Goal: Task Accomplishment & Management: Use online tool/utility

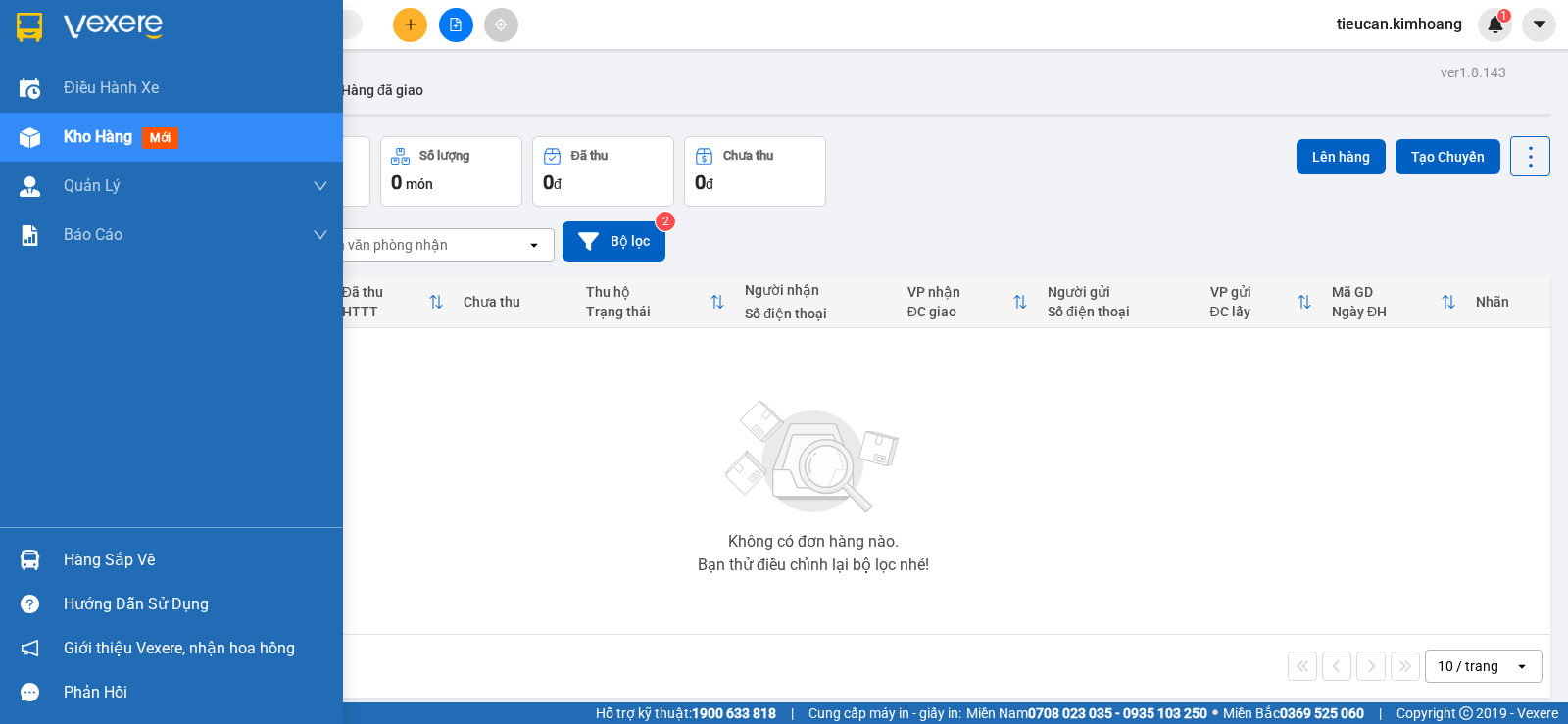
click at [82, 550] on div "Hàng sắp về" at bounding box center [196, 560] width 265 height 29
click at [82, 550] on div "Điều hành xe Kho hàng mới Quản [PERSON_NAME] lý chuyến Quản lý khách hàng mới B…" at bounding box center [171, 362] width 343 height 724
click at [60, 564] on div "Hàng sắp về" at bounding box center [171, 560] width 343 height 44
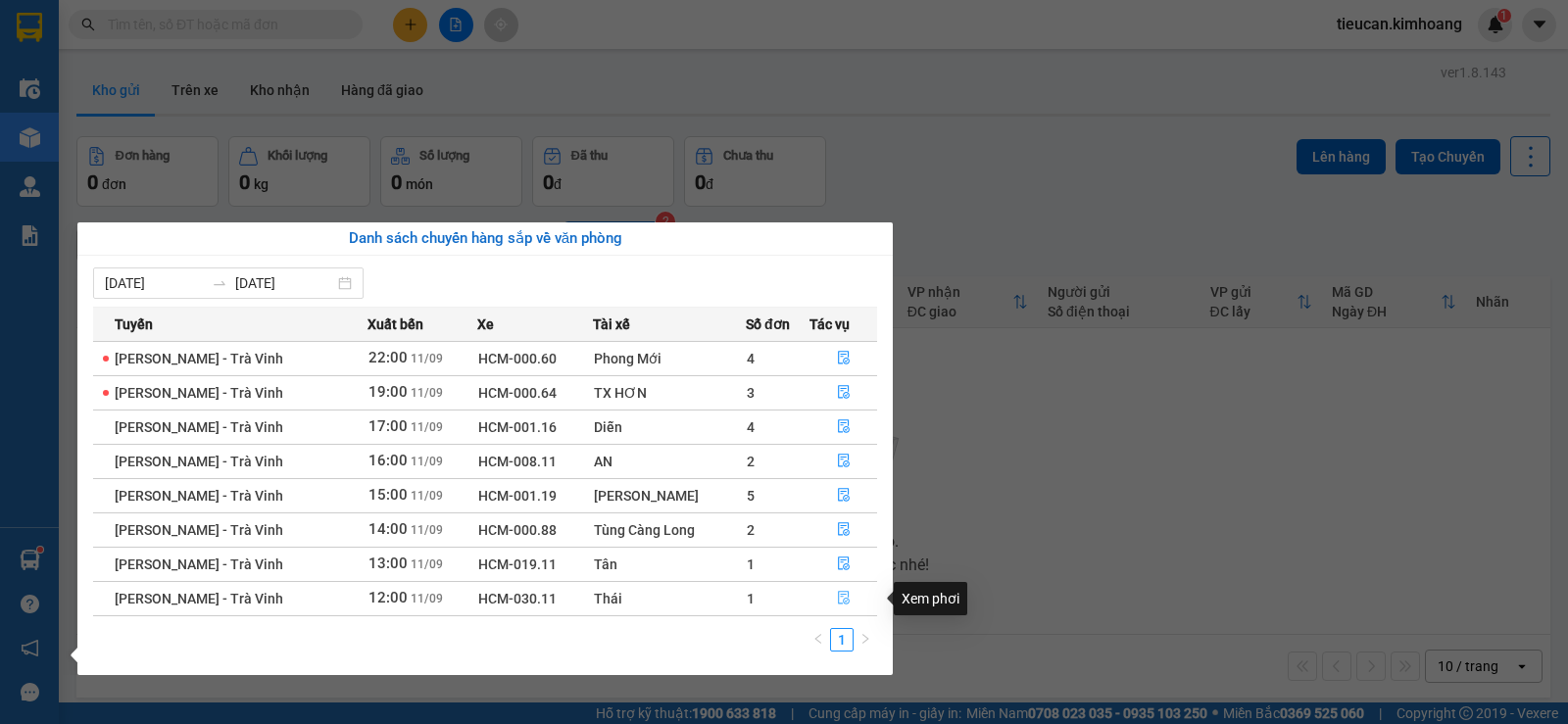
click at [842, 599] on icon "file-done" at bounding box center [844, 598] width 14 height 14
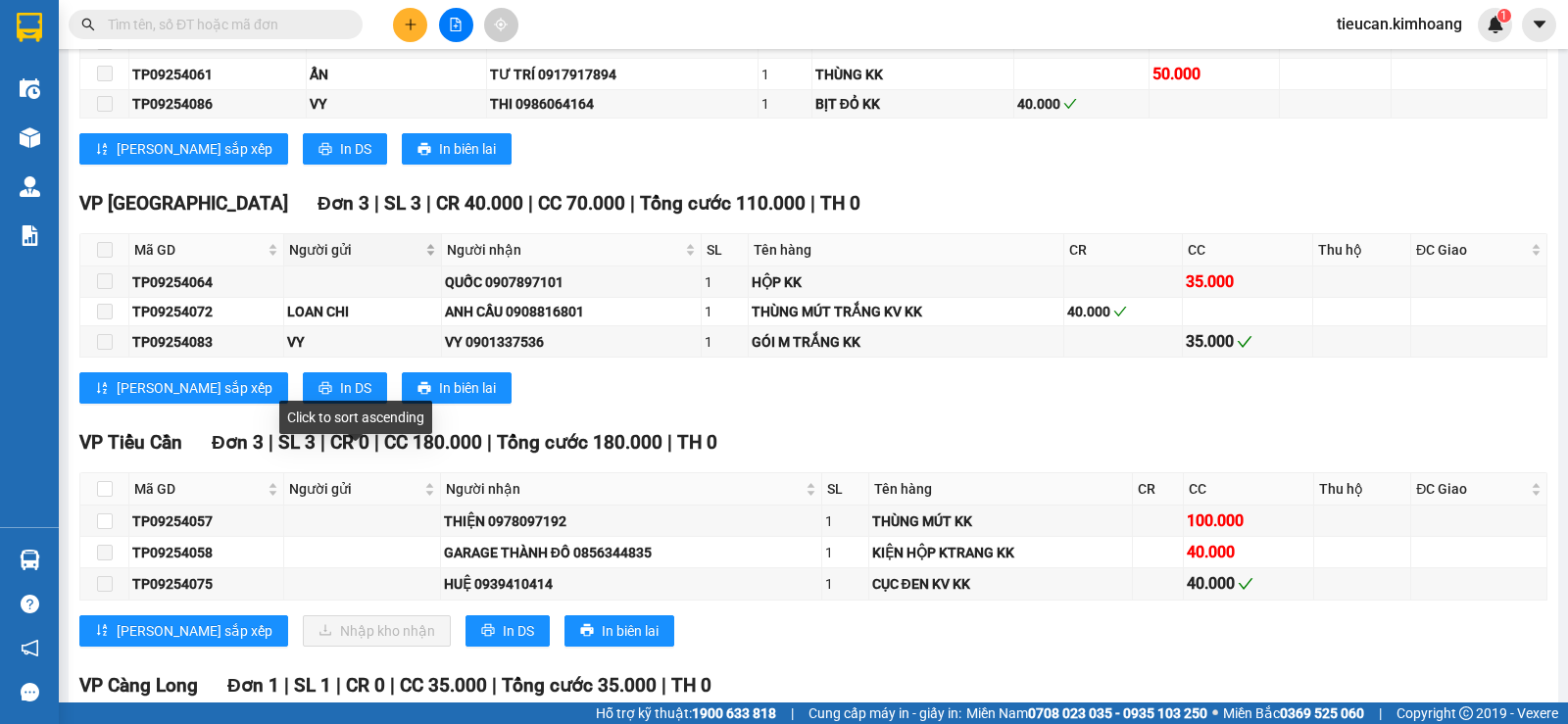
scroll to position [1568, 0]
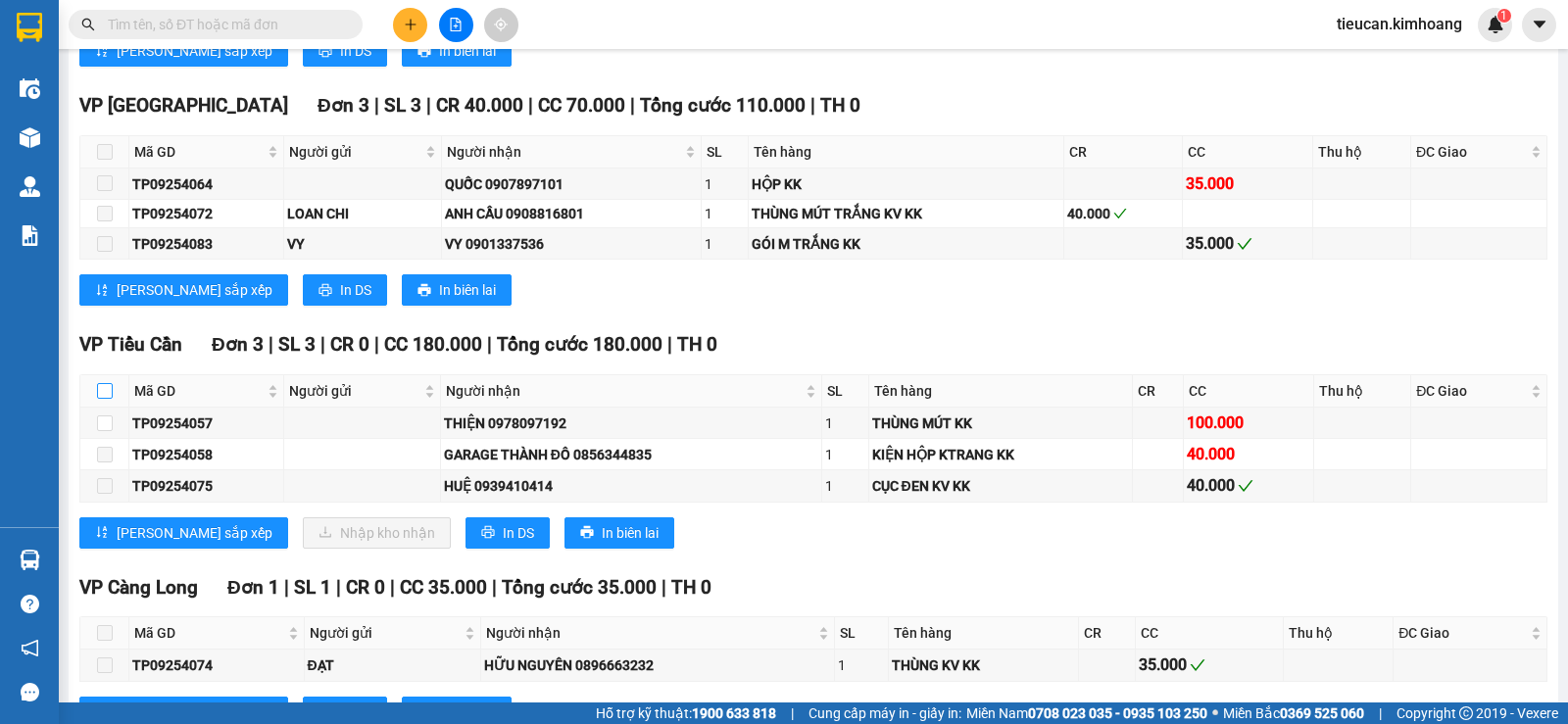
click at [110, 398] on input "checkbox" at bounding box center [105, 391] width 16 height 16
checkbox input "true"
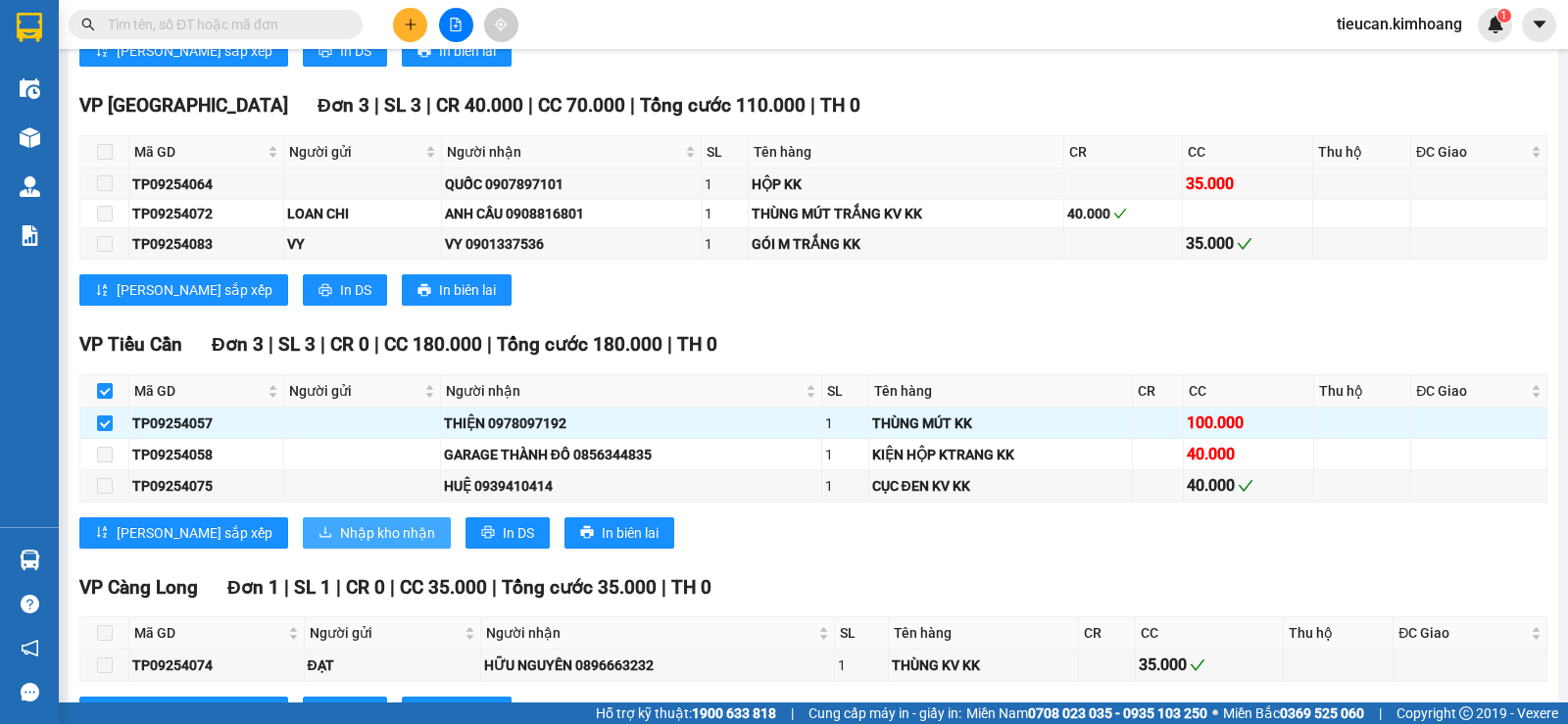
click at [341, 544] on span "Nhập kho nhận" at bounding box center [388, 533] width 95 height 22
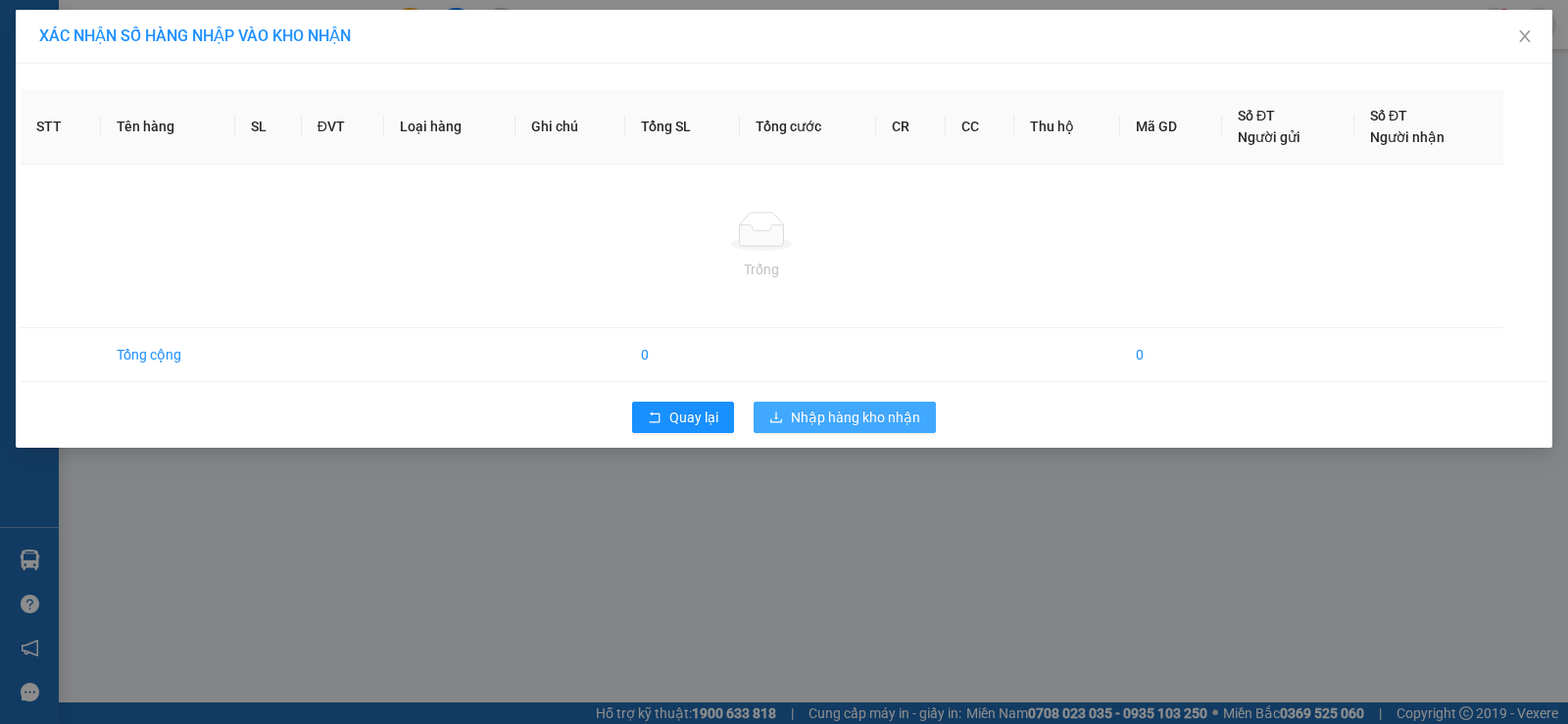
click at [839, 415] on span "Nhập hàng kho nhận" at bounding box center [856, 417] width 130 height 22
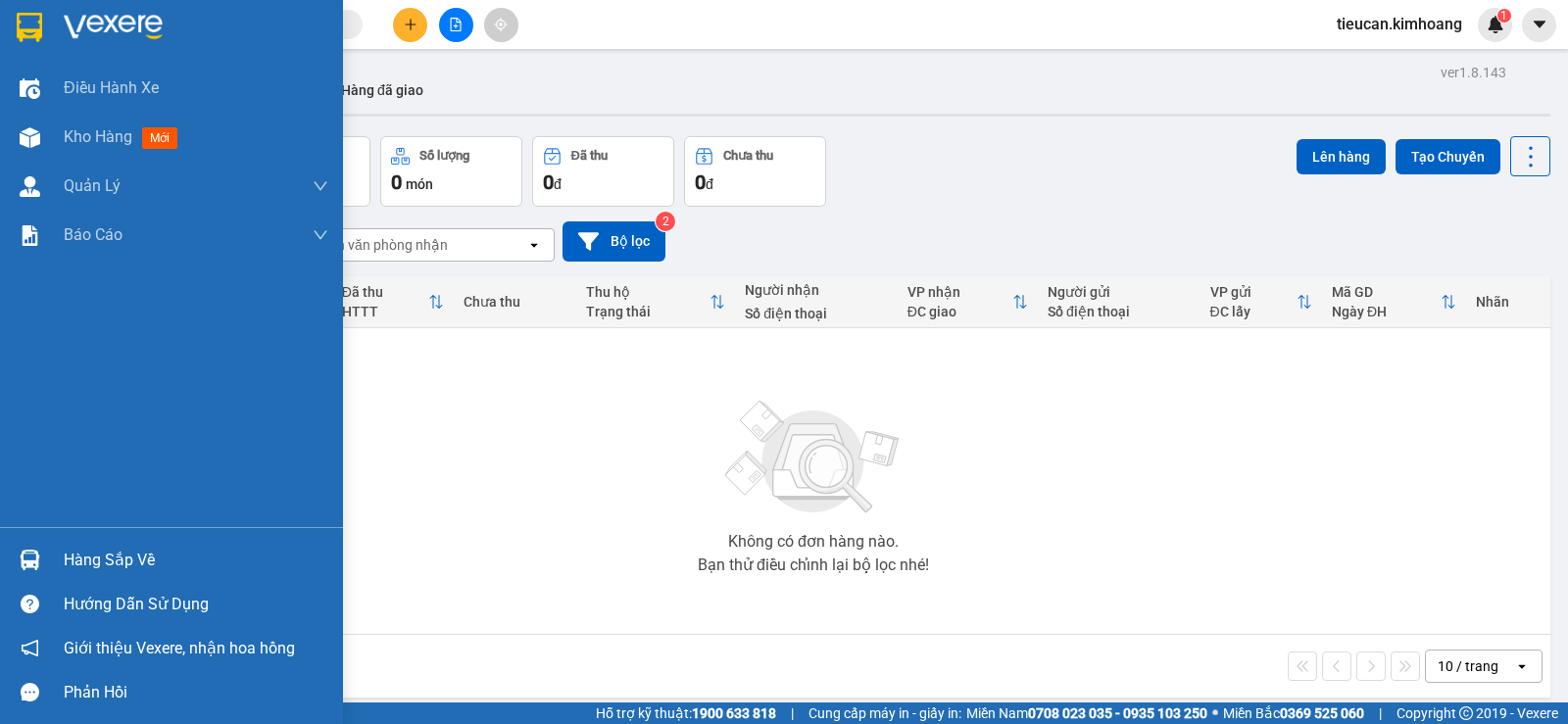
click at [73, 563] on div "Hàng sắp về" at bounding box center [196, 560] width 265 height 29
click at [73, 563] on div "Điều hành xe Kho hàng mới Quản [PERSON_NAME] lý chuyến Quản lý khách hàng mới B…" at bounding box center [171, 362] width 343 height 724
click at [73, 563] on div "Hàng sắp về" at bounding box center [196, 560] width 265 height 29
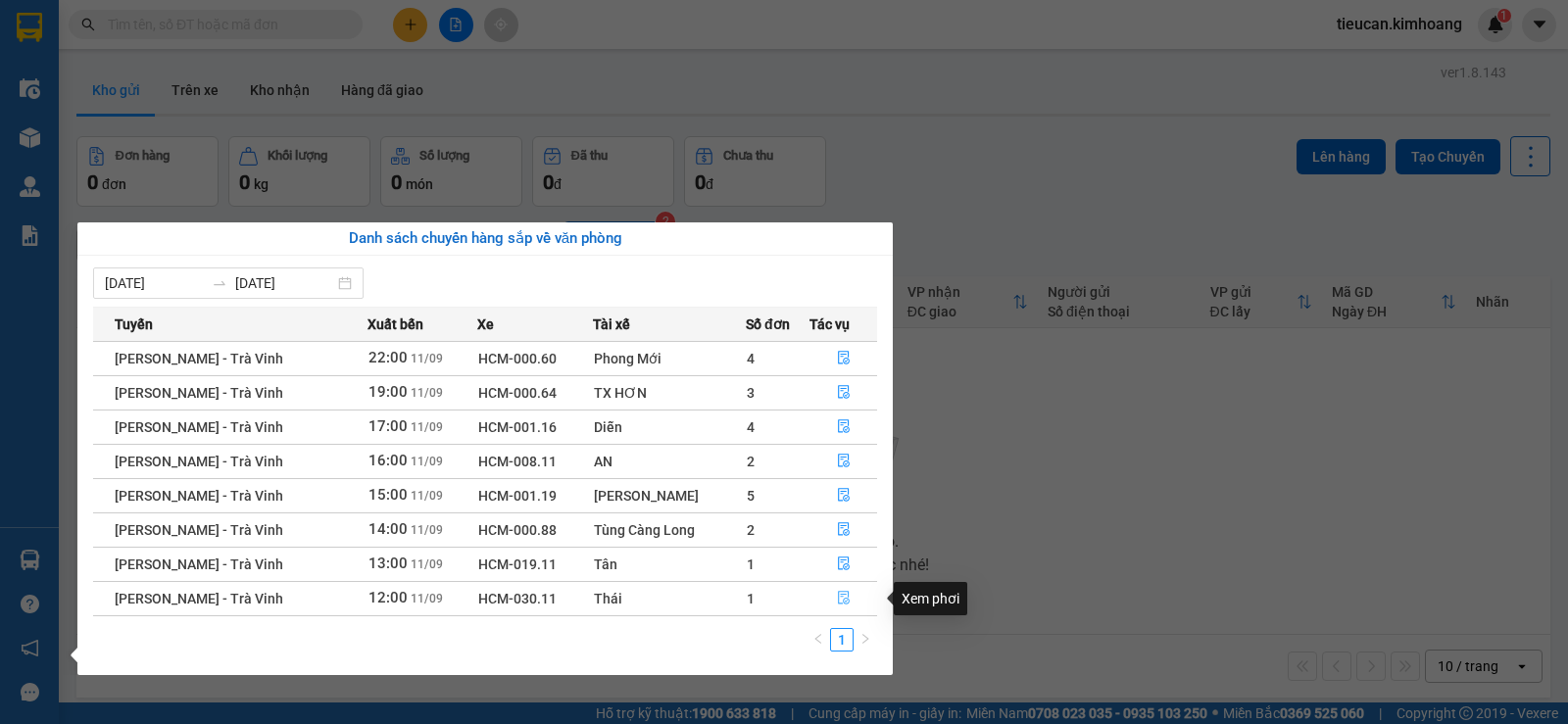
click at [840, 594] on icon "file-done" at bounding box center [844, 598] width 14 height 14
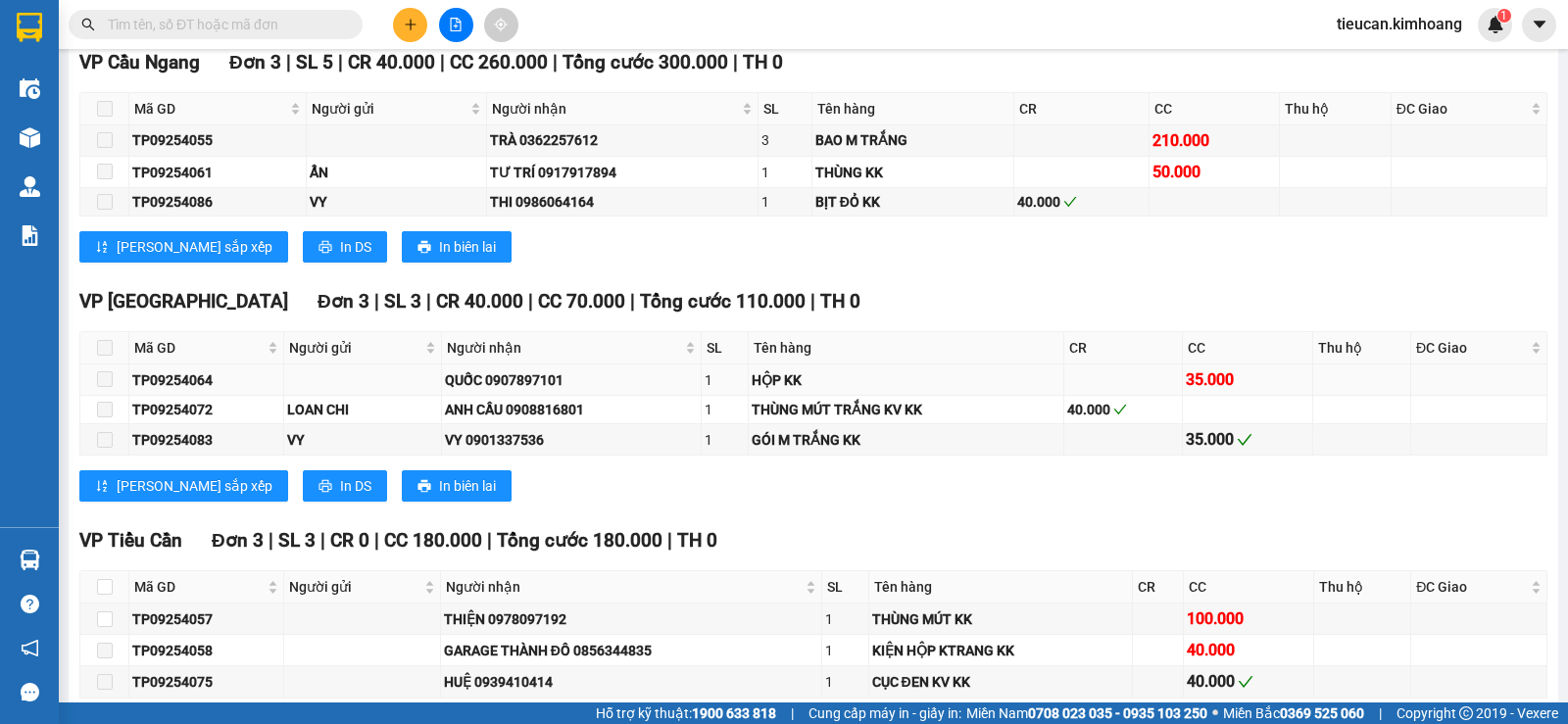
scroll to position [1470, 0]
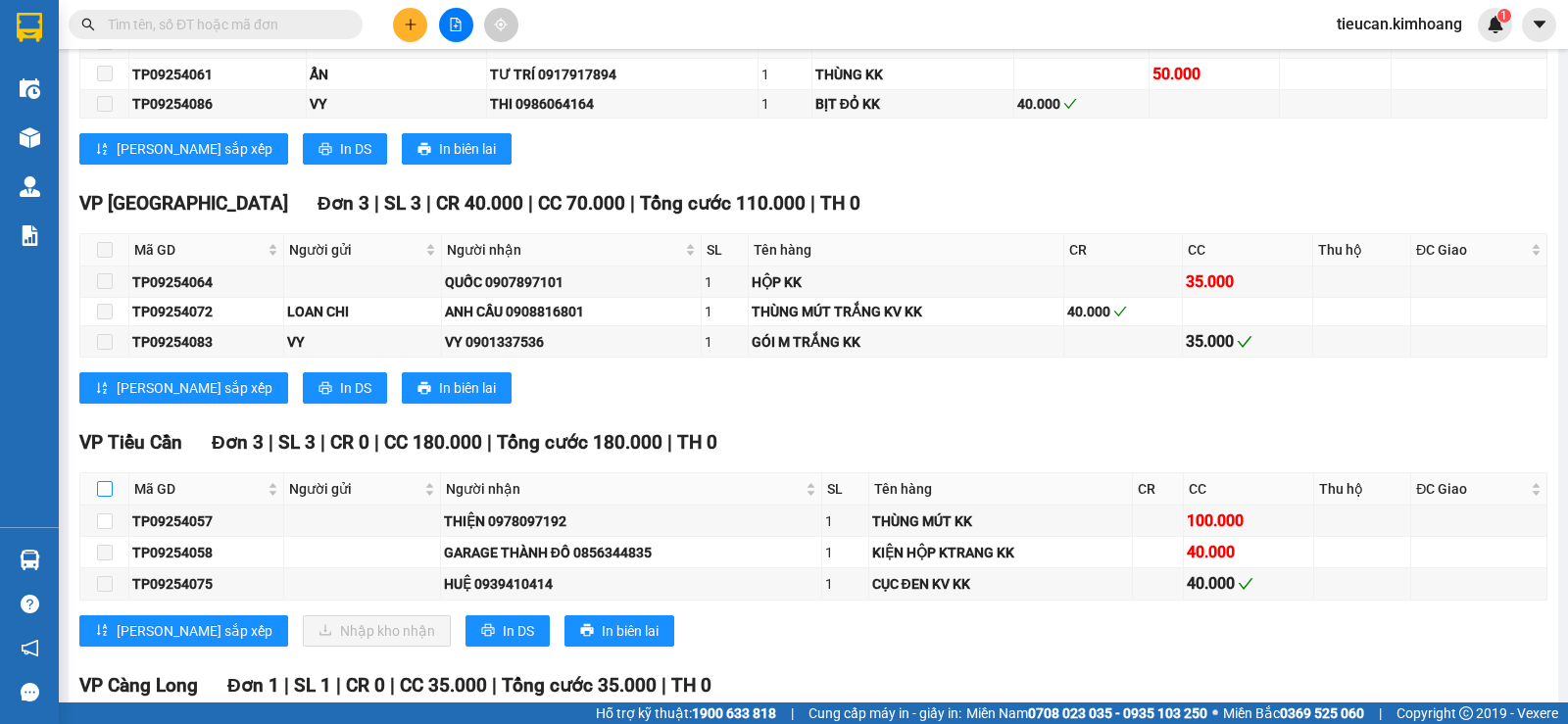
click at [107, 497] on input "checkbox" at bounding box center [105, 489] width 16 height 16
checkbox input "true"
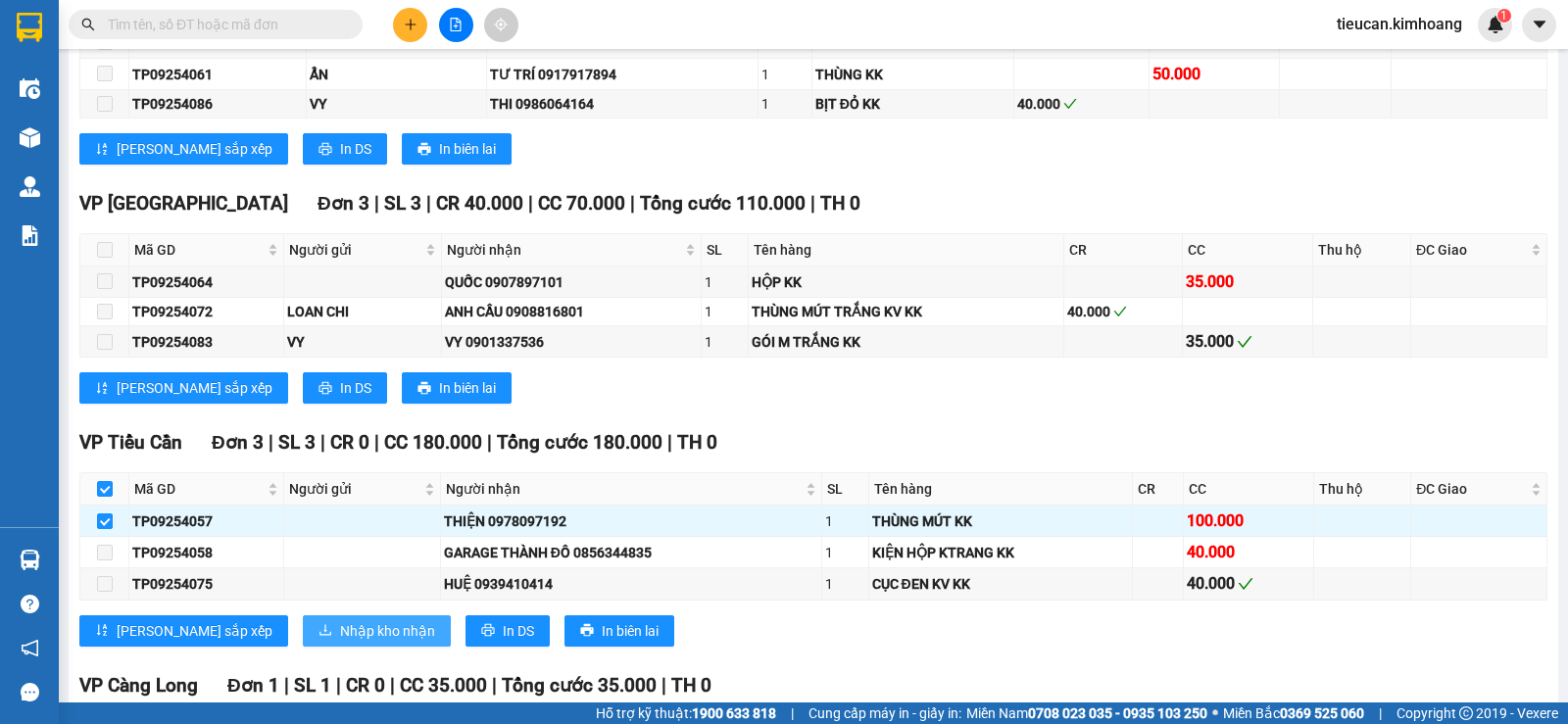
click at [341, 640] on span "Nhập kho nhận" at bounding box center [388, 631] width 95 height 22
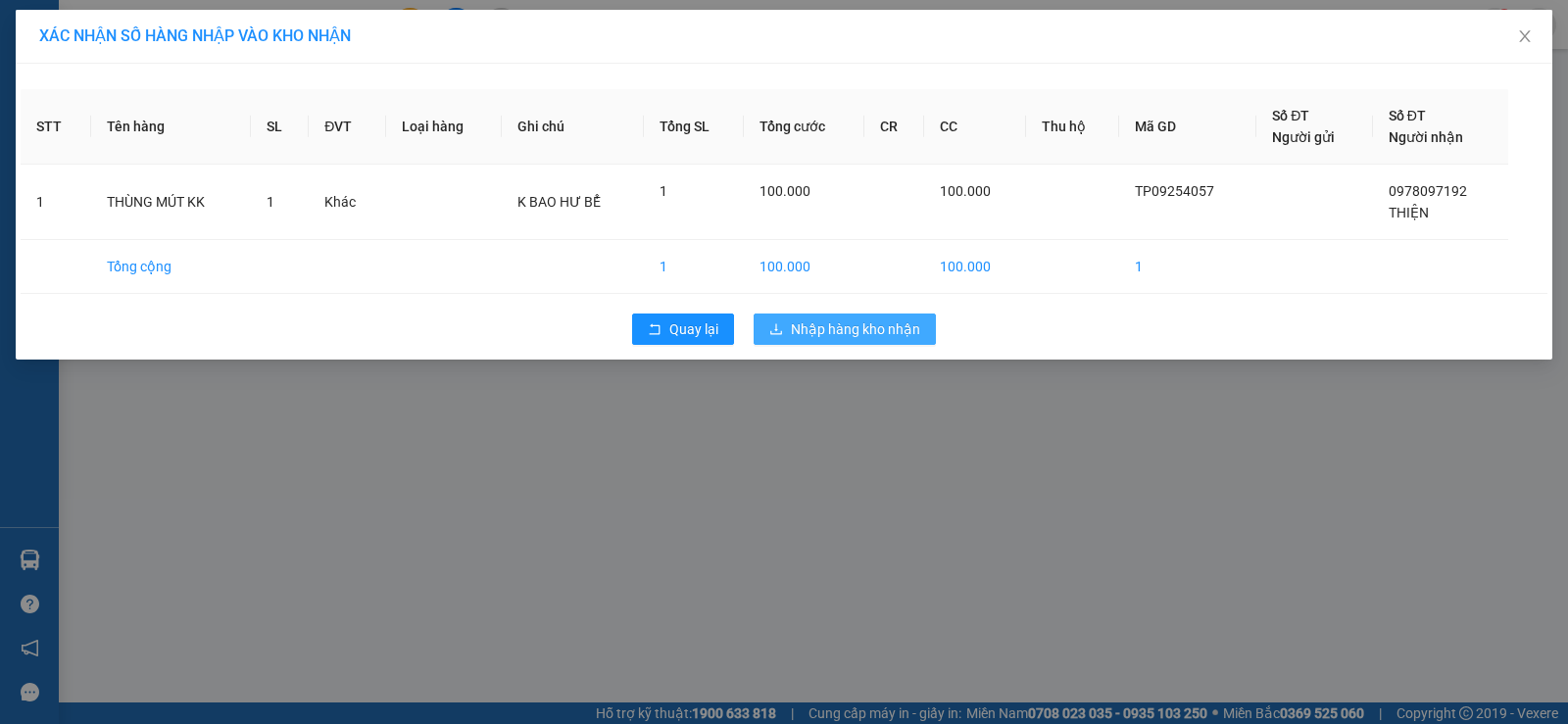
click at [887, 327] on span "Nhập hàng kho nhận" at bounding box center [856, 330] width 130 height 22
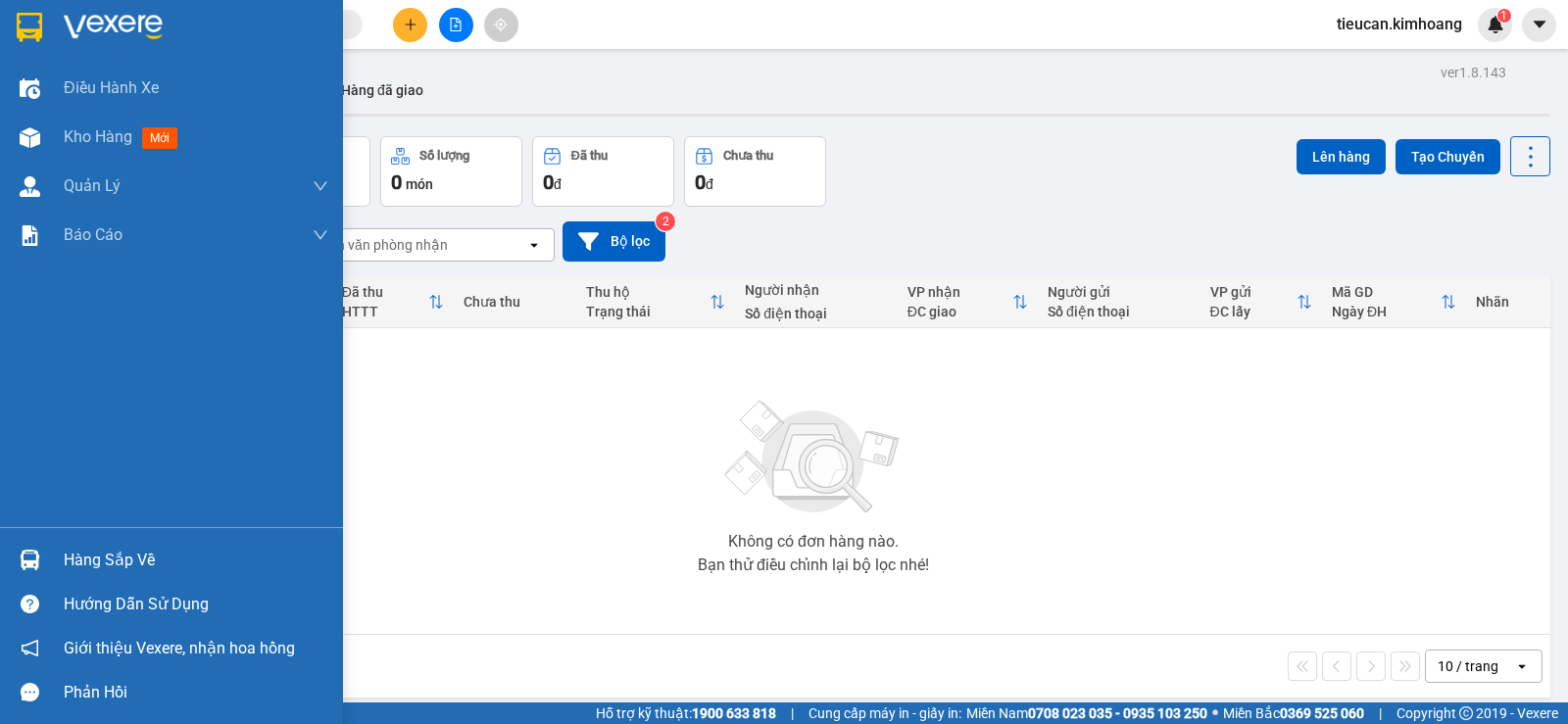
click at [79, 563] on div "Hàng sắp về" at bounding box center [196, 560] width 265 height 29
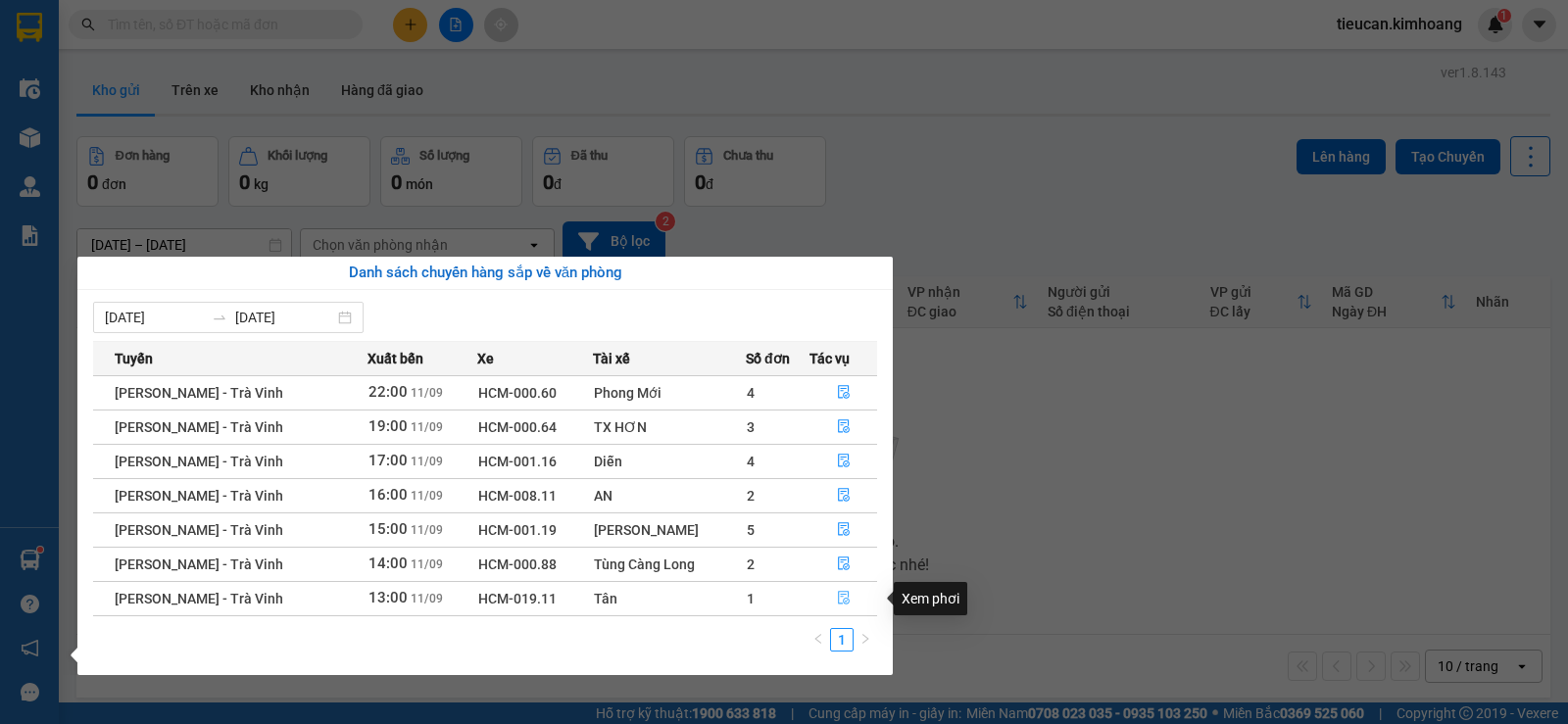
click at [841, 595] on icon "file-done" at bounding box center [844, 599] width 12 height 14
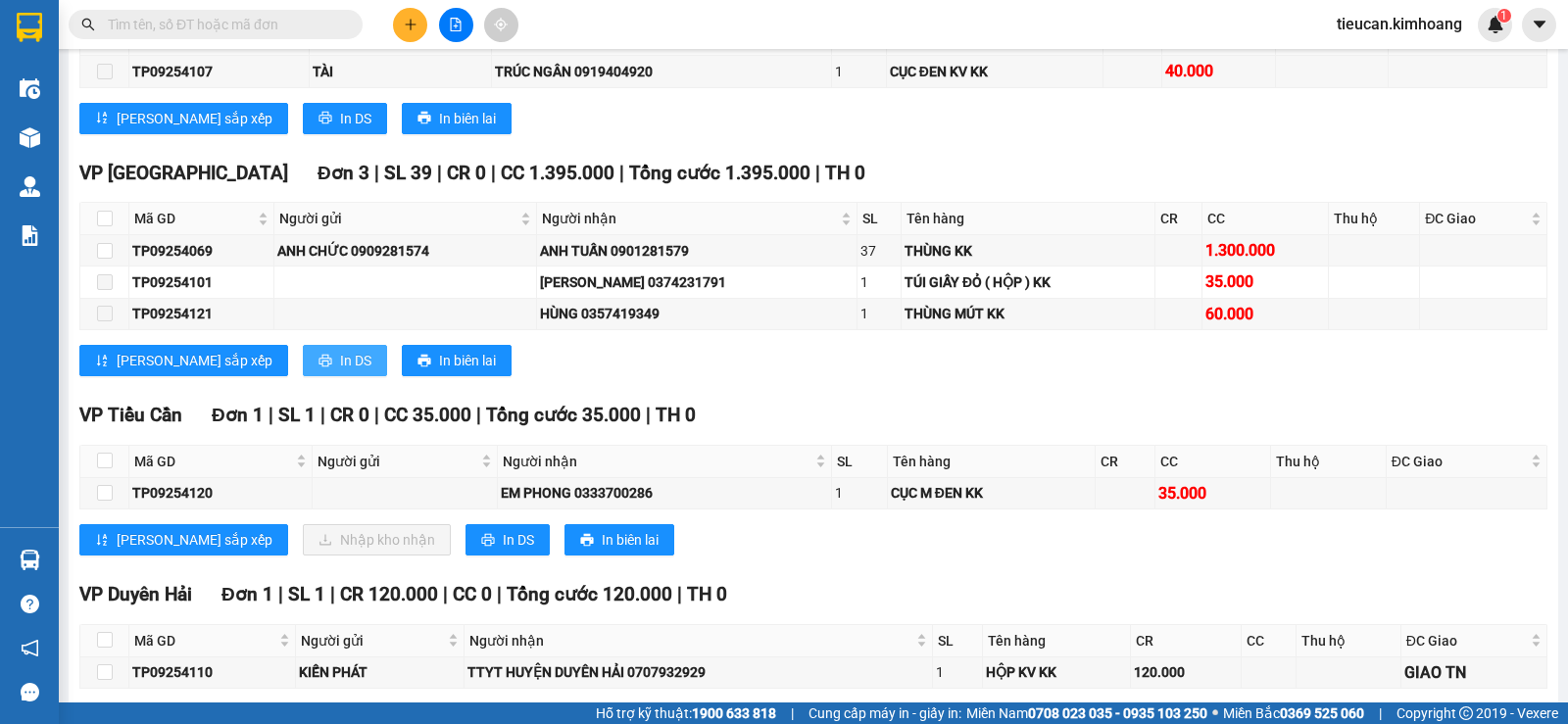
scroll to position [1290, 0]
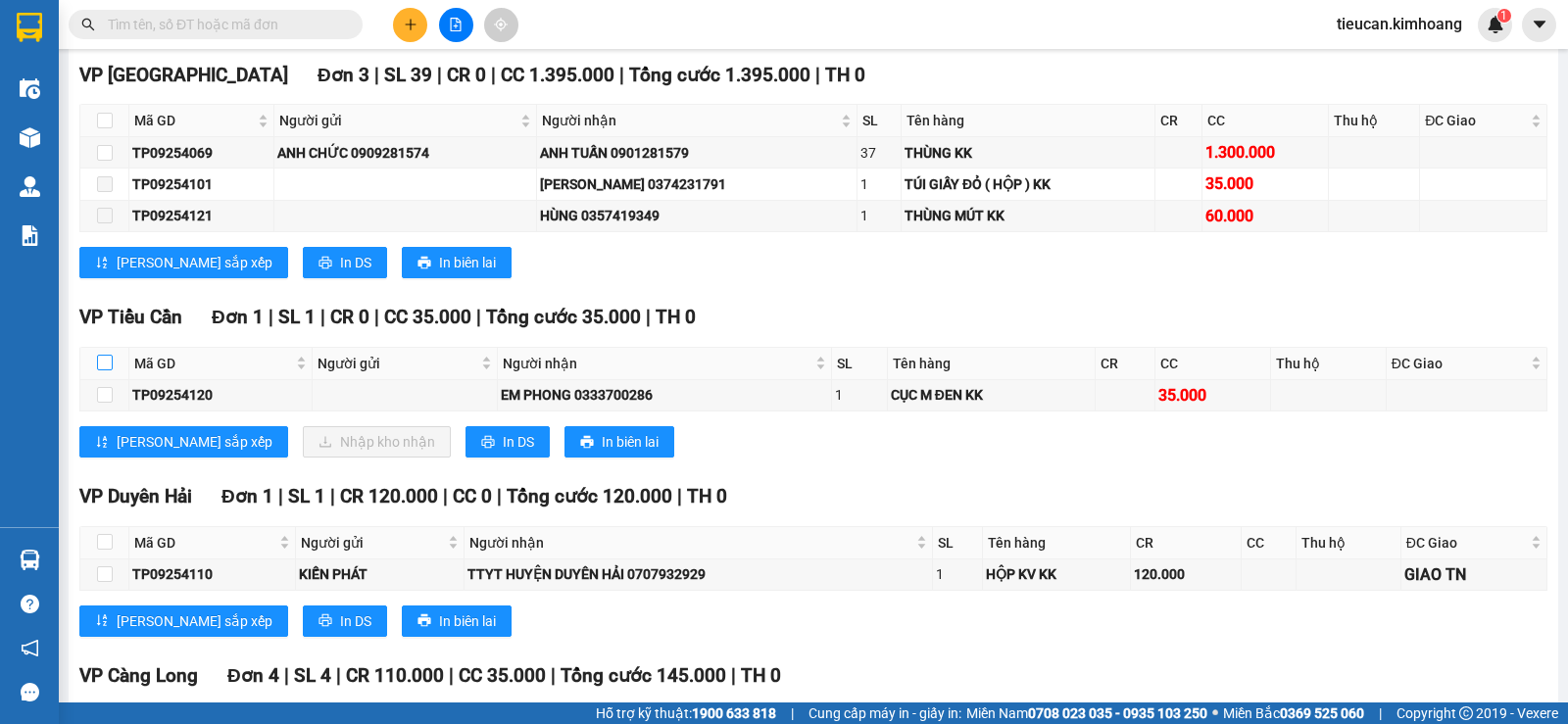
click at [100, 370] on input "checkbox" at bounding box center [105, 362] width 16 height 16
checkbox input "true"
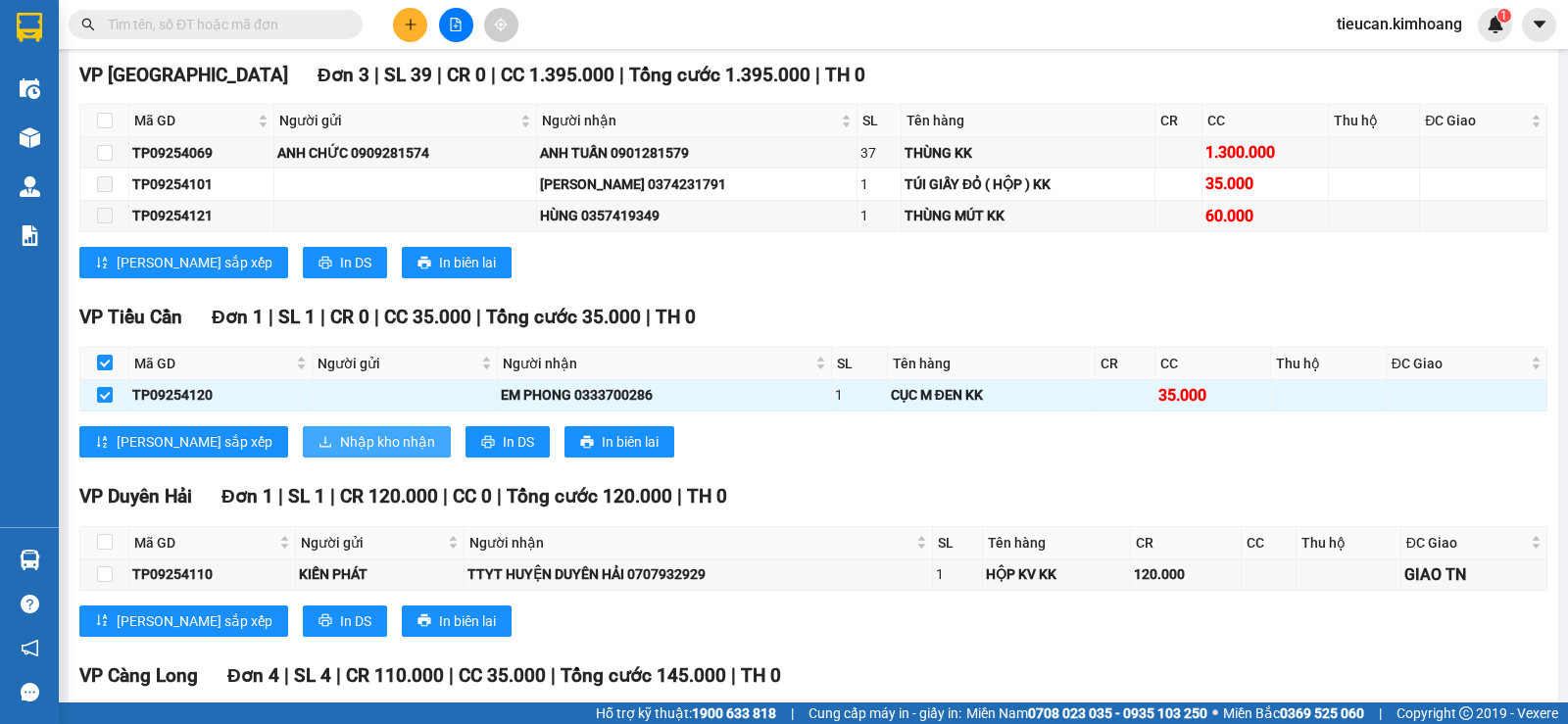
click at [346, 452] on span "Nhập kho nhận" at bounding box center [388, 442] width 95 height 22
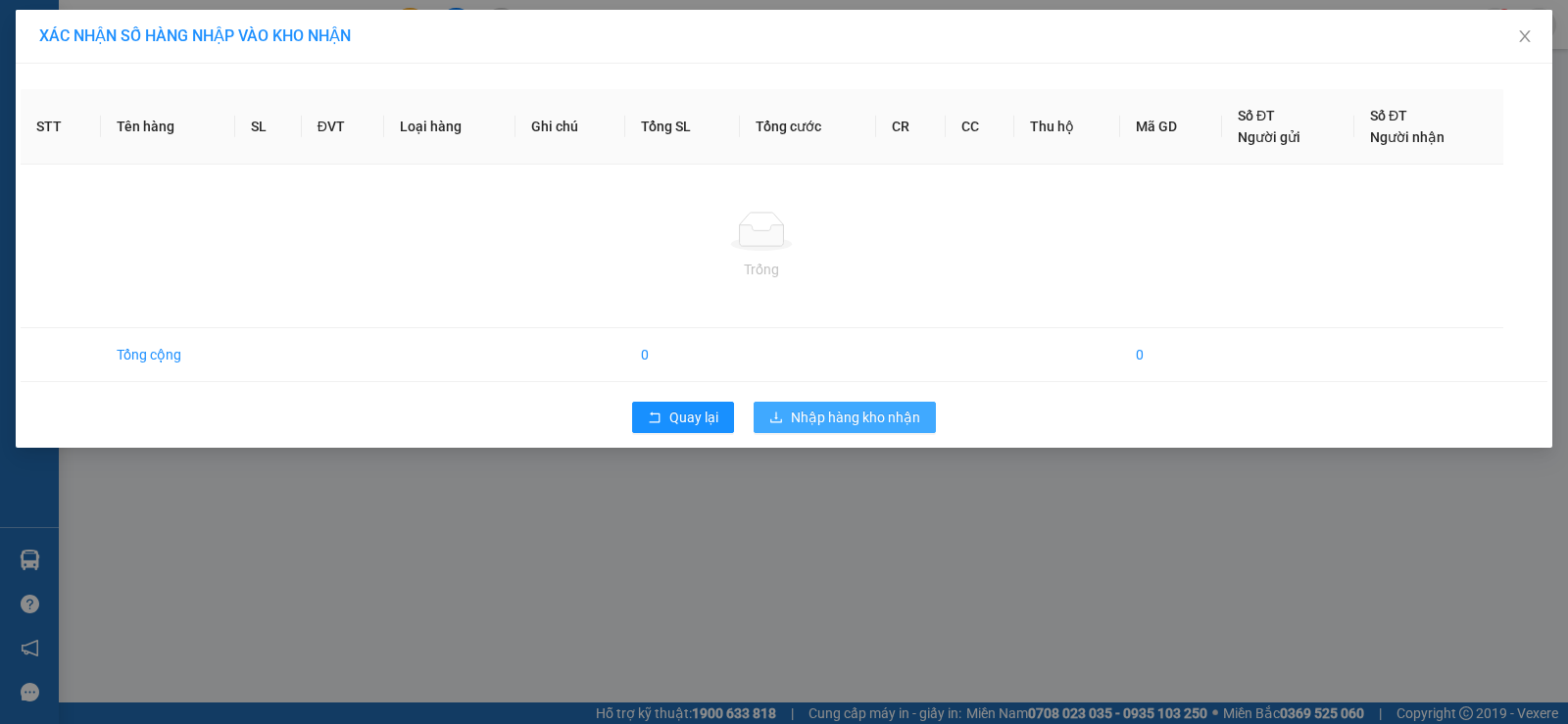
click at [811, 420] on span "Nhập hàng kho nhận" at bounding box center [856, 417] width 130 height 22
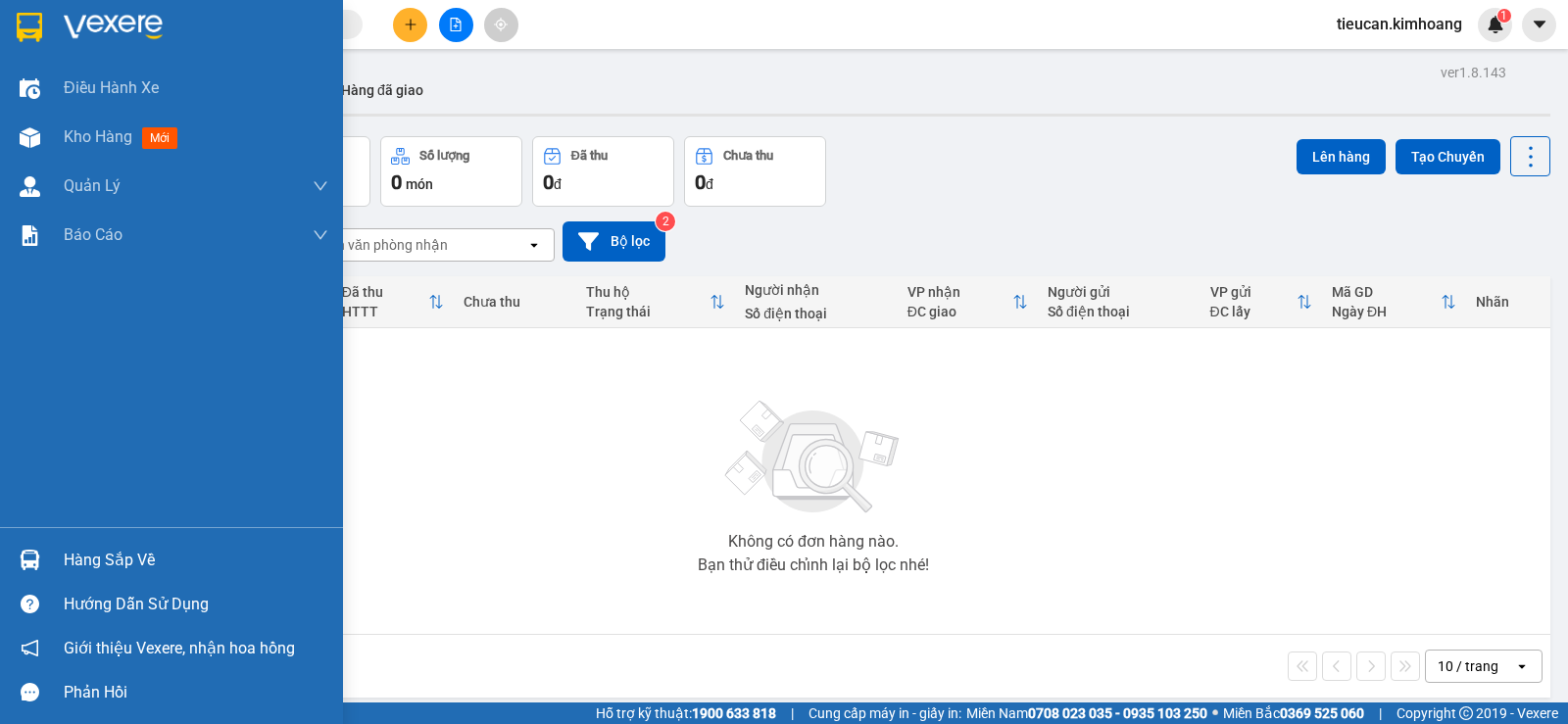
click at [103, 549] on div "Hàng sắp về" at bounding box center [196, 560] width 265 height 29
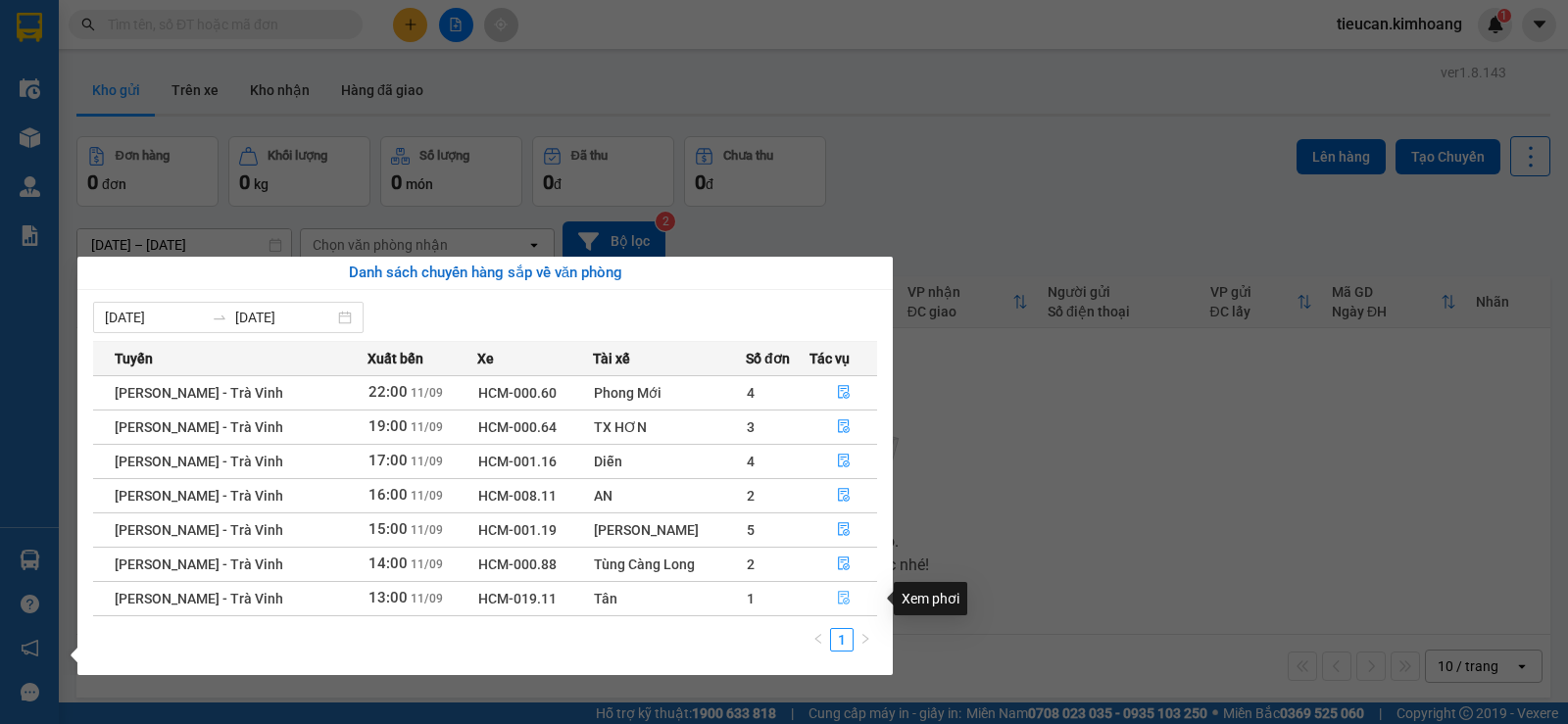
click at [849, 589] on button "button" at bounding box center [844, 598] width 66 height 31
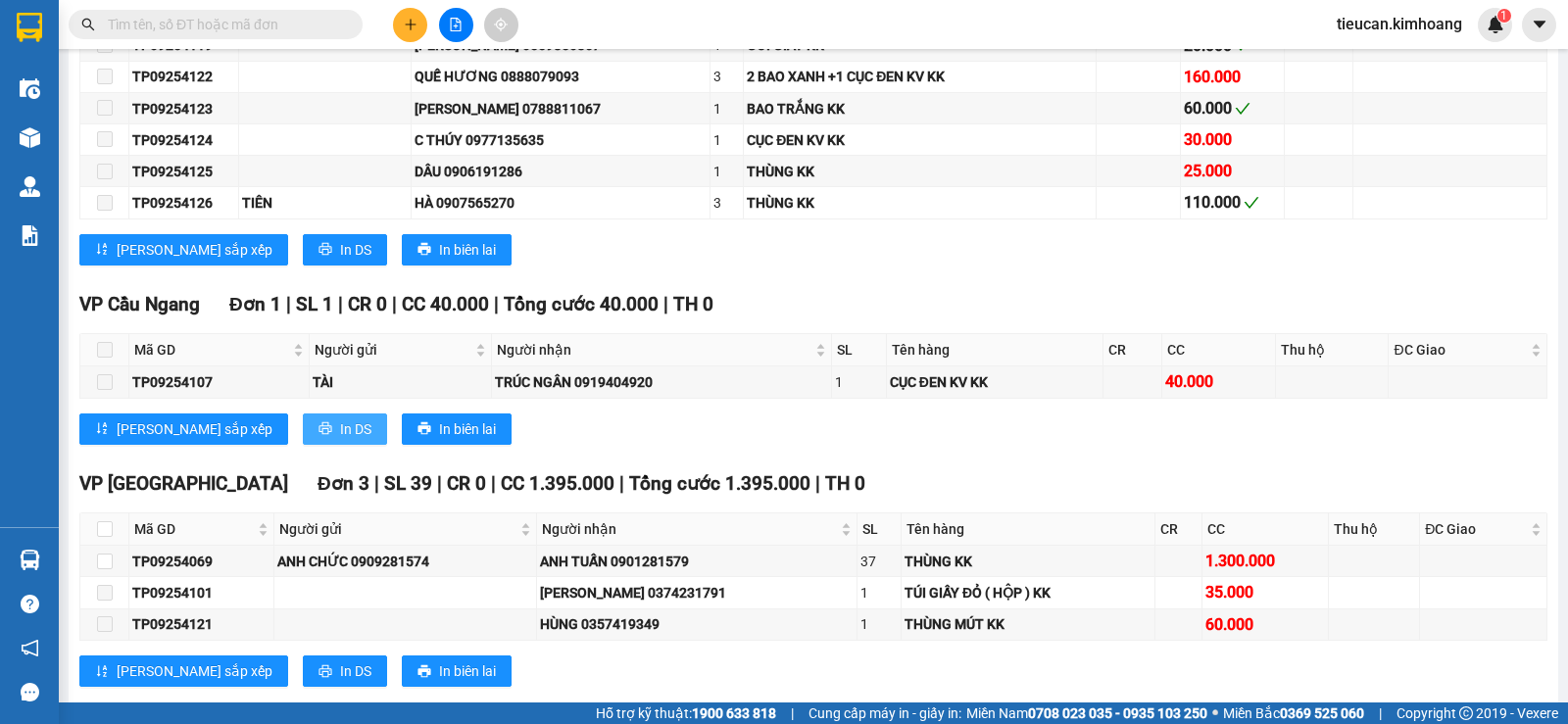
scroll to position [1274, 0]
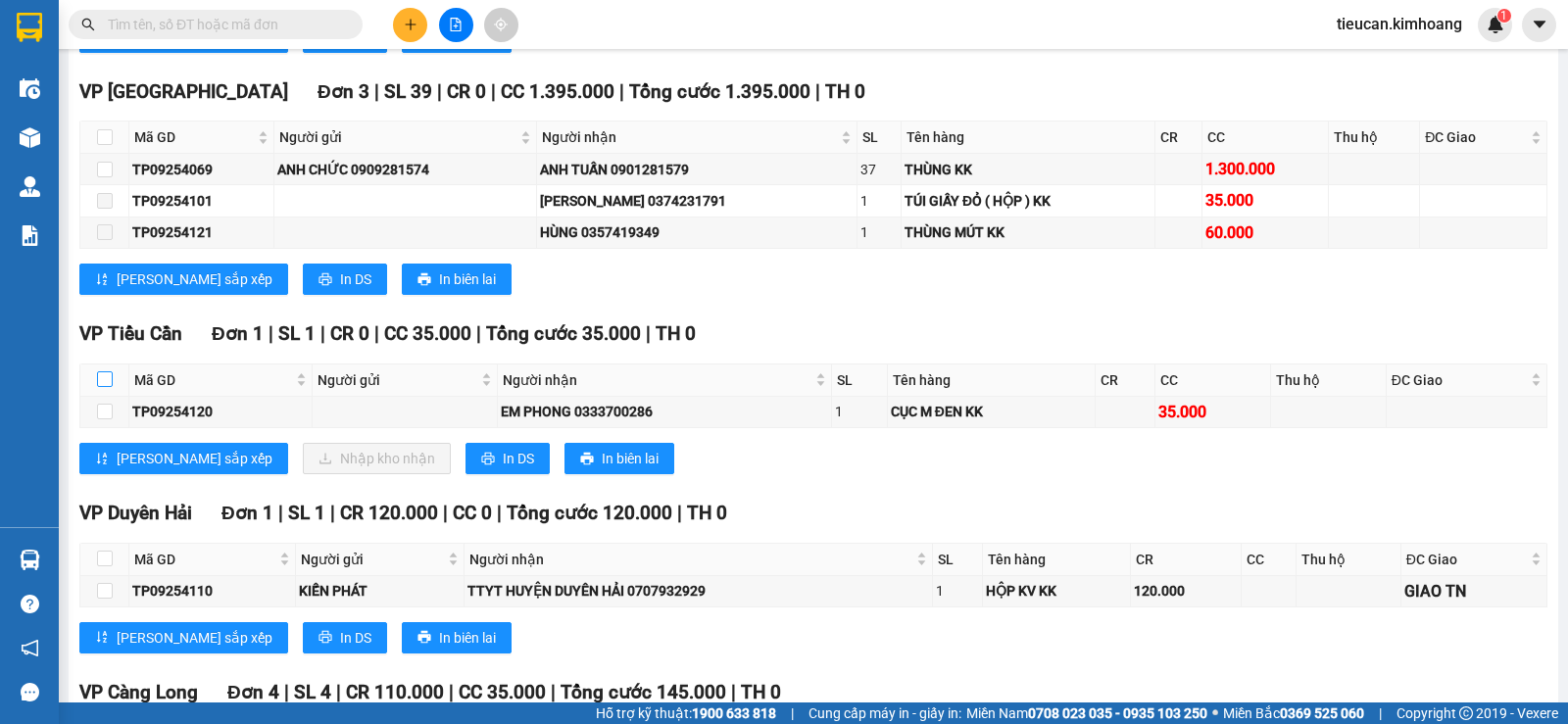
click at [106, 387] on input "checkbox" at bounding box center [105, 379] width 16 height 16
checkbox input "true"
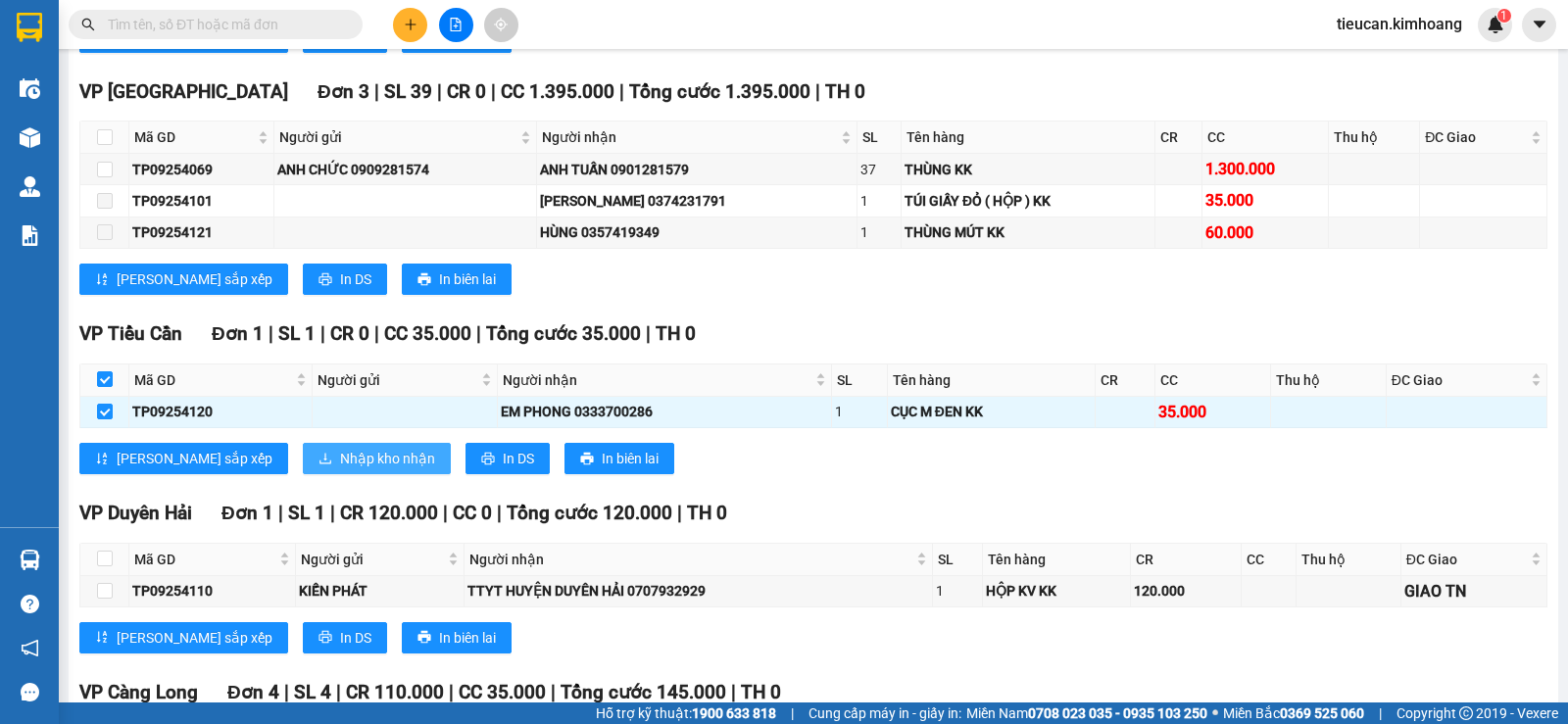
click at [341, 469] on span "Nhập kho nhận" at bounding box center [388, 458] width 95 height 22
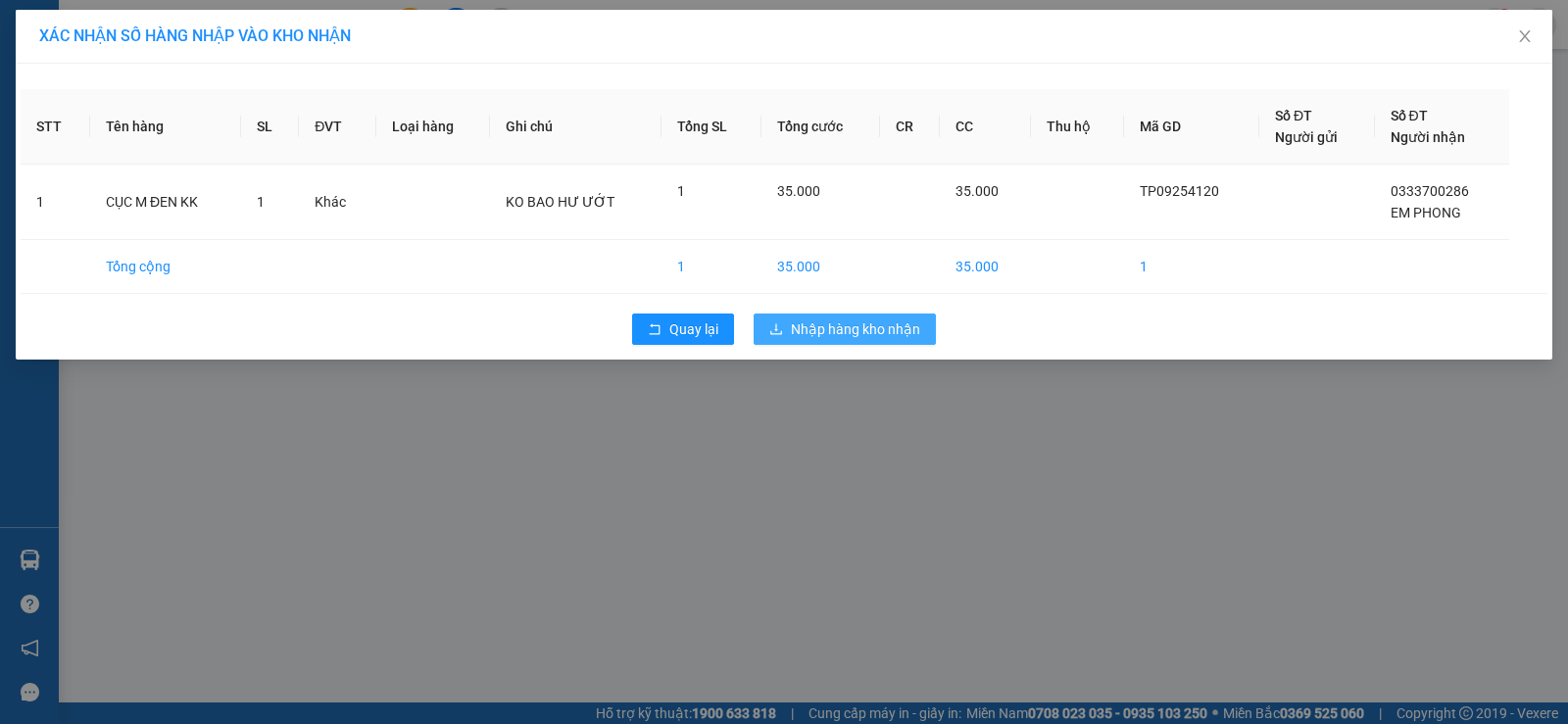
click at [875, 334] on span "Nhập hàng kho nhận" at bounding box center [856, 330] width 130 height 22
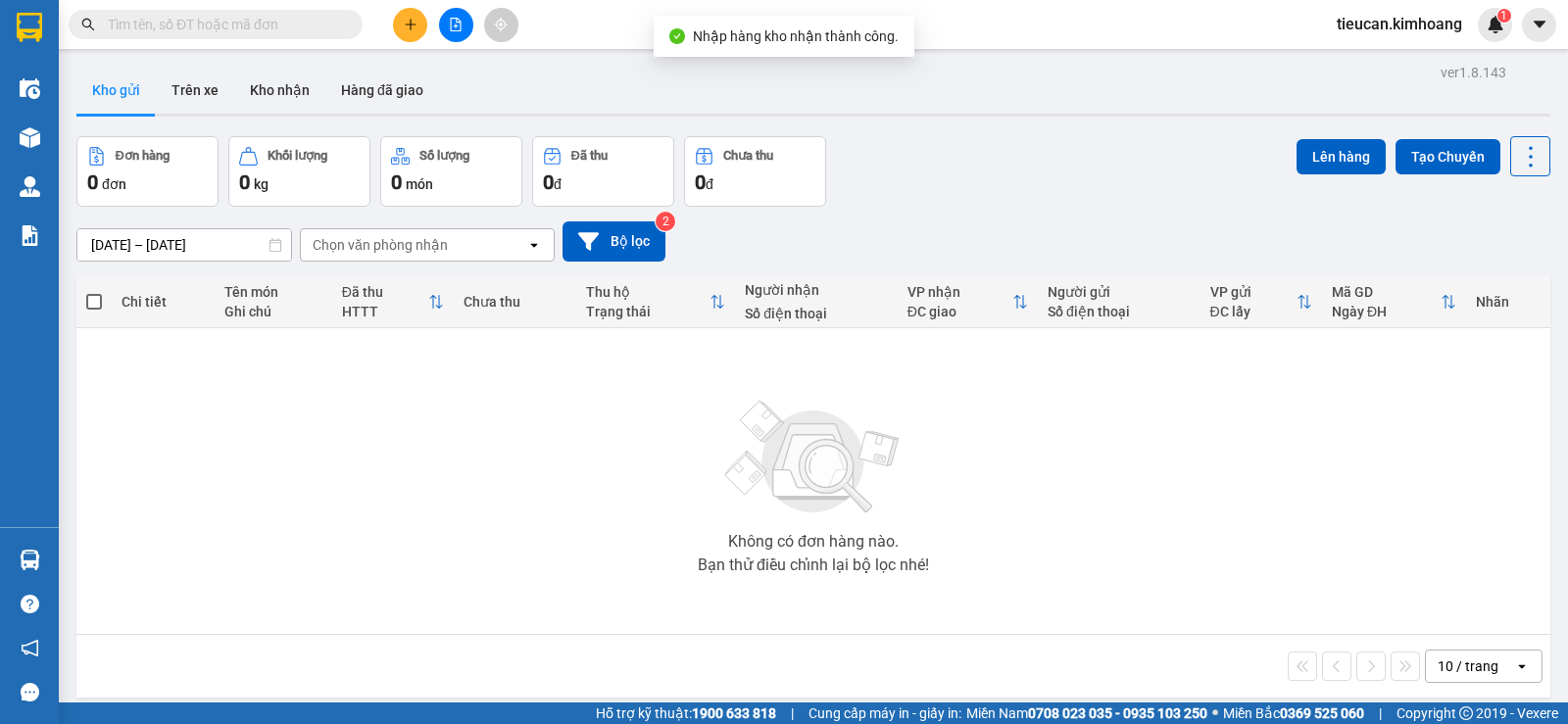
click at [72, 553] on div "ver 1.8.143 Kho gửi Trên xe Kho nhận Hàng đã giao Đơn hàng 0 đơn Khối lượng 0 k…" at bounding box center [814, 420] width 1490 height 724
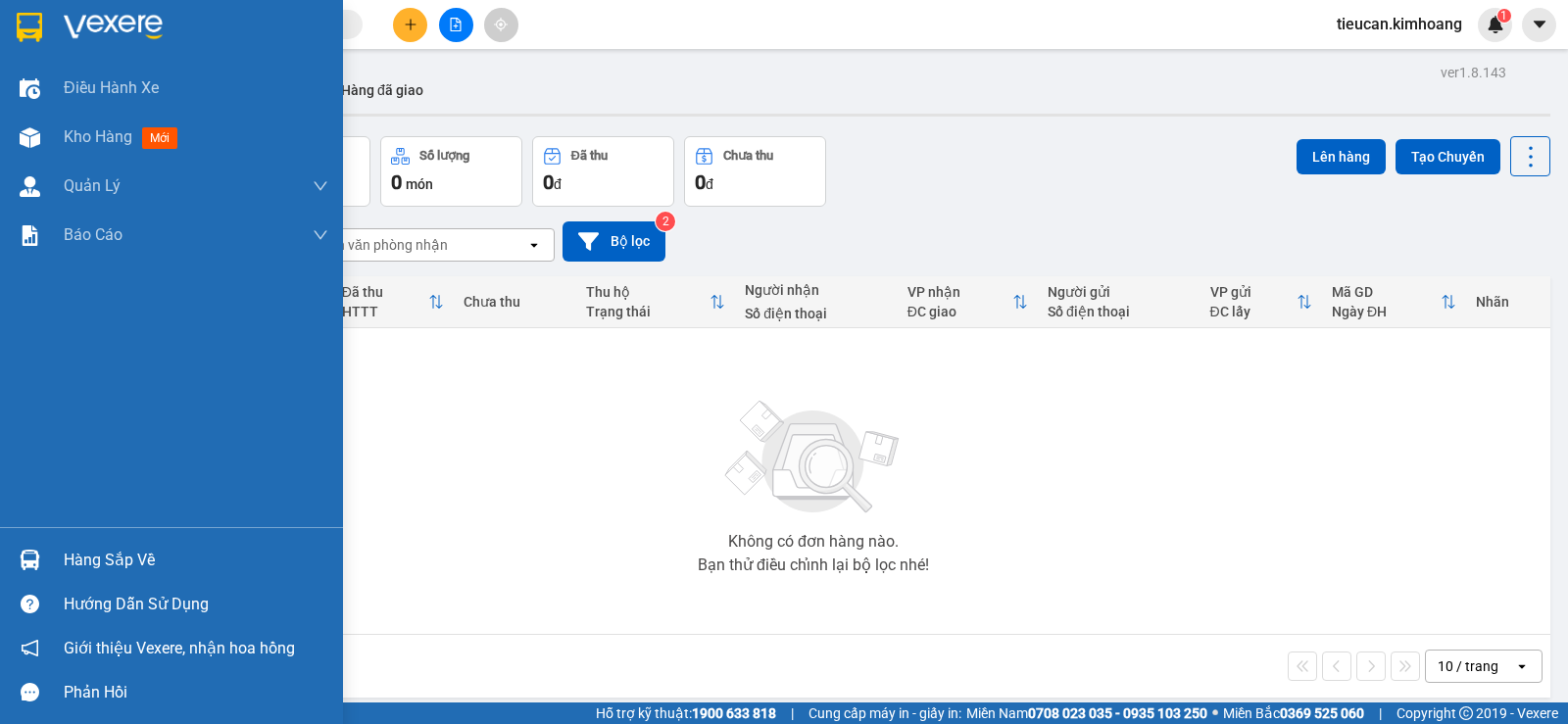
click at [62, 560] on div "Hàng sắp về" at bounding box center [171, 560] width 343 height 44
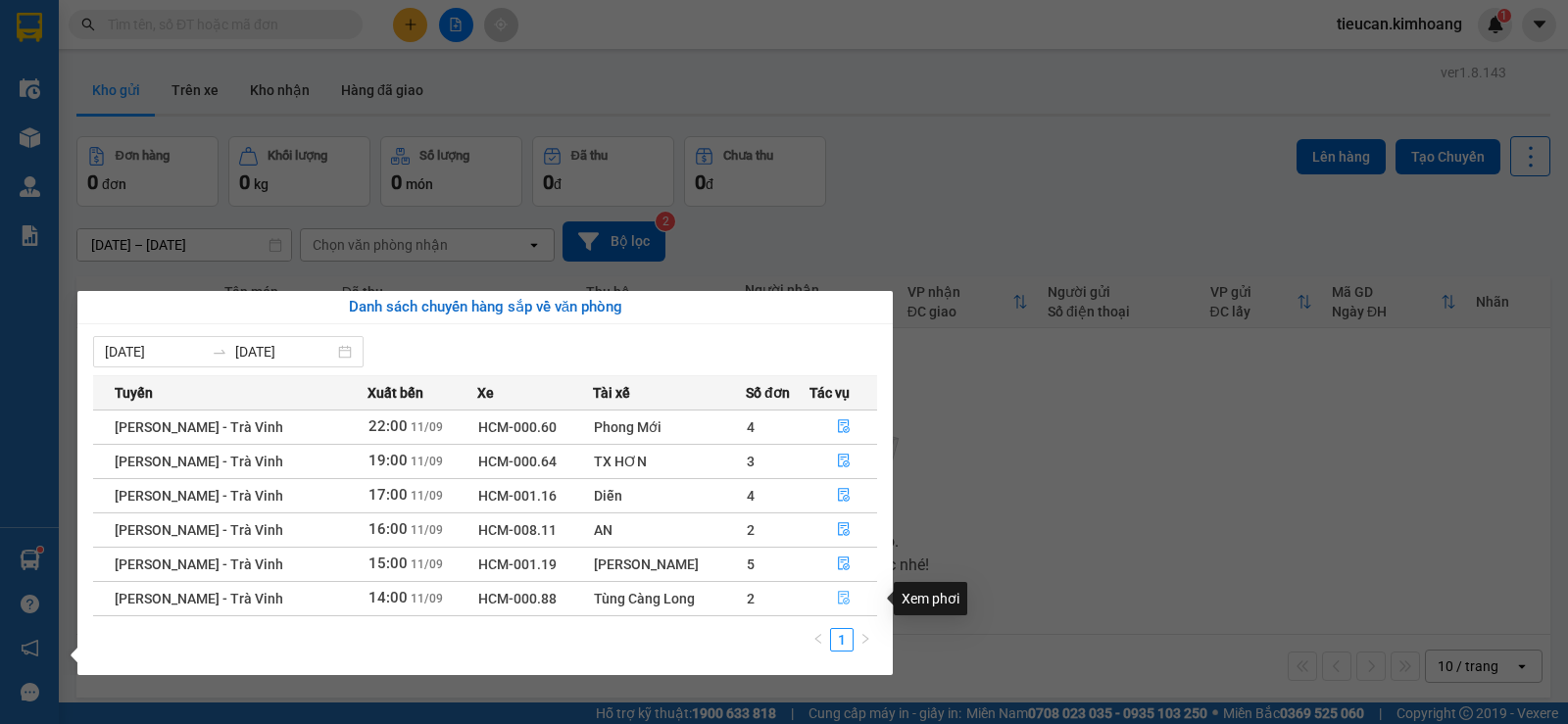
click at [839, 590] on button "button" at bounding box center [844, 598] width 66 height 31
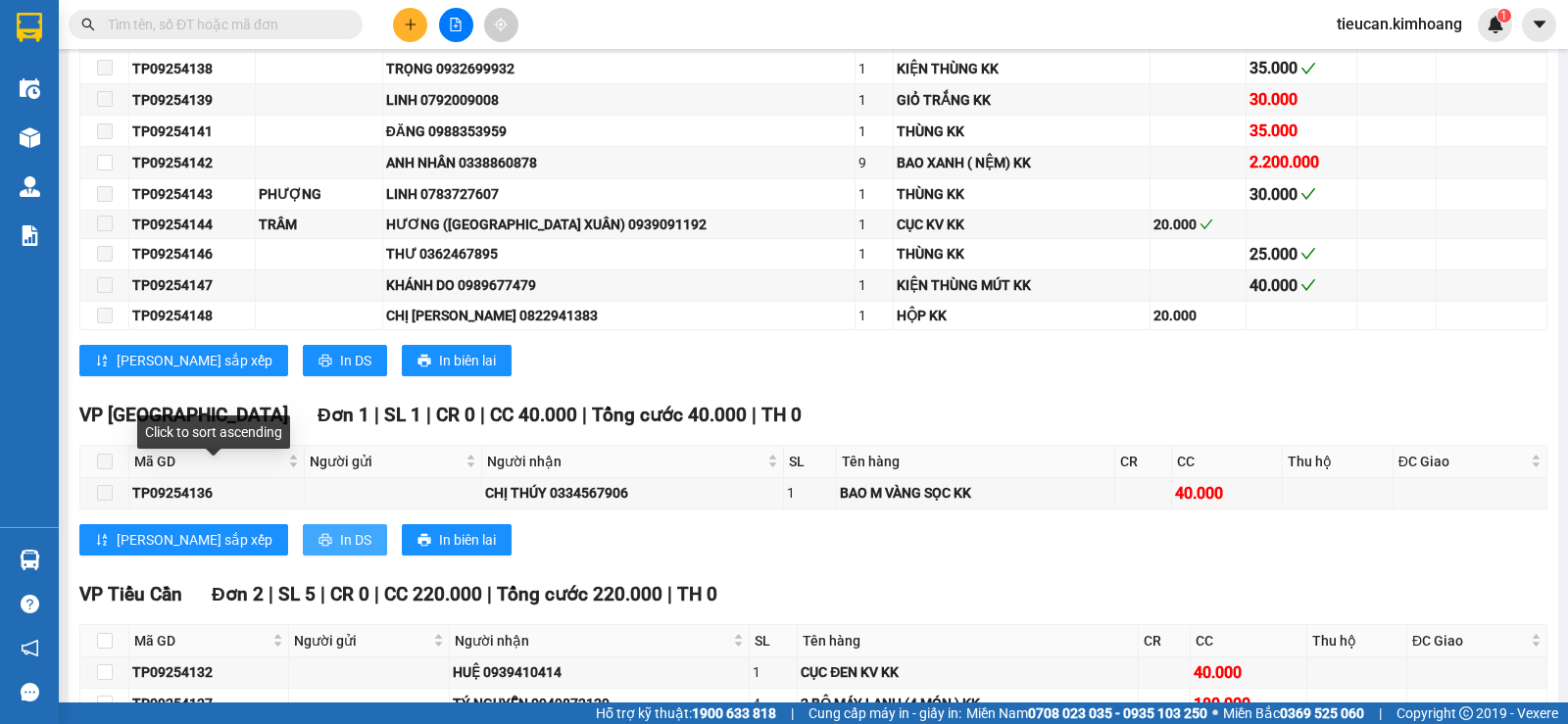
scroll to position [784, 0]
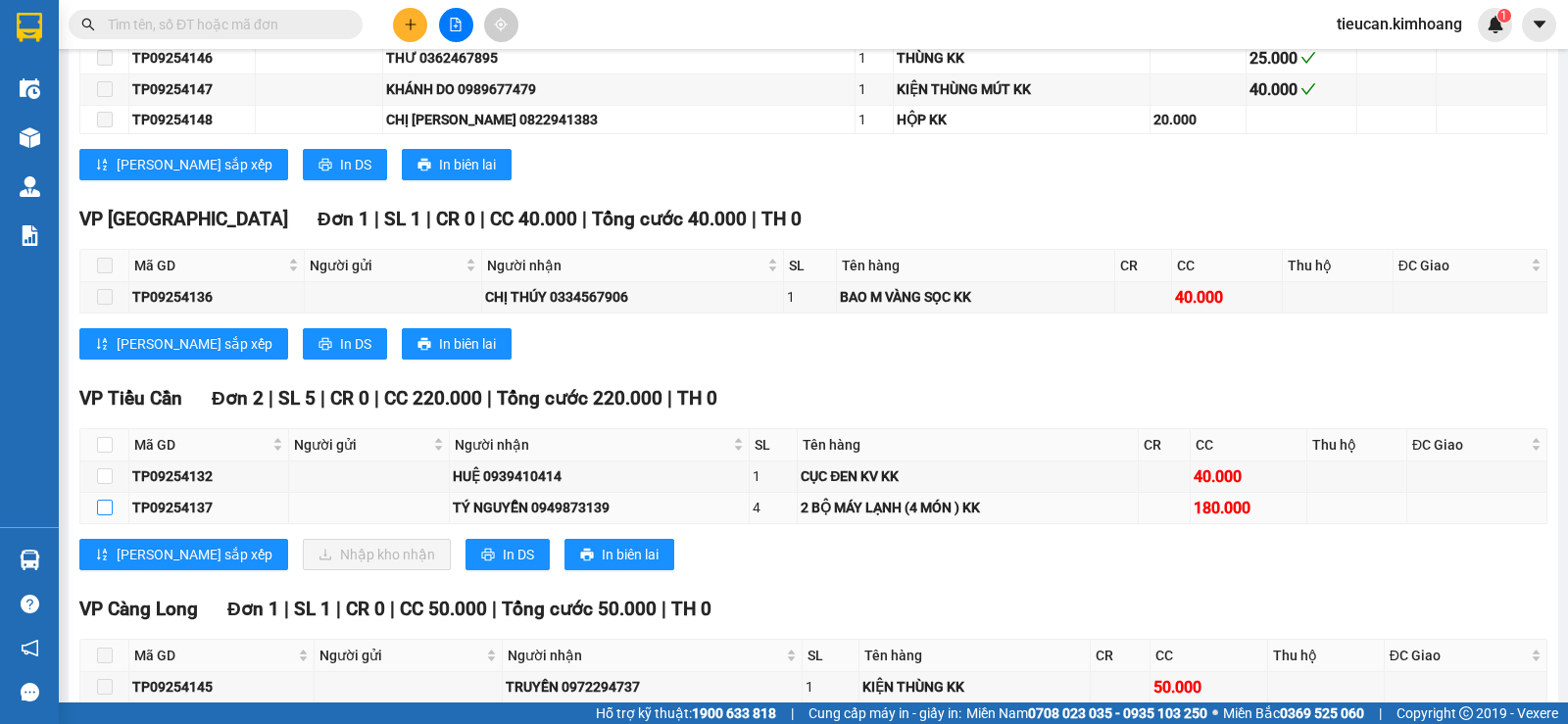
click at [109, 515] on input "checkbox" at bounding box center [105, 508] width 16 height 16
checkbox input "true"
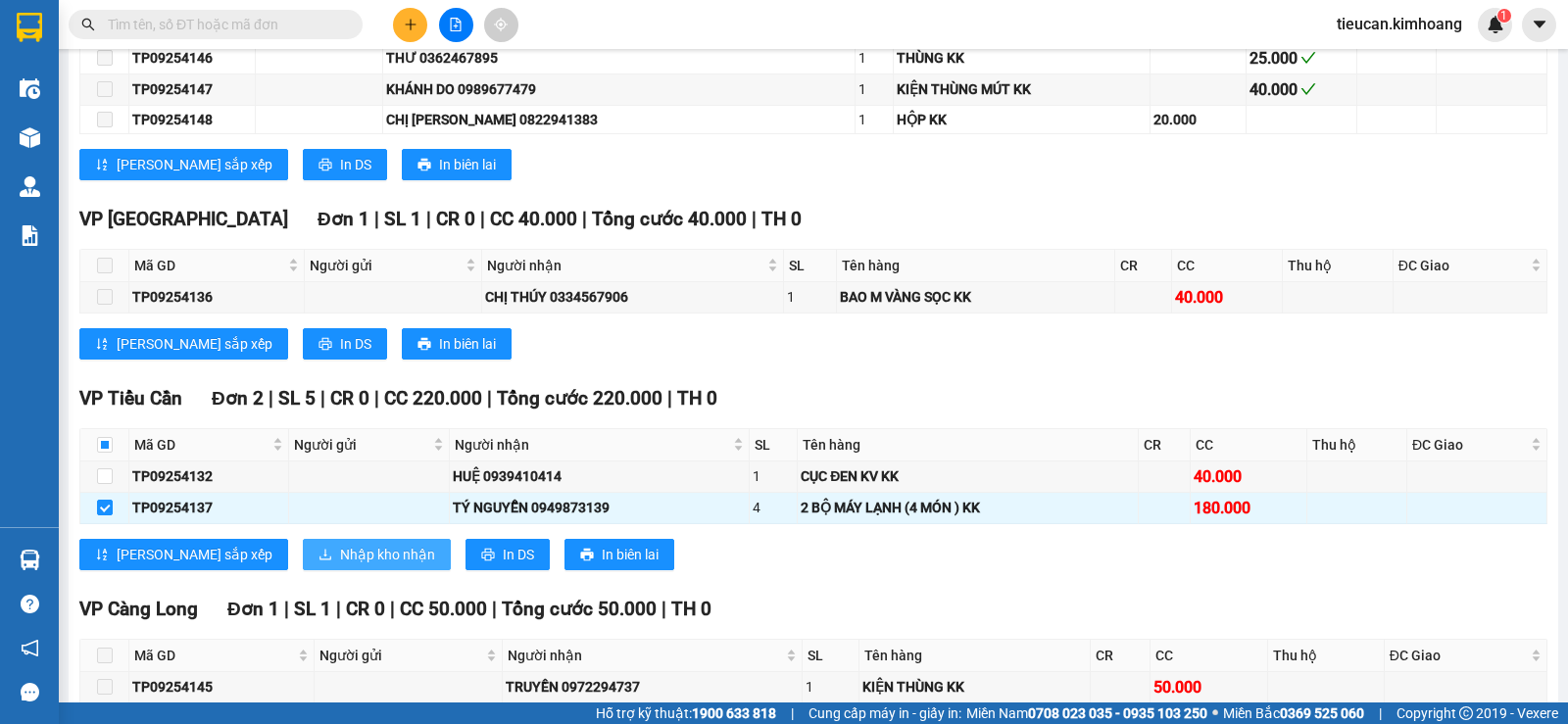
click at [341, 564] on span "Nhập kho nhận" at bounding box center [388, 555] width 95 height 22
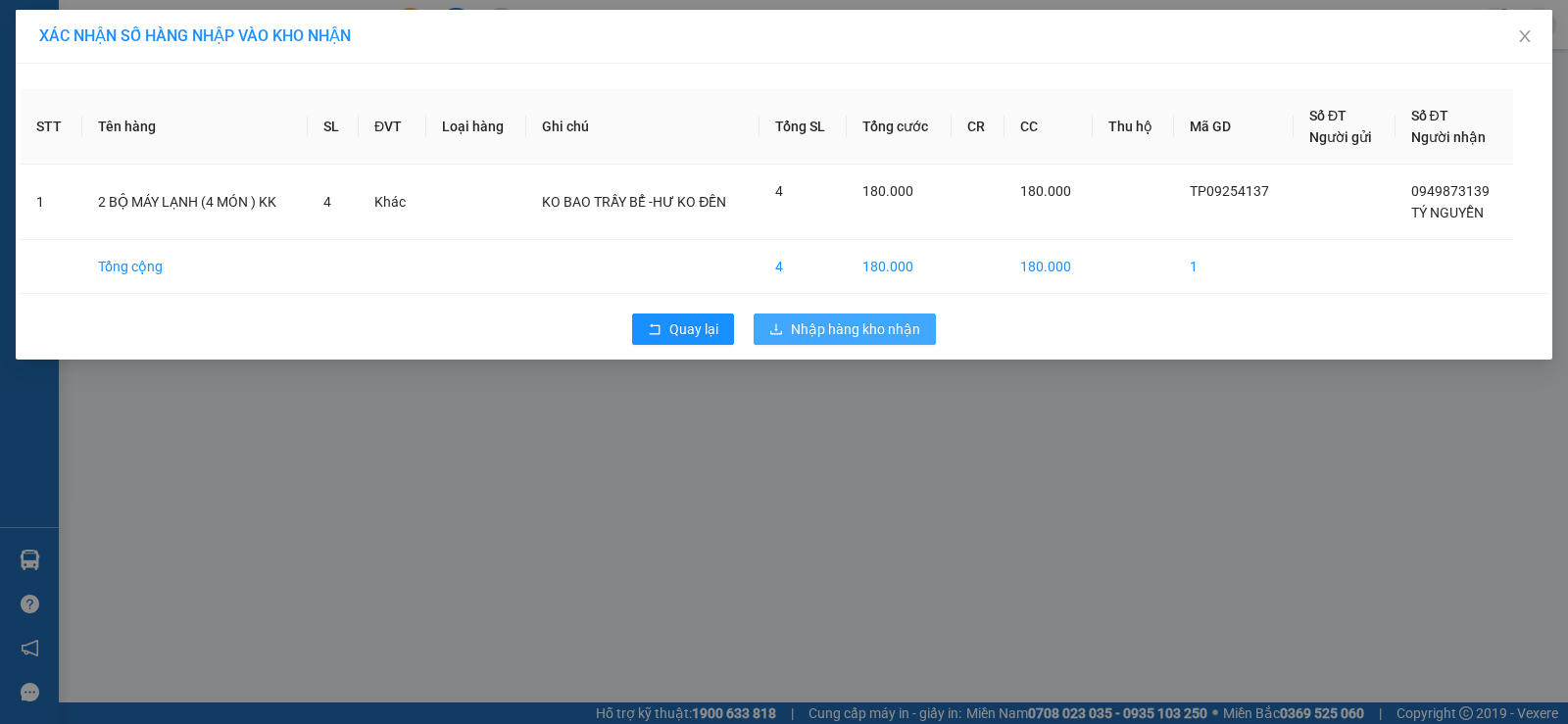
click at [874, 328] on span "Nhập hàng kho nhận" at bounding box center [856, 330] width 130 height 22
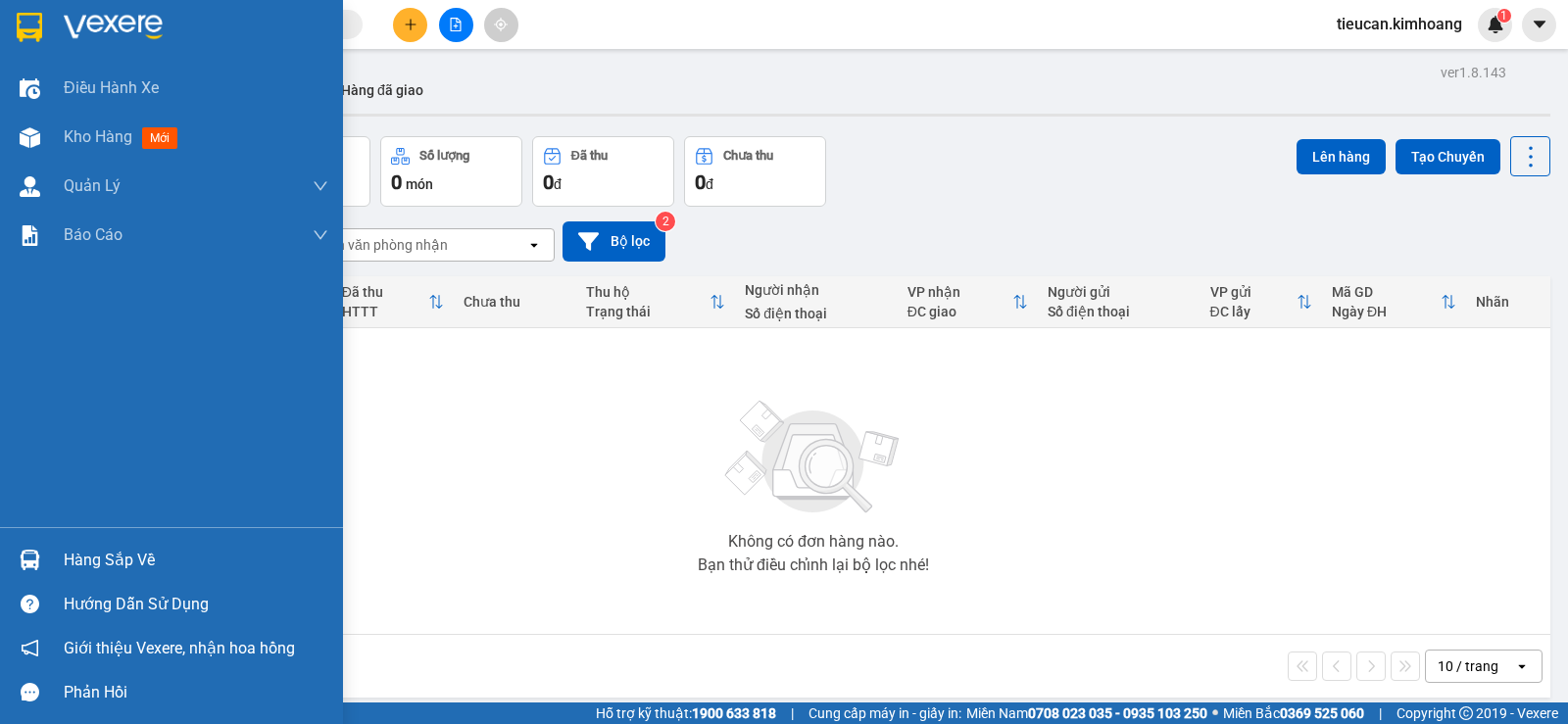
click at [77, 561] on div "Hàng sắp về" at bounding box center [196, 560] width 265 height 29
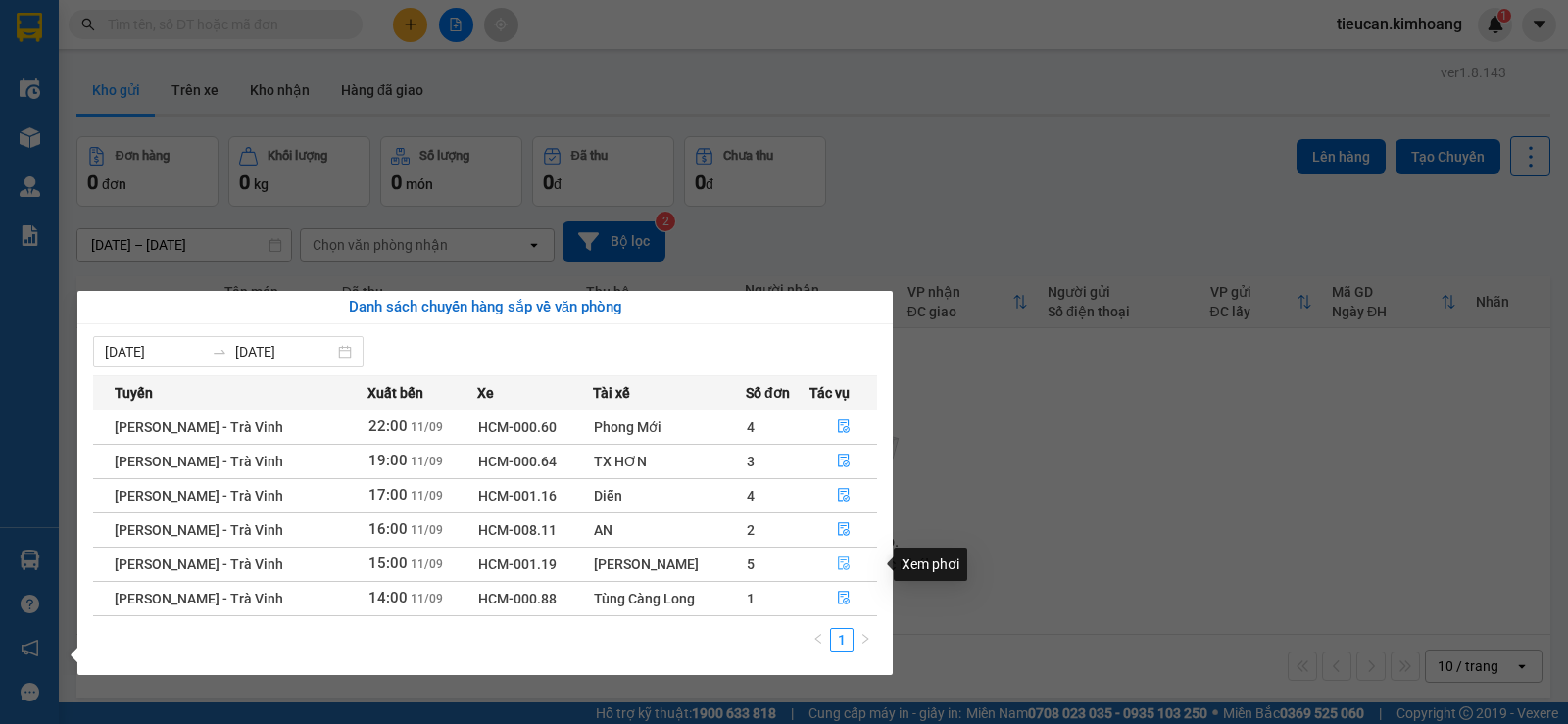
click at [842, 559] on icon "file-done" at bounding box center [844, 563] width 14 height 14
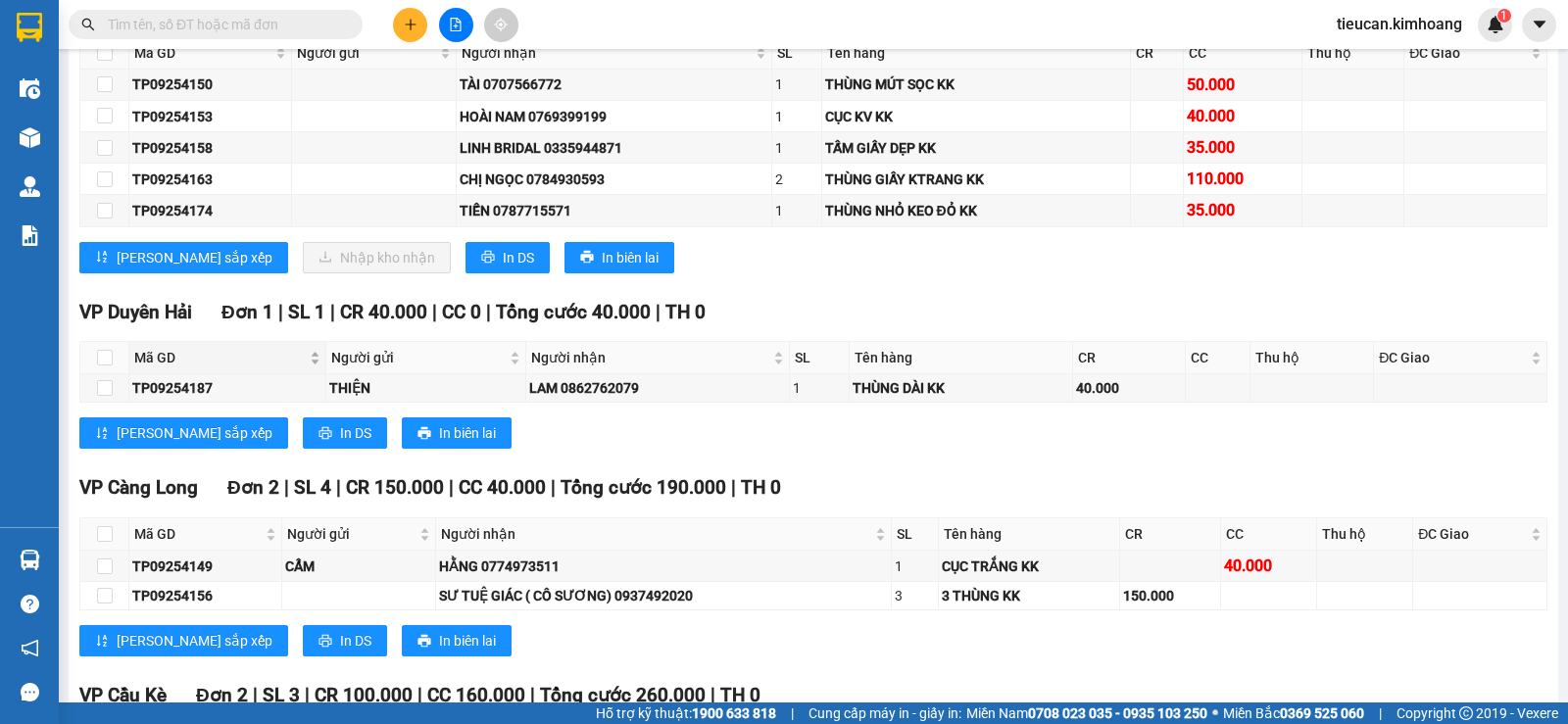
scroll to position [1313, 0]
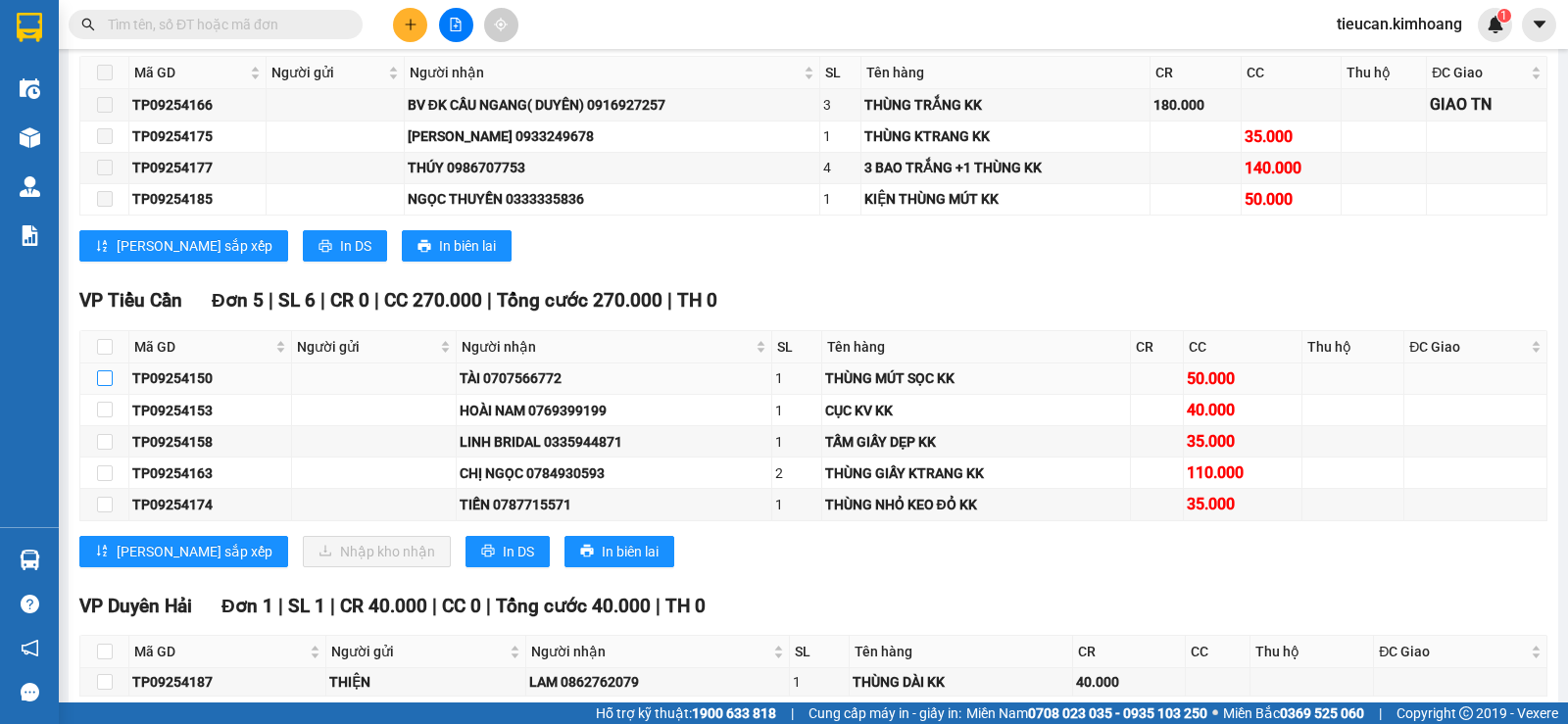
click at [105, 385] on label at bounding box center [105, 378] width 16 height 22
click at [105, 385] on input "checkbox" at bounding box center [105, 378] width 16 height 16
checkbox input "true"
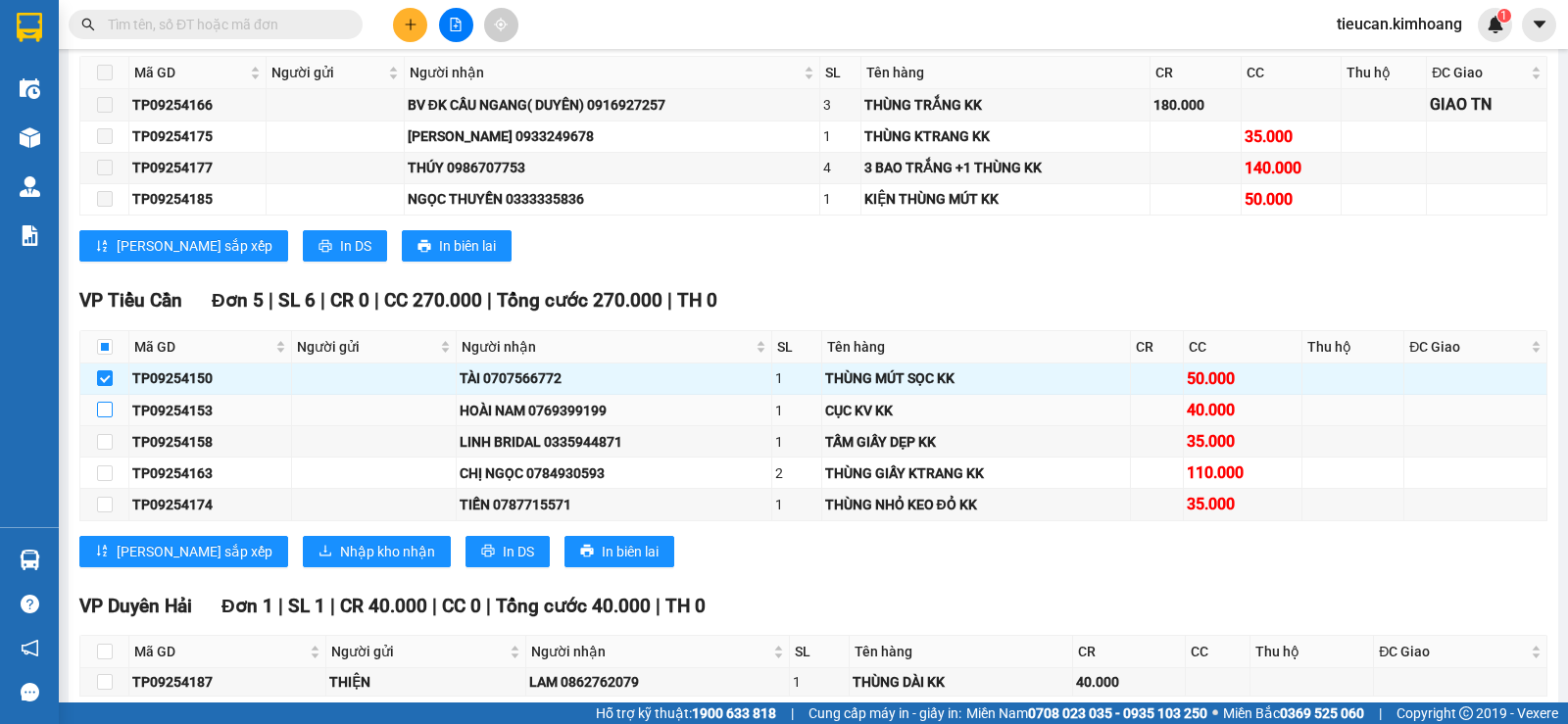
click at [108, 417] on input "checkbox" at bounding box center [105, 409] width 16 height 16
checkbox input "true"
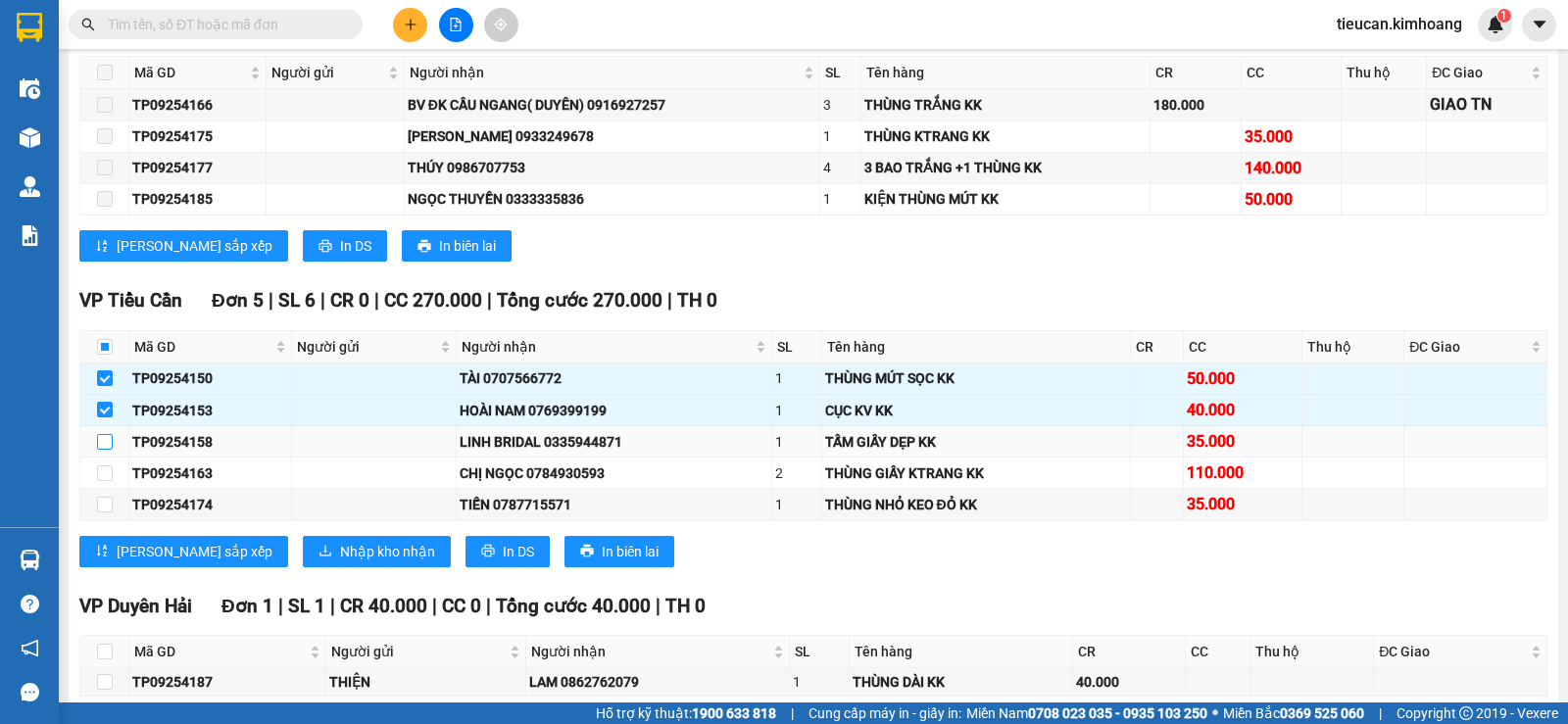
click at [108, 449] on input "checkbox" at bounding box center [105, 442] width 16 height 16
checkbox input "true"
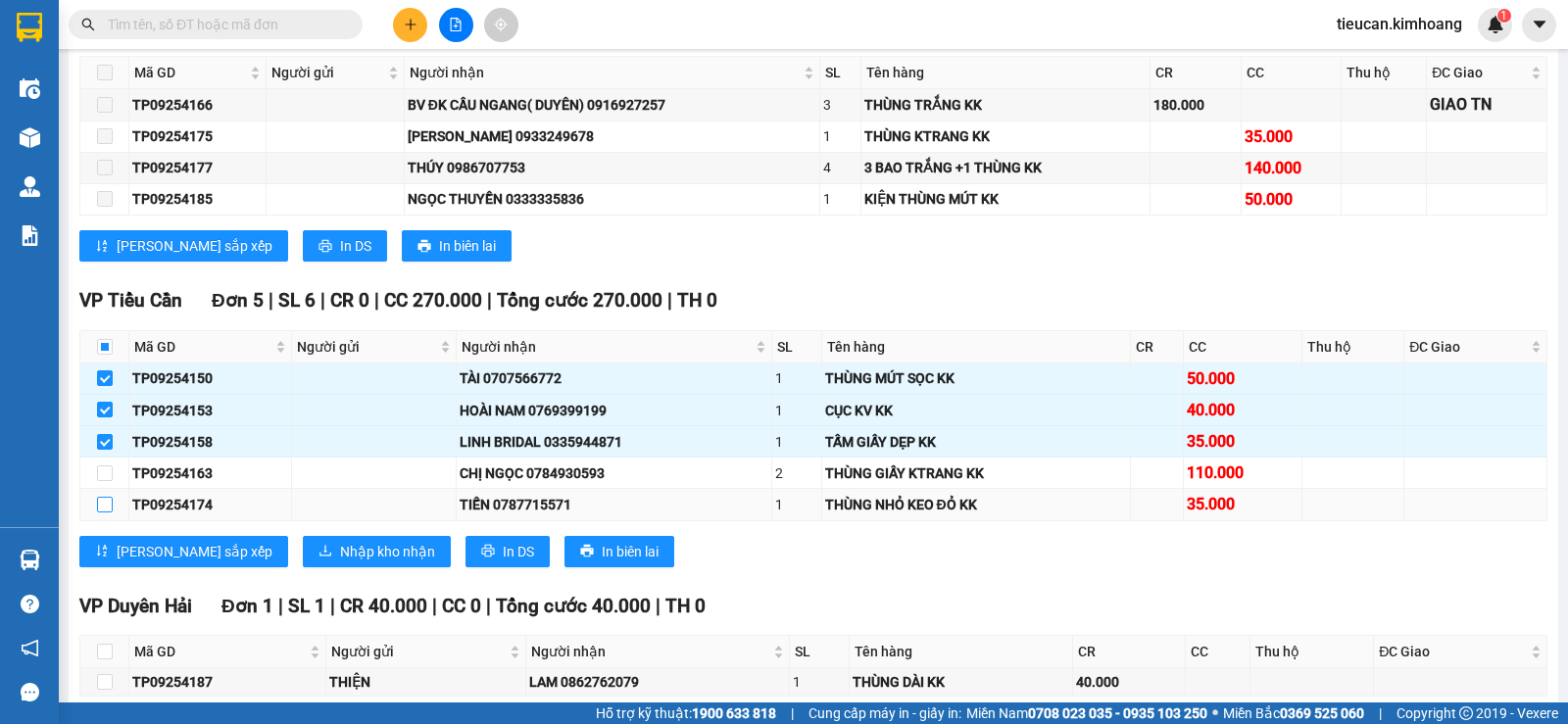
click at [107, 512] on input "checkbox" at bounding box center [105, 505] width 16 height 16
checkbox input "true"
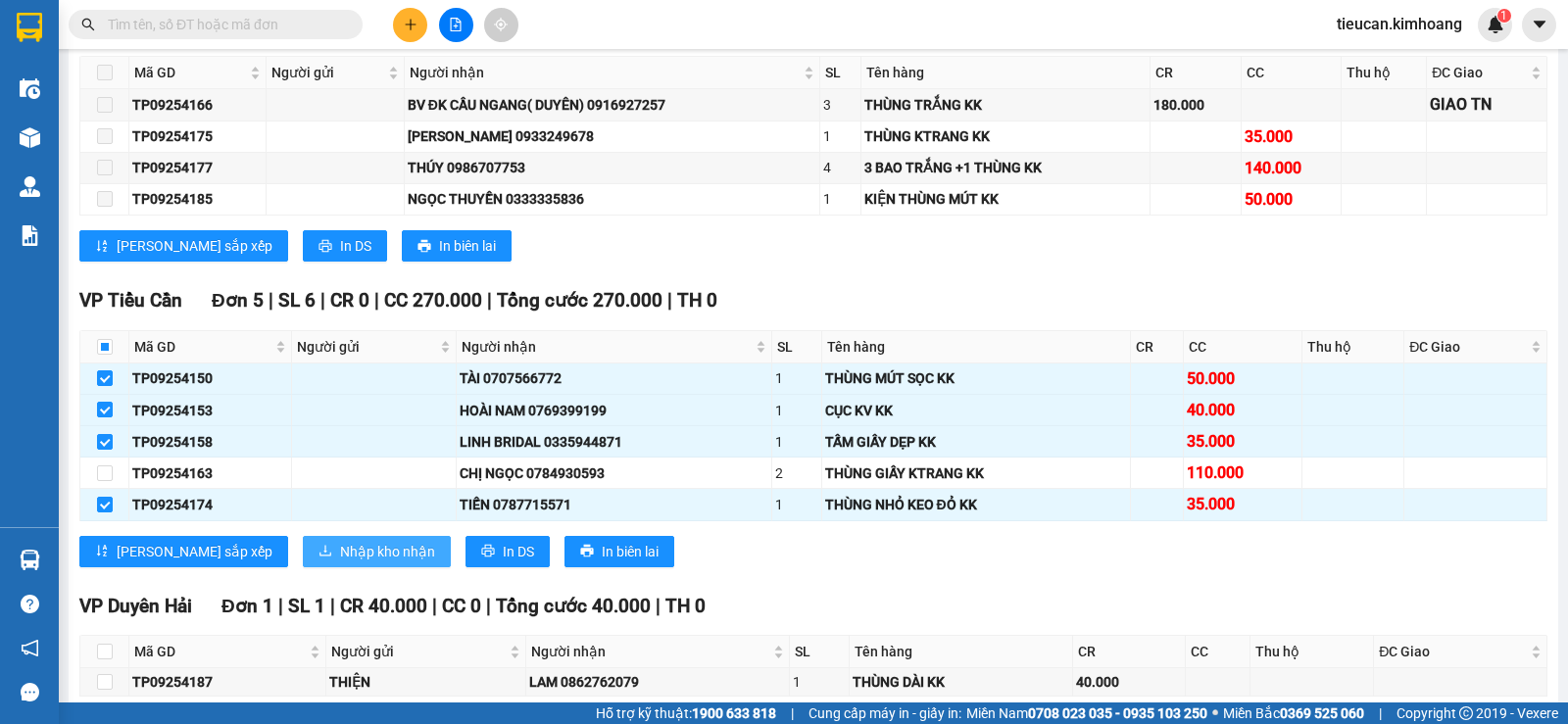
click at [341, 558] on span "Nhập kho nhận" at bounding box center [388, 552] width 95 height 22
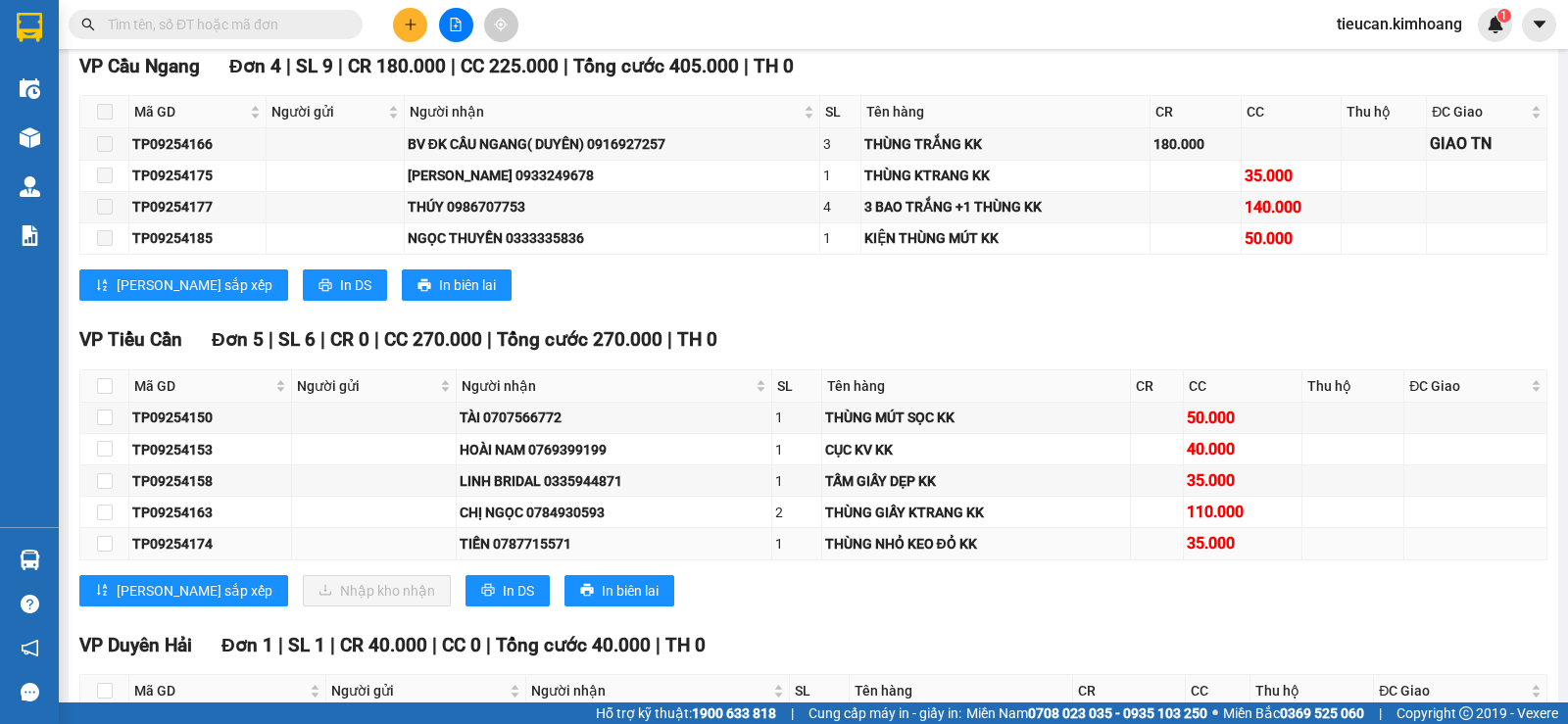
scroll to position [1372, 0]
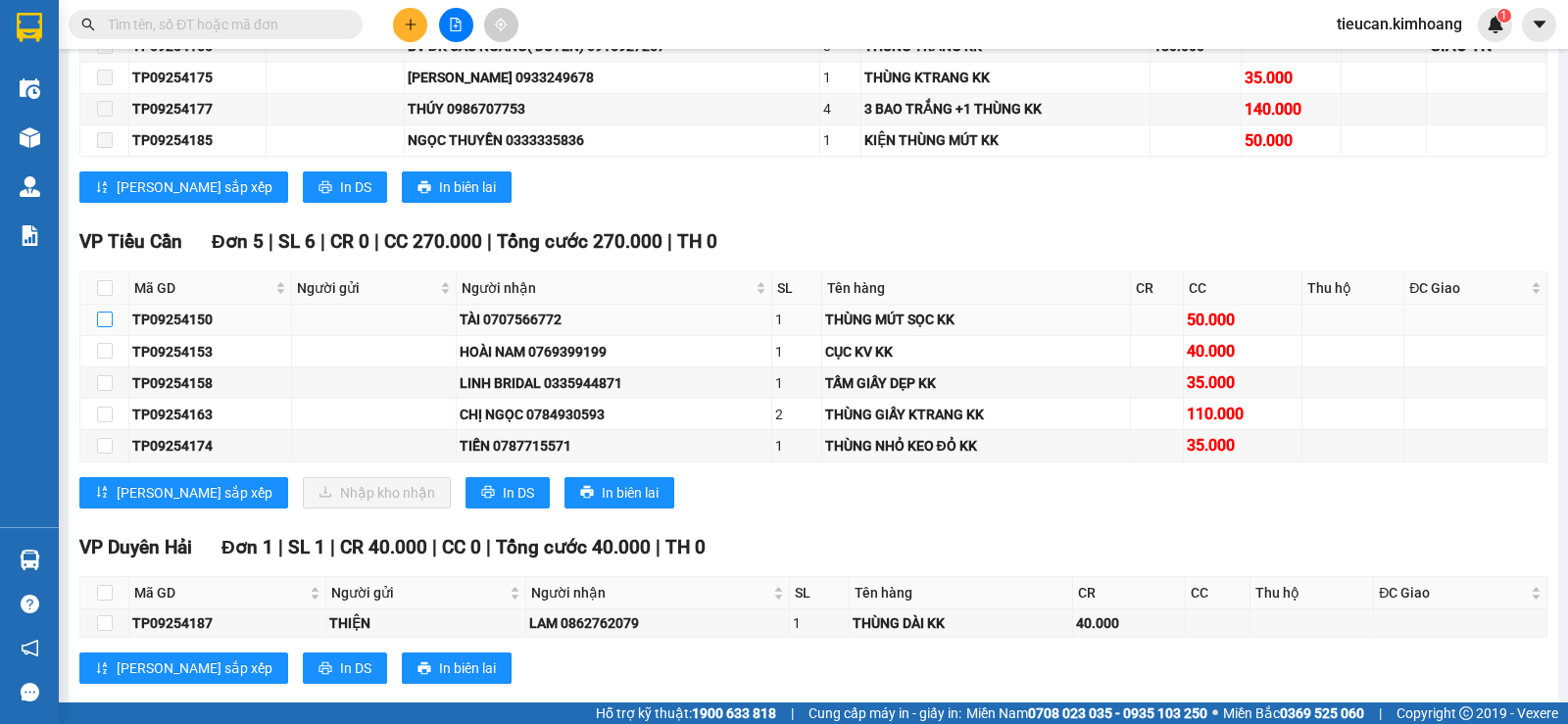
click at [106, 328] on input "checkbox" at bounding box center [105, 320] width 16 height 16
checkbox input "true"
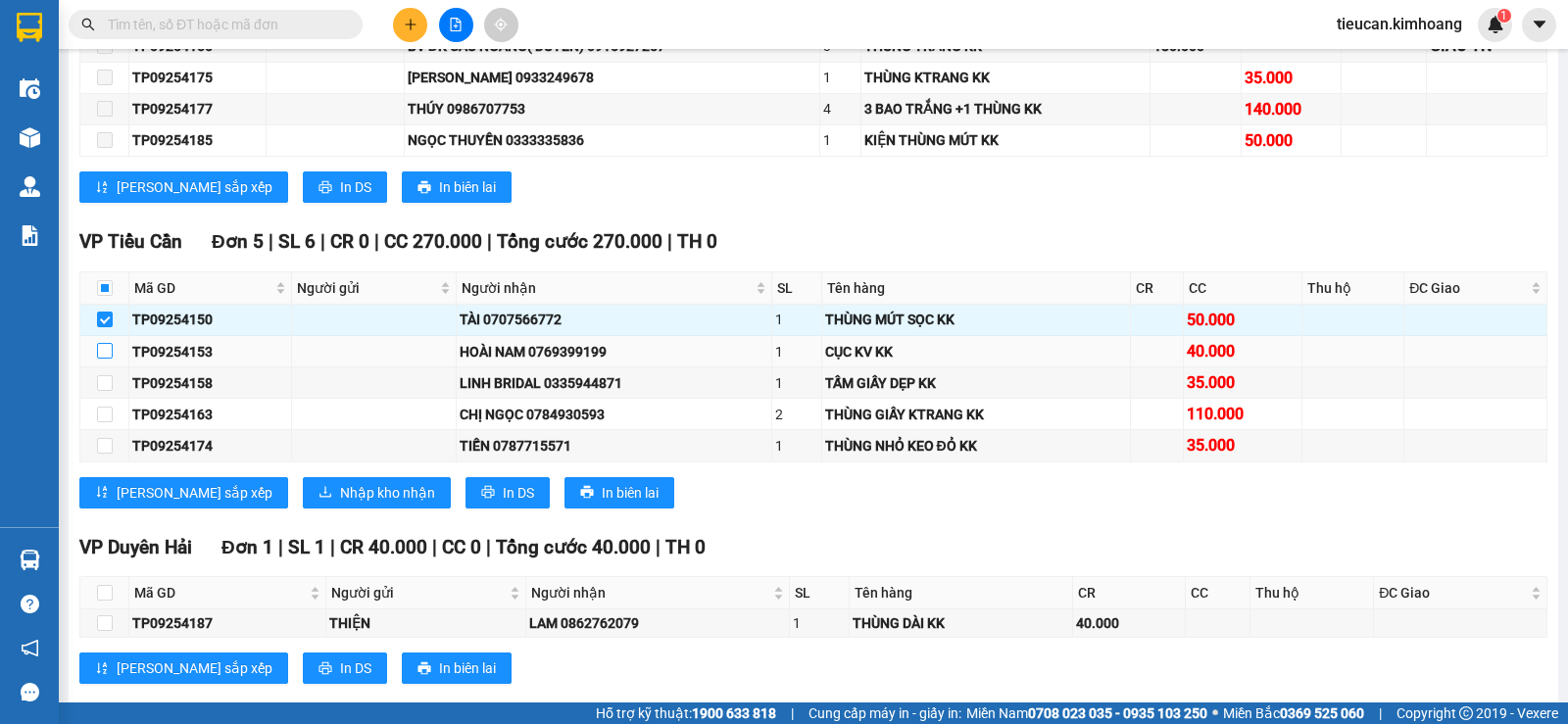
click at [105, 359] on input "checkbox" at bounding box center [105, 351] width 16 height 16
checkbox input "true"
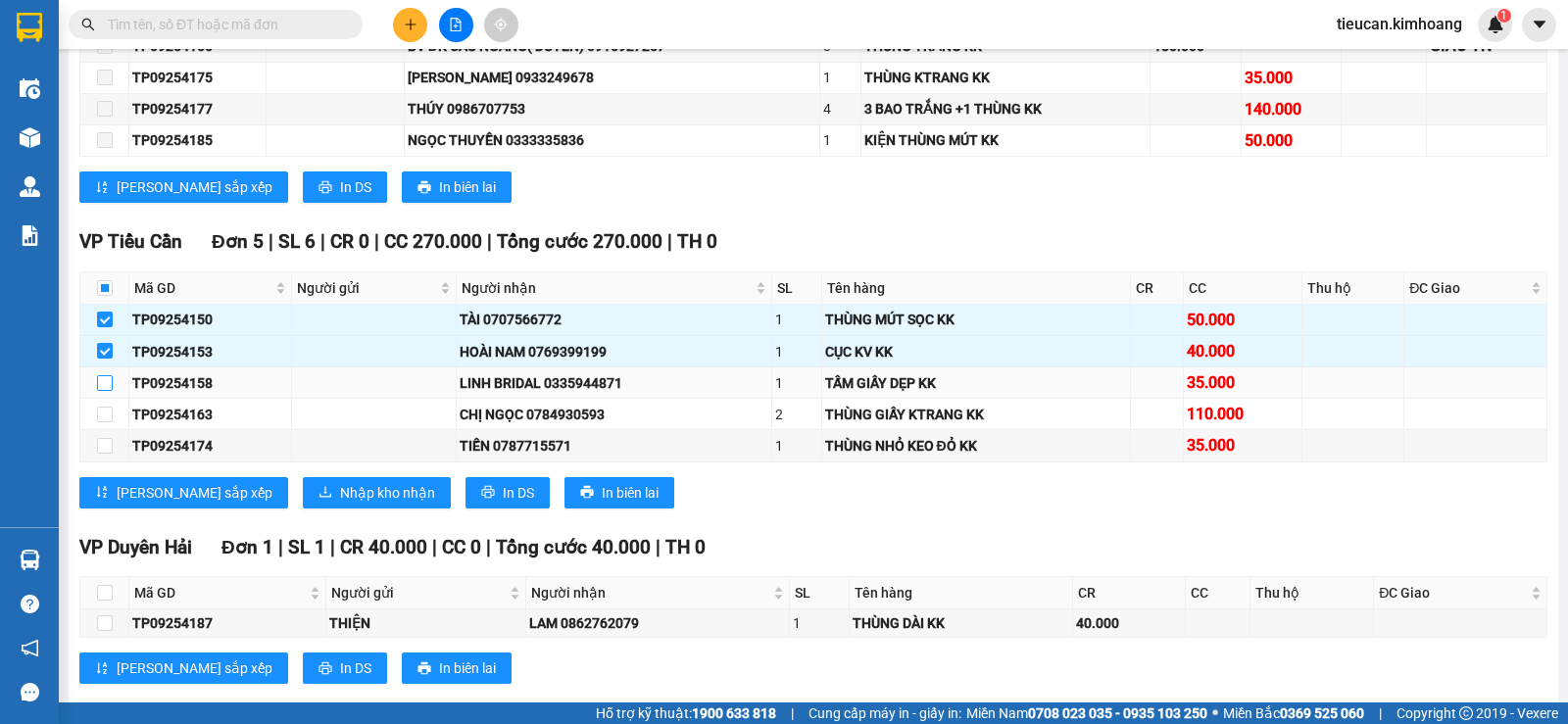
click at [111, 391] on input "checkbox" at bounding box center [105, 383] width 16 height 16
checkbox input "true"
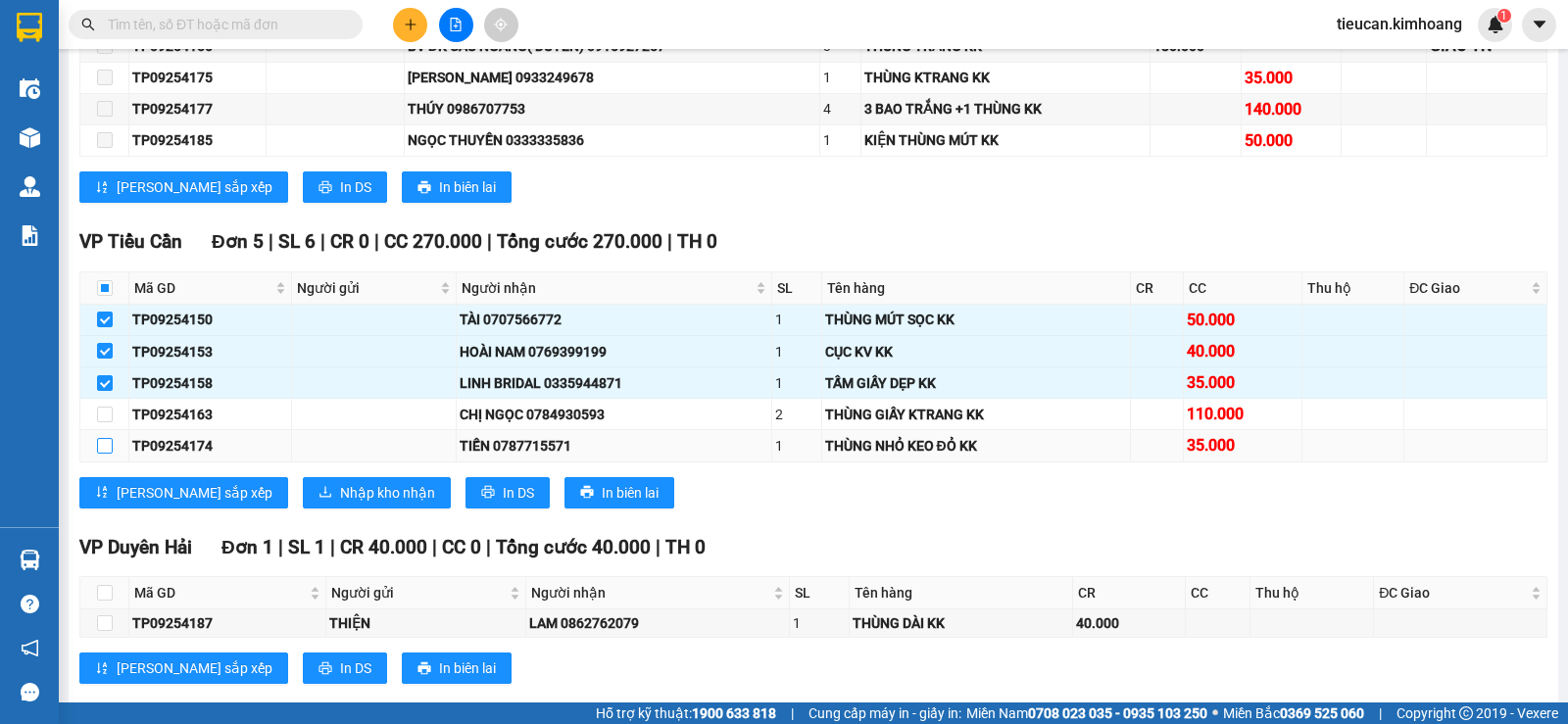
click at [100, 453] on input "checkbox" at bounding box center [105, 446] width 16 height 16
checkbox input "true"
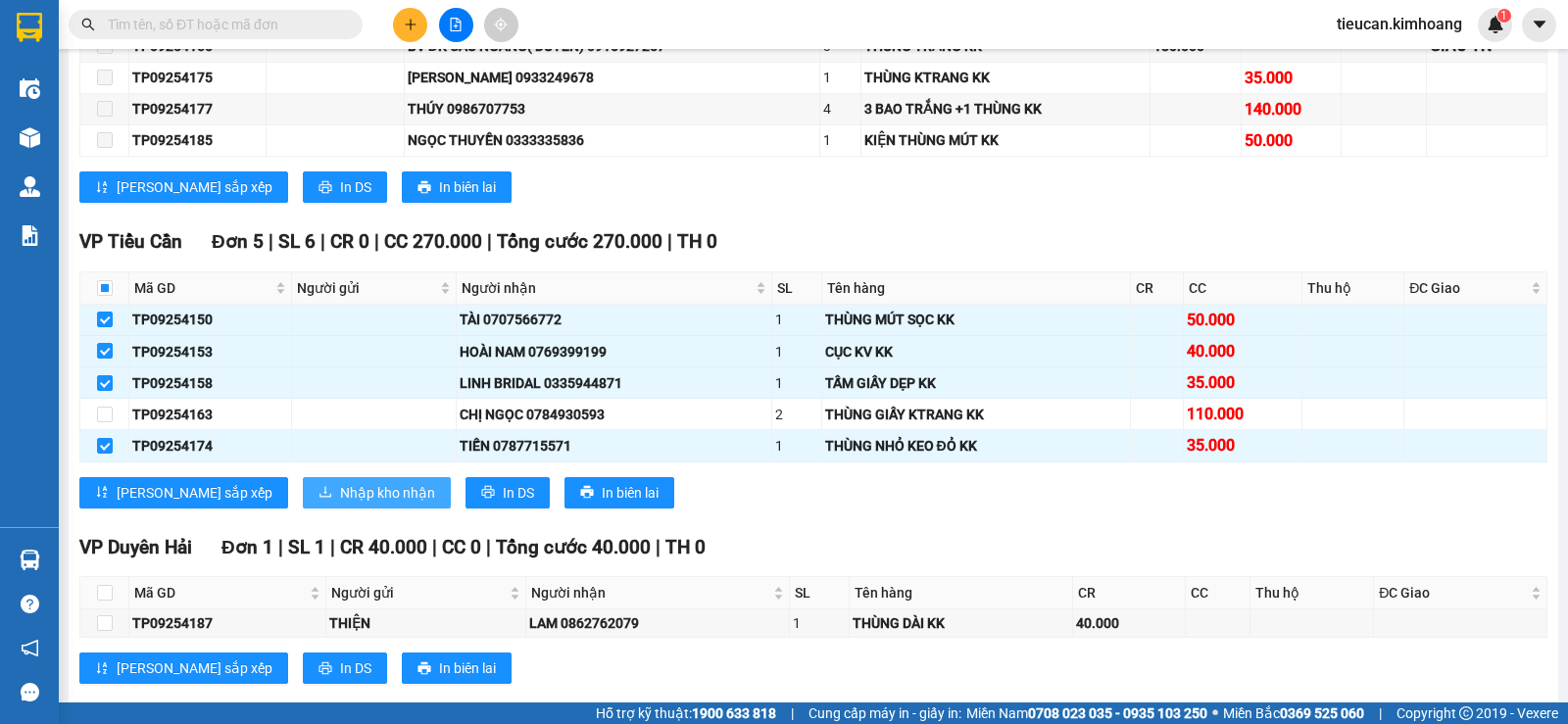
click at [341, 503] on span "Nhập kho nhận" at bounding box center [388, 493] width 95 height 22
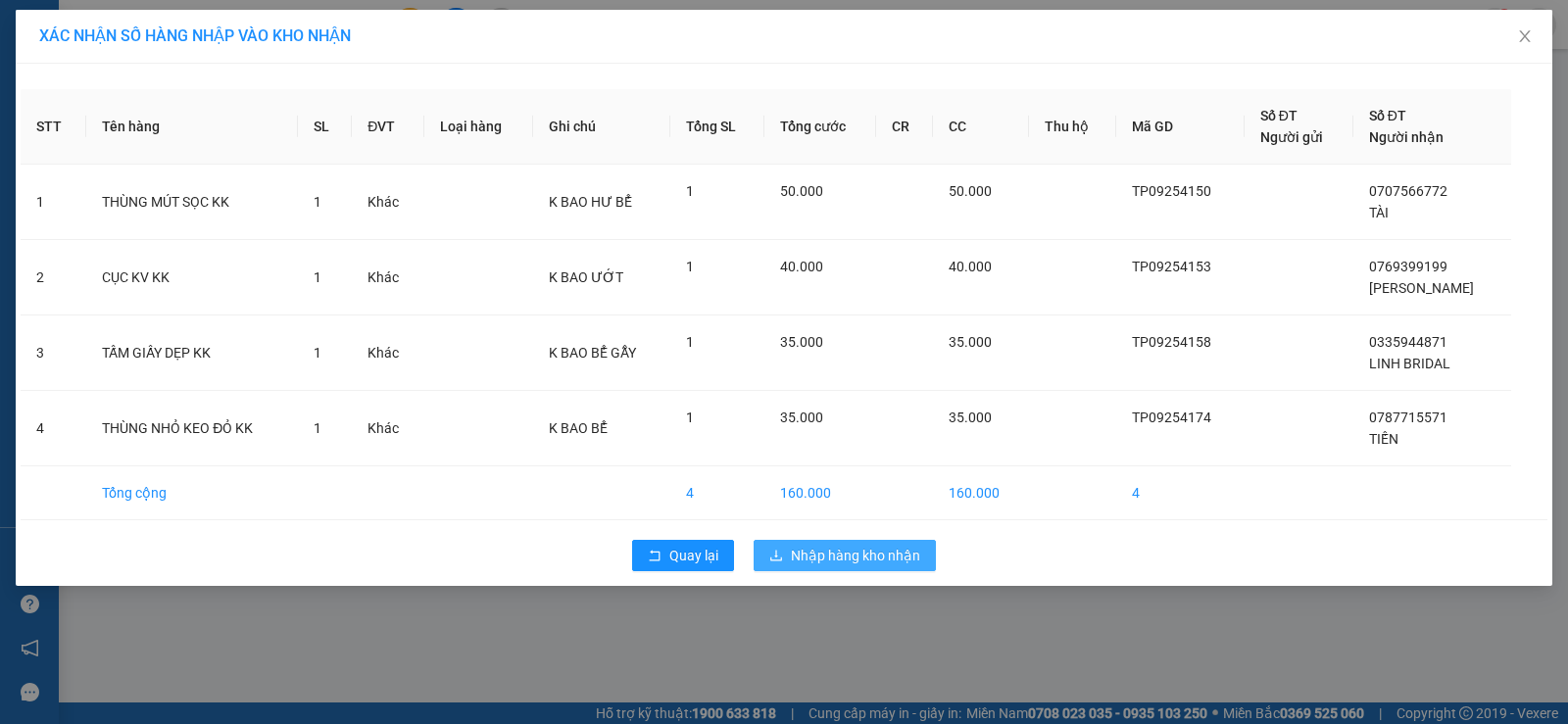
click at [800, 553] on span "Nhập hàng kho nhận" at bounding box center [856, 556] width 130 height 22
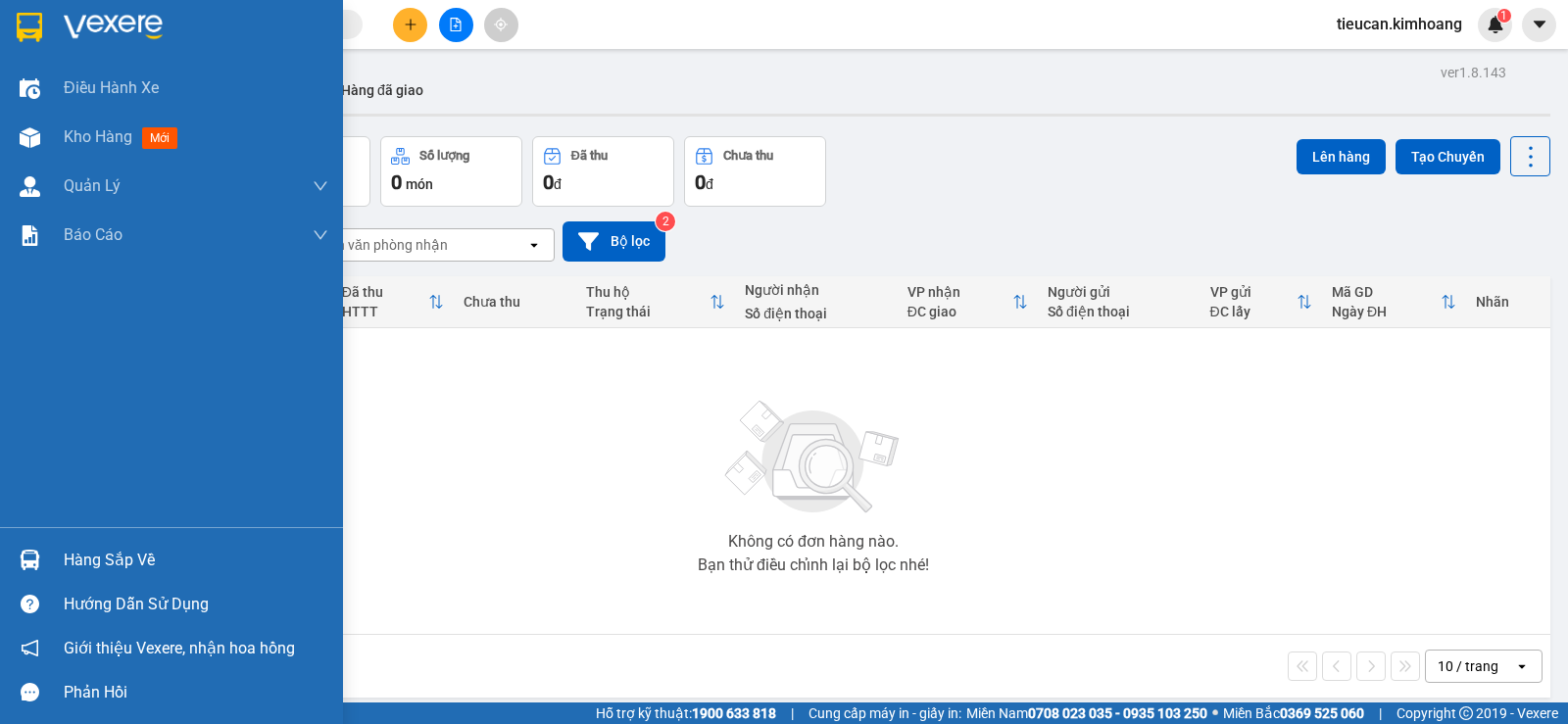
click at [54, 557] on div "Hàng sắp về" at bounding box center [171, 560] width 343 height 44
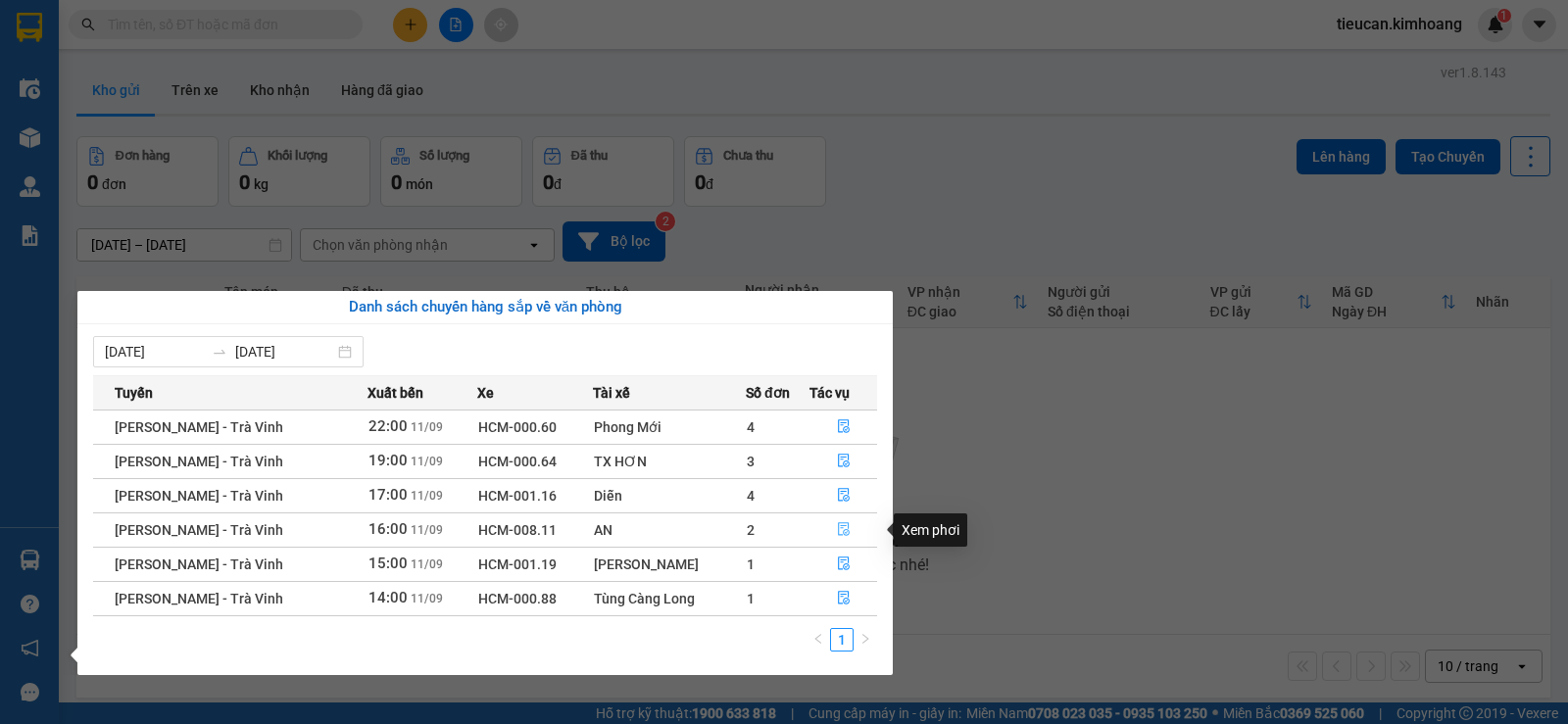
click at [837, 529] on icon "file-done" at bounding box center [844, 529] width 14 height 14
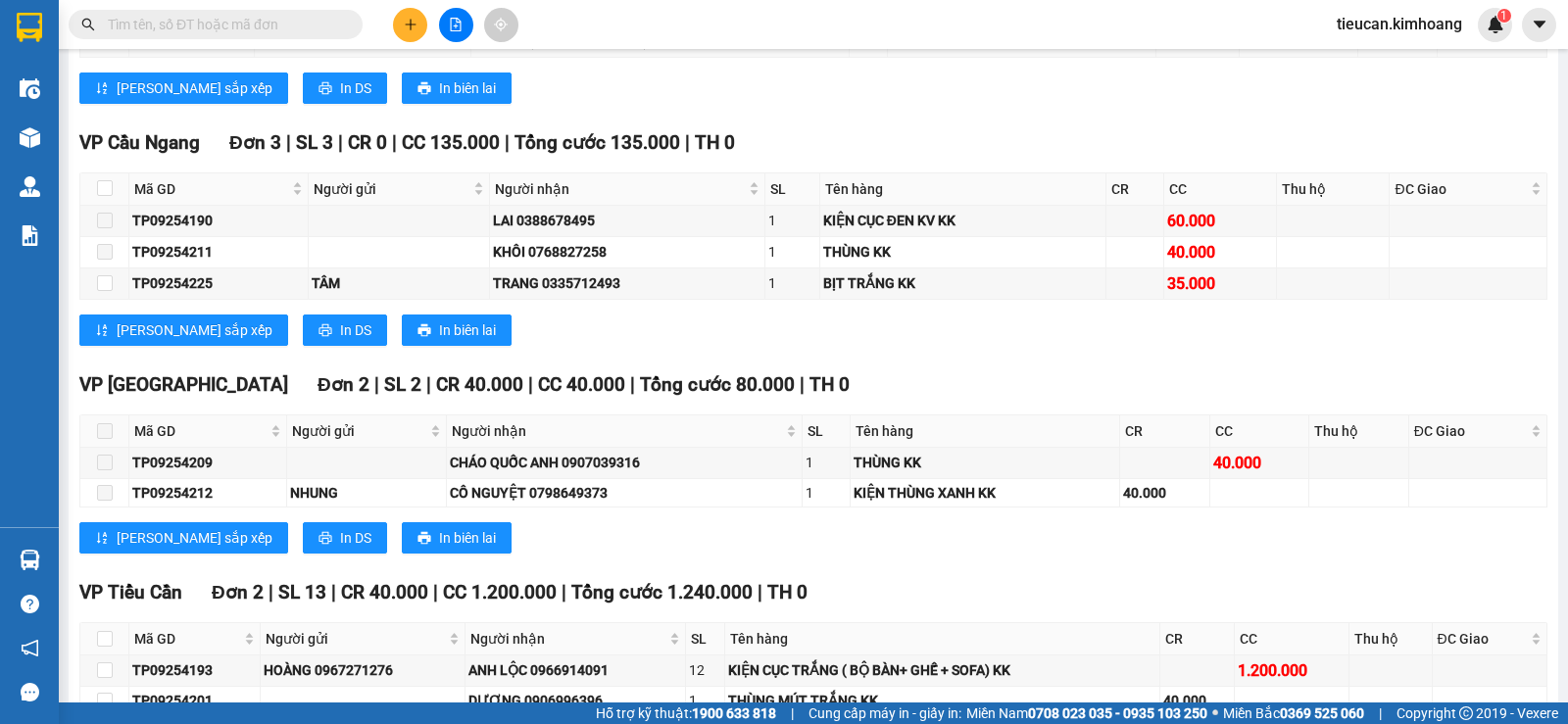
scroll to position [1176, 0]
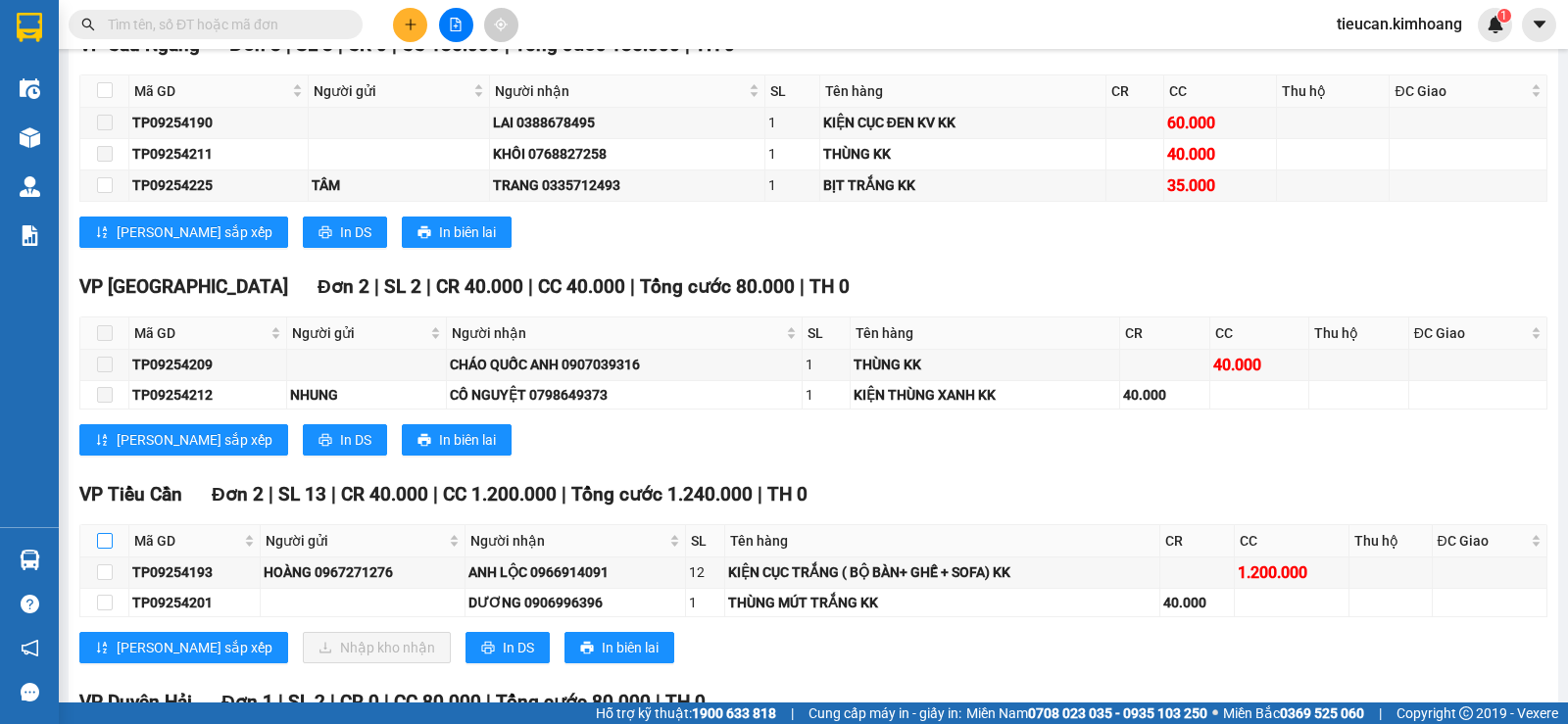
click at [110, 549] on input "checkbox" at bounding box center [105, 541] width 16 height 16
checkbox input "true"
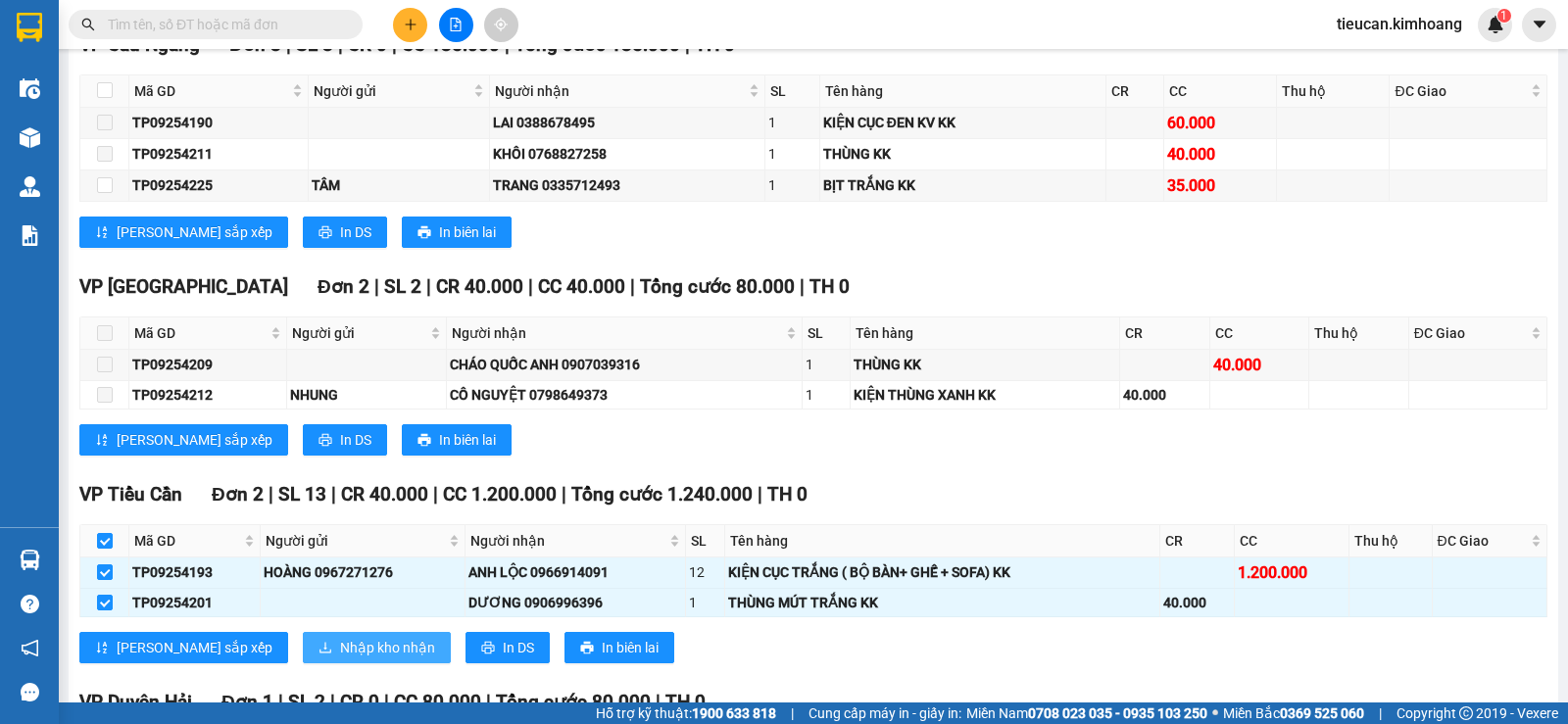
click at [341, 658] on span "Nhập kho nhận" at bounding box center [388, 648] width 95 height 22
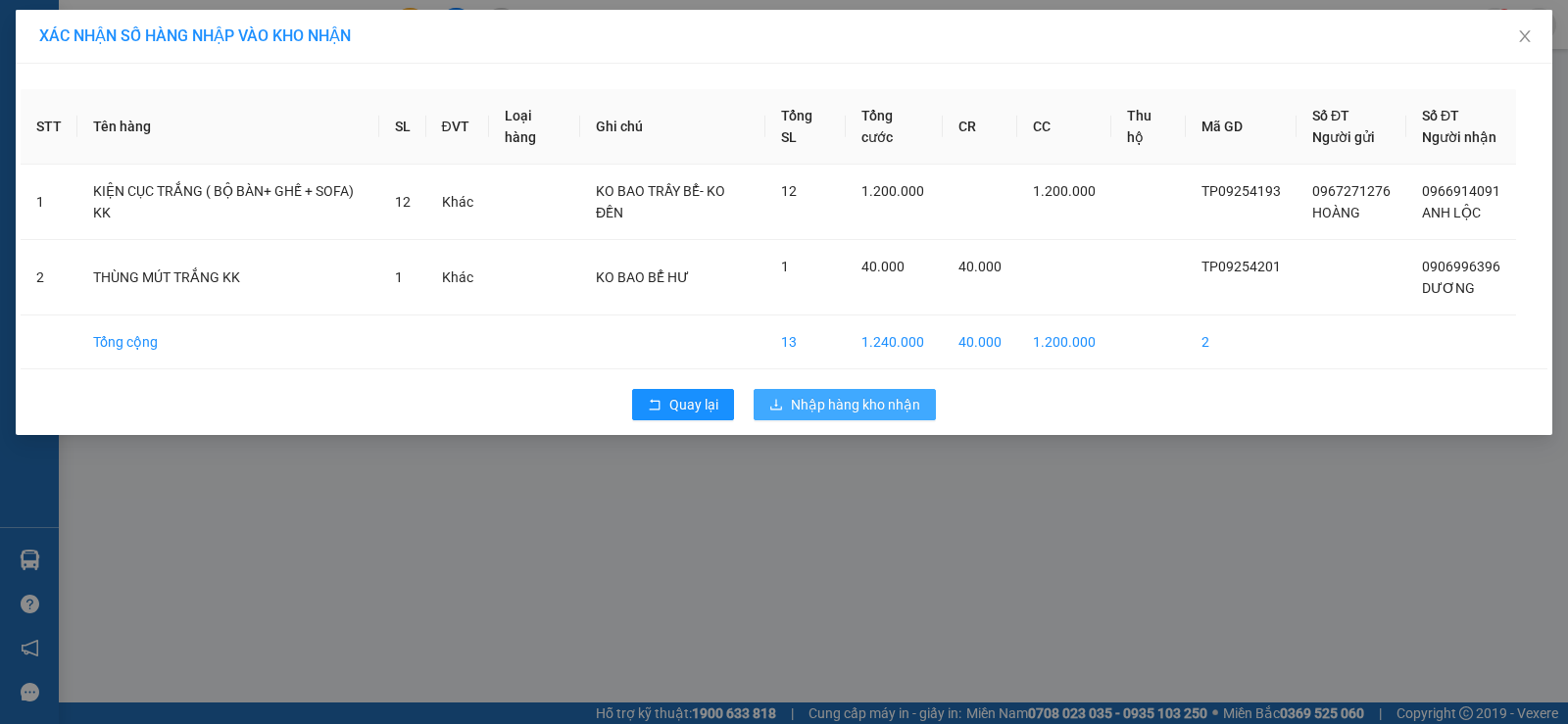
click at [795, 415] on button "Nhập hàng kho nhận" at bounding box center [845, 404] width 183 height 31
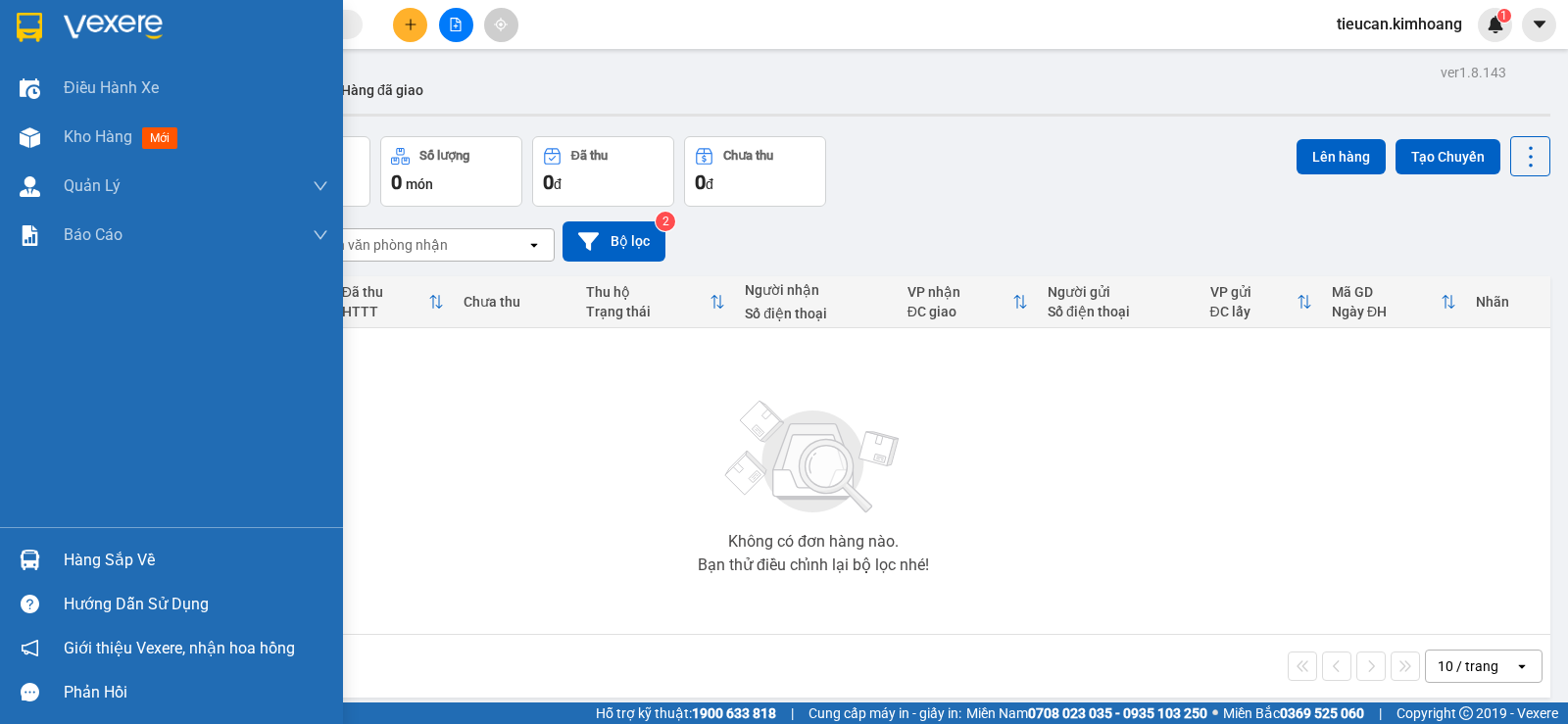
click at [113, 565] on div "Hàng sắp về" at bounding box center [196, 560] width 265 height 29
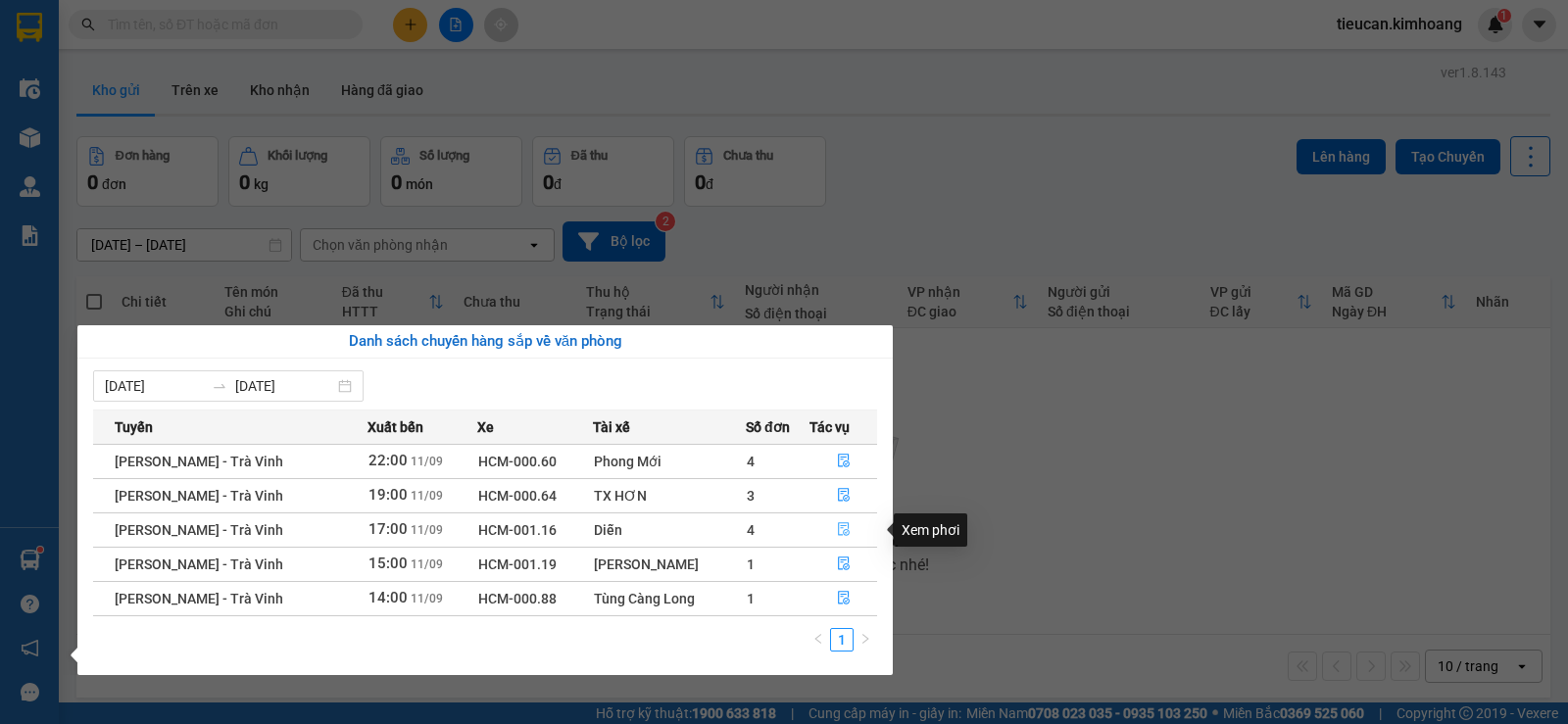
click at [833, 532] on button "button" at bounding box center [844, 529] width 66 height 31
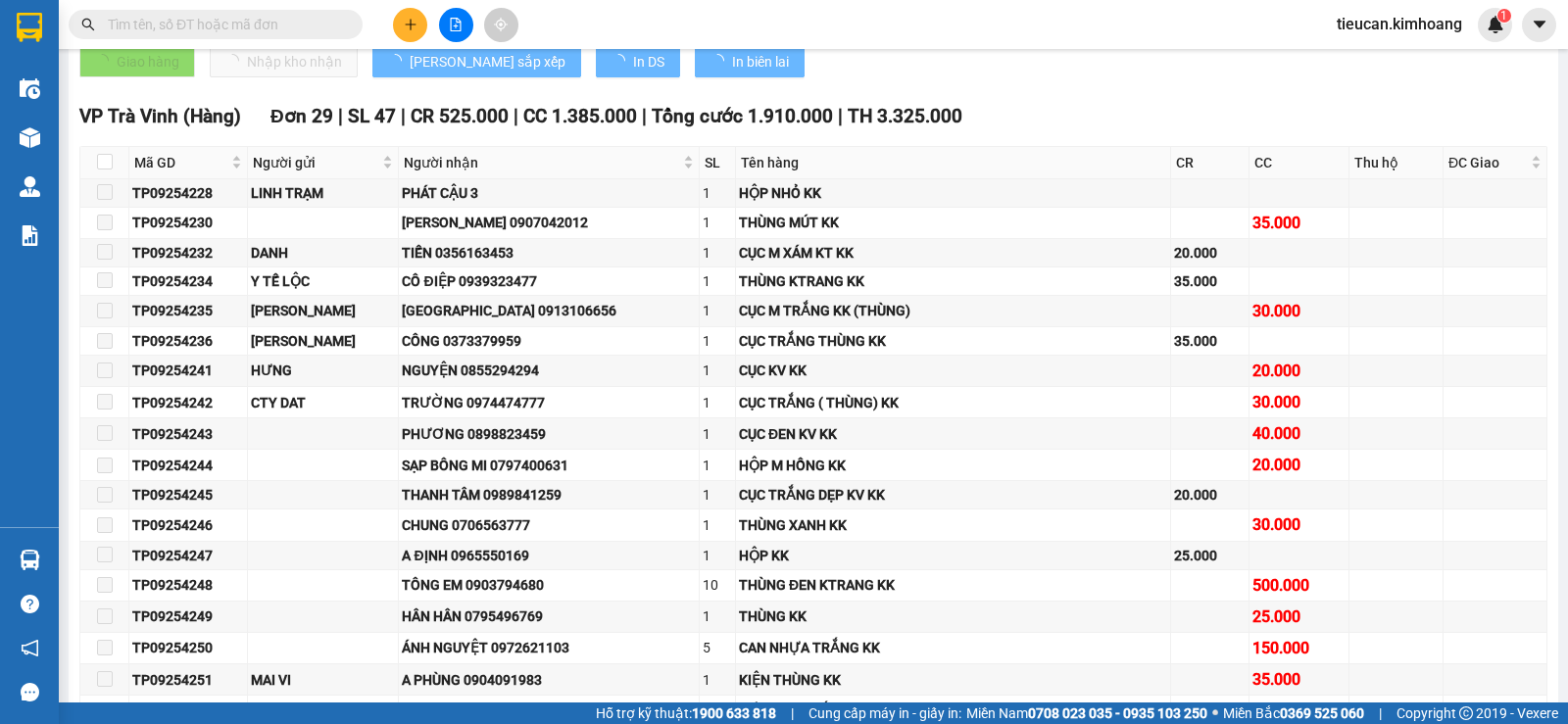
scroll to position [1419, 0]
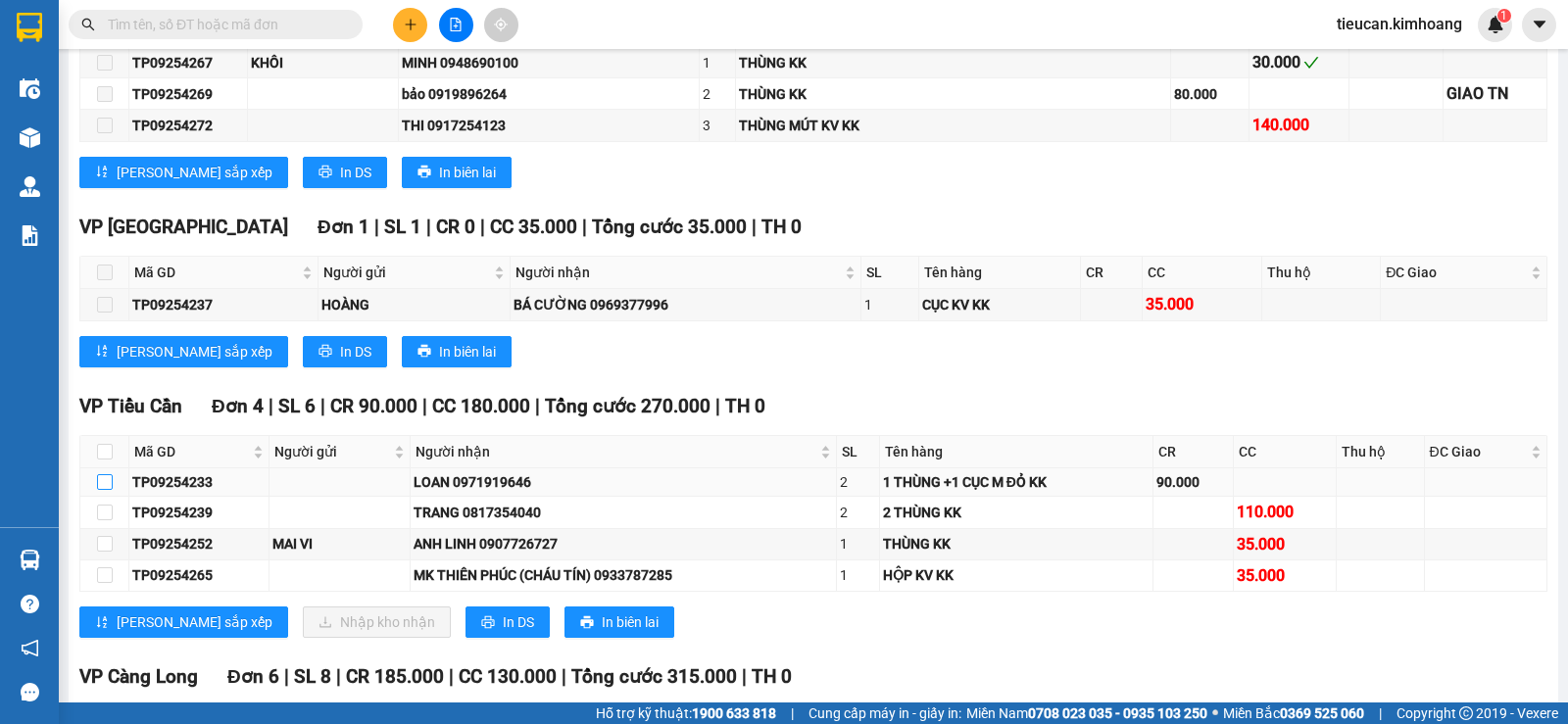
click at [106, 490] on input "checkbox" at bounding box center [105, 482] width 16 height 16
checkbox input "true"
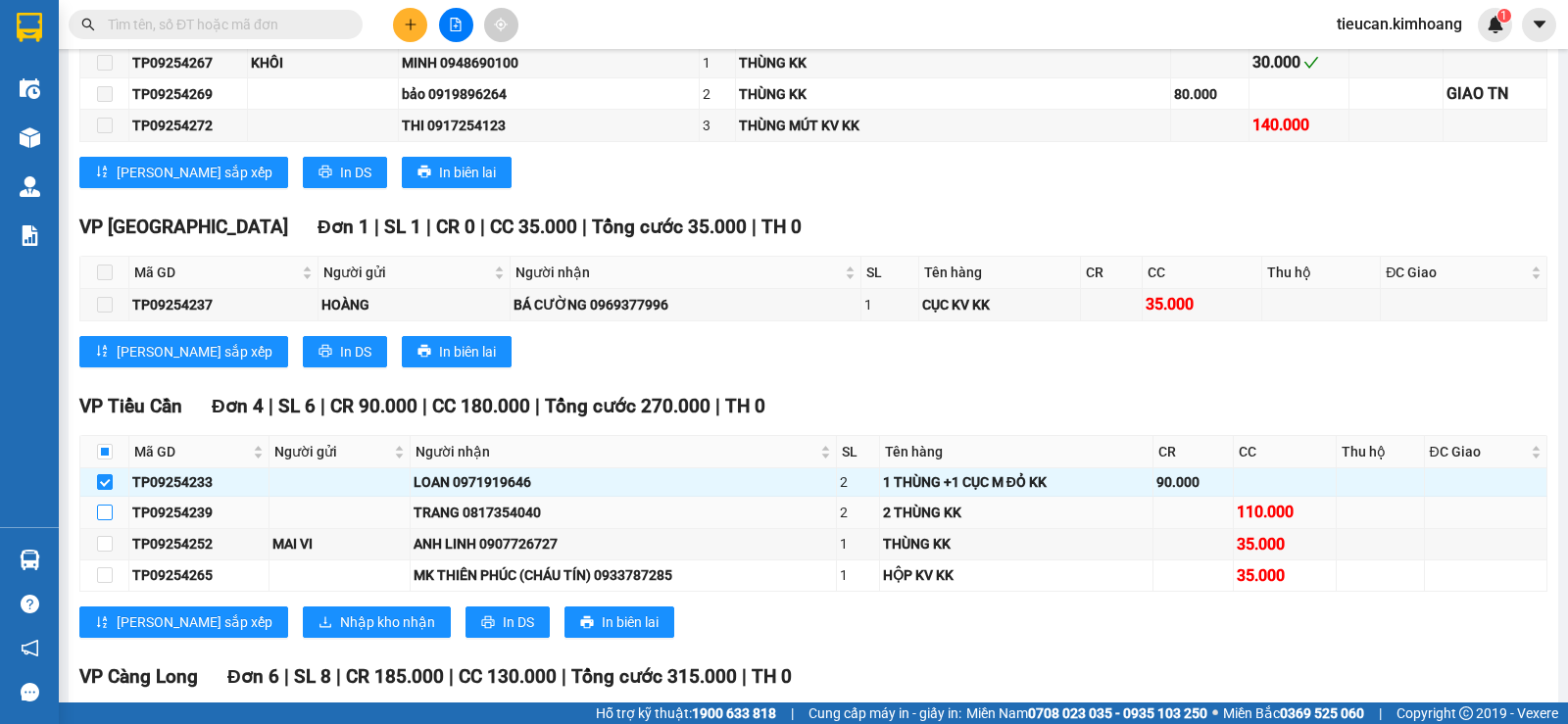
click at [98, 520] on input "checkbox" at bounding box center [105, 512] width 16 height 16
checkbox input "true"
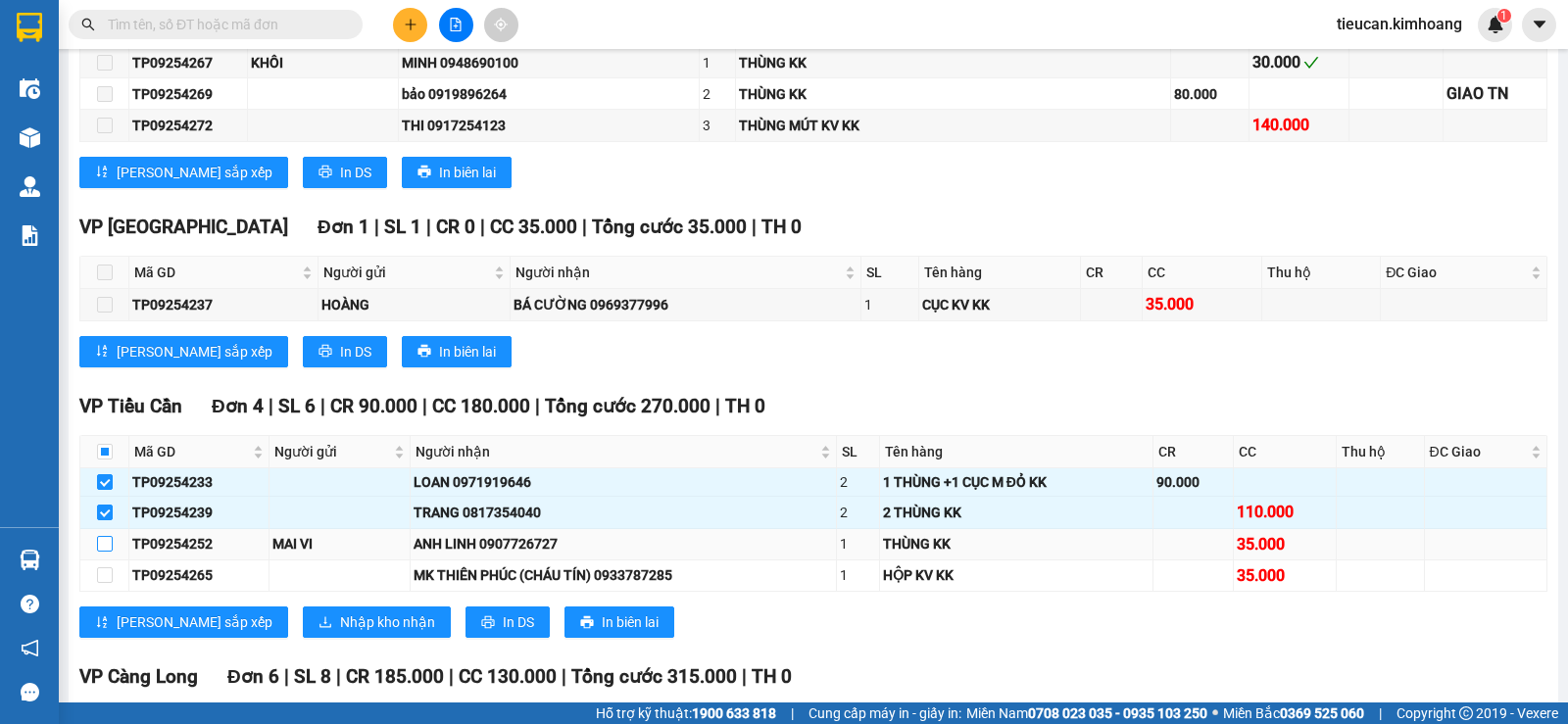
click at [103, 552] on input "checkbox" at bounding box center [105, 544] width 16 height 16
checkbox input "true"
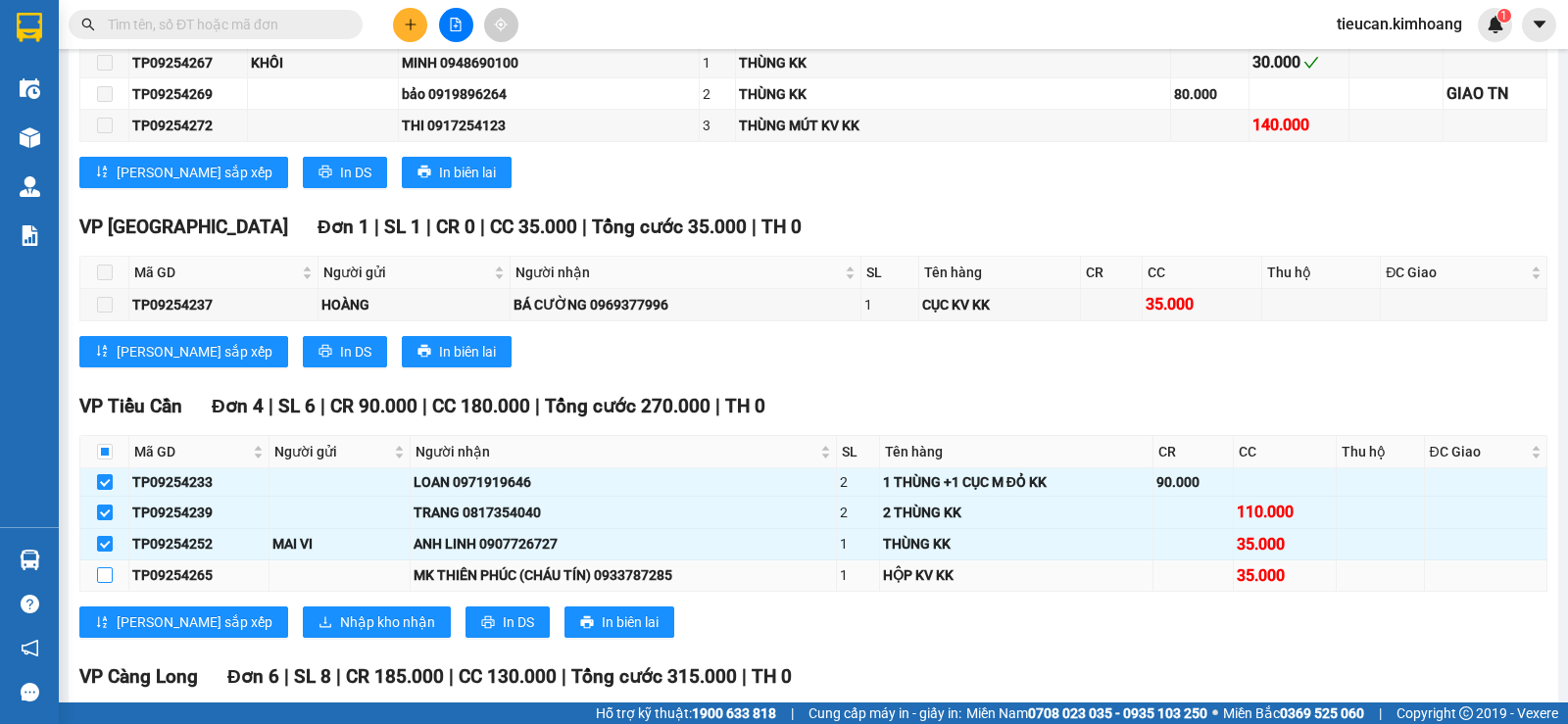
click at [107, 583] on input "checkbox" at bounding box center [105, 575] width 16 height 16
checkbox input "true"
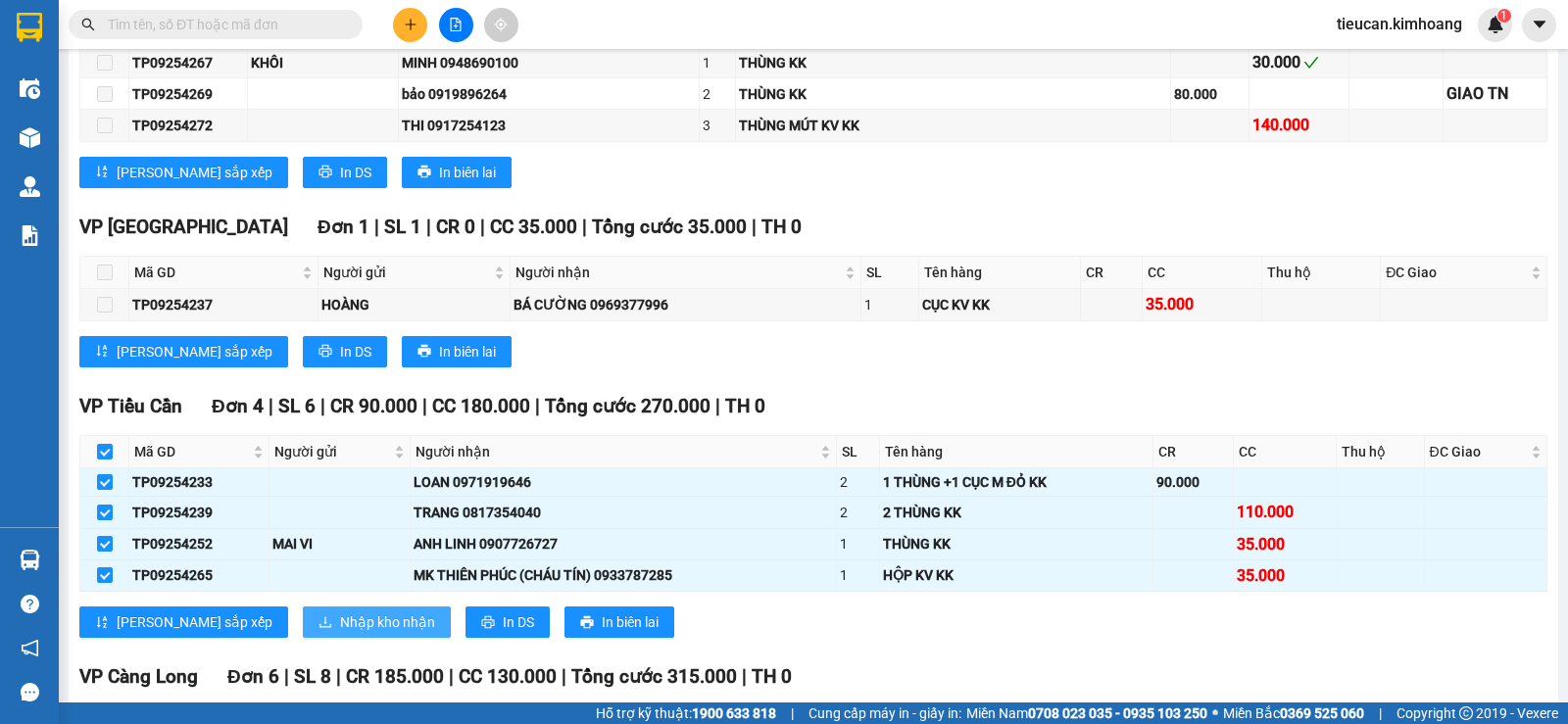
click at [303, 626] on button "Nhập kho nhận" at bounding box center [377, 621] width 148 height 31
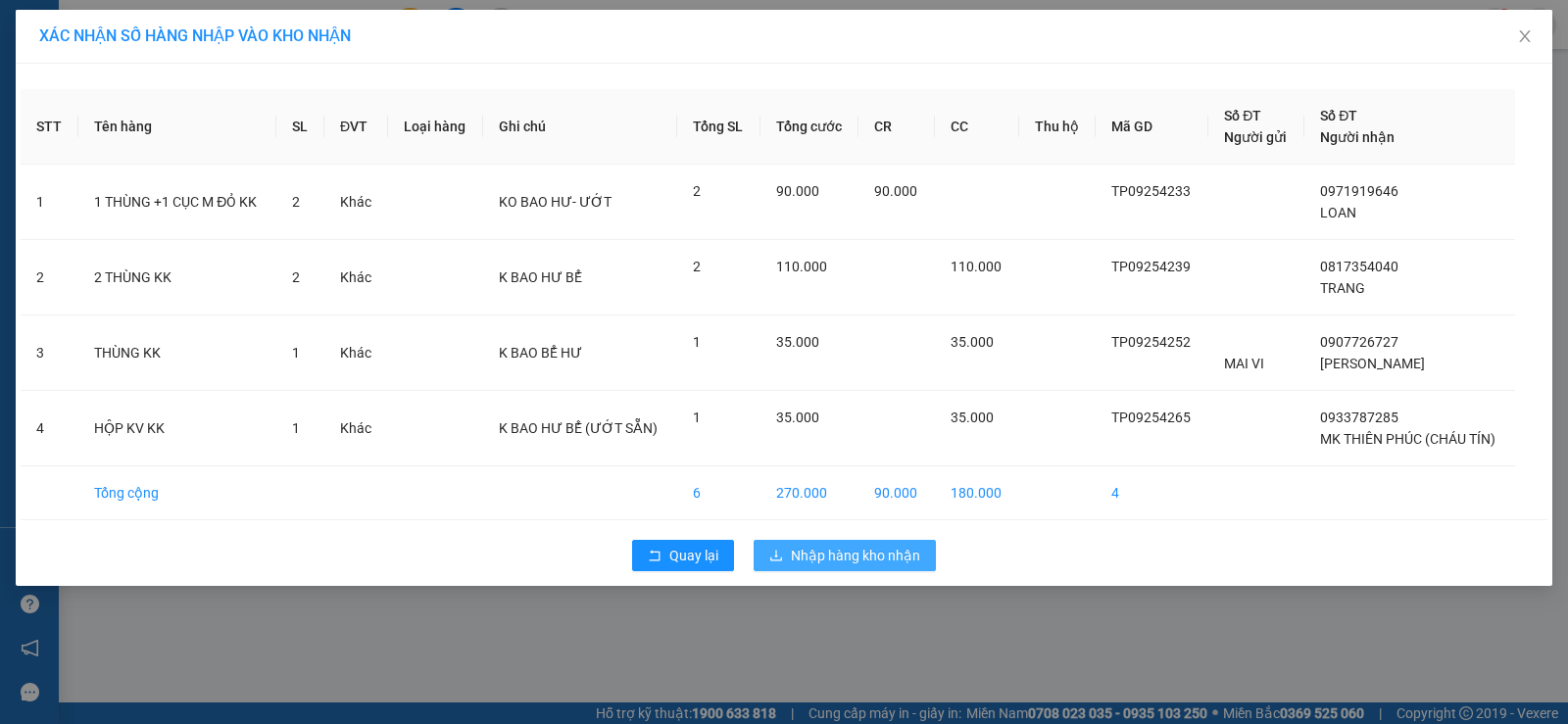
click at [798, 554] on span "Nhập hàng kho nhận" at bounding box center [856, 556] width 130 height 22
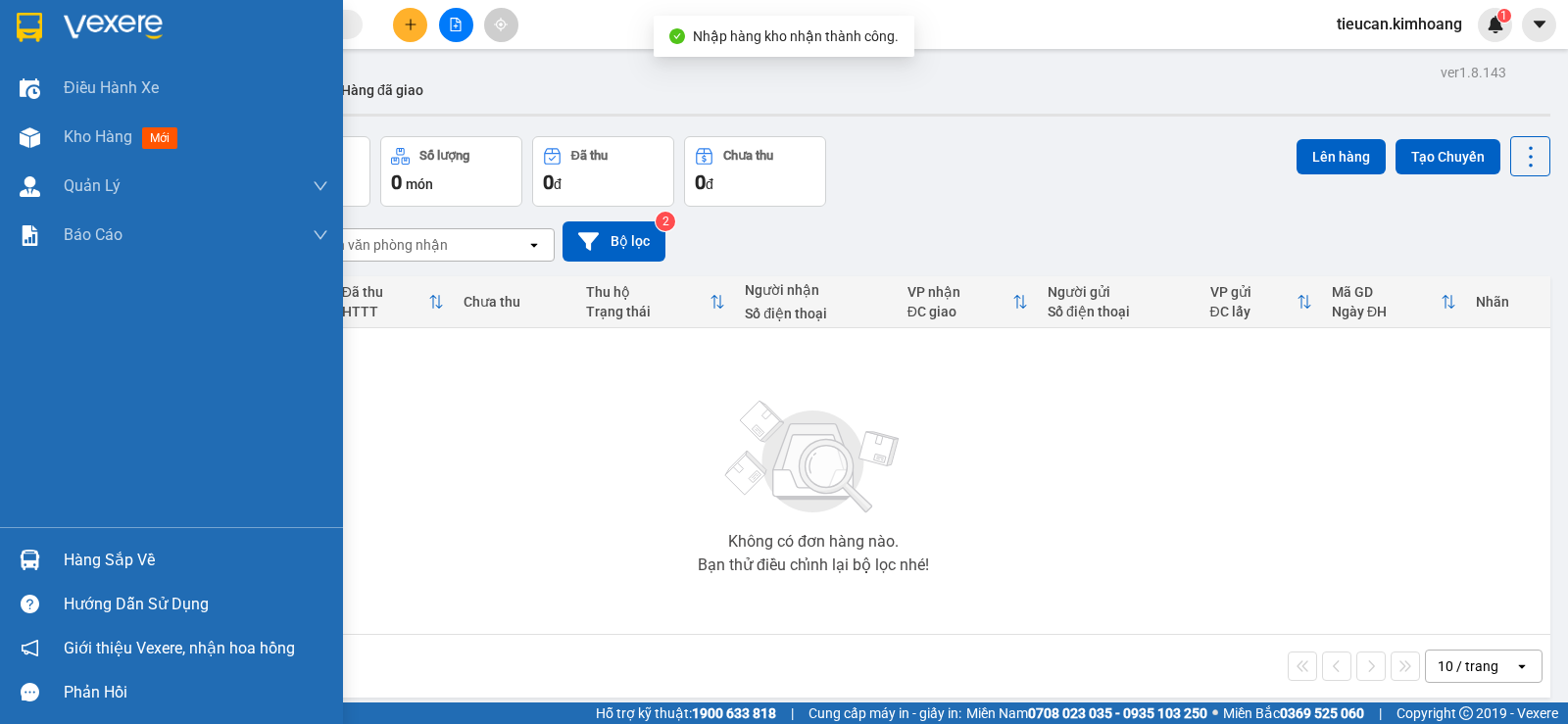
click at [93, 553] on div "Hàng sắp về" at bounding box center [196, 560] width 265 height 29
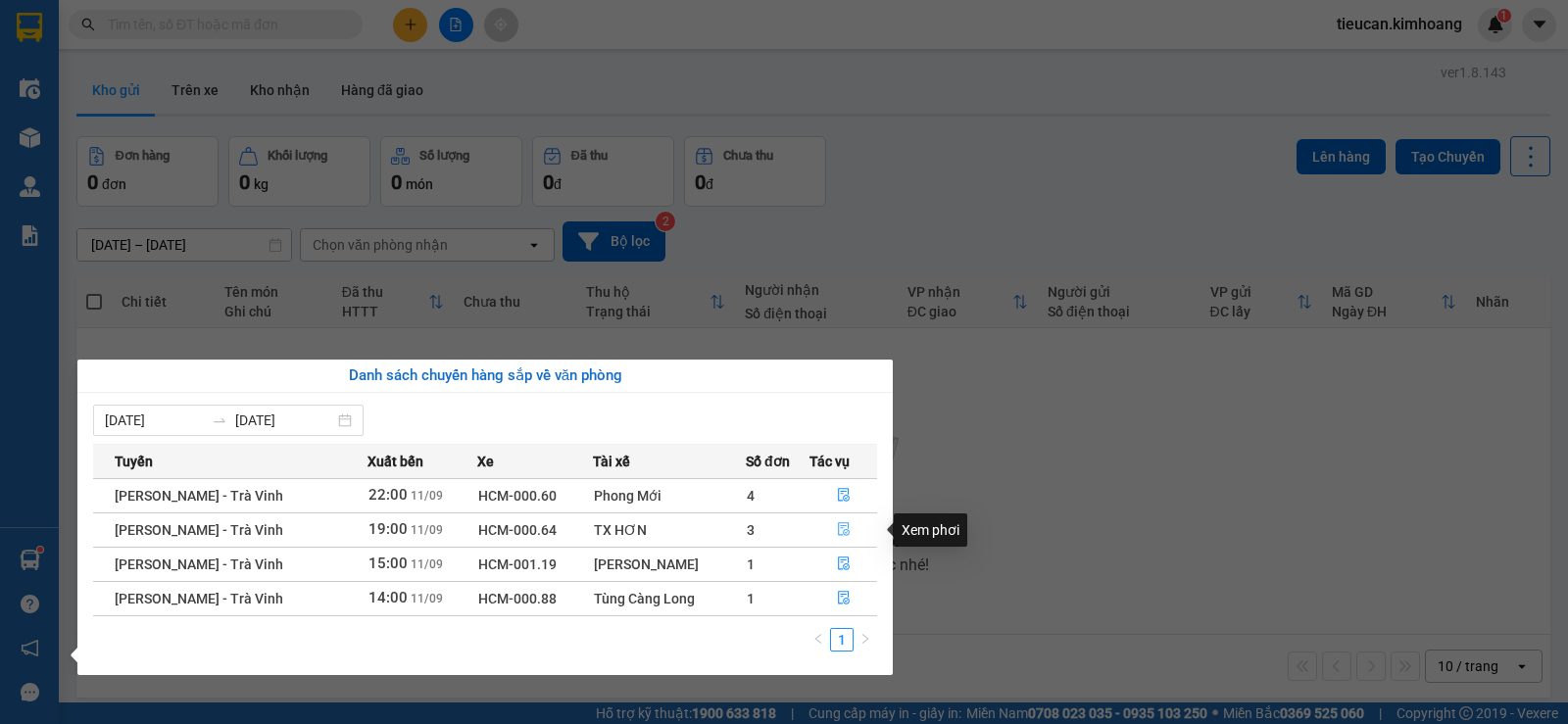
click at [837, 533] on icon "file-done" at bounding box center [844, 529] width 14 height 14
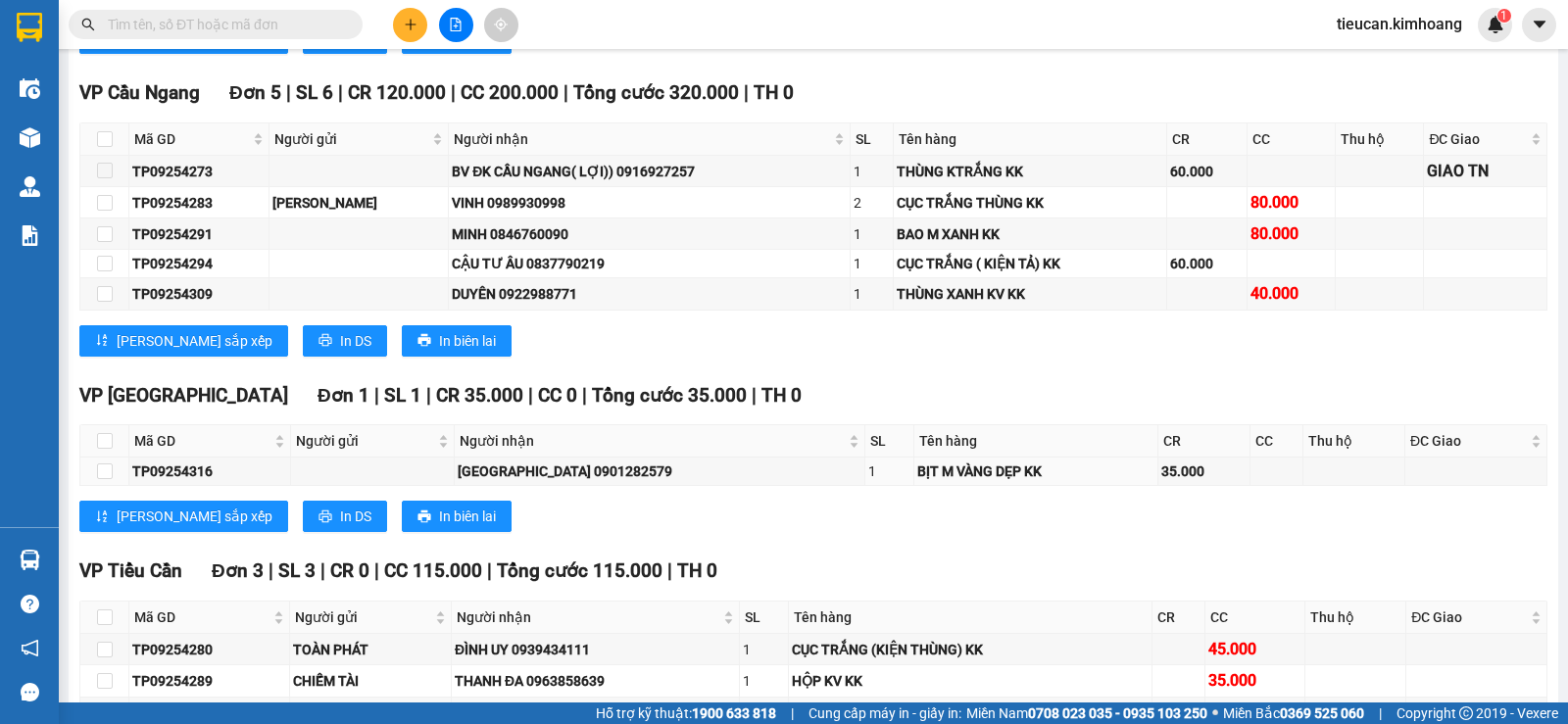
scroll to position [2058, 0]
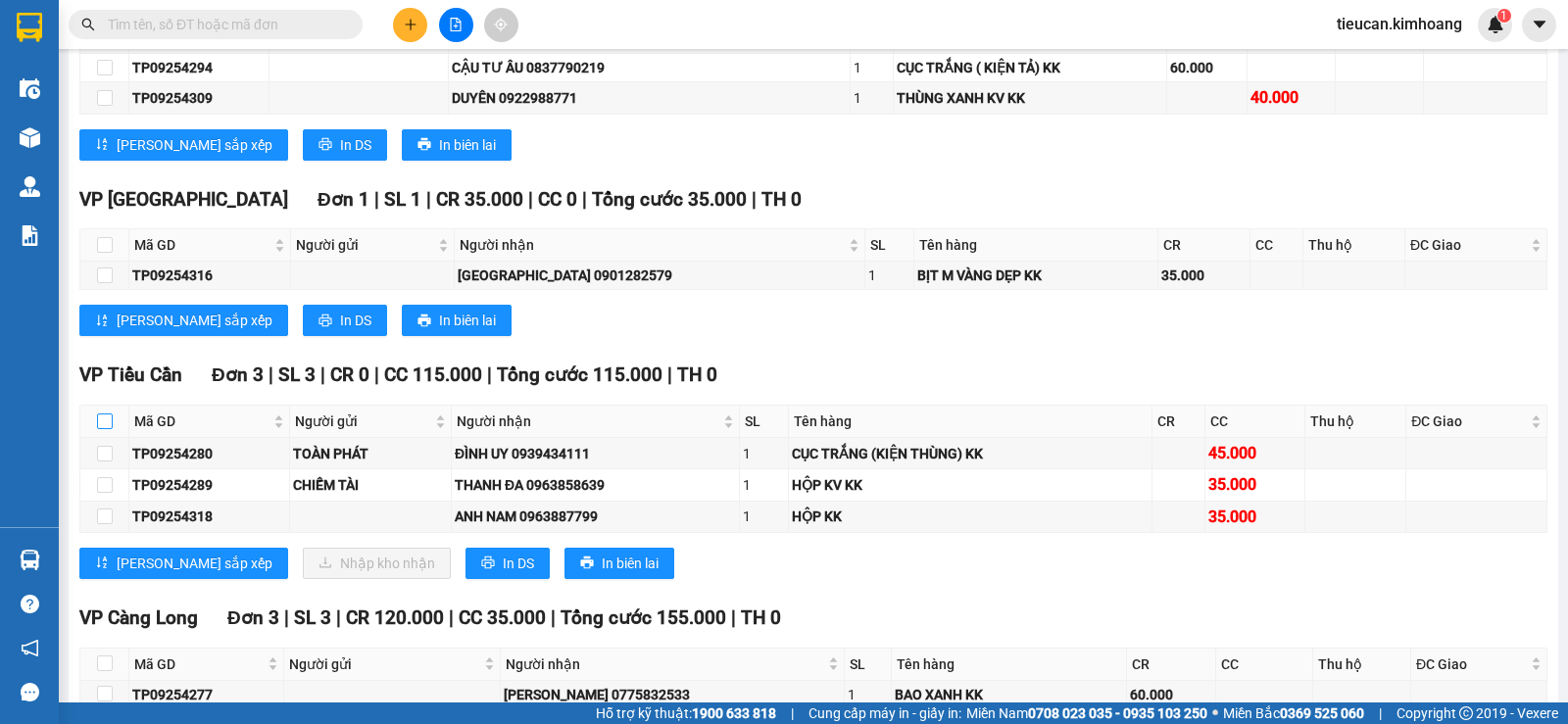
click at [108, 429] on input "checkbox" at bounding box center [105, 421] width 16 height 16
checkbox input "true"
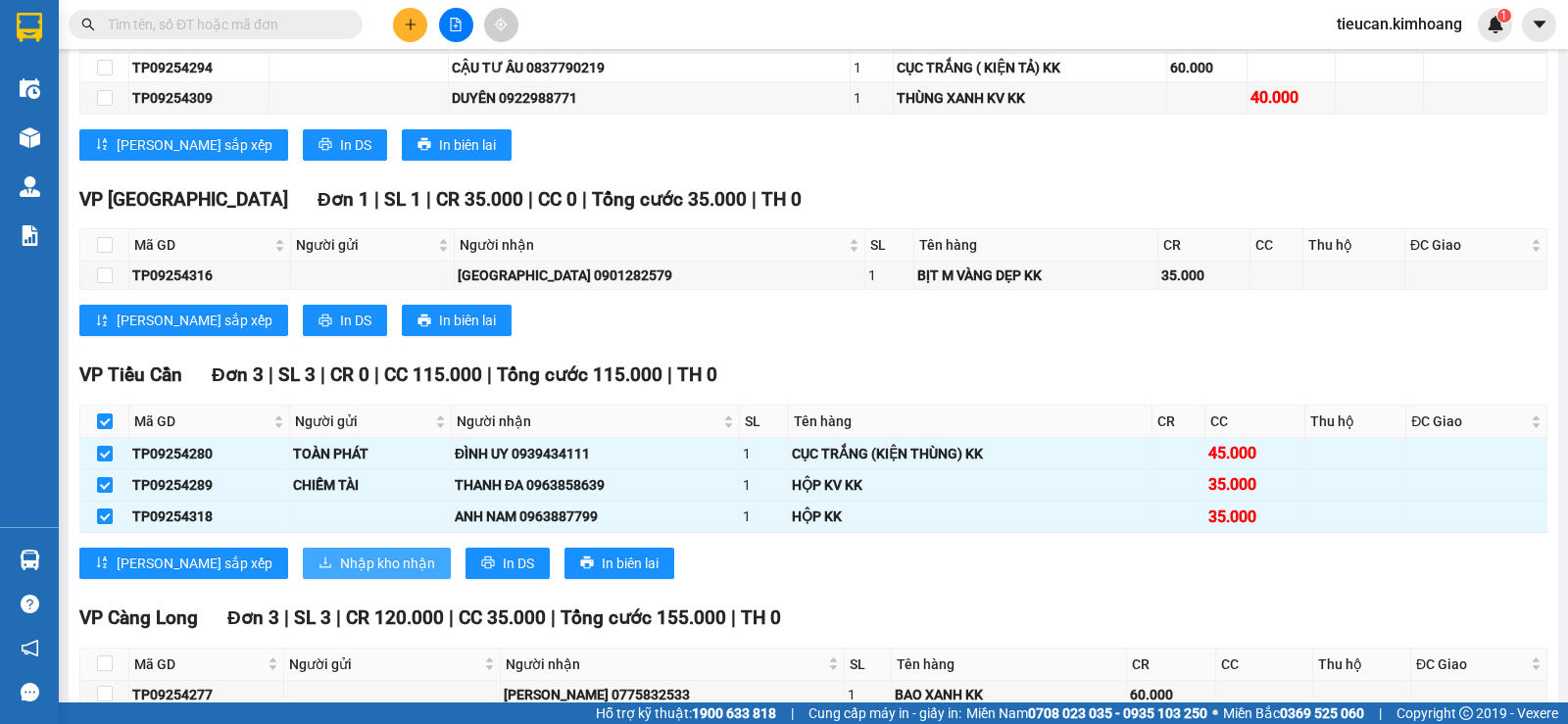
click at [341, 574] on span "Nhập kho nhận" at bounding box center [388, 564] width 95 height 22
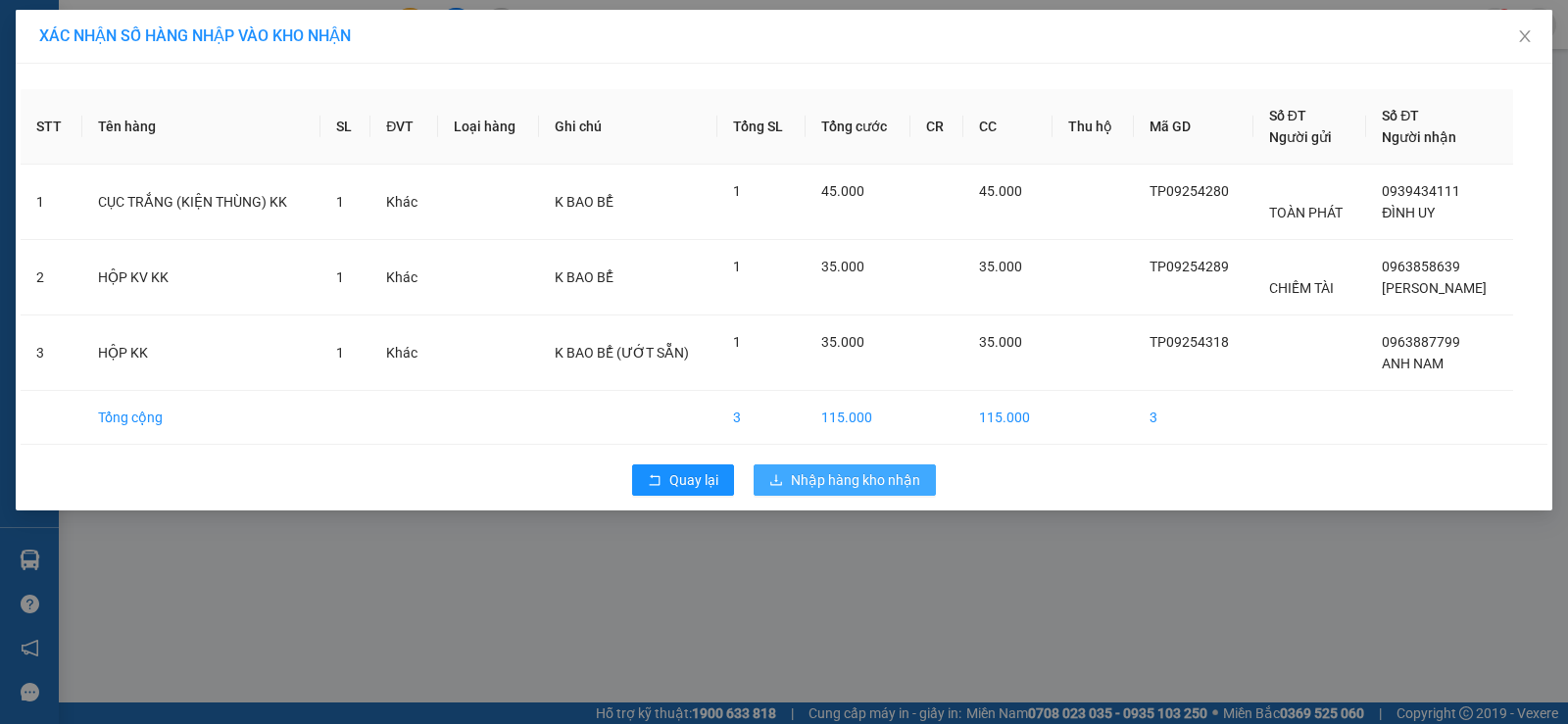
click at [779, 480] on icon "download" at bounding box center [776, 480] width 14 height 14
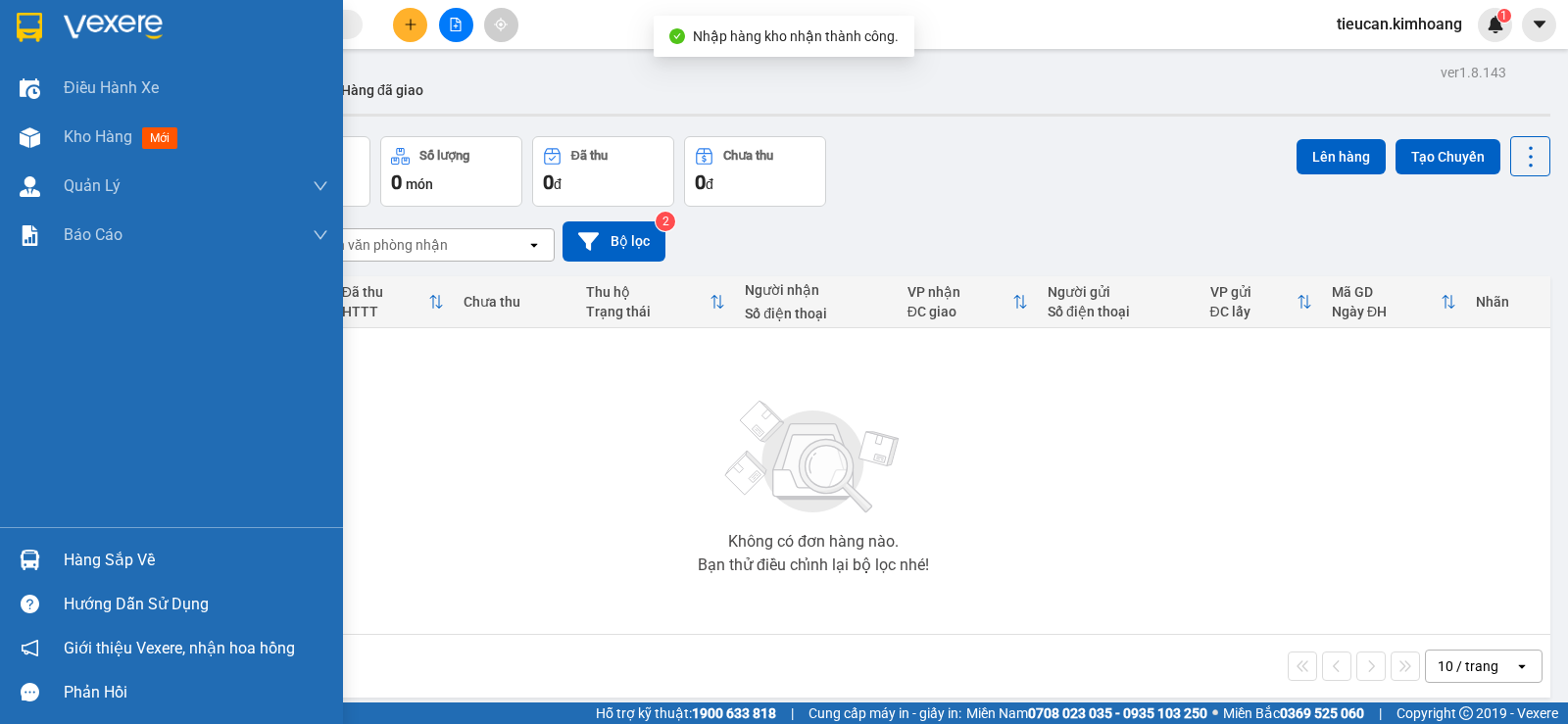
click at [43, 553] on div at bounding box center [30, 560] width 34 height 34
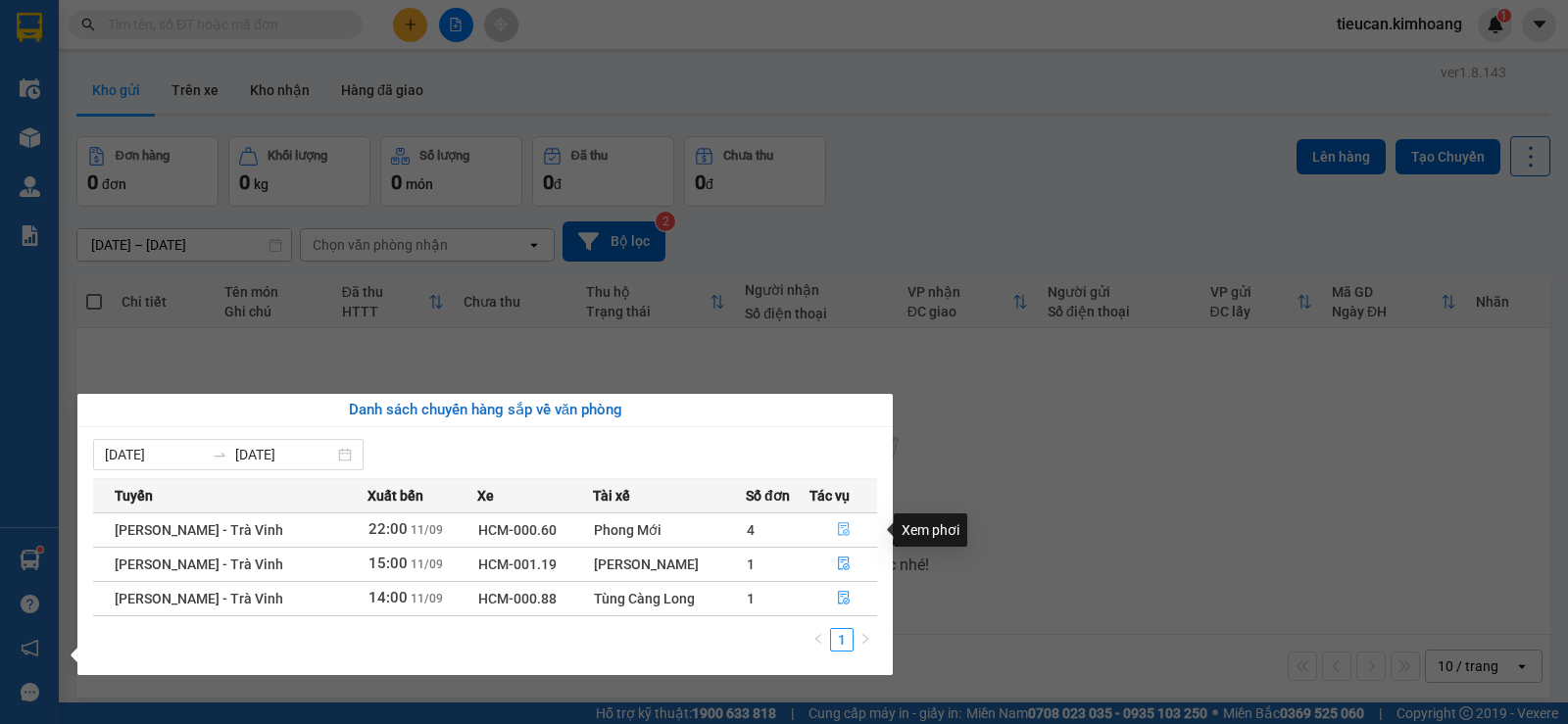
click at [838, 521] on button "button" at bounding box center [844, 529] width 66 height 31
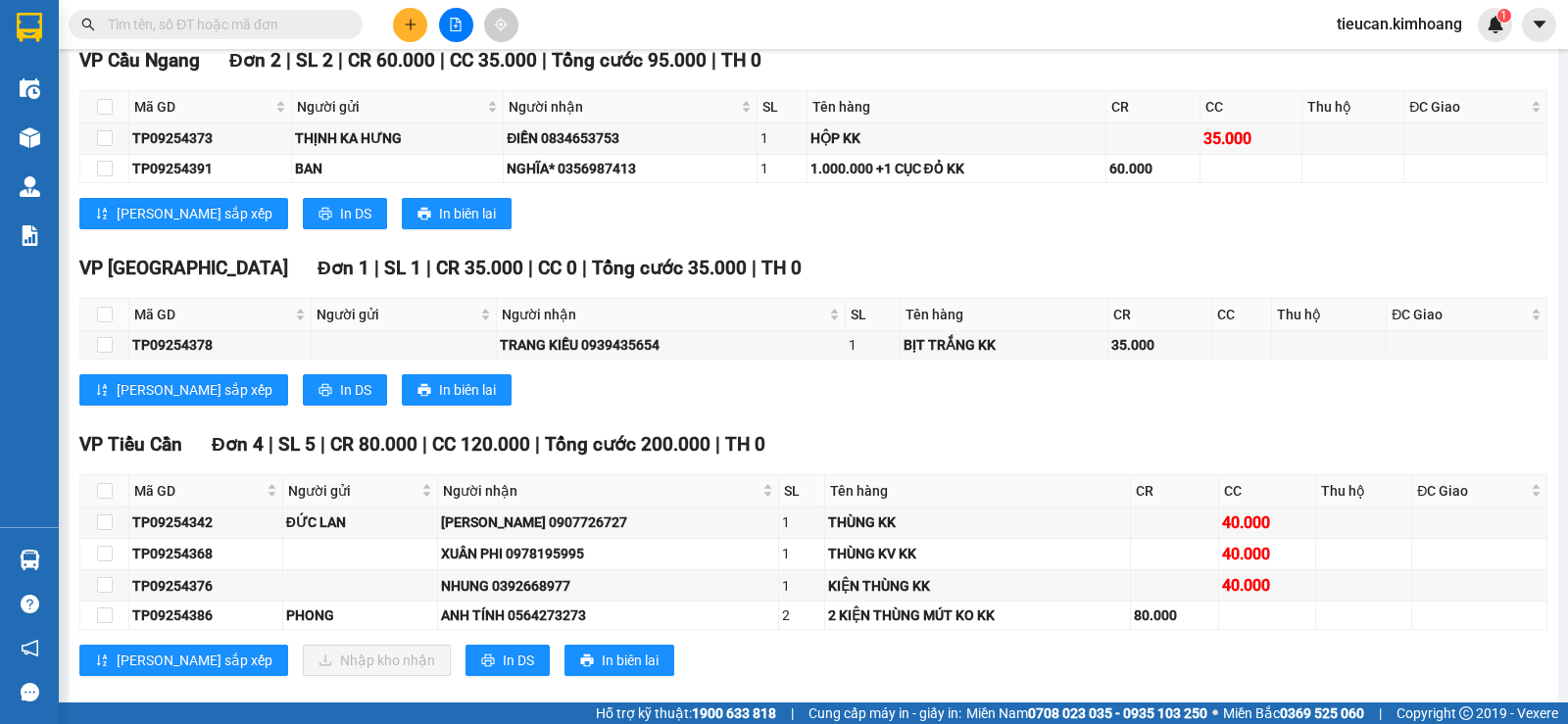
scroll to position [2254, 0]
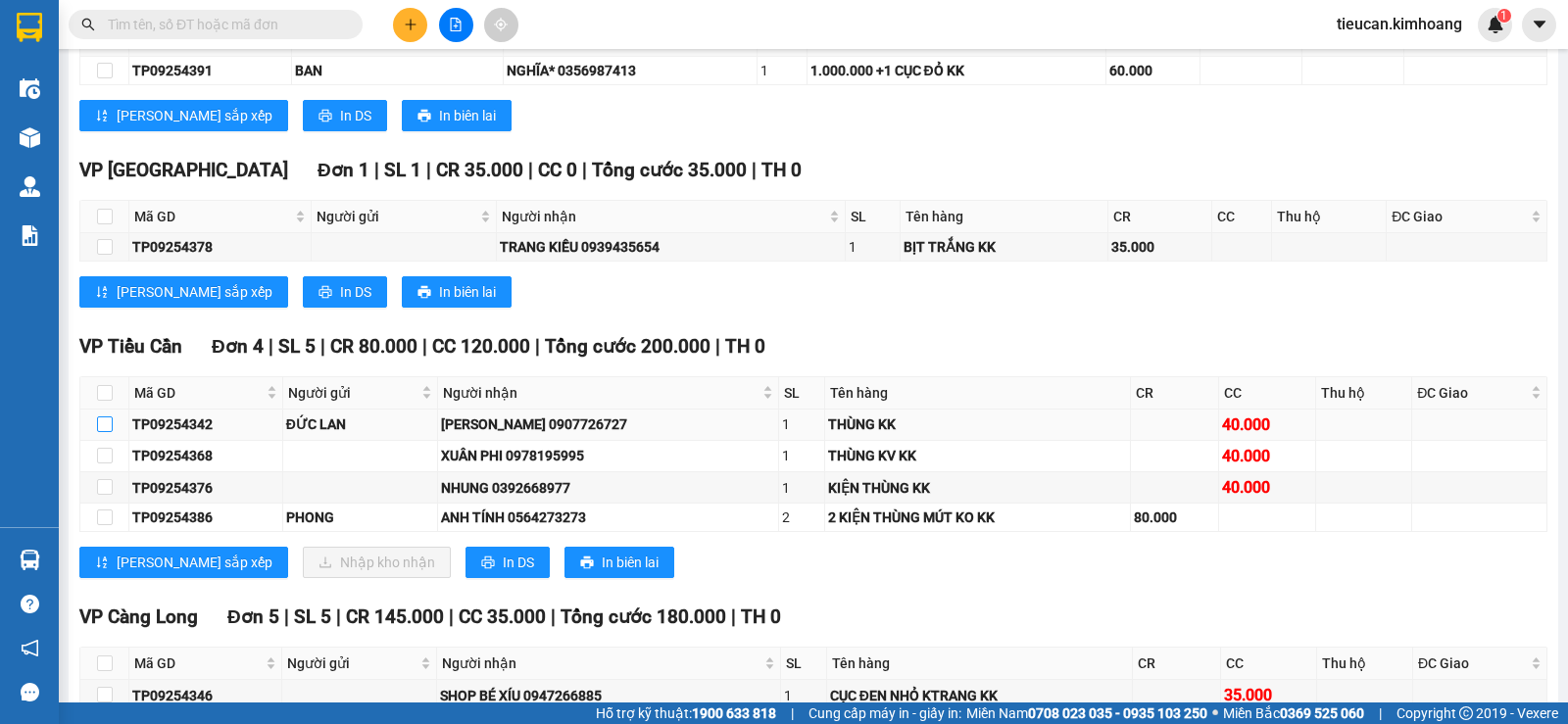
click at [97, 432] on input "checkbox" at bounding box center [105, 424] width 16 height 16
checkbox input "true"
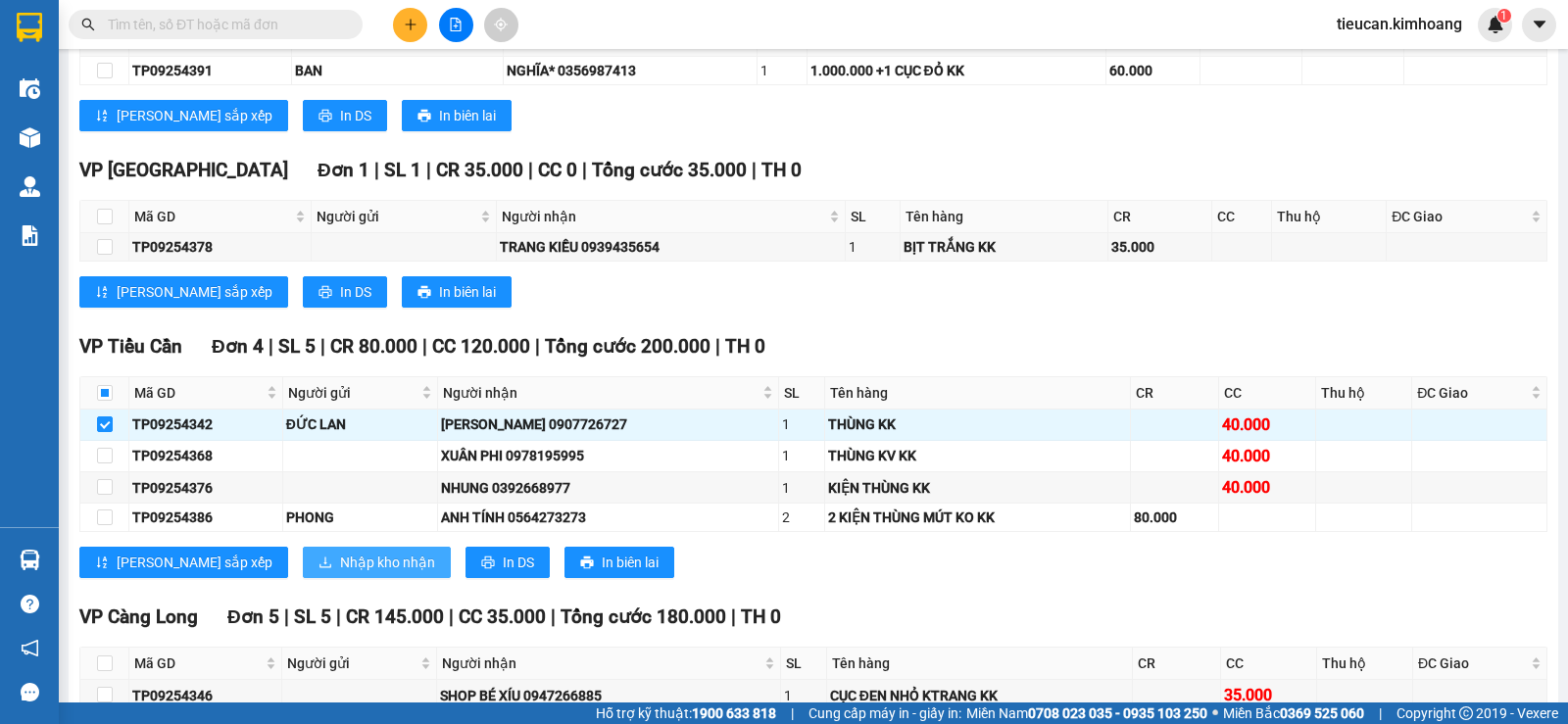
click at [341, 573] on span "Nhập kho nhận" at bounding box center [388, 563] width 95 height 22
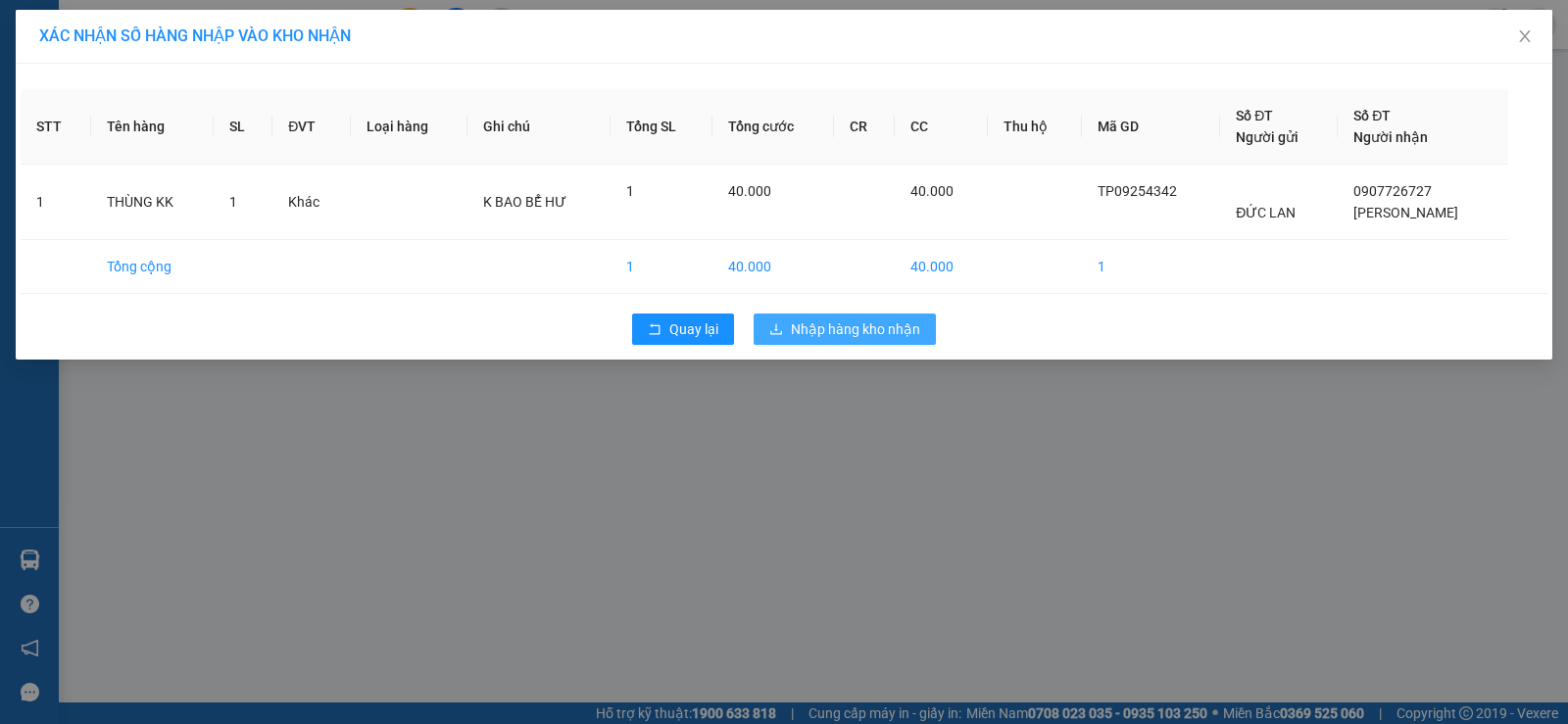
click at [849, 336] on span "Nhập hàng kho nhận" at bounding box center [856, 330] width 130 height 22
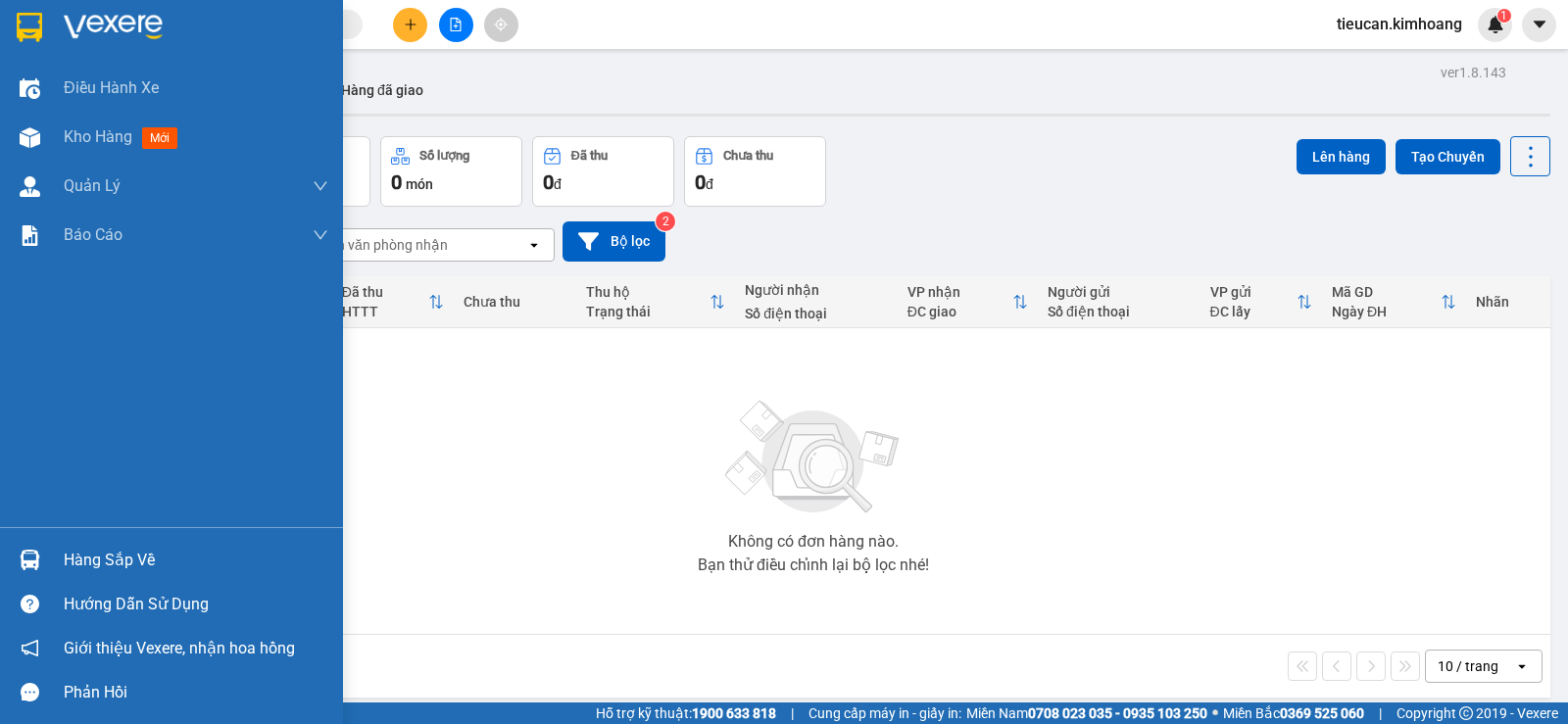
click at [62, 565] on div "Hàng sắp về" at bounding box center [171, 560] width 343 height 44
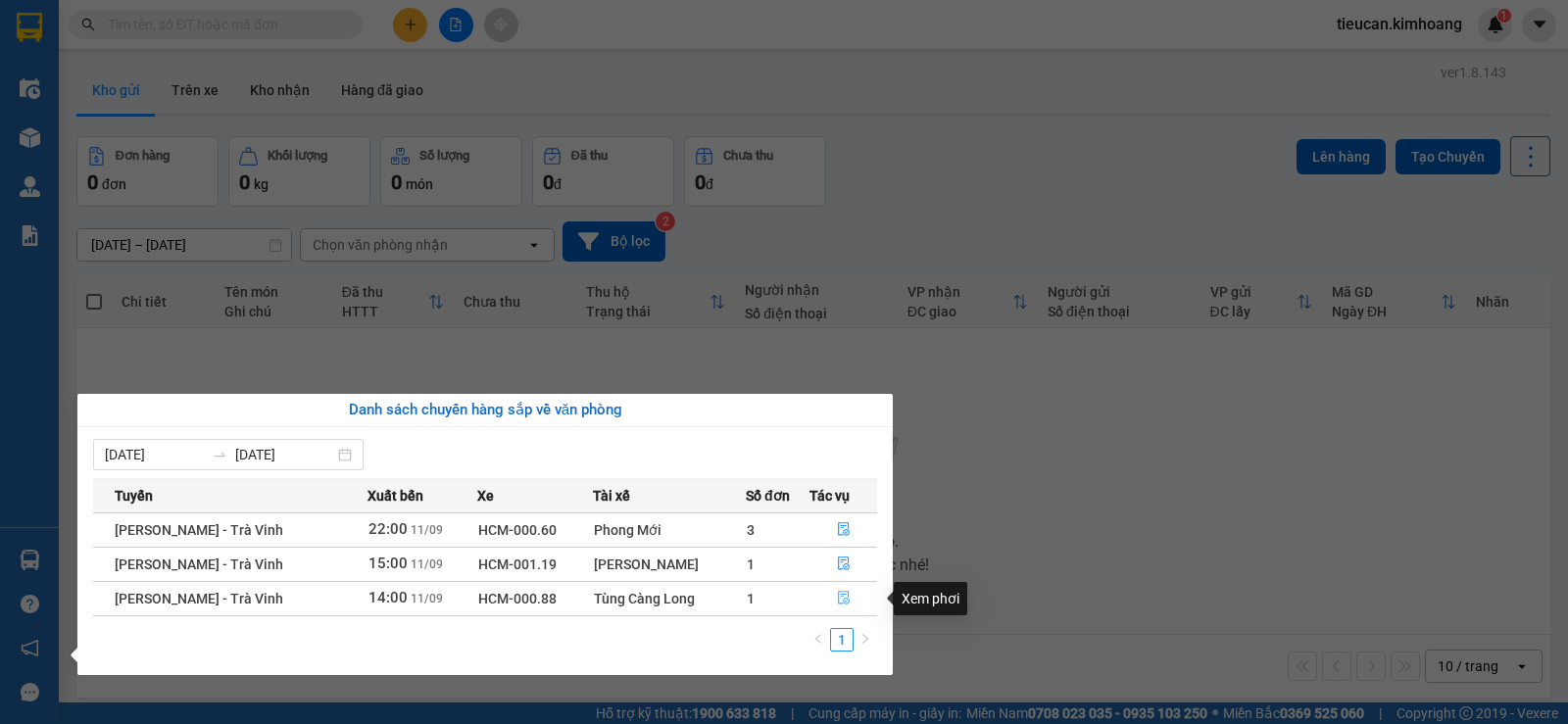
click at [841, 602] on icon "file-done" at bounding box center [844, 599] width 12 height 14
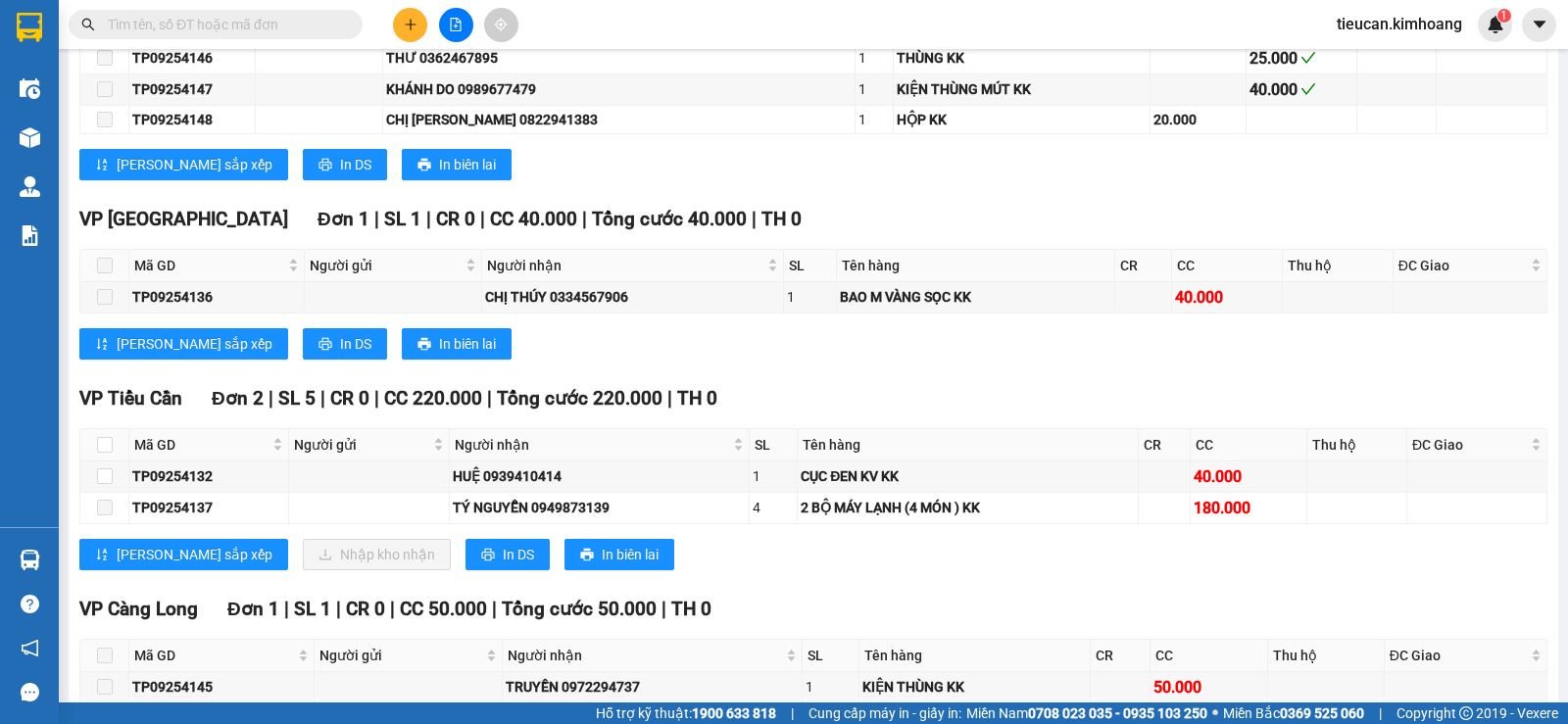
scroll to position [882, 0]
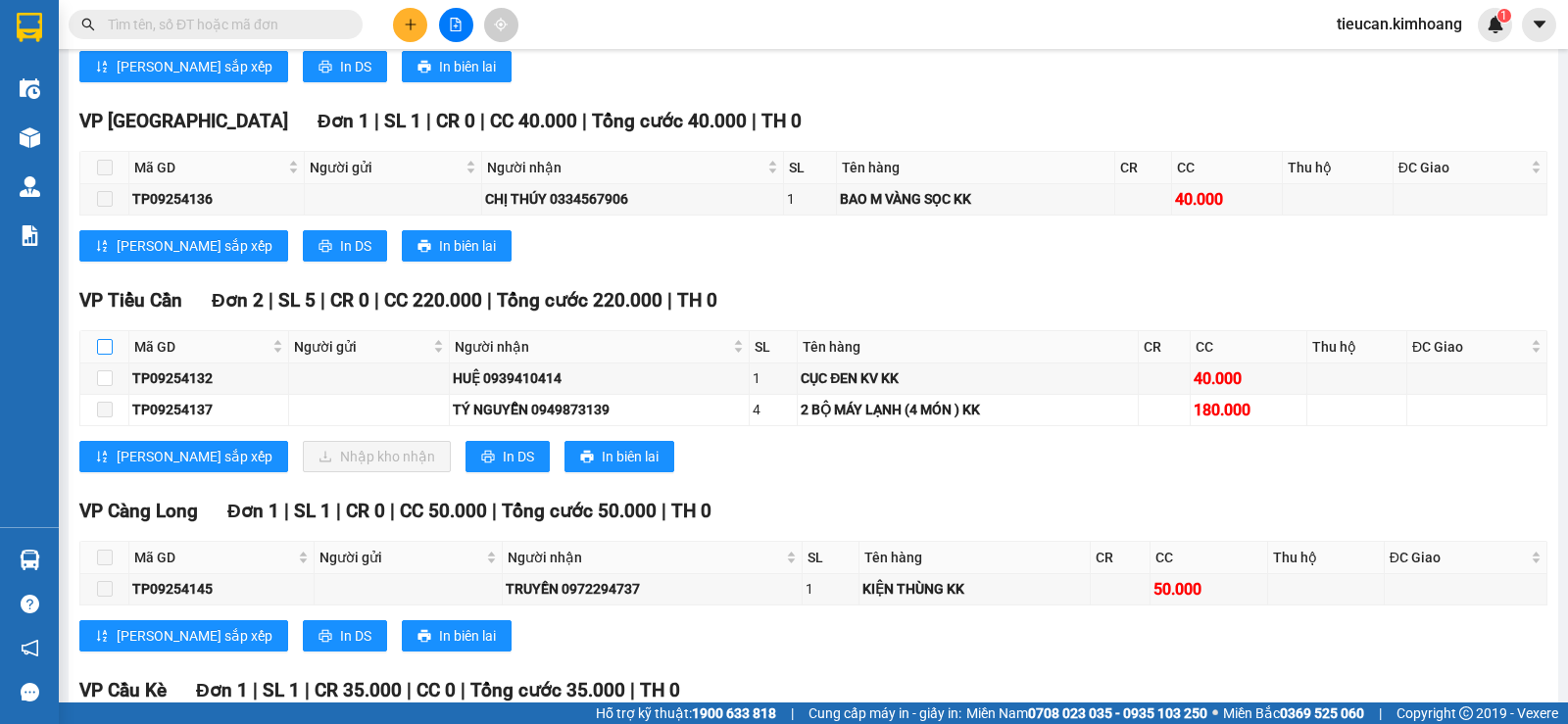
click at [104, 355] on input "checkbox" at bounding box center [105, 348] width 16 height 16
checkbox input "true"
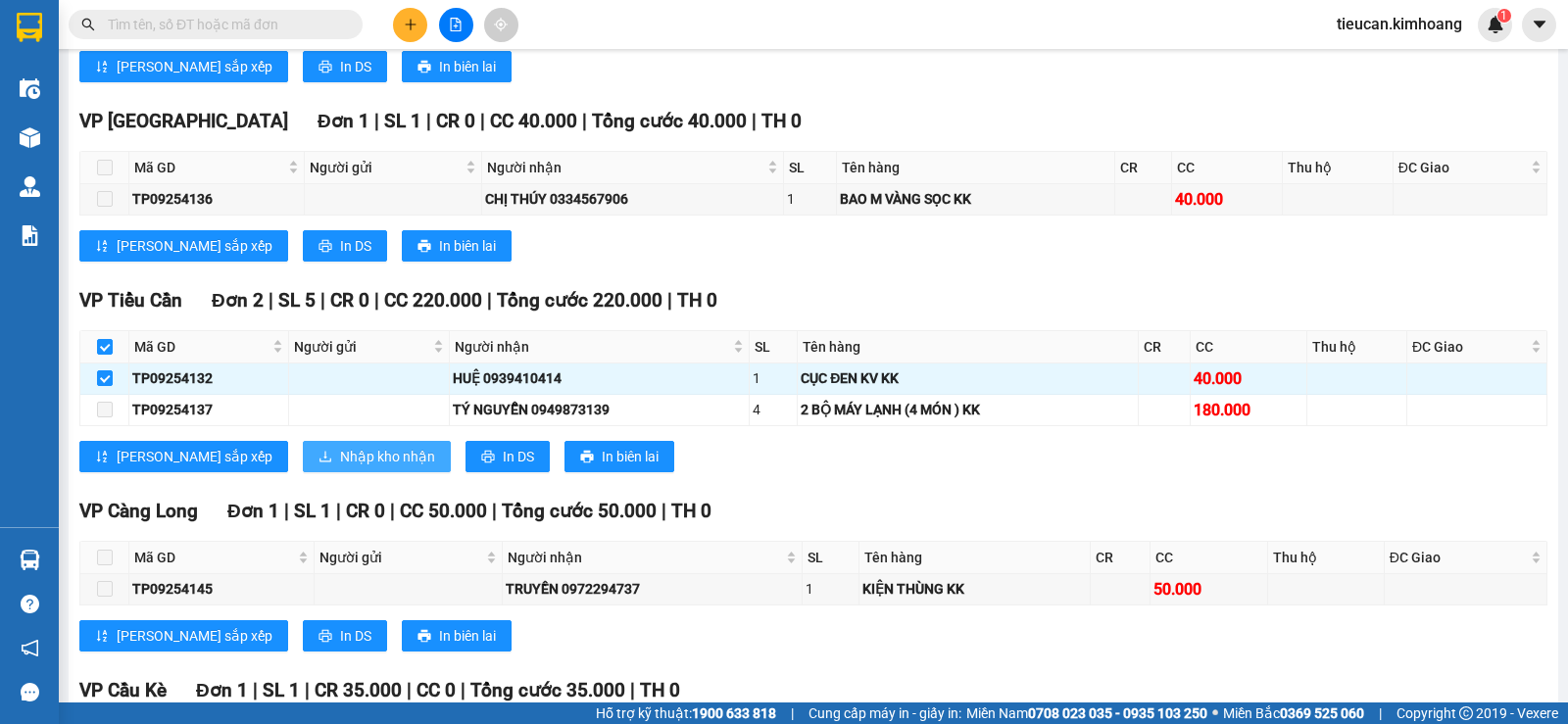
click at [341, 467] on span "Nhập kho nhận" at bounding box center [388, 457] width 95 height 22
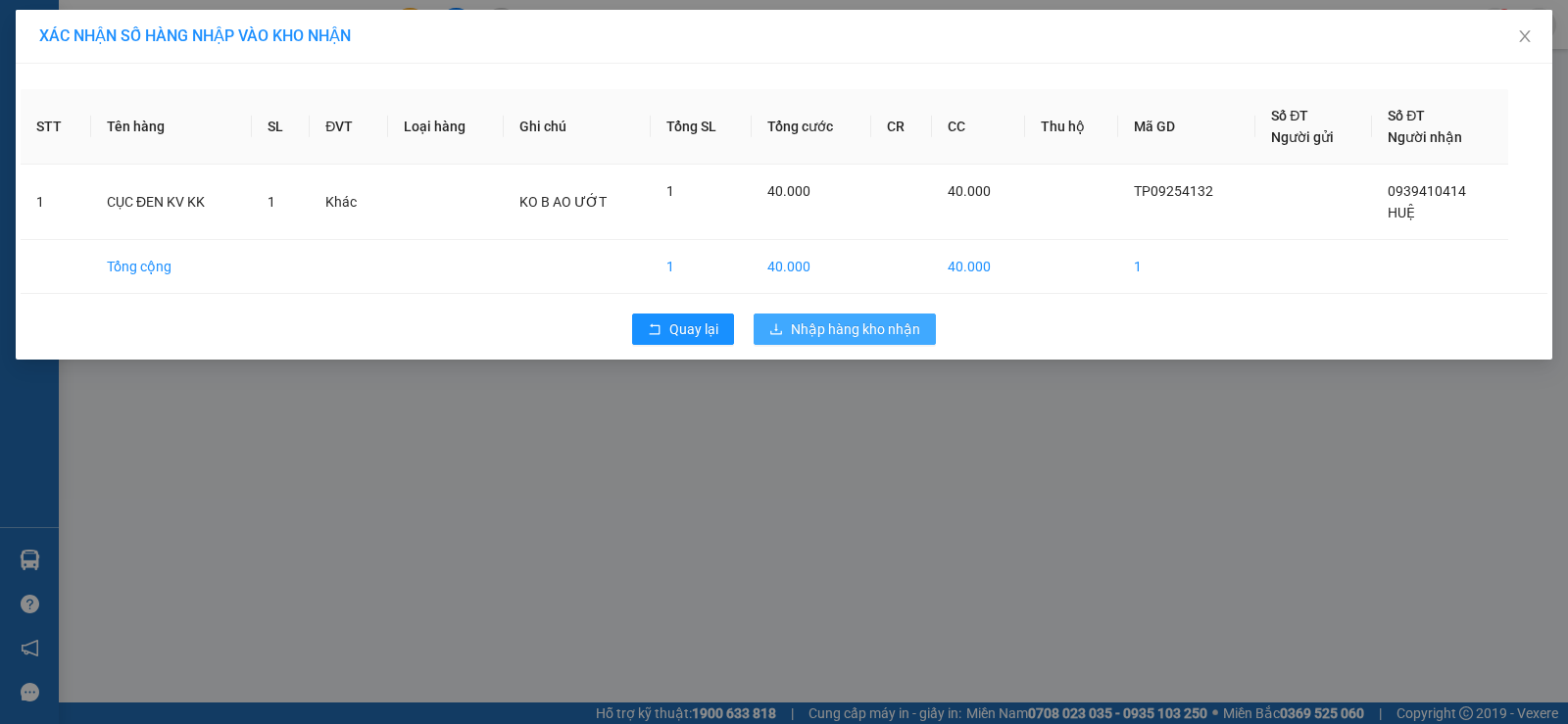
drag, startPoint x: 850, startPoint y: 322, endPoint x: 782, endPoint y: 359, distance: 77.4
click at [850, 323] on span "Nhập hàng kho nhận" at bounding box center [856, 330] width 130 height 22
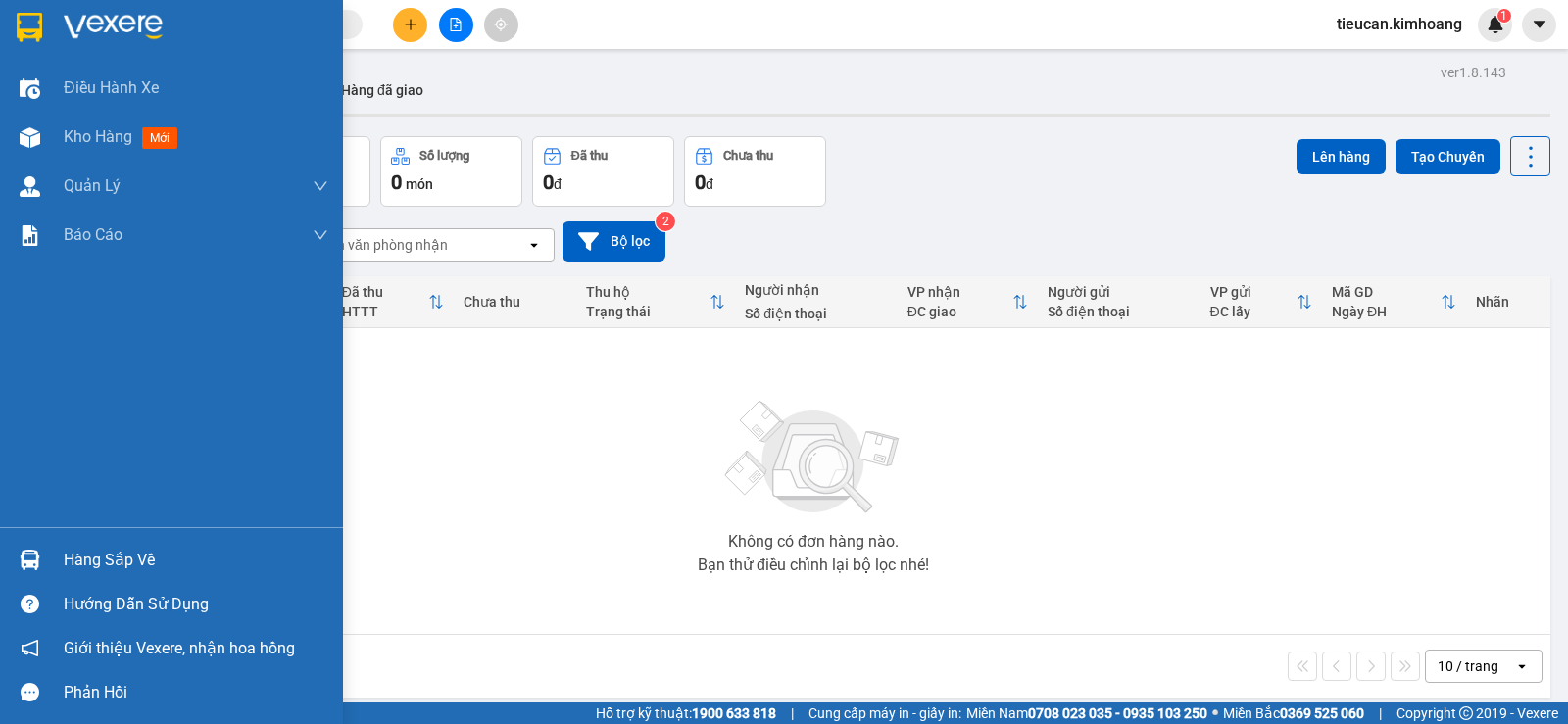
click at [84, 569] on div "Hàng sắp về" at bounding box center [196, 560] width 265 height 29
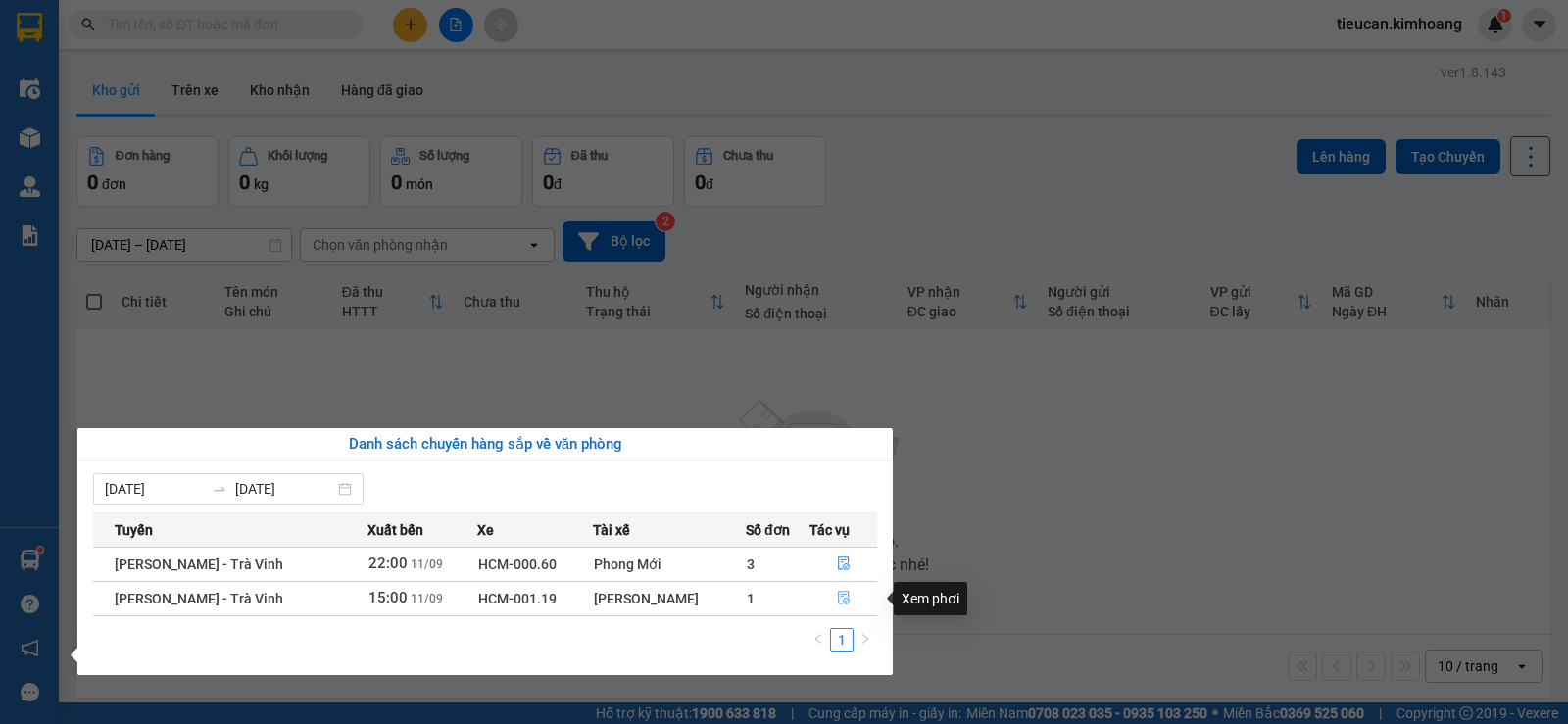
click at [833, 589] on button "button" at bounding box center [844, 598] width 66 height 31
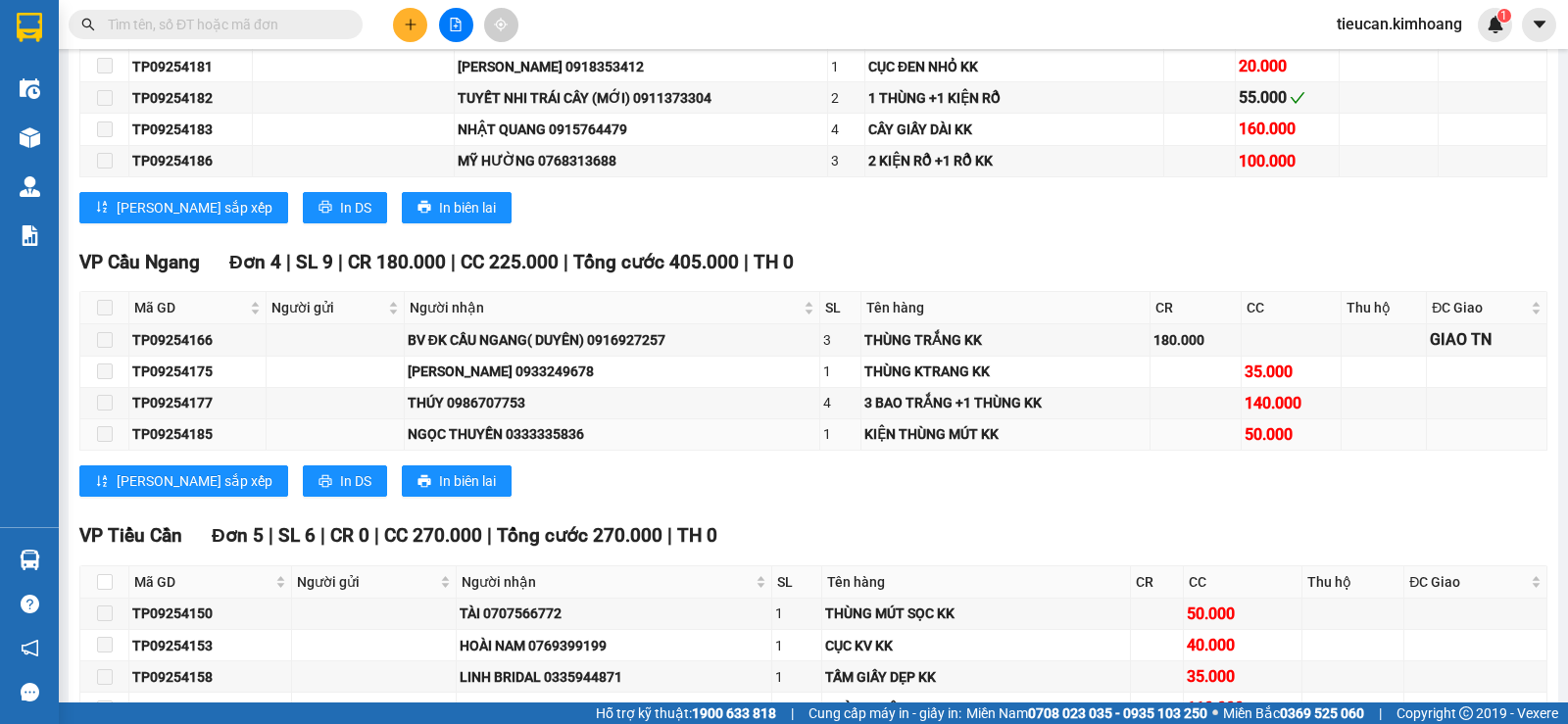
scroll to position [1274, 0]
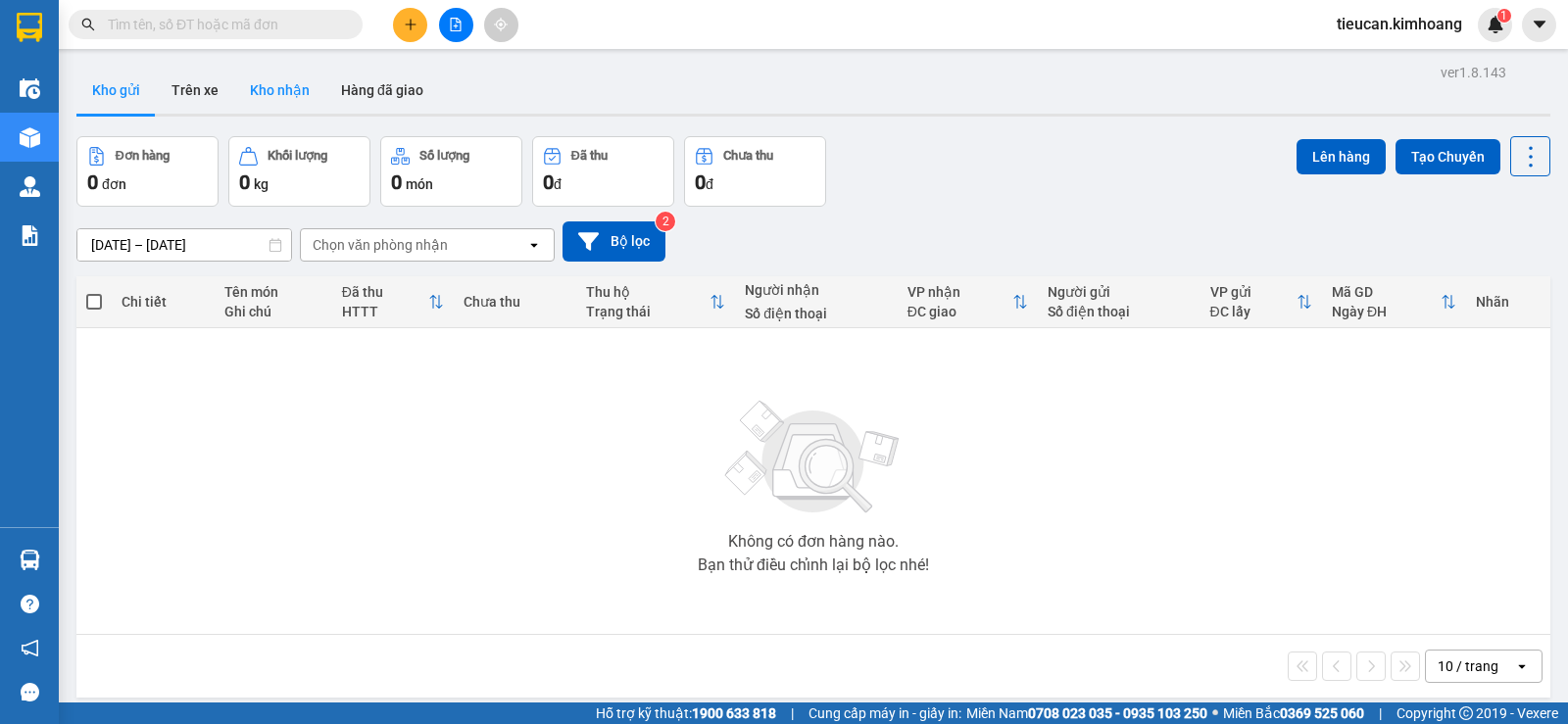
click at [280, 84] on button "Kho nhận" at bounding box center [280, 90] width 91 height 47
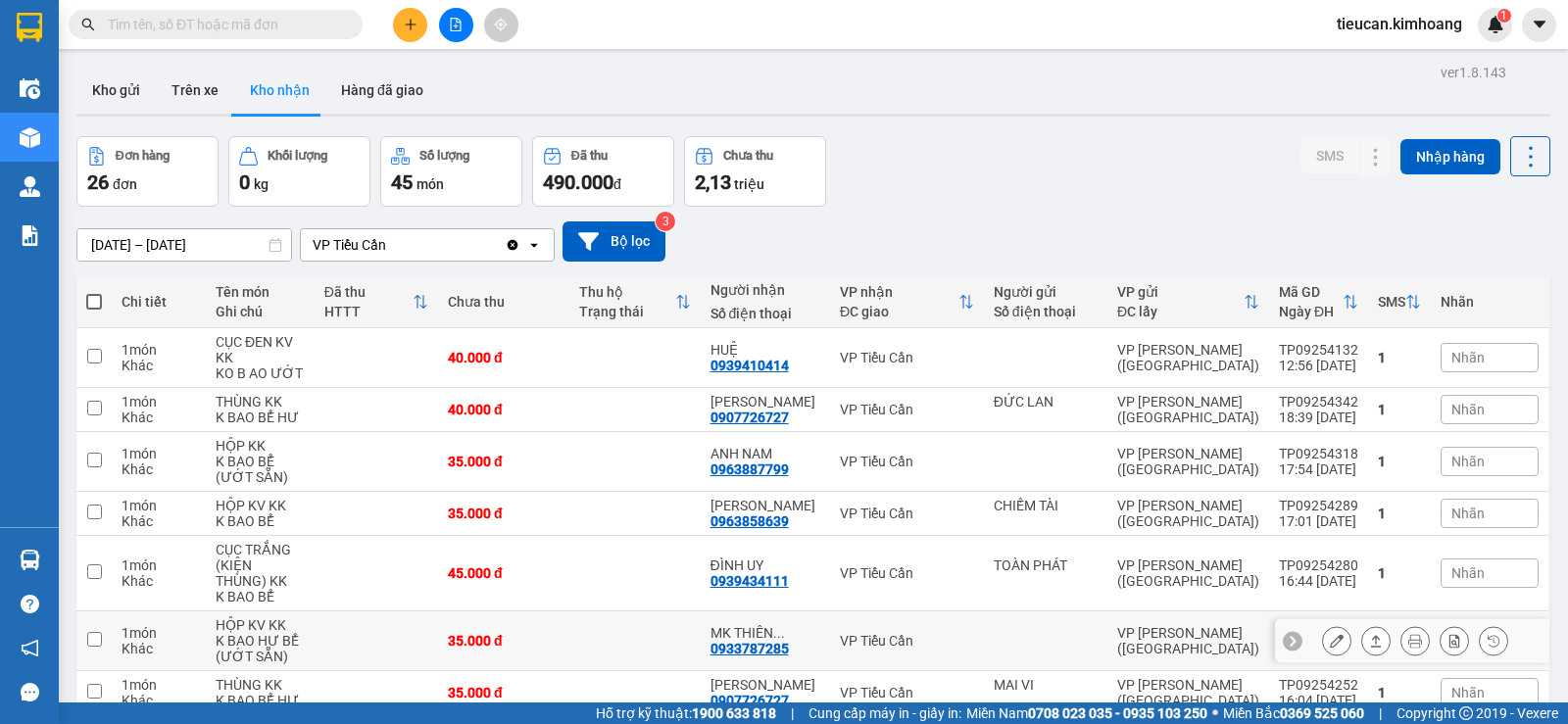
scroll to position [273, 0]
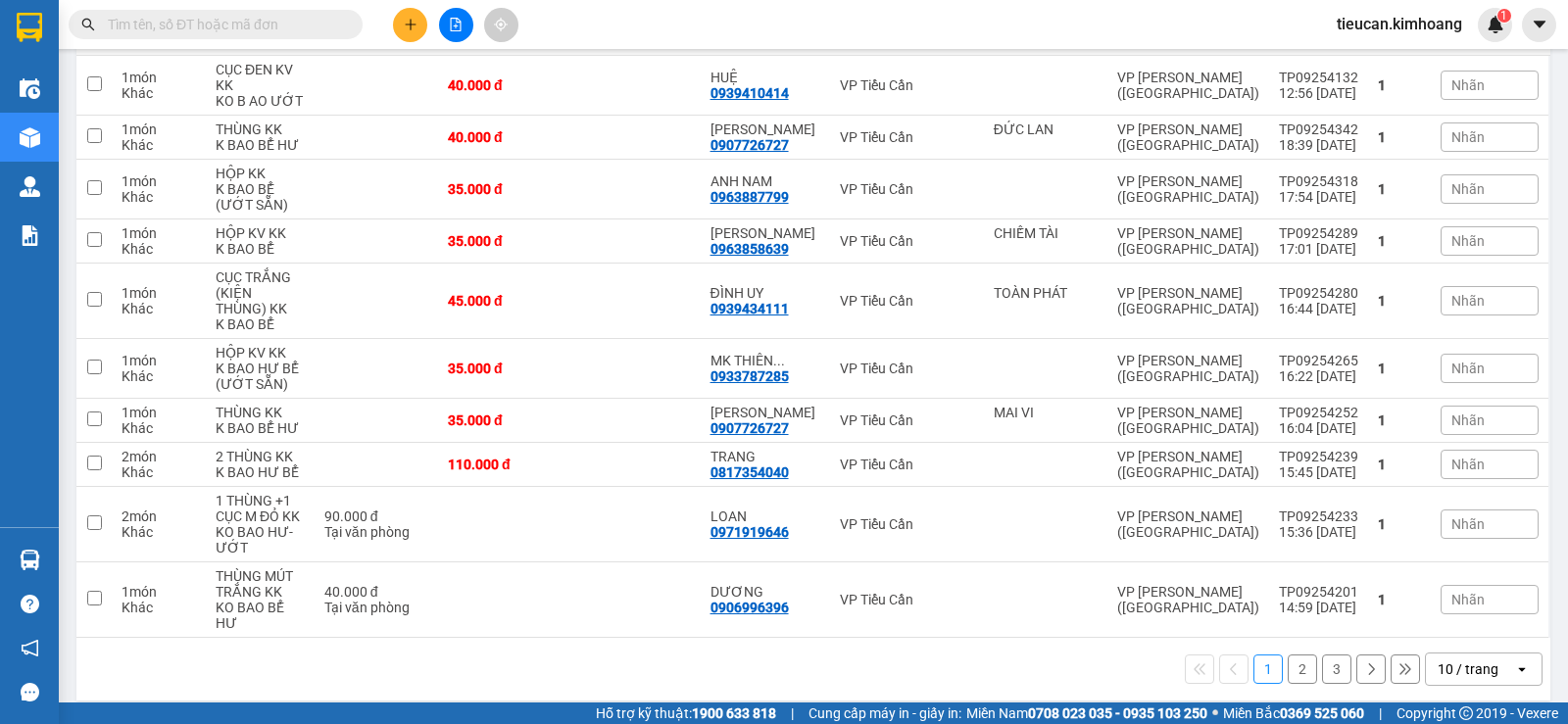
click at [1474, 659] on div "10 / trang" at bounding box center [1468, 669] width 61 height 20
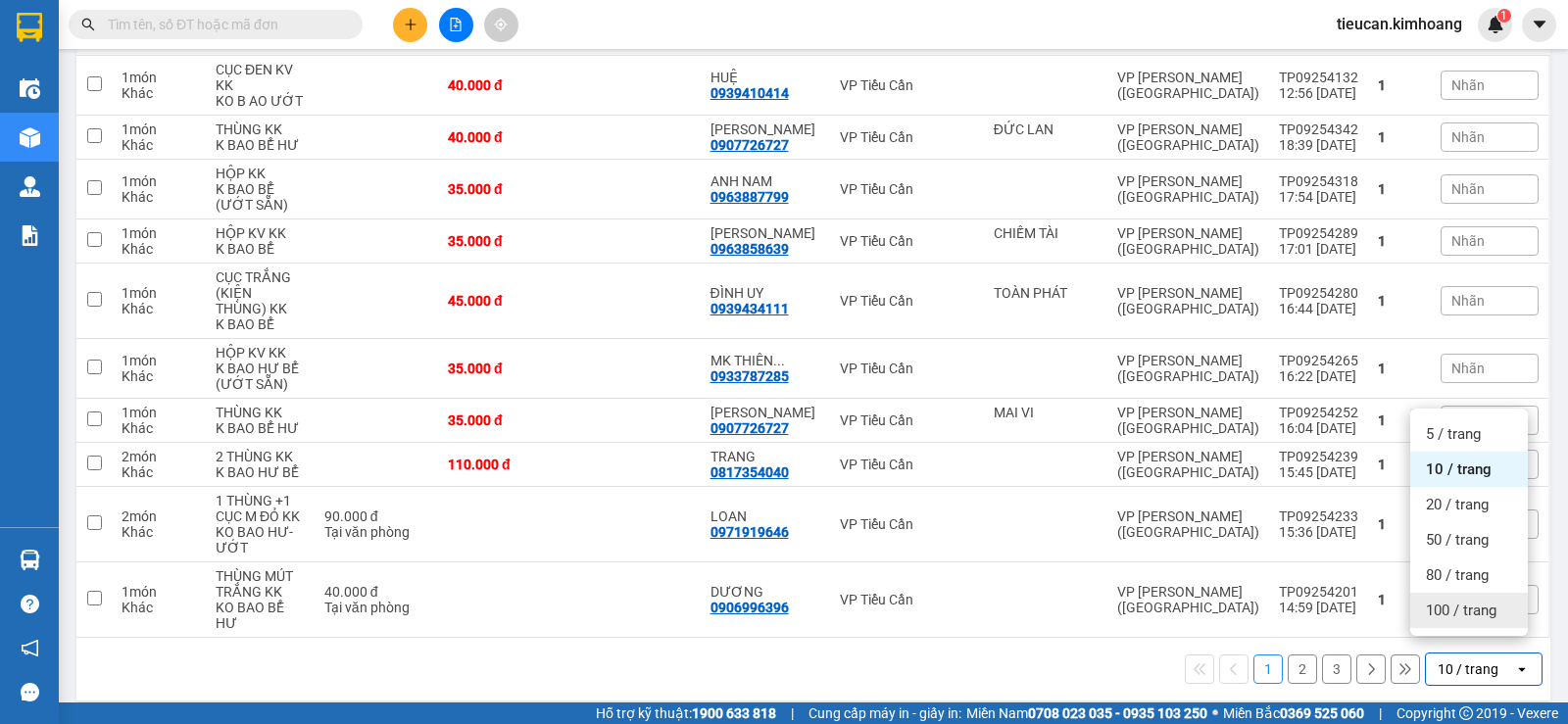
click at [1433, 609] on span "100 / trang" at bounding box center [1461, 611] width 71 height 20
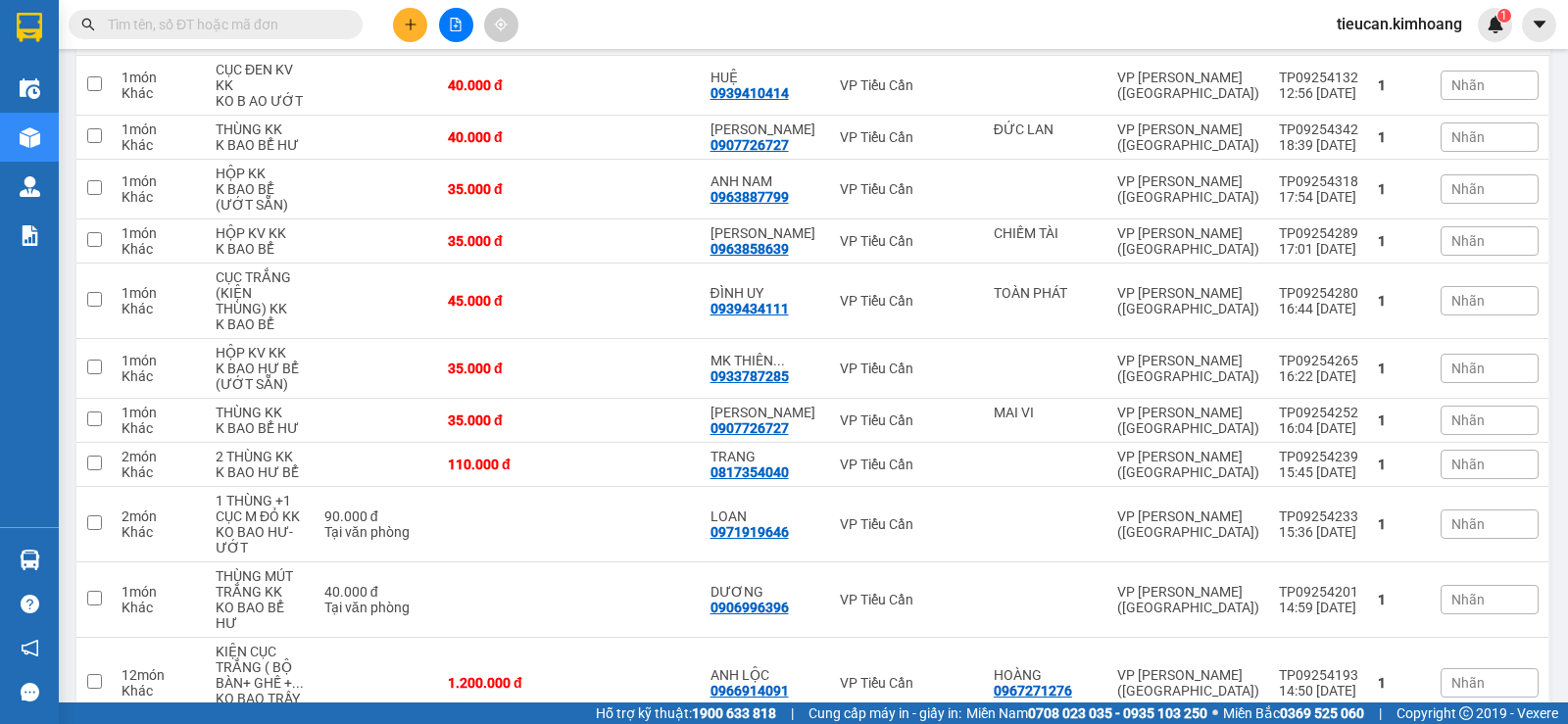
scroll to position [0, 0]
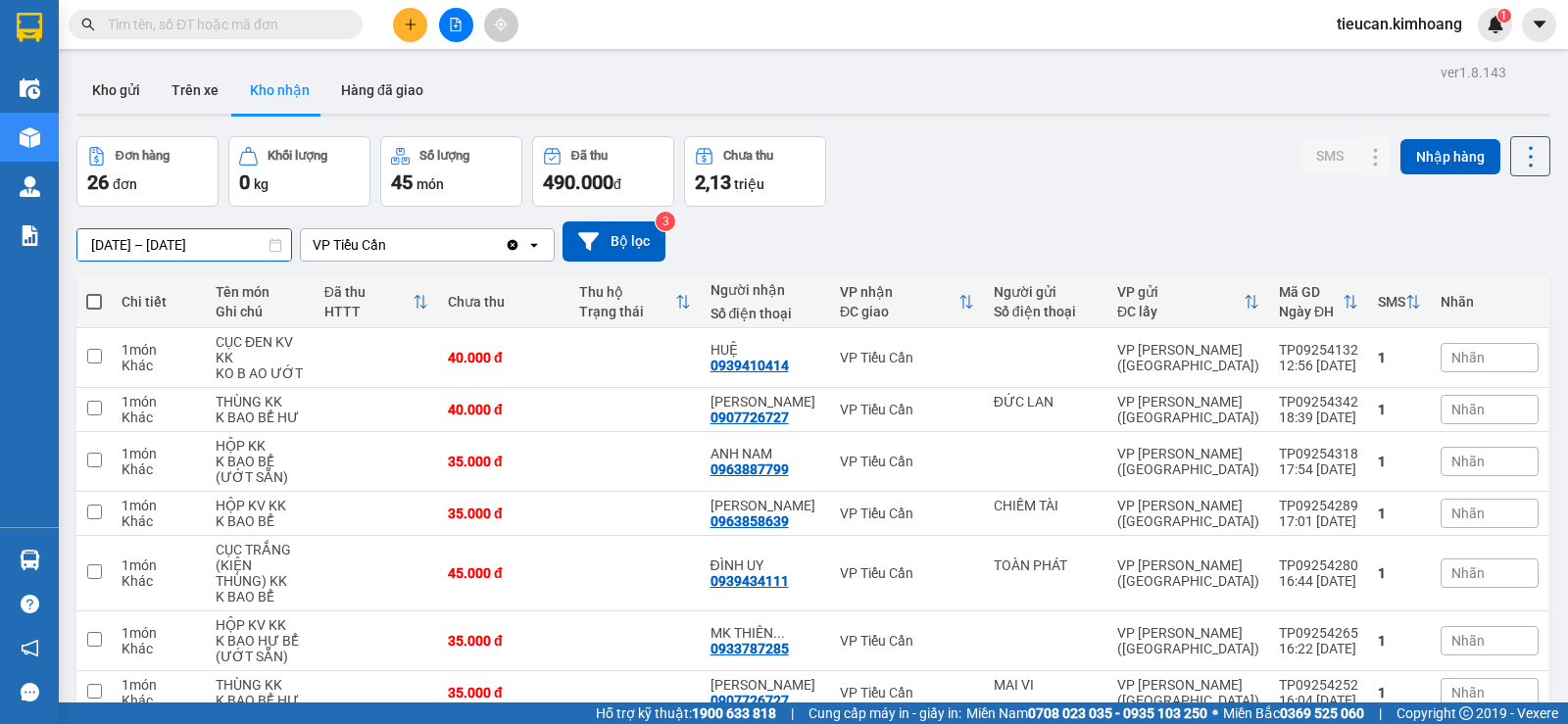
click at [96, 241] on input "10/09/2025 – 12/09/2025" at bounding box center [185, 245] width 214 height 31
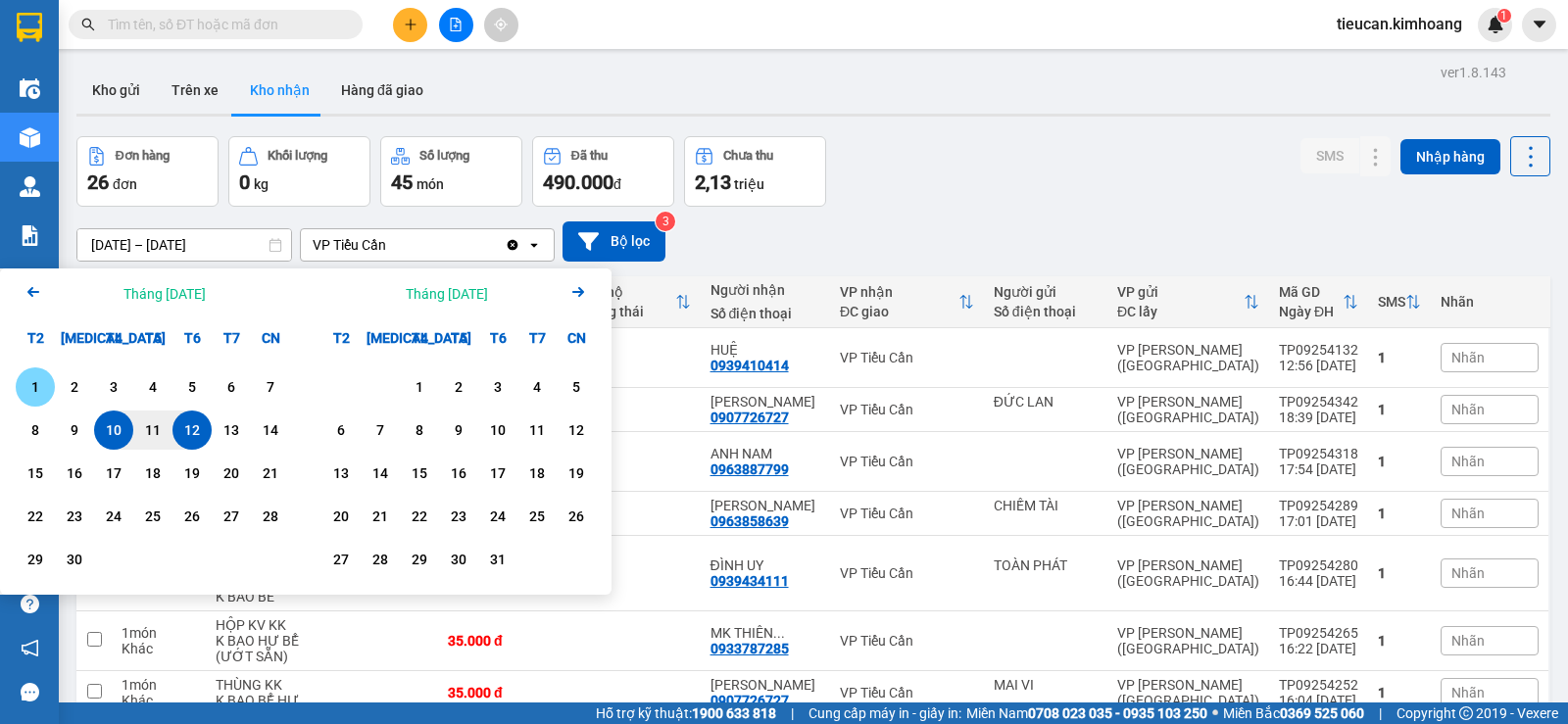
click at [41, 383] on div "1" at bounding box center [35, 387] width 27 height 24
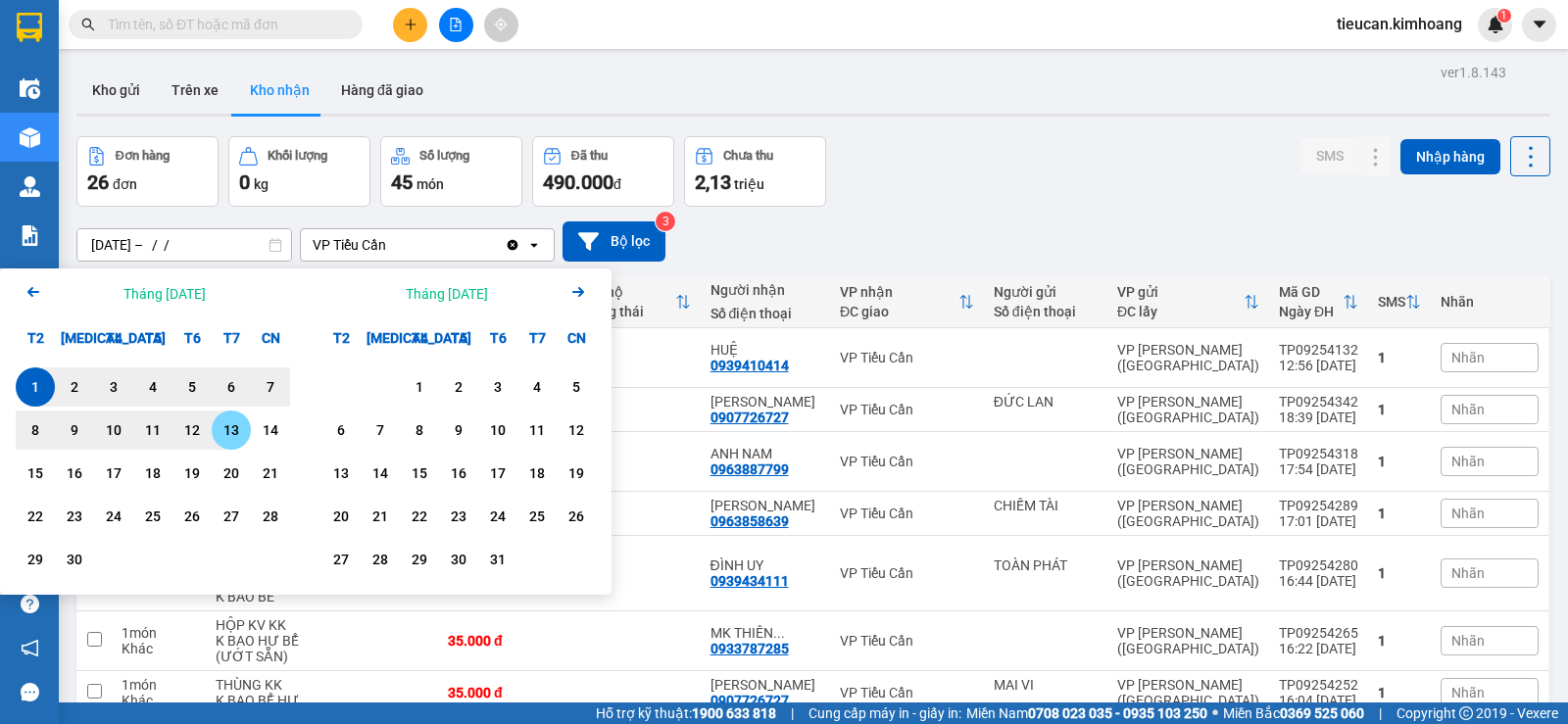
click at [226, 436] on div "13" at bounding box center [231, 430] width 27 height 24
type input "01/09/2025 – 13/09/2025"
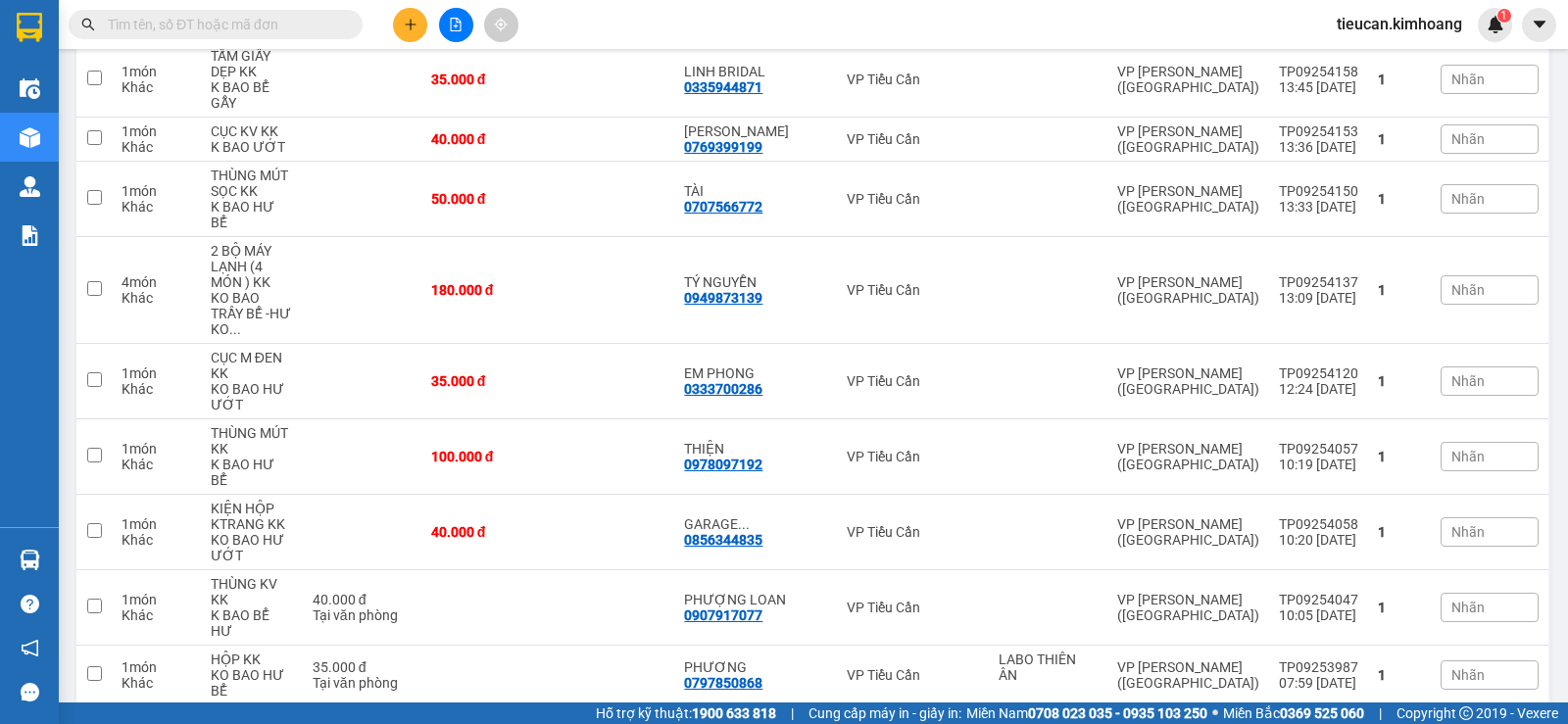
scroll to position [1341, 0]
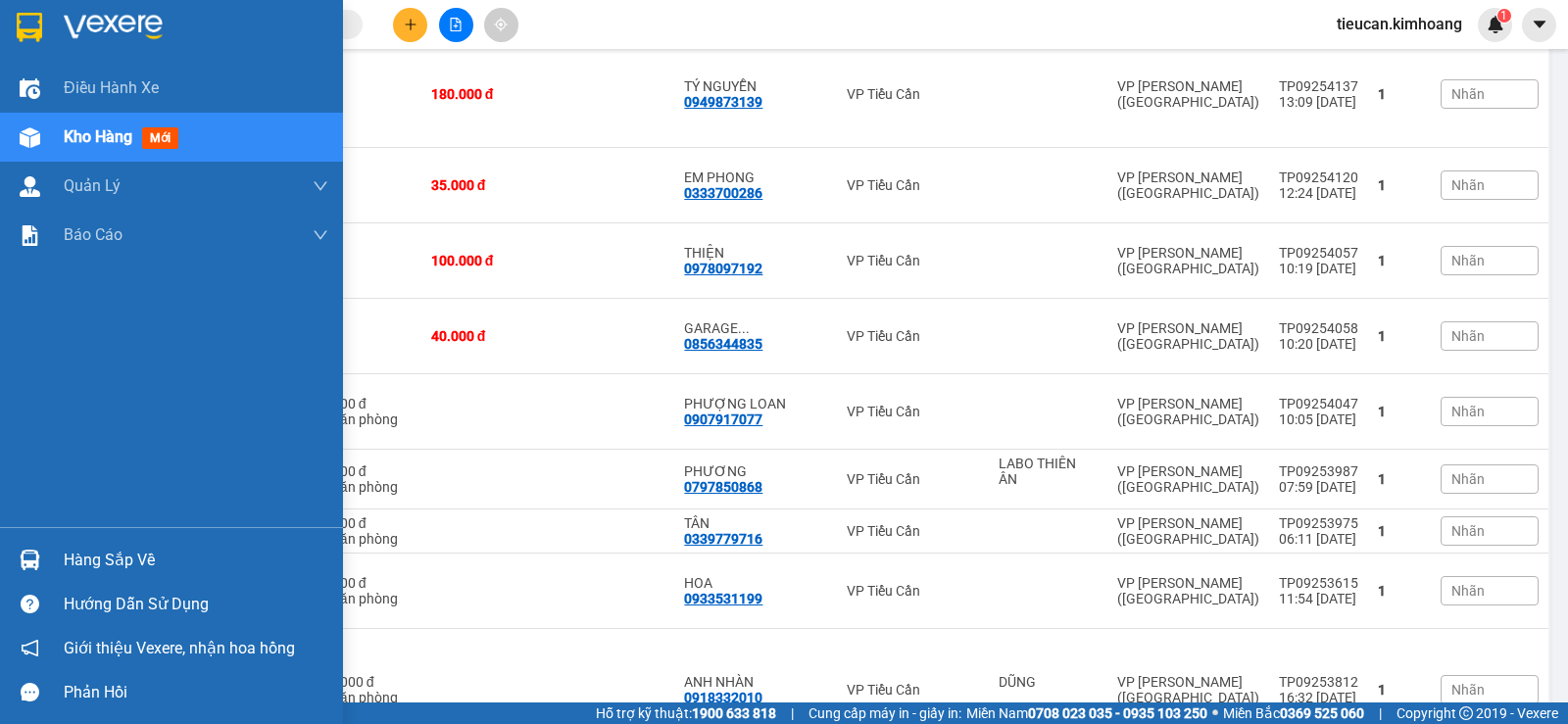
click at [70, 555] on div "Hàng sắp về" at bounding box center [196, 560] width 265 height 29
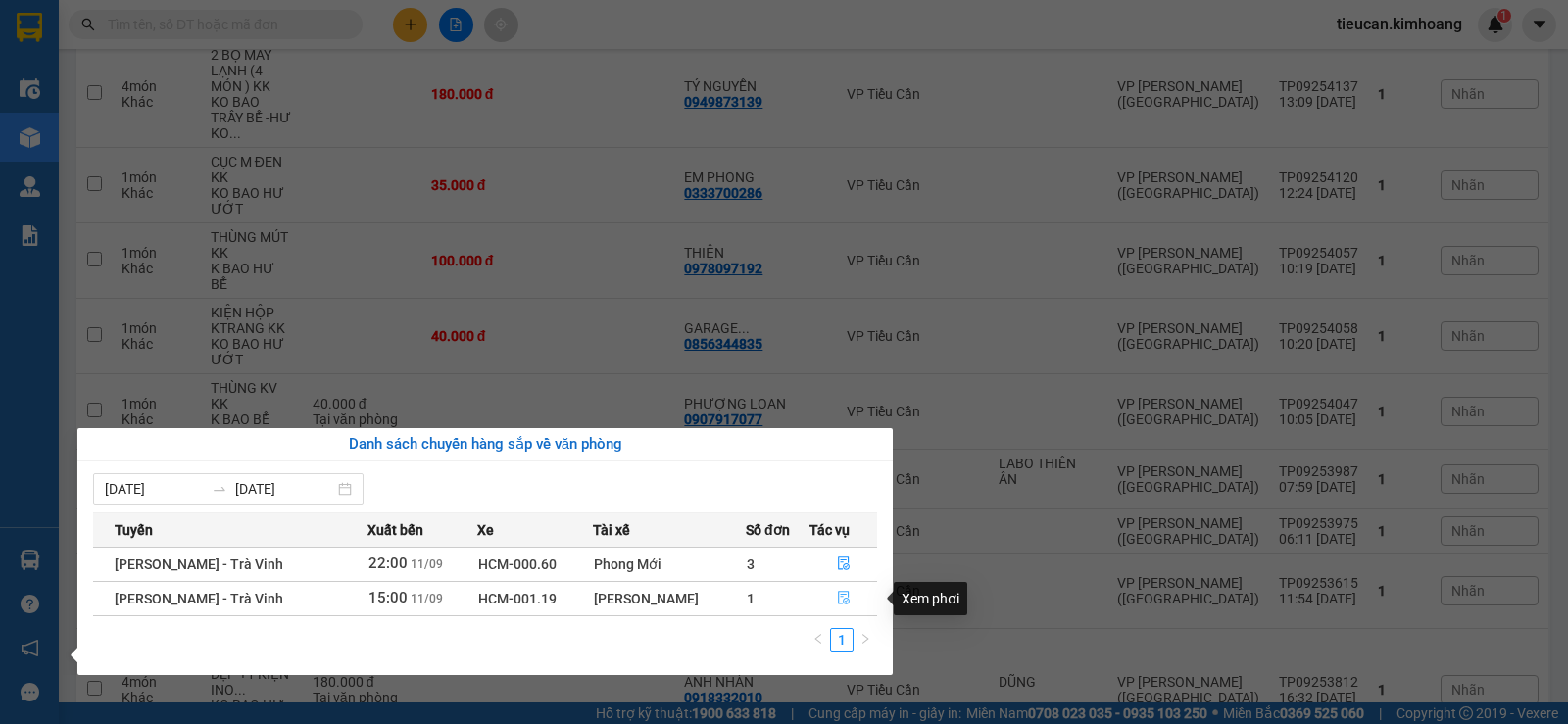
click at [839, 599] on icon "file-done" at bounding box center [844, 598] width 14 height 14
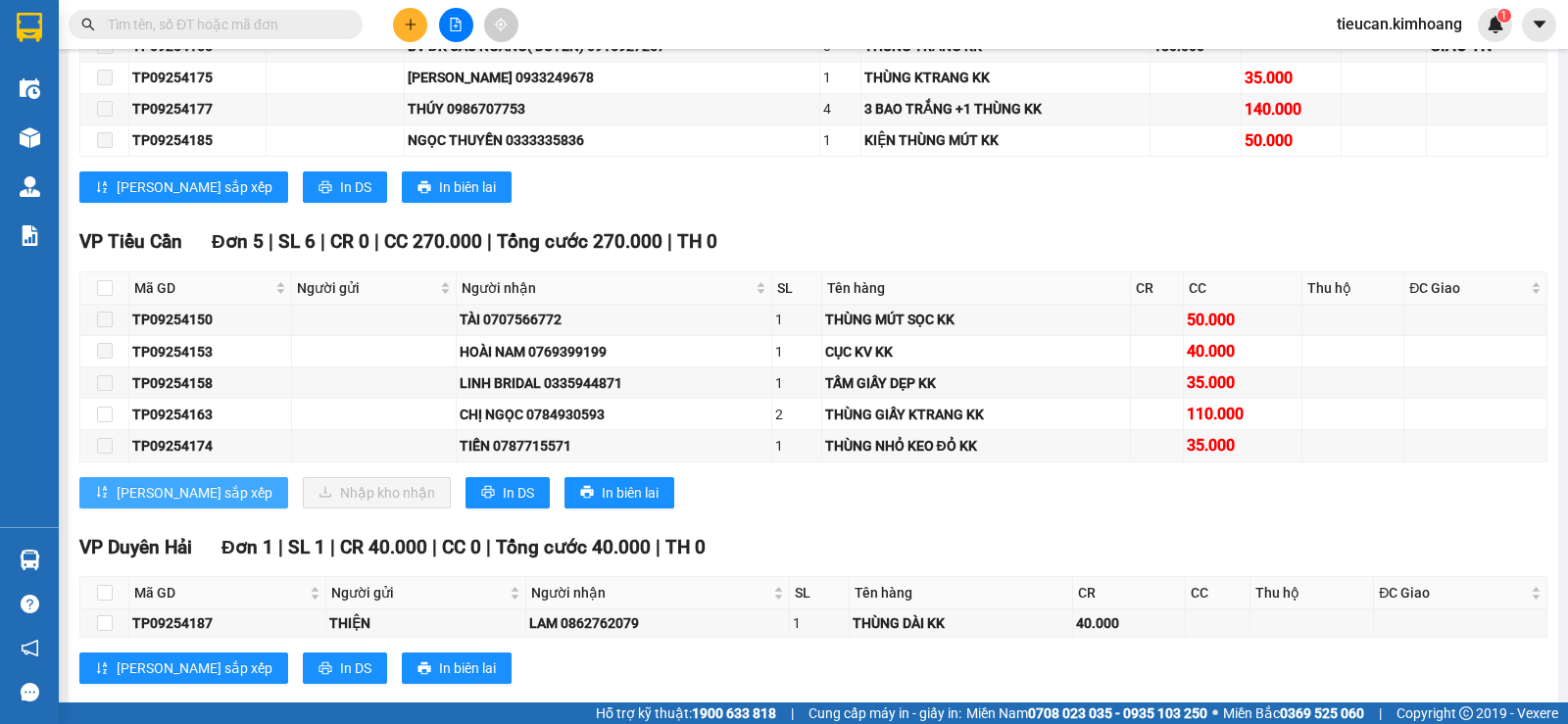
scroll to position [1470, 0]
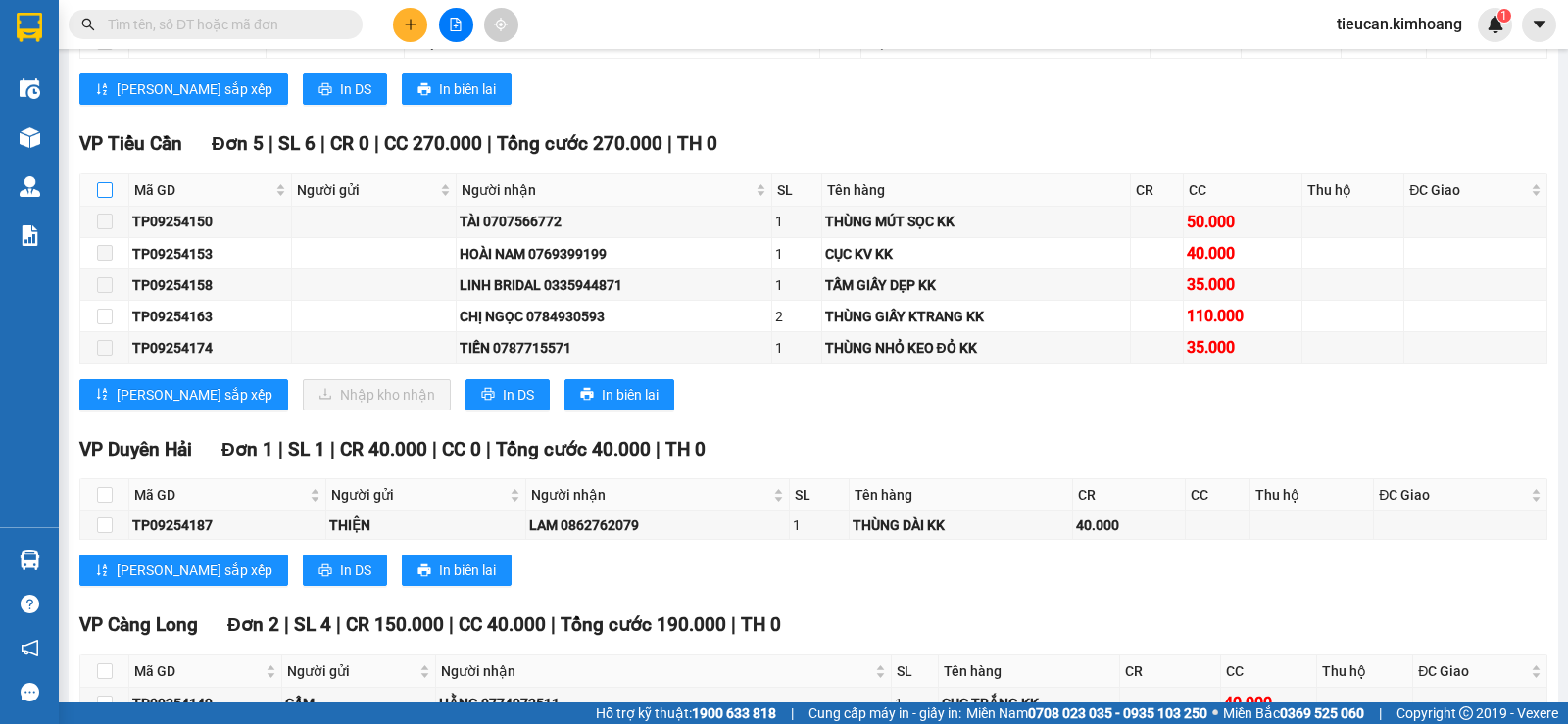
click at [104, 198] on input "checkbox" at bounding box center [105, 191] width 16 height 16
checkbox input "true"
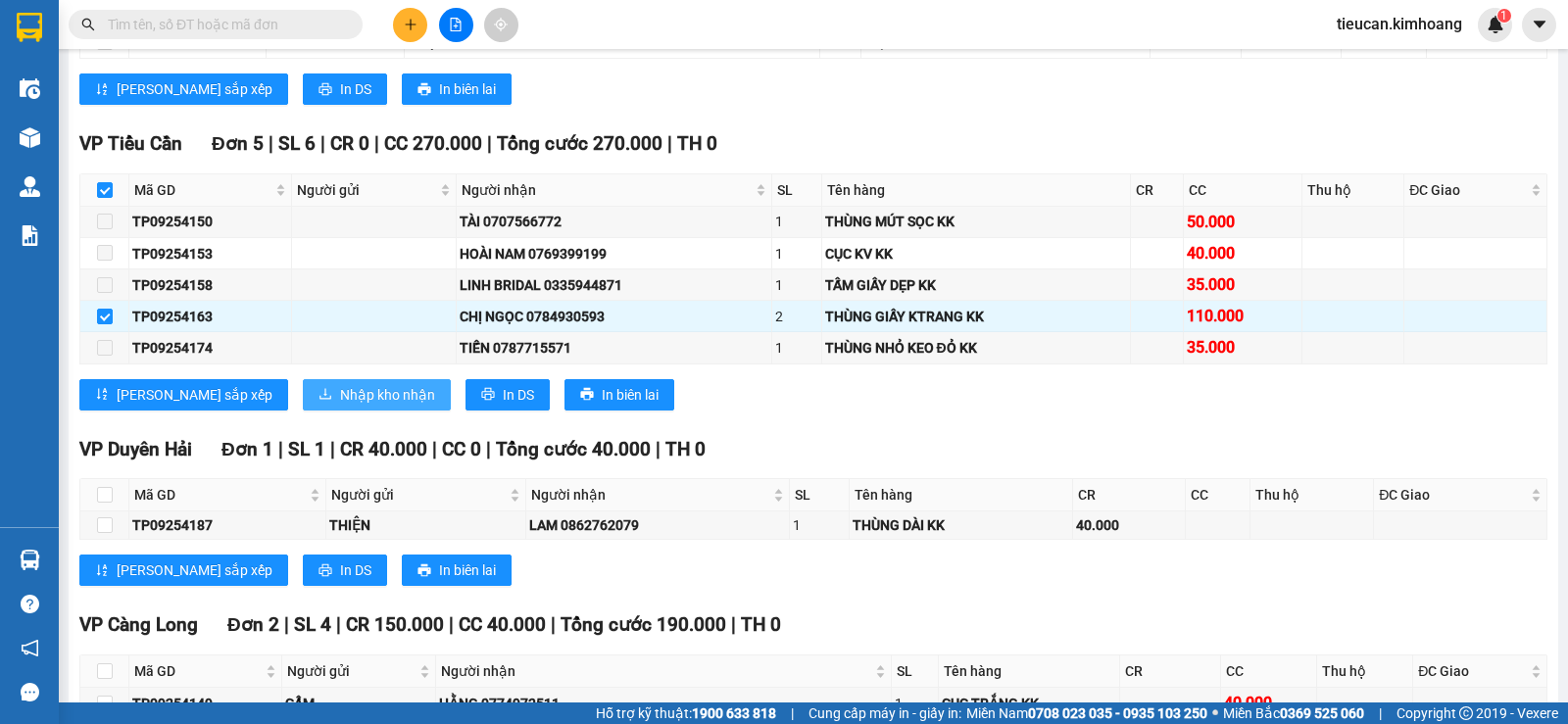
click at [341, 405] on span "Nhập kho nhận" at bounding box center [388, 395] width 95 height 22
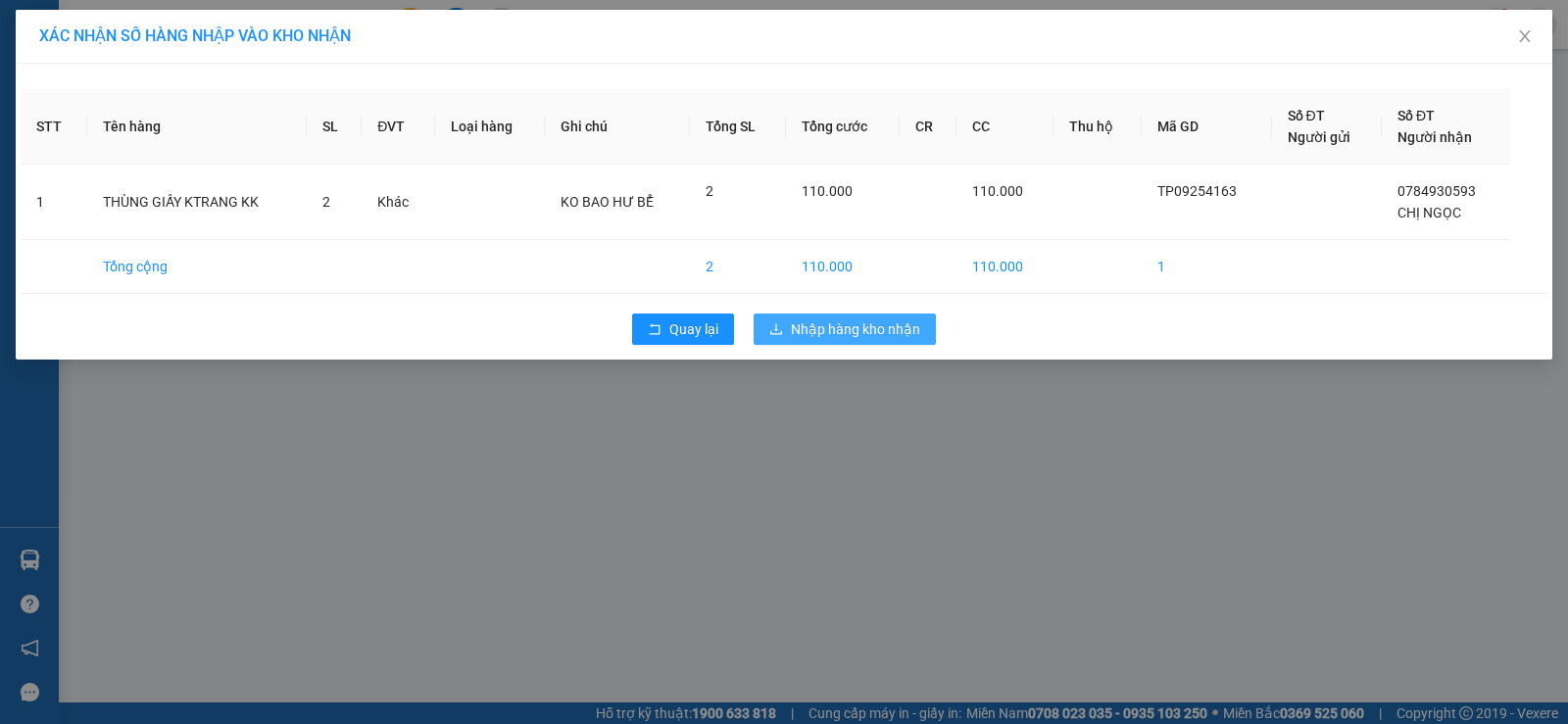
click at [822, 325] on span "Nhập hàng kho nhận" at bounding box center [856, 330] width 130 height 22
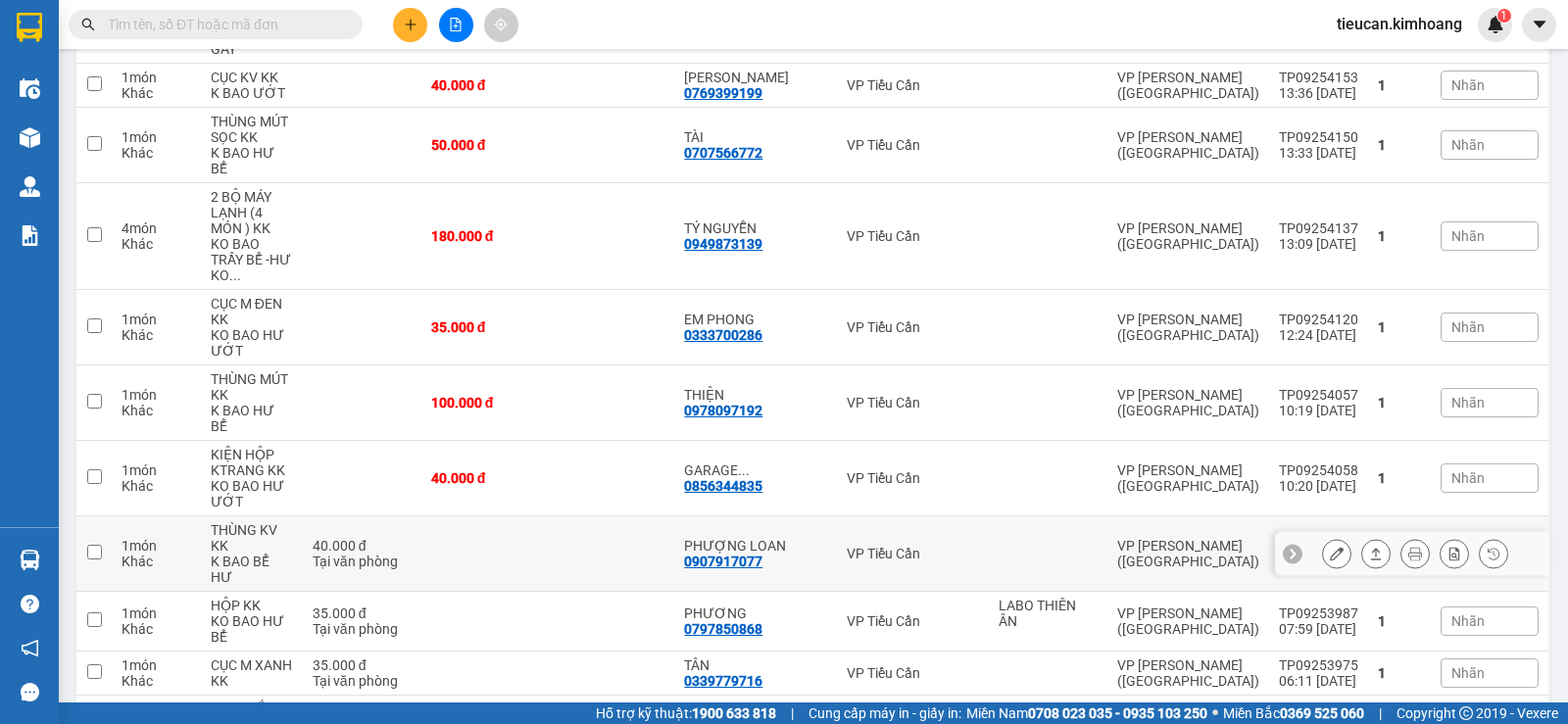
scroll to position [1079, 0]
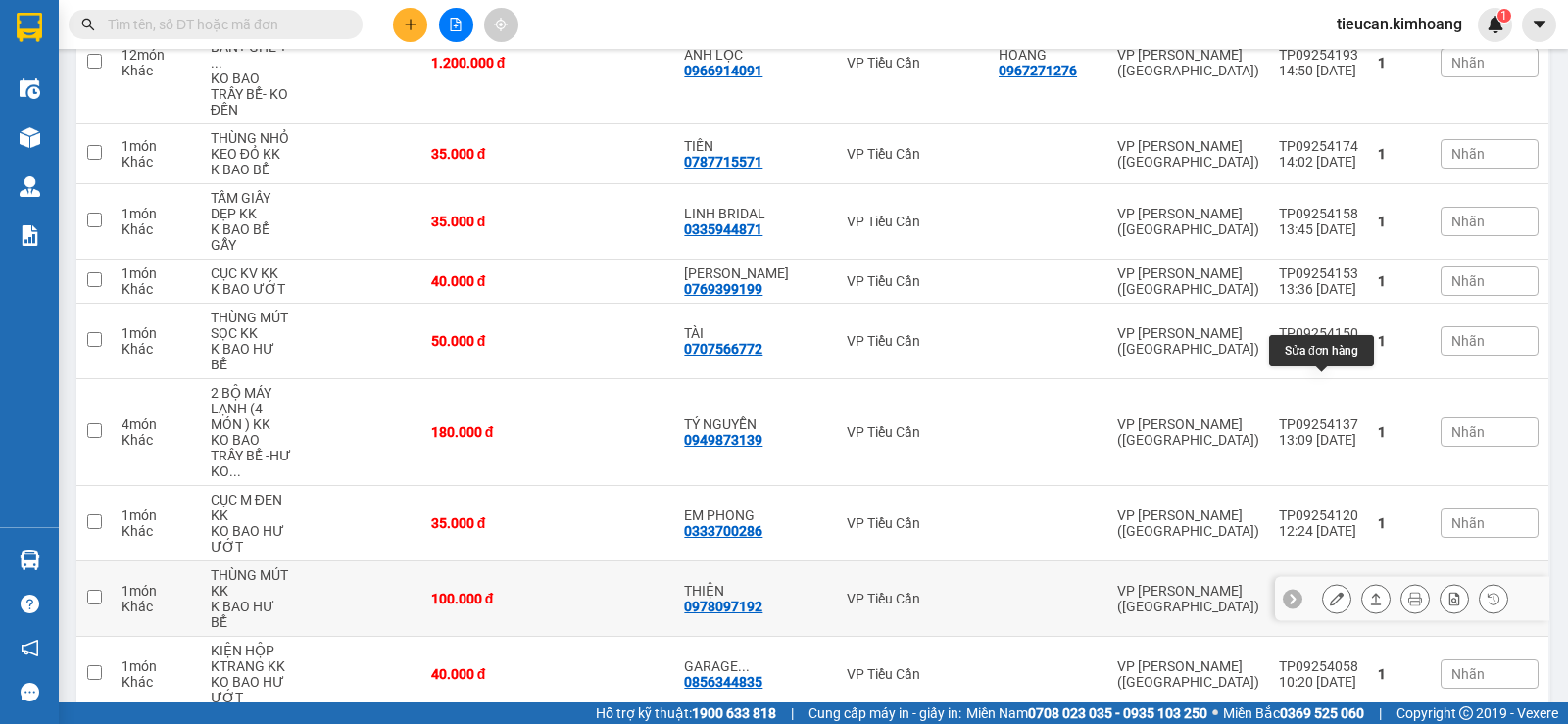
click at [1323, 582] on button at bounding box center [1336, 599] width 27 height 34
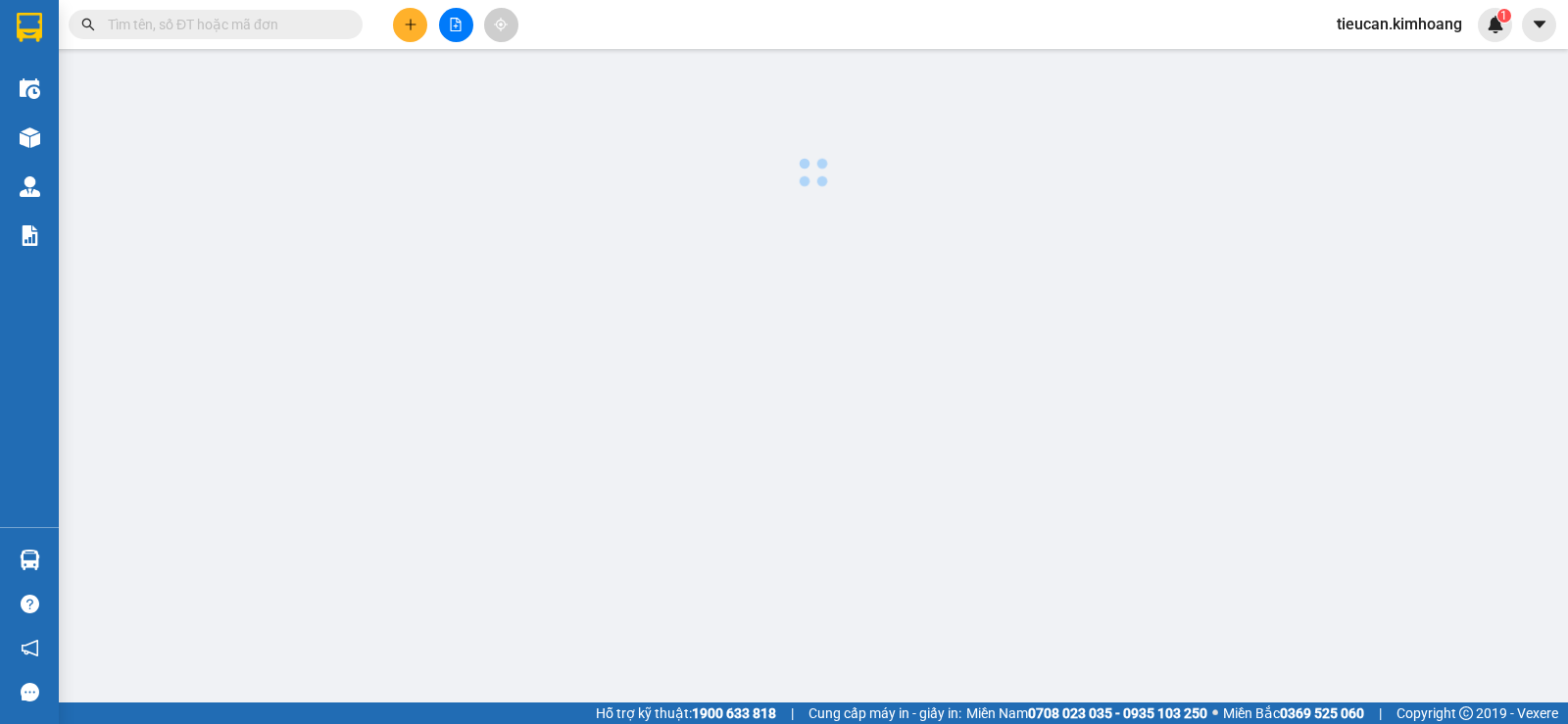
click at [1311, 392] on body "Kết quả tìm kiếm ( 0 ) Bộ lọc No Data tieucan.kimhoang 1 Điều hành xe Kho hàng …" at bounding box center [784, 362] width 1568 height 724
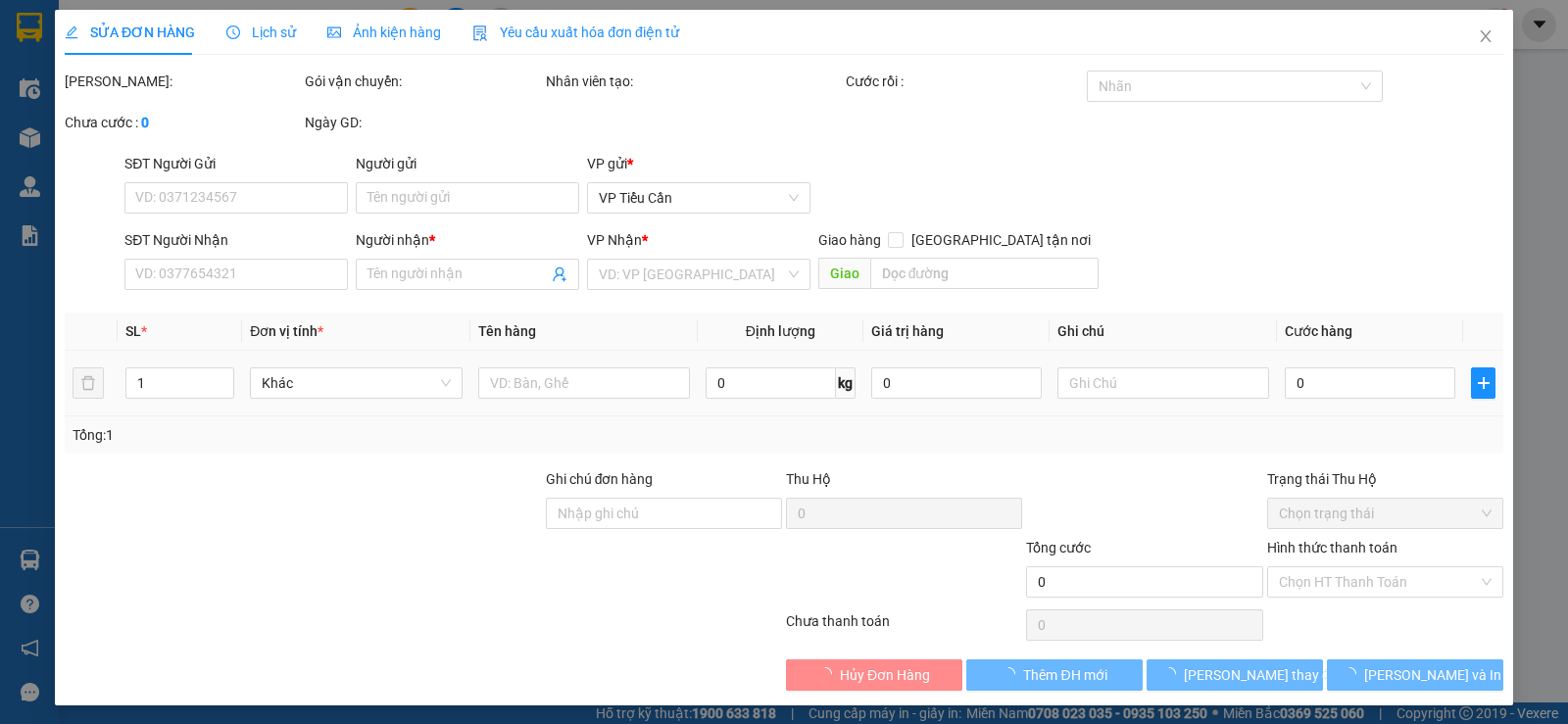
type input "0978097192"
type input "THIỆN"
type input "100.000"
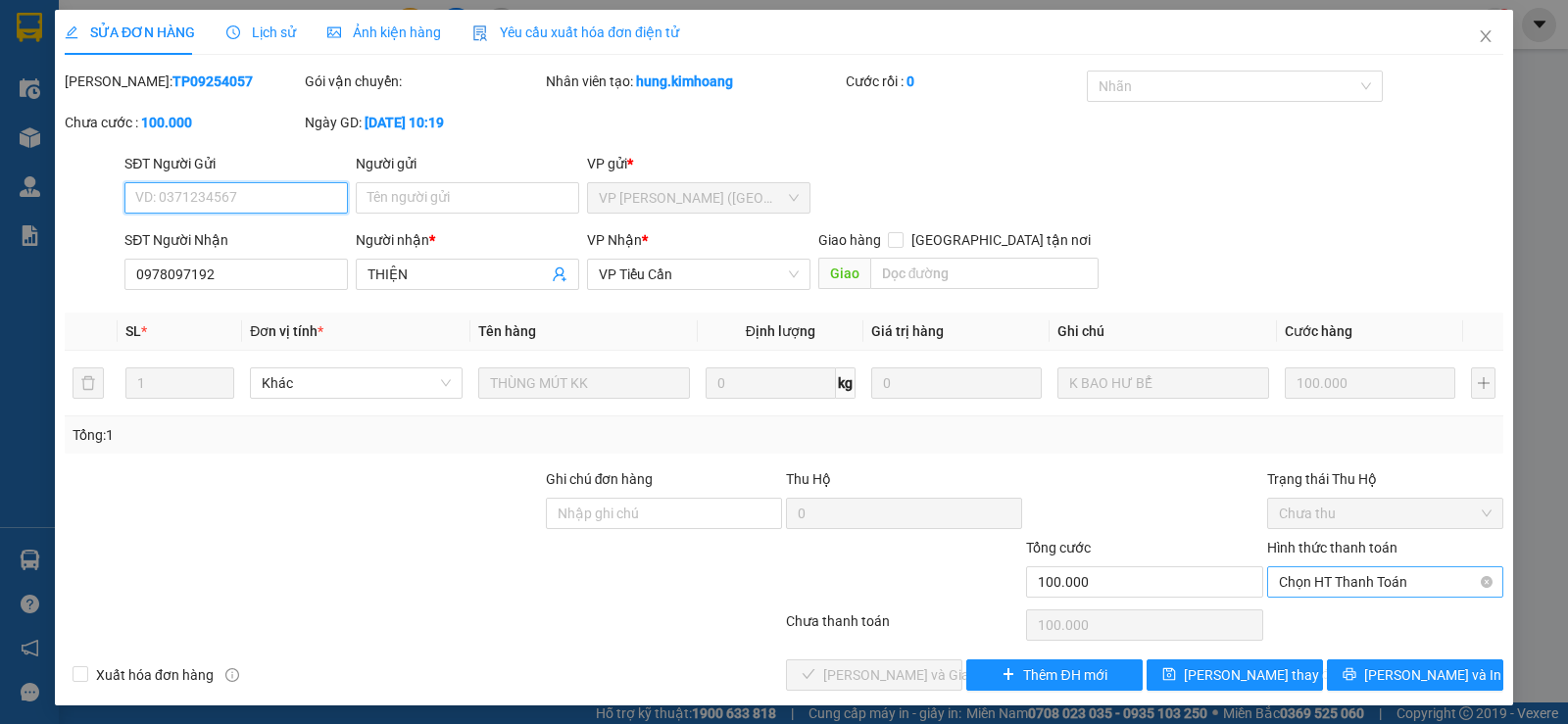
click at [1360, 581] on span "Chọn HT Thanh Toán" at bounding box center [1385, 581] width 213 height 29
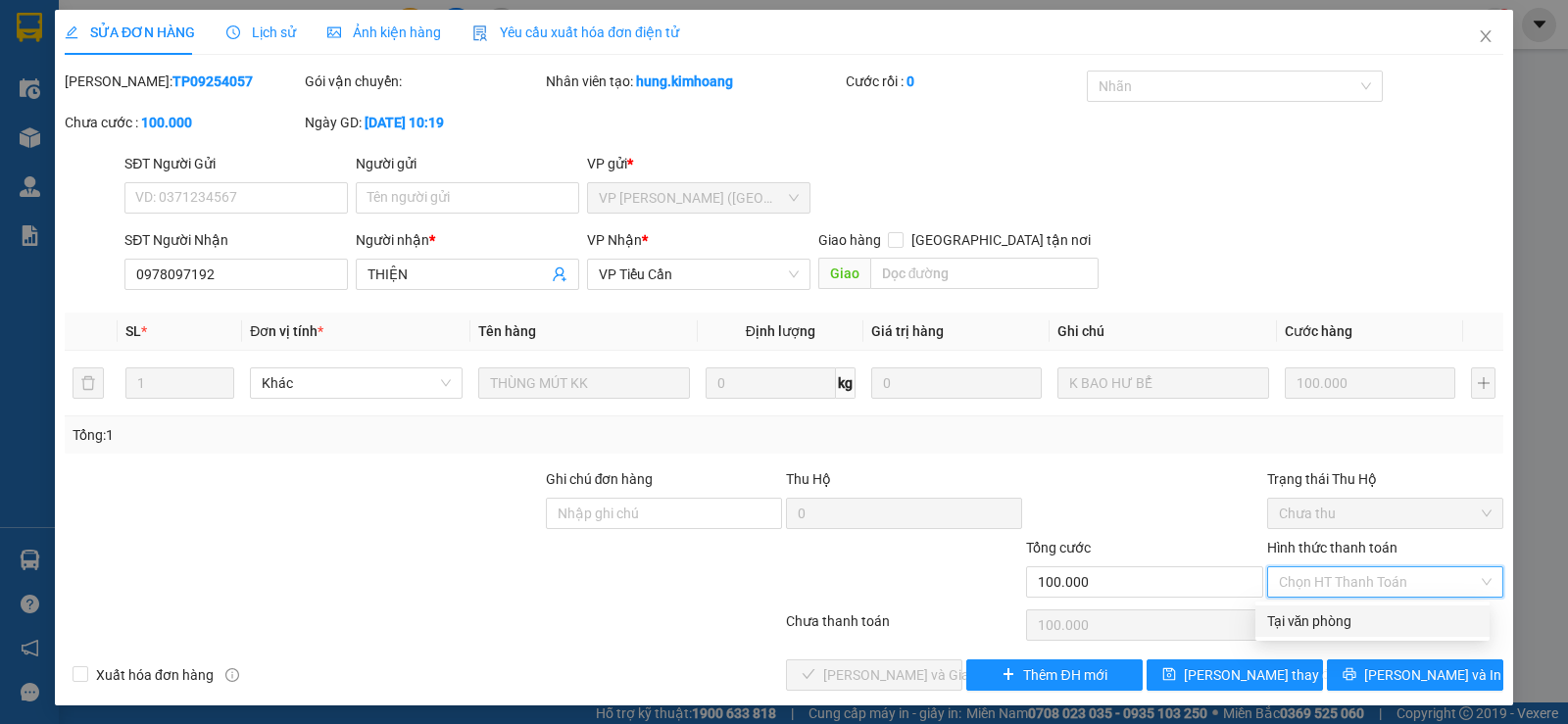
click at [1322, 607] on div "Tại văn phòng" at bounding box center [1372, 621] width 235 height 31
type input "0"
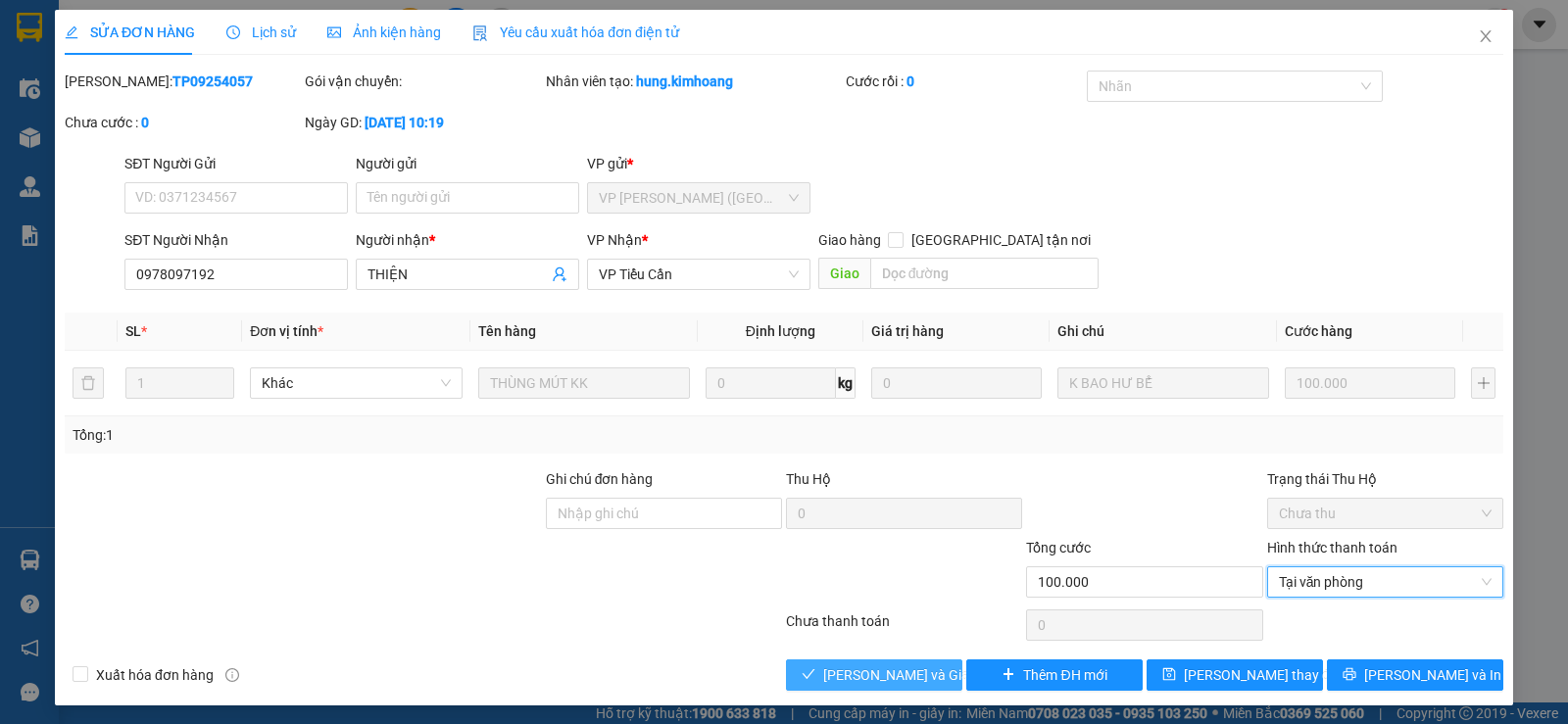
click at [932, 674] on button "Lưu và Giao hàng" at bounding box center [874, 674] width 177 height 31
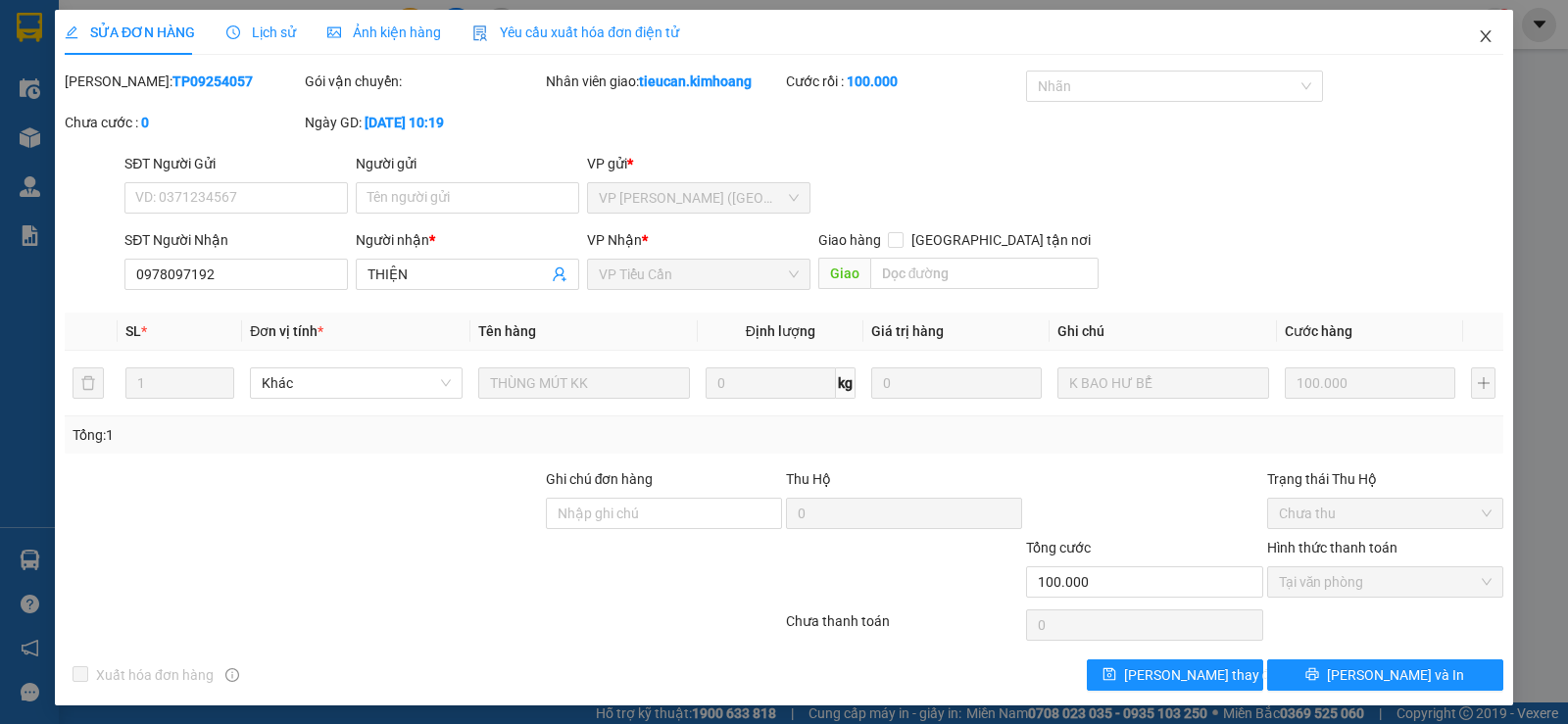
click at [1478, 38] on icon "close" at bounding box center [1486, 36] width 16 height 16
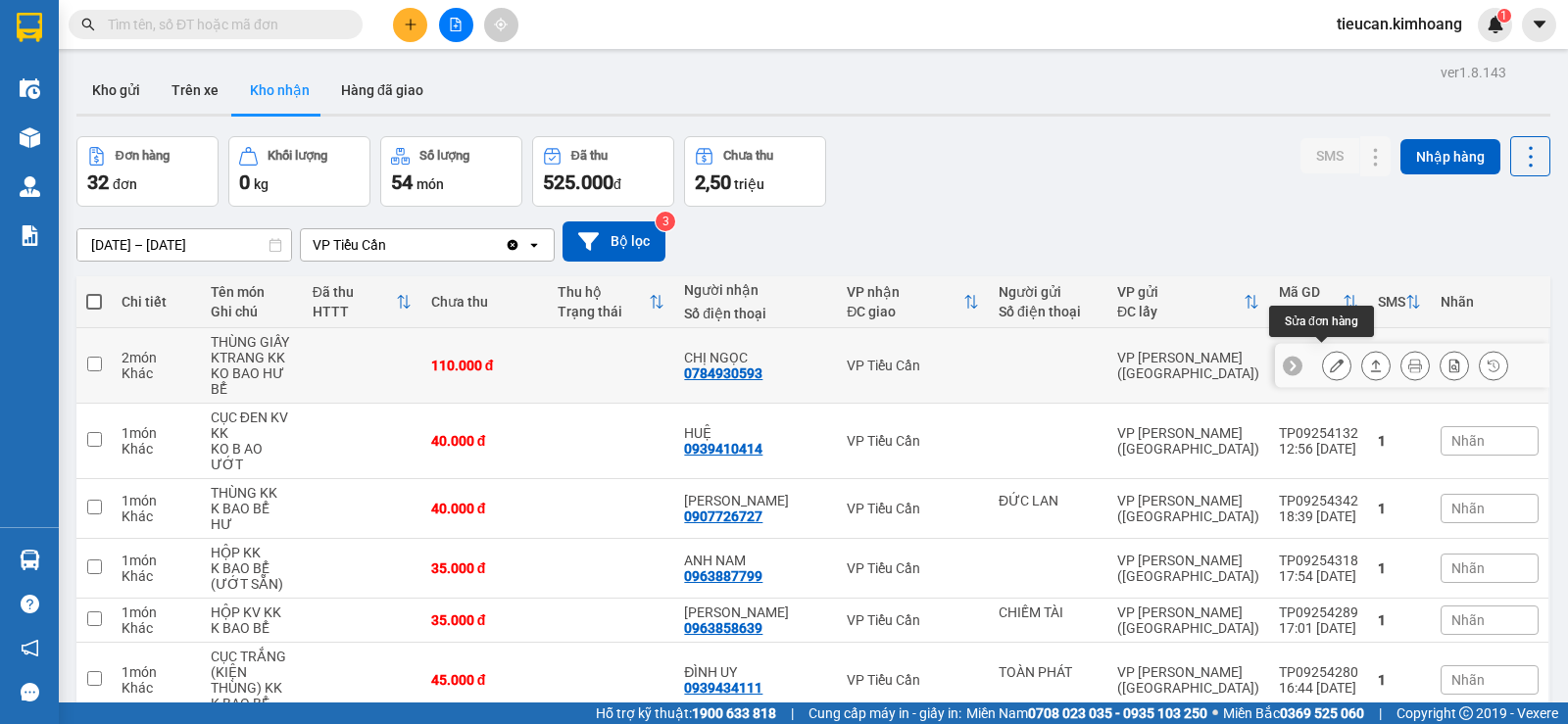
click at [1330, 369] on button at bounding box center [1336, 365] width 27 height 34
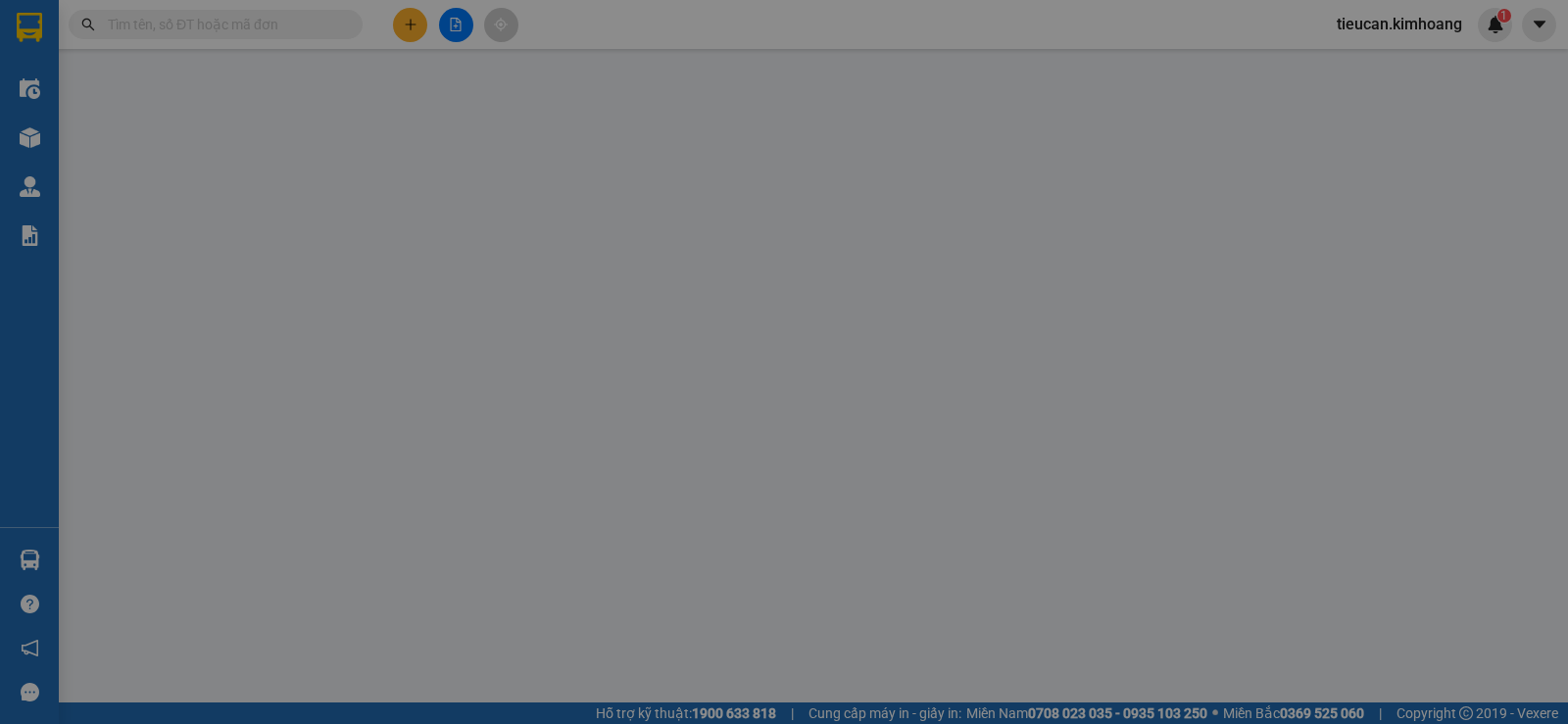
type input "0784930593"
type input "CHỊ NGỌC"
type input "110.000"
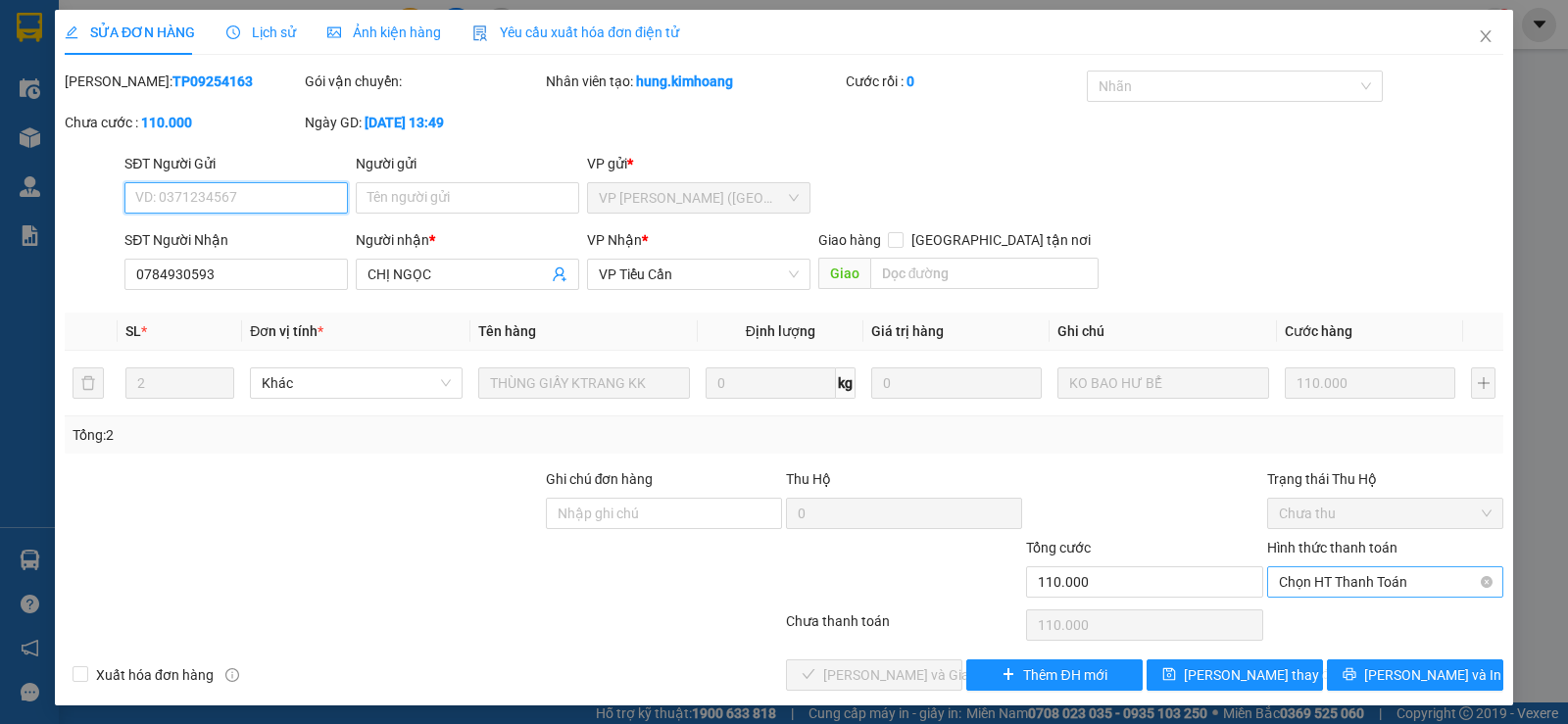
click at [1335, 584] on span "Chọn HT Thanh Toán" at bounding box center [1385, 581] width 213 height 29
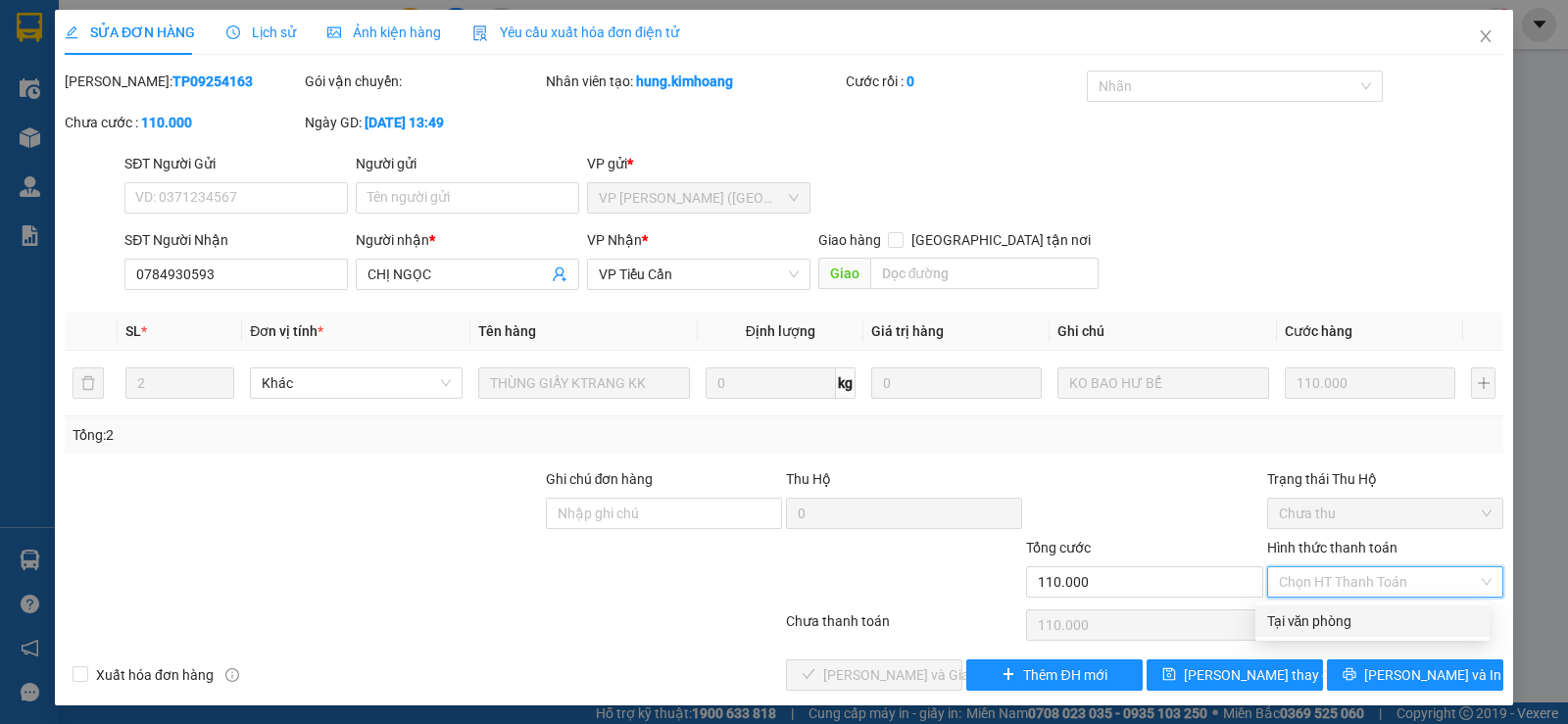
click at [1316, 626] on div "Tại văn phòng" at bounding box center [1372, 621] width 211 height 22
type input "0"
click at [1316, 626] on div "Chọn HT Thanh Toán" at bounding box center [1385, 625] width 240 height 39
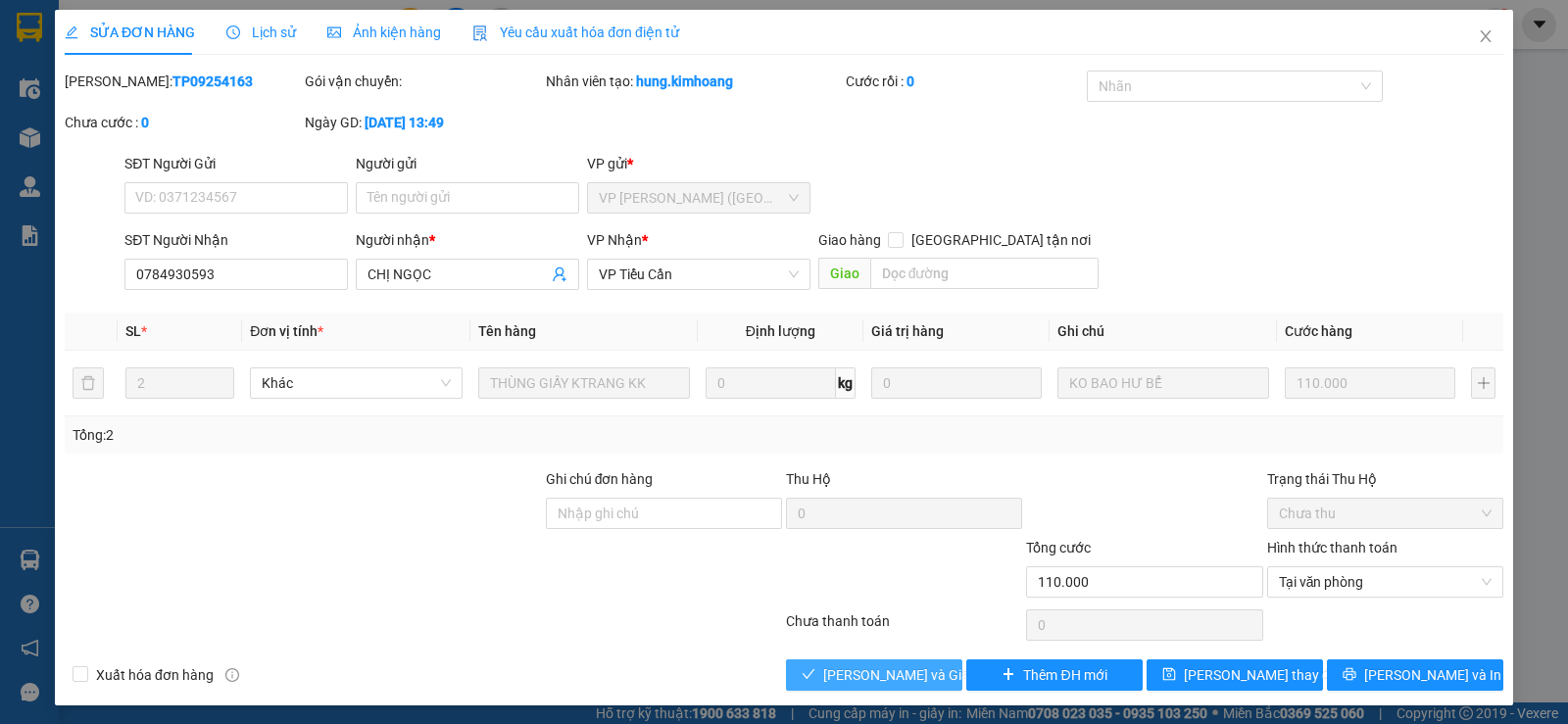
click at [911, 675] on span "[PERSON_NAME] và [PERSON_NAME] hàng" at bounding box center [917, 675] width 188 height 22
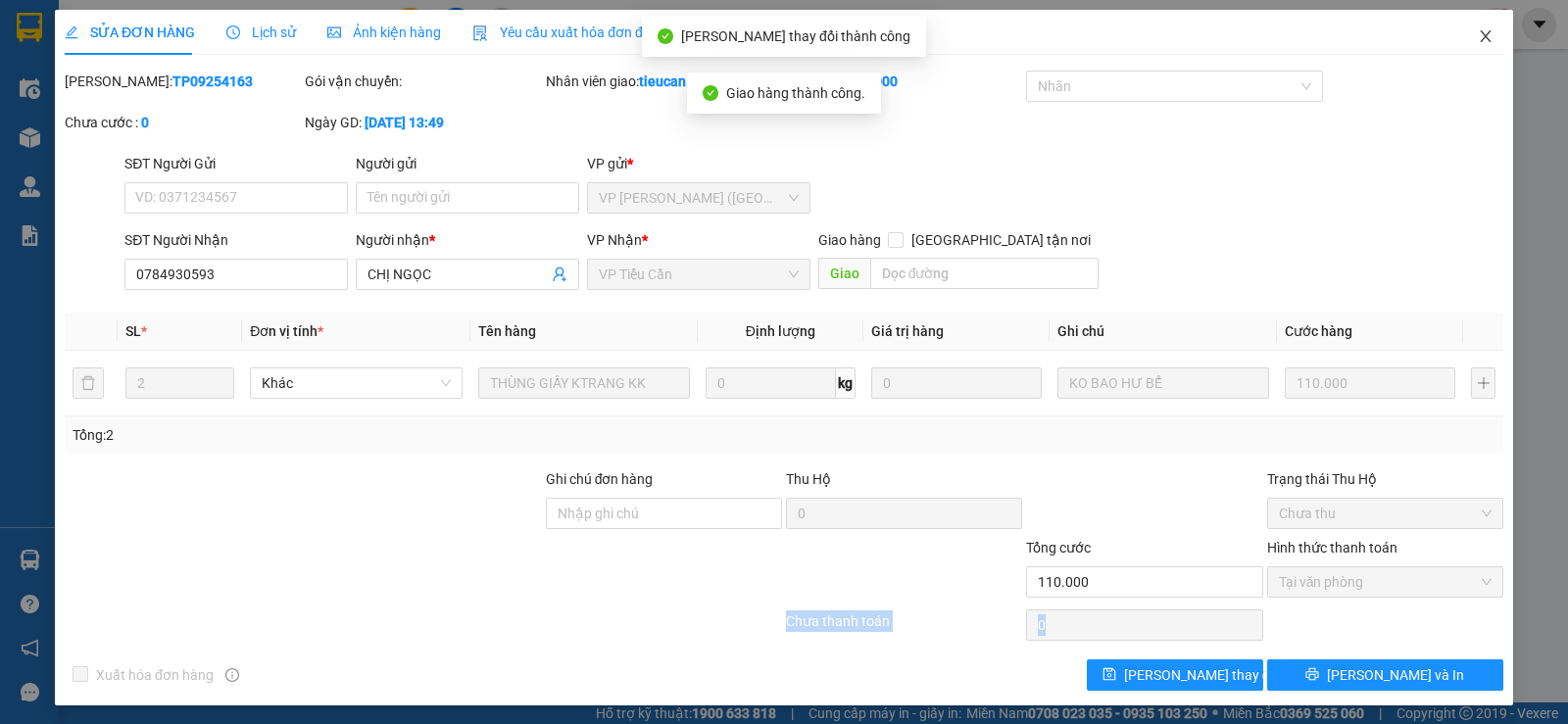
click at [1462, 33] on span "Close" at bounding box center [1485, 37] width 55 height 55
click at [1462, 33] on span "tieucan.kimhoang" at bounding box center [1399, 24] width 157 height 25
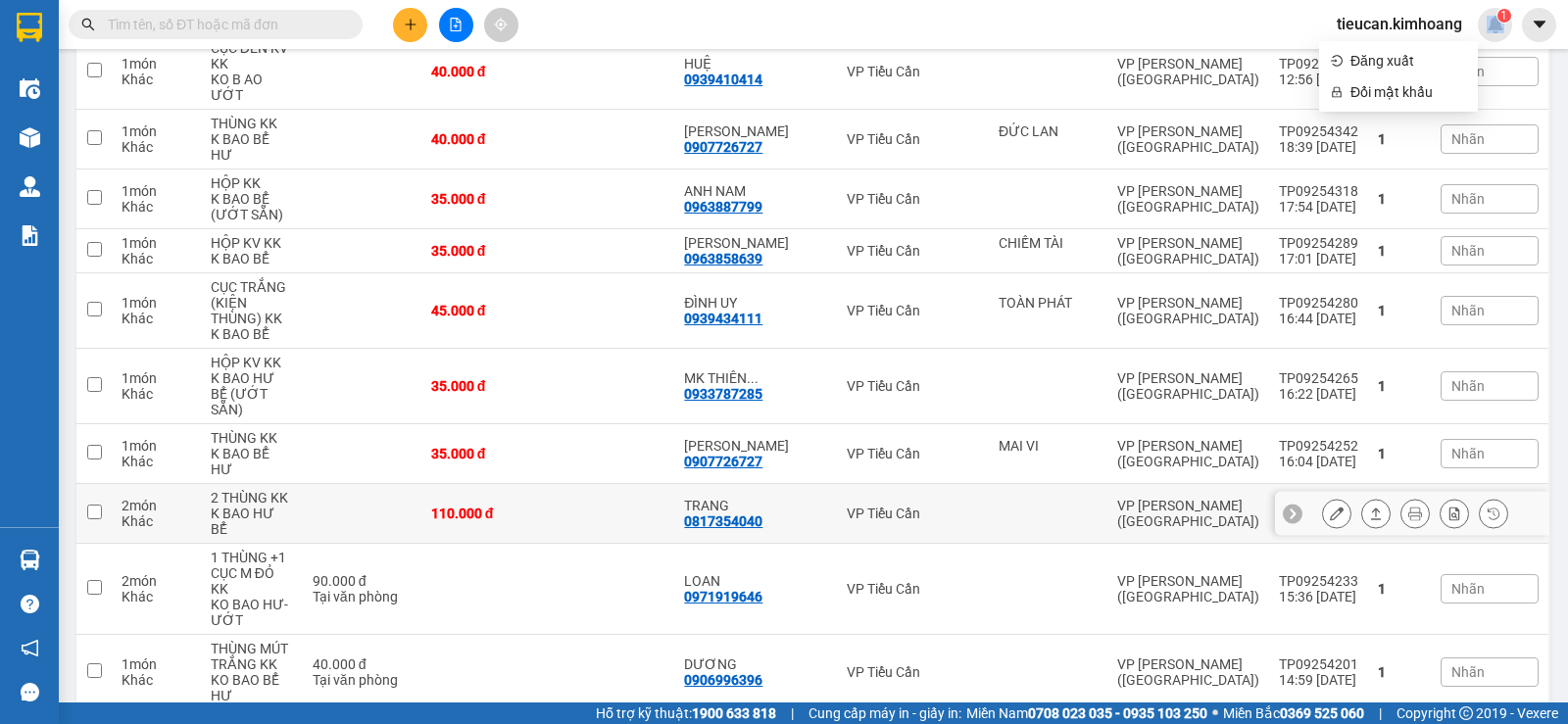
scroll to position [588, 0]
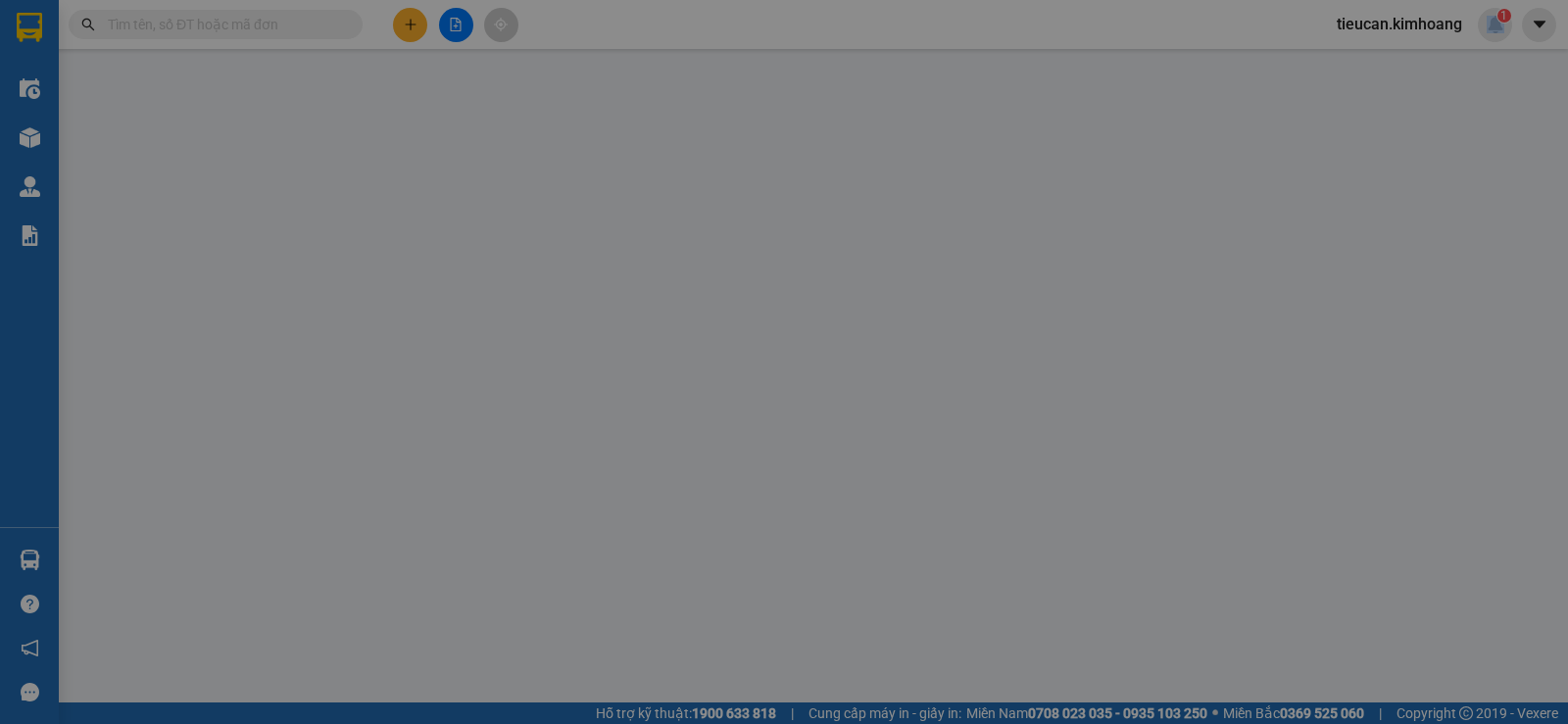
type input "0707566772"
type input "TÀI"
type input "50.000"
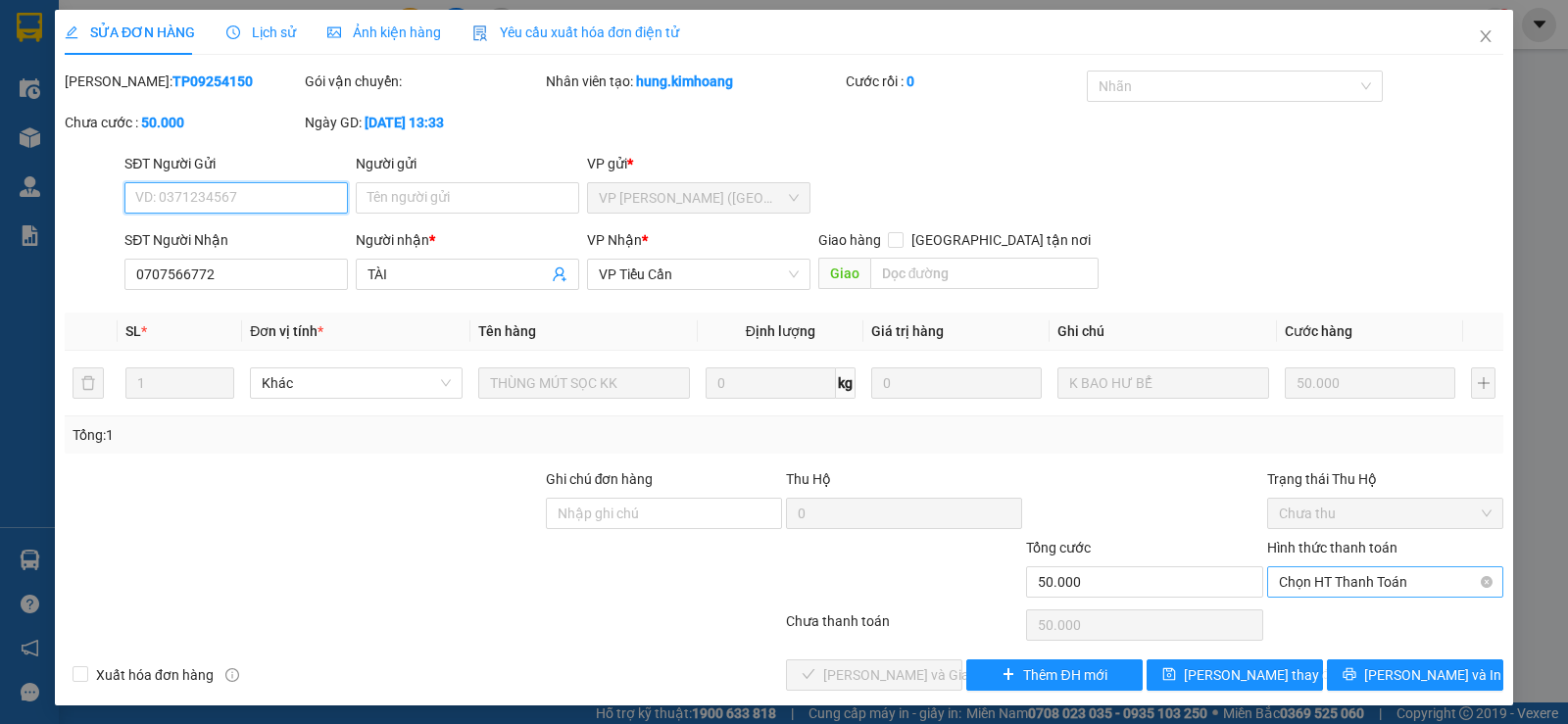
click at [1308, 582] on span "Chọn HT Thanh Toán" at bounding box center [1385, 581] width 213 height 29
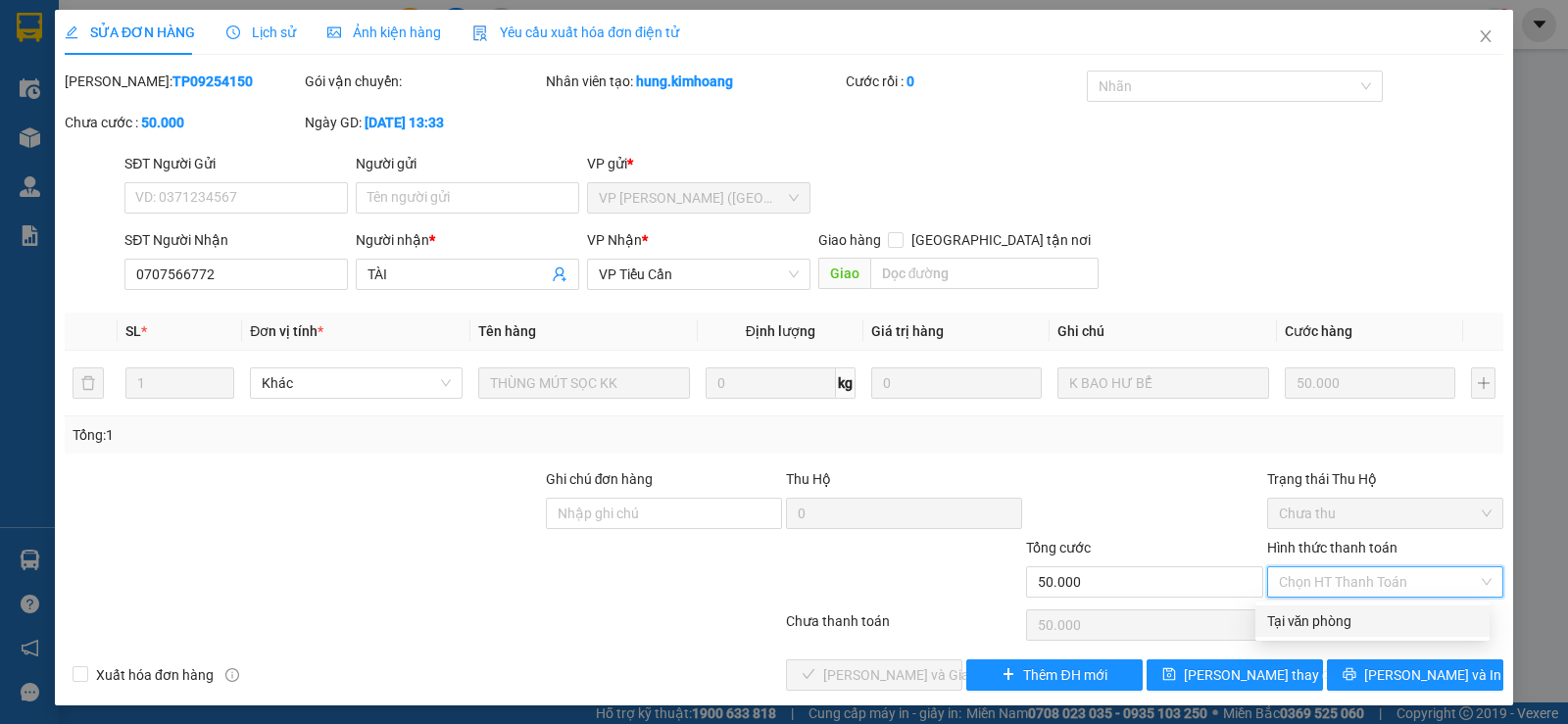
click at [1287, 613] on div "Tại văn phòng" at bounding box center [1372, 621] width 211 height 22
type input "0"
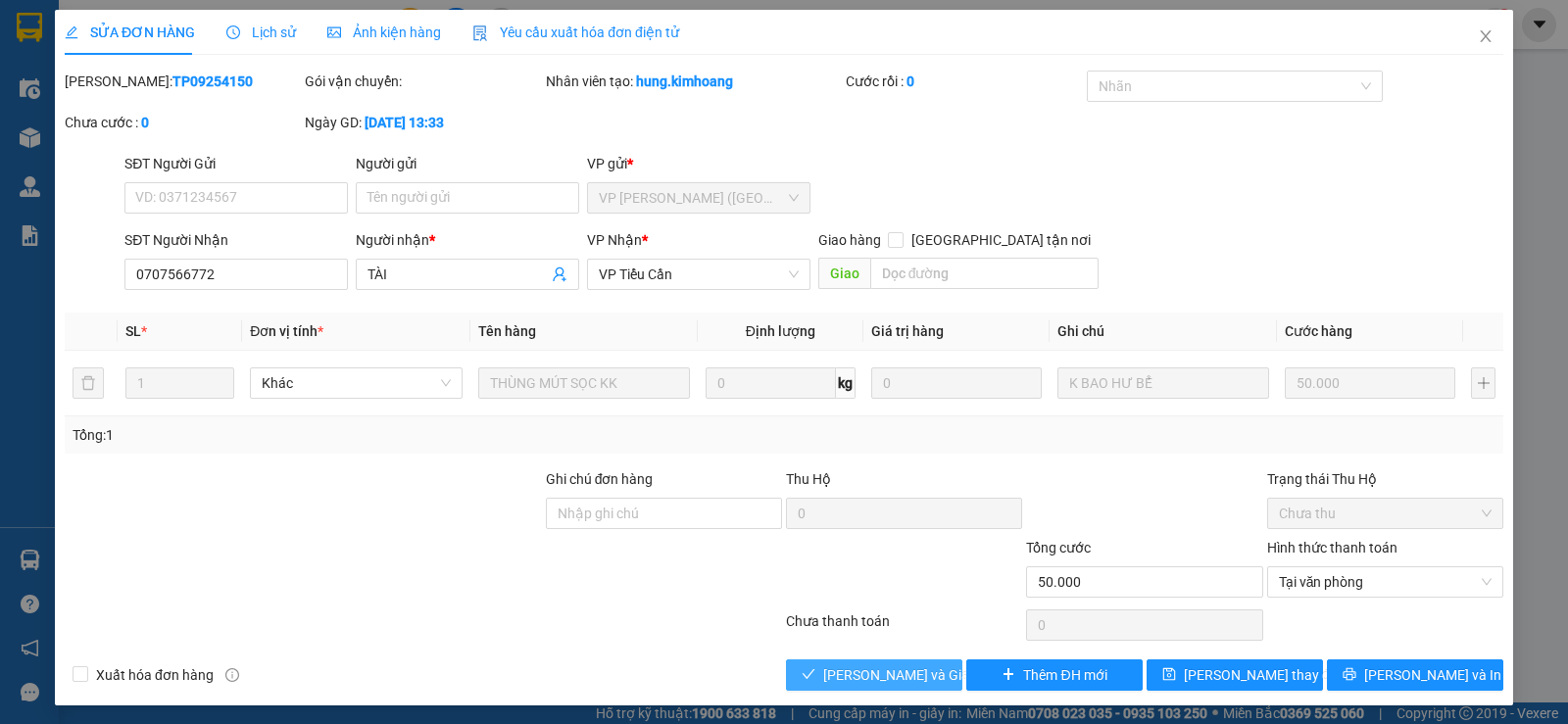
click at [899, 674] on span "[PERSON_NAME] và [PERSON_NAME] hàng" at bounding box center [917, 675] width 188 height 22
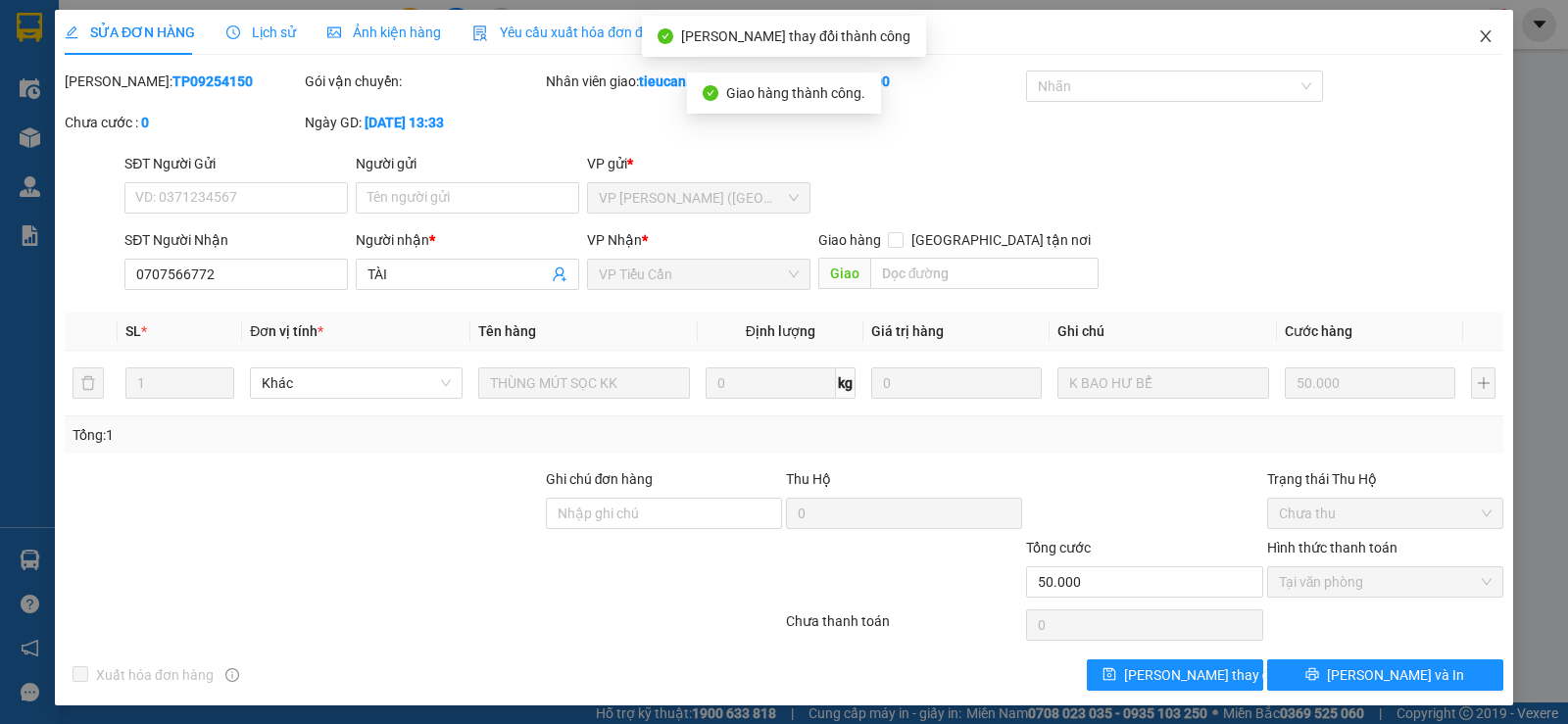
click at [1465, 47] on span "Close" at bounding box center [1485, 37] width 55 height 55
click at [1465, 47] on div "Kết quả tìm kiếm ( 0 ) Bộ lọc No Data tieucan.kimhoang 1" at bounding box center [784, 24] width 1568 height 49
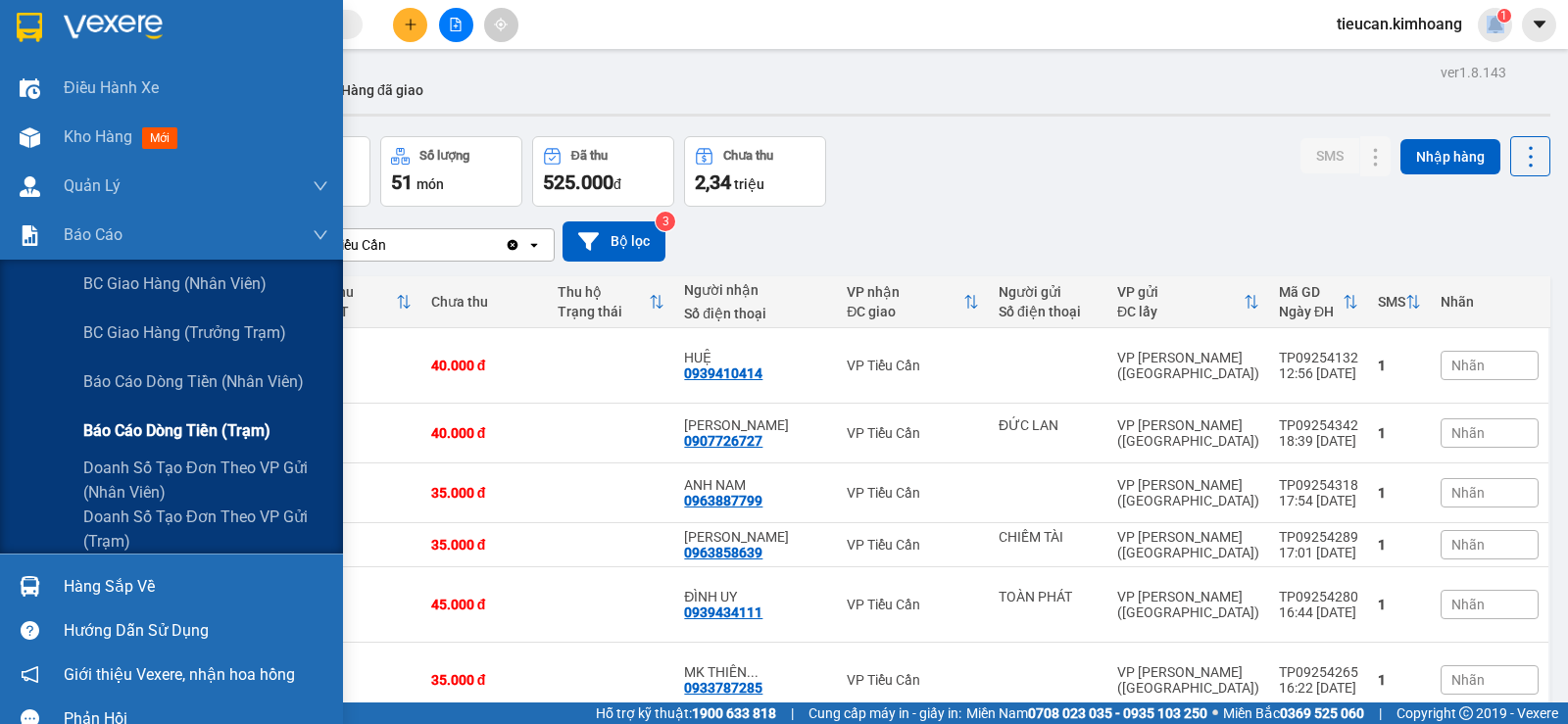
click at [149, 421] on span "Báo cáo dòng tiền (trạm)" at bounding box center [176, 430] width 187 height 25
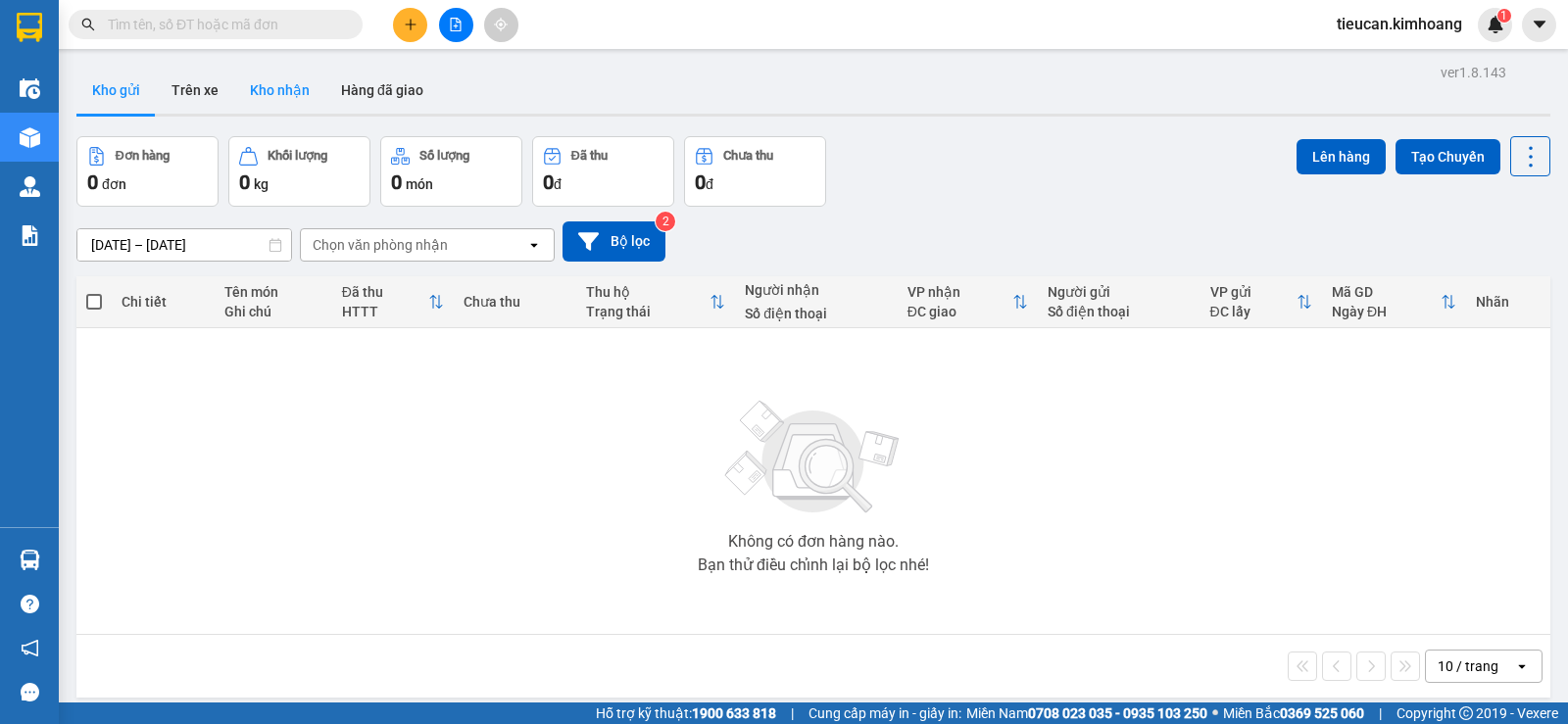
click at [267, 94] on button "Kho nhận" at bounding box center [280, 90] width 91 height 47
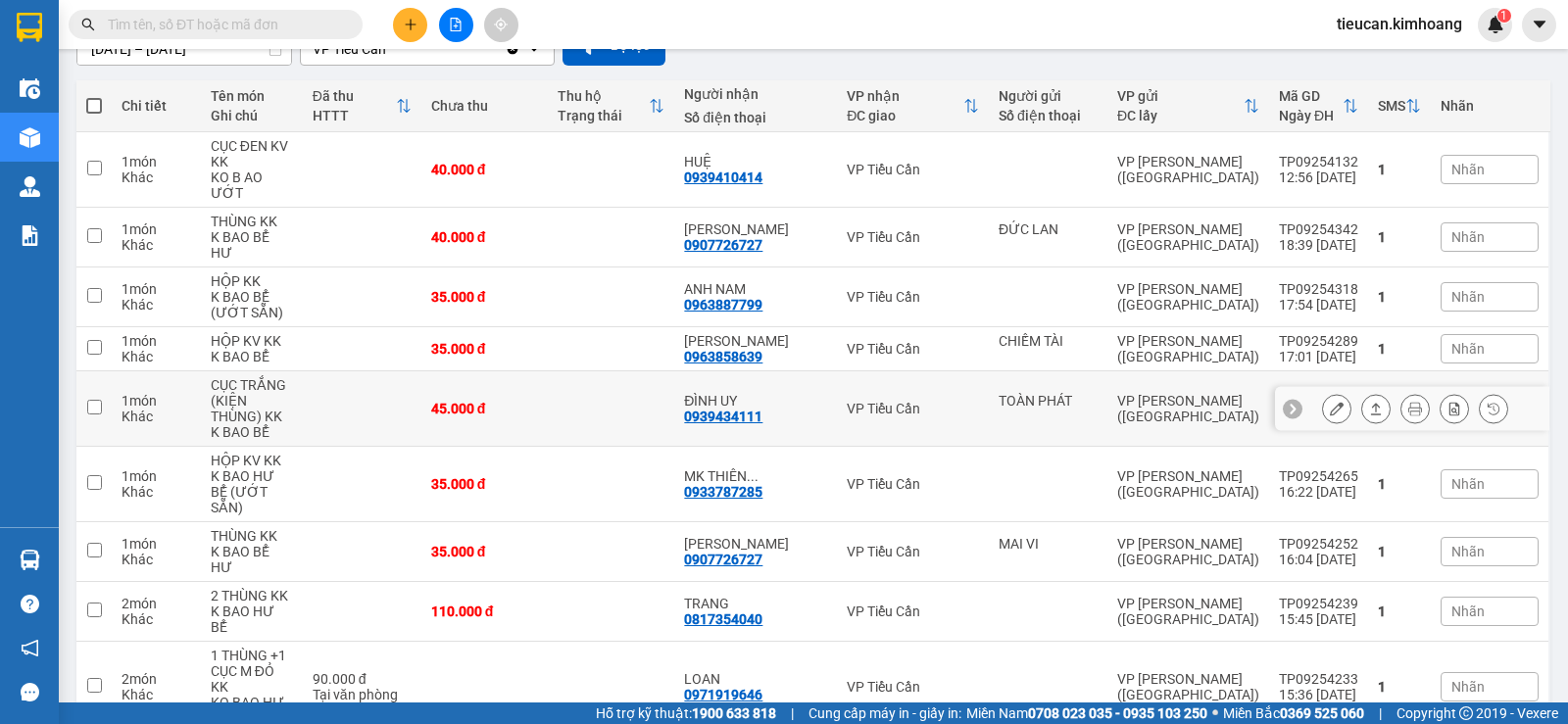
scroll to position [294, 0]
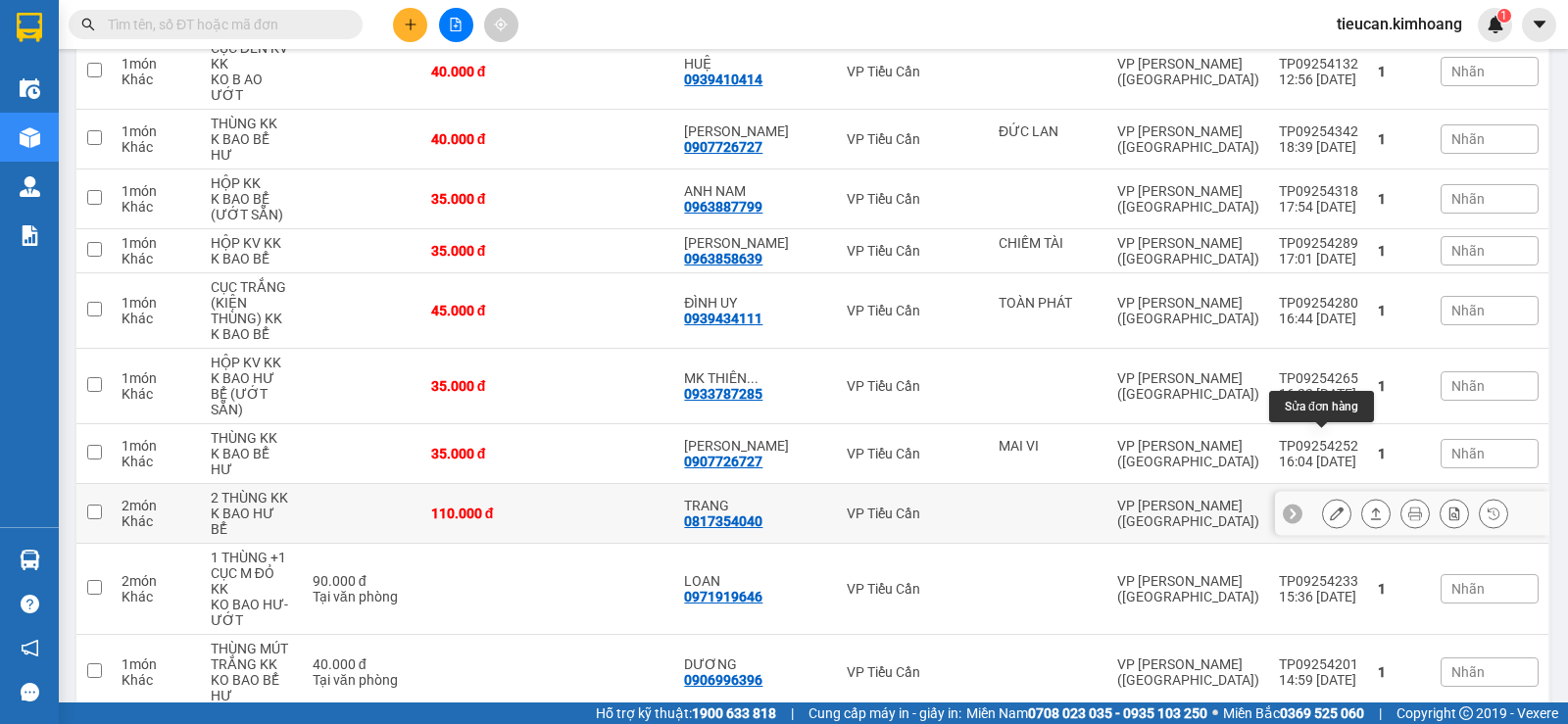
click at [1330, 506] on icon at bounding box center [1337, 513] width 14 height 14
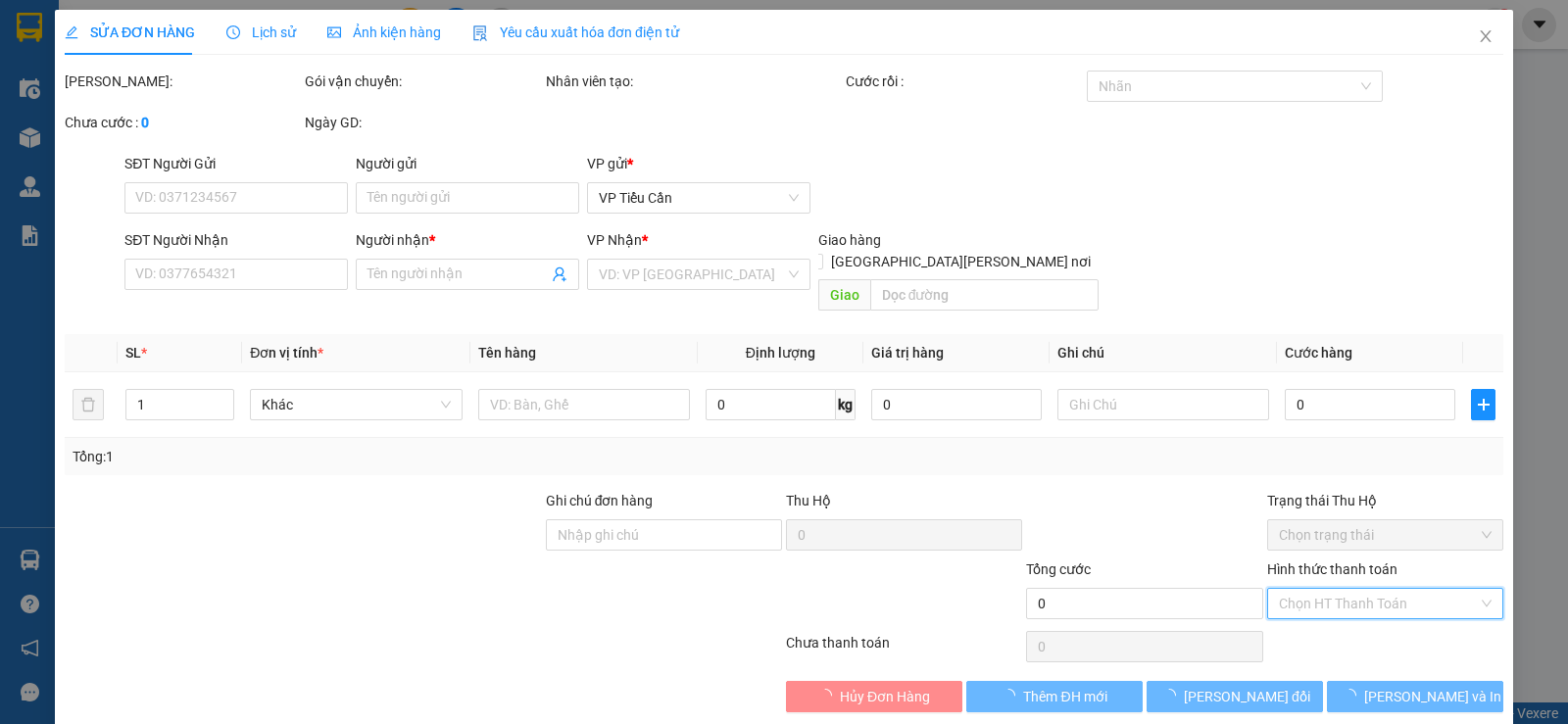
click at [1329, 591] on div "Chọn HT Thanh Toán" at bounding box center [1385, 603] width 237 height 31
type input "0817354040"
type input "TRANG"
type input "110.000"
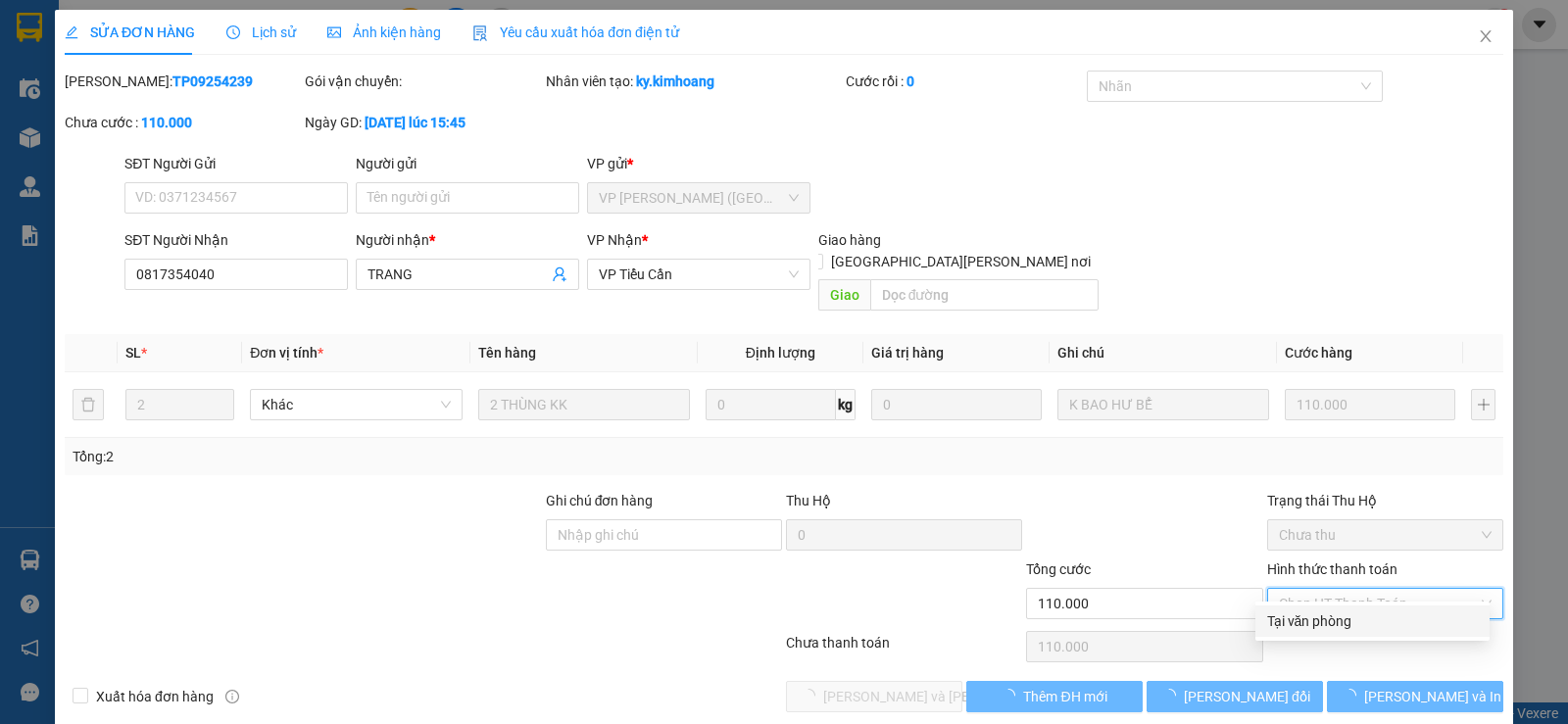
click at [1313, 621] on div "Tại văn phòng" at bounding box center [1372, 621] width 211 height 22
type input "0"
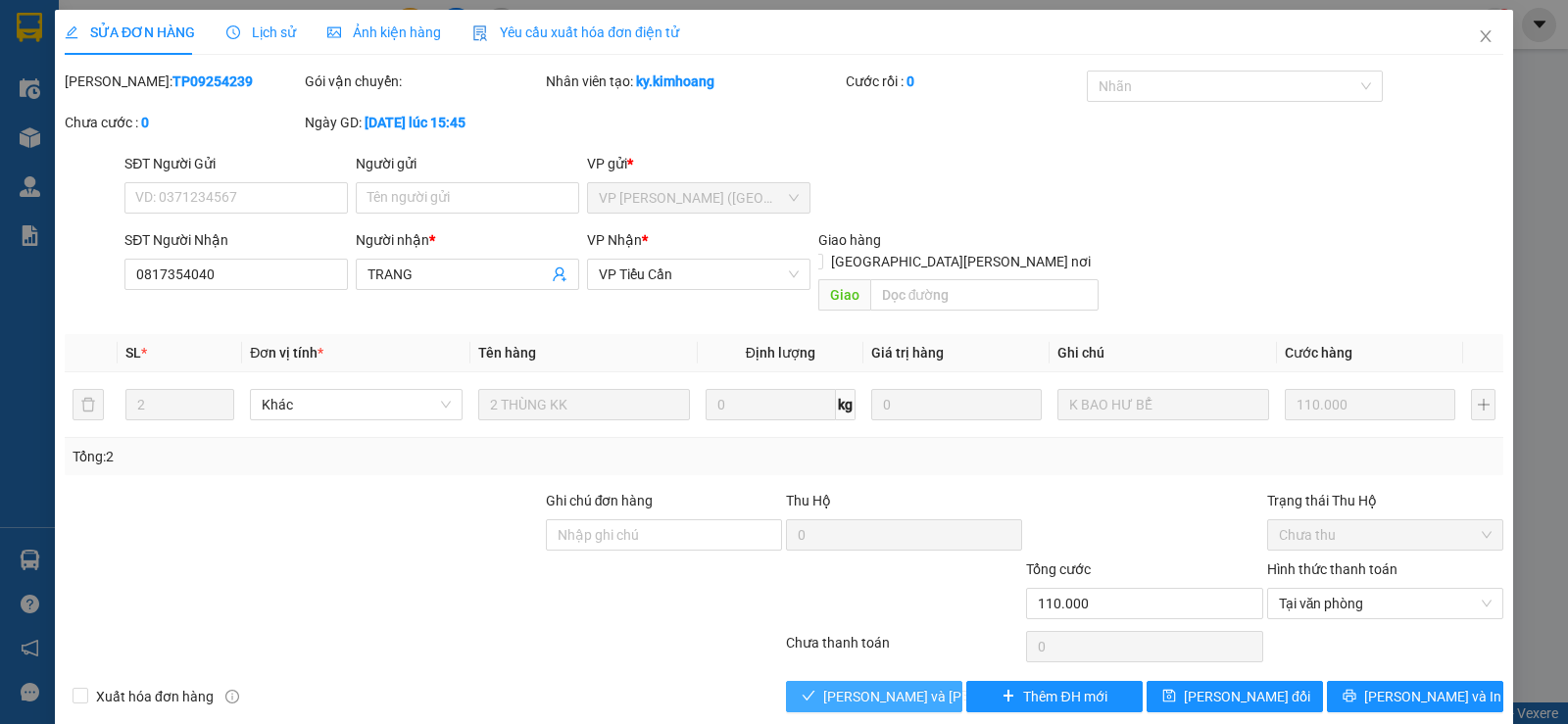
click at [893, 686] on span "Lưu và Giao hàng" at bounding box center [955, 697] width 265 height 22
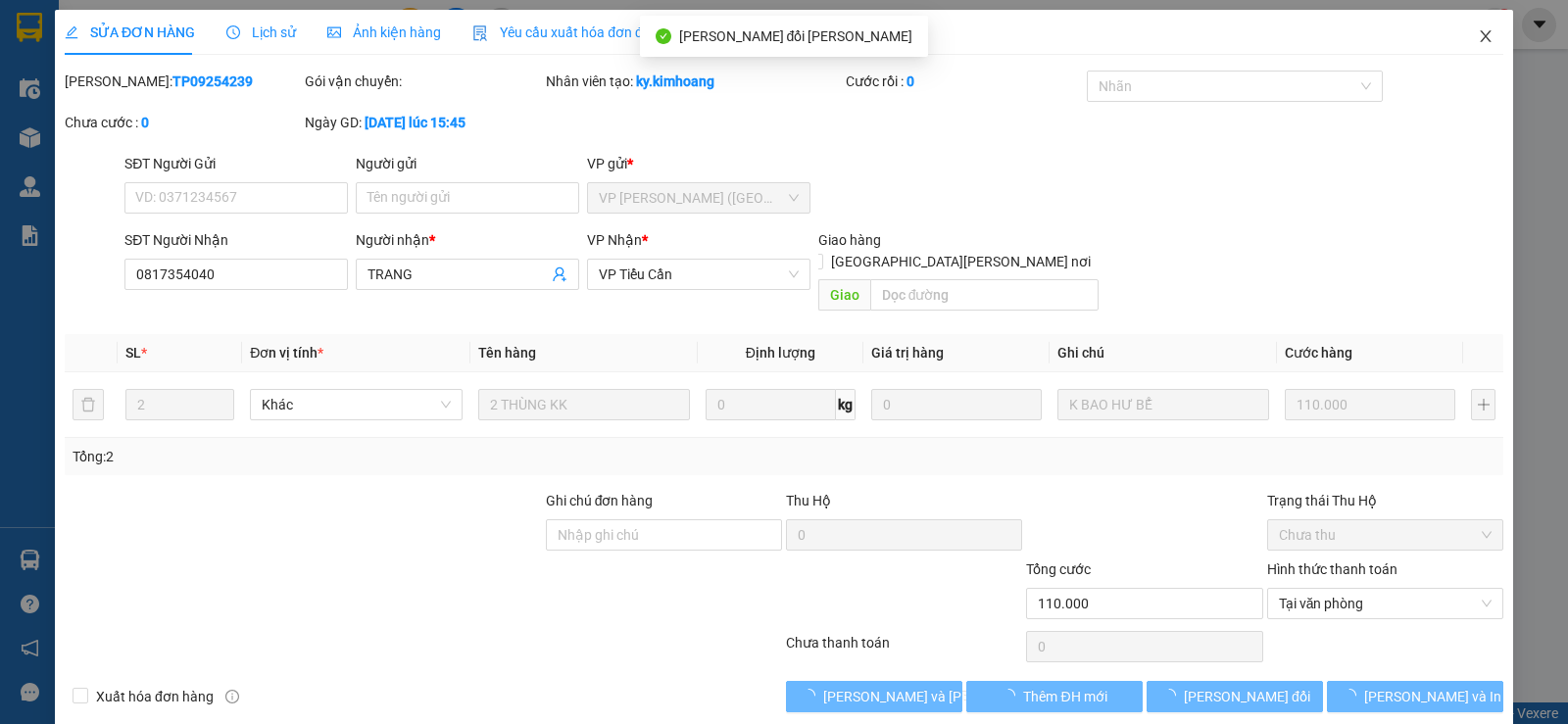
click at [1482, 42] on span "Close" at bounding box center [1485, 37] width 55 height 55
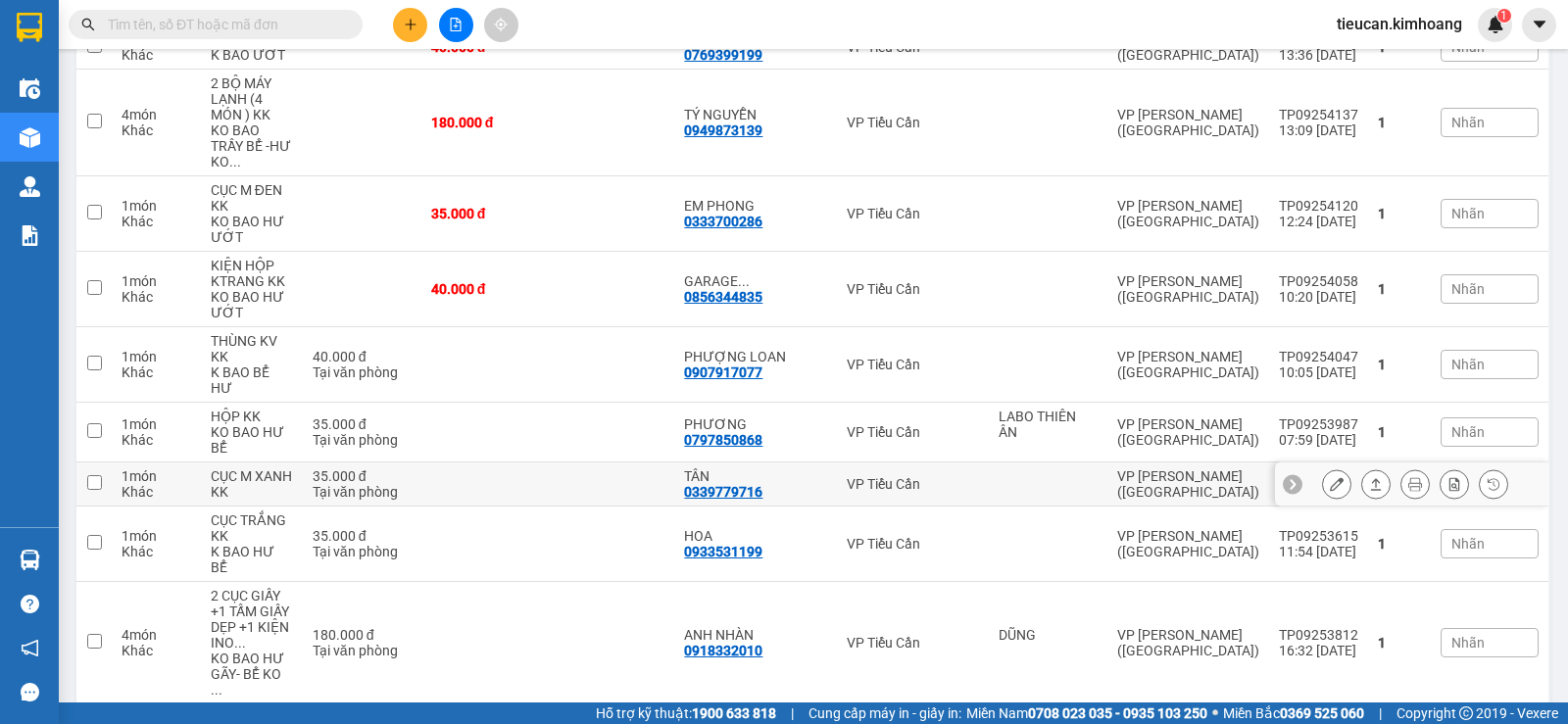
scroll to position [1471, 0]
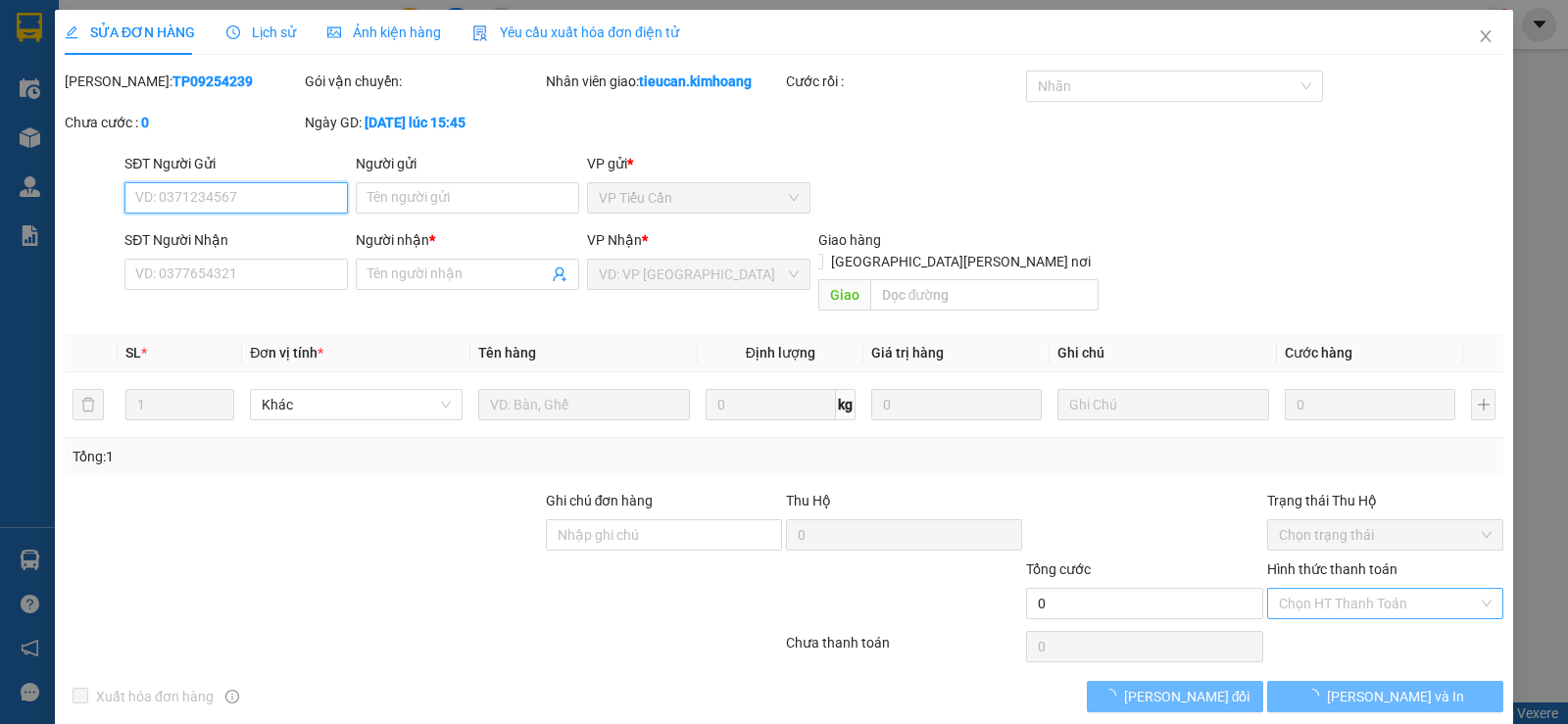
type input "07033988628"
type input "A CHƯƠNG"
type input "70.000"
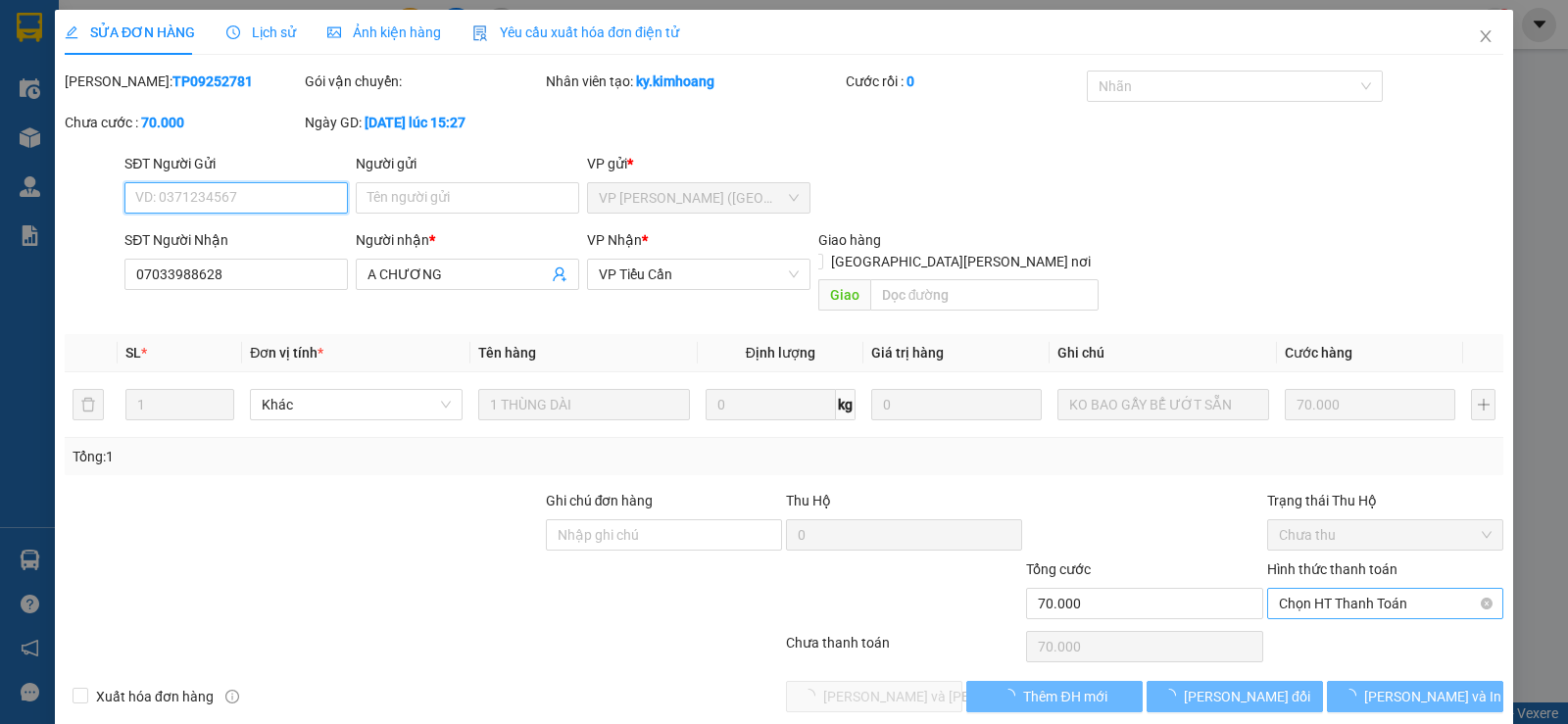
click at [1330, 589] on span "Chọn HT Thanh Toán" at bounding box center [1385, 603] width 213 height 29
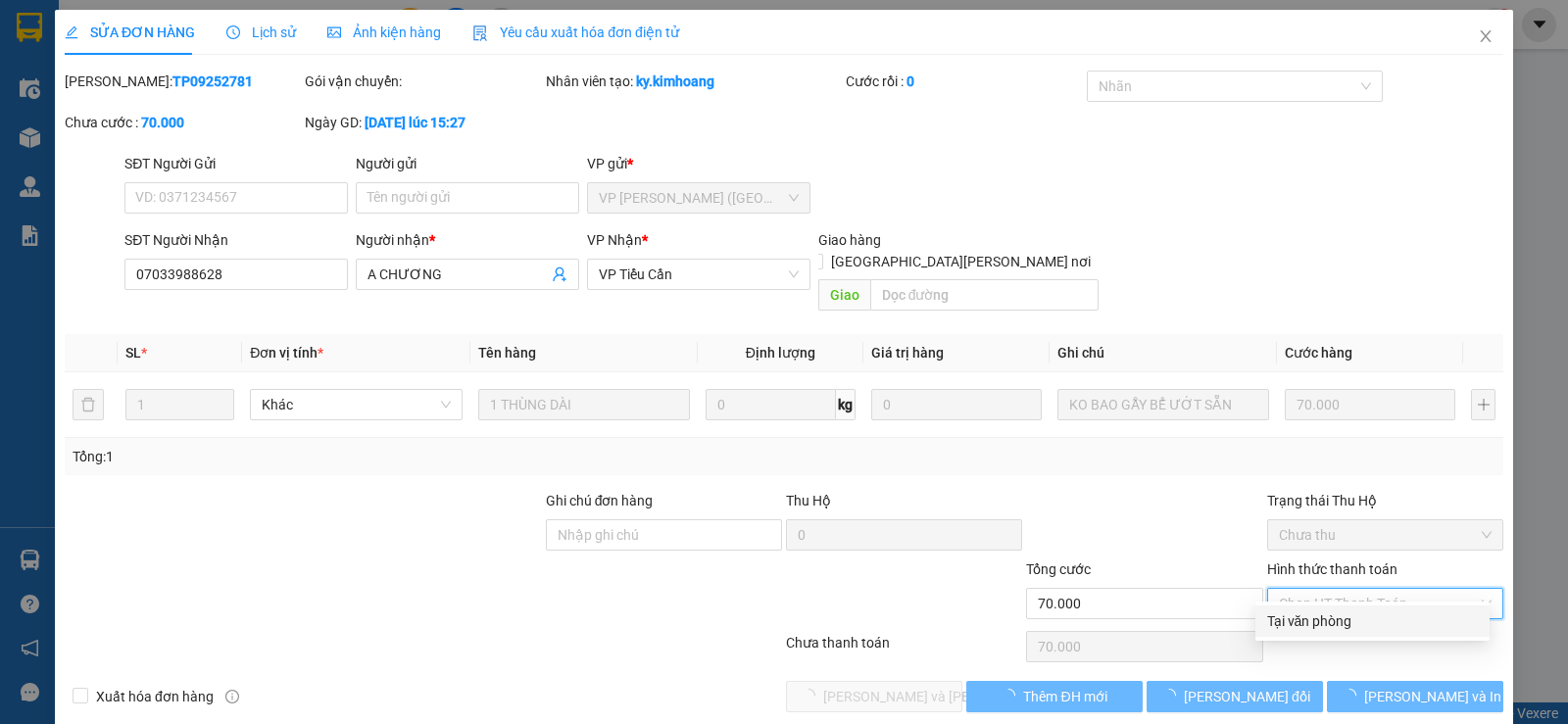
click at [1323, 621] on div "Tại văn phòng" at bounding box center [1372, 621] width 211 height 22
type input "0"
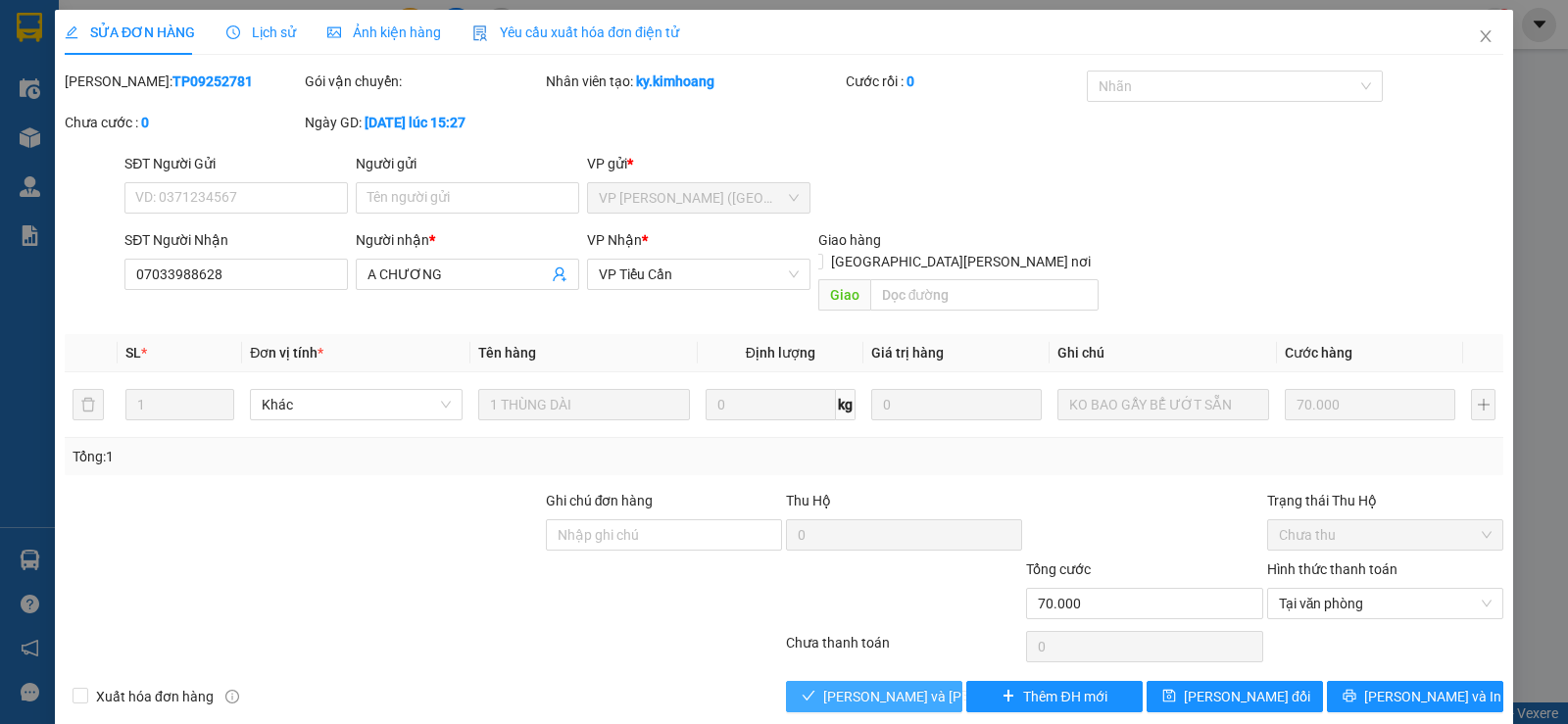
click at [916, 686] on span "Lưu và Giao hàng" at bounding box center [955, 697] width 265 height 22
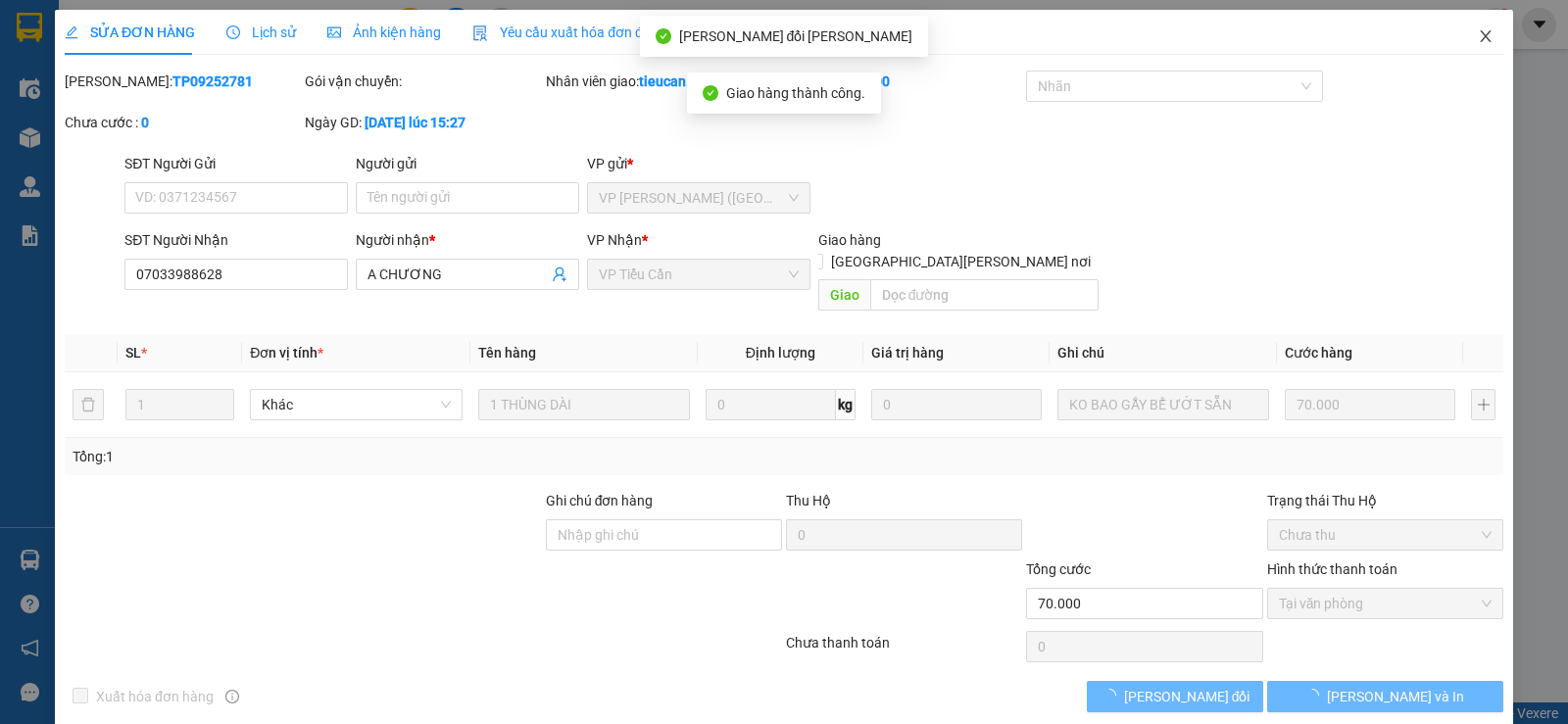
click at [1478, 42] on icon "close" at bounding box center [1486, 36] width 16 height 16
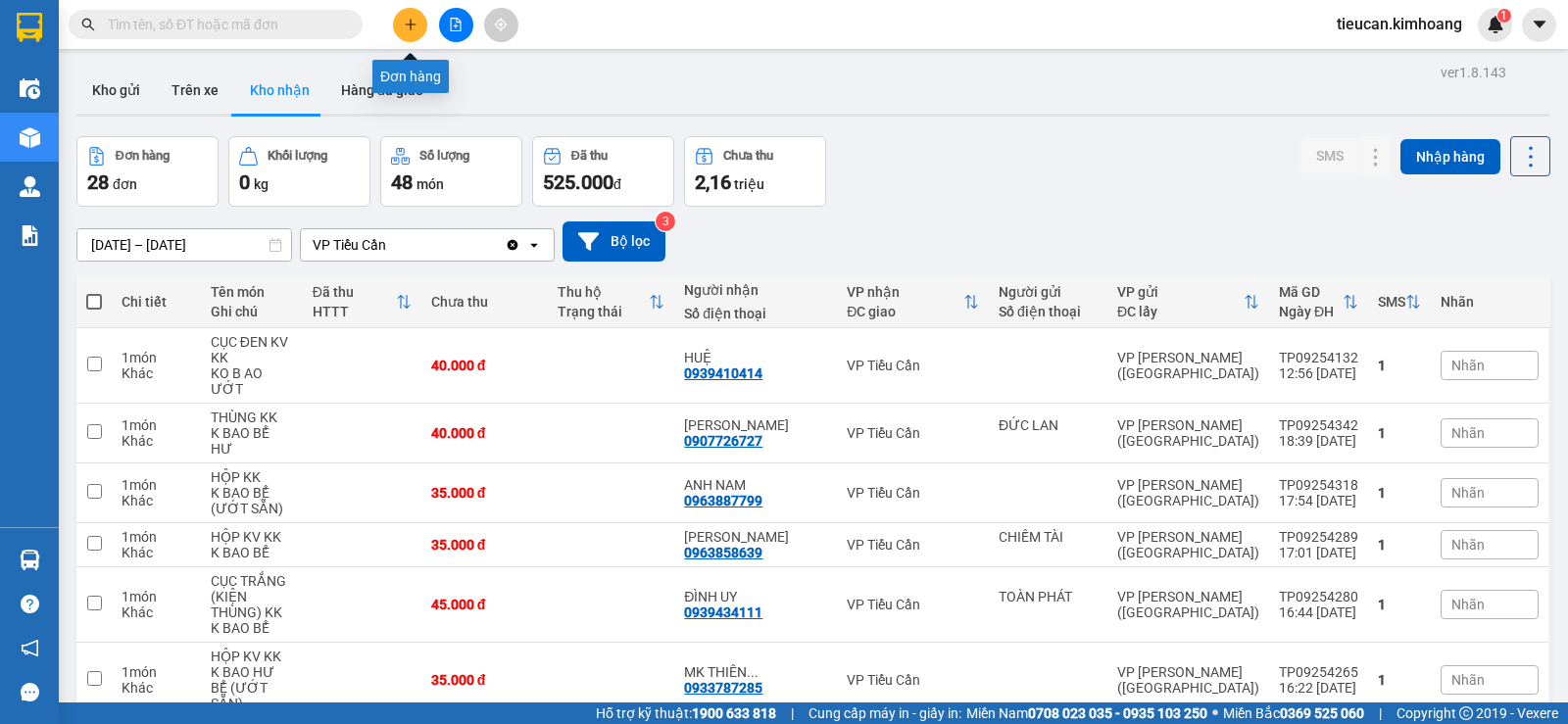
click at [409, 30] on icon "plus" at bounding box center [410, 25] width 14 height 14
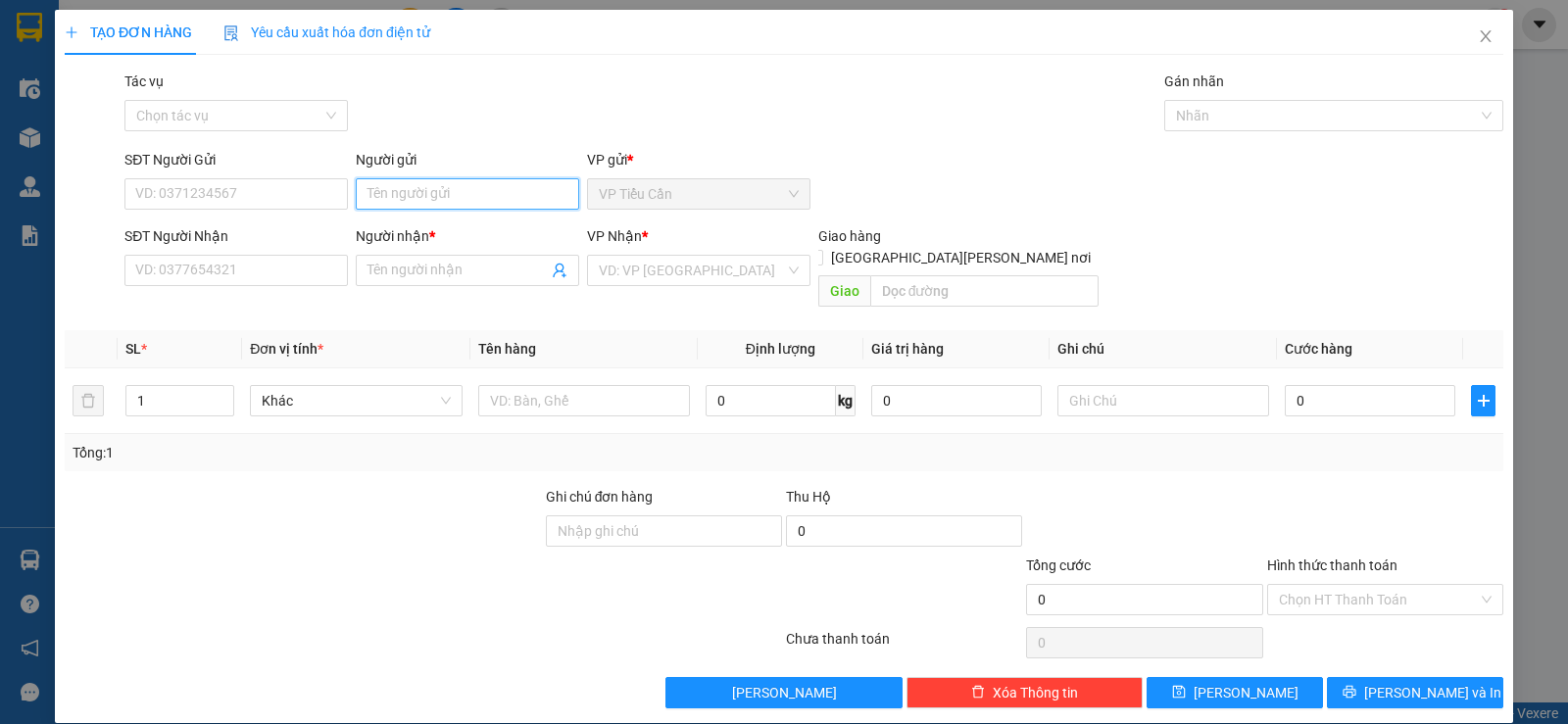
click at [378, 194] on input "Người gửi" at bounding box center [467, 194] width 224 height 31
click at [404, 195] on input "DUNG" at bounding box center [467, 194] width 224 height 31
click at [434, 188] on input "DUNGX" at bounding box center [467, 194] width 224 height 31
type input "D"
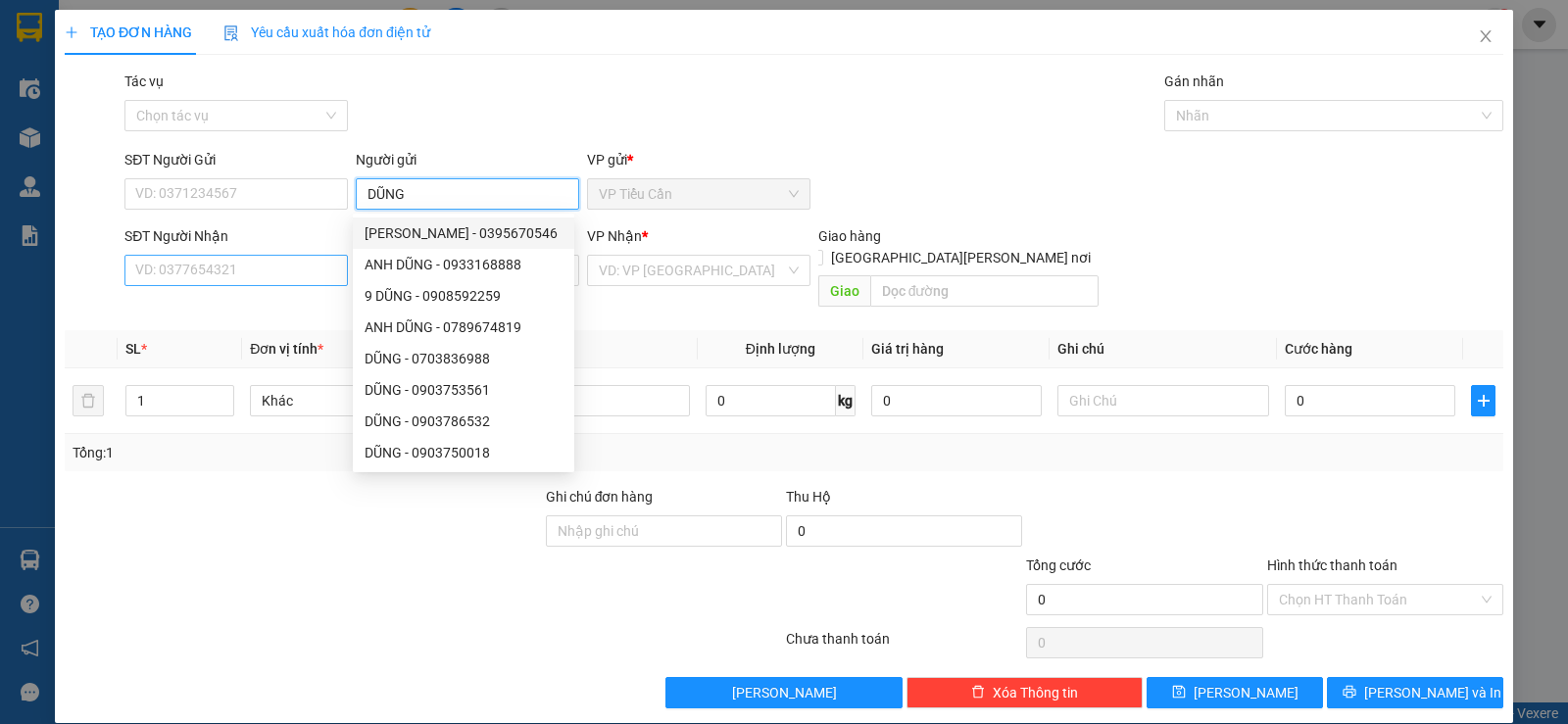
type input "DŨNG"
click at [341, 268] on input "SĐT Người Nhận" at bounding box center [237, 270] width 224 height 31
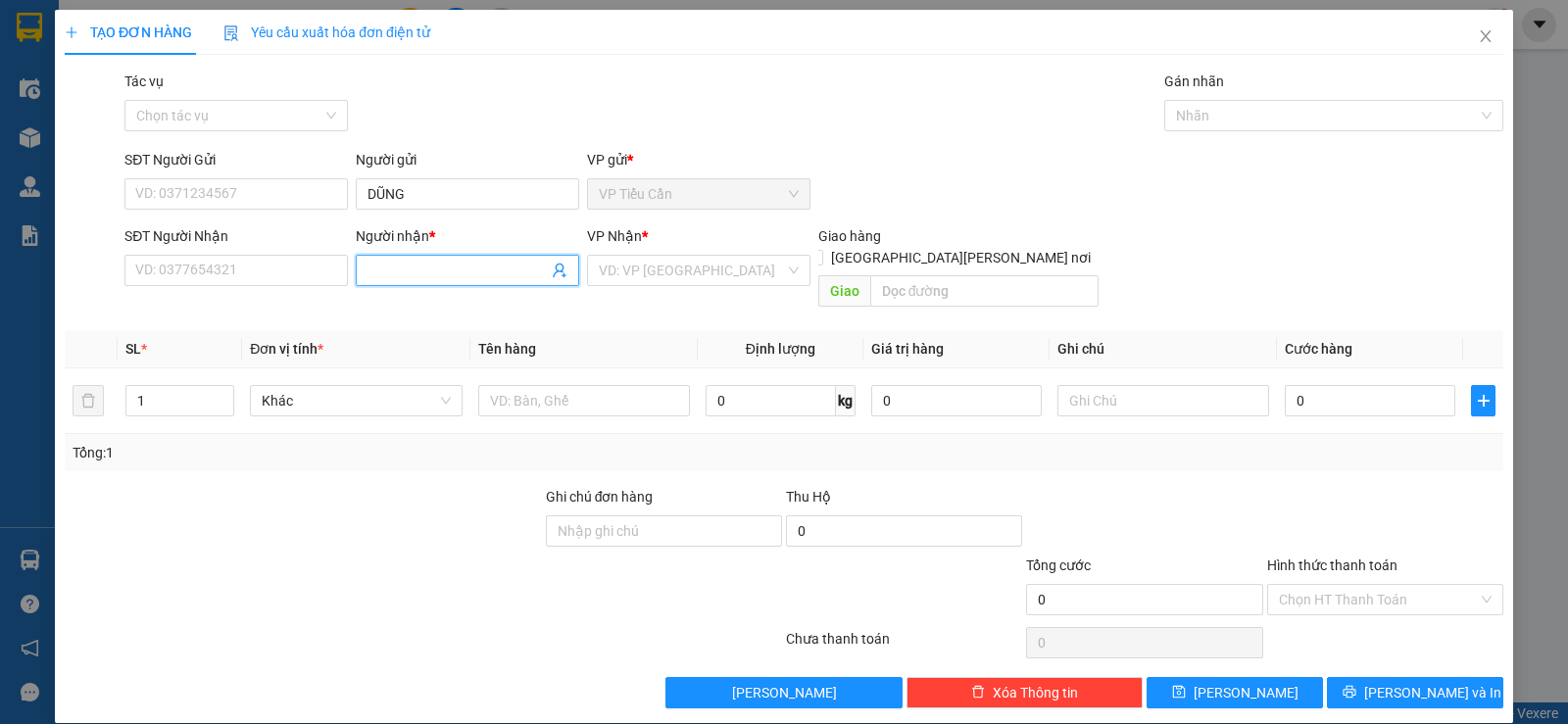
click at [387, 263] on input "Người nhận *" at bounding box center [457, 271] width 181 height 22
type input "M"
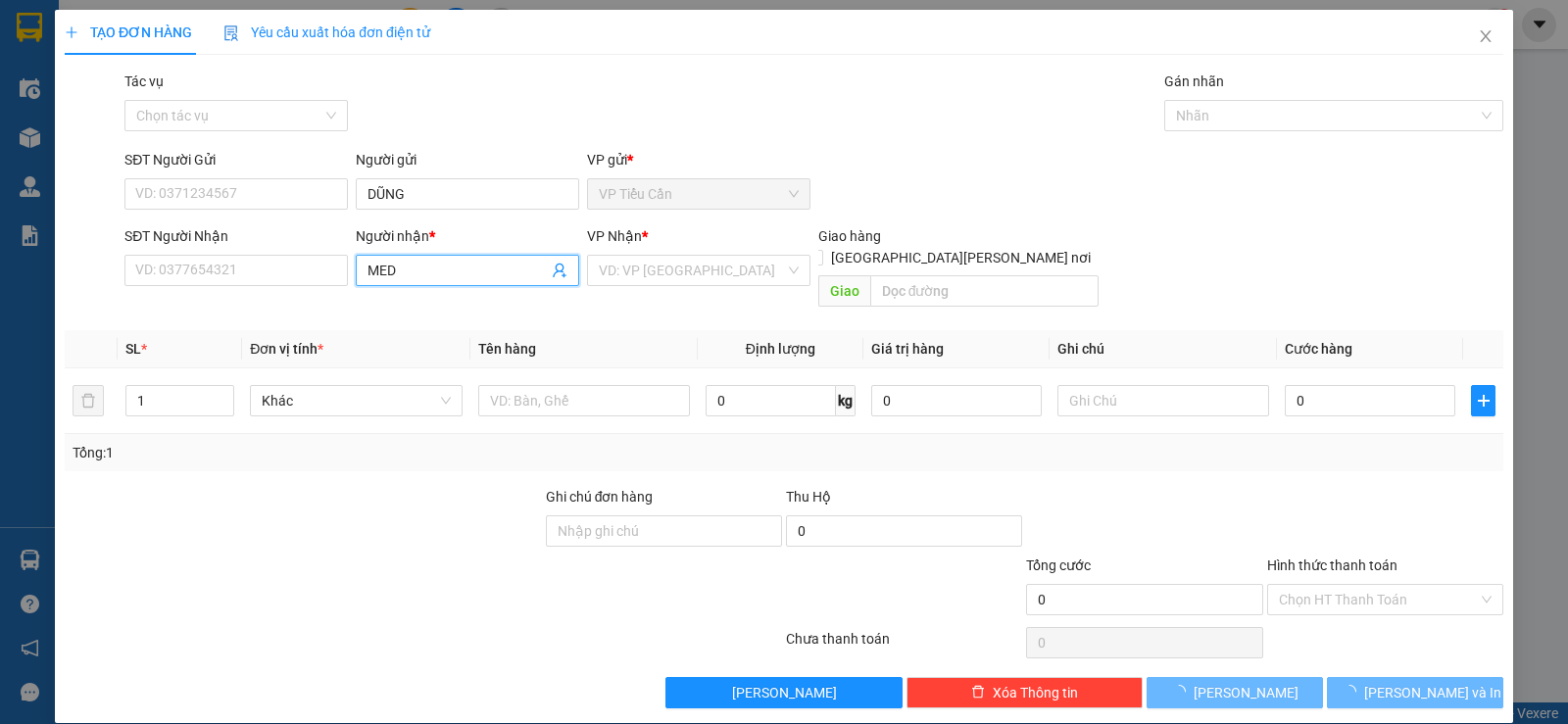
type input "MEDI"
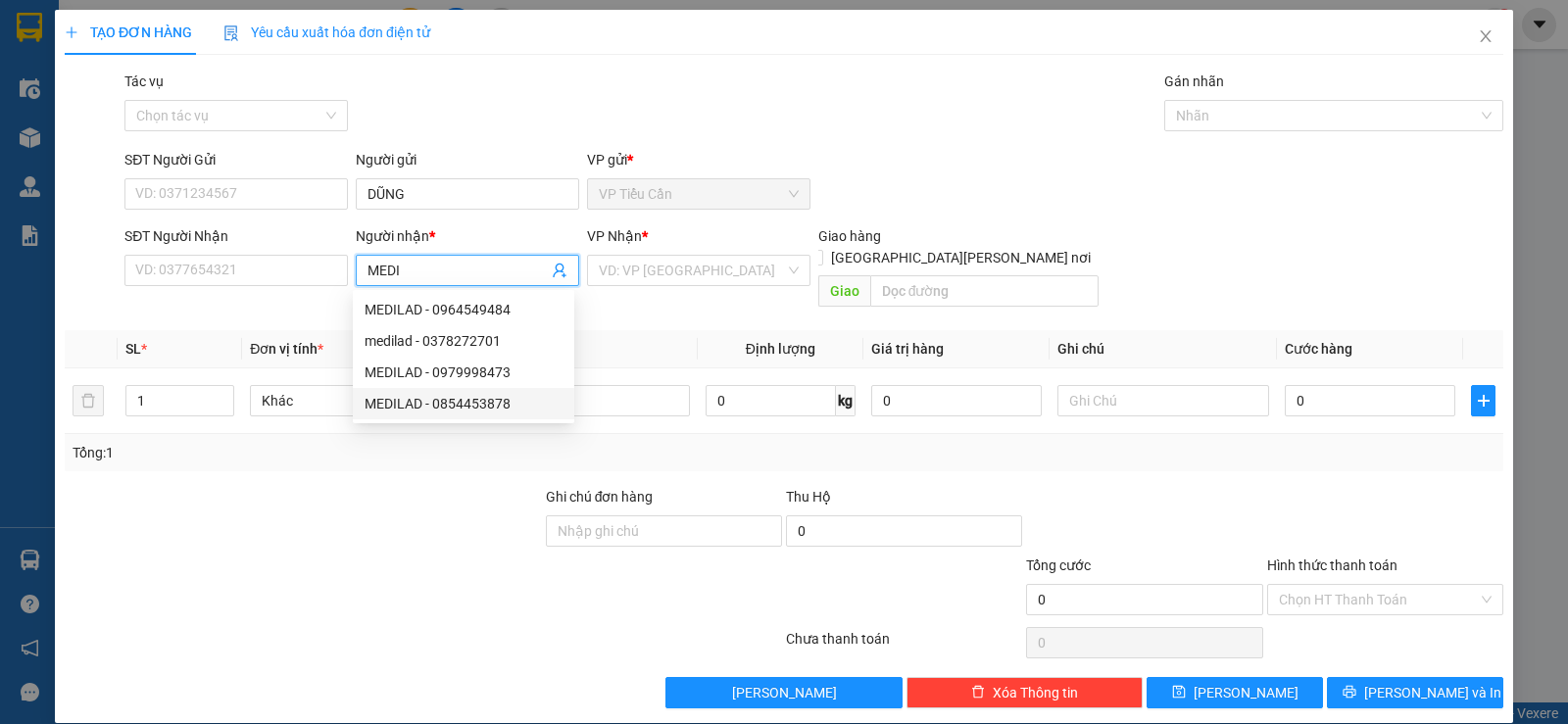
click at [480, 407] on div "MEDILAD - 0854453878" at bounding box center [463, 404] width 198 height 22
type input "0854453878"
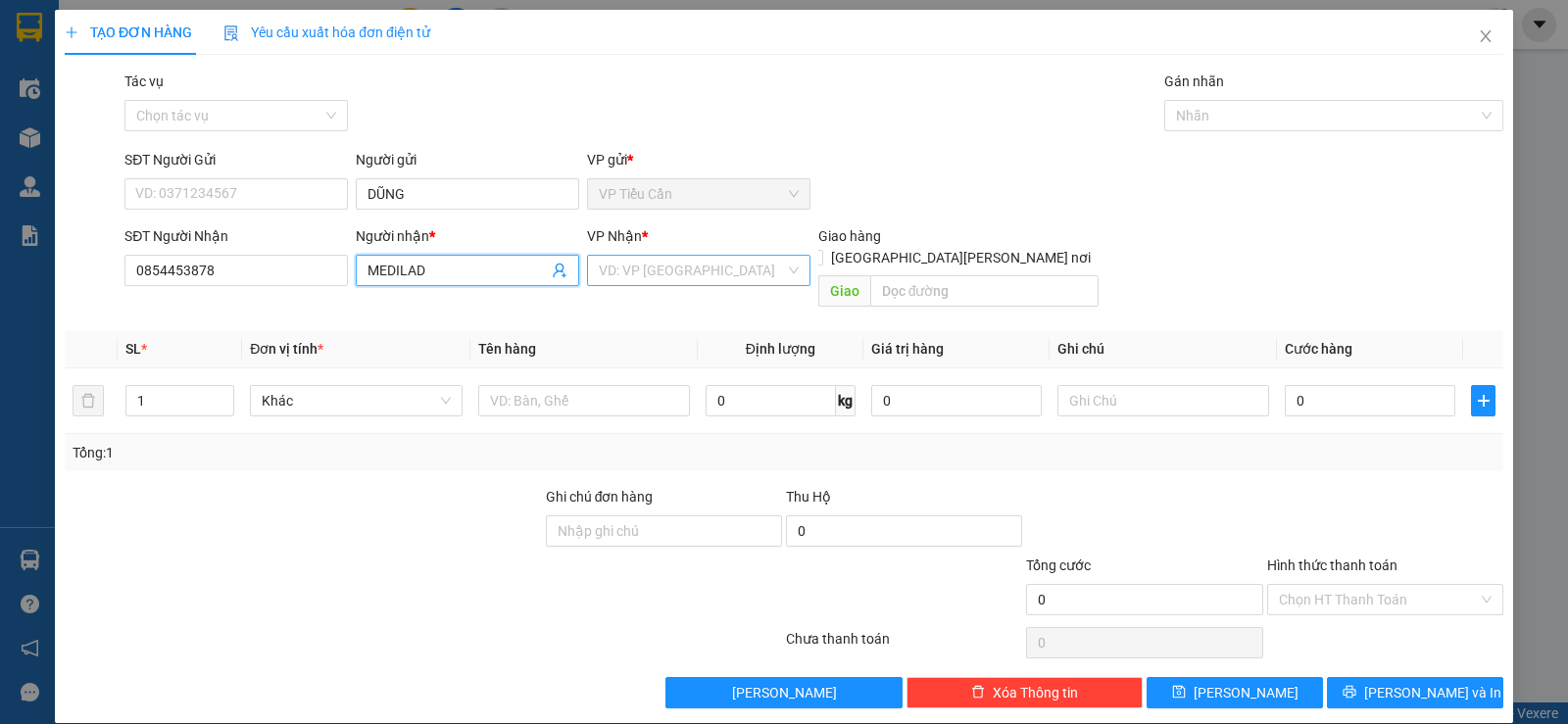
type input "MEDILAD"
click at [646, 262] on input "search" at bounding box center [692, 270] width 186 height 29
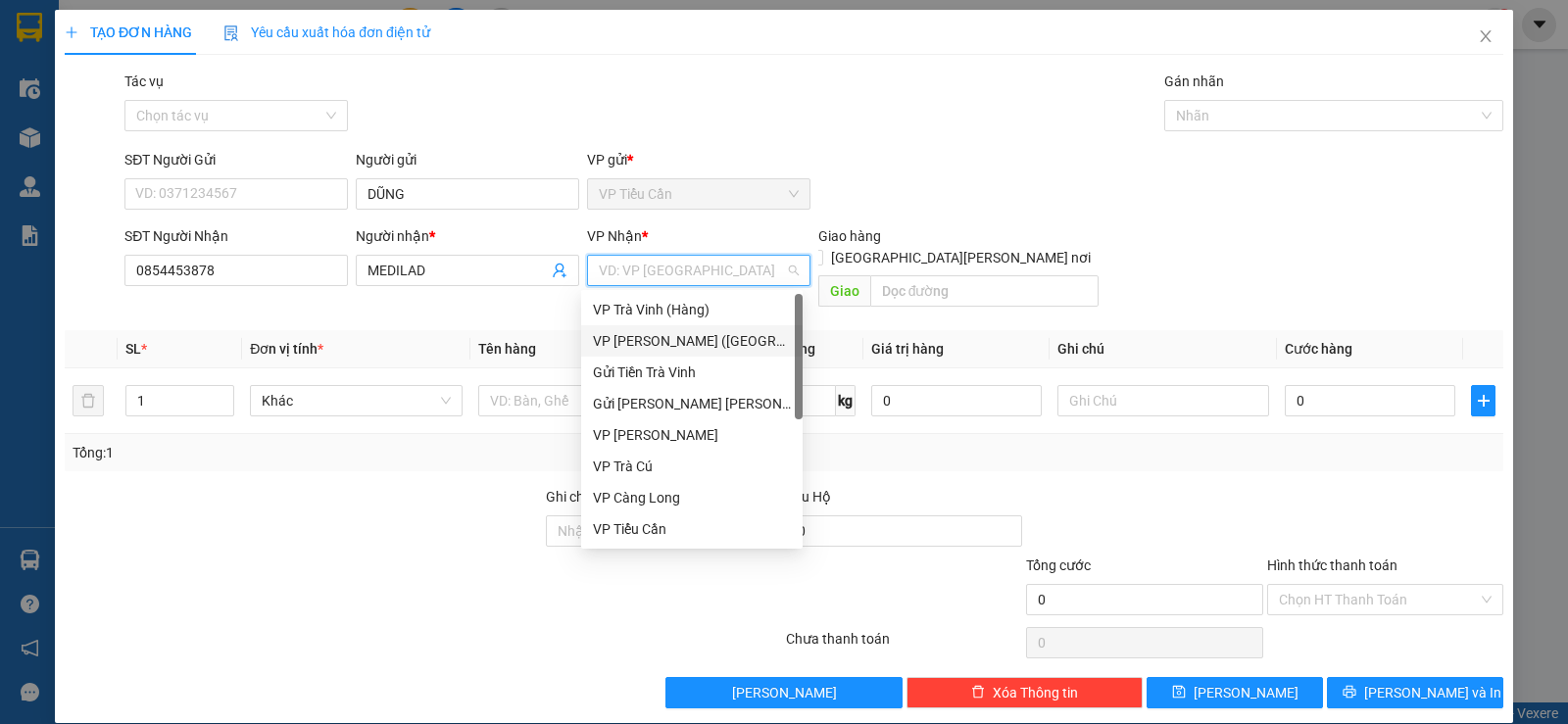
click at [664, 339] on div "VP Trần Phú (Hàng)" at bounding box center [692, 342] width 198 height 22
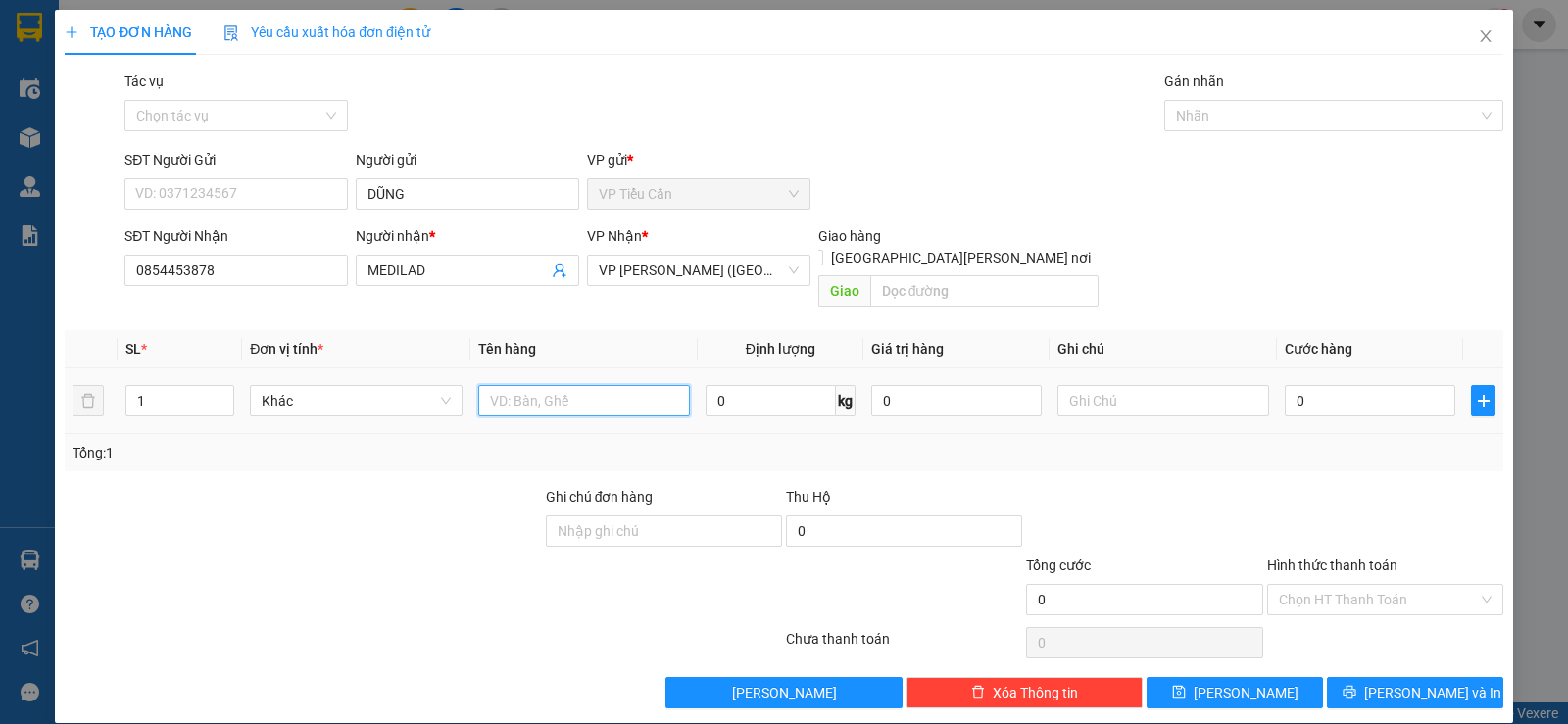
click at [521, 385] on input "text" at bounding box center [584, 400] width 212 height 31
type input "MÚT NHỎ KK"
click at [1285, 385] on input "0" at bounding box center [1370, 400] width 171 height 31
type input "3"
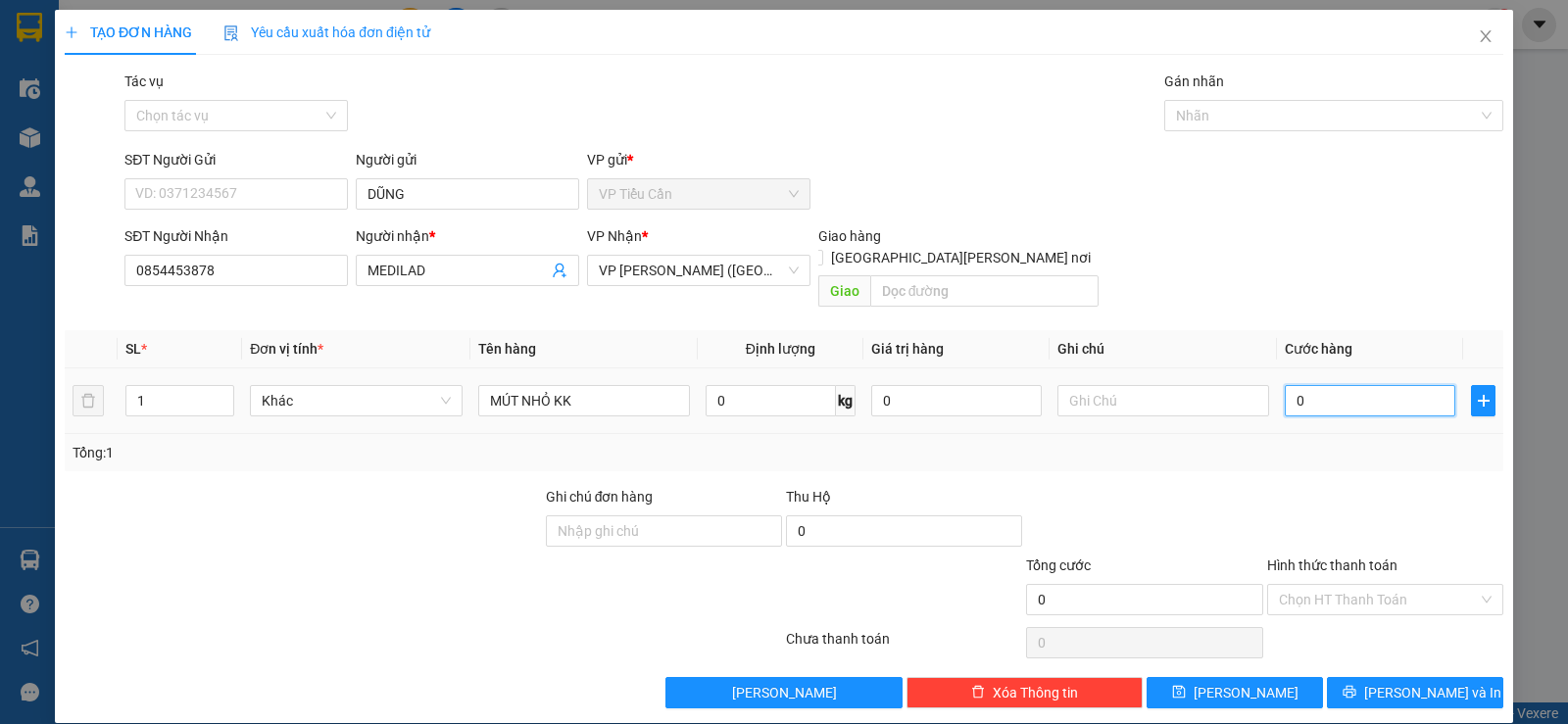
type input "3"
type input "35"
type input "35.000"
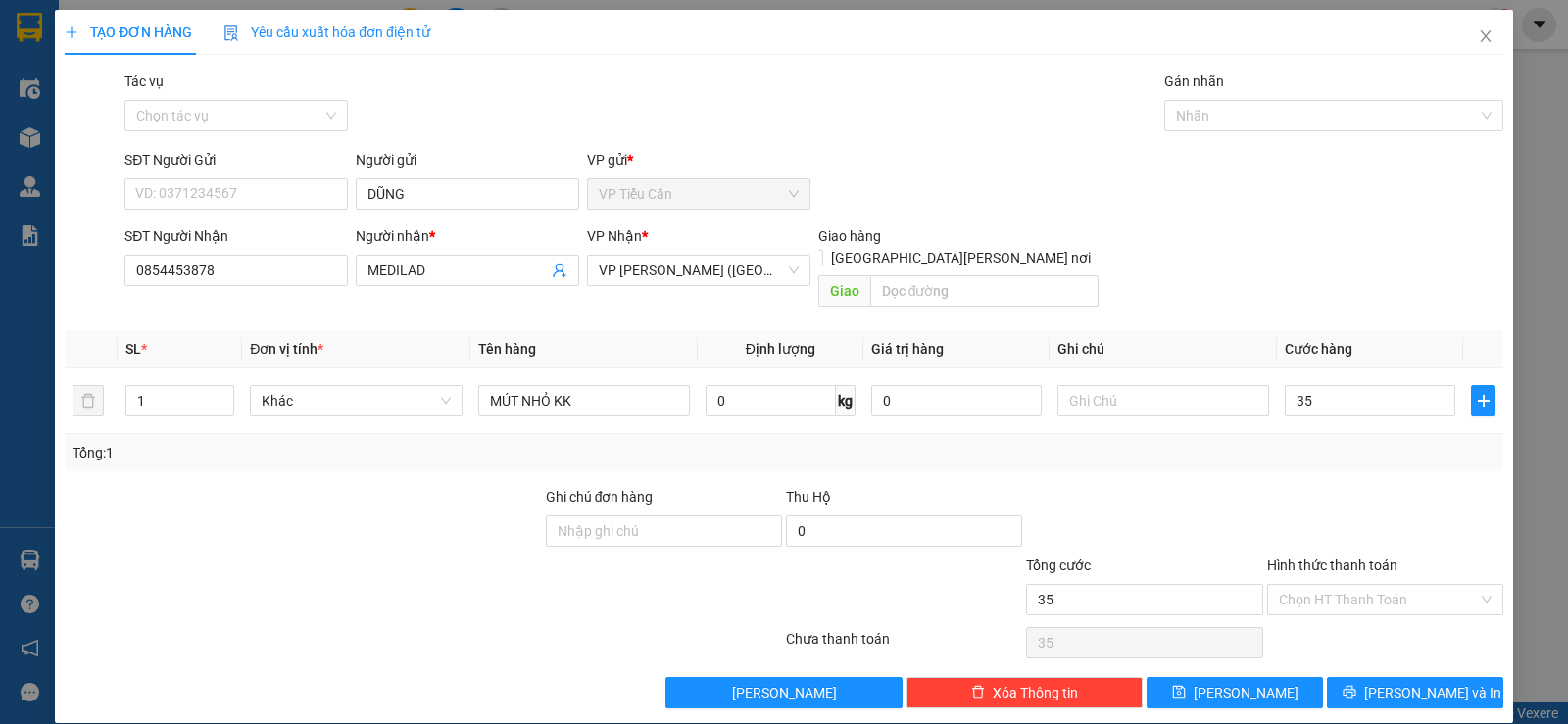
type input "35.000"
click at [1252, 456] on div "Transit Pickup Surcharge Ids Transit Deliver Surcharge Ids Transit Deliver Surc…" at bounding box center [784, 389] width 1439 height 638
click at [1415, 682] on span "Lưu và In" at bounding box center [1432, 693] width 137 height 22
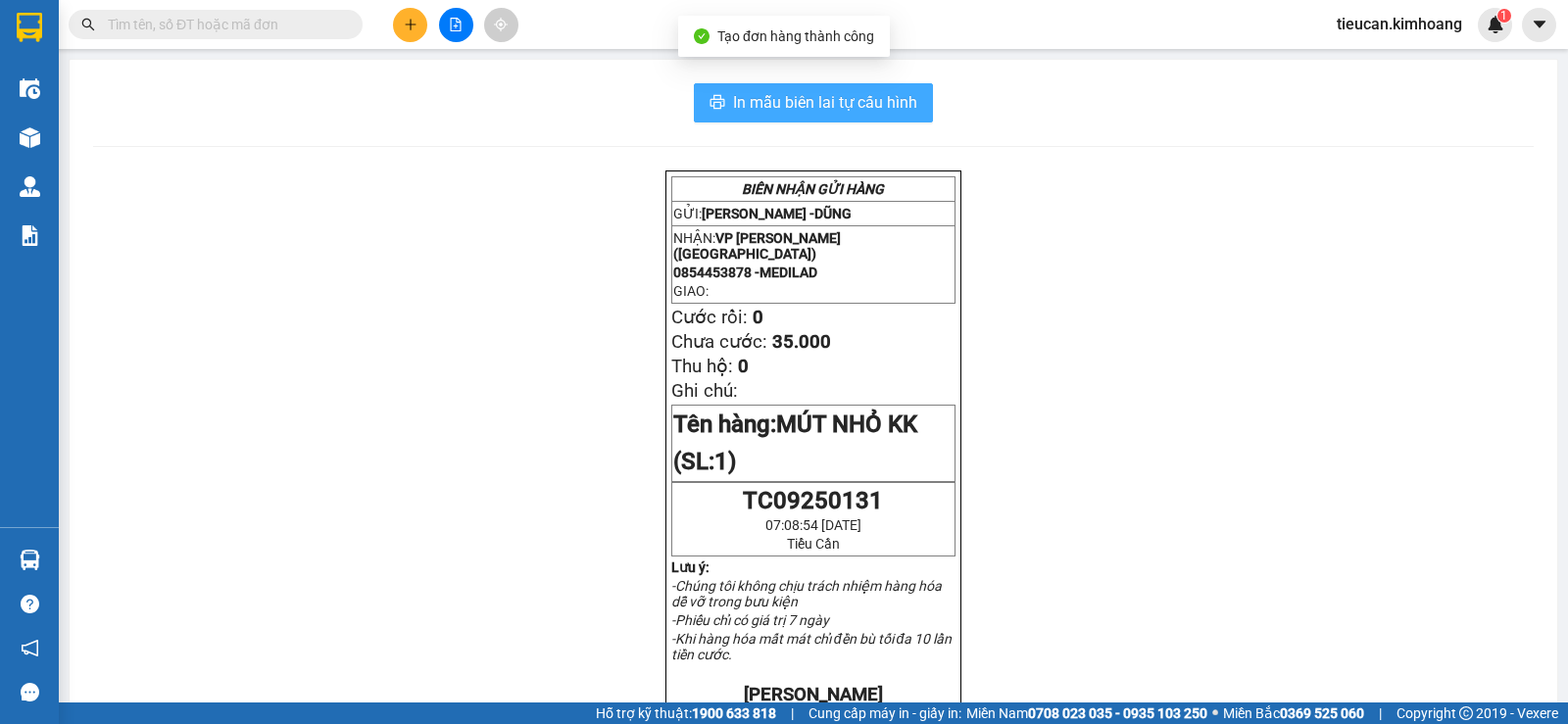
click at [817, 103] on span "In mẫu biên lai tự cấu hình" at bounding box center [825, 102] width 185 height 25
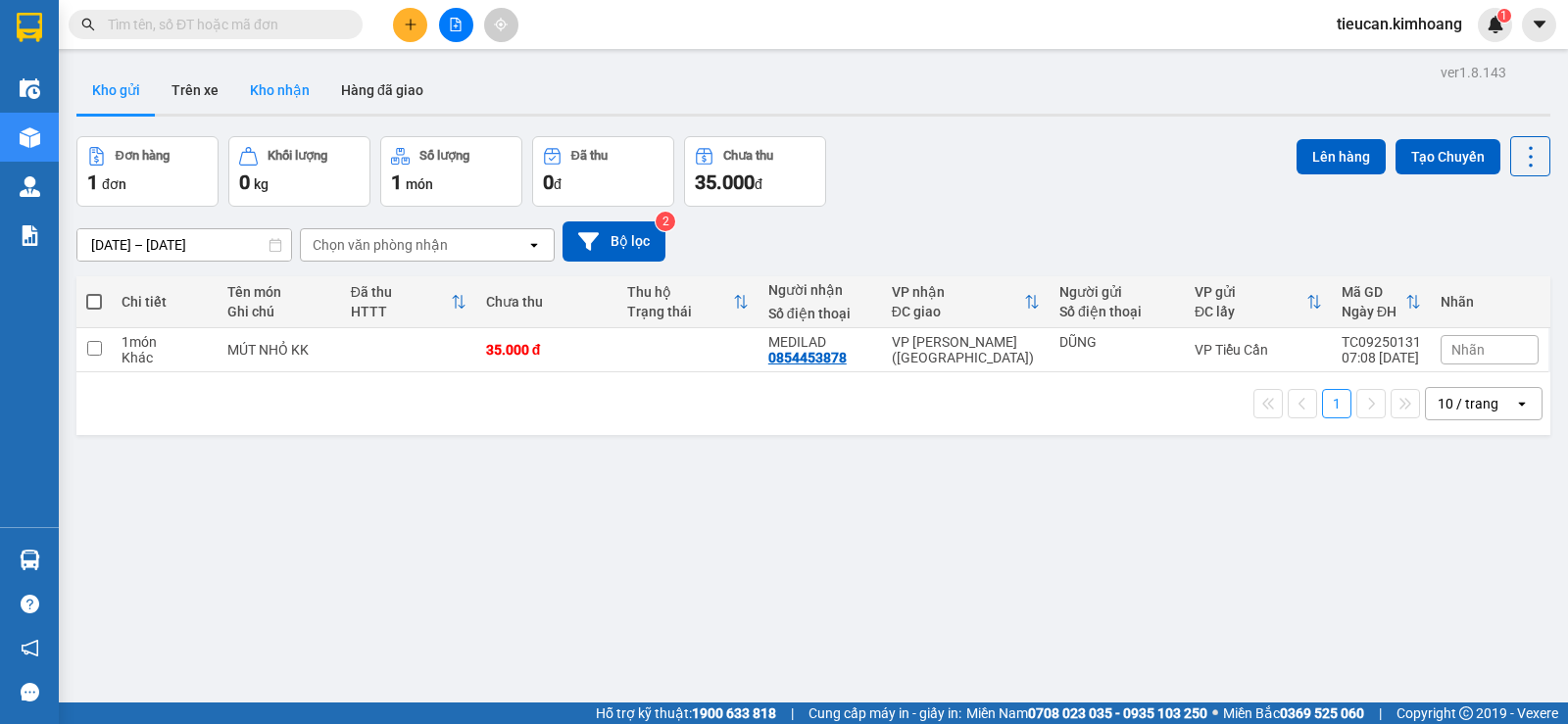
click at [257, 90] on button "Kho nhận" at bounding box center [280, 90] width 91 height 47
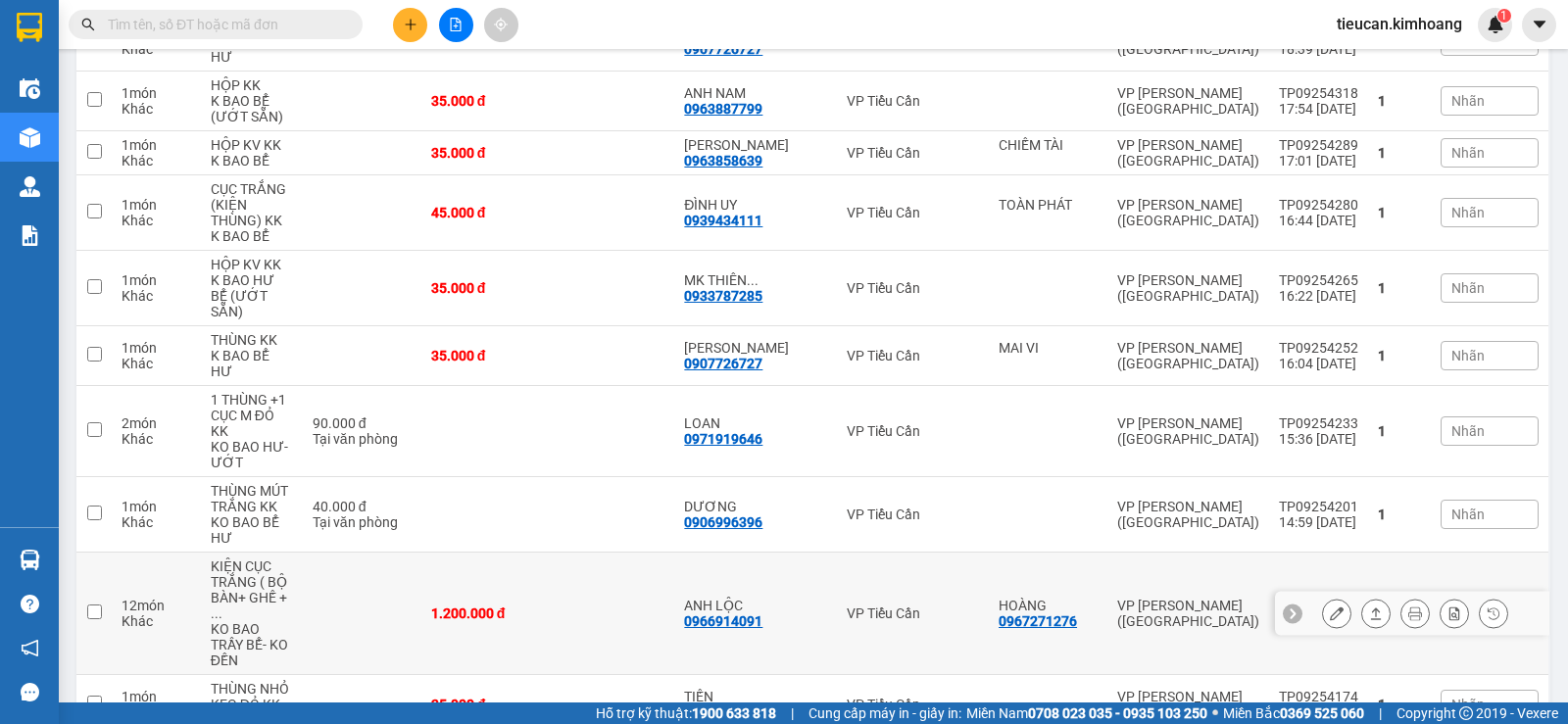
scroll to position [588, 0]
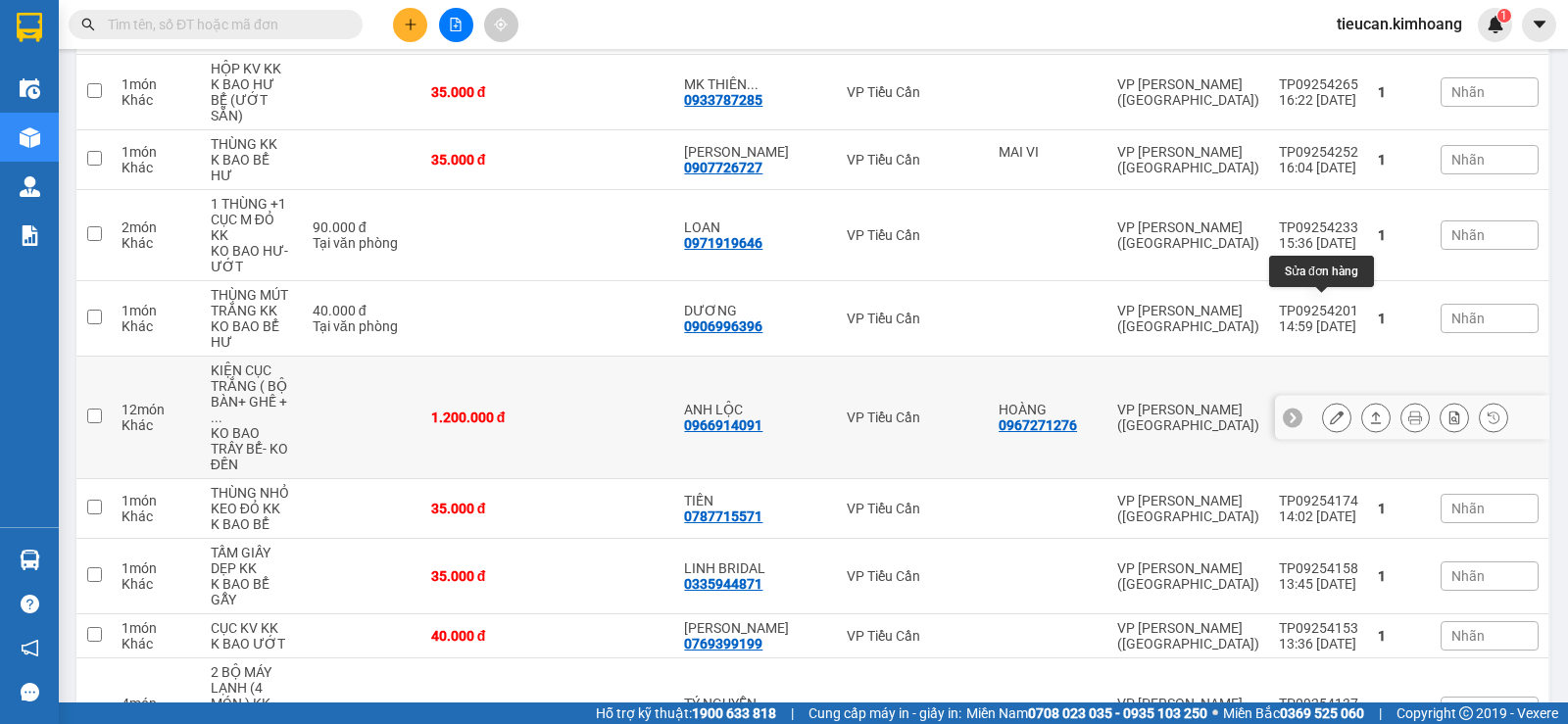
click at [1330, 410] on icon at bounding box center [1337, 417] width 14 height 14
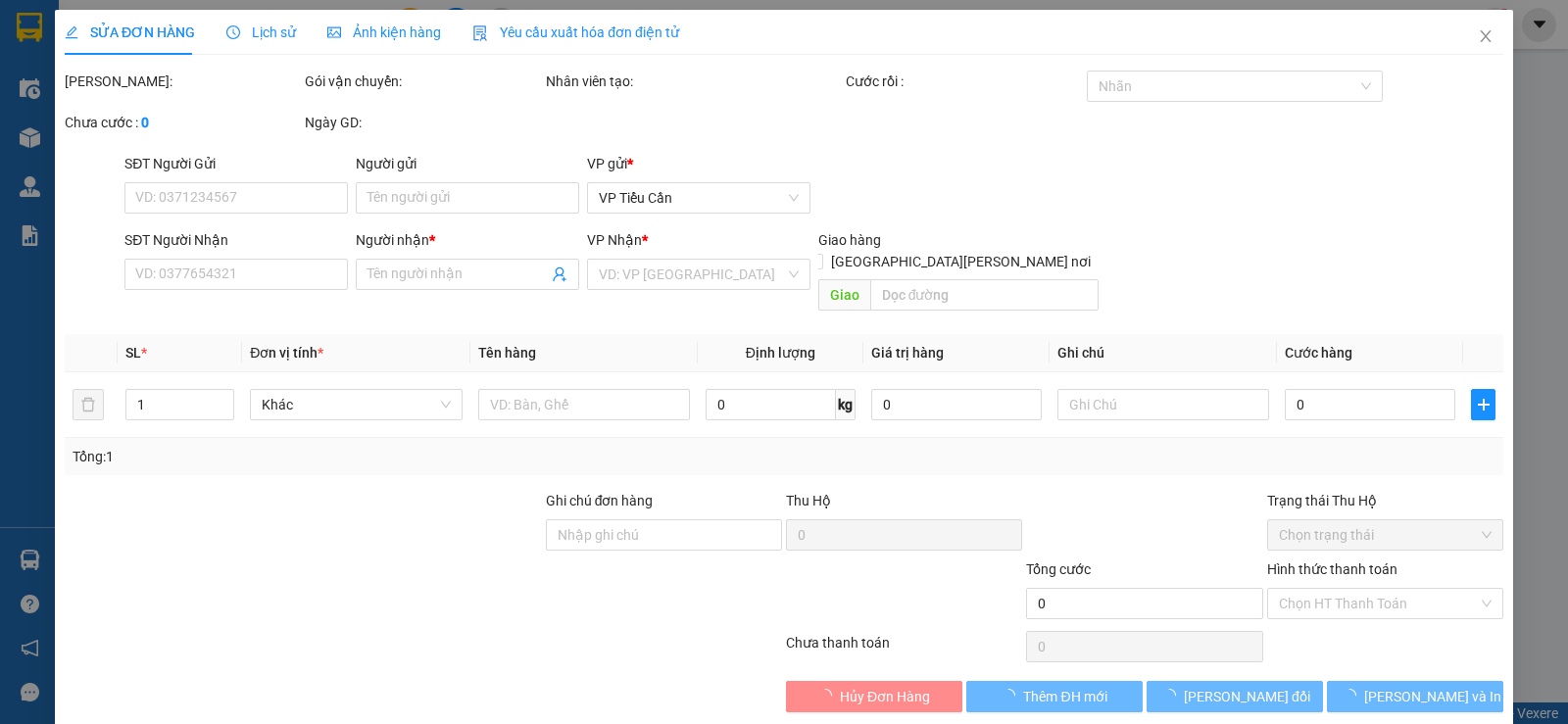
type input "0967271276"
type input "HOÀNG"
type input "0966914091"
type input "ANH LỘC"
type input "1.200.000"
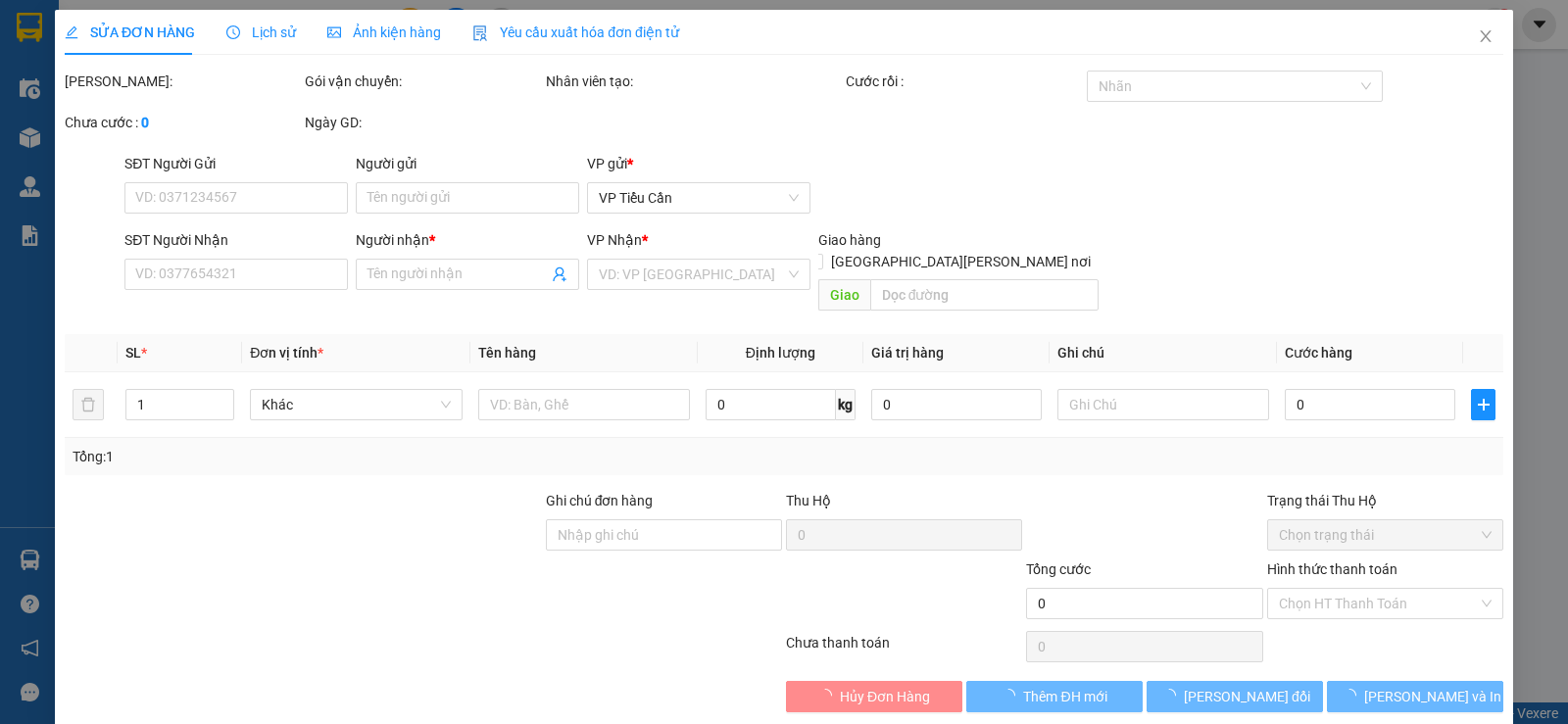
type input "1.200.000"
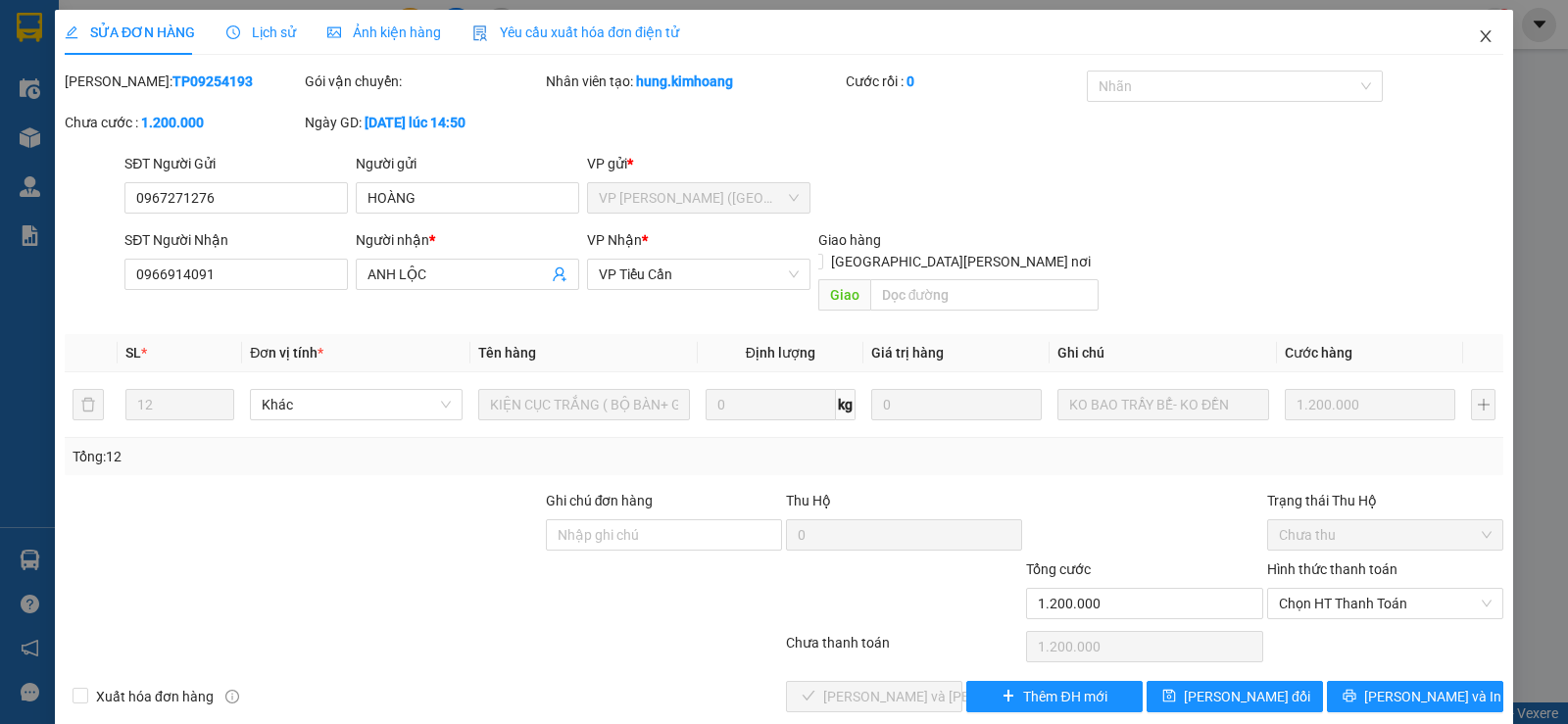
click at [1480, 32] on icon "close" at bounding box center [1485, 36] width 11 height 12
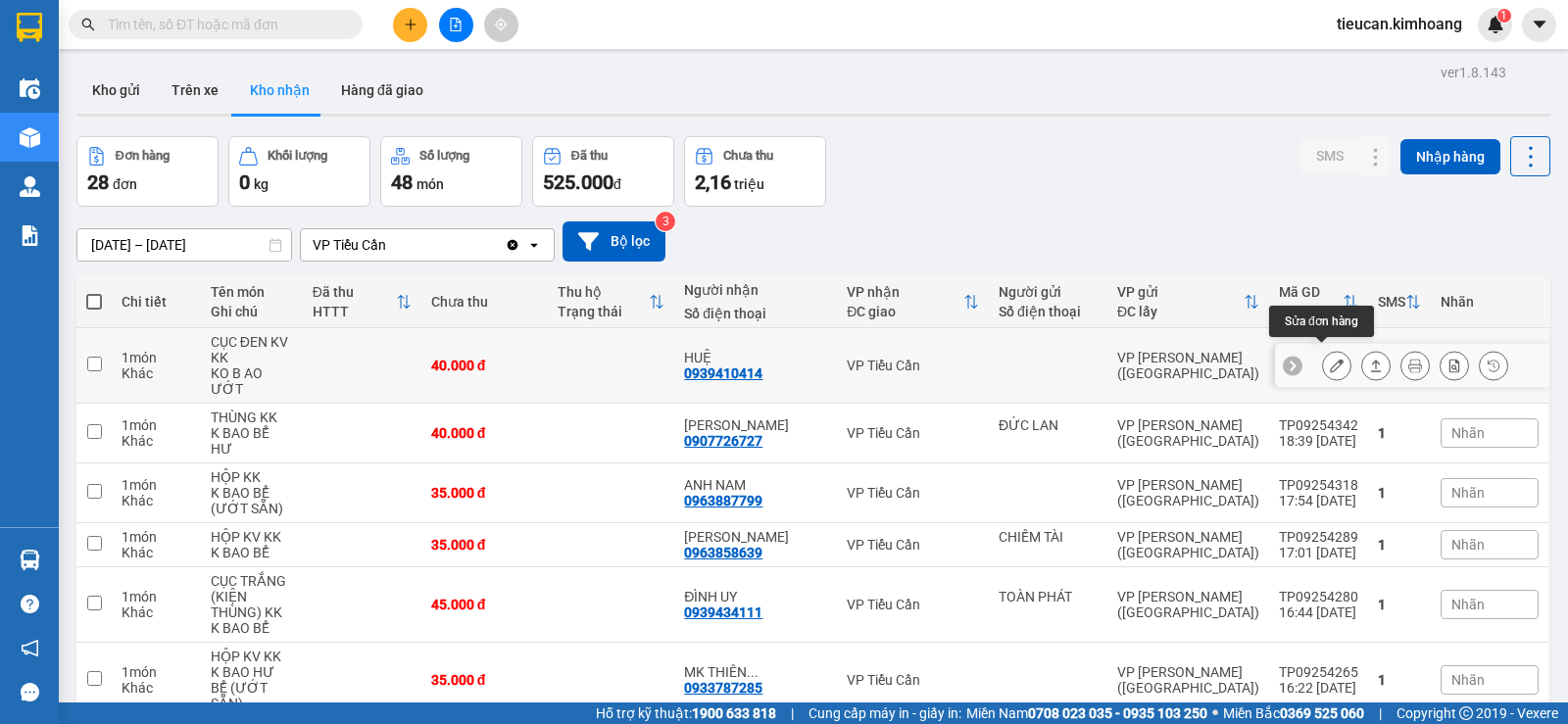
click at [1323, 366] on button at bounding box center [1336, 365] width 27 height 34
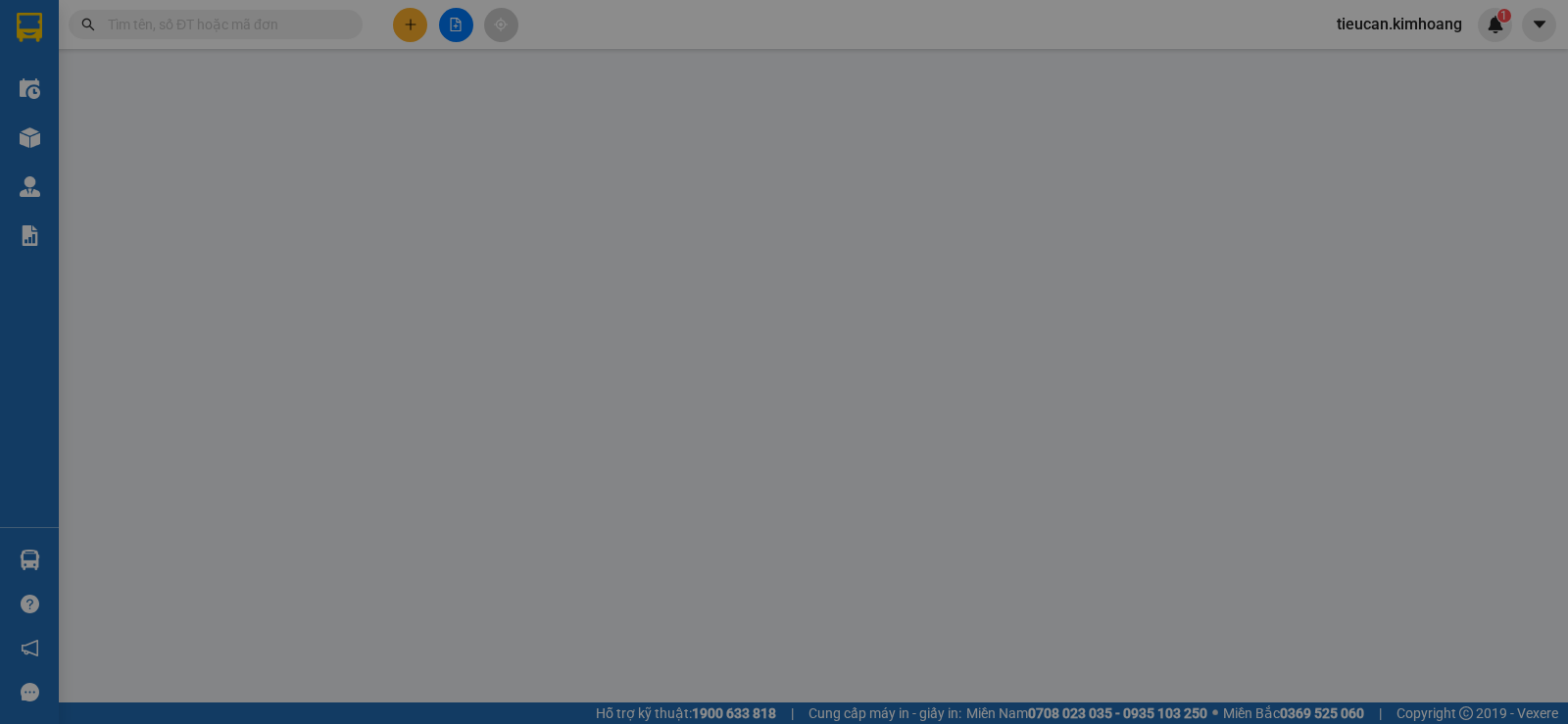
type input "0939410414"
type input "HUỆ"
type input "40.000"
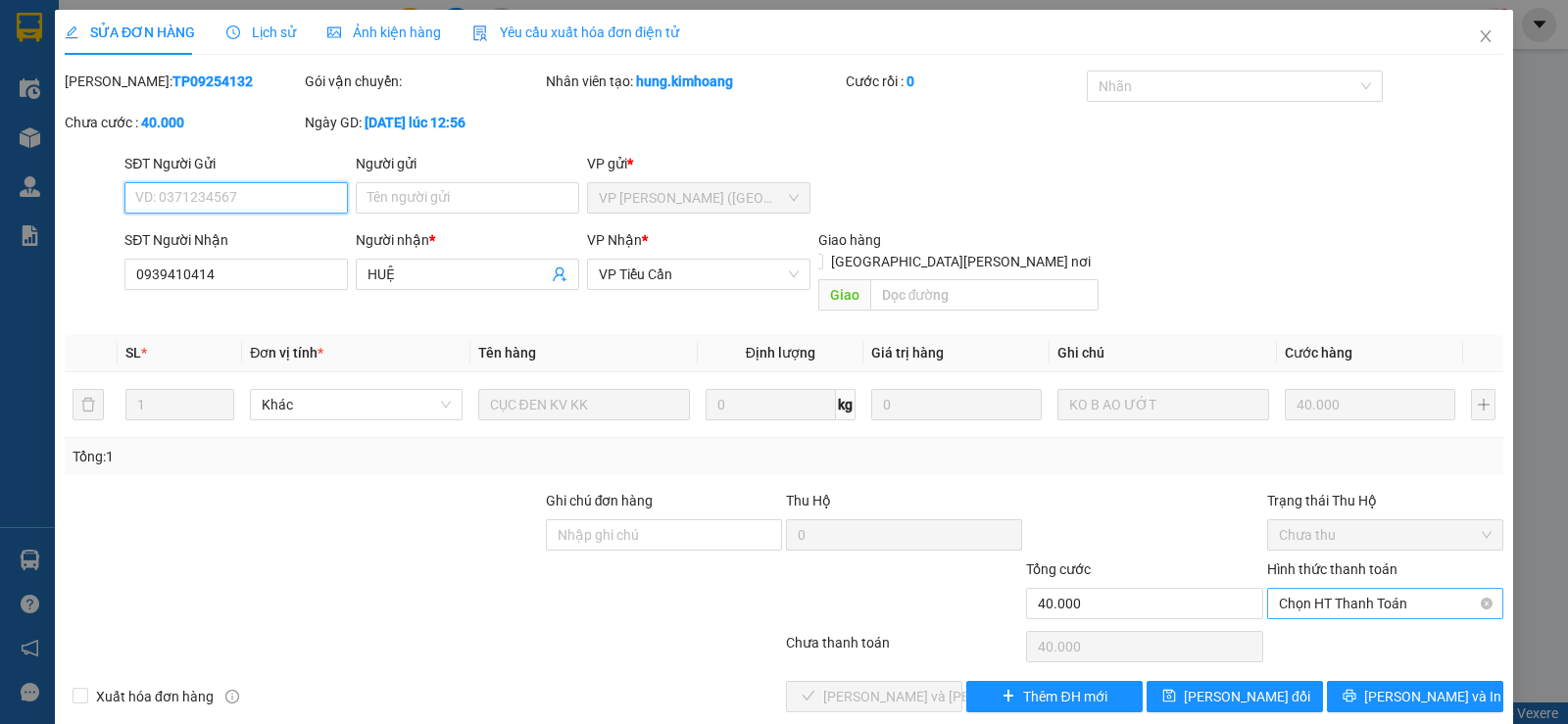
click at [1345, 589] on span "Chọn HT Thanh Toán" at bounding box center [1385, 603] width 213 height 29
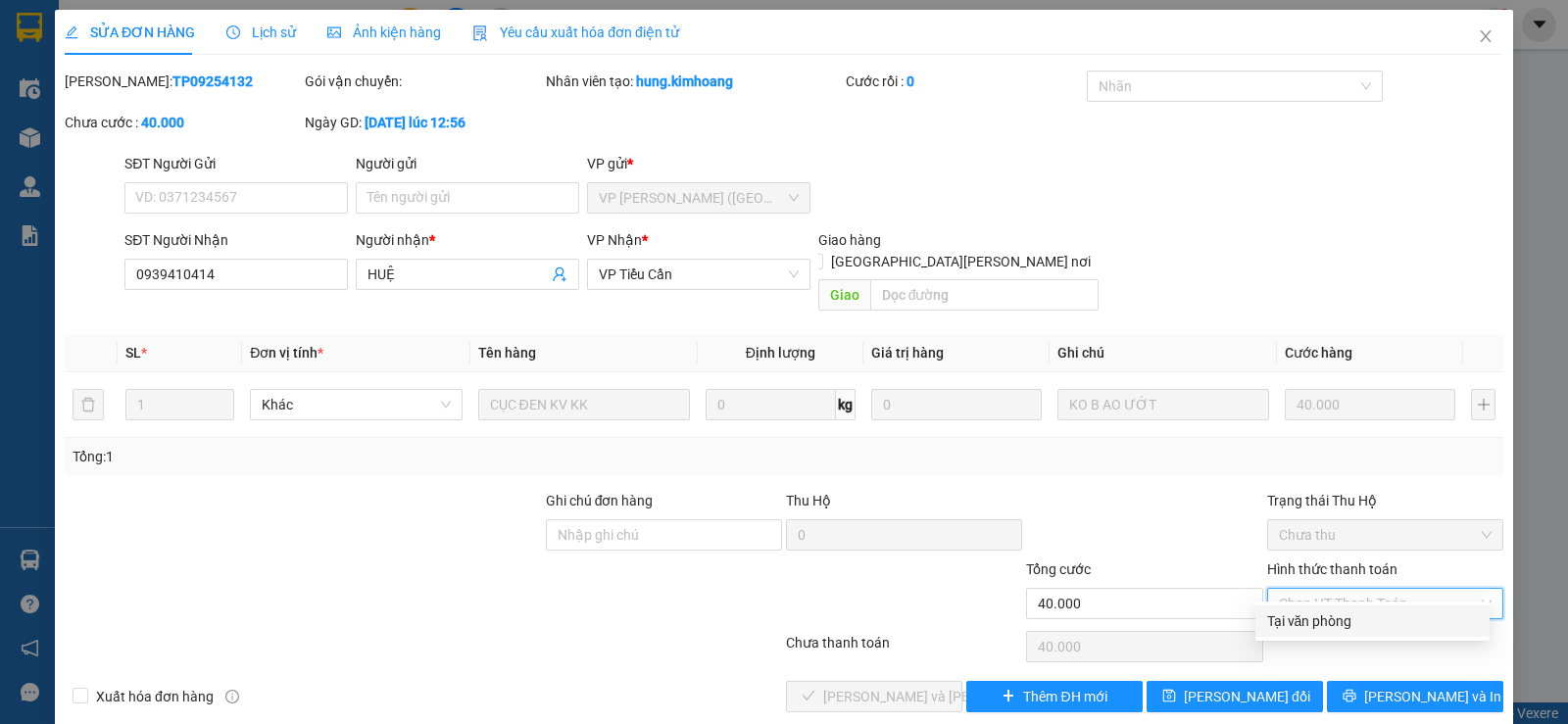
click at [1319, 621] on div "Tại văn phòng" at bounding box center [1372, 621] width 211 height 22
type input "0"
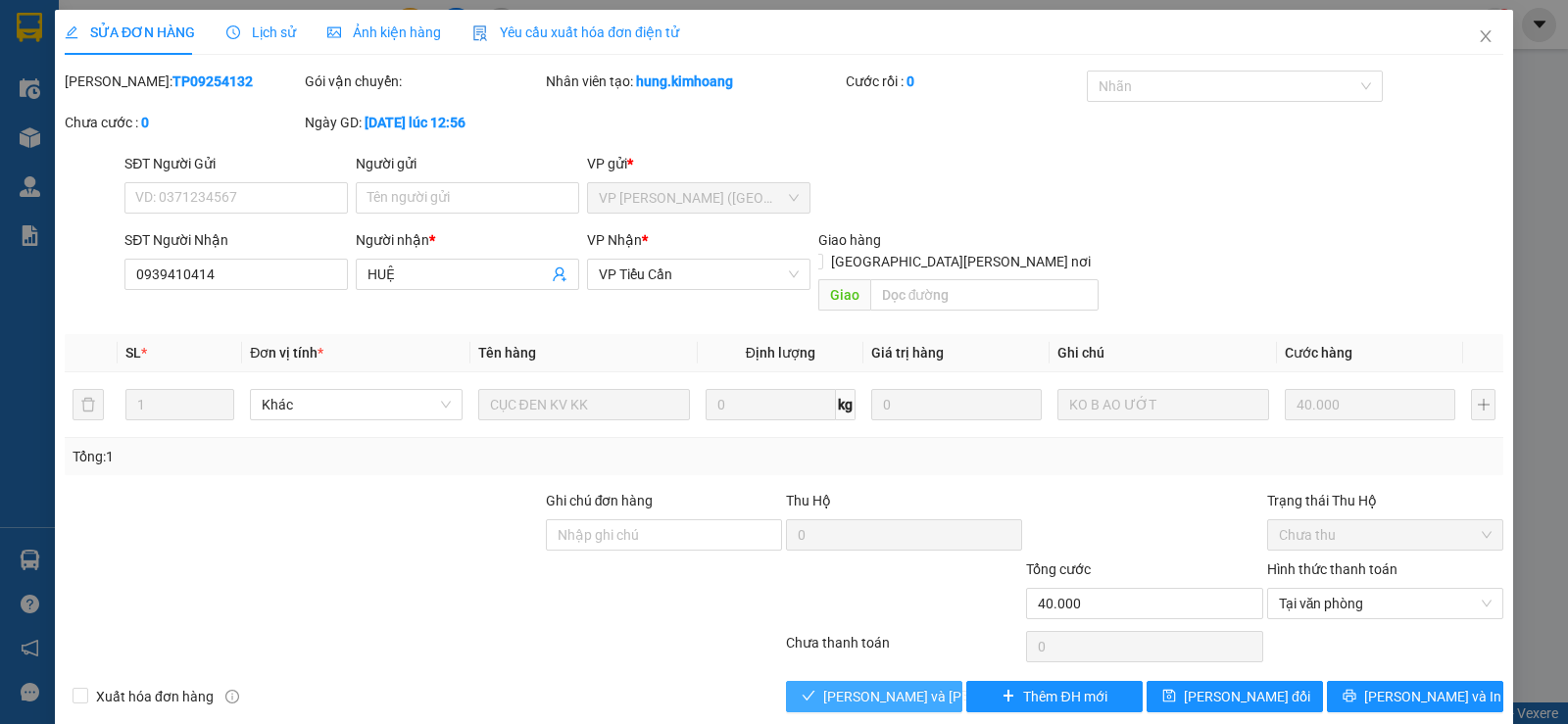
click at [887, 686] on span "[PERSON_NAME] và [PERSON_NAME] hàng" at bounding box center [955, 697] width 265 height 22
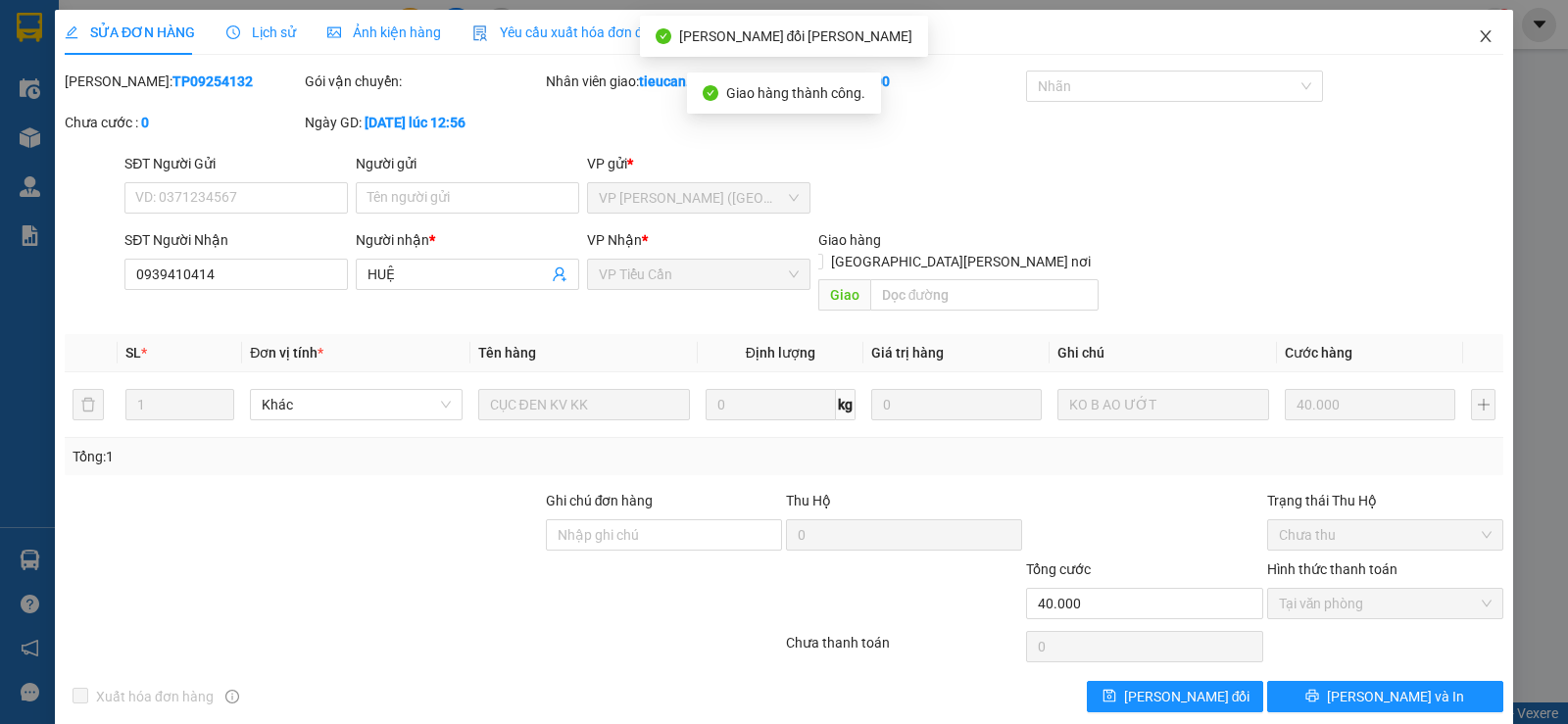
click at [1478, 34] on icon "close" at bounding box center [1486, 36] width 16 height 16
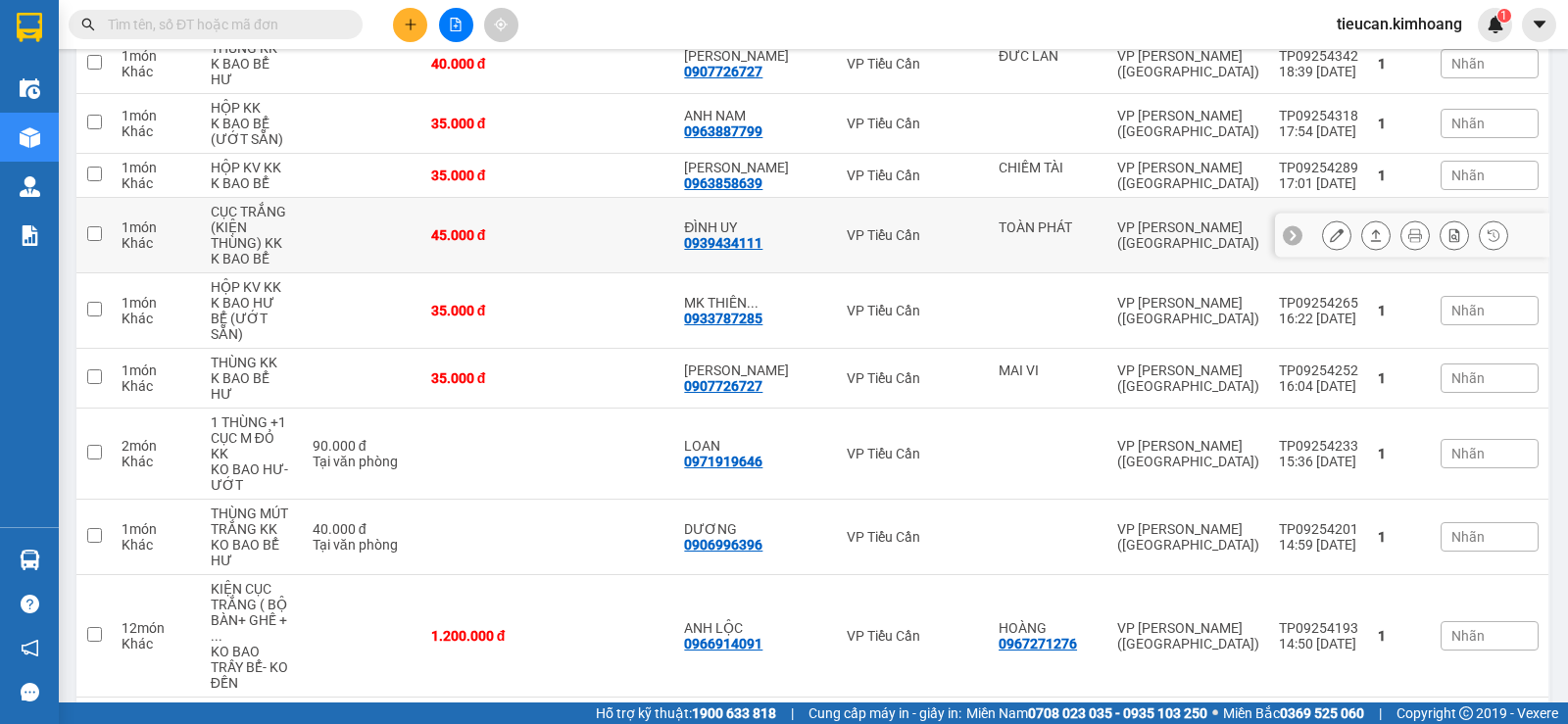
scroll to position [98, 0]
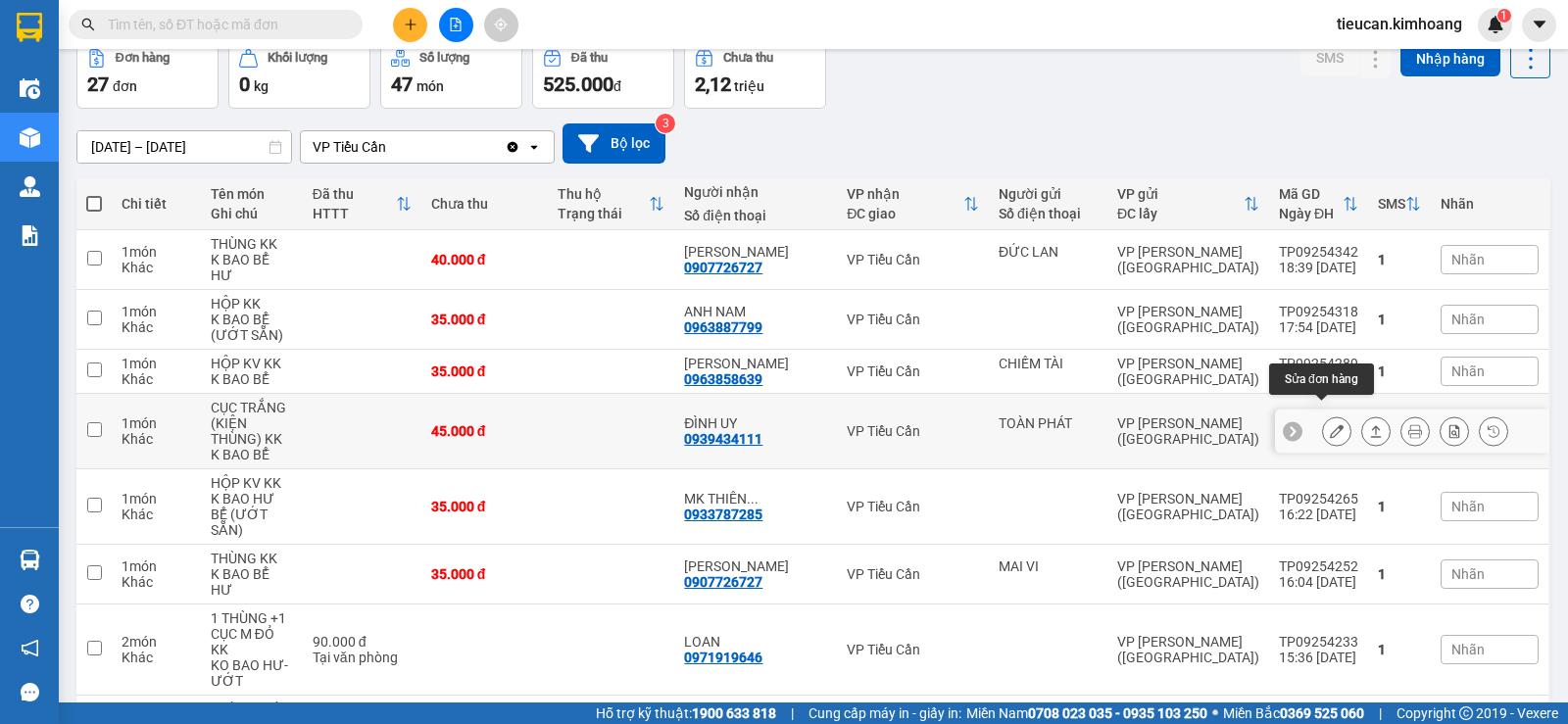
click at [1330, 424] on icon at bounding box center [1337, 431] width 14 height 14
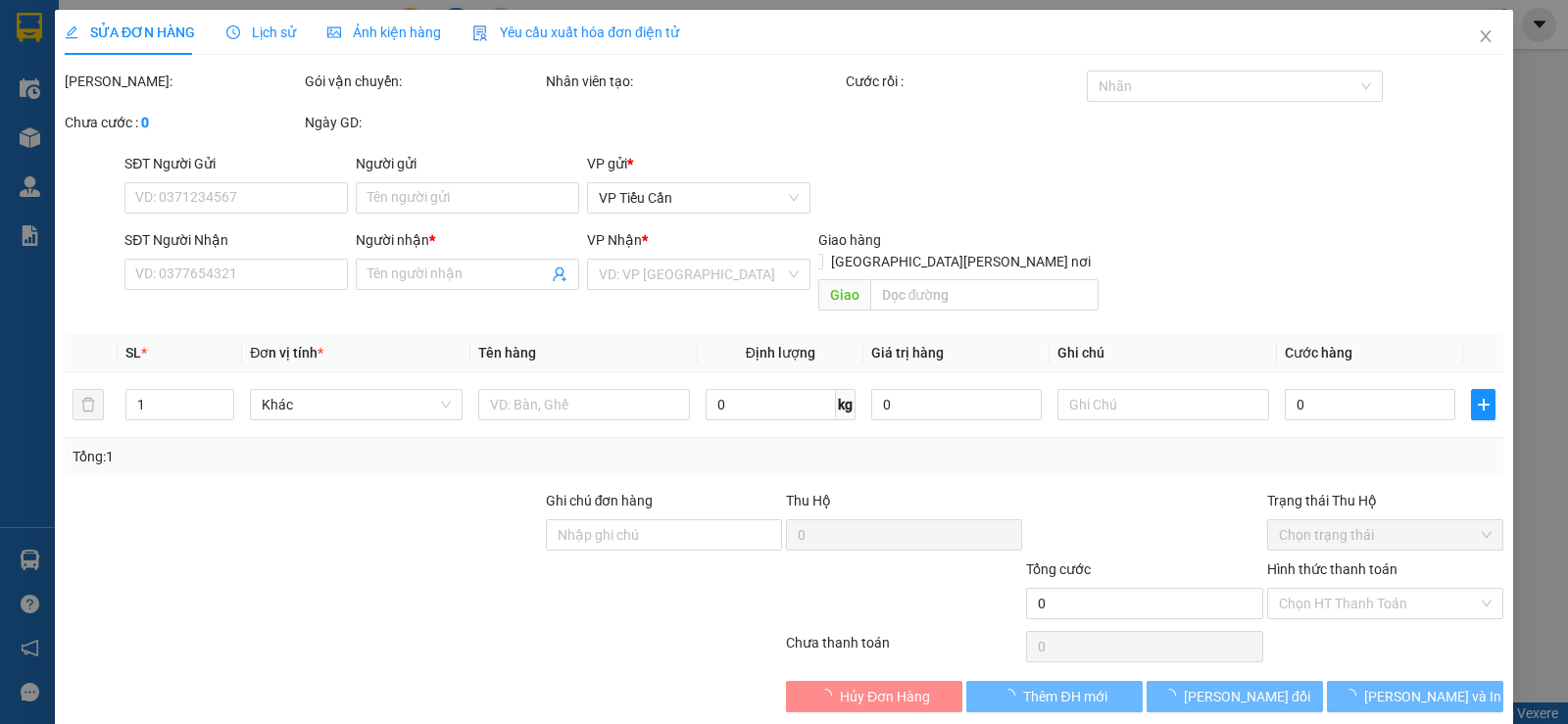
type input "TOÀN PHÁT"
type input "0939434111"
type input "ĐÌNH UY"
type input "45.000"
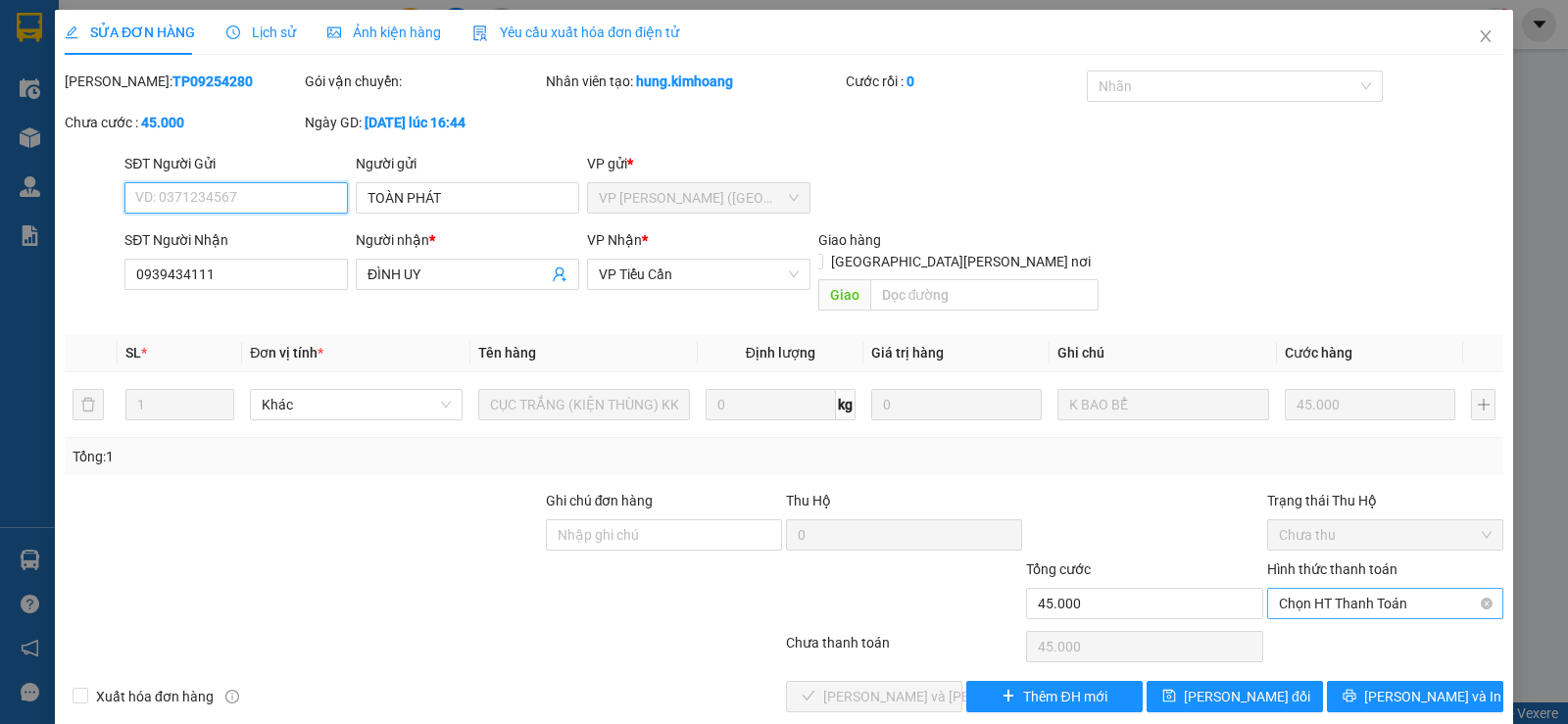
click at [1340, 589] on span "Chọn HT Thanh Toán" at bounding box center [1385, 603] width 213 height 29
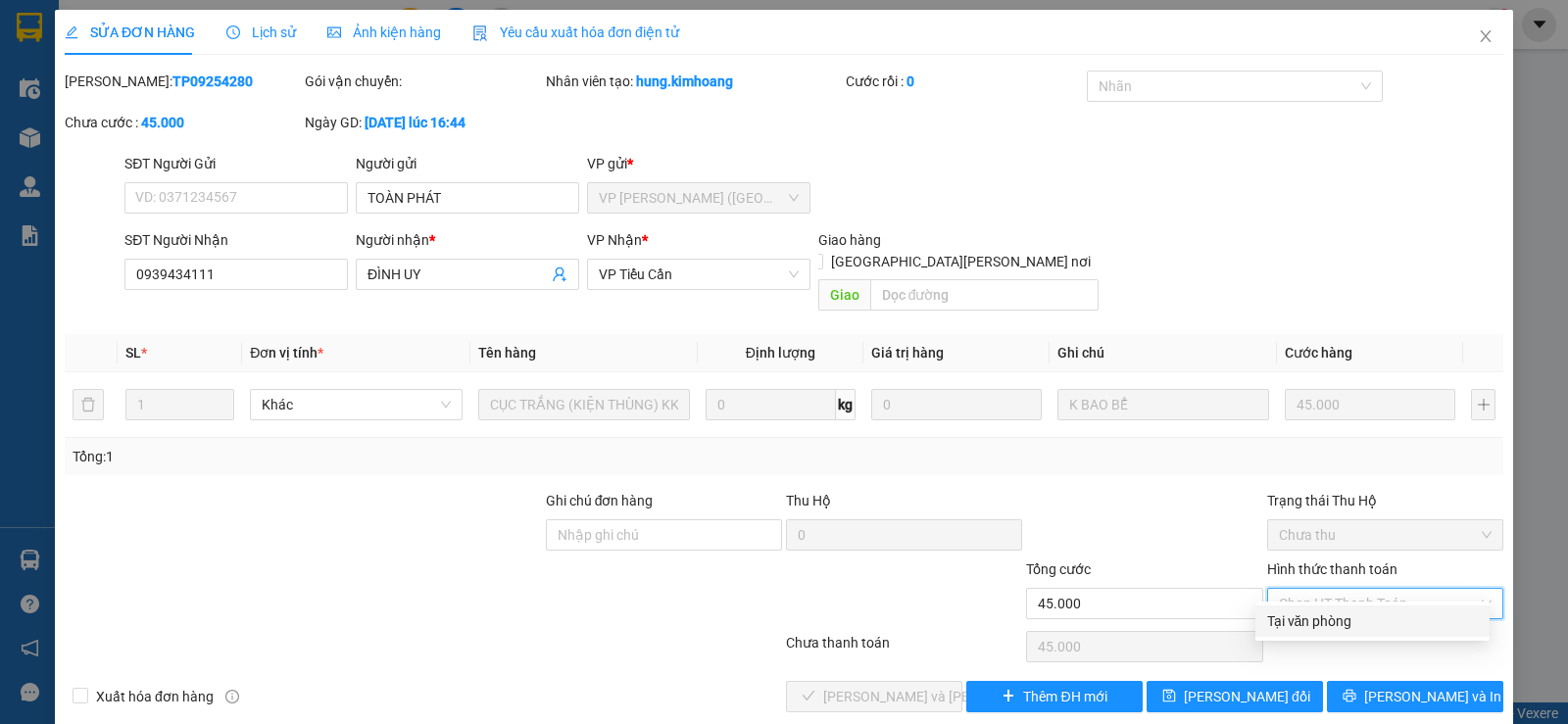
click at [1314, 620] on div "Tại văn phòng" at bounding box center [1372, 621] width 211 height 22
type input "0"
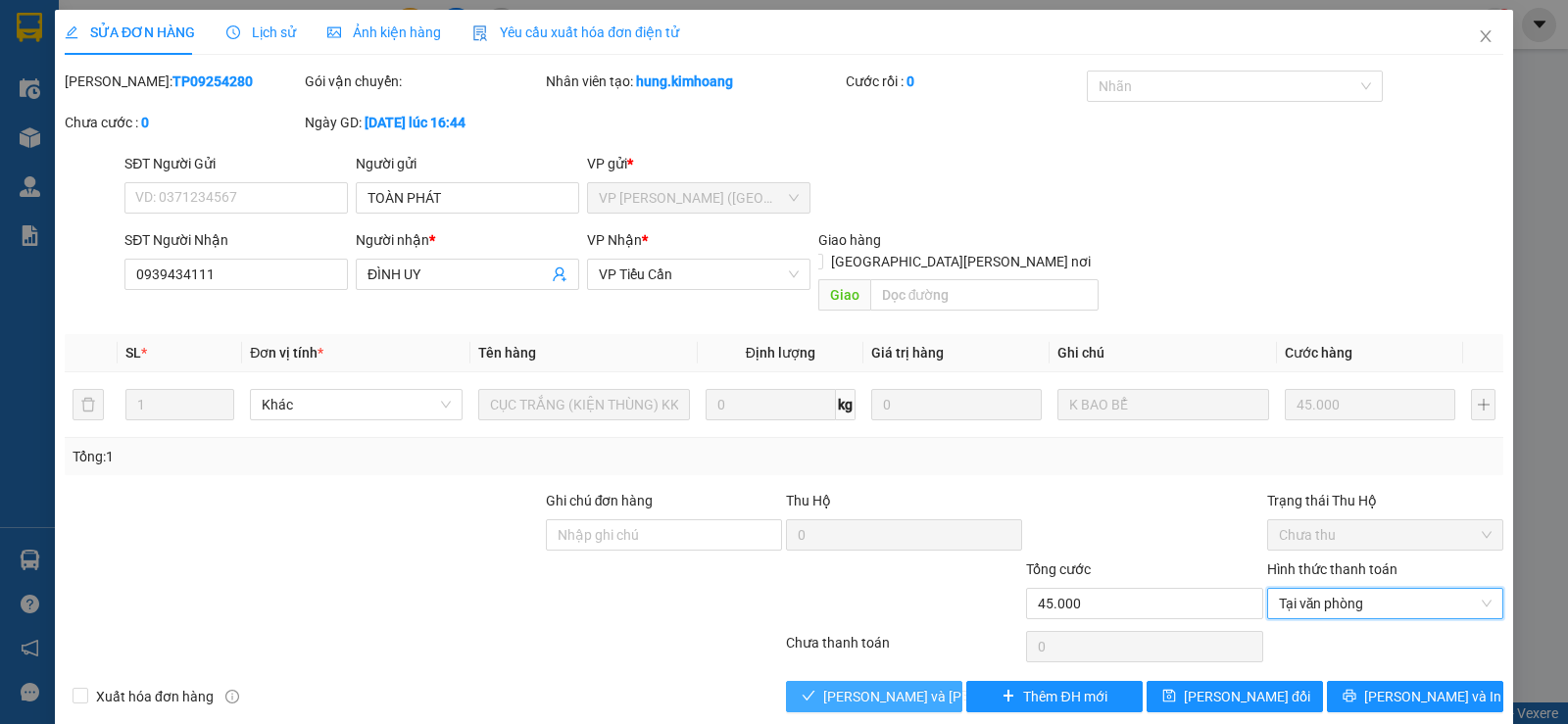
click at [828, 686] on span "Lưu và Giao hàng" at bounding box center [955, 697] width 265 height 22
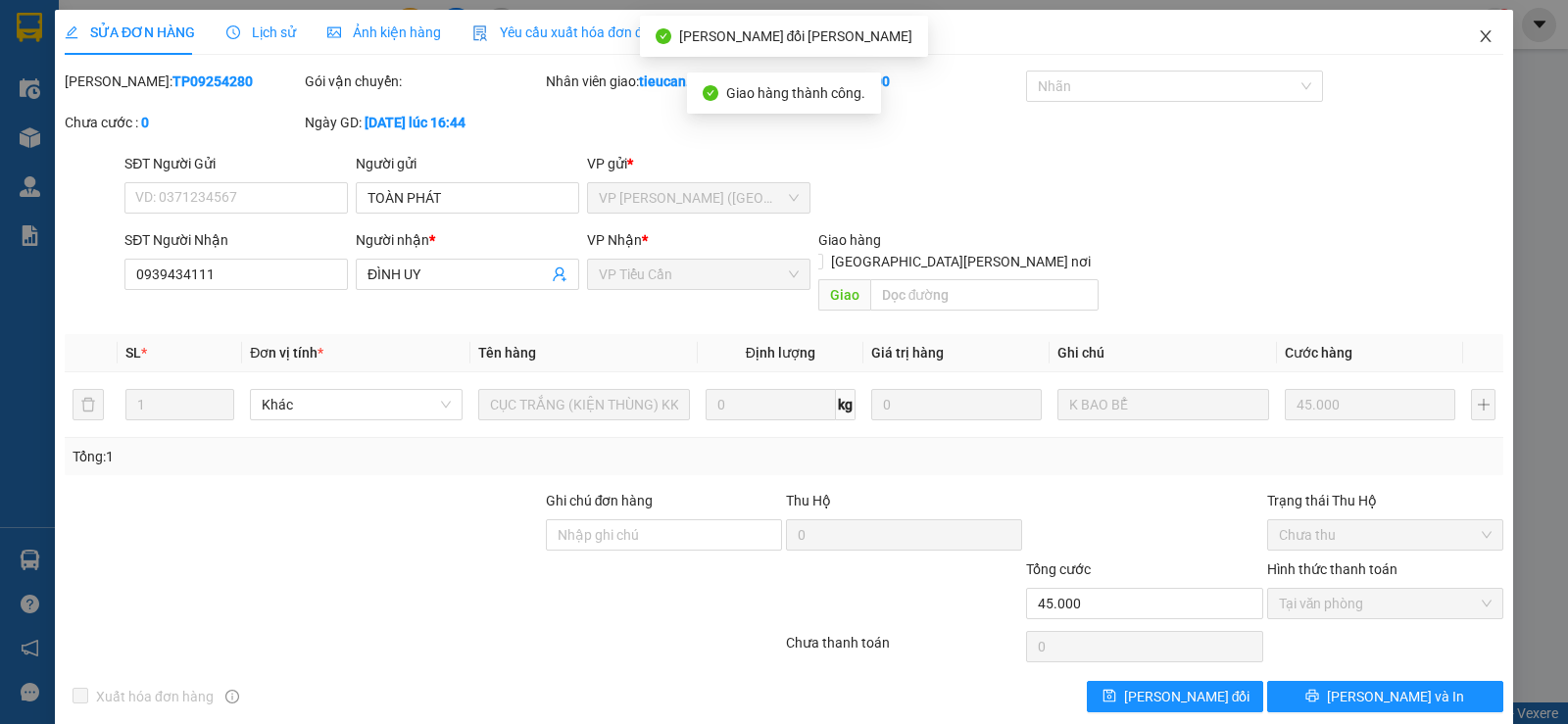
click at [1479, 38] on icon "close" at bounding box center [1486, 36] width 16 height 16
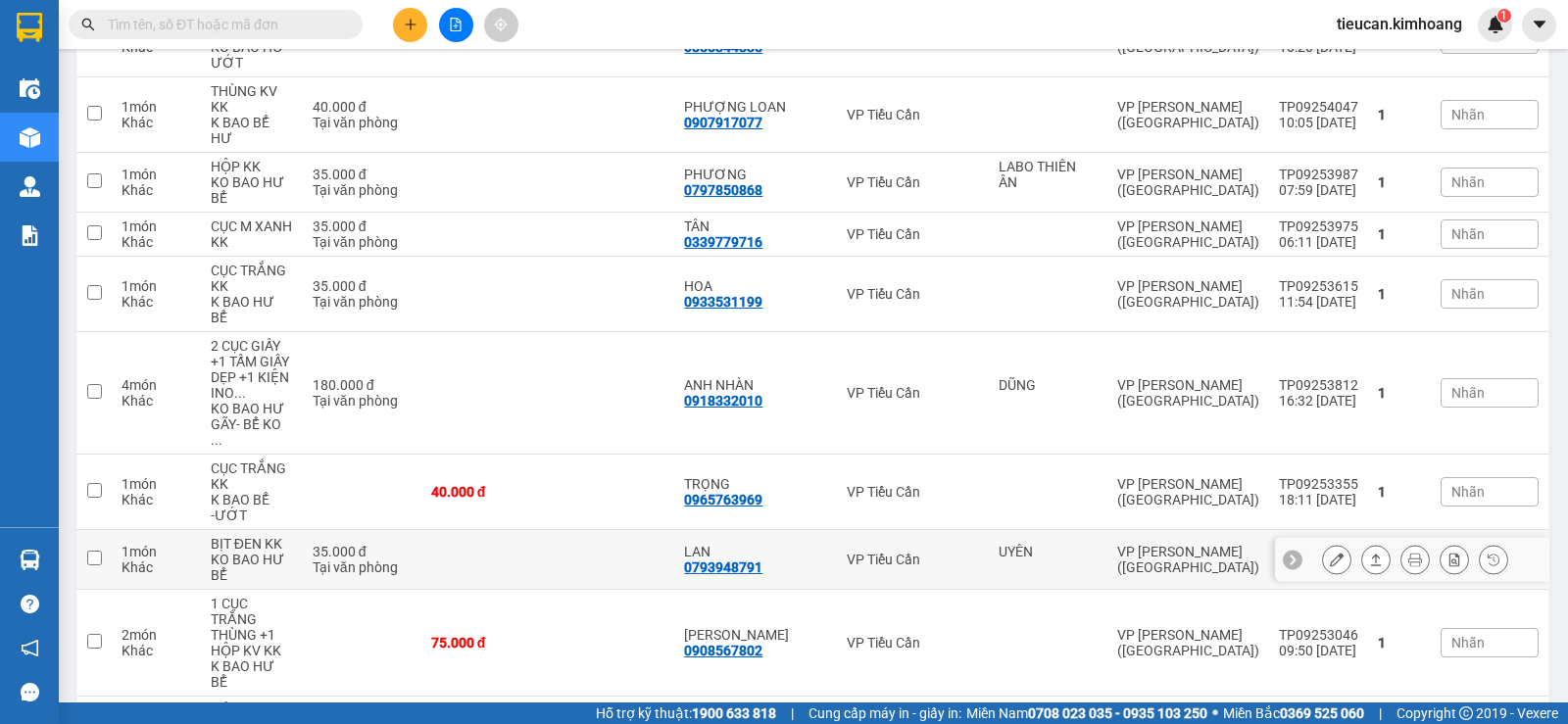
scroll to position [688, 0]
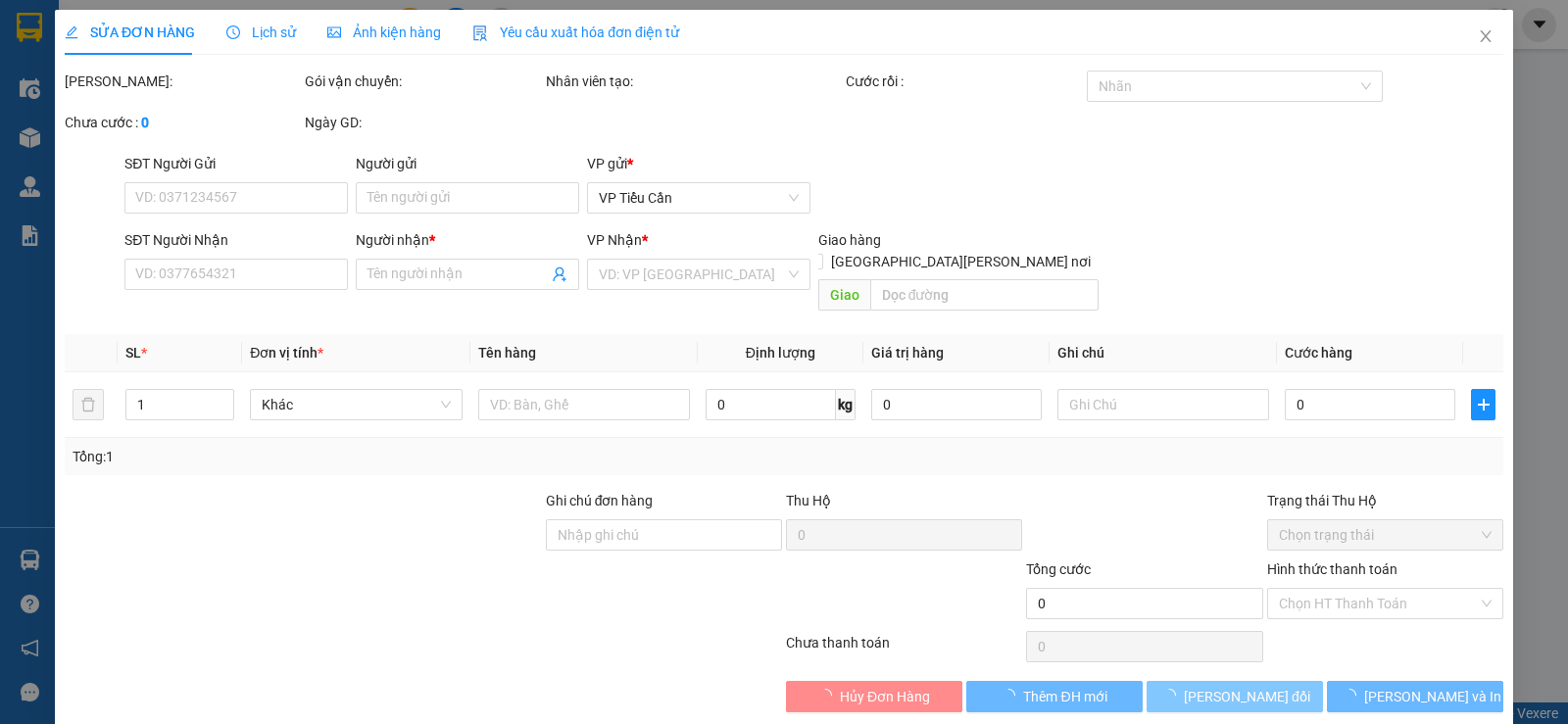
type input "0339779716"
type input "TÂN"
type input "35.000"
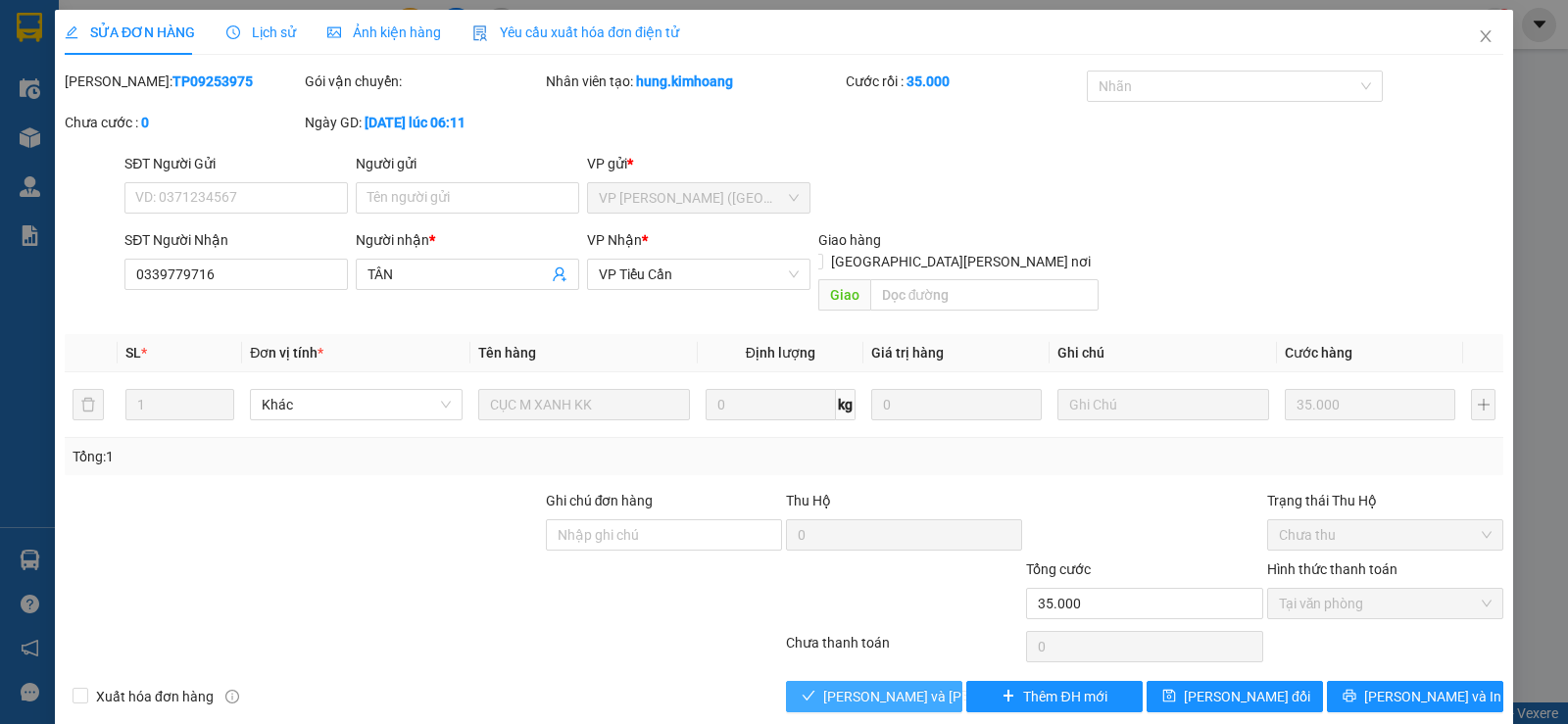
click at [889, 686] on span "Lưu và Giao hàng" at bounding box center [955, 697] width 265 height 22
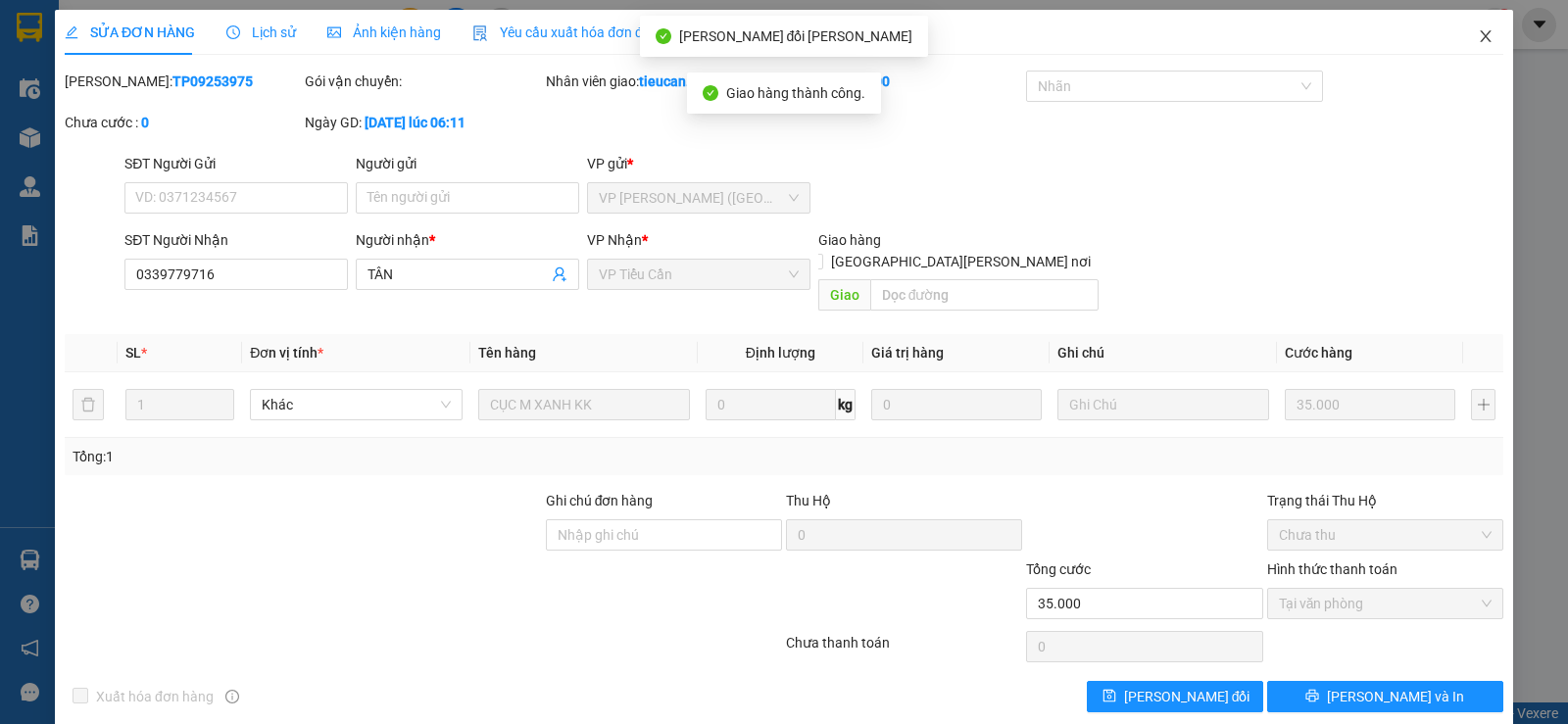
click at [1462, 33] on span "Close" at bounding box center [1485, 37] width 55 height 55
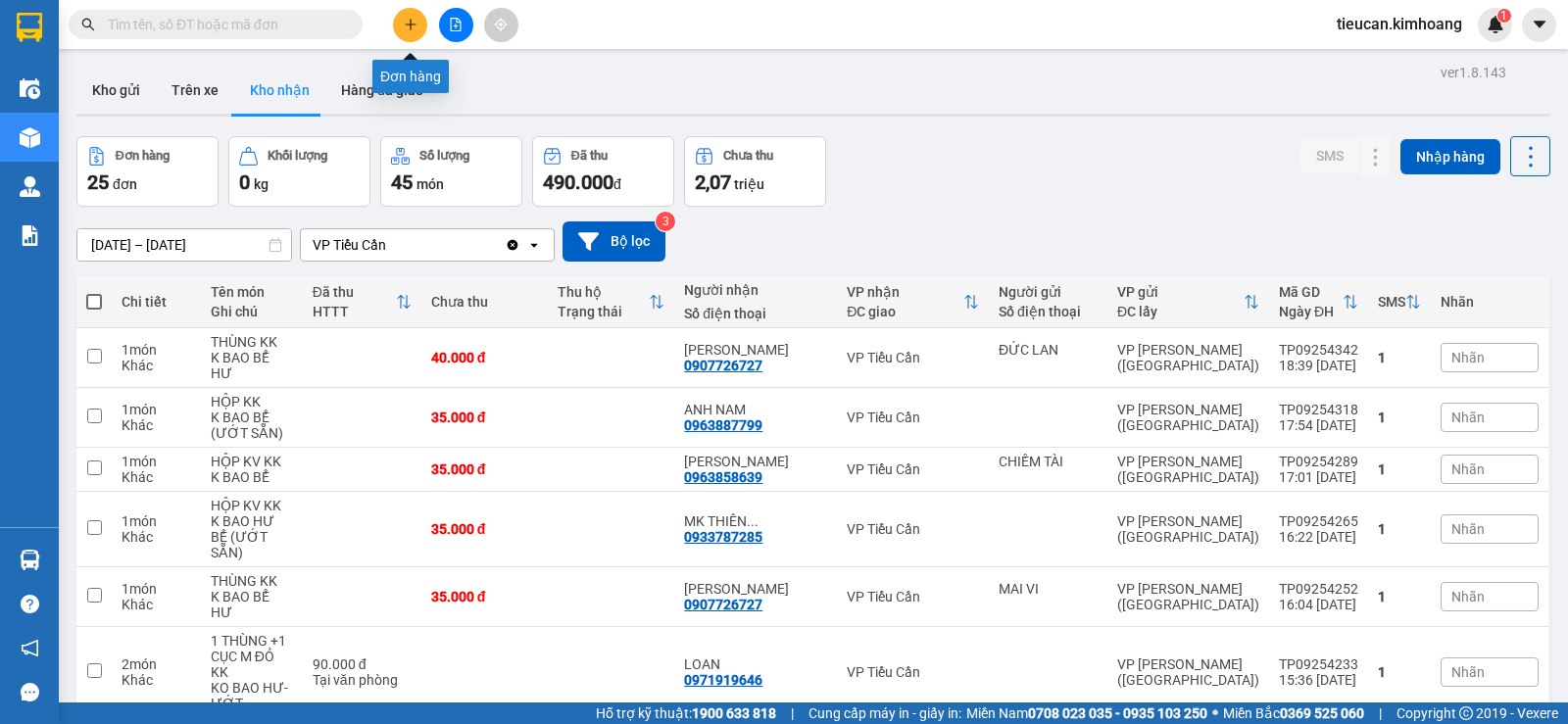
click at [411, 23] on icon "plus" at bounding box center [410, 25] width 14 height 14
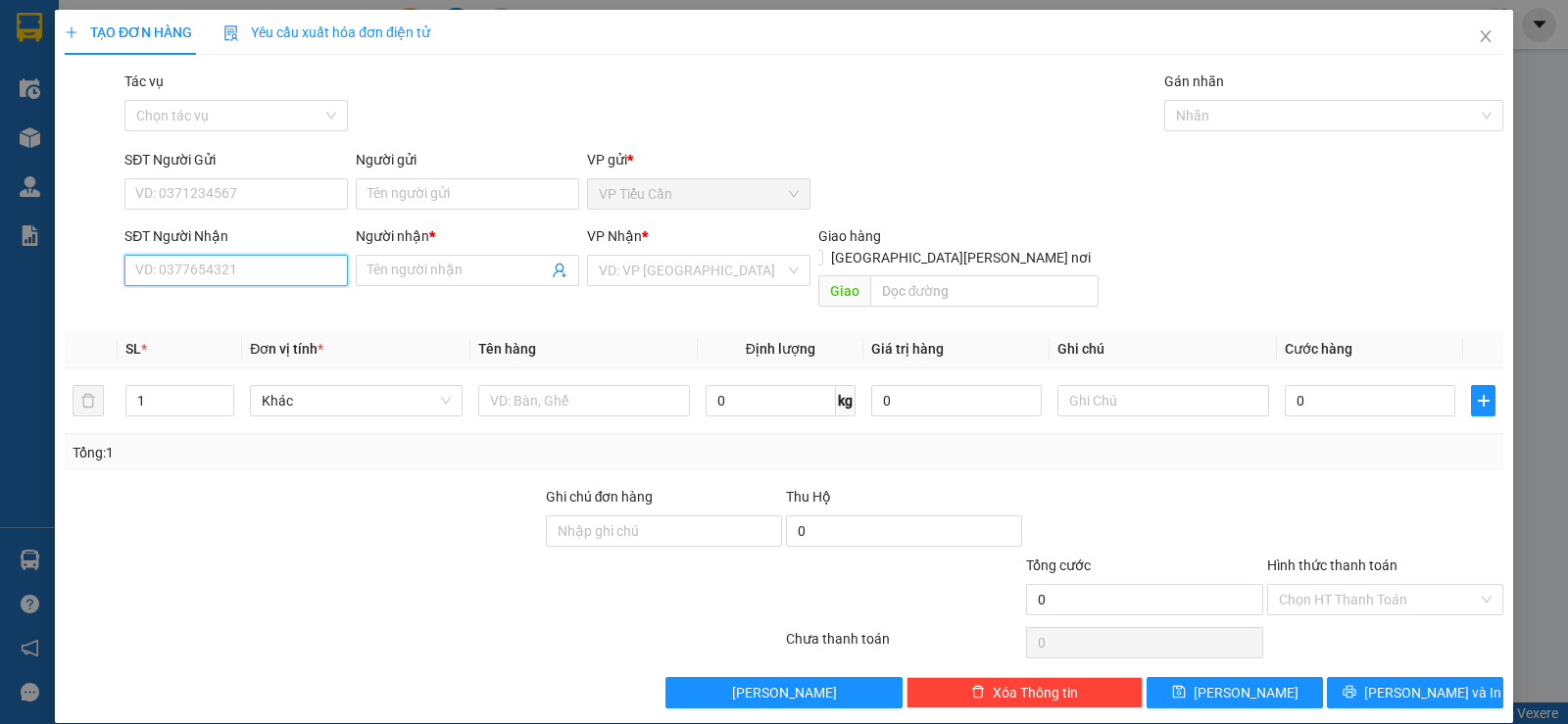
click at [290, 271] on input "SĐT Người Nhận" at bounding box center [237, 270] width 224 height 31
click at [268, 317] on div "0938368989 - chị linh" at bounding box center [234, 310] width 198 height 22
type input "0938368989"
type input "chị [PERSON_NAME]"
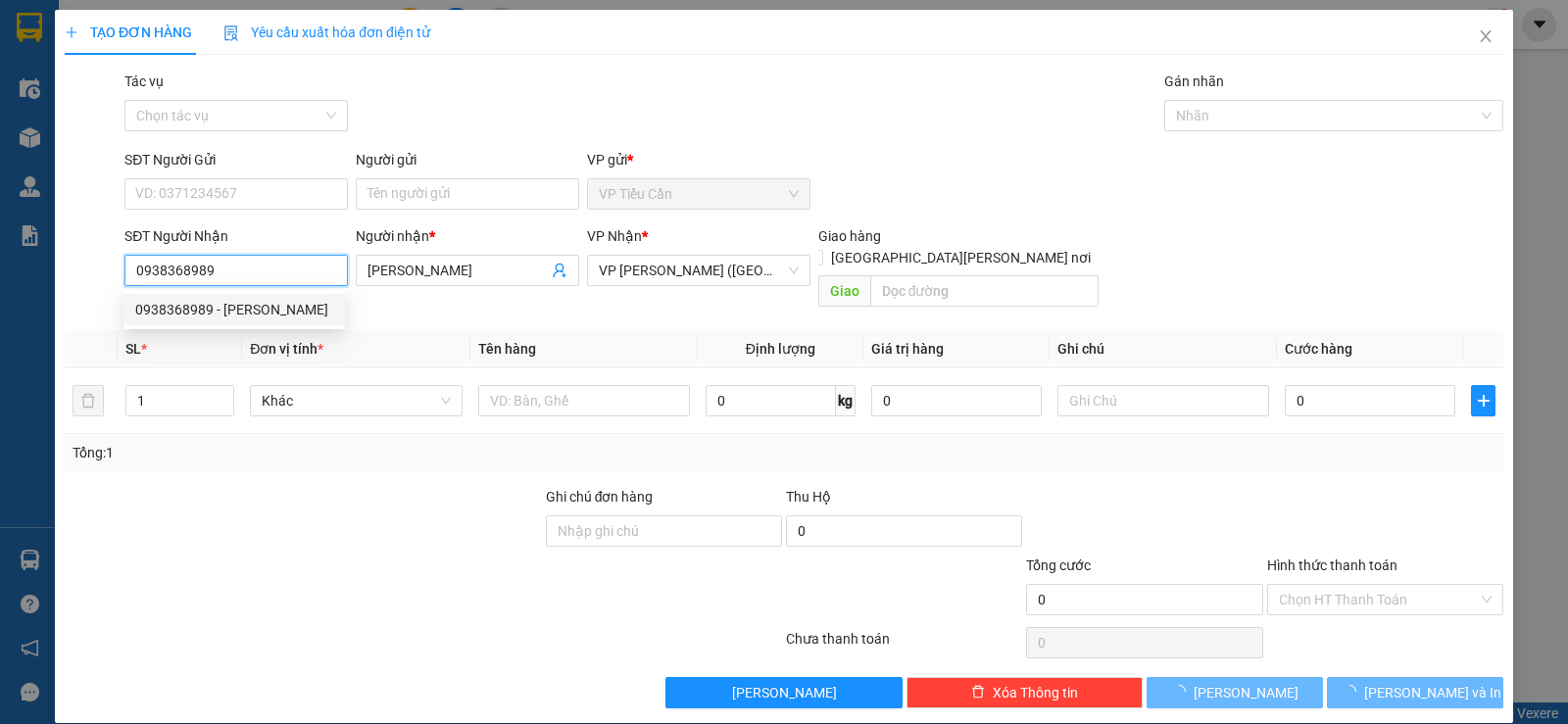
type input "35.000"
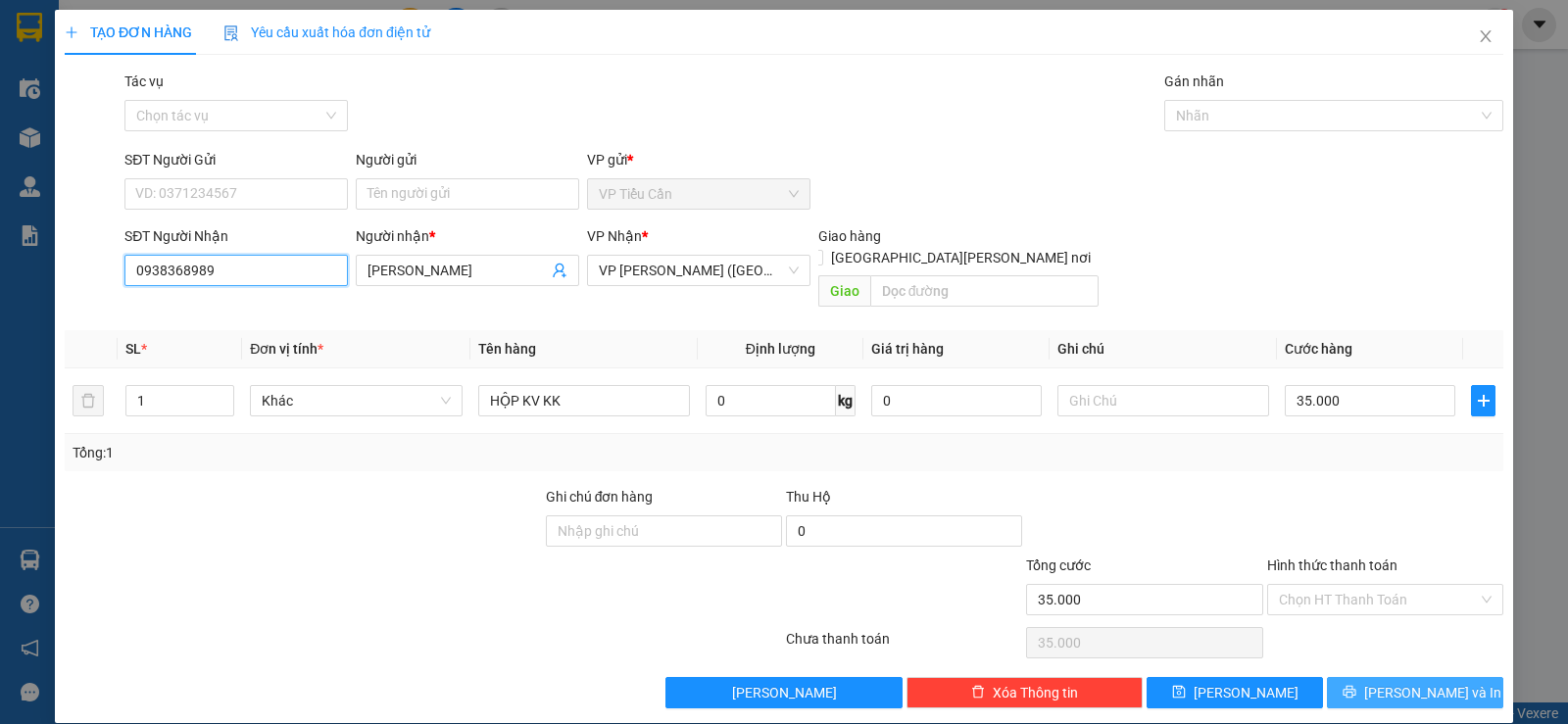
type input "0938368989"
click at [1387, 682] on span "[PERSON_NAME] và In" at bounding box center [1432, 693] width 137 height 22
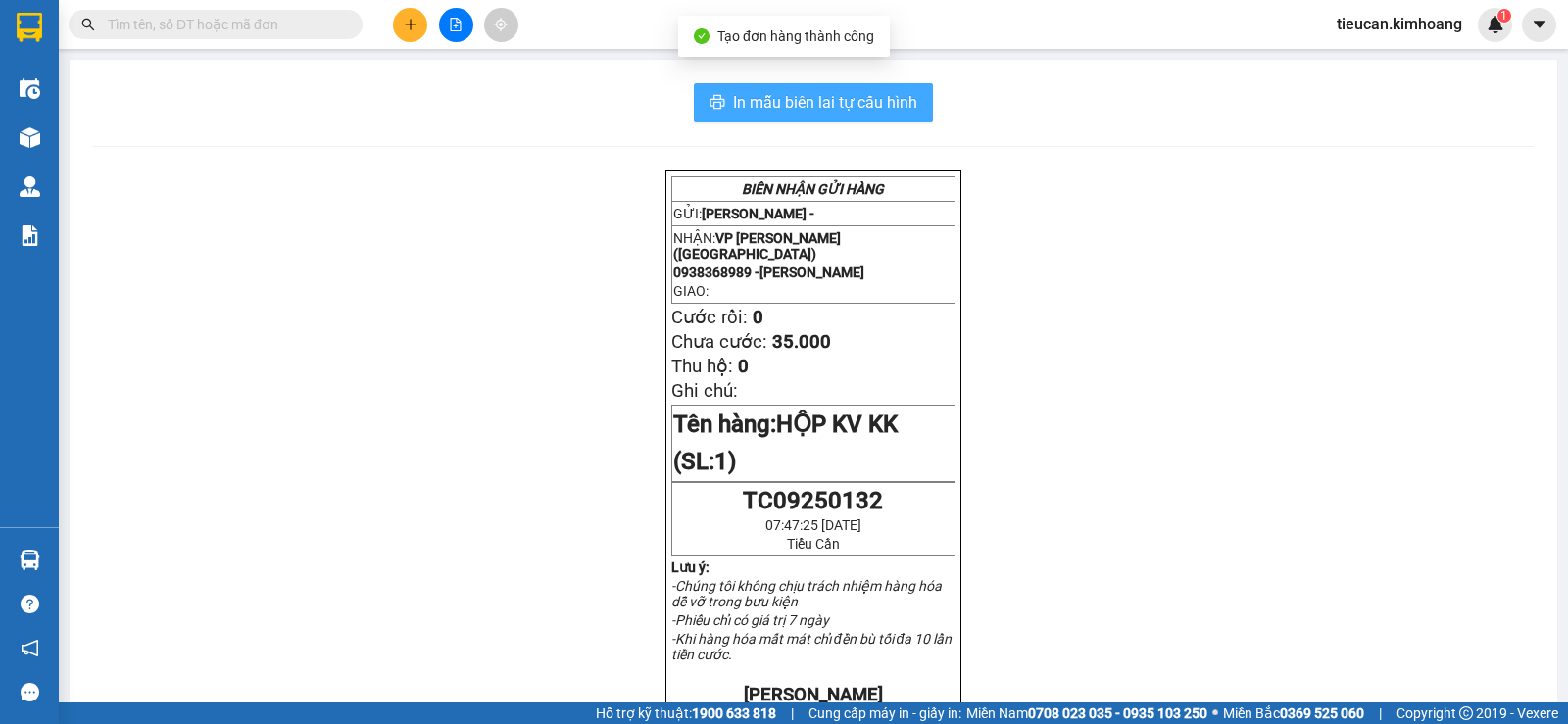
click at [862, 108] on span "In mẫu biên lai tự cấu hình" at bounding box center [825, 102] width 185 height 25
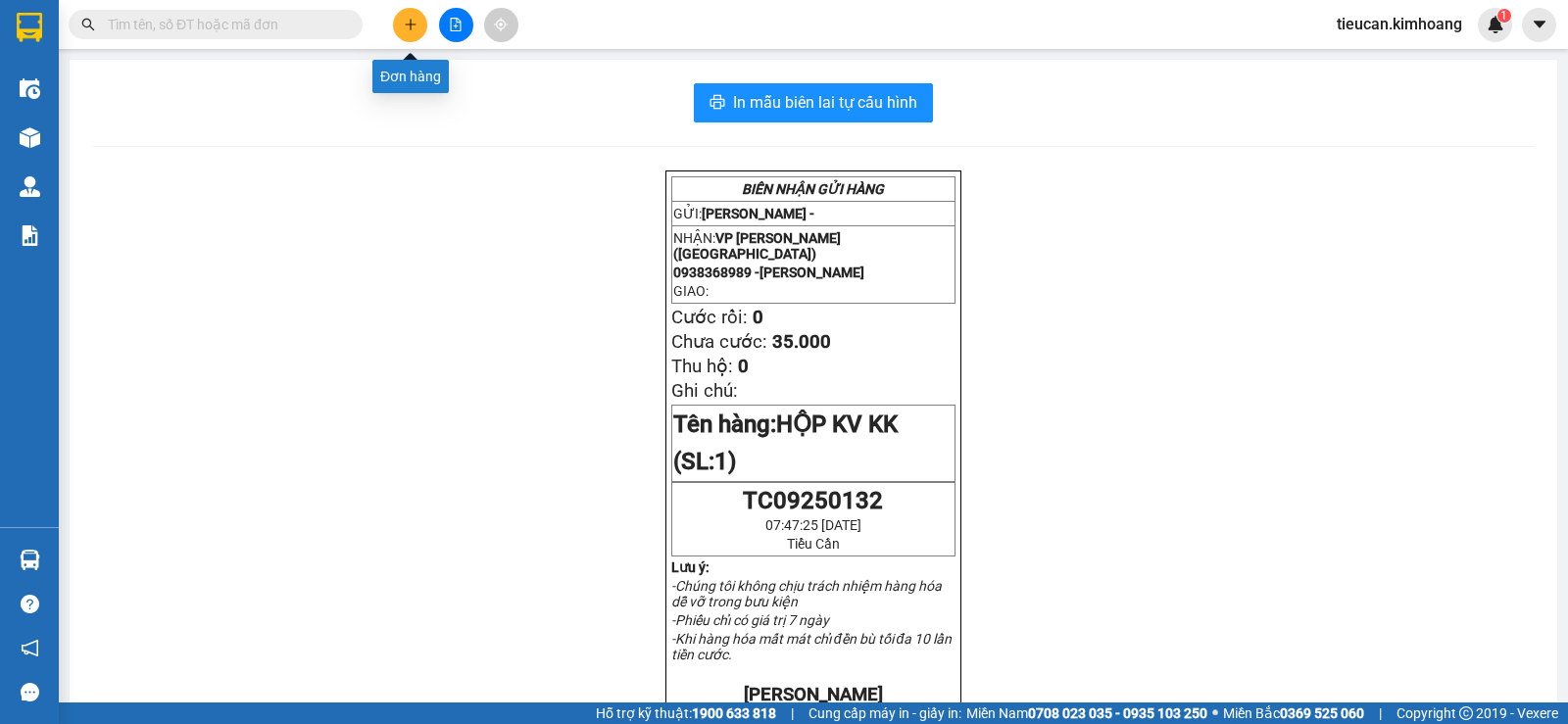
click at [414, 27] on icon "plus" at bounding box center [410, 25] width 14 height 14
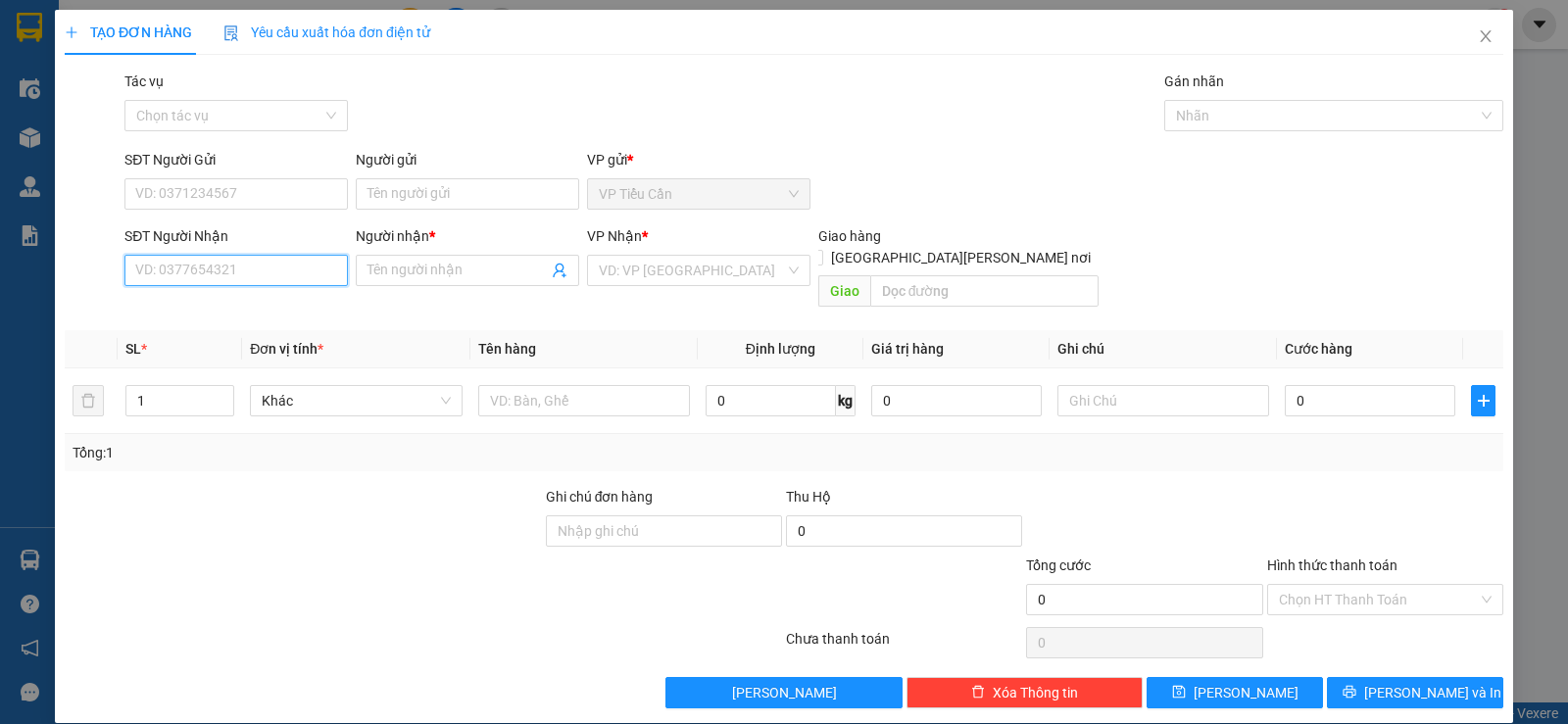
click at [288, 281] on input "SĐT Người Nhận" at bounding box center [237, 270] width 224 height 31
click at [237, 311] on div "0938368989 - chị linh" at bounding box center [234, 310] width 198 height 22
type input "0938368989"
type input "chị [PERSON_NAME]"
type input "35.000"
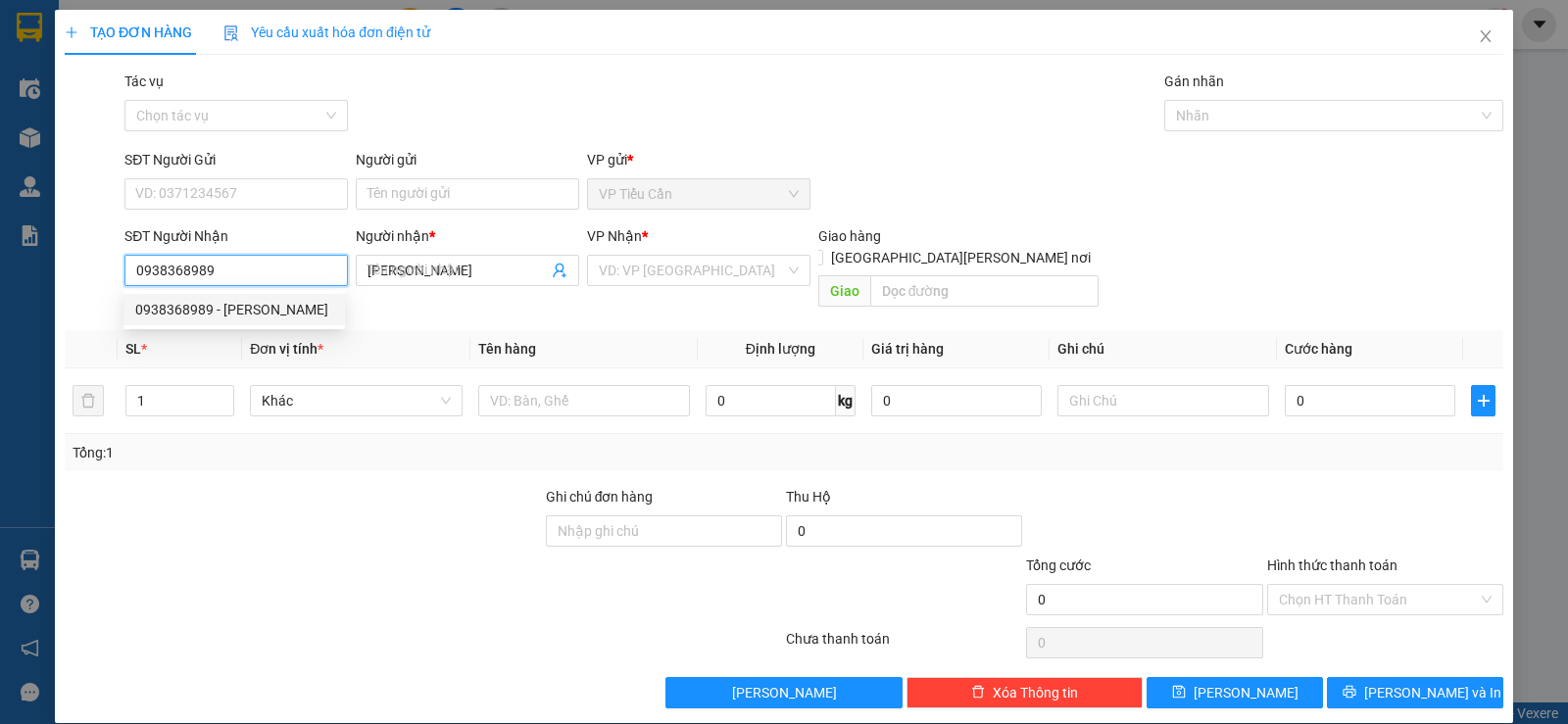
type input "35.000"
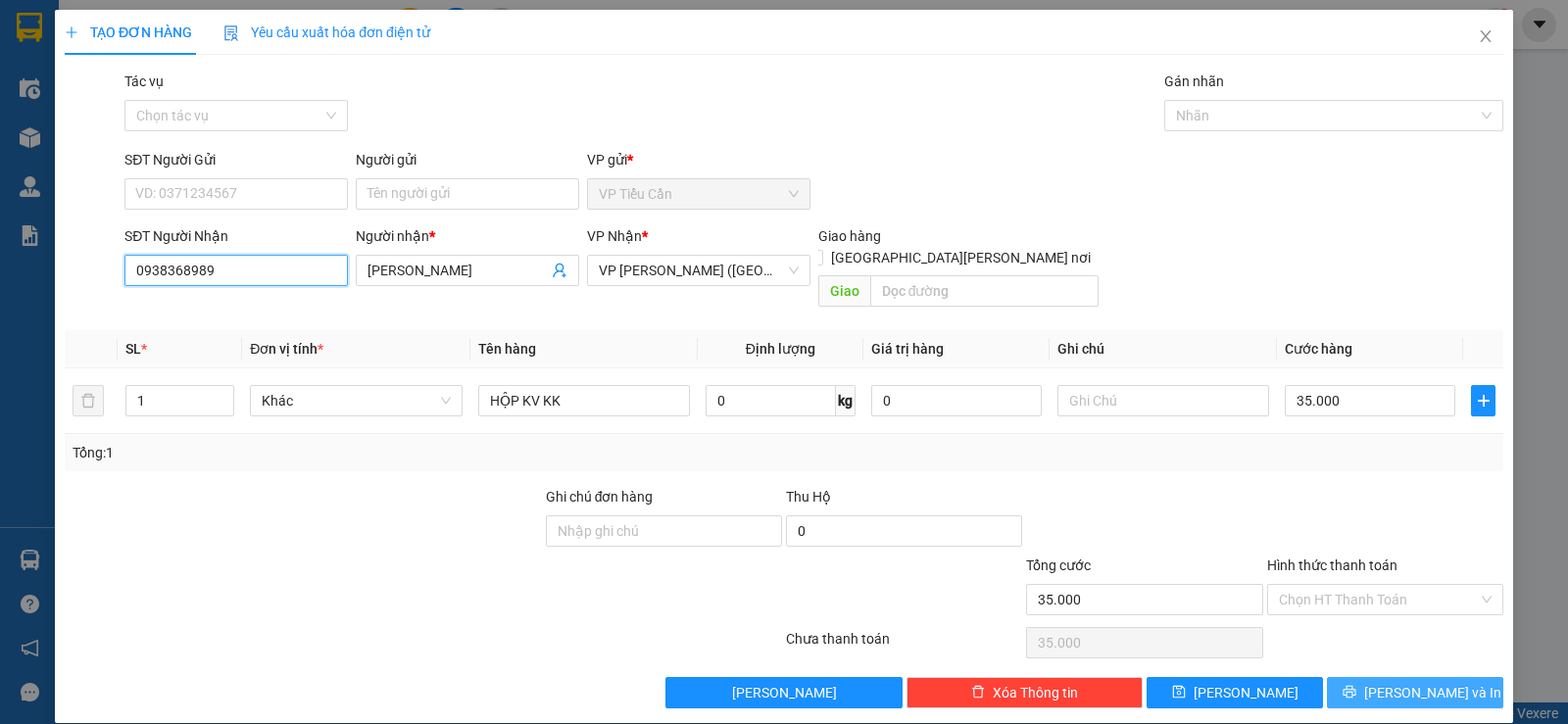
type input "0938368989"
click at [1392, 682] on span "[PERSON_NAME] và In" at bounding box center [1432, 693] width 137 height 22
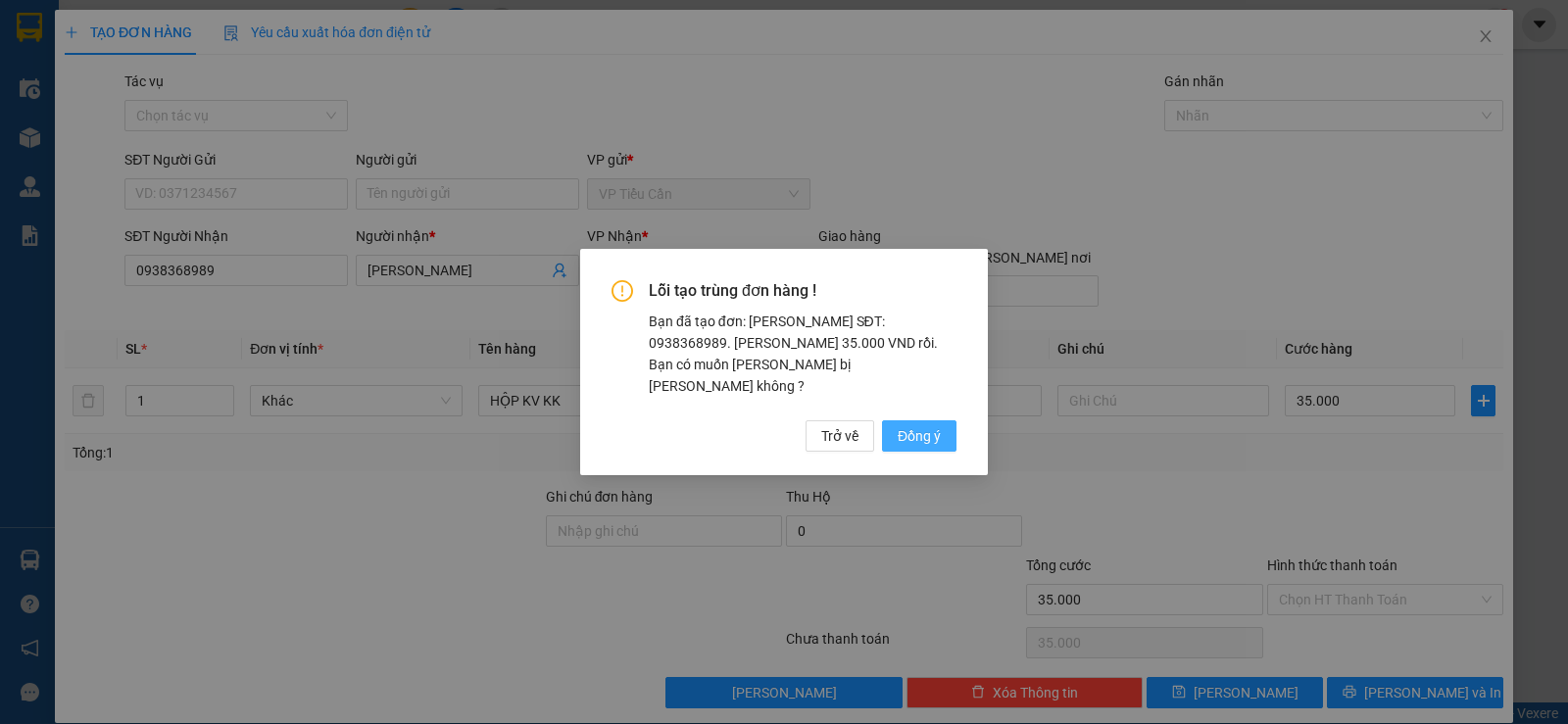
click at [942, 422] on button "Đồng ý" at bounding box center [919, 435] width 75 height 31
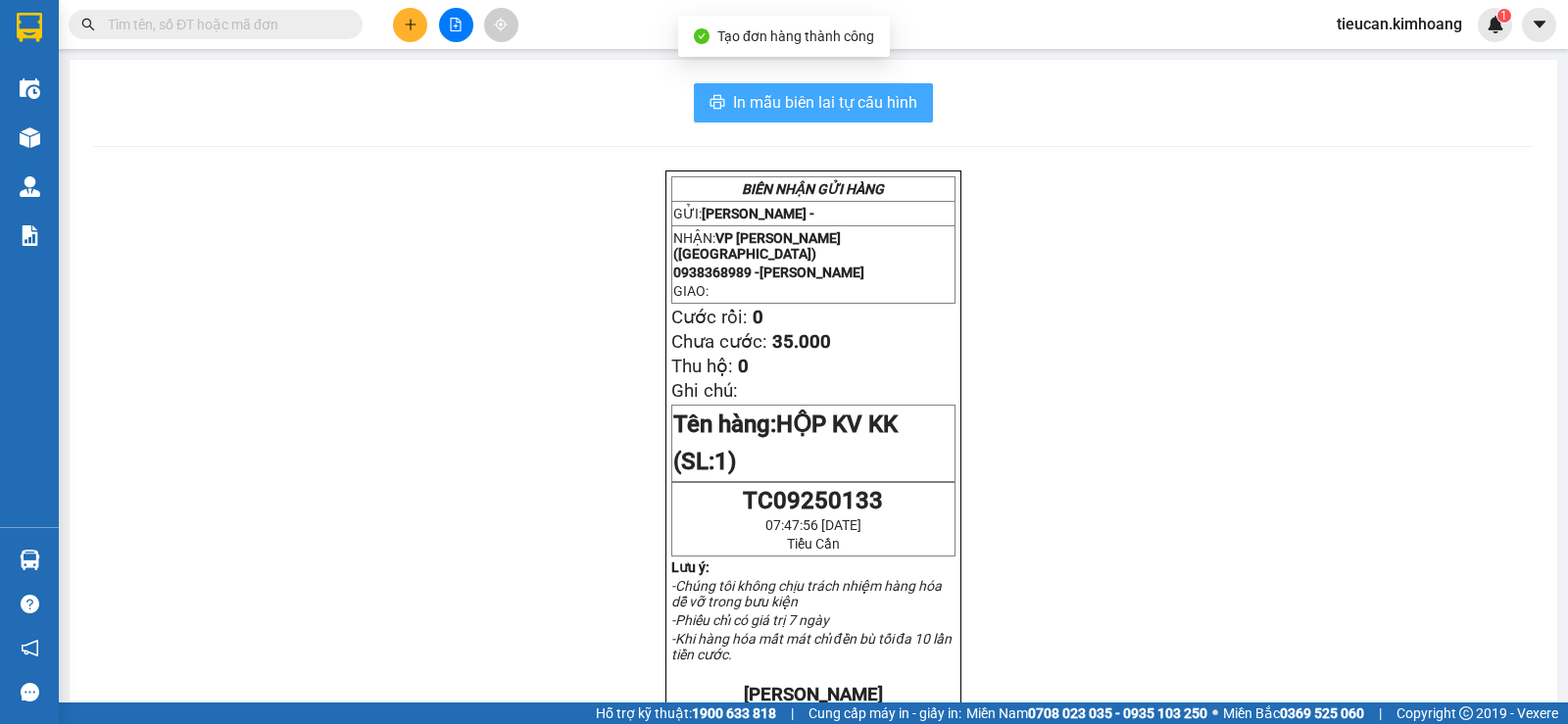
click at [871, 105] on span "In mẫu biên lai tự cấu hình" at bounding box center [825, 102] width 185 height 25
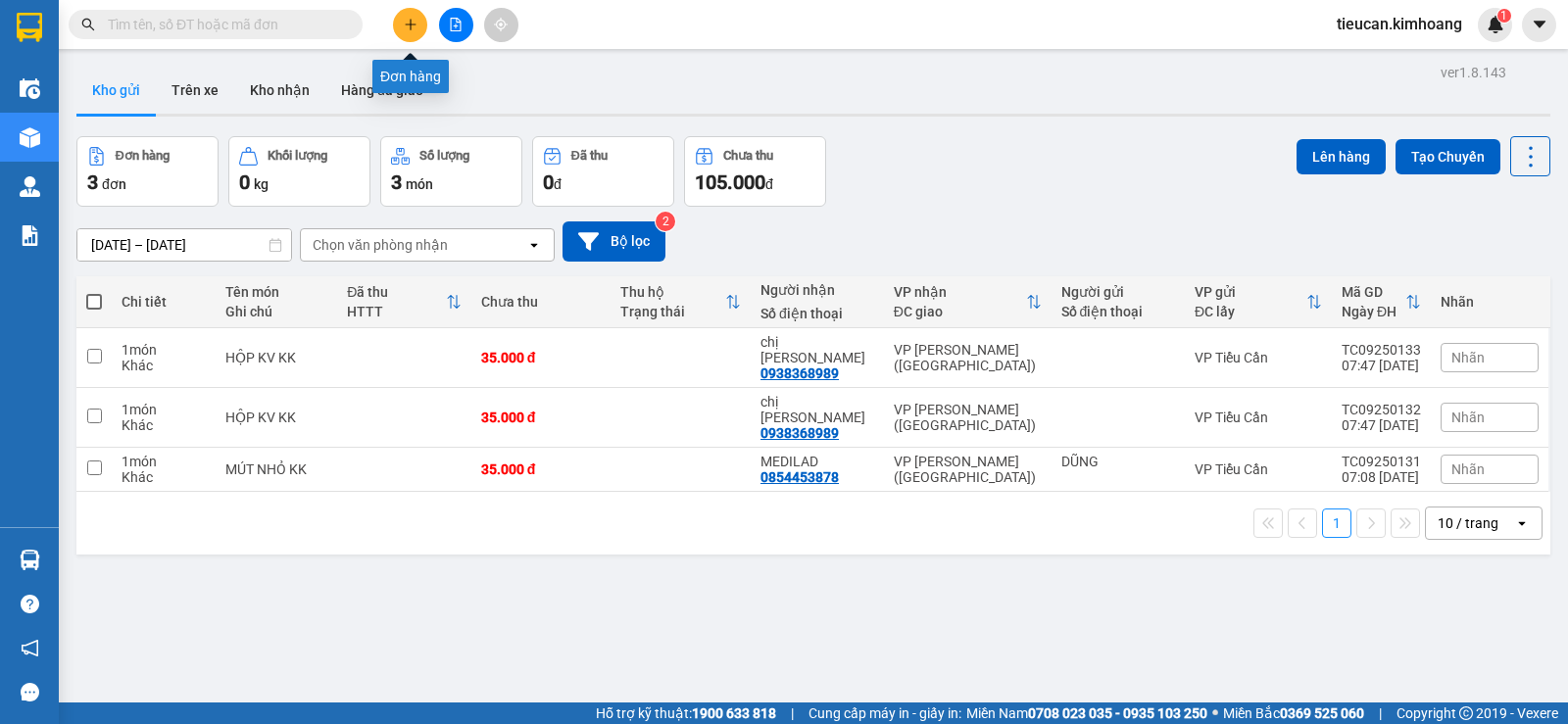
click at [409, 34] on button at bounding box center [410, 25] width 34 height 34
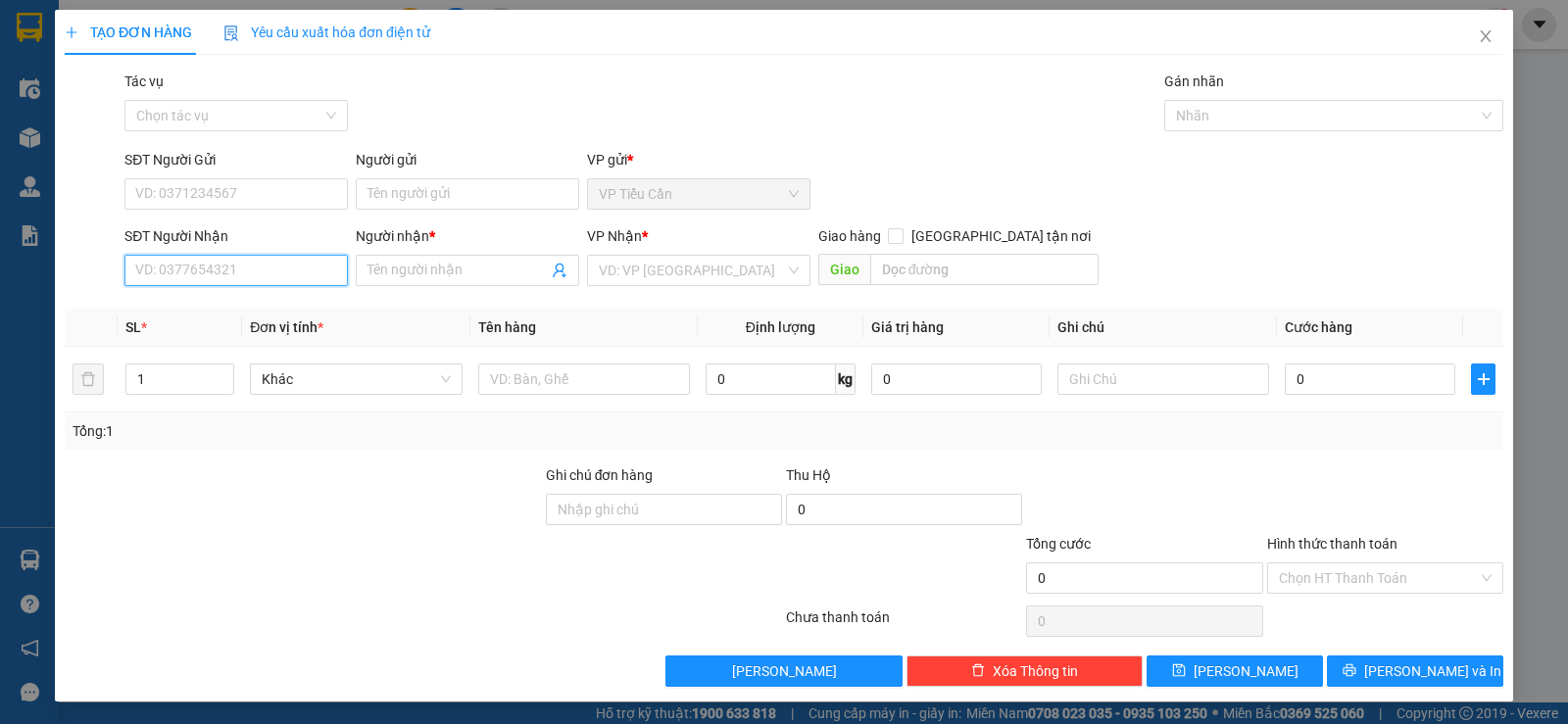
click at [250, 283] on input "SĐT Người Nhận" at bounding box center [237, 270] width 224 height 31
type input "0"
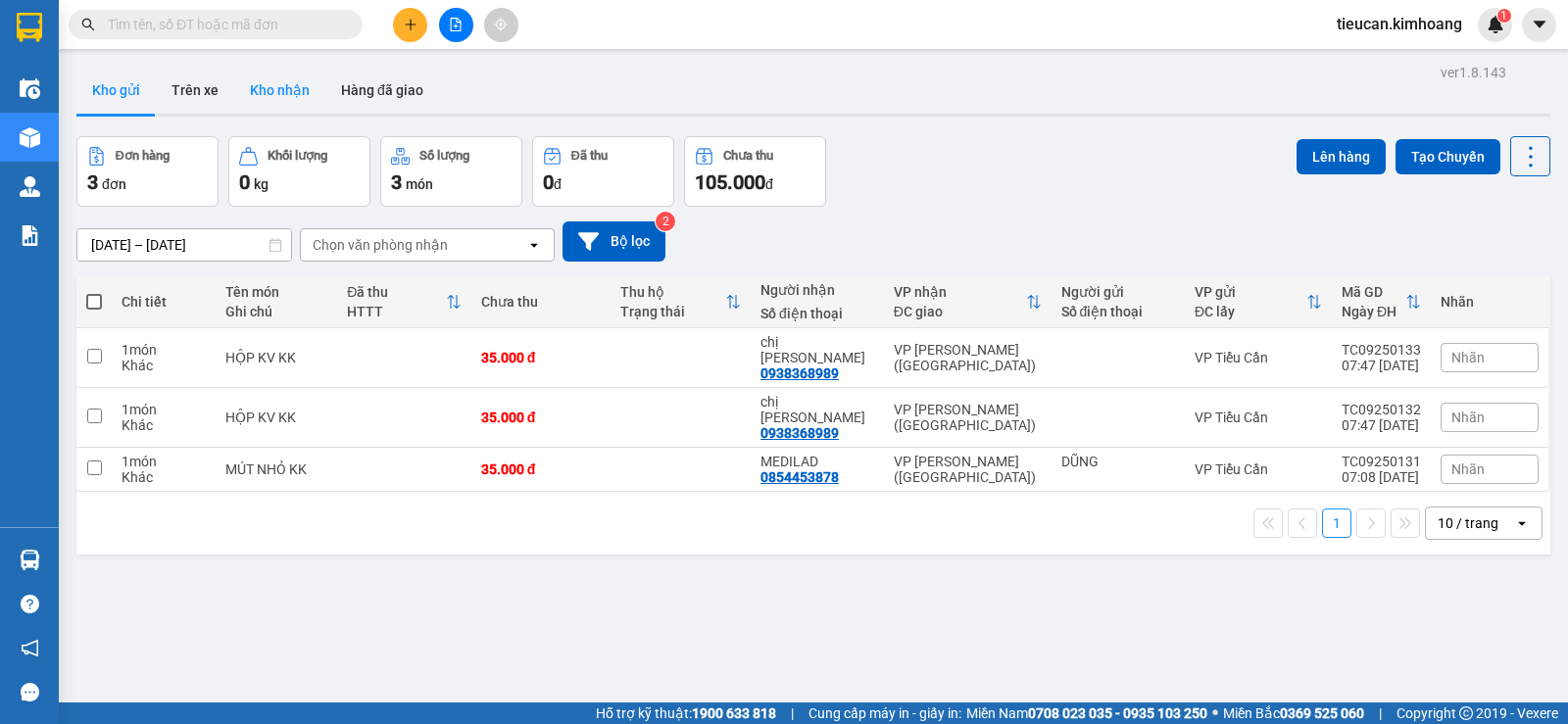
click at [288, 88] on button "Kho nhận" at bounding box center [280, 90] width 91 height 47
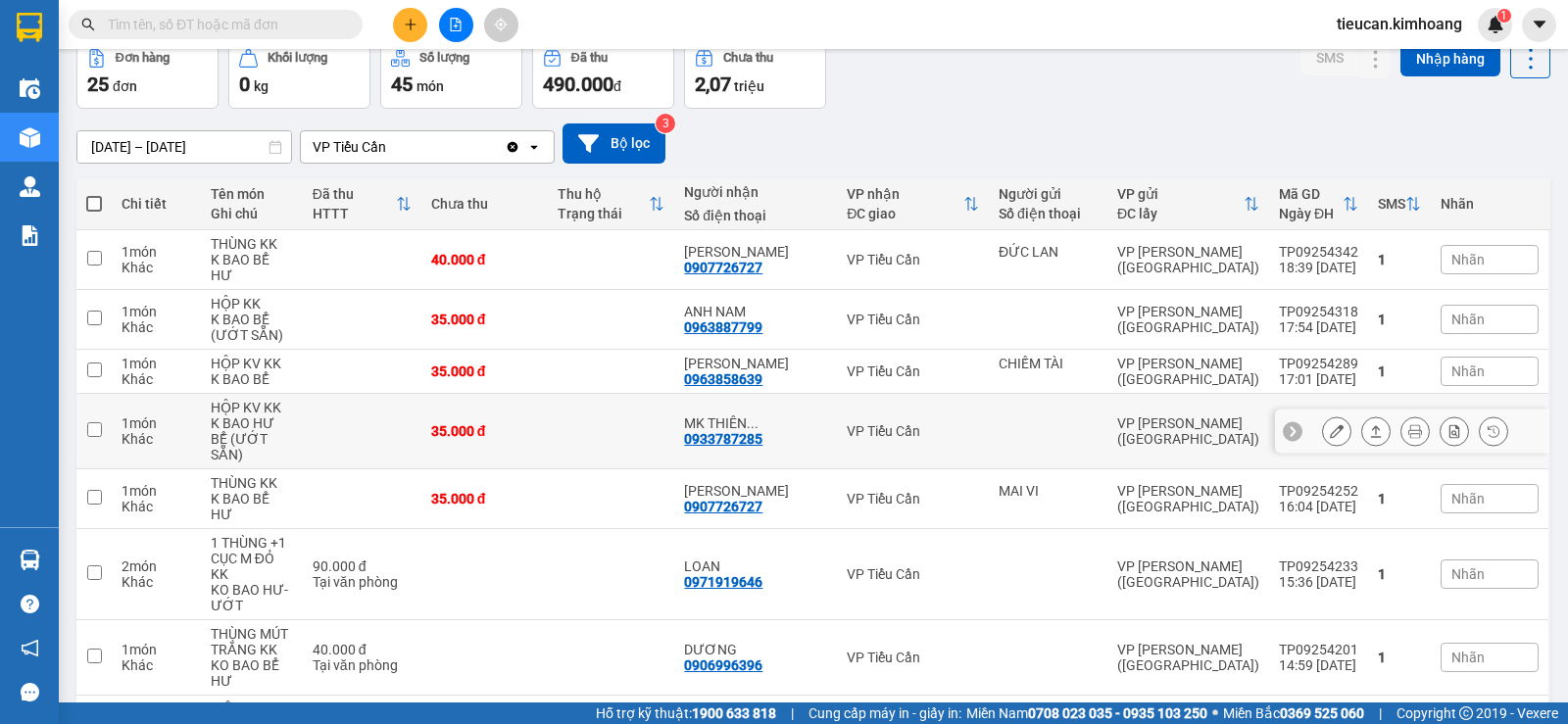
scroll to position [294, 0]
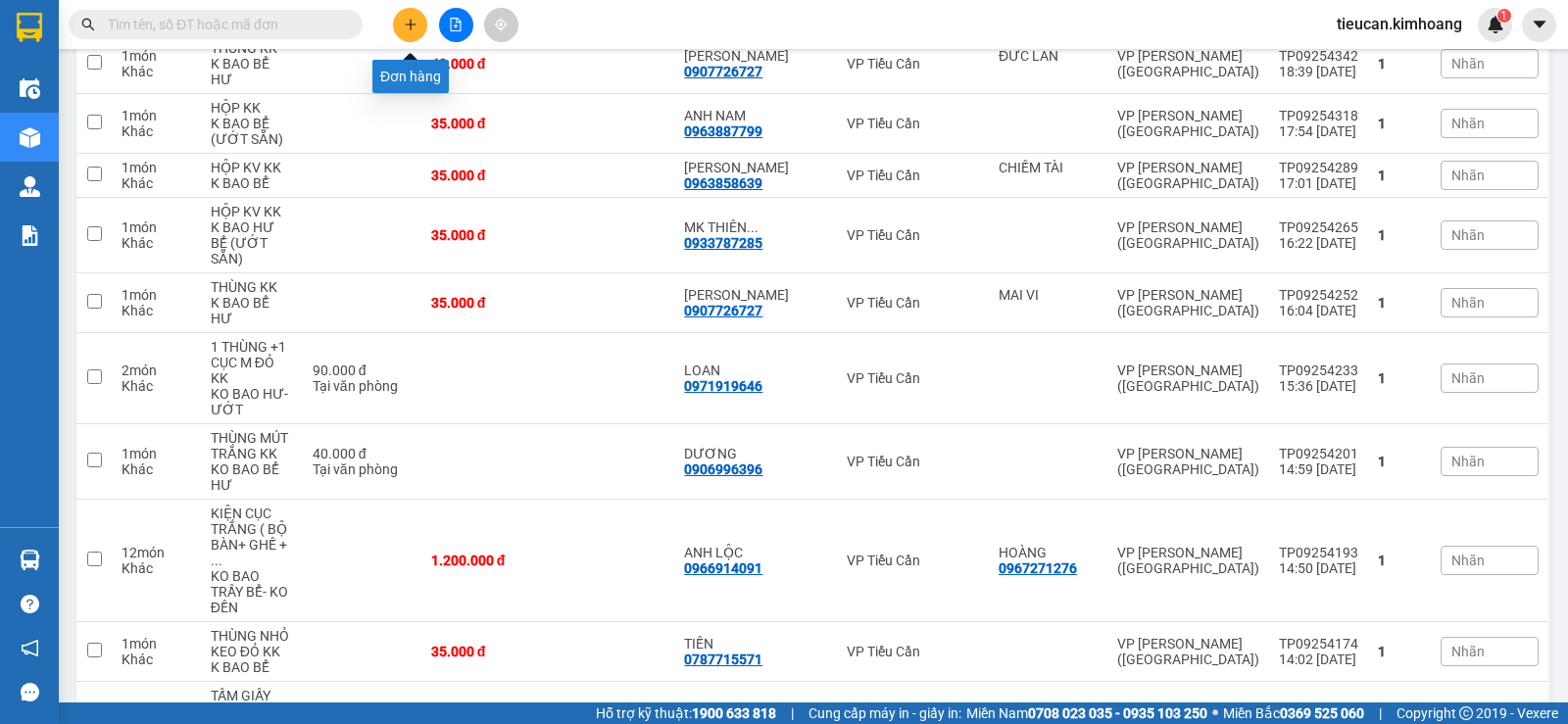
click at [407, 22] on icon "plus" at bounding box center [410, 25] width 14 height 14
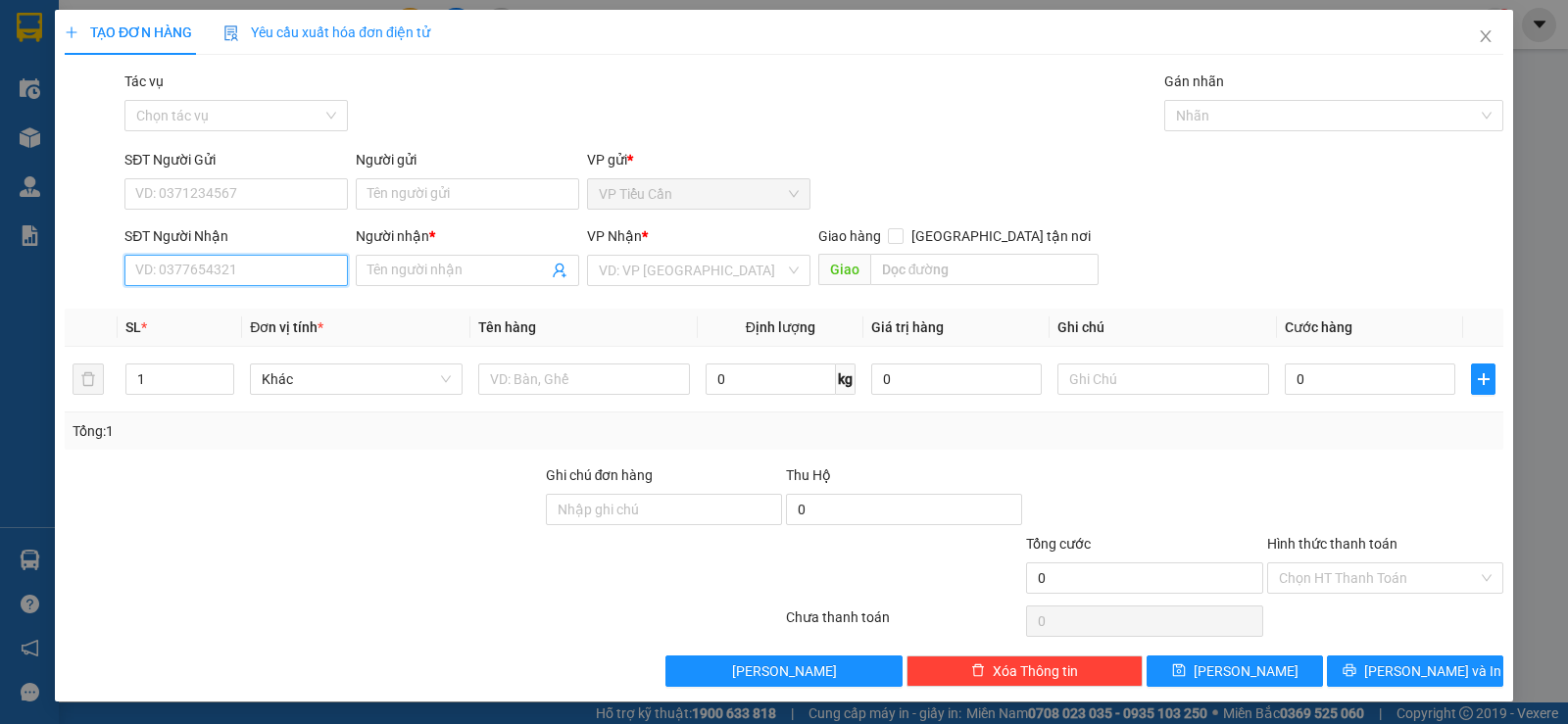
click at [237, 278] on input "SĐT Người Nhận" at bounding box center [237, 270] width 224 height 31
click at [220, 310] on div "0908362994 - TUẤN" at bounding box center [234, 310] width 198 height 22
type input "0908362994"
type input "TUẤN"
type input "45.000"
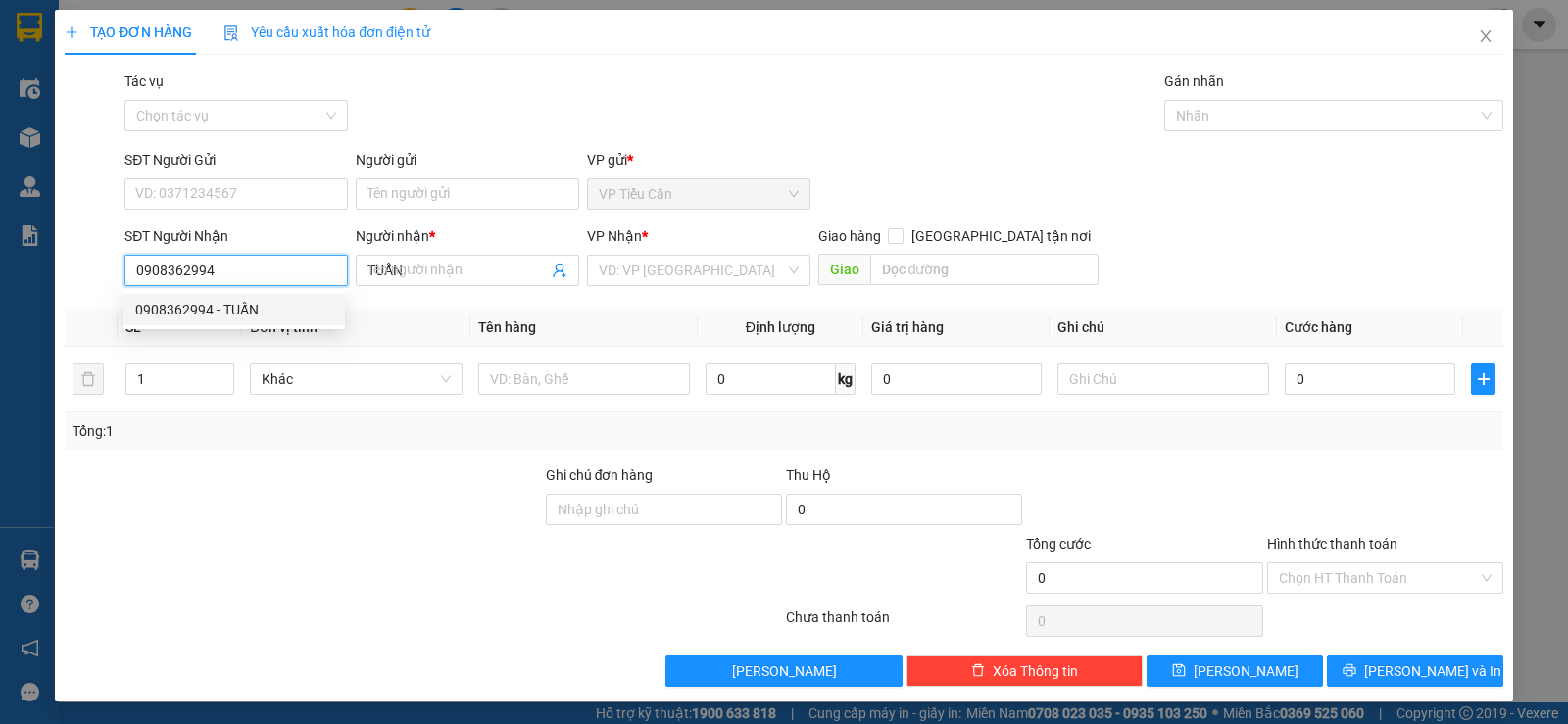
type input "45.000"
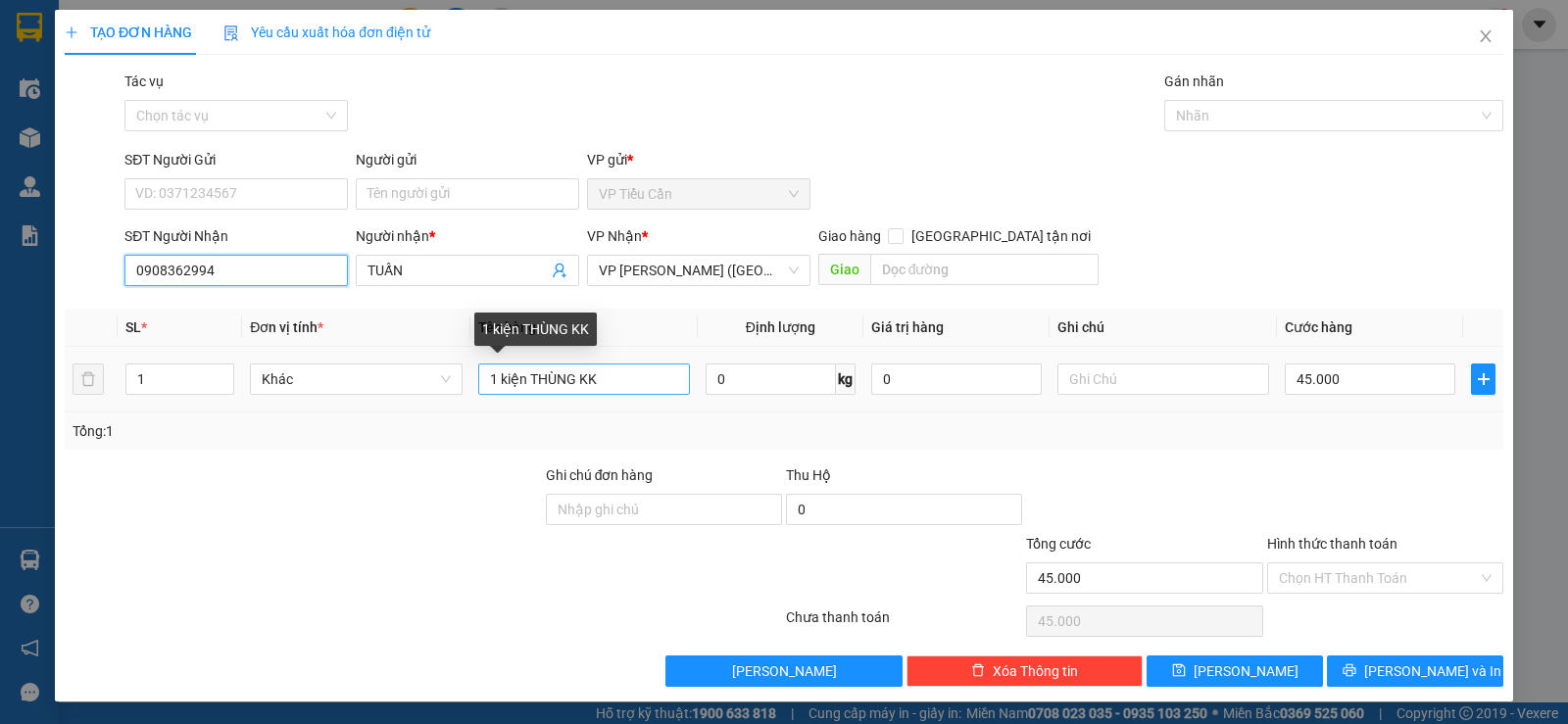
type input "0908362994"
click at [575, 379] on input "1 kiện THÙNG KK" at bounding box center [584, 378] width 212 height 31
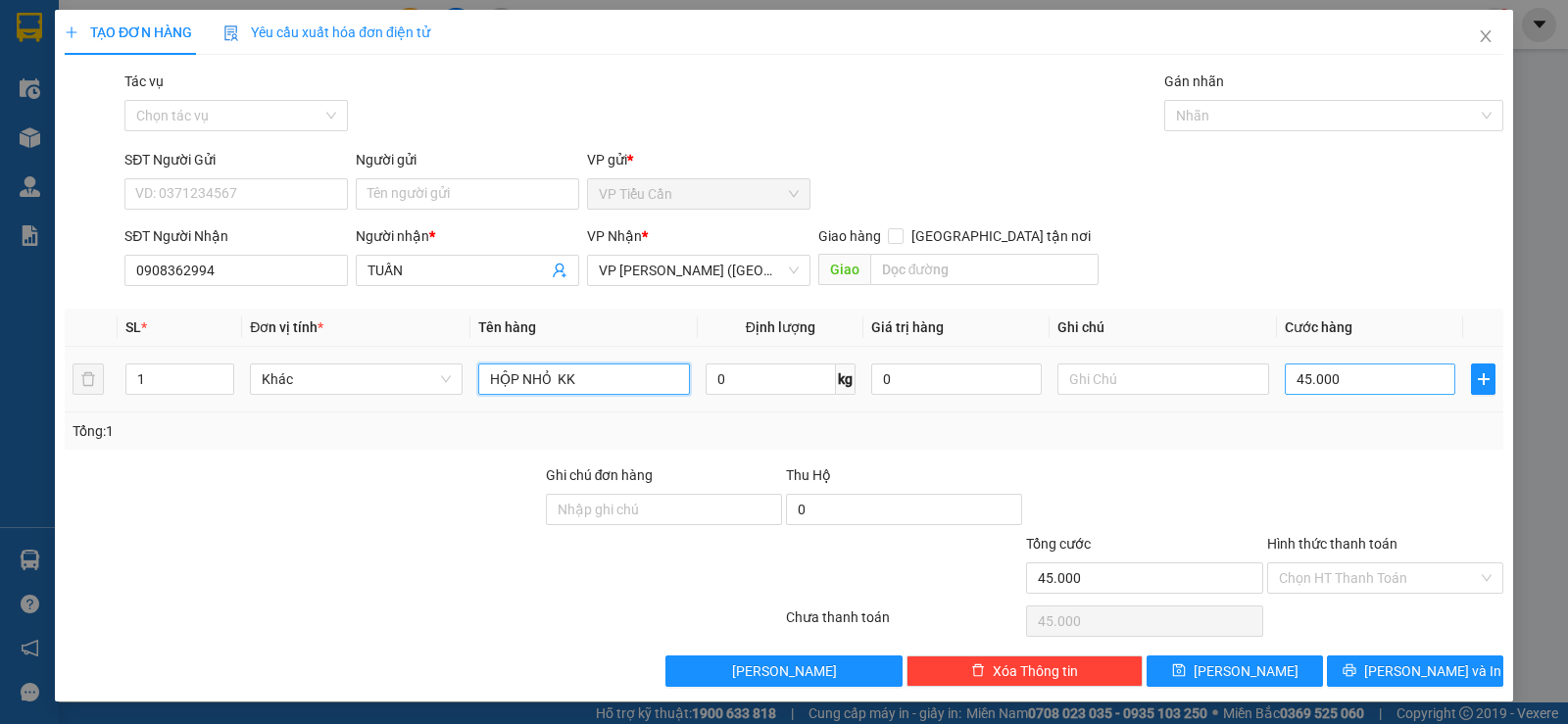
type input "HỘP NHỎ KK"
click at [1343, 376] on input "45.000" at bounding box center [1370, 378] width 171 height 31
type input "0"
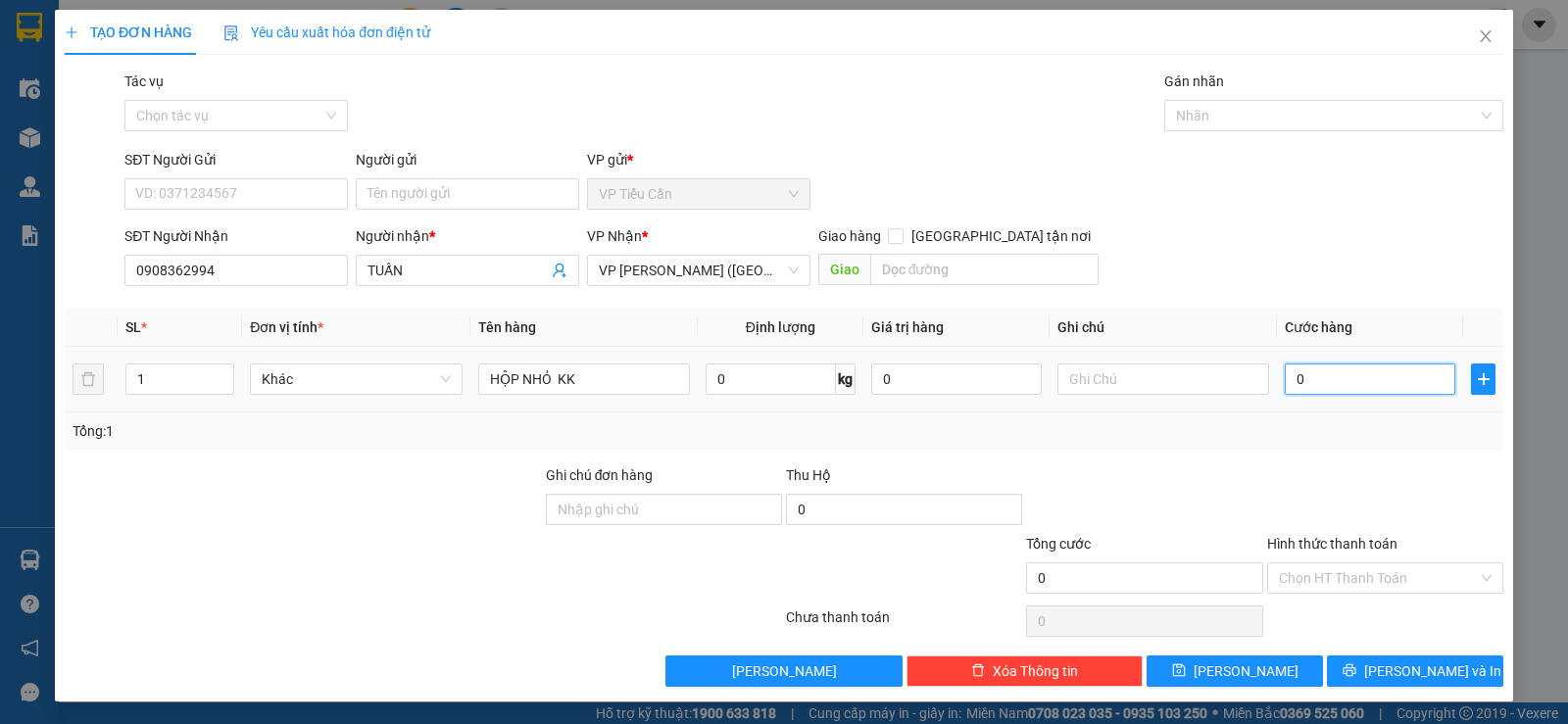
click at [1285, 375] on input "0" at bounding box center [1370, 378] width 171 height 31
type input "40"
type input "0"
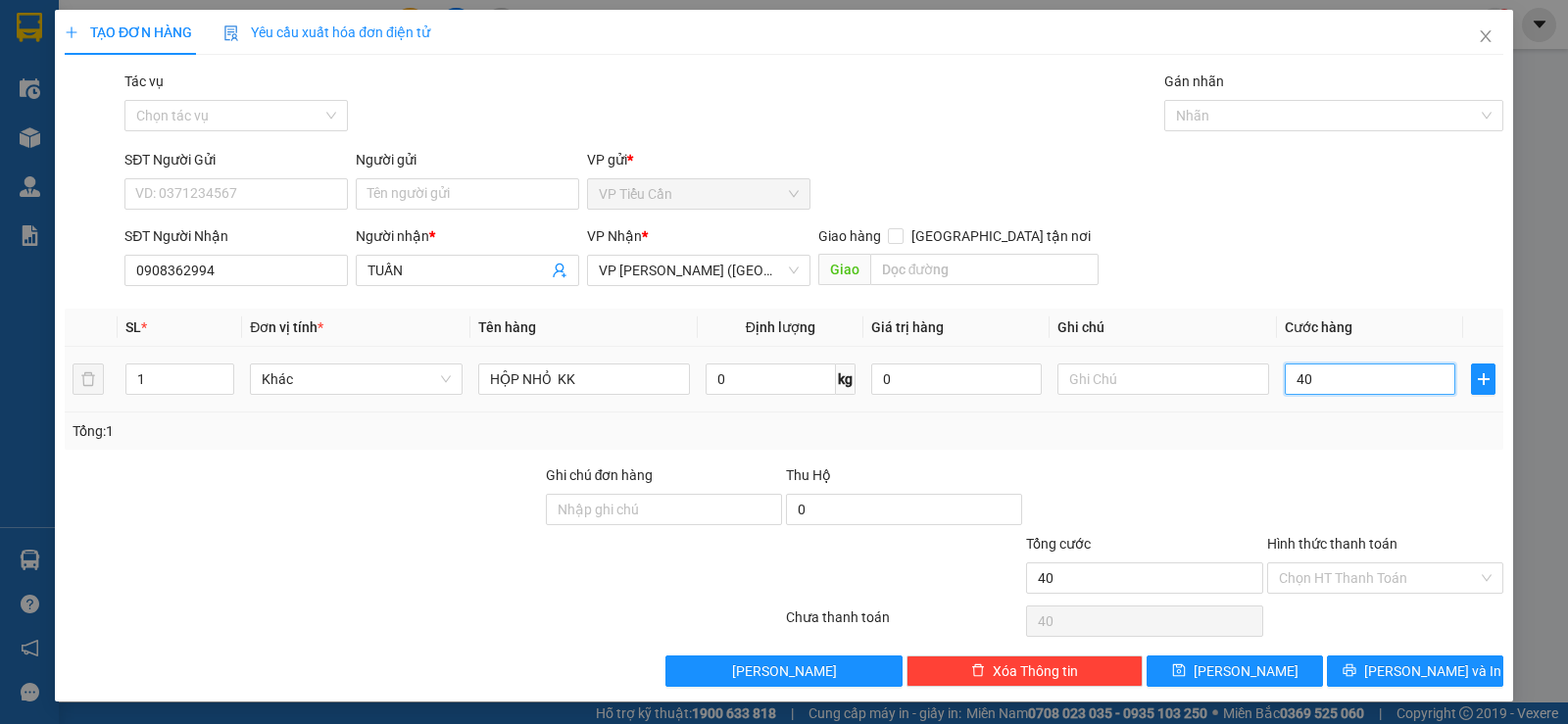
type input "0"
type input "30"
type input "350"
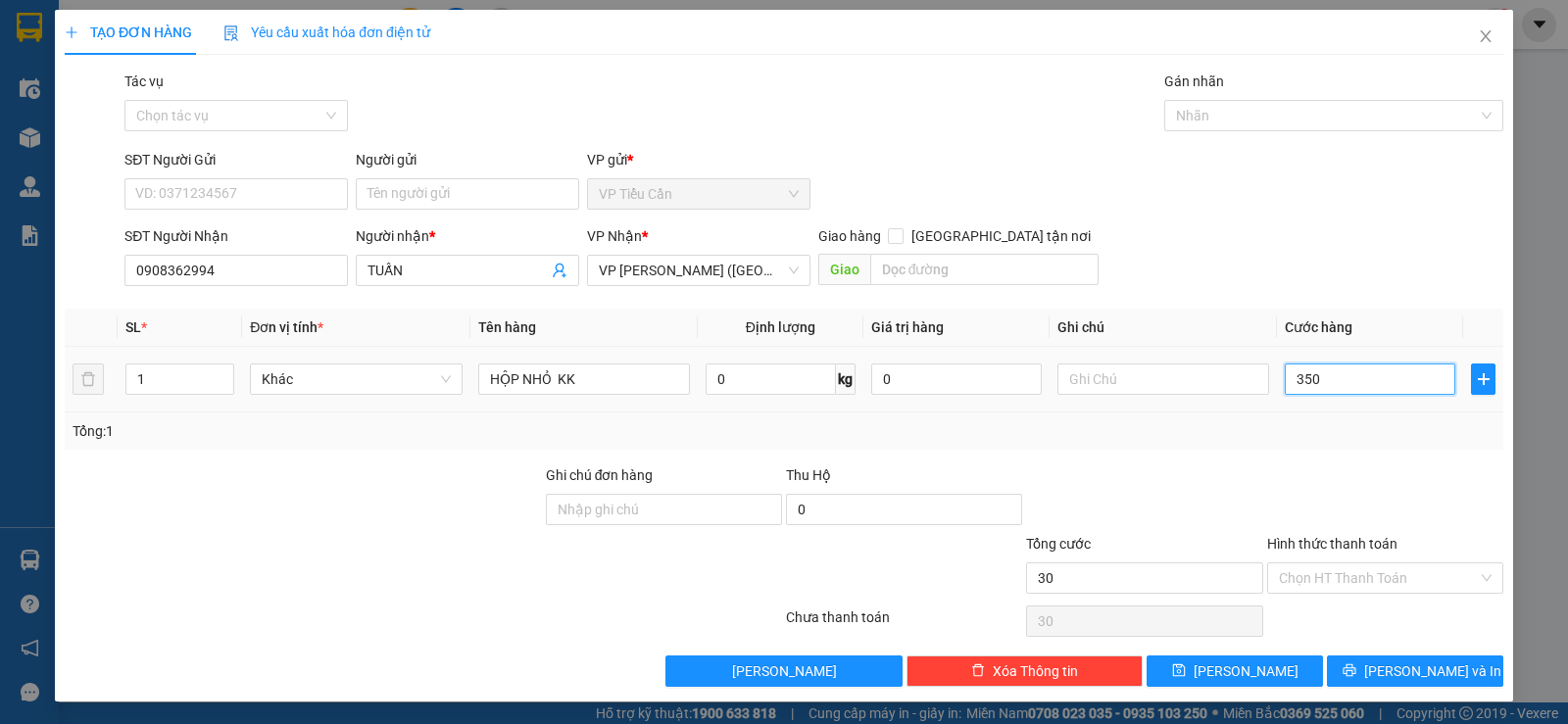
type input "350"
click at [1338, 382] on input "350" at bounding box center [1370, 378] width 171 height 31
type input "35"
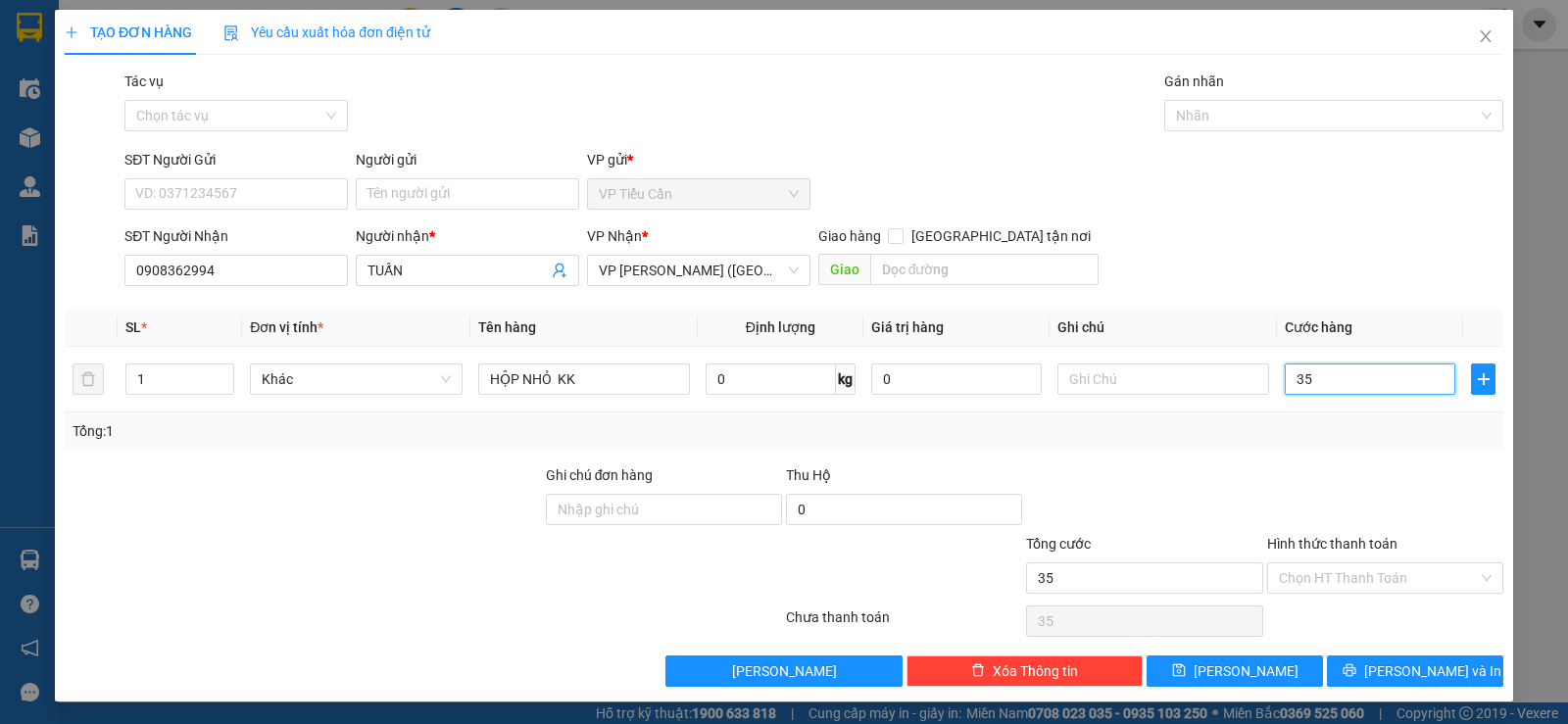
type input "35"
type input "35.000"
click at [1238, 432] on div "Tổng: 1" at bounding box center [784, 431] width 1423 height 22
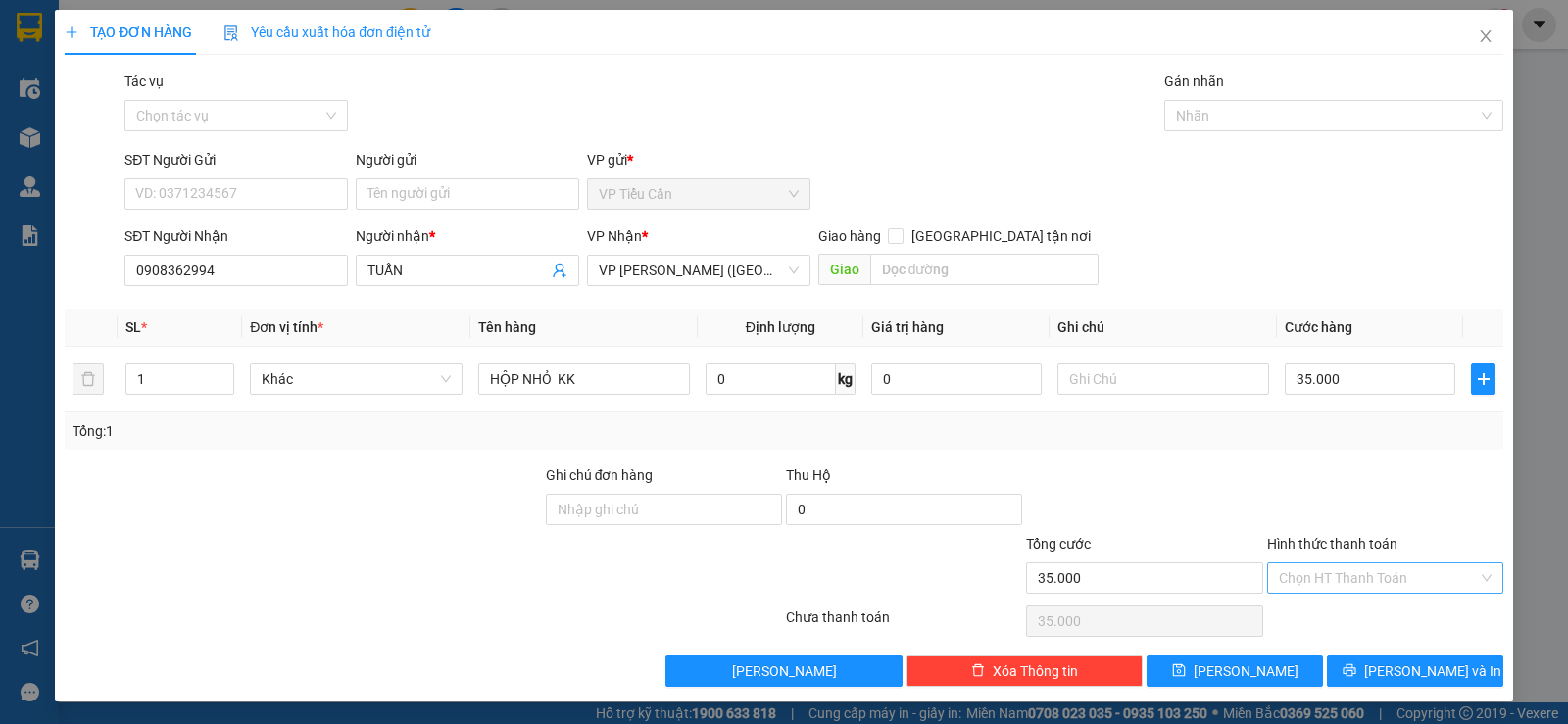
click at [1330, 562] on div "Chọn HT Thanh Toán" at bounding box center [1385, 577] width 237 height 31
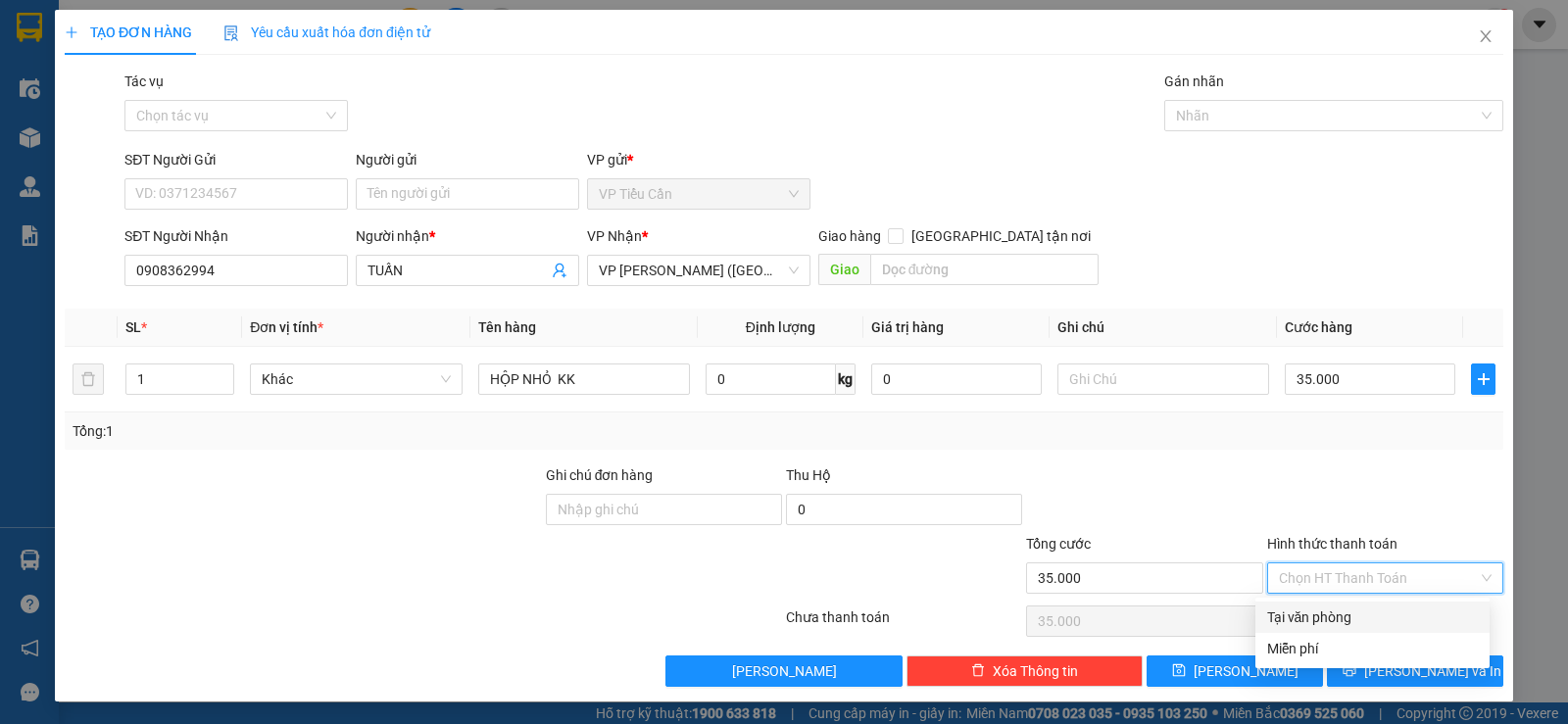
click at [1369, 615] on div "Tại văn phòng" at bounding box center [1372, 617] width 211 height 22
type input "0"
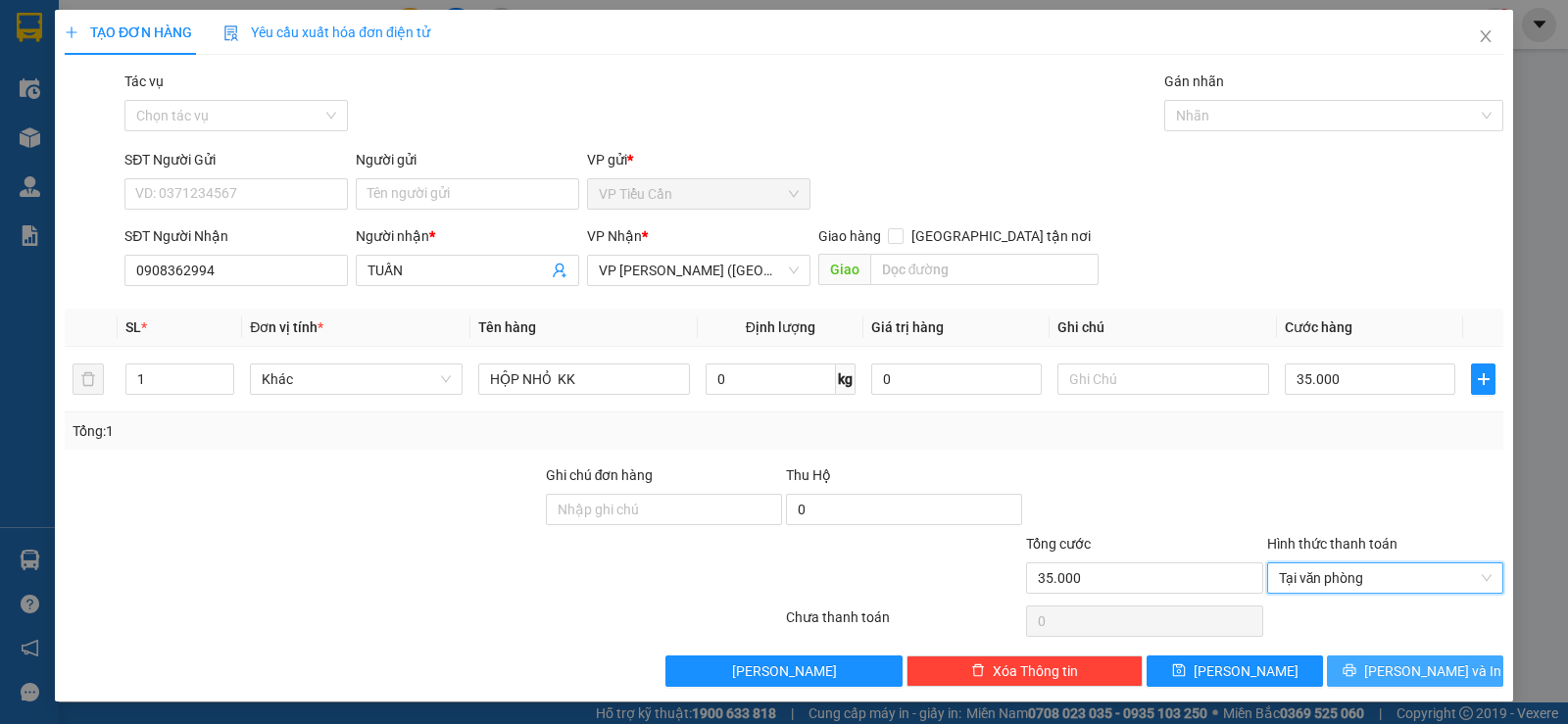
click at [1408, 668] on span "[PERSON_NAME] và In" at bounding box center [1432, 671] width 137 height 22
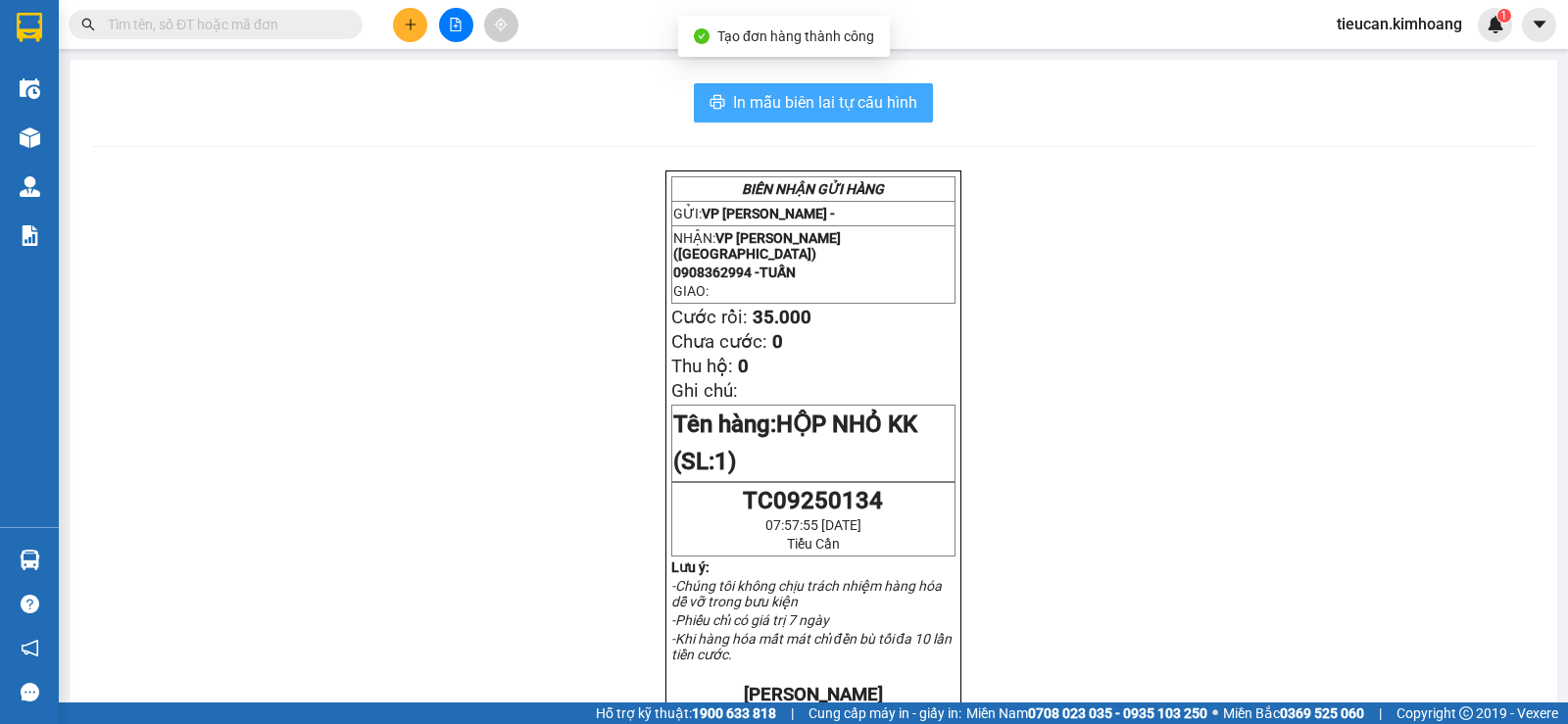
click at [903, 112] on span "In mẫu biên lai tự cấu hình" at bounding box center [825, 102] width 185 height 25
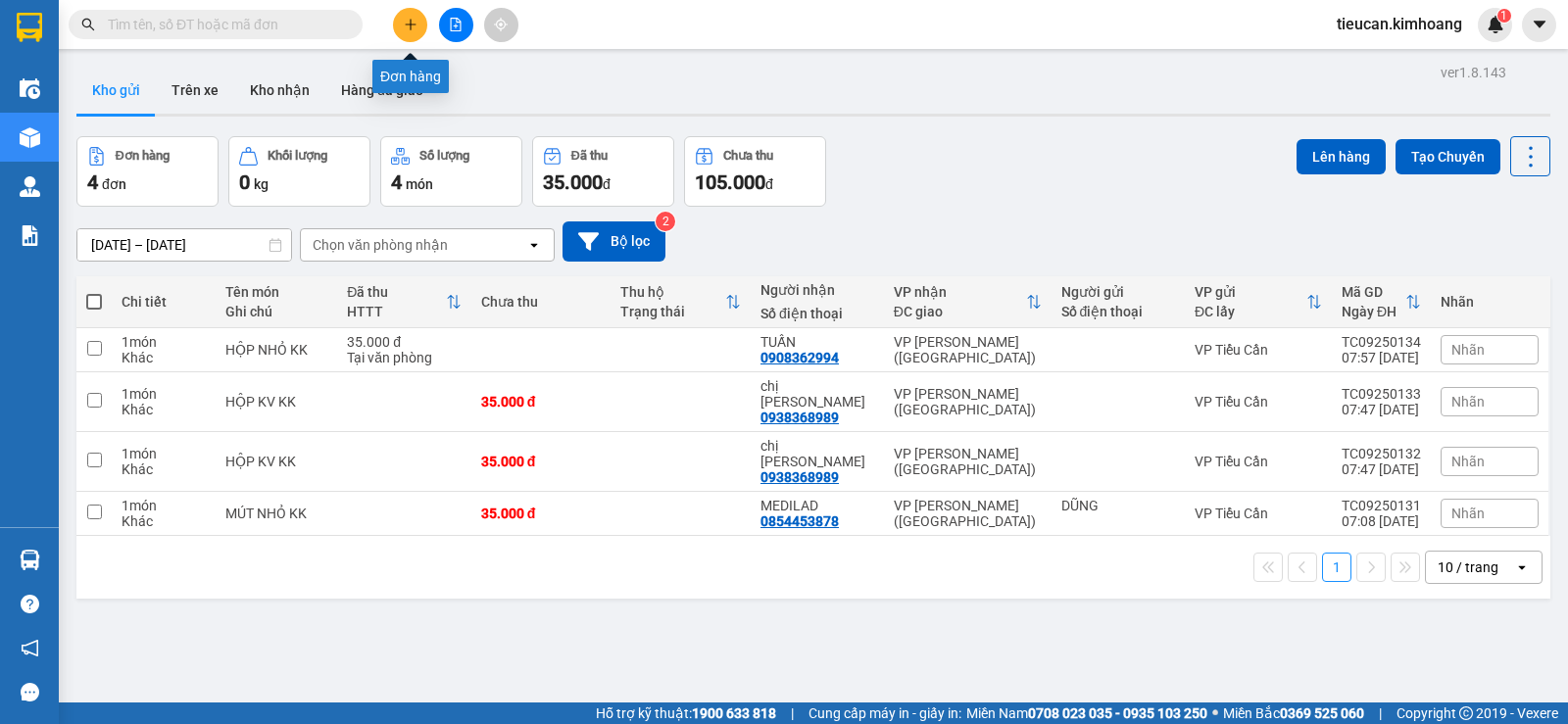
click at [398, 27] on button at bounding box center [410, 25] width 34 height 34
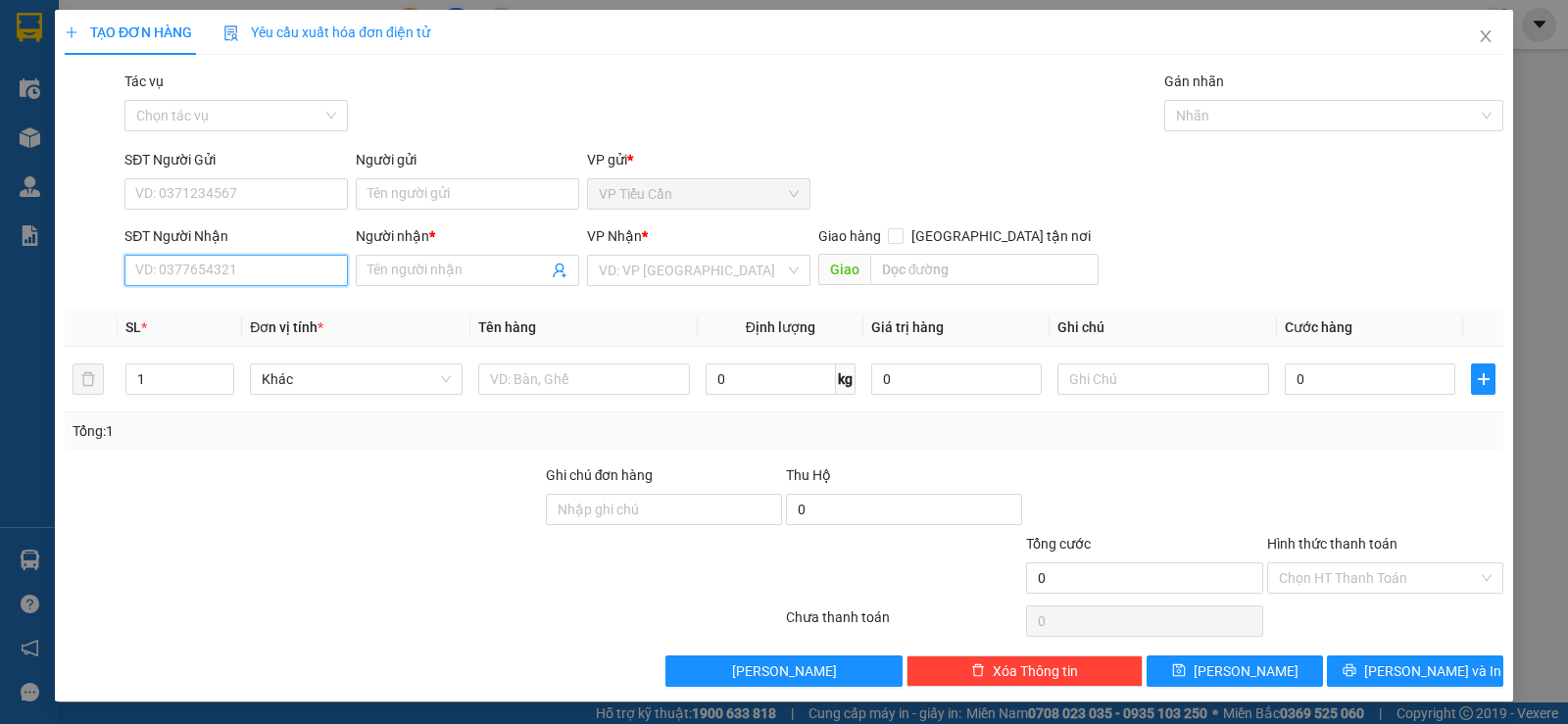
click at [266, 266] on input "SĐT Người Nhận" at bounding box center [237, 270] width 224 height 31
click at [253, 311] on div "0907088884 - [GEOGRAPHIC_DATA]" at bounding box center [245, 310] width 221 height 22
type input "0907088884"
type input "PHÚ THANH"
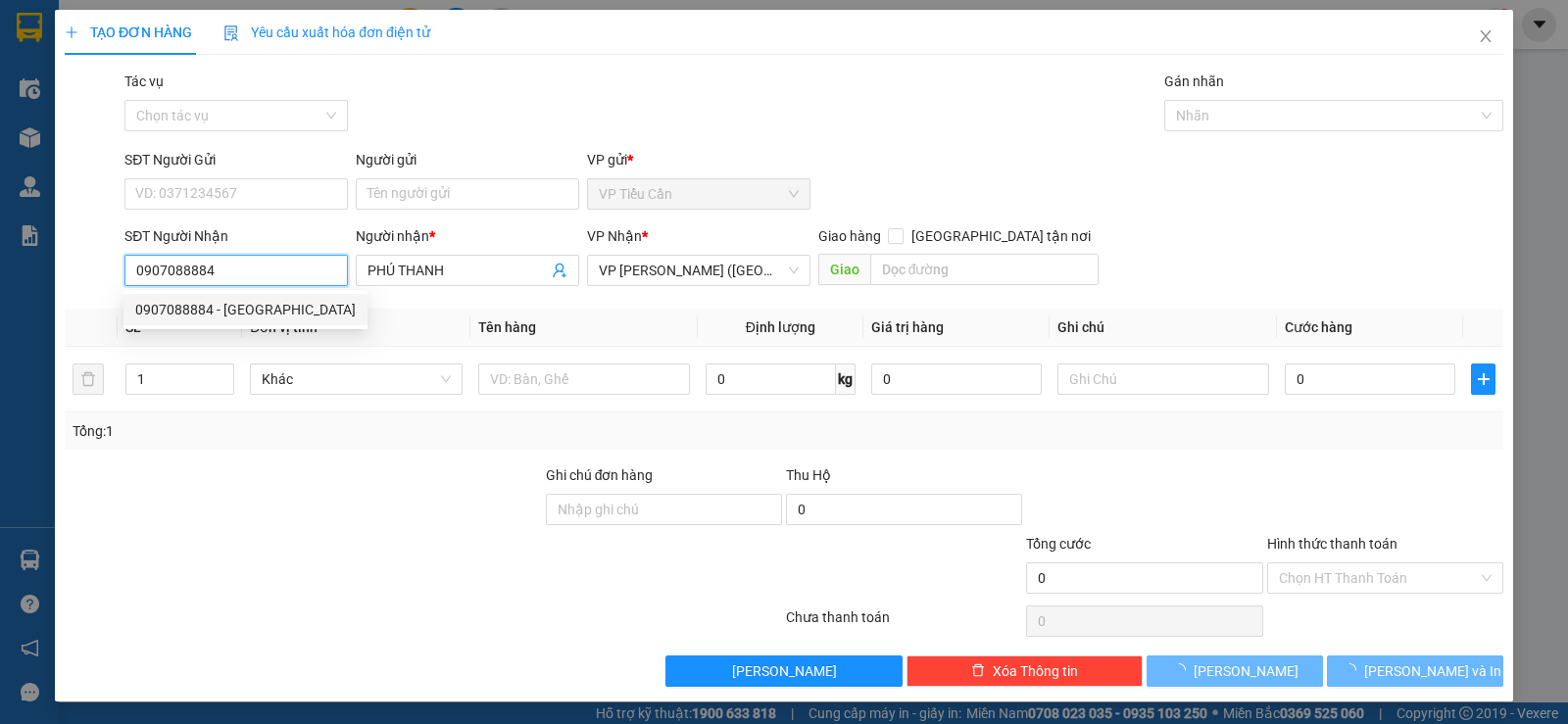
type input "35.000"
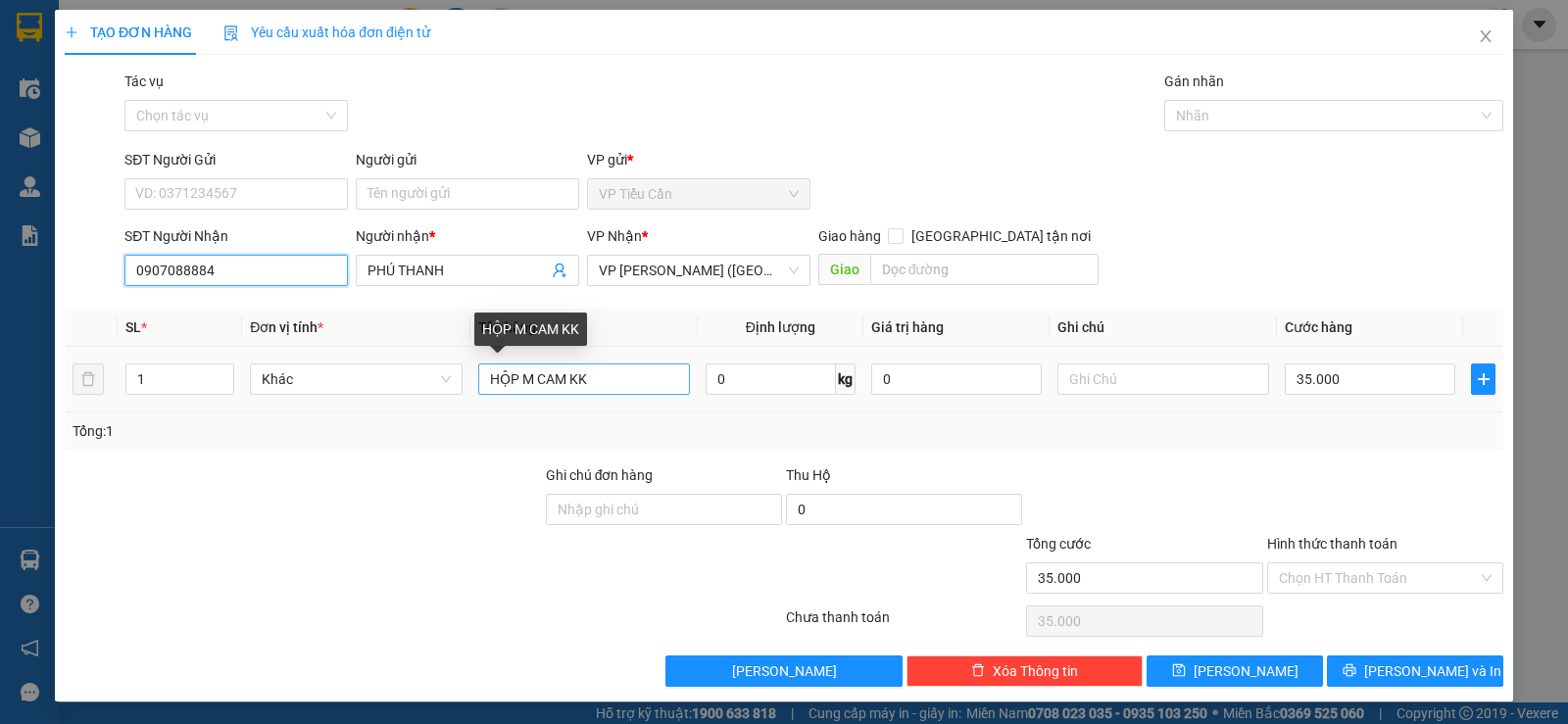
type input "0907088884"
click at [564, 382] on input "HỘP M CAM KK" at bounding box center [584, 378] width 212 height 31
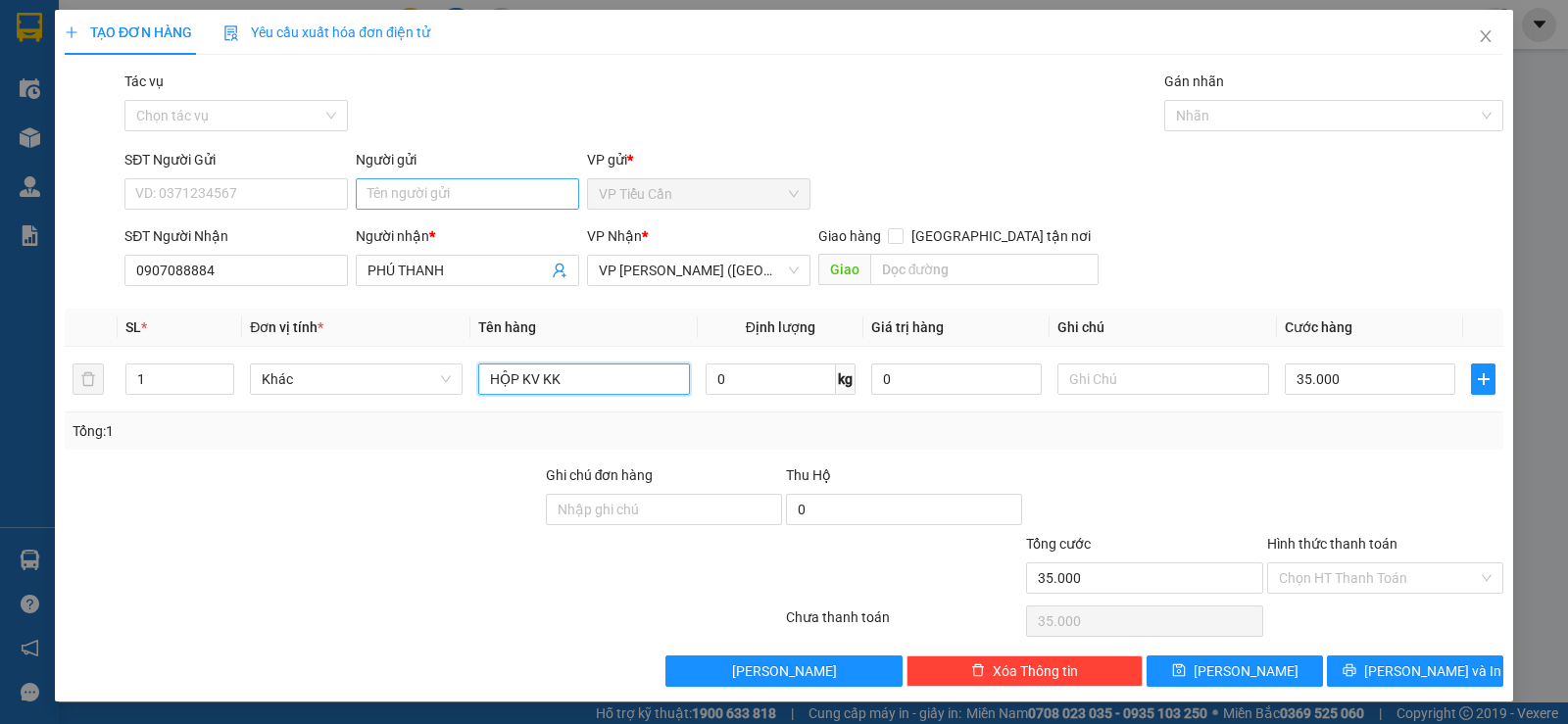
type input "HỘP KV KK"
click at [373, 188] on input "Người gửi" at bounding box center [467, 194] width 224 height 31
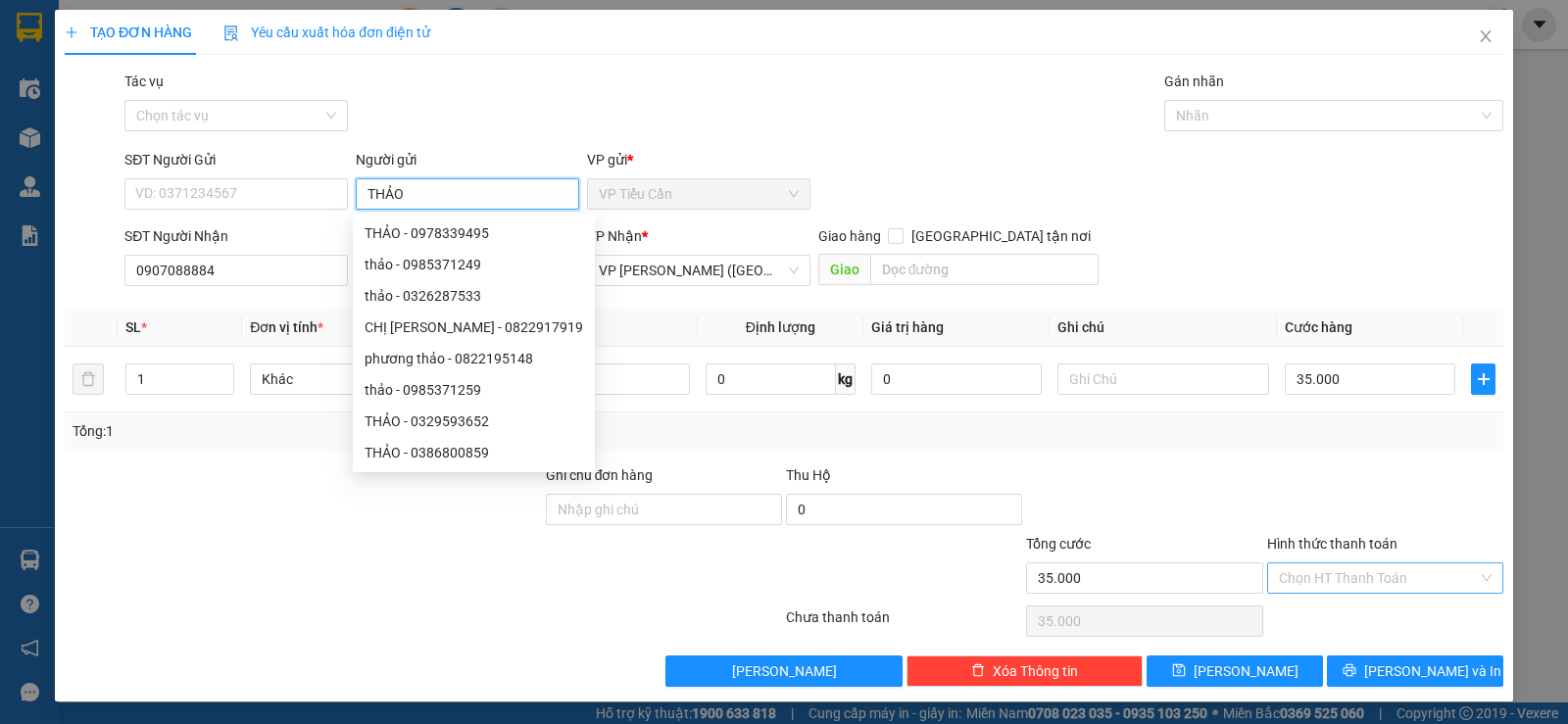
type input "THẢO"
click at [1363, 578] on input "Hình thức thanh toán" at bounding box center [1378, 577] width 199 height 29
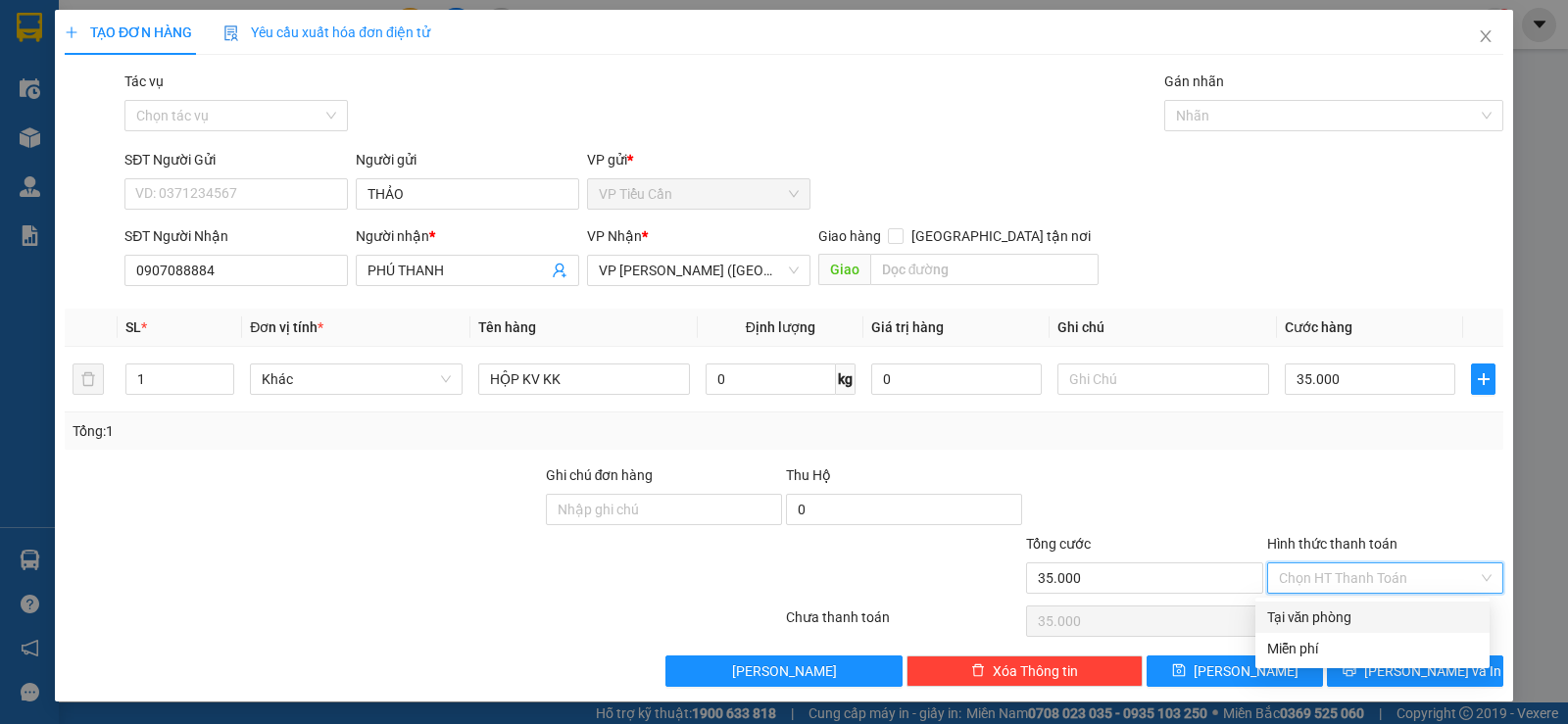
click at [1346, 606] on div "Tại văn phòng" at bounding box center [1372, 617] width 235 height 31
type input "0"
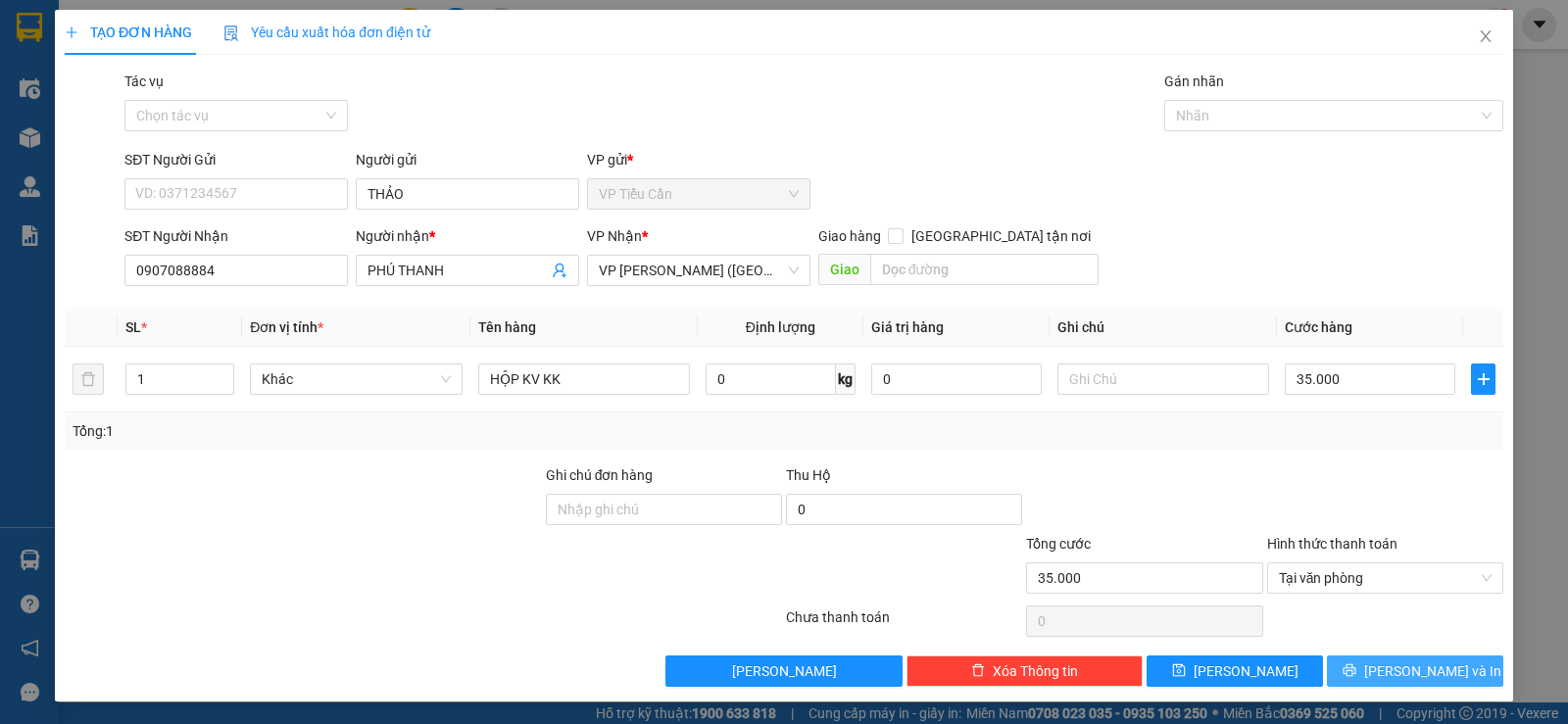
click at [1381, 669] on button "[PERSON_NAME] và In" at bounding box center [1415, 671] width 177 height 31
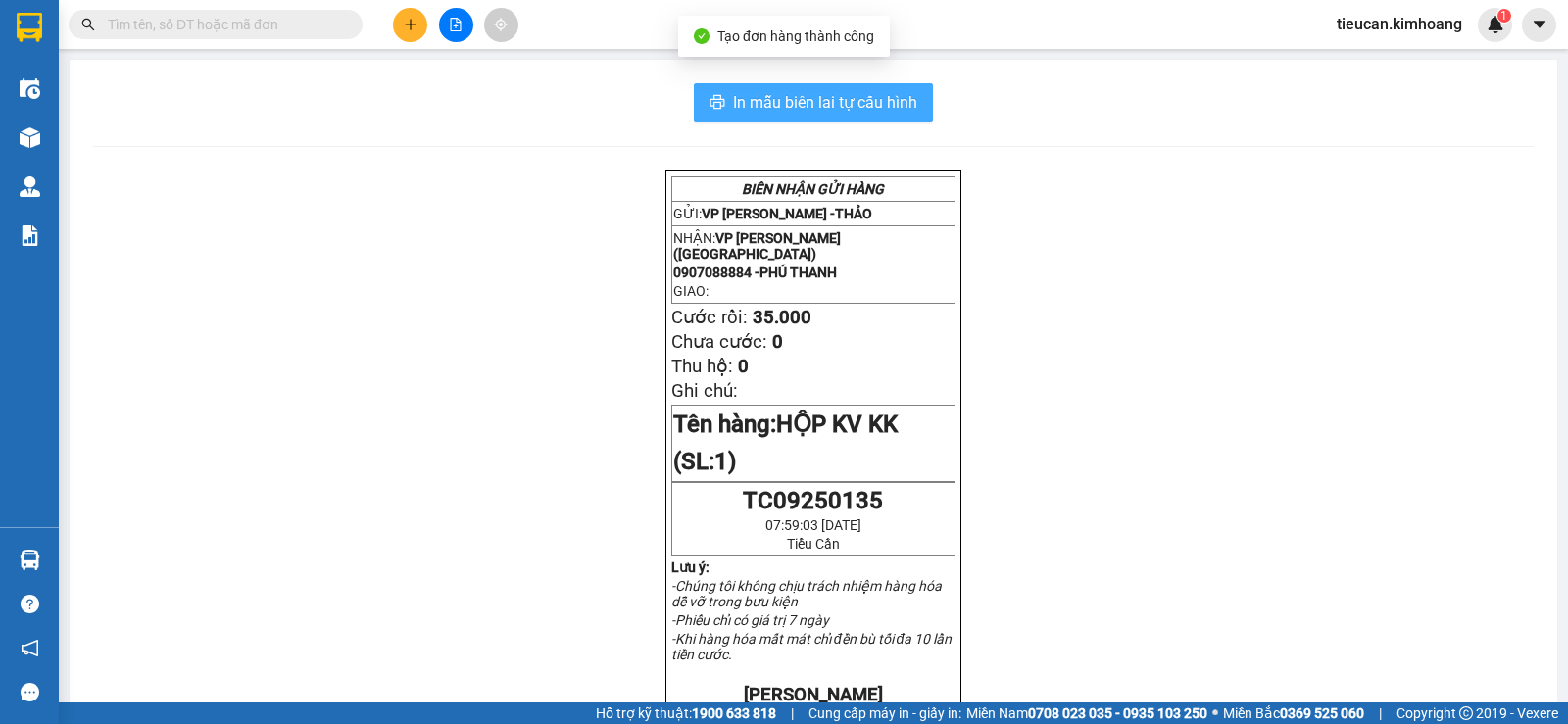
click at [903, 99] on span "In mẫu biên lai tự cấu hình" at bounding box center [825, 102] width 185 height 25
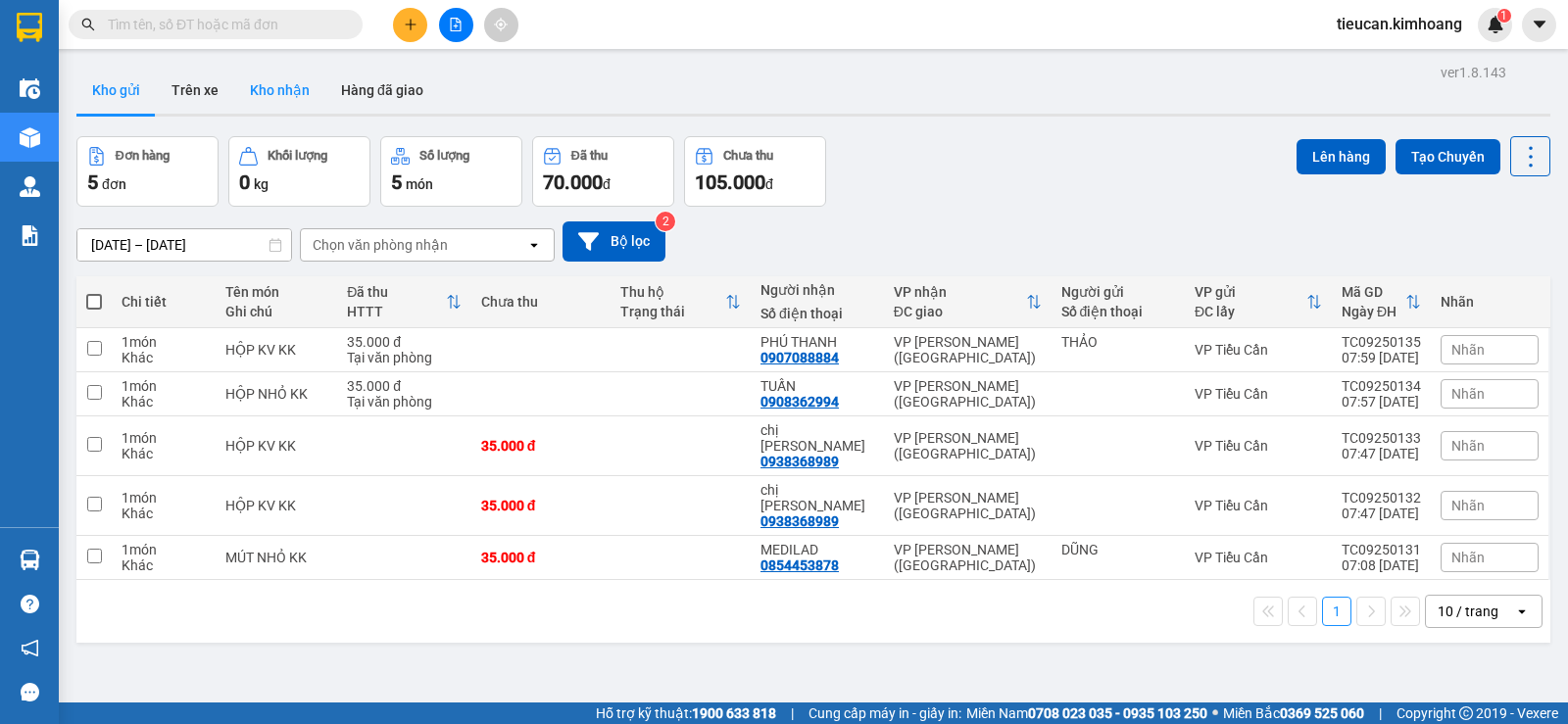
click at [261, 107] on button "Kho nhận" at bounding box center [280, 90] width 91 height 47
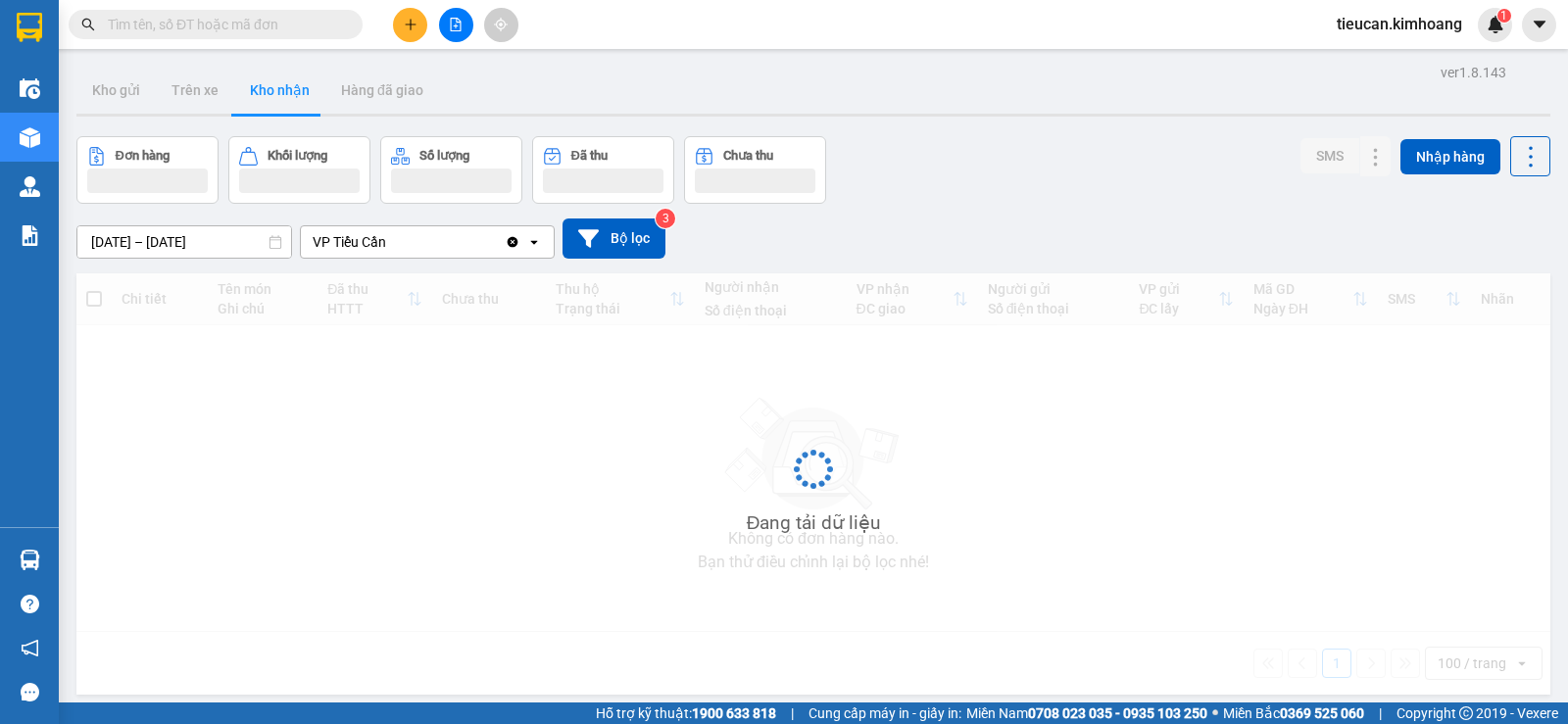
click at [261, 107] on button "Kho nhận" at bounding box center [280, 90] width 91 height 47
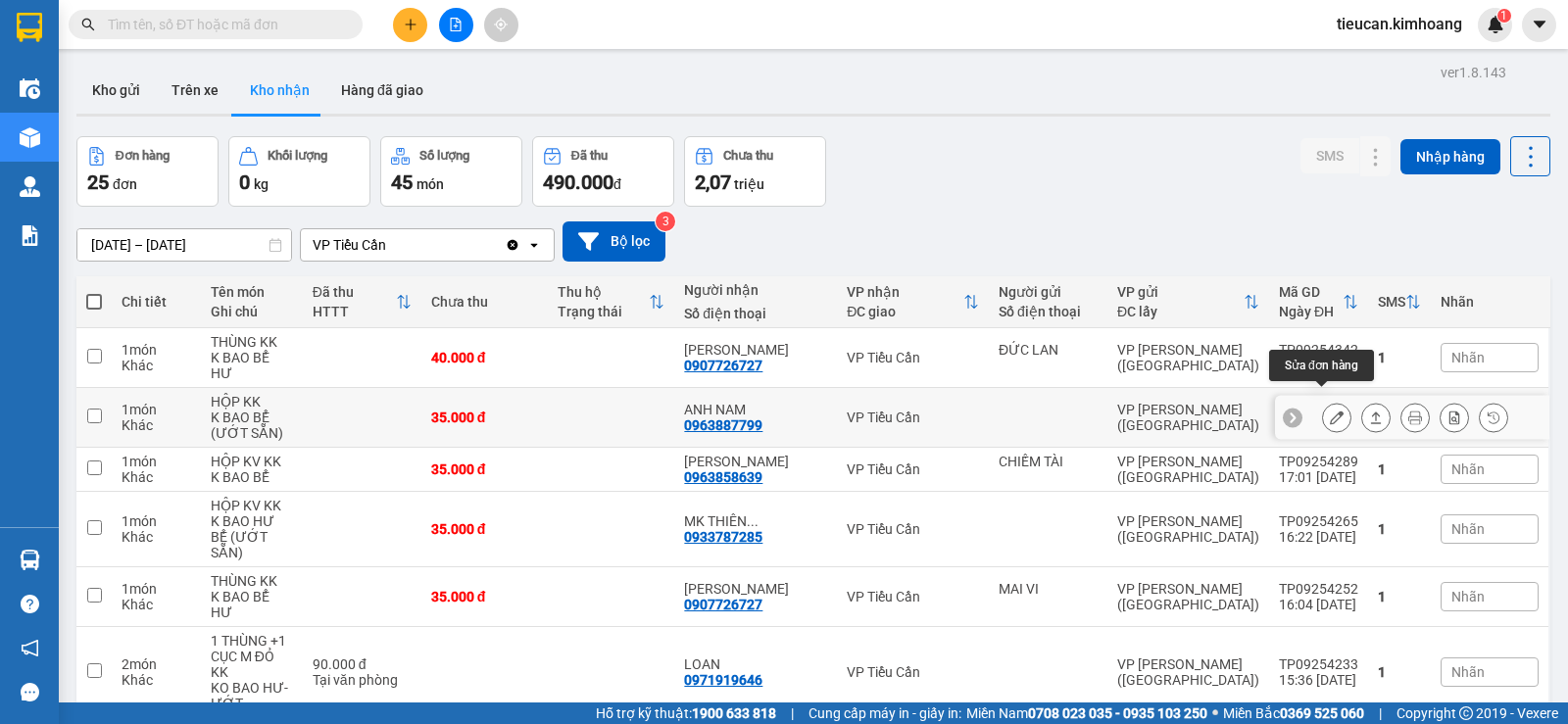
click at [1327, 400] on button at bounding box center [1336, 417] width 27 height 34
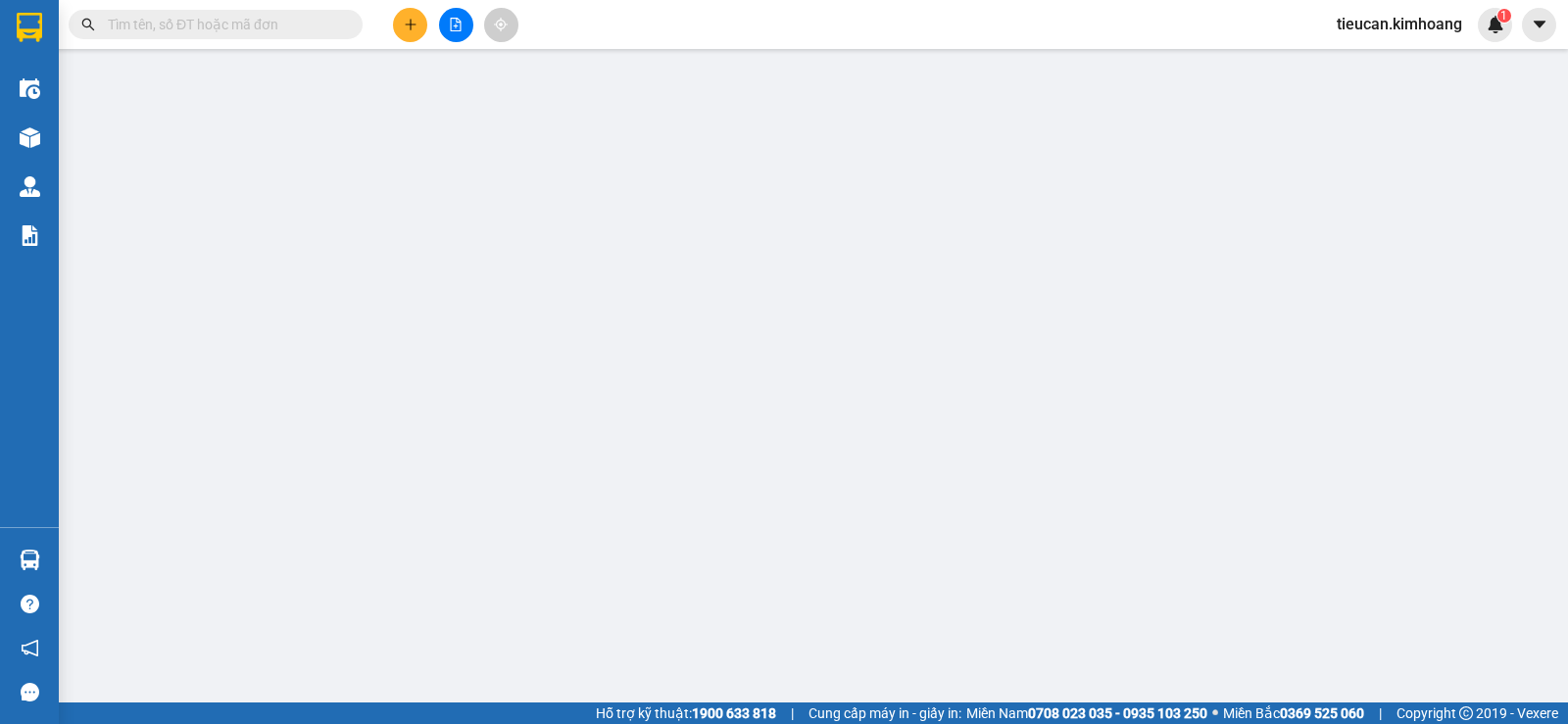
type input "0963887799"
type input "ANH NAM"
type input "35.000"
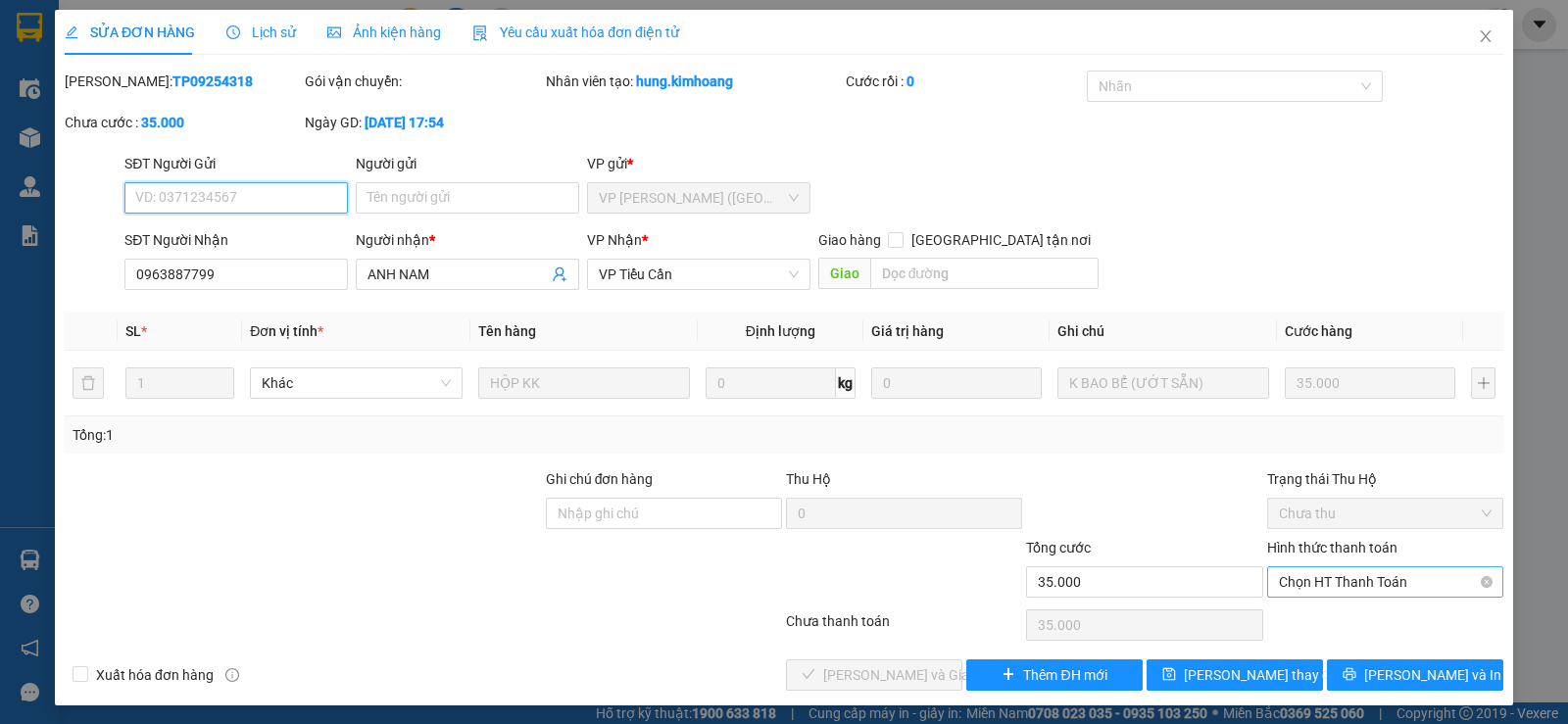
click at [1339, 578] on span "Chọn HT Thanh Toán" at bounding box center [1385, 581] width 213 height 29
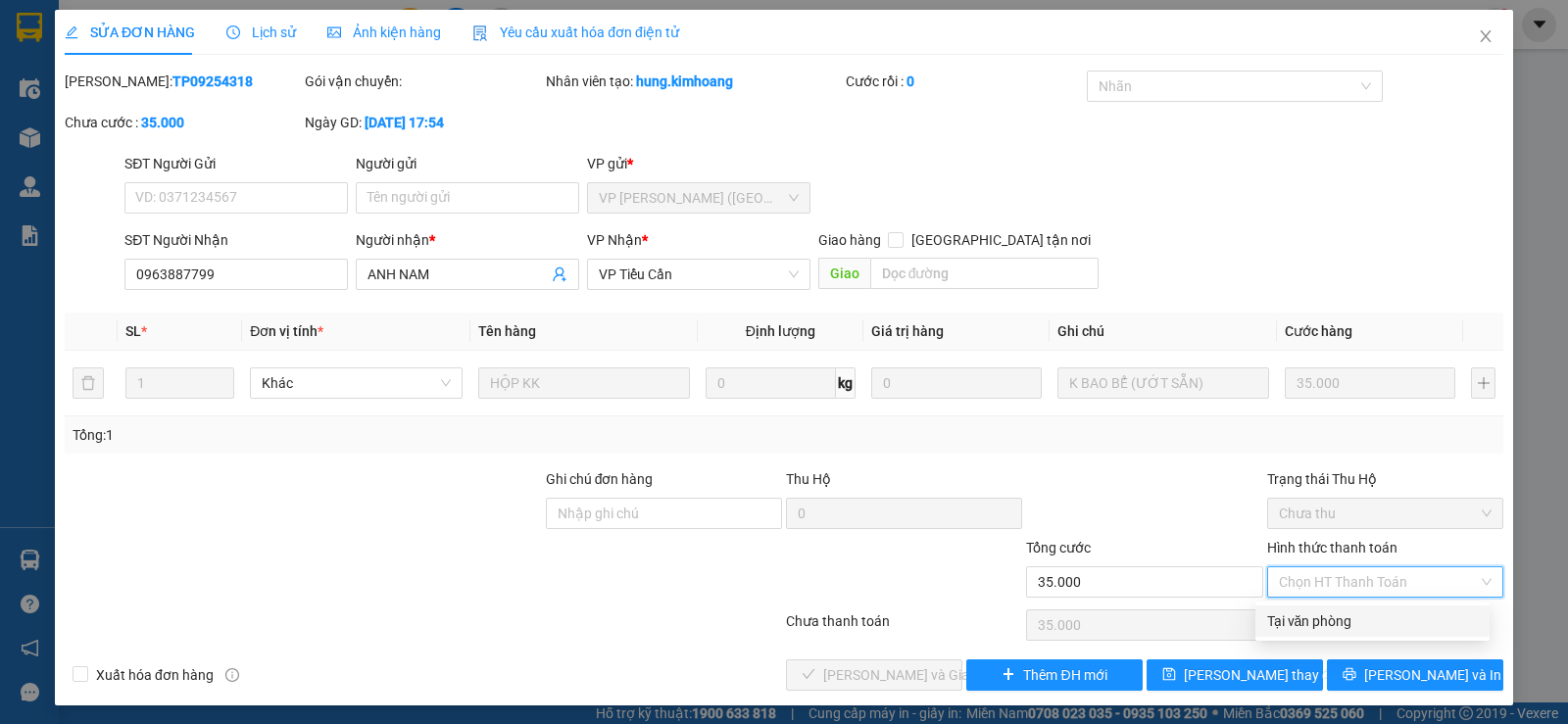
click at [1342, 621] on div "Tại văn phòng" at bounding box center [1372, 621] width 211 height 22
type input "0"
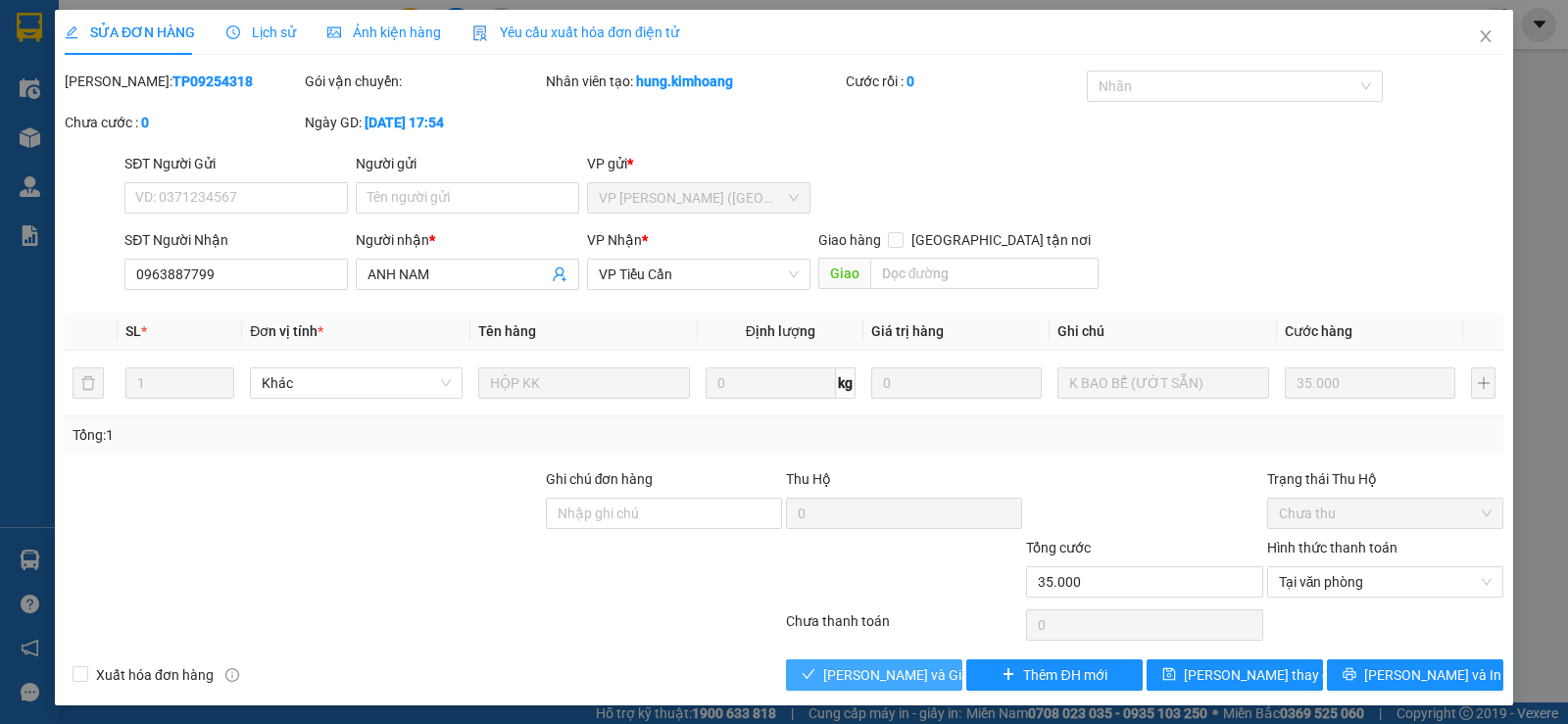
click at [820, 668] on button "Lưu và Giao hàng" at bounding box center [874, 674] width 177 height 31
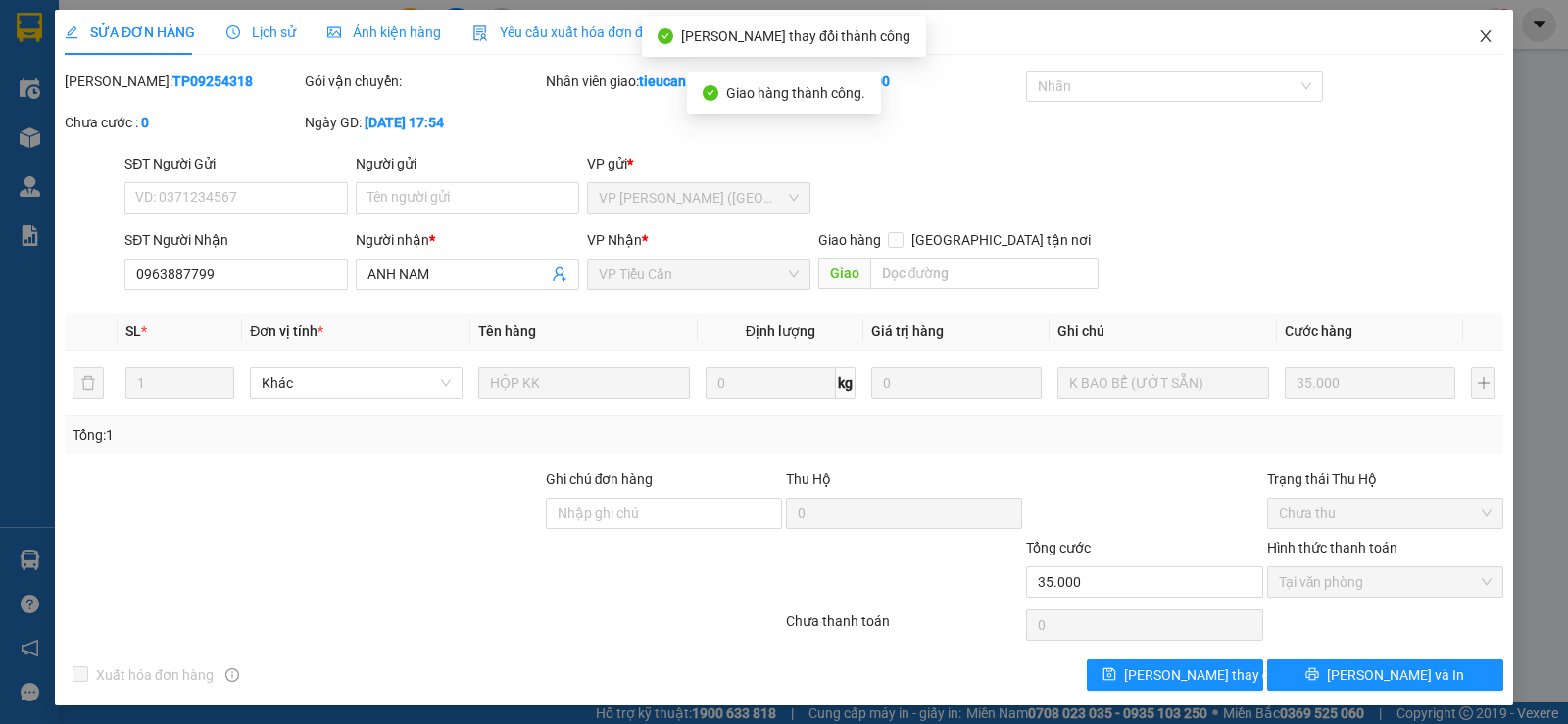
click at [1480, 41] on icon "close" at bounding box center [1485, 36] width 11 height 12
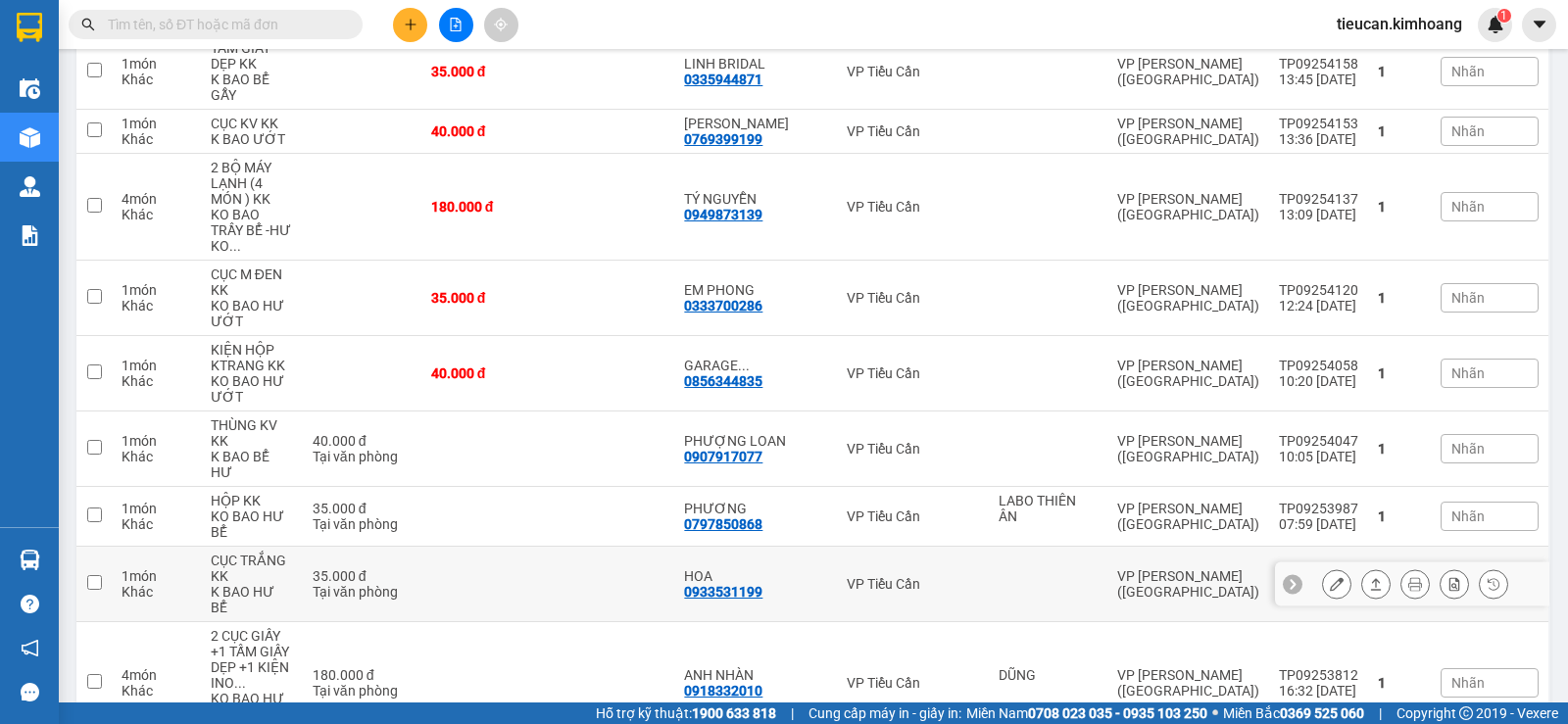
scroll to position [588, 0]
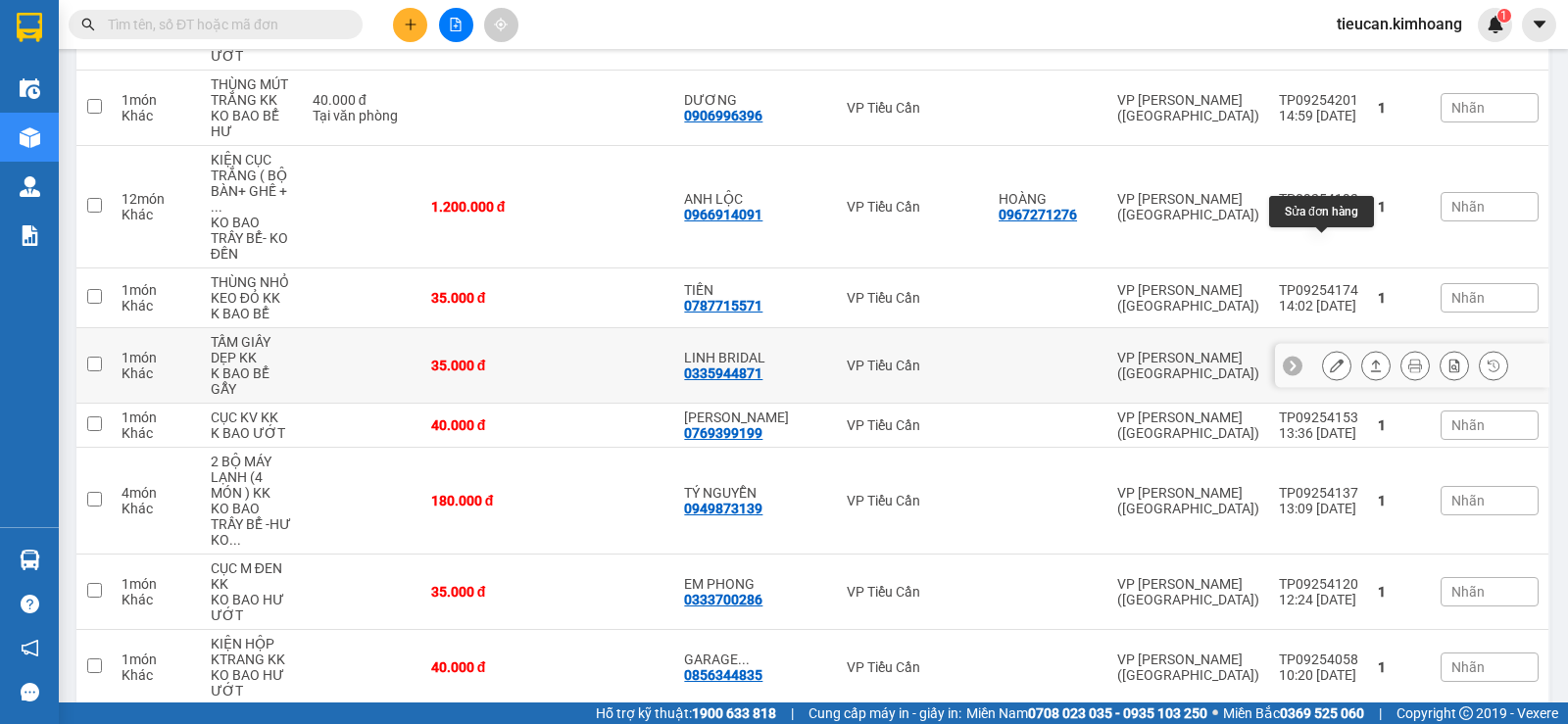
click at [1330, 359] on icon at bounding box center [1337, 365] width 14 height 14
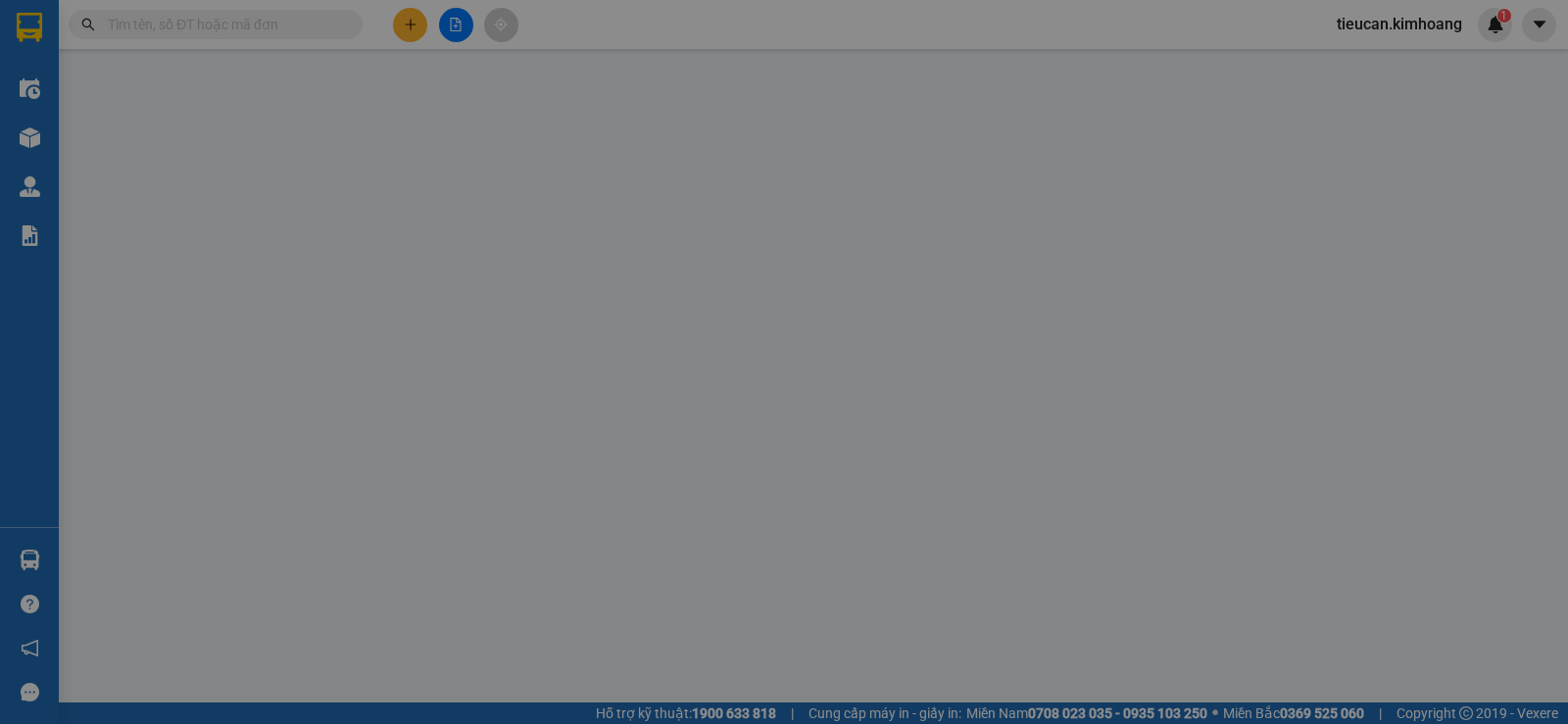
type input "0335944871"
type input "LINH BRIDAL"
type input "35.000"
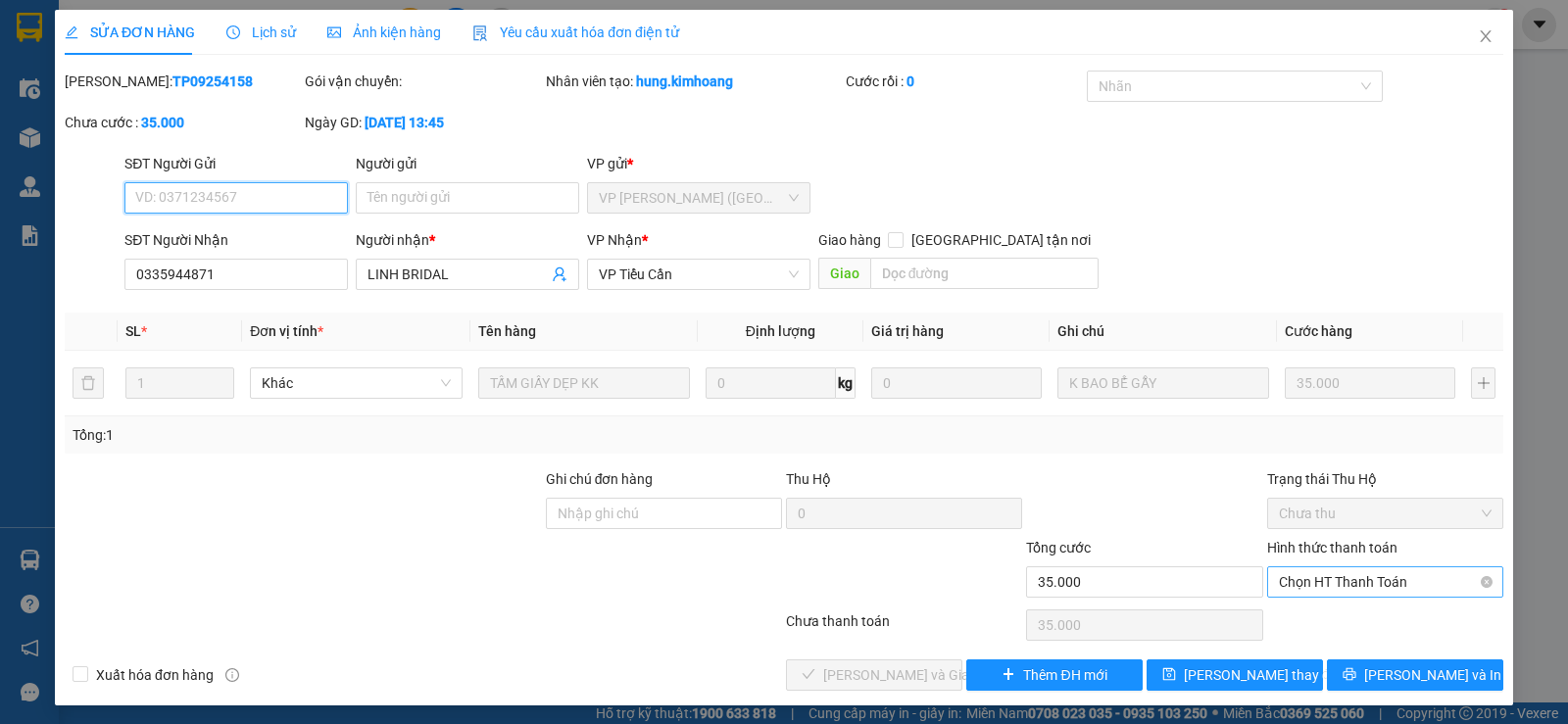
click at [1359, 579] on span "Chọn HT Thanh Toán" at bounding box center [1385, 581] width 213 height 29
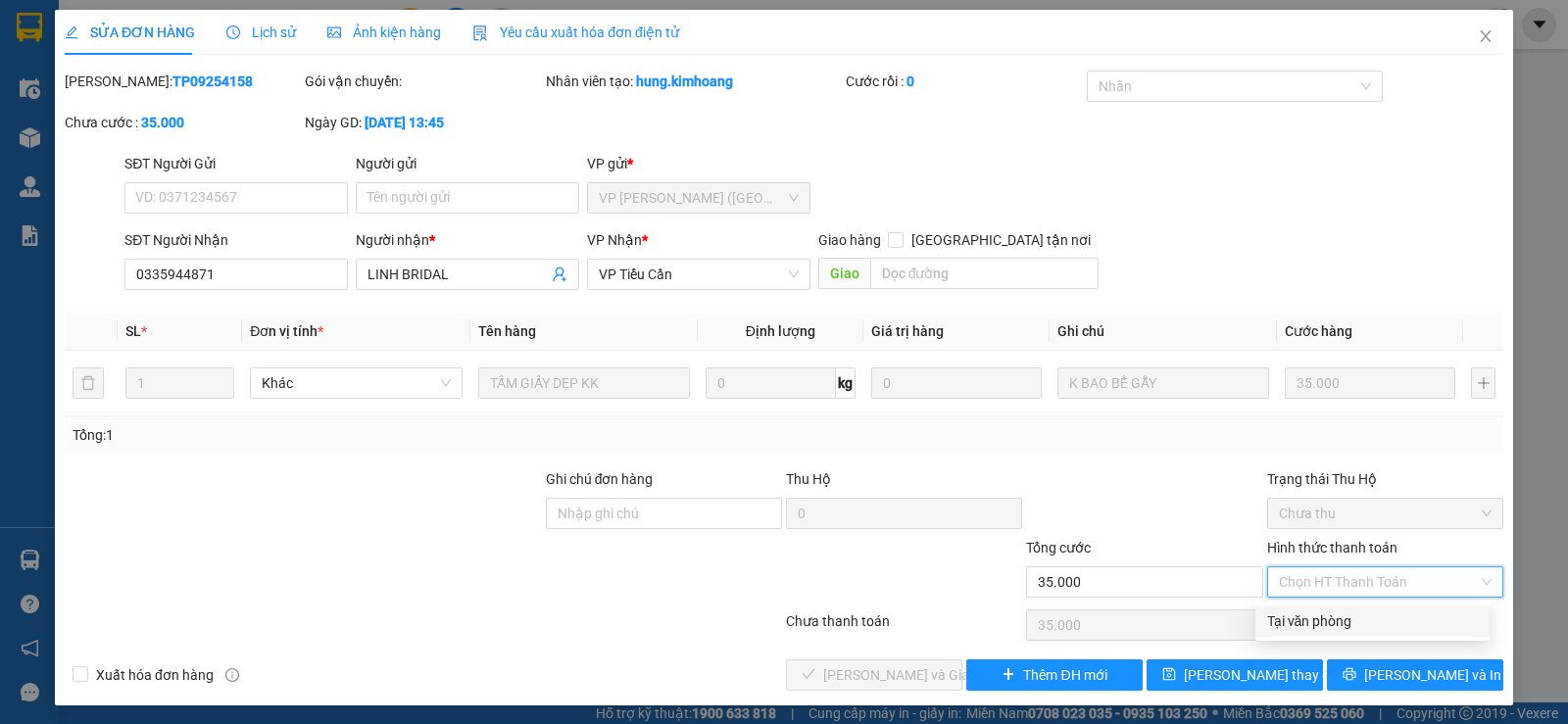
click at [1300, 625] on div "Tại văn phòng" at bounding box center [1372, 621] width 211 height 22
type input "0"
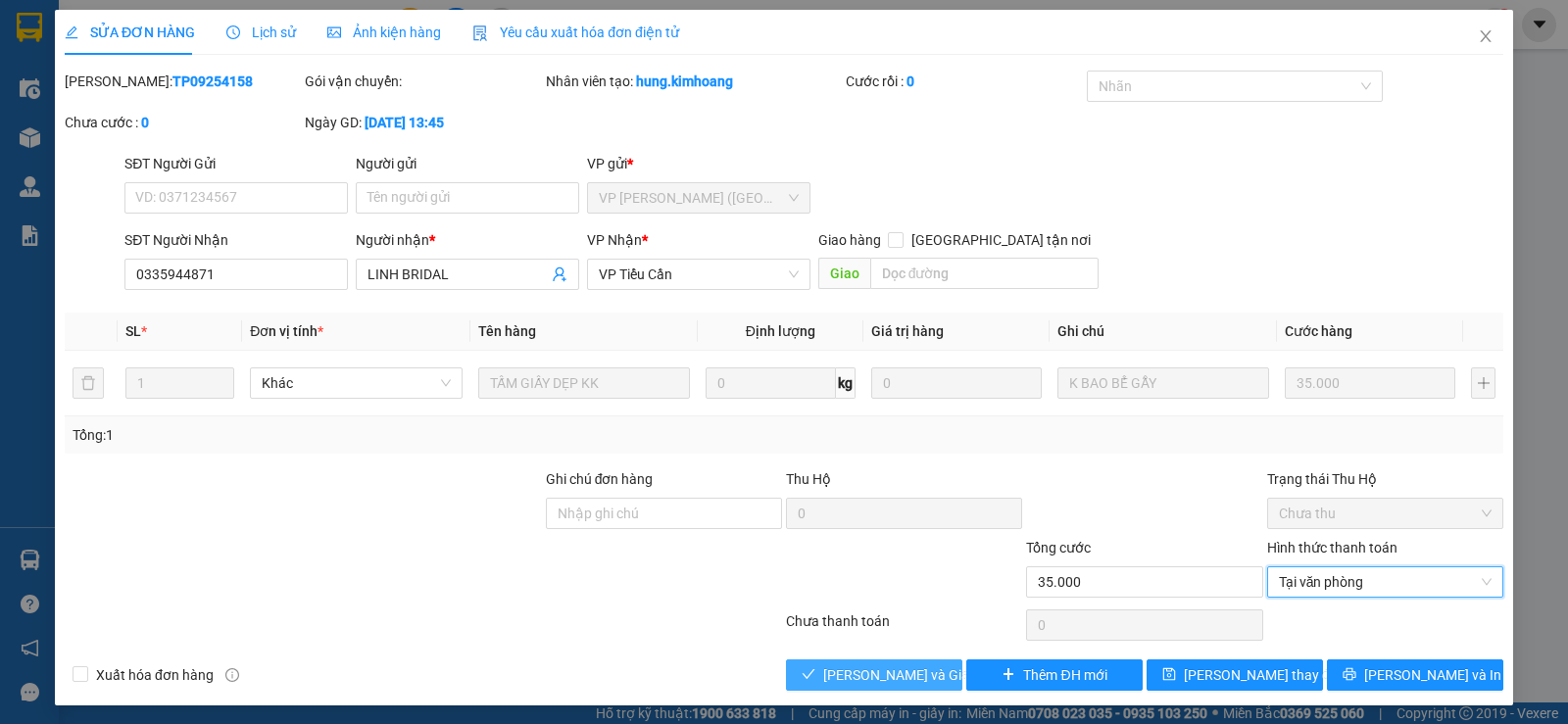
click at [906, 661] on button "[PERSON_NAME] và Giao hàng" at bounding box center [874, 674] width 177 height 31
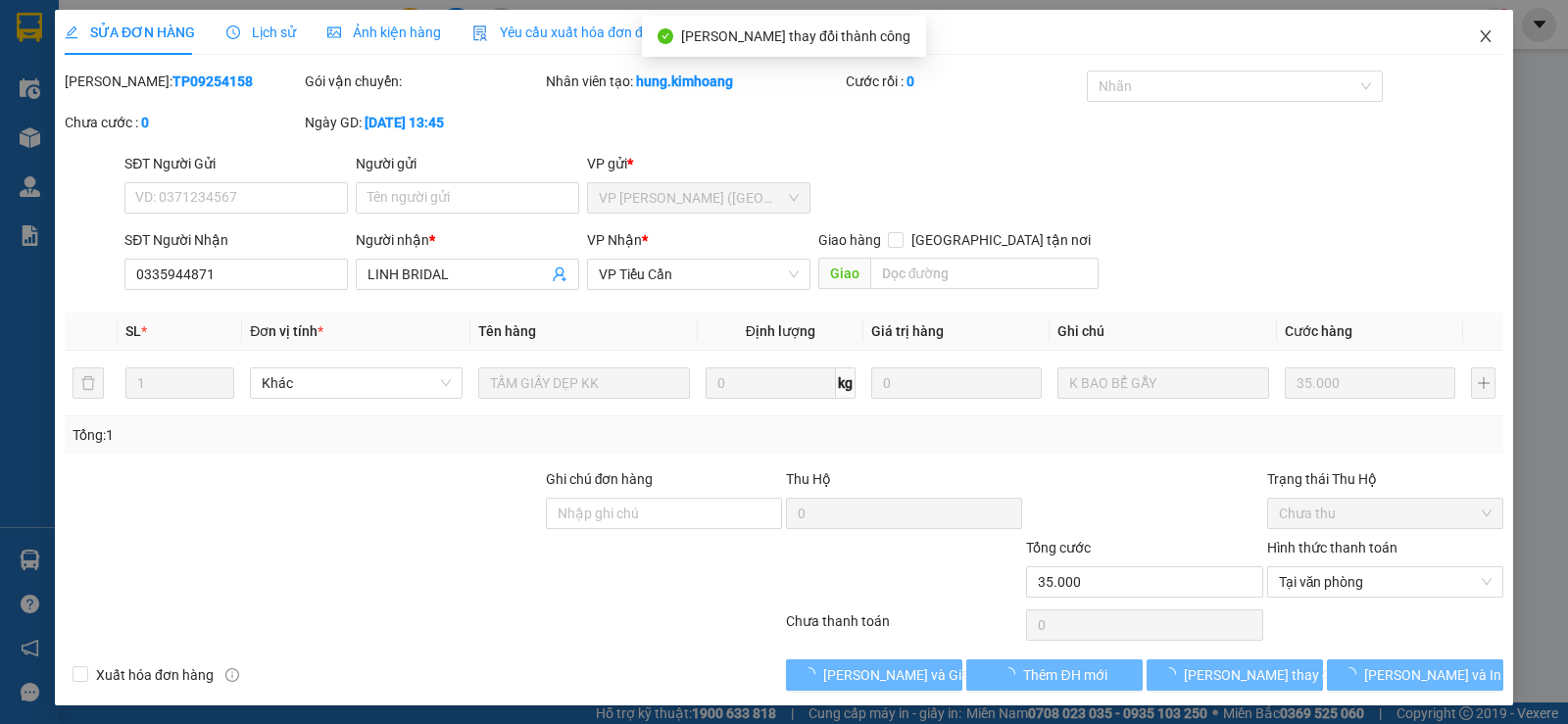
click at [1472, 25] on body "Kết quả tìm kiếm ( 0 ) Bộ lọc No Data tieucan.kimhoang 1 Điều hành xe Kho hàng …" at bounding box center [784, 362] width 1568 height 724
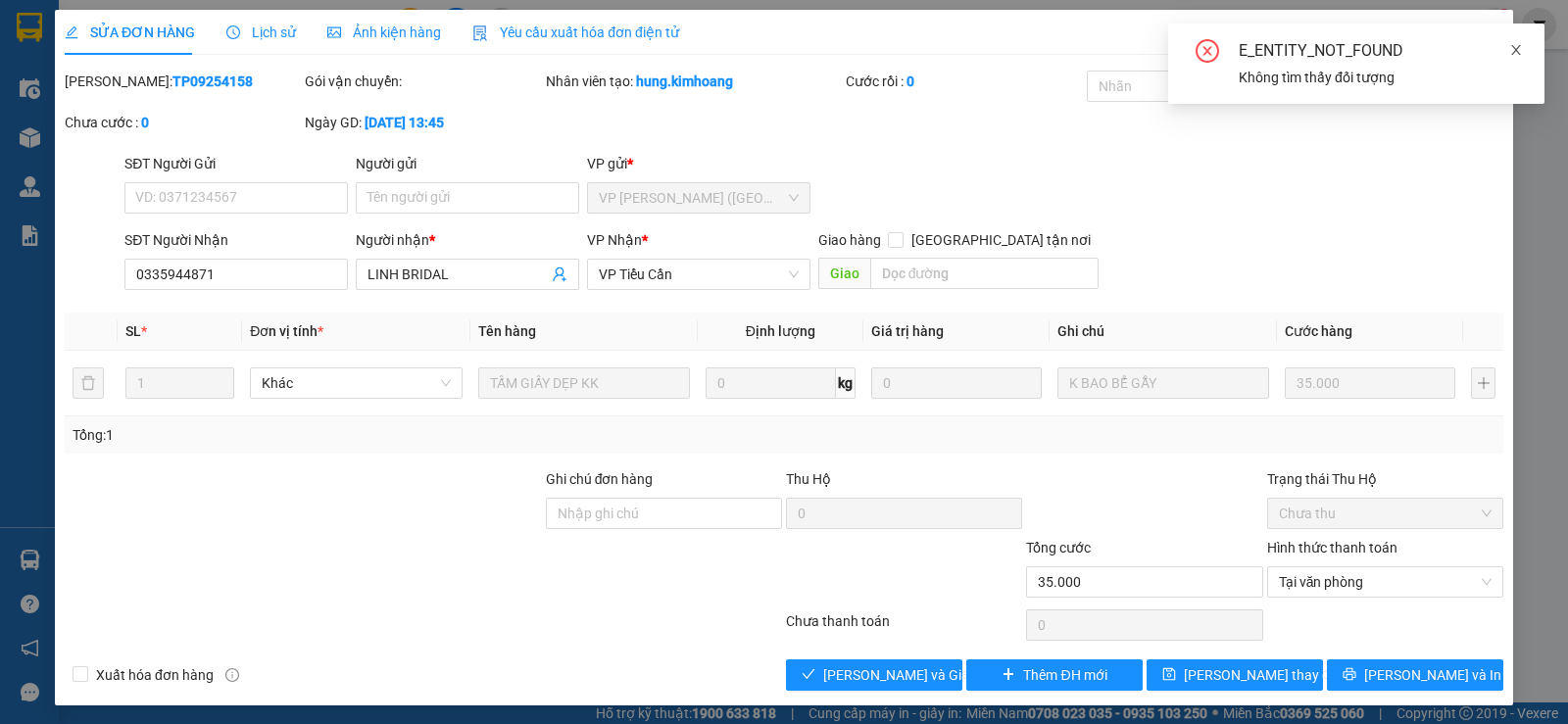
click at [1512, 52] on icon "close" at bounding box center [1516, 50] width 14 height 14
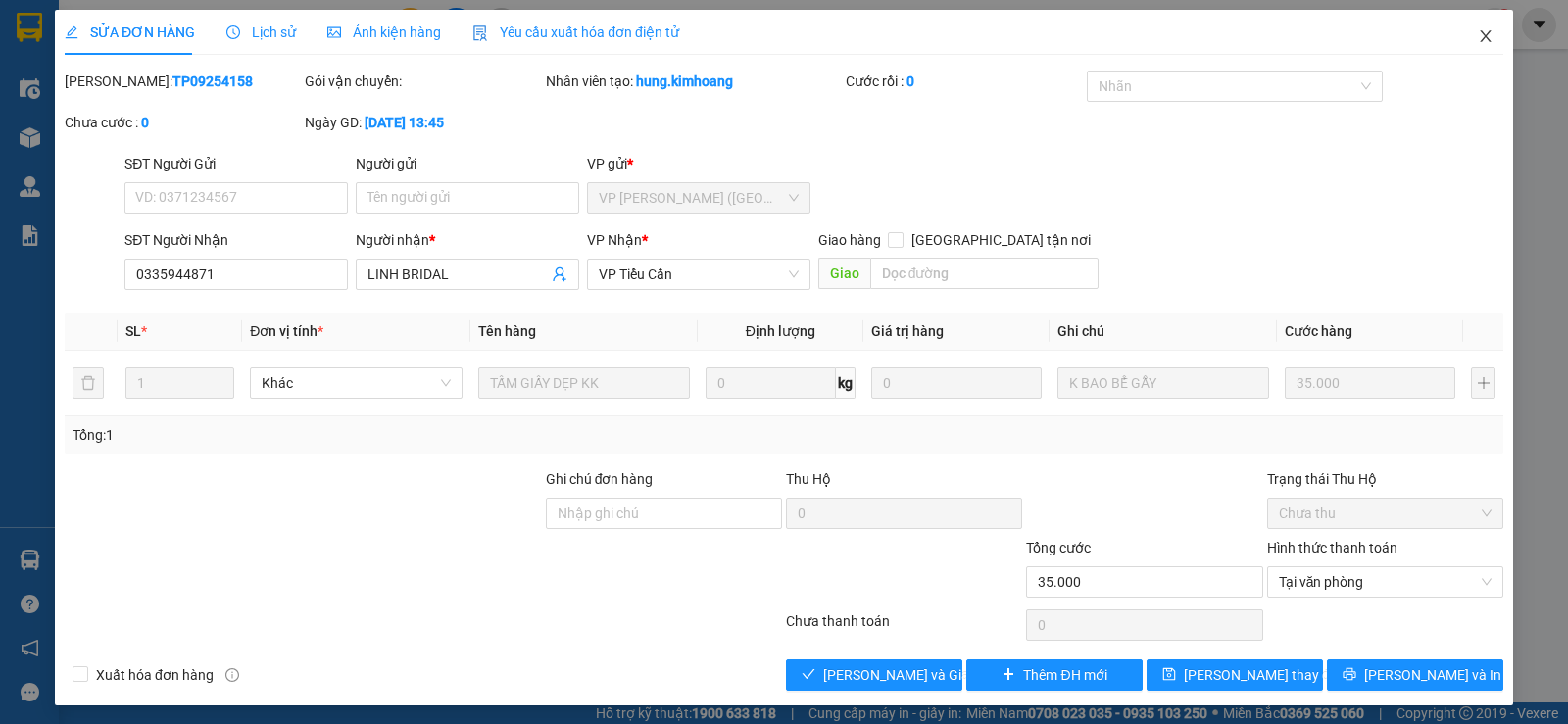
click at [1478, 31] on icon "close" at bounding box center [1486, 36] width 16 height 16
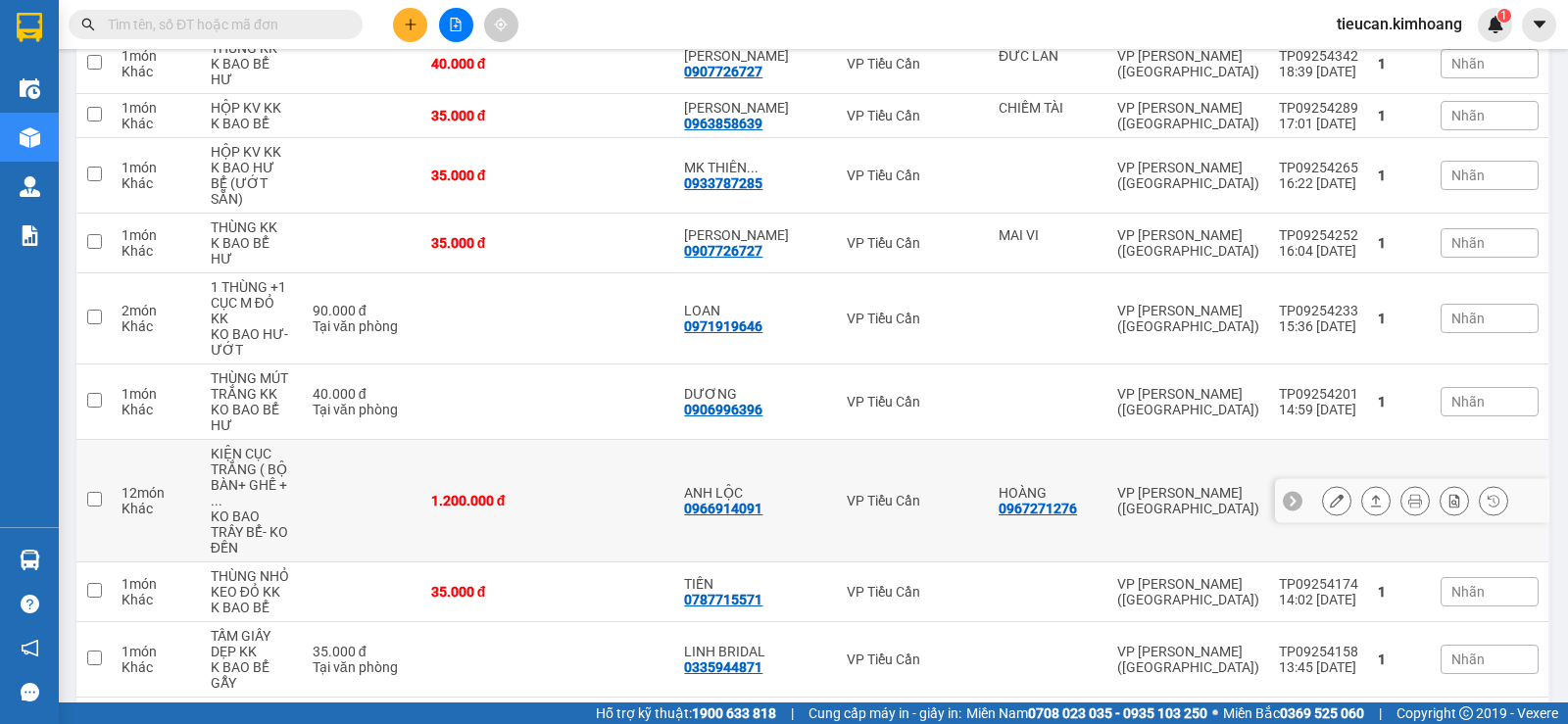
scroll to position [392, 0]
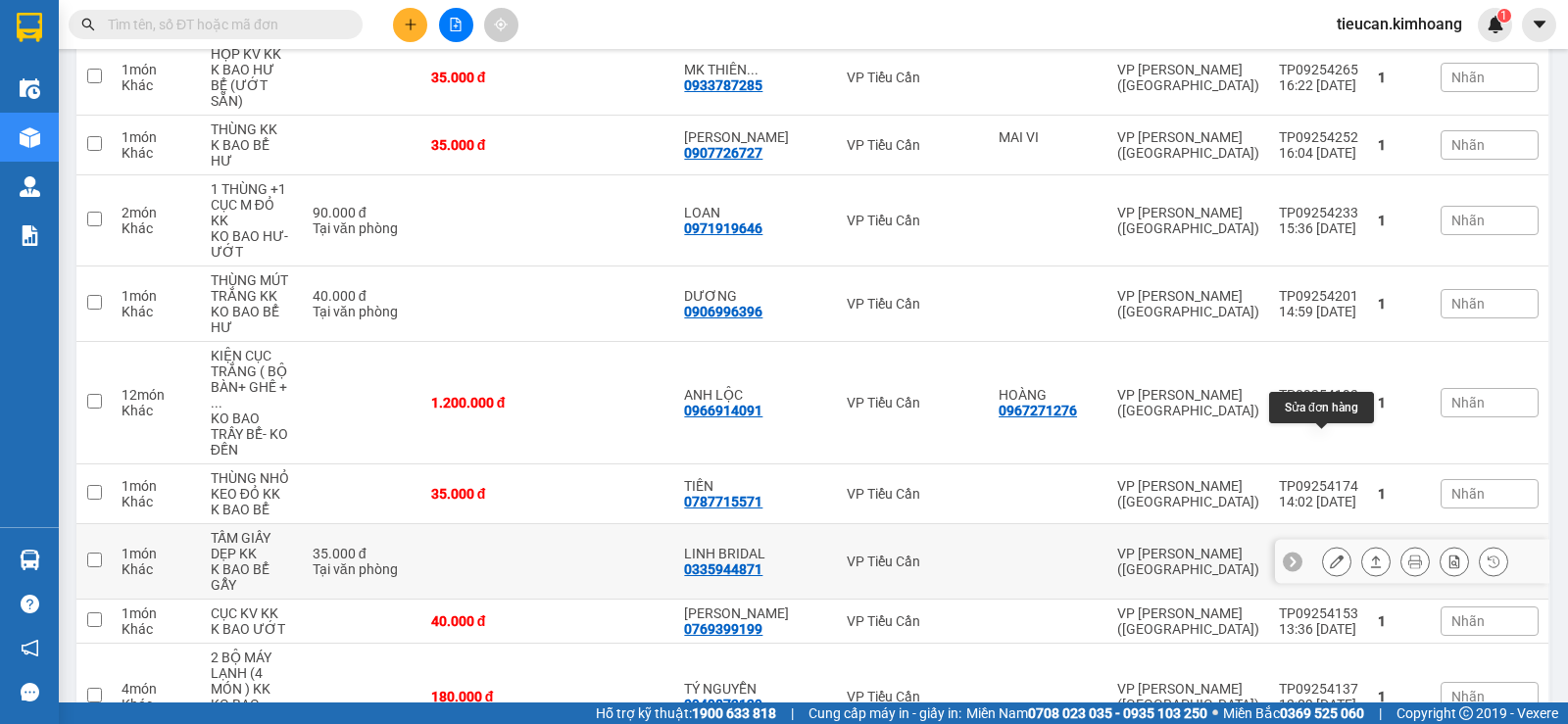
click at [1330, 554] on icon at bounding box center [1337, 561] width 14 height 14
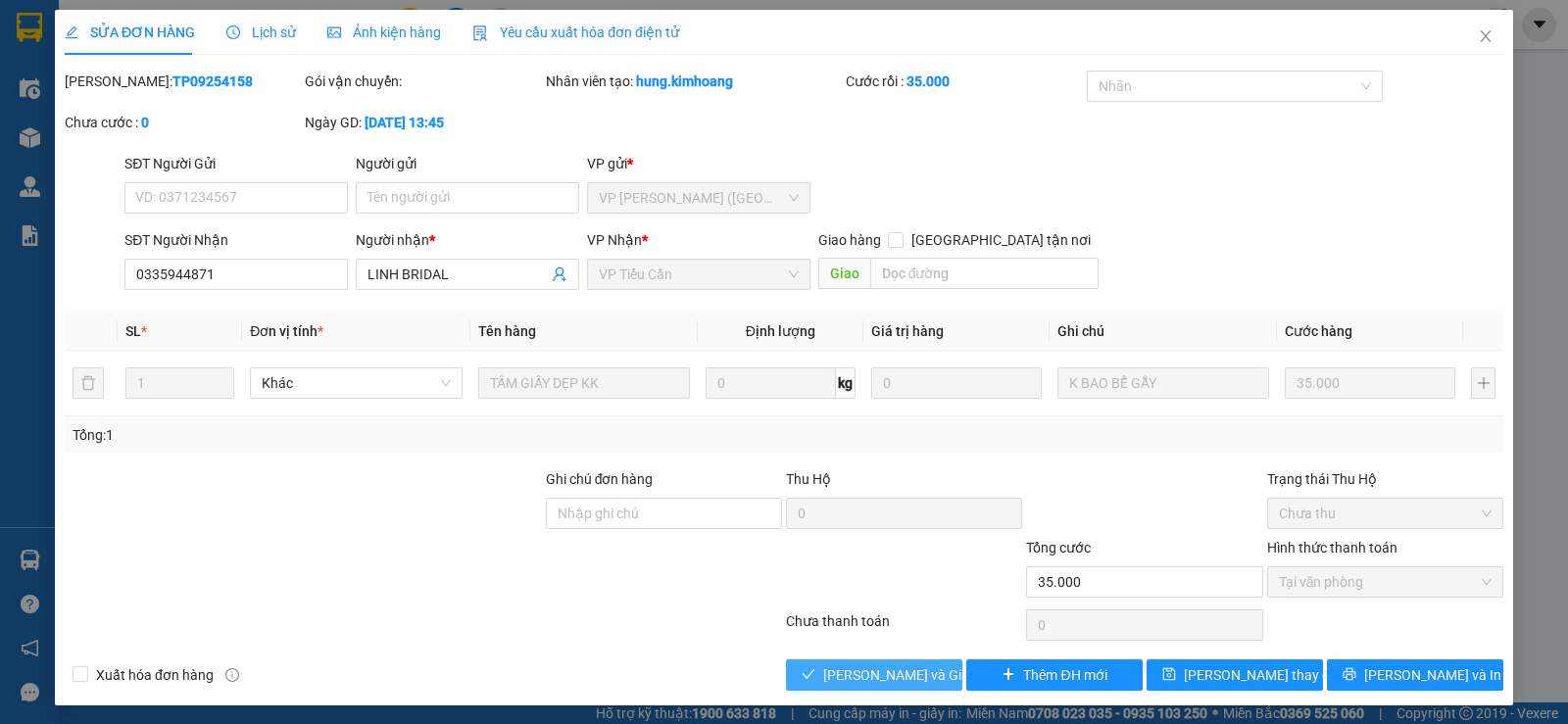
click at [886, 670] on span "[PERSON_NAME] và Giao hàng" at bounding box center [917, 675] width 188 height 22
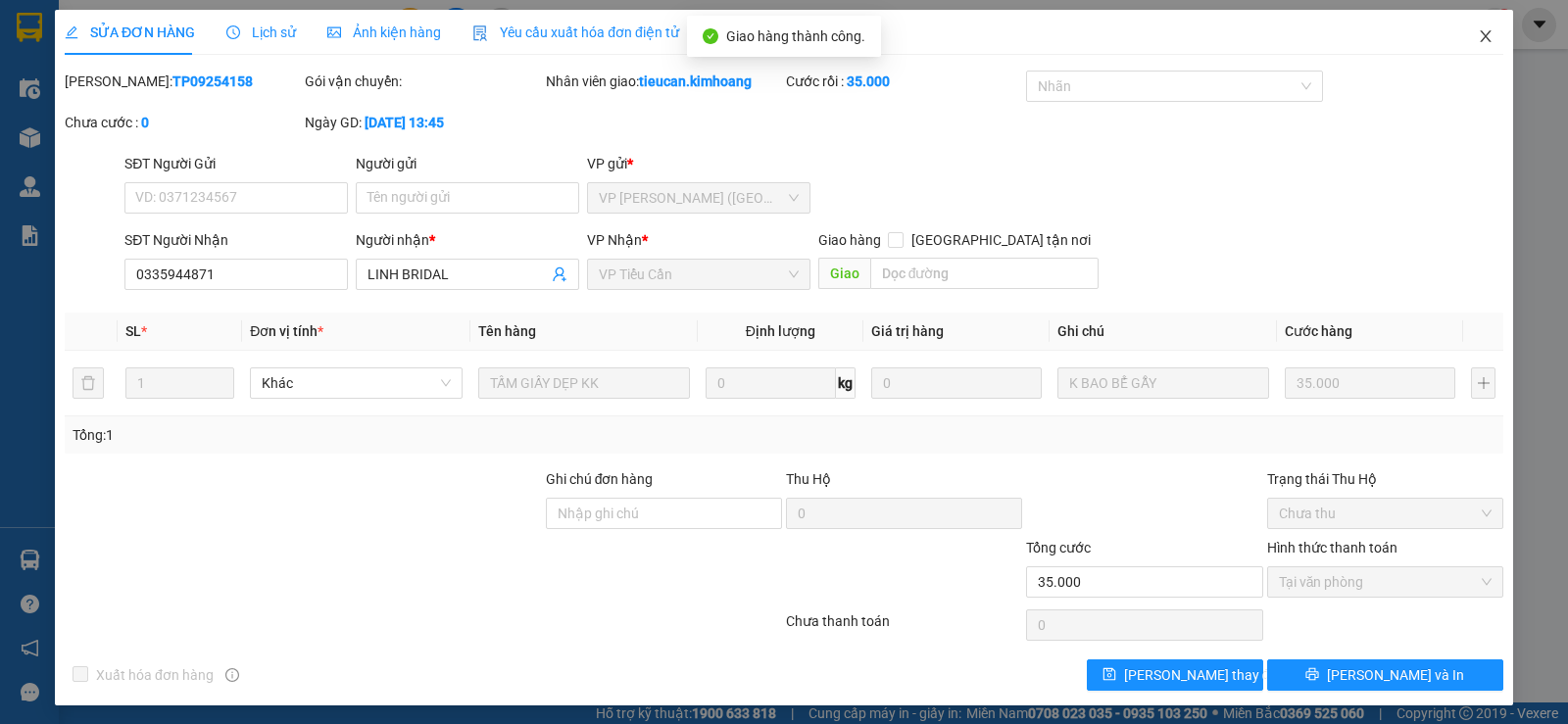
click at [1478, 34] on icon "close" at bounding box center [1486, 36] width 16 height 16
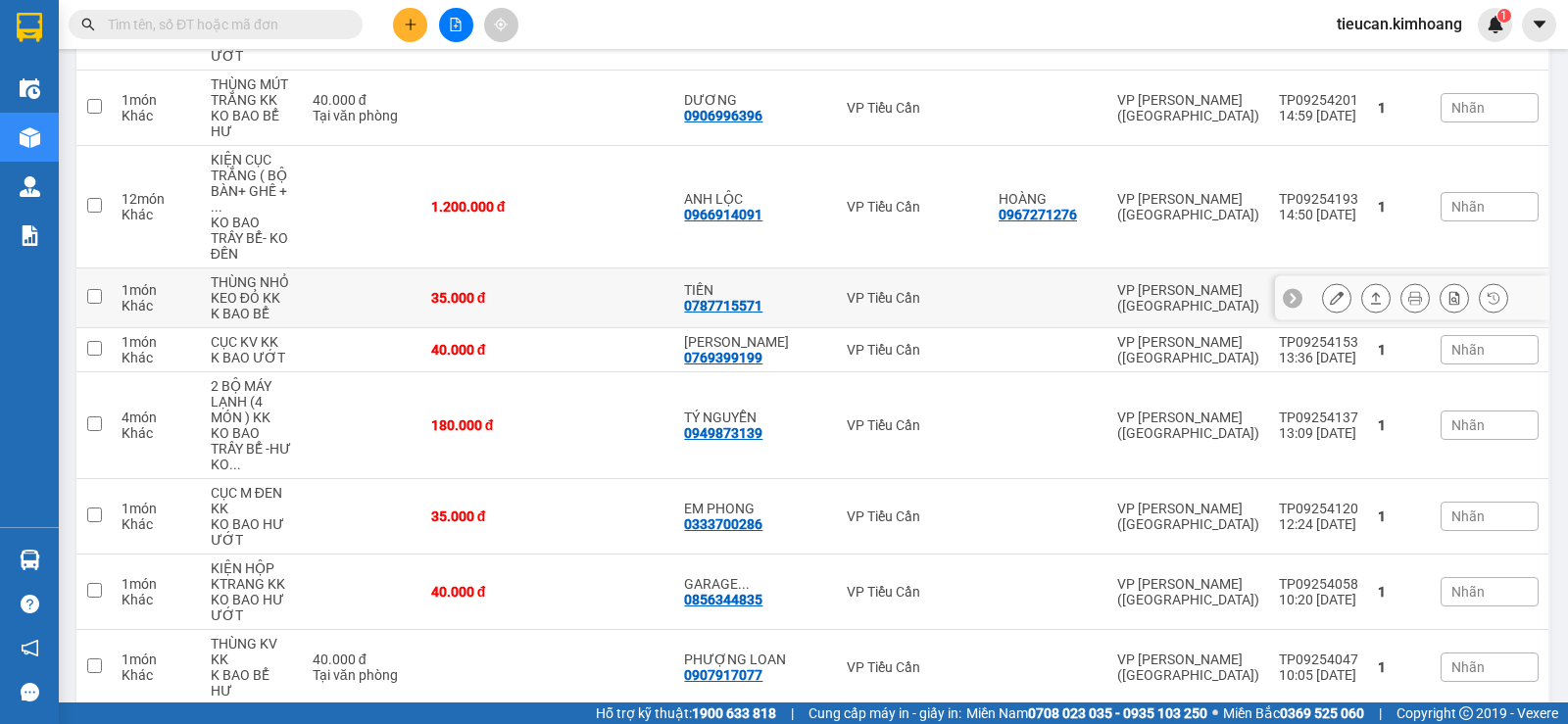
scroll to position [686, 0]
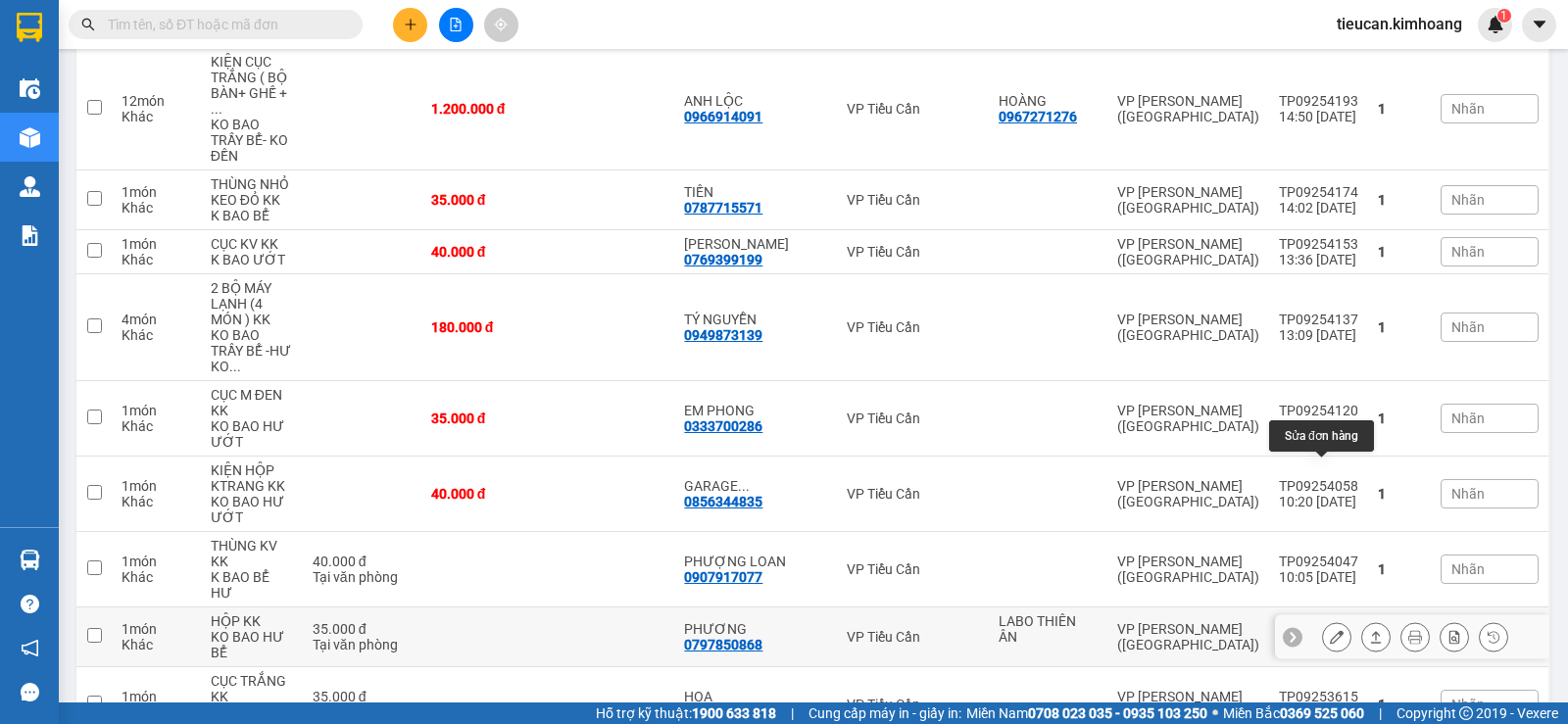
click at [1330, 630] on icon at bounding box center [1337, 637] width 14 height 14
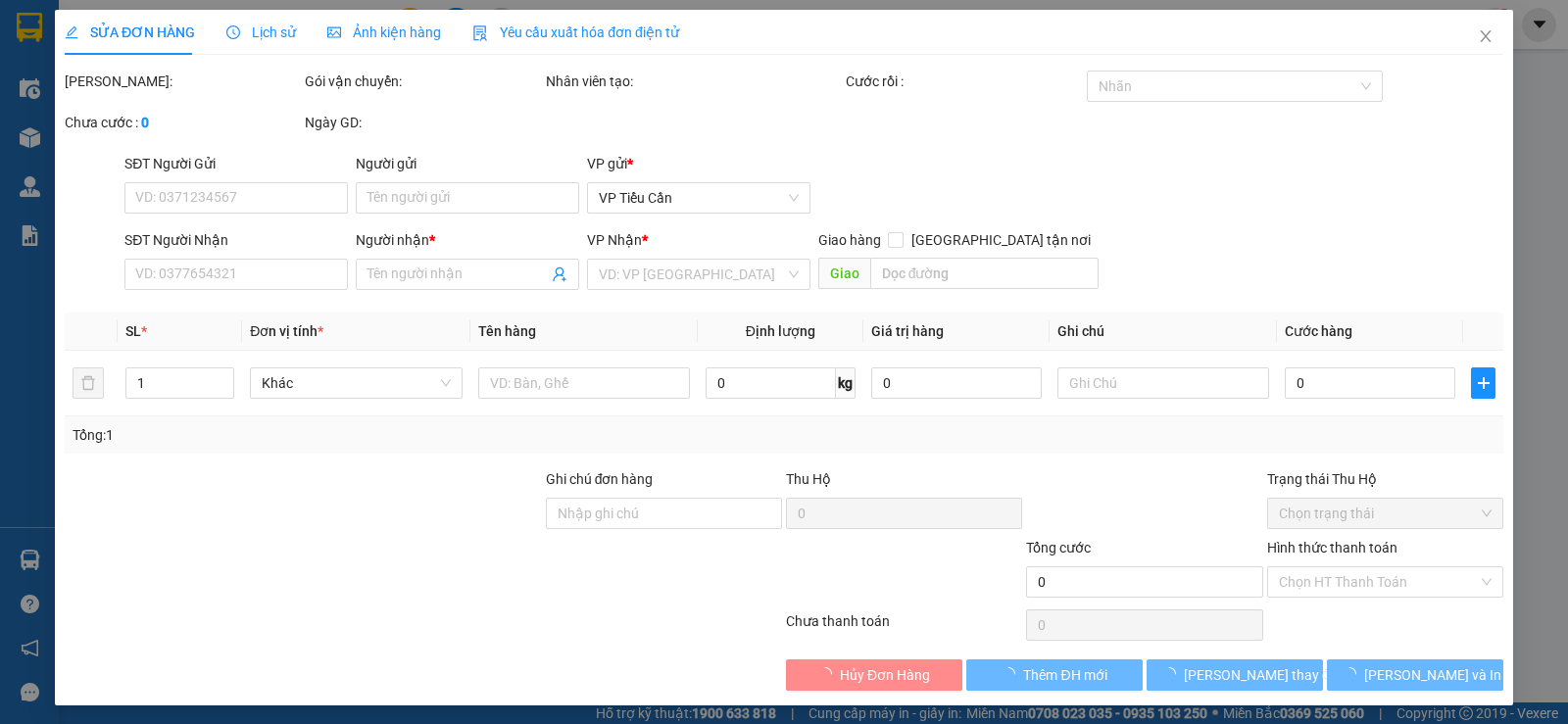
type input "LABO THIÊN ÂN"
type input "0797850868"
type input "PHƯƠNG"
type input "35.000"
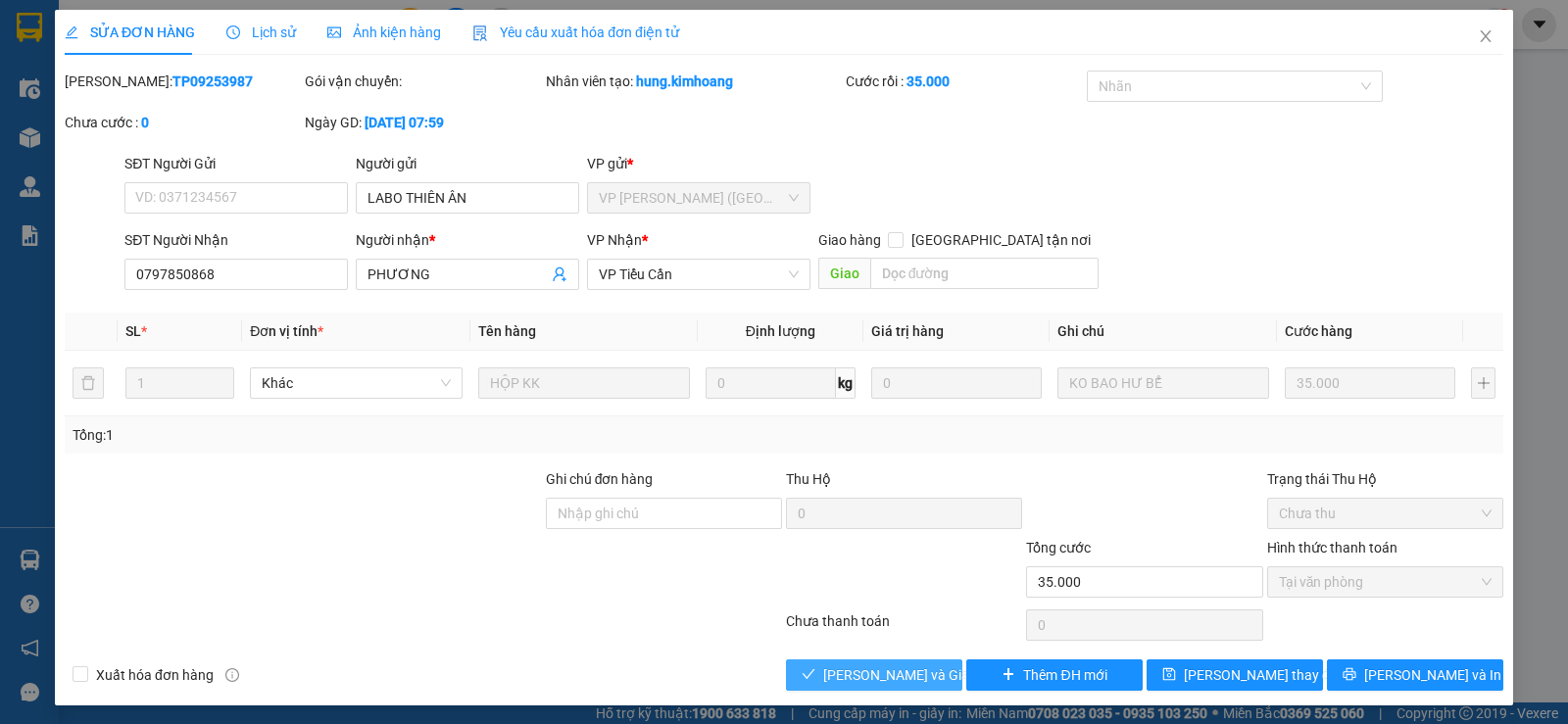
click at [903, 678] on span "[PERSON_NAME] và Giao hàng" at bounding box center [917, 675] width 188 height 22
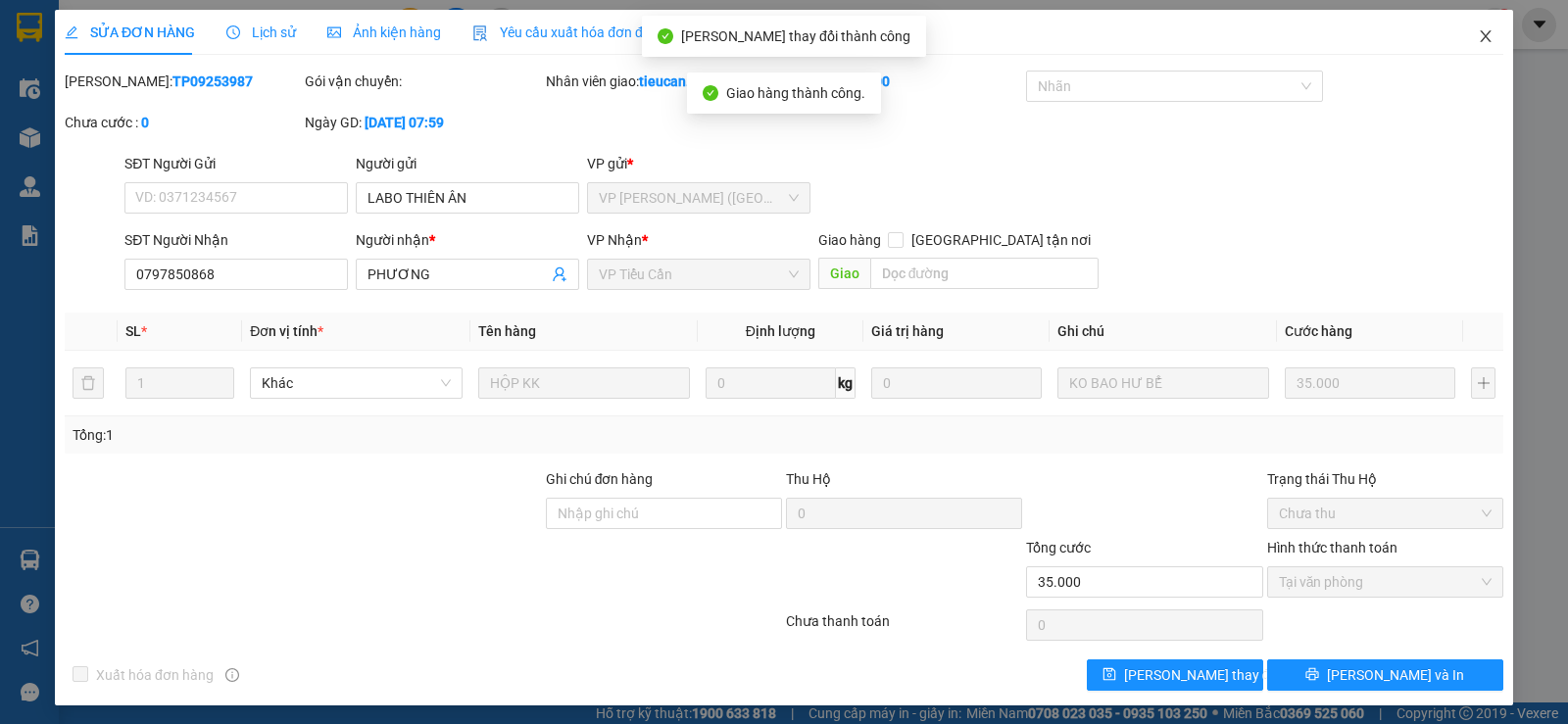
click at [1478, 33] on icon "close" at bounding box center [1486, 36] width 16 height 16
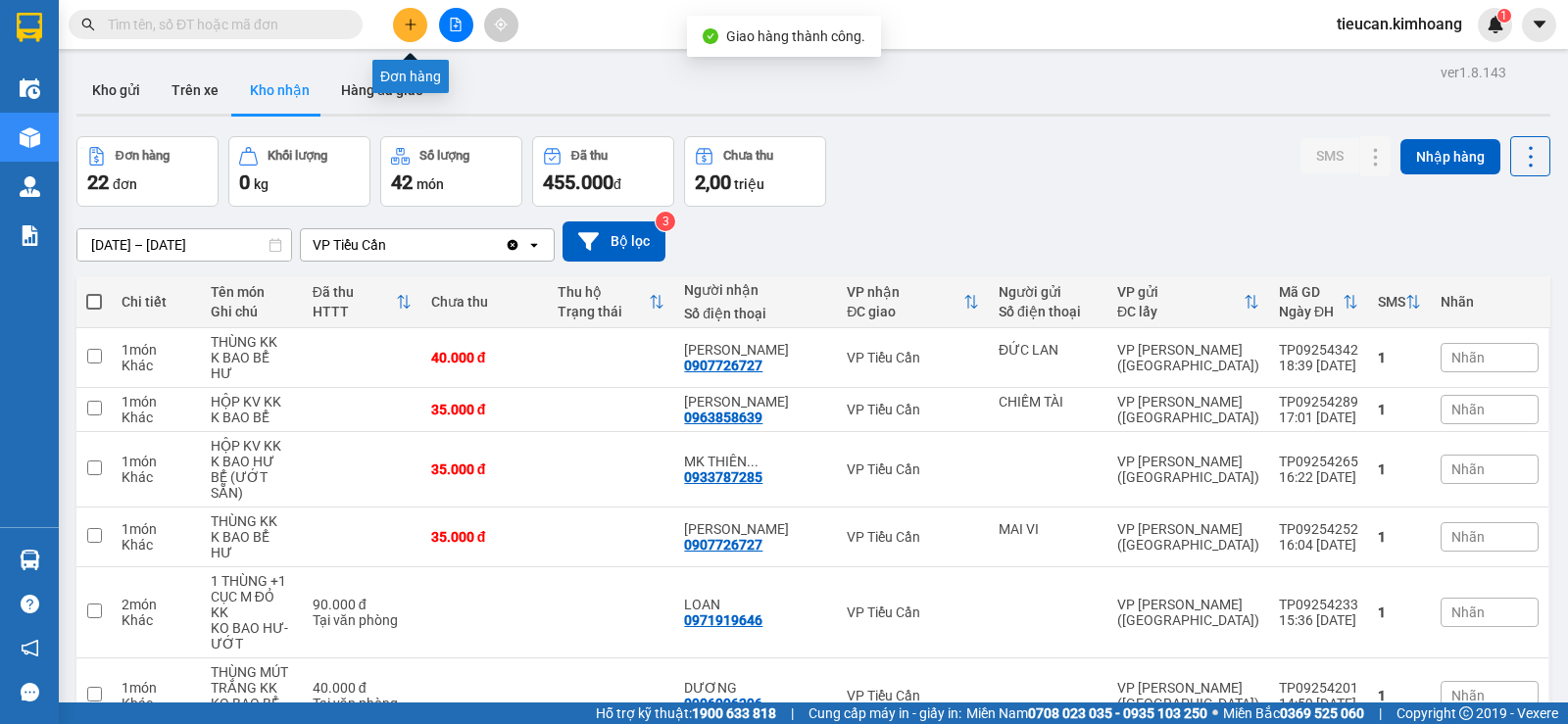
click at [412, 27] on icon "plus" at bounding box center [410, 25] width 14 height 14
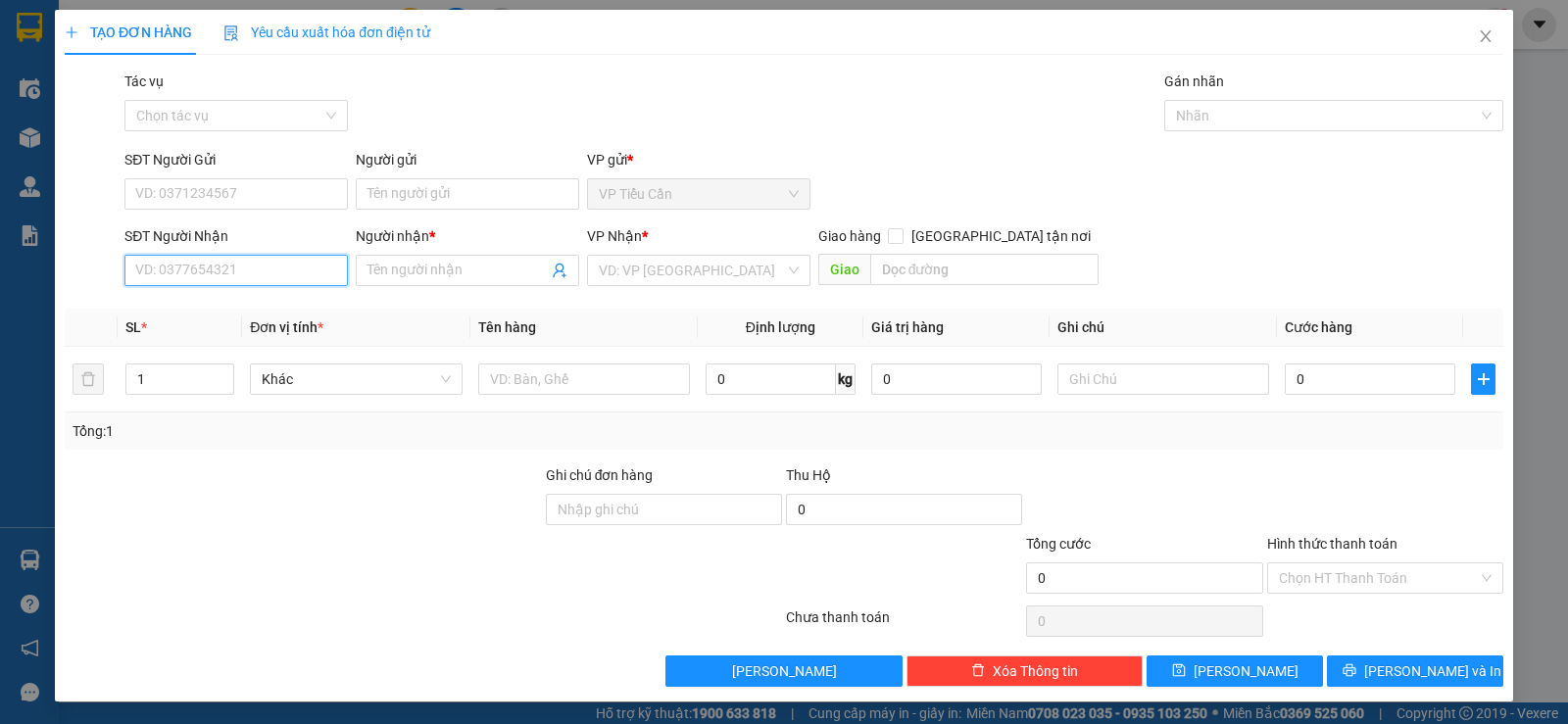
click at [285, 269] on input "SĐT Người Nhận" at bounding box center [237, 270] width 224 height 31
type input "0908492488"
click at [390, 268] on input "Người nhận *" at bounding box center [457, 271] width 181 height 22
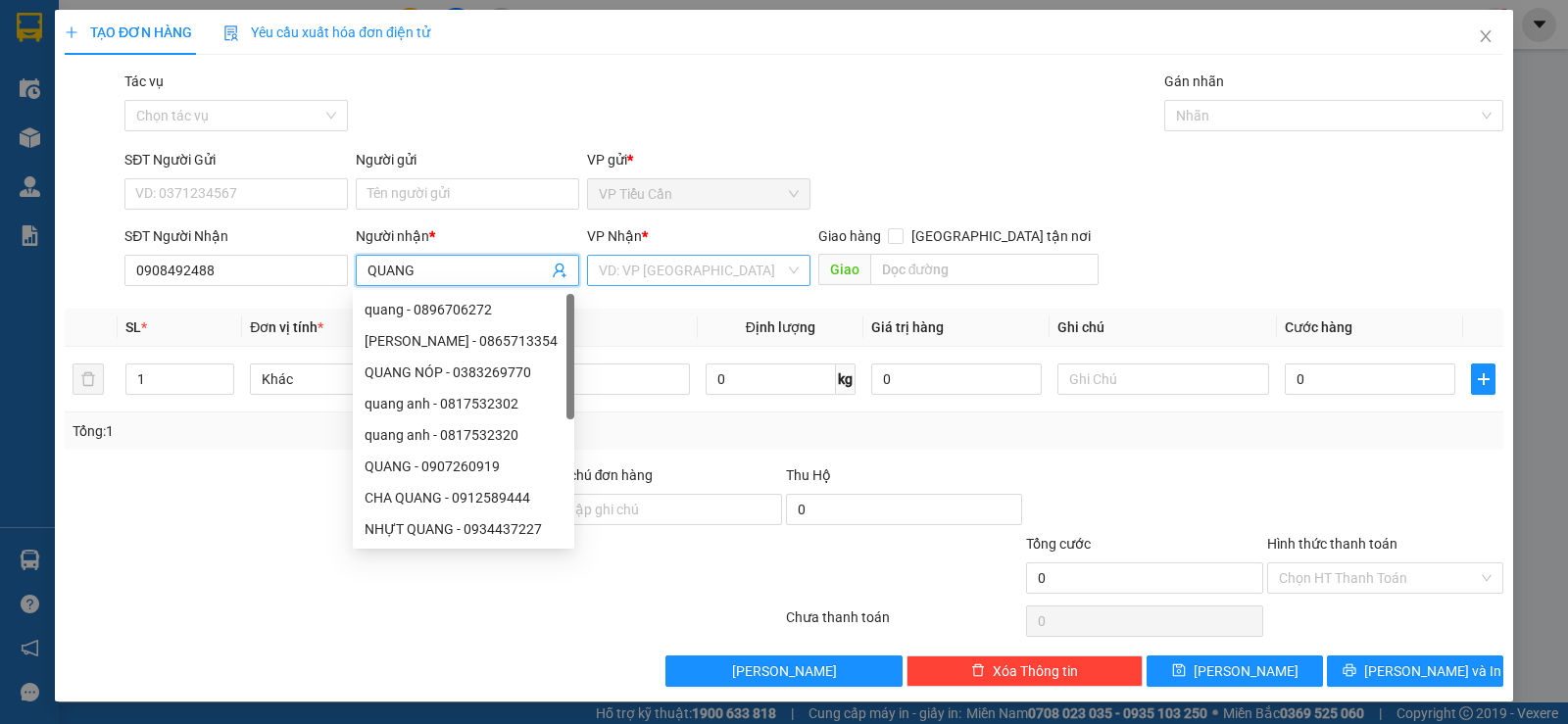
type input "QUANG"
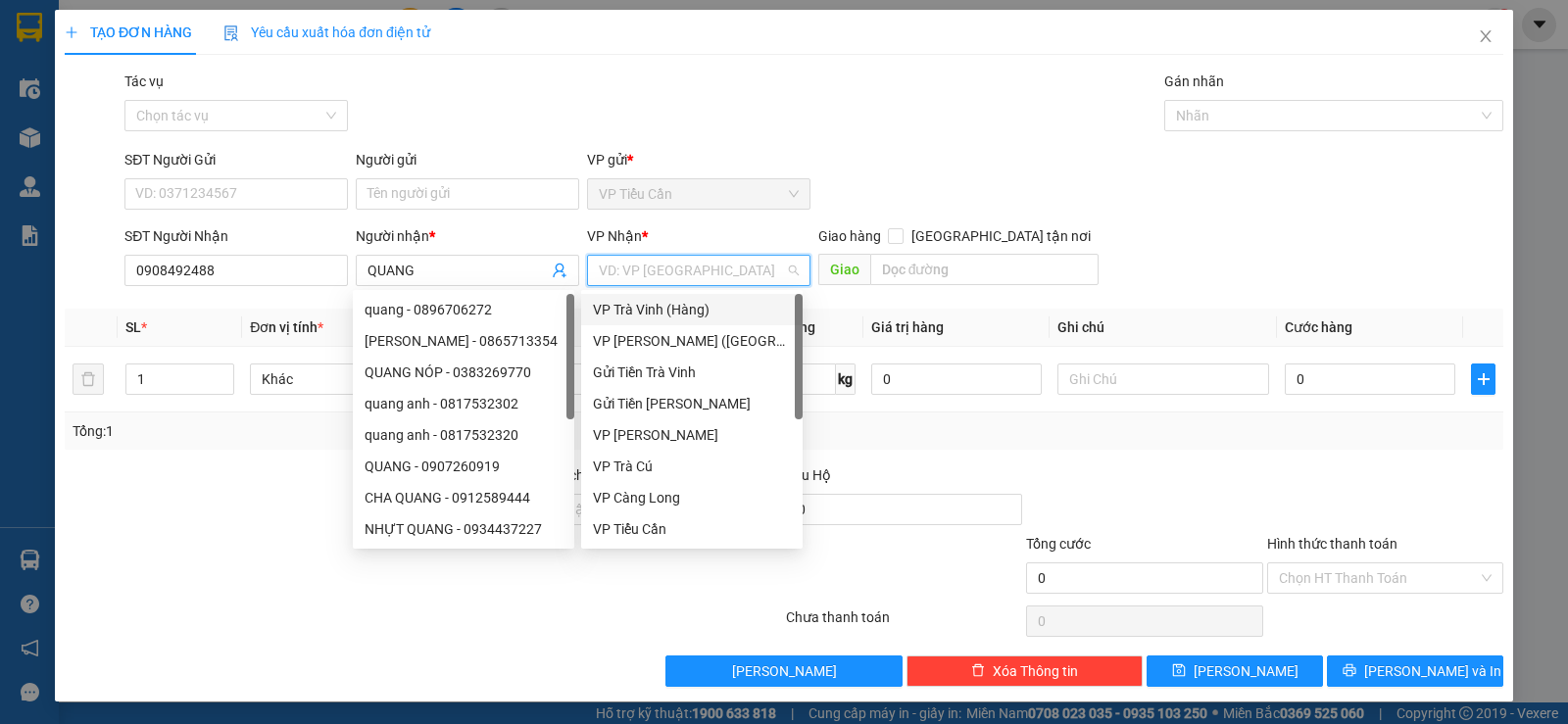
click at [652, 285] on input "search" at bounding box center [692, 270] width 186 height 29
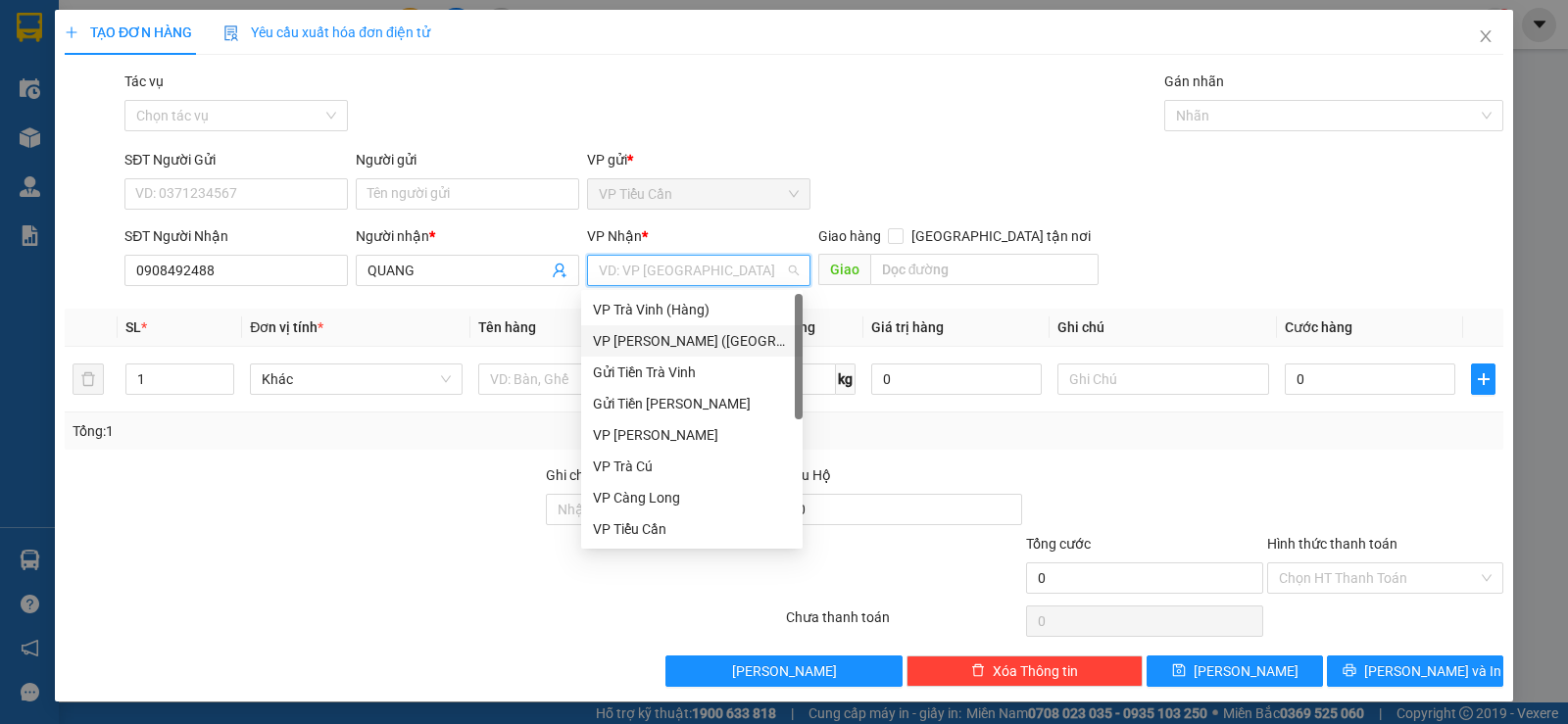
click at [658, 335] on div "VP [PERSON_NAME] ([GEOGRAPHIC_DATA])" at bounding box center [692, 342] width 198 height 22
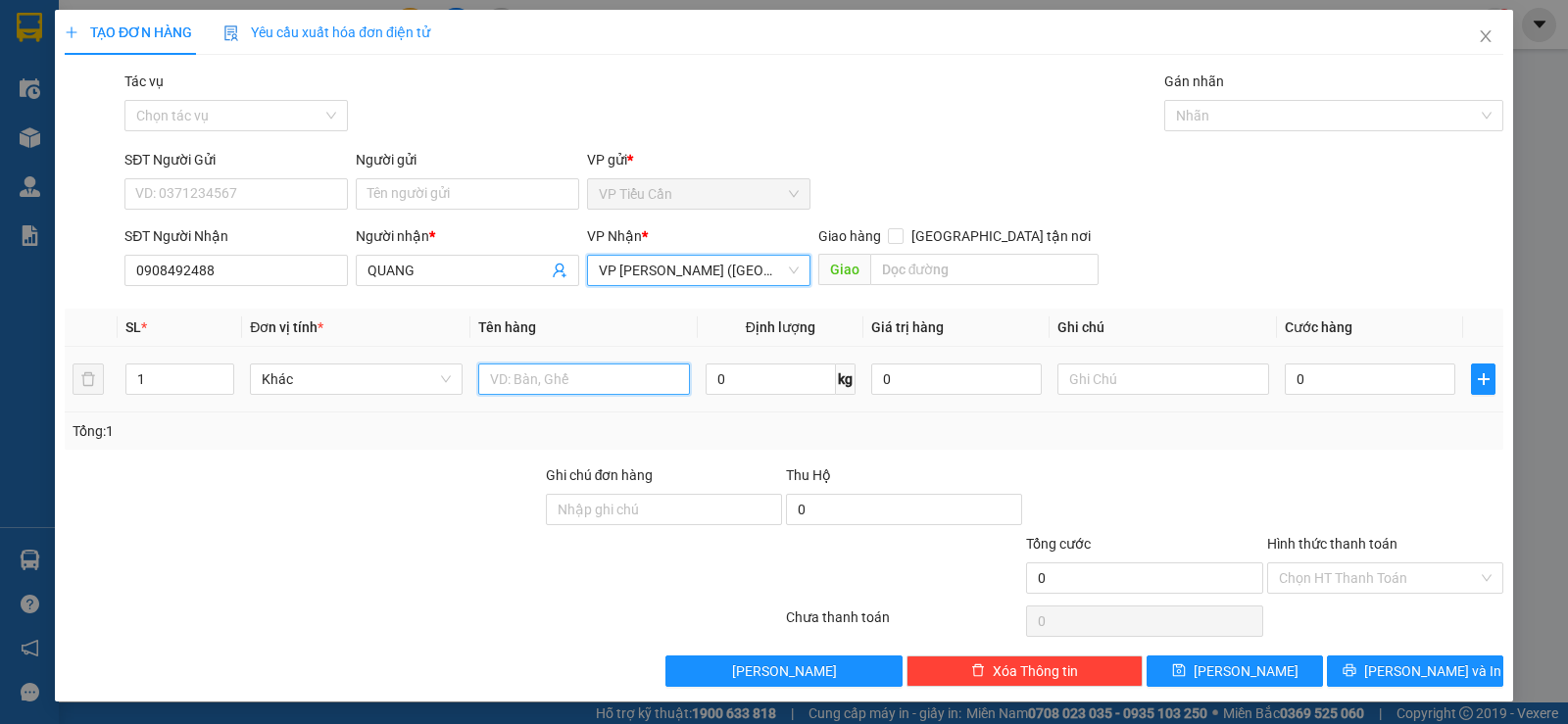
click at [490, 383] on input "text" at bounding box center [584, 378] width 212 height 31
type input "THÙNG MÚT KK"
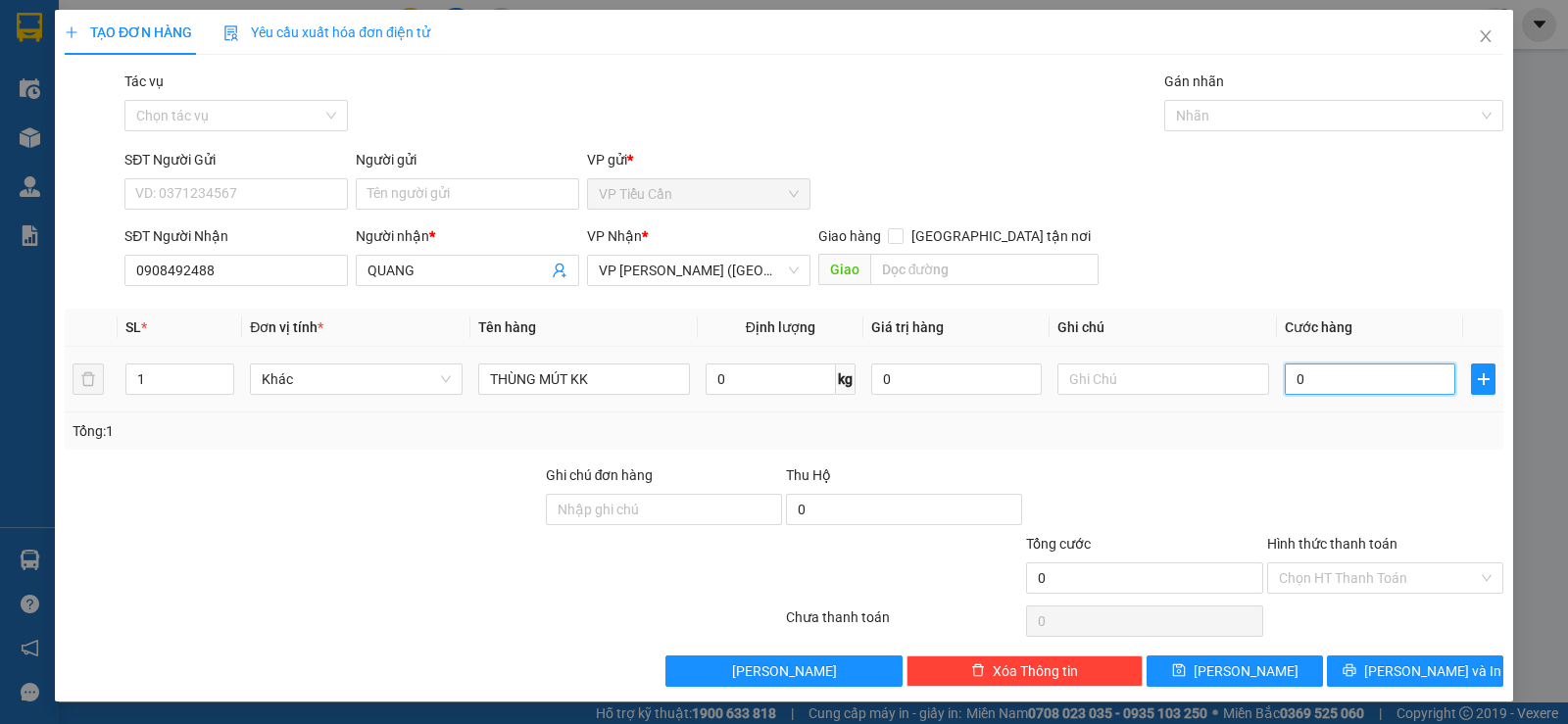
click at [1285, 381] on input "0" at bounding box center [1370, 378] width 171 height 31
type input "4"
type input "40"
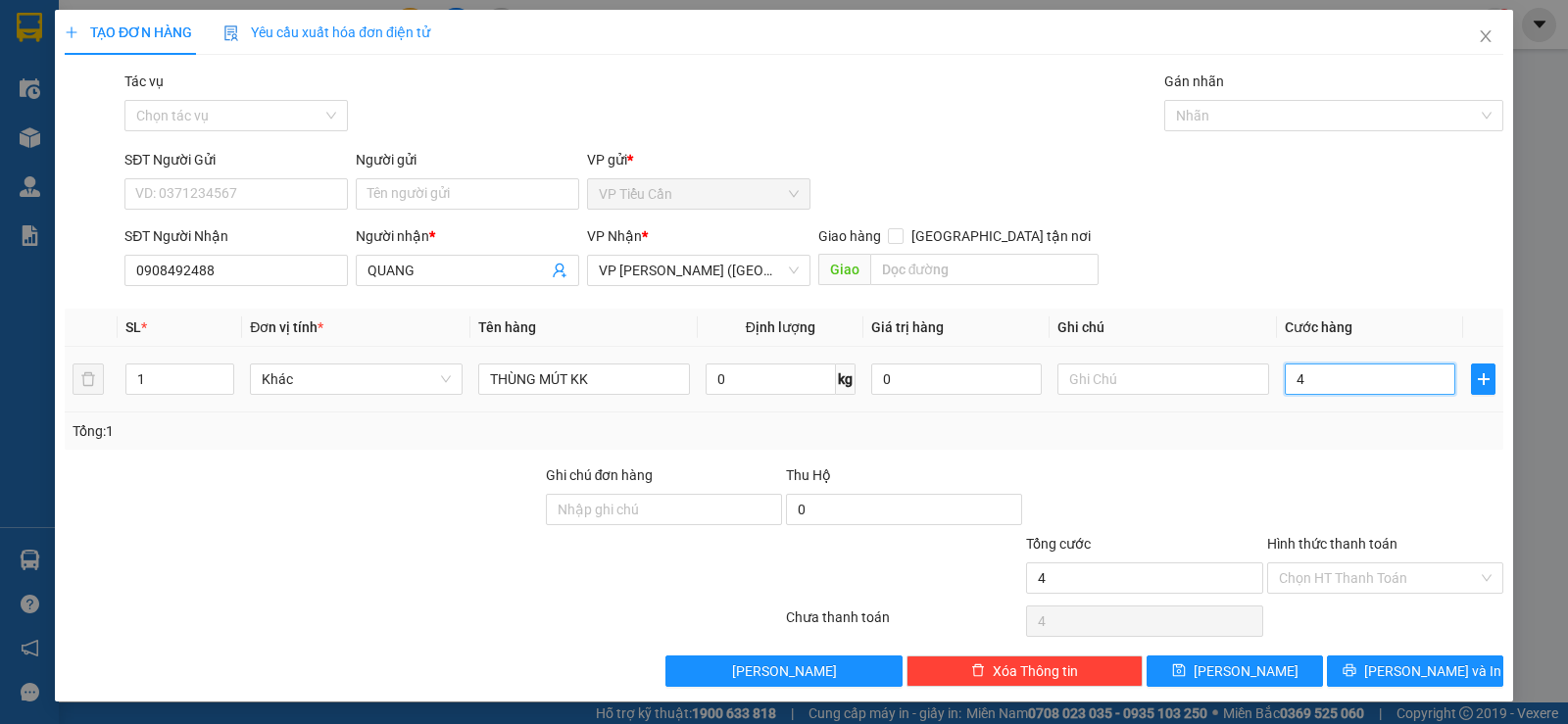
type input "40"
type input "40.000"
click at [1256, 436] on div "Tổng: 1" at bounding box center [784, 431] width 1423 height 22
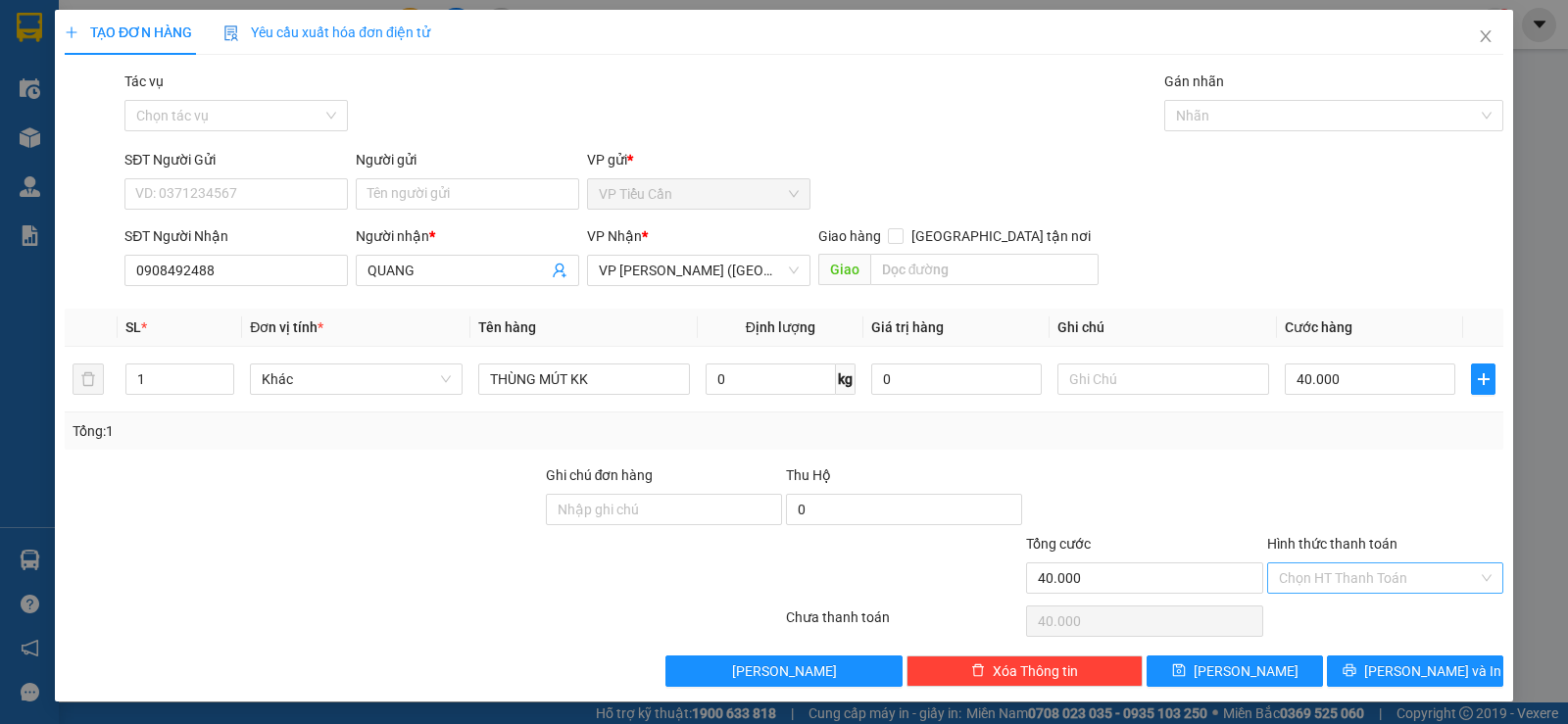
click at [1333, 581] on input "Hình thức thanh toán" at bounding box center [1378, 577] width 199 height 29
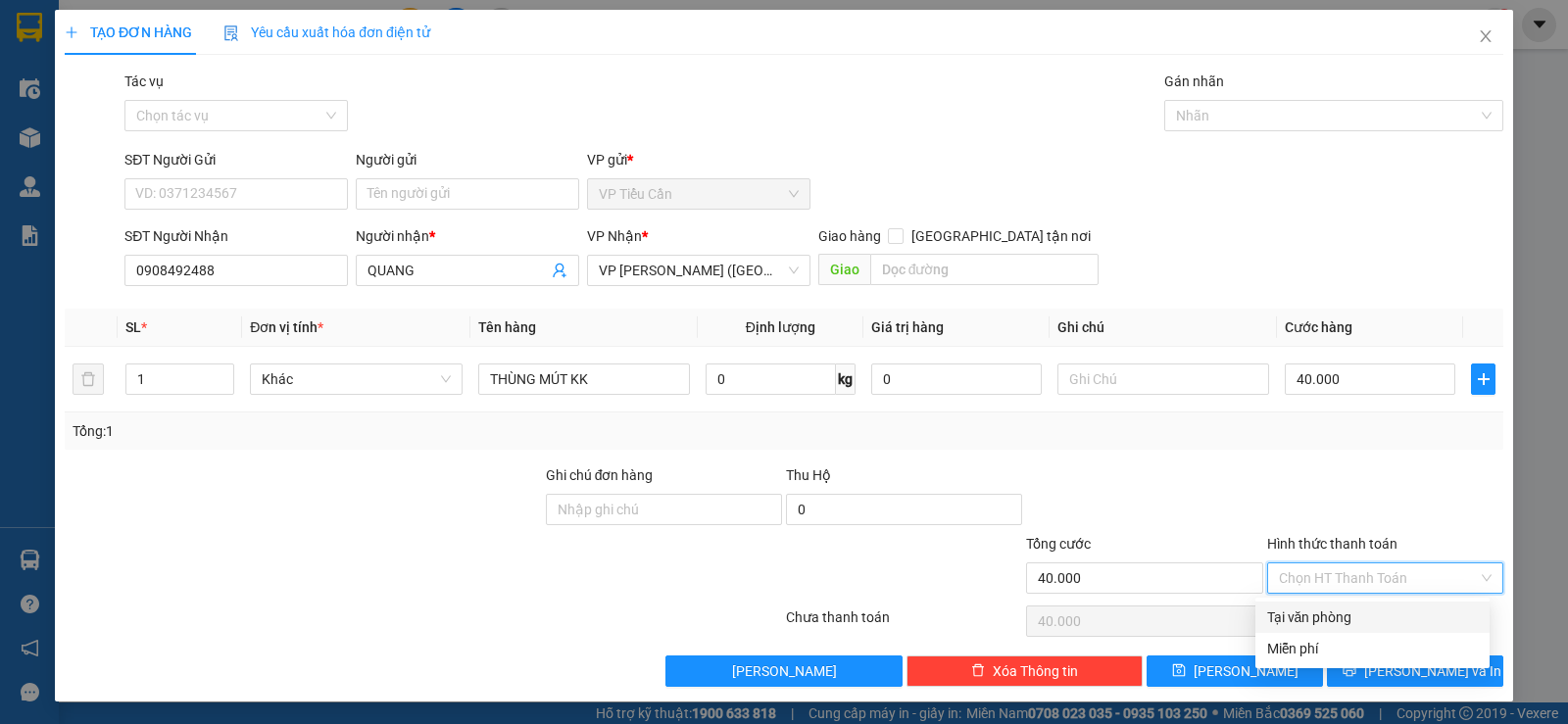
click at [1349, 611] on div "Tại văn phòng" at bounding box center [1372, 617] width 211 height 22
type input "0"
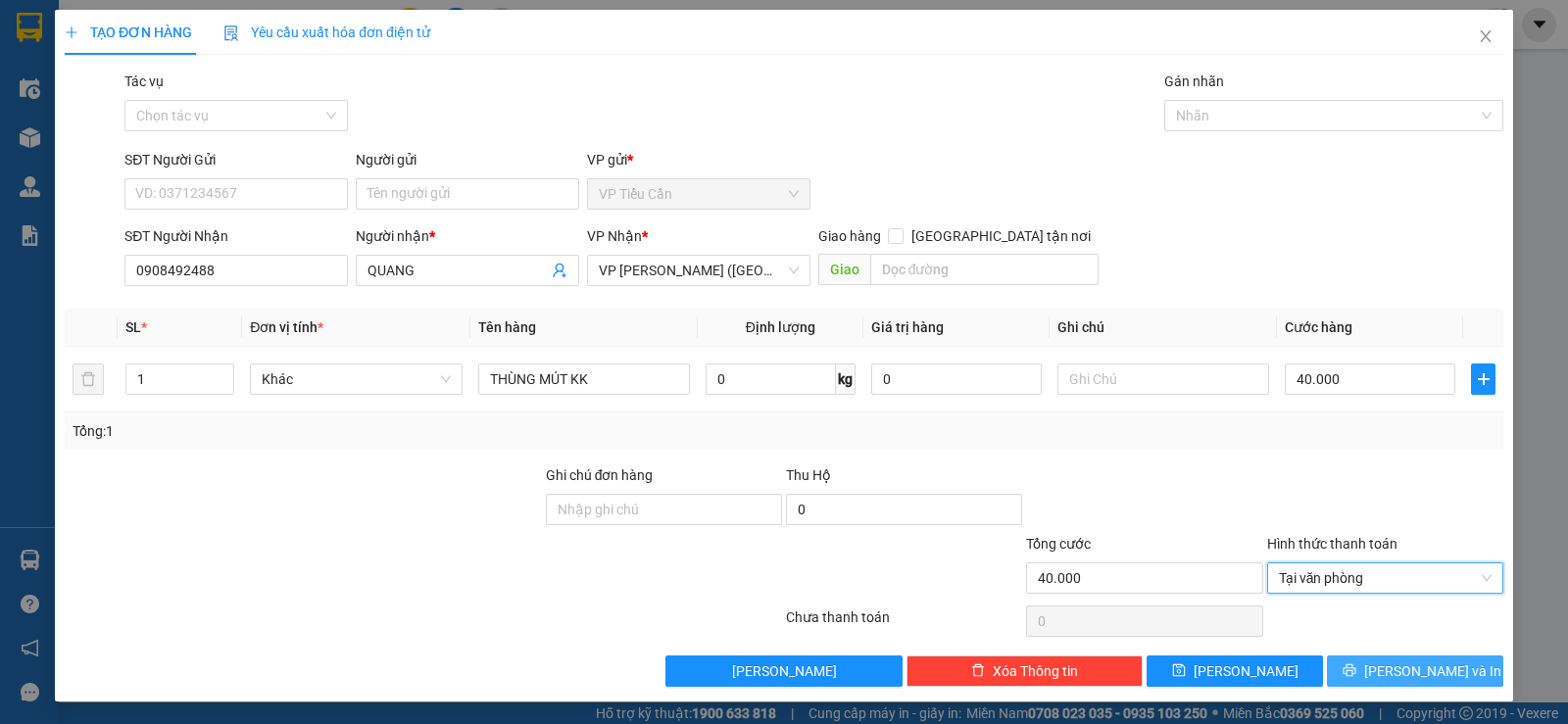
click at [1408, 669] on span "[PERSON_NAME] và In" at bounding box center [1432, 671] width 137 height 22
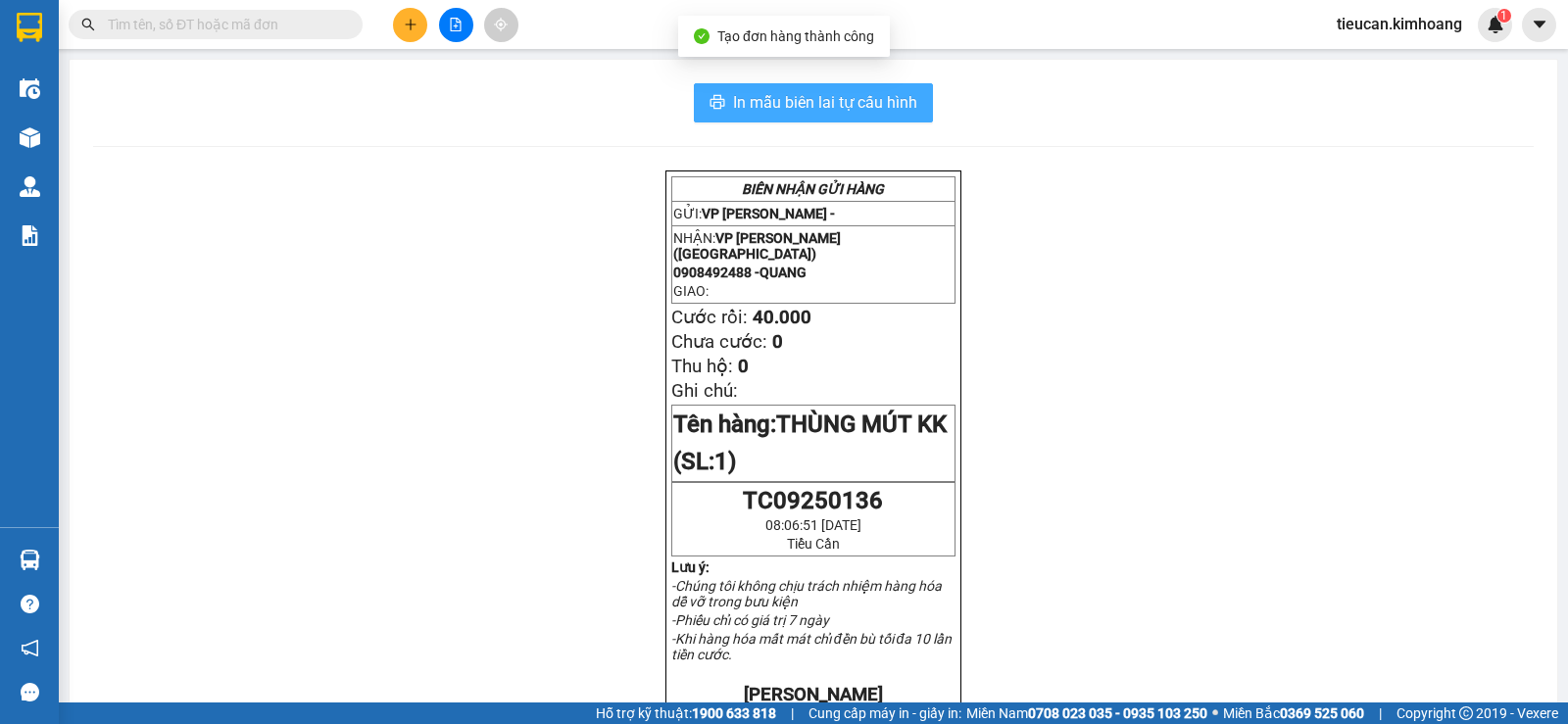
click at [892, 109] on span "In mẫu biên lai tự cấu hình" at bounding box center [825, 102] width 185 height 25
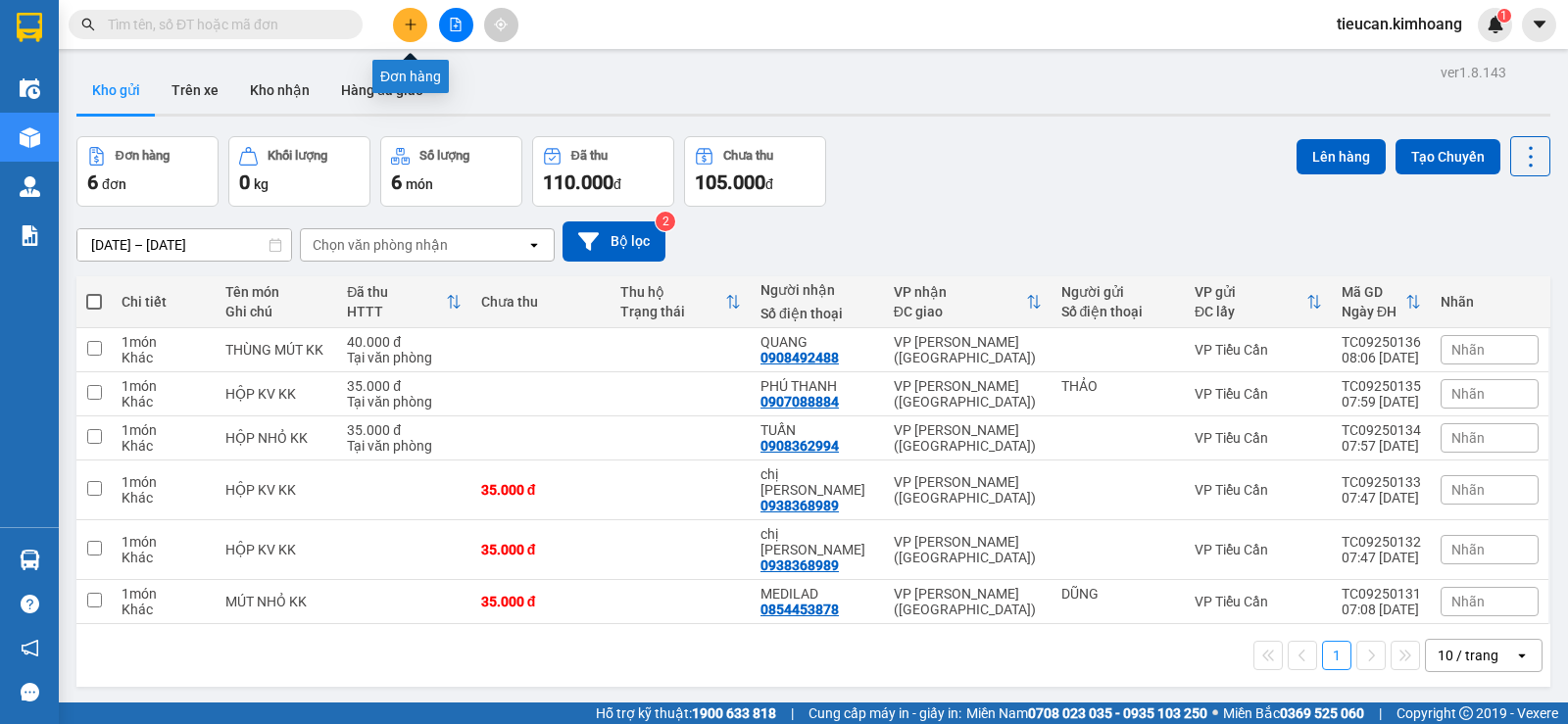
click at [409, 26] on icon "plus" at bounding box center [410, 25] width 14 height 14
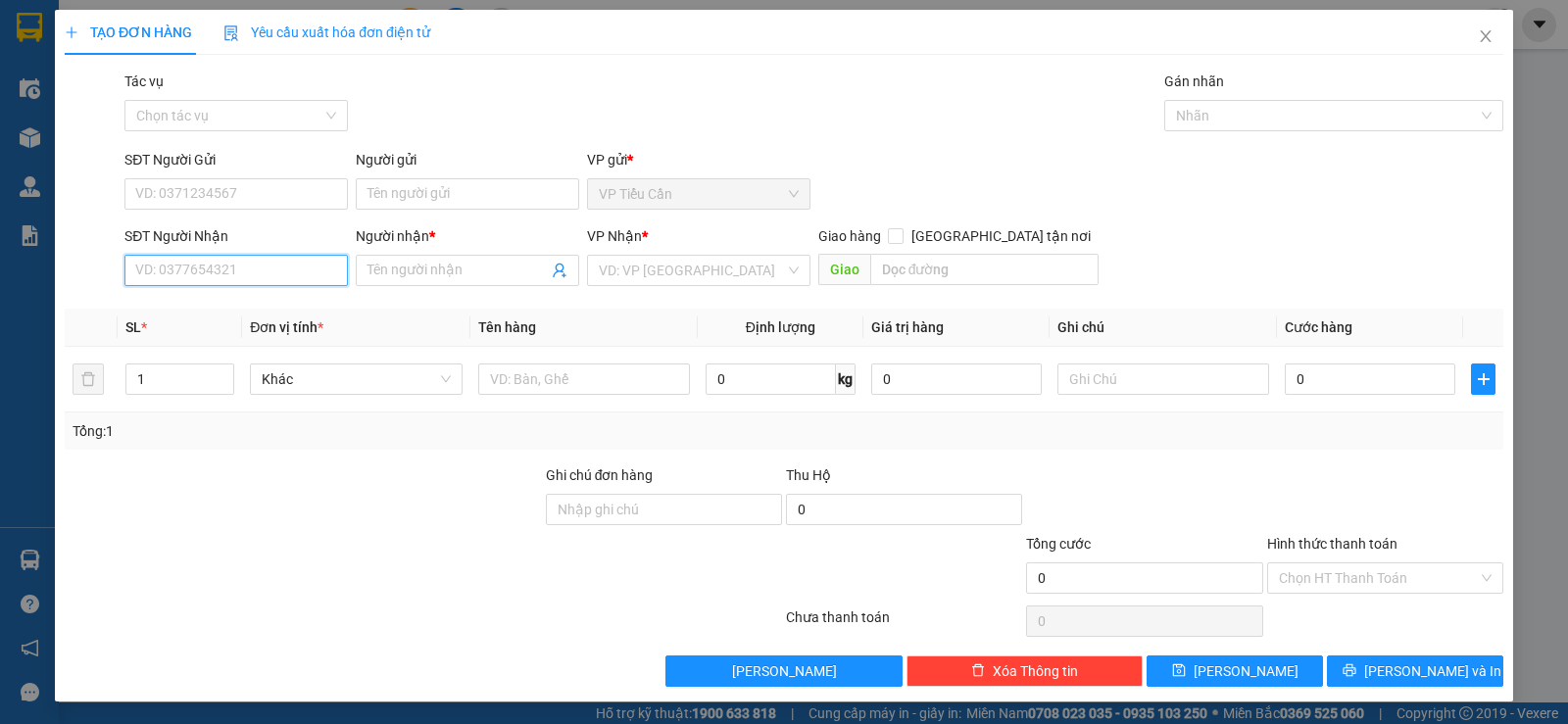
click at [279, 276] on input "SĐT Người Nhận" at bounding box center [237, 270] width 224 height 31
click at [233, 303] on div "0908492488 - [PERSON_NAME]" at bounding box center [234, 310] width 198 height 22
type input "0908492488"
type input "QUANG"
type input "40.000"
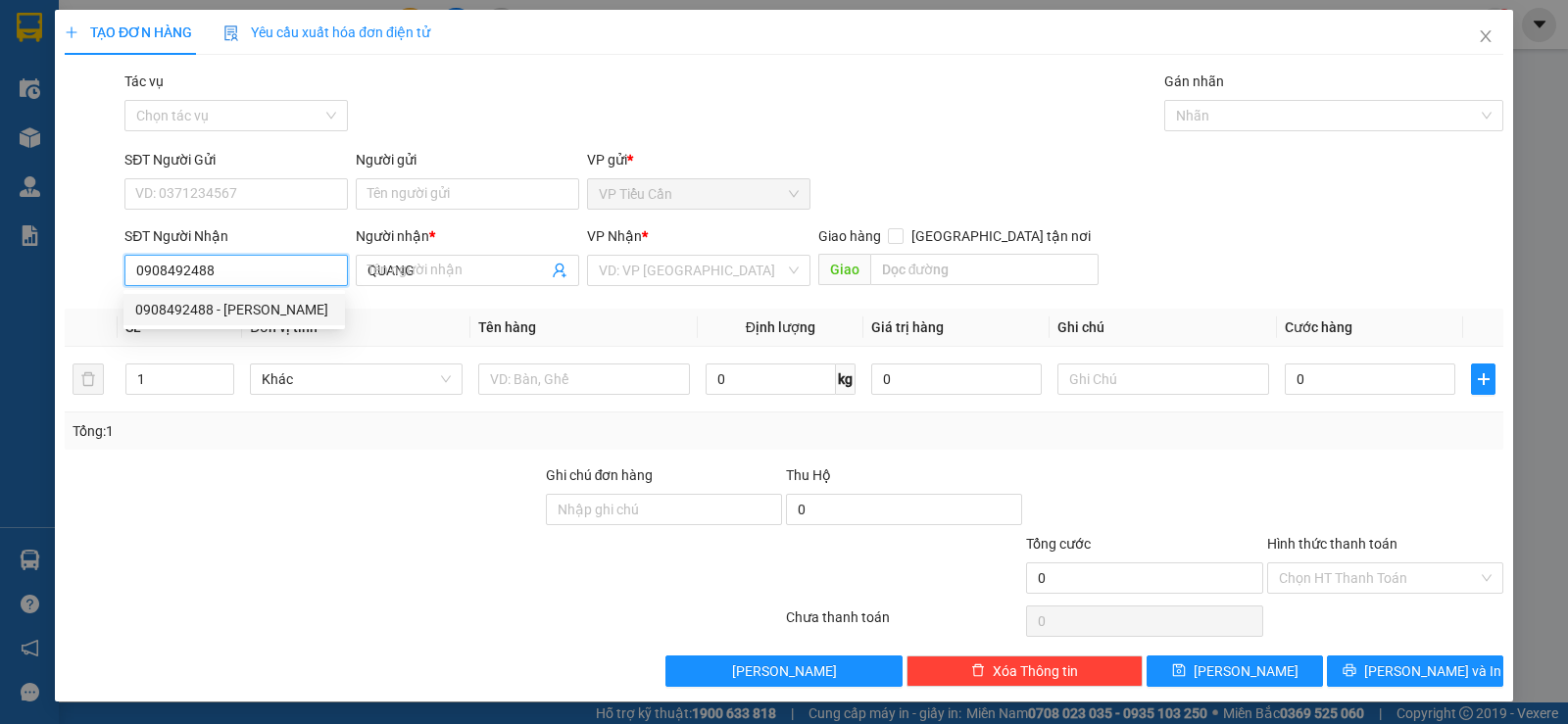
type input "40.000"
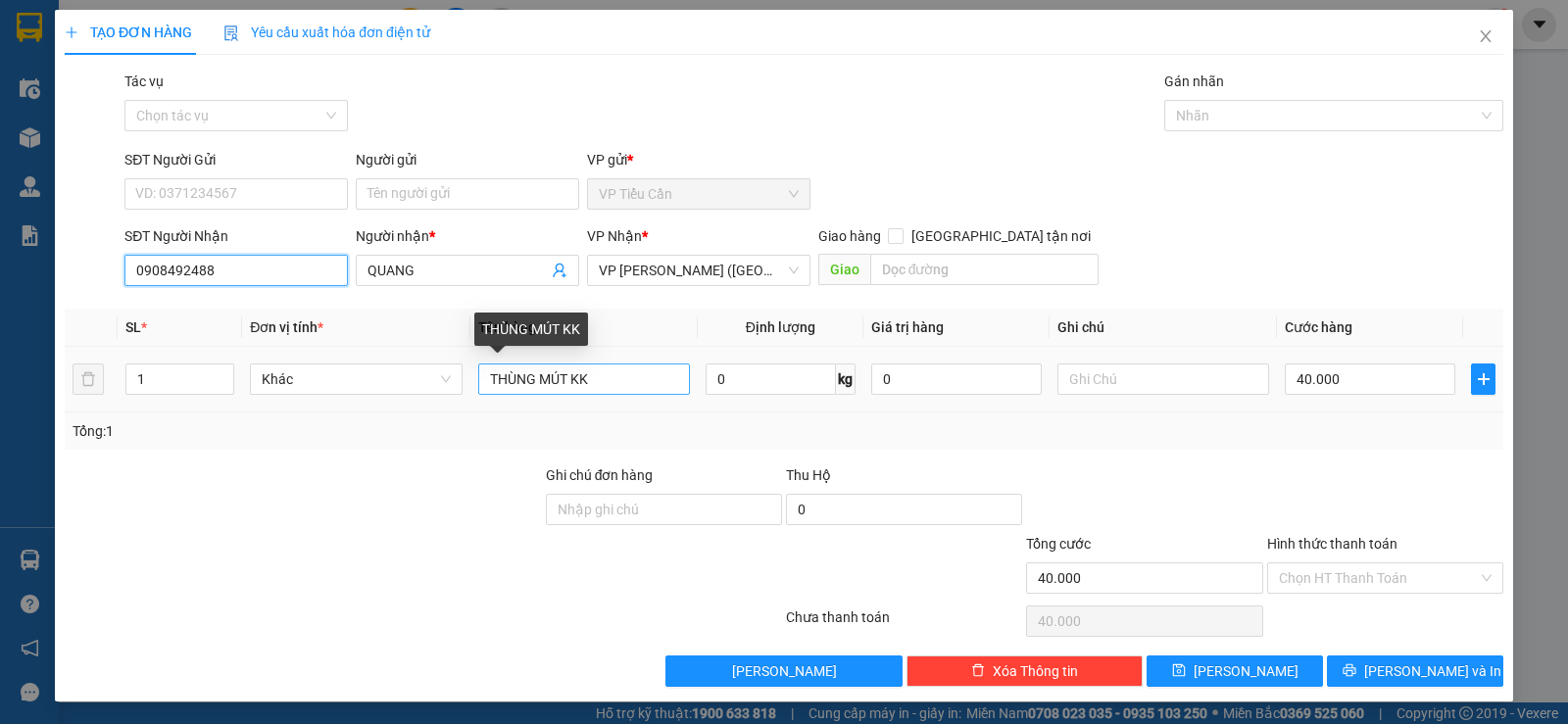
type input "0908492488"
click at [565, 385] on input "THÙNG MÚT KK" at bounding box center [584, 378] width 212 height 31
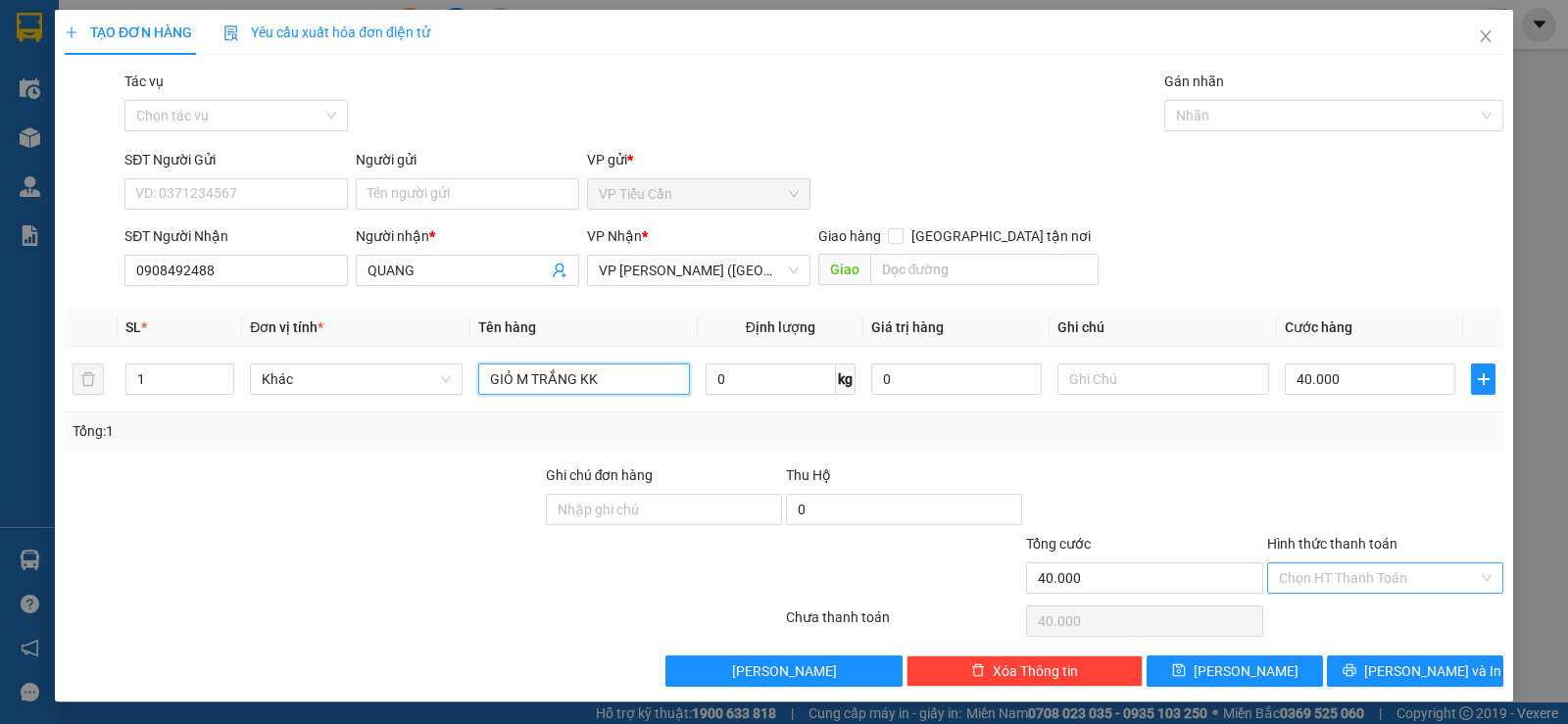
type input "GIỎ M TRẮNG KK"
click at [1345, 568] on input "Hình thức thanh toán" at bounding box center [1378, 577] width 199 height 29
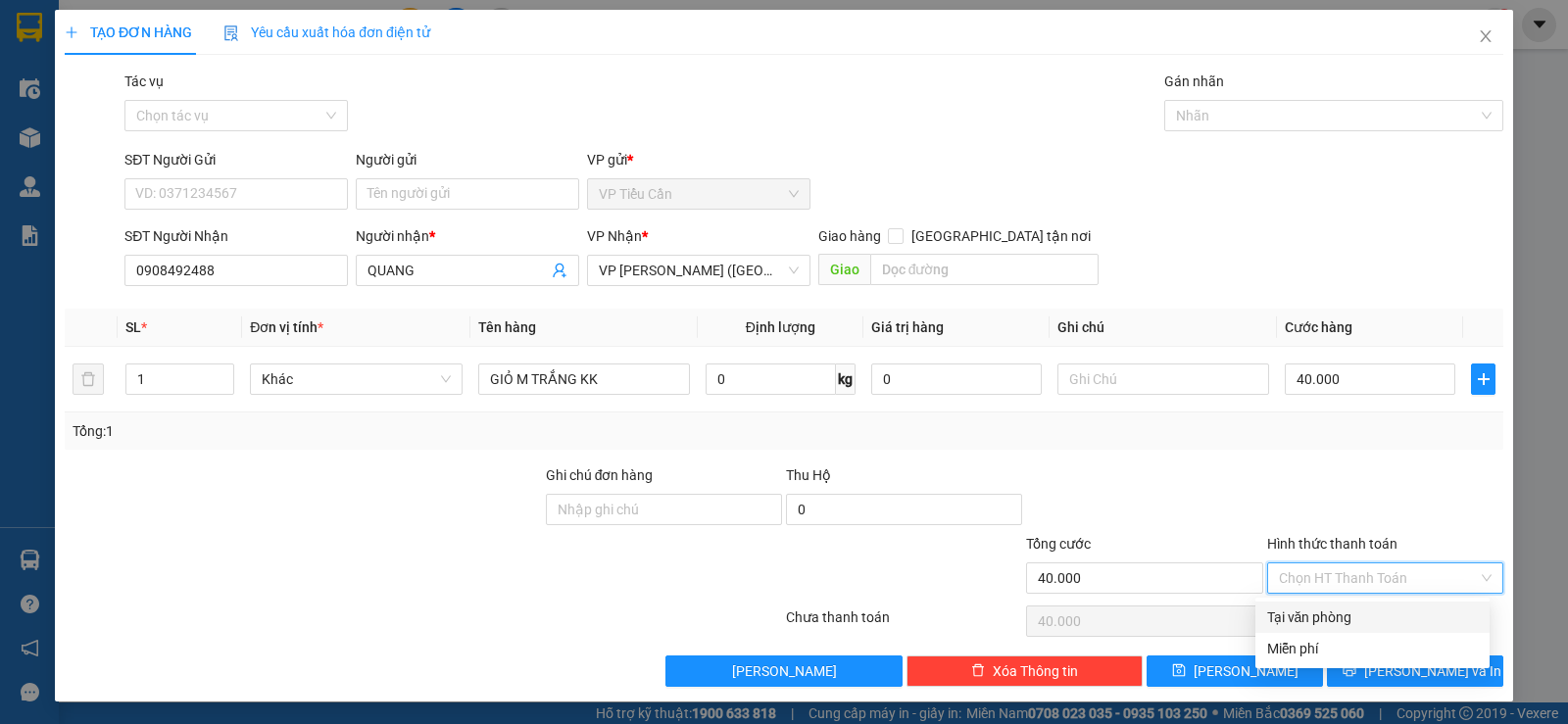
click at [1343, 612] on div "Tại văn phòng" at bounding box center [1372, 617] width 211 height 22
type input "0"
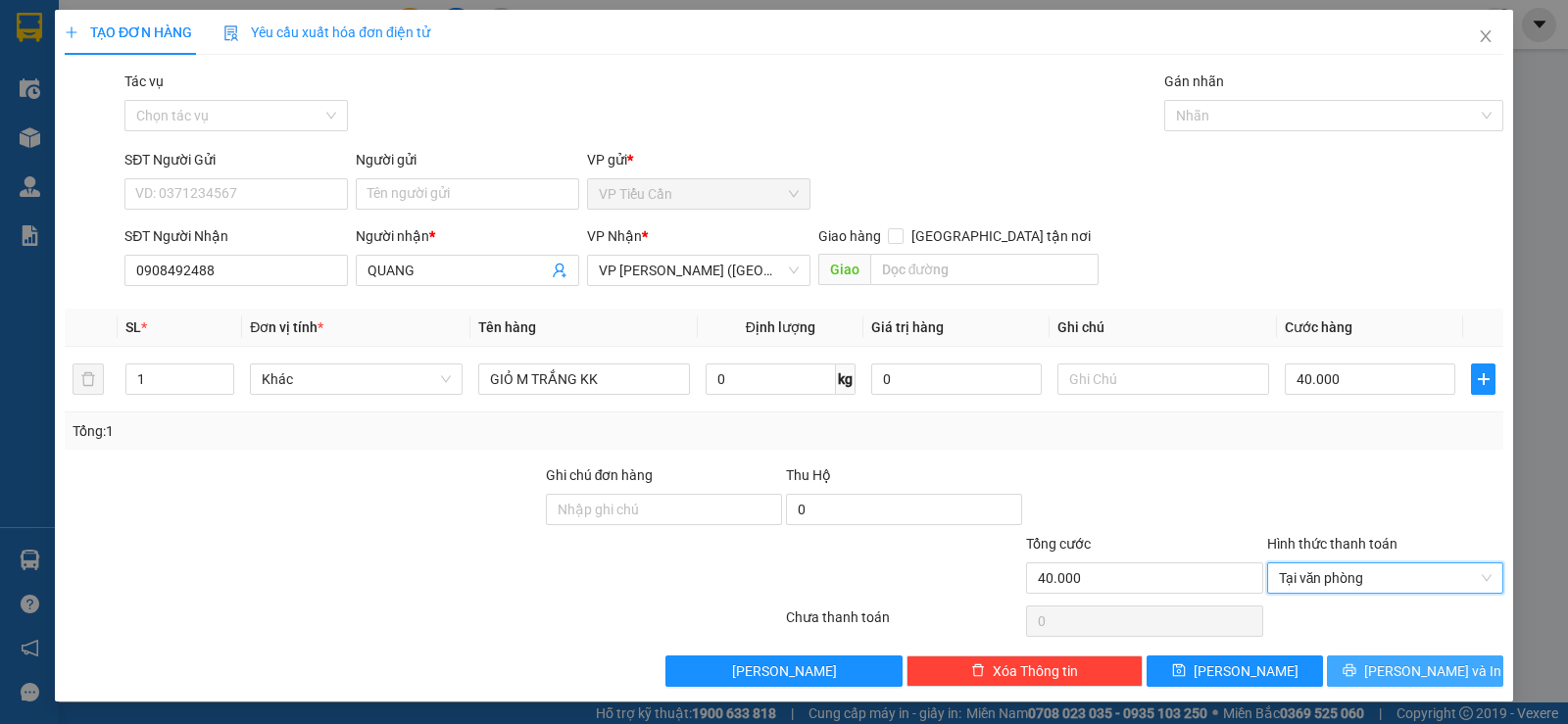
click at [1399, 658] on button "[PERSON_NAME] và In" at bounding box center [1415, 671] width 177 height 31
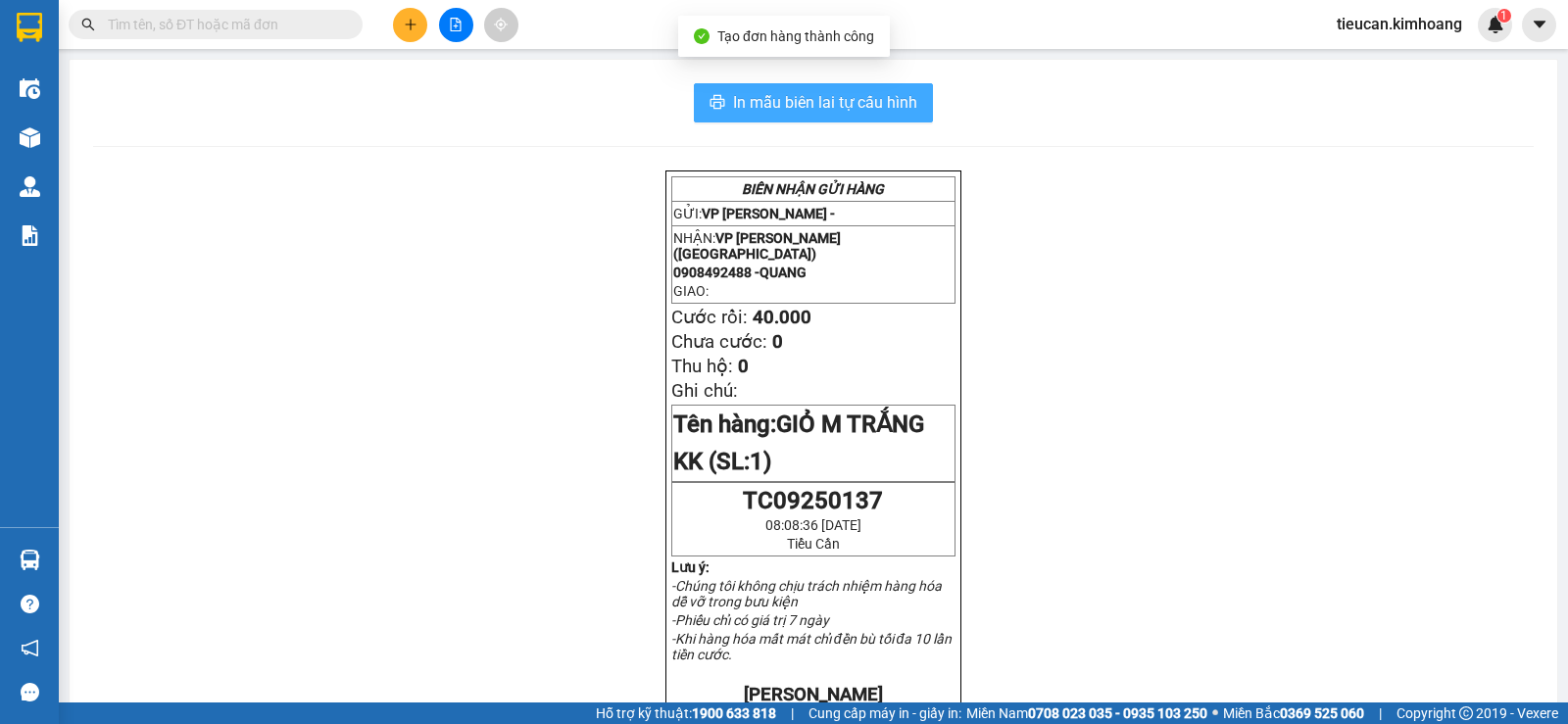
click at [824, 90] on span "In mẫu biên lai tự cấu hình" at bounding box center [825, 102] width 185 height 25
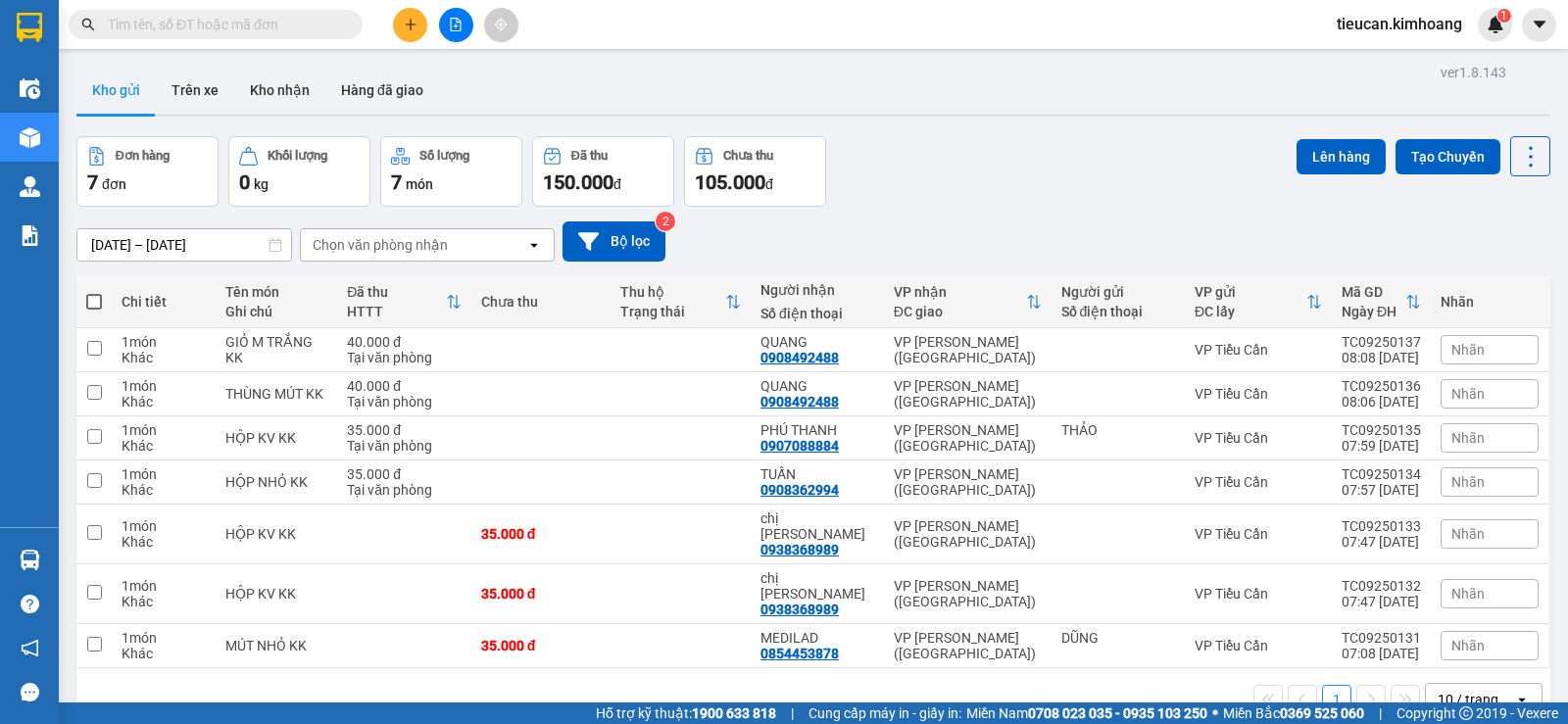
click at [91, 294] on span at bounding box center [94, 302] width 16 height 16
click at [94, 292] on input "checkbox" at bounding box center [94, 292] width 0 height 0
checkbox input "true"
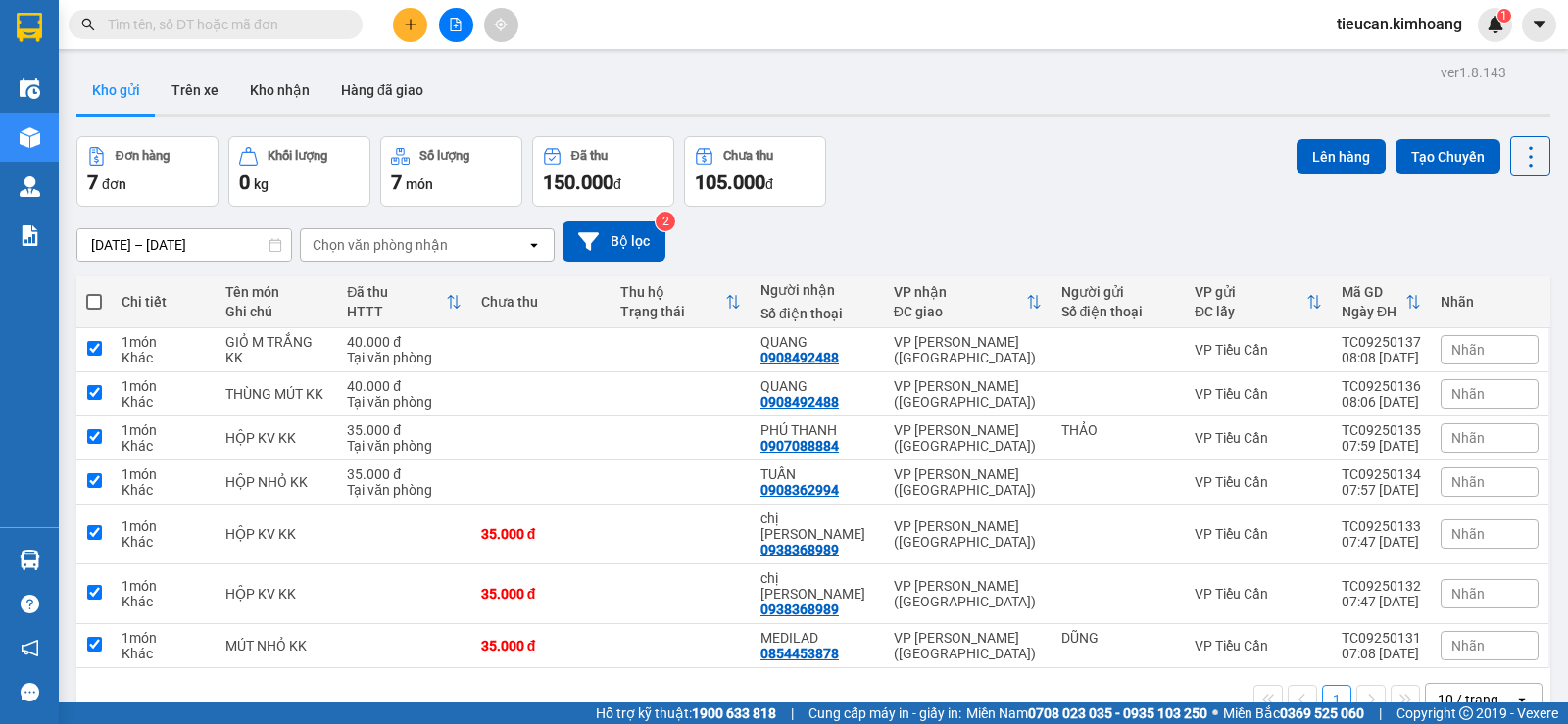
checkbox input "true"
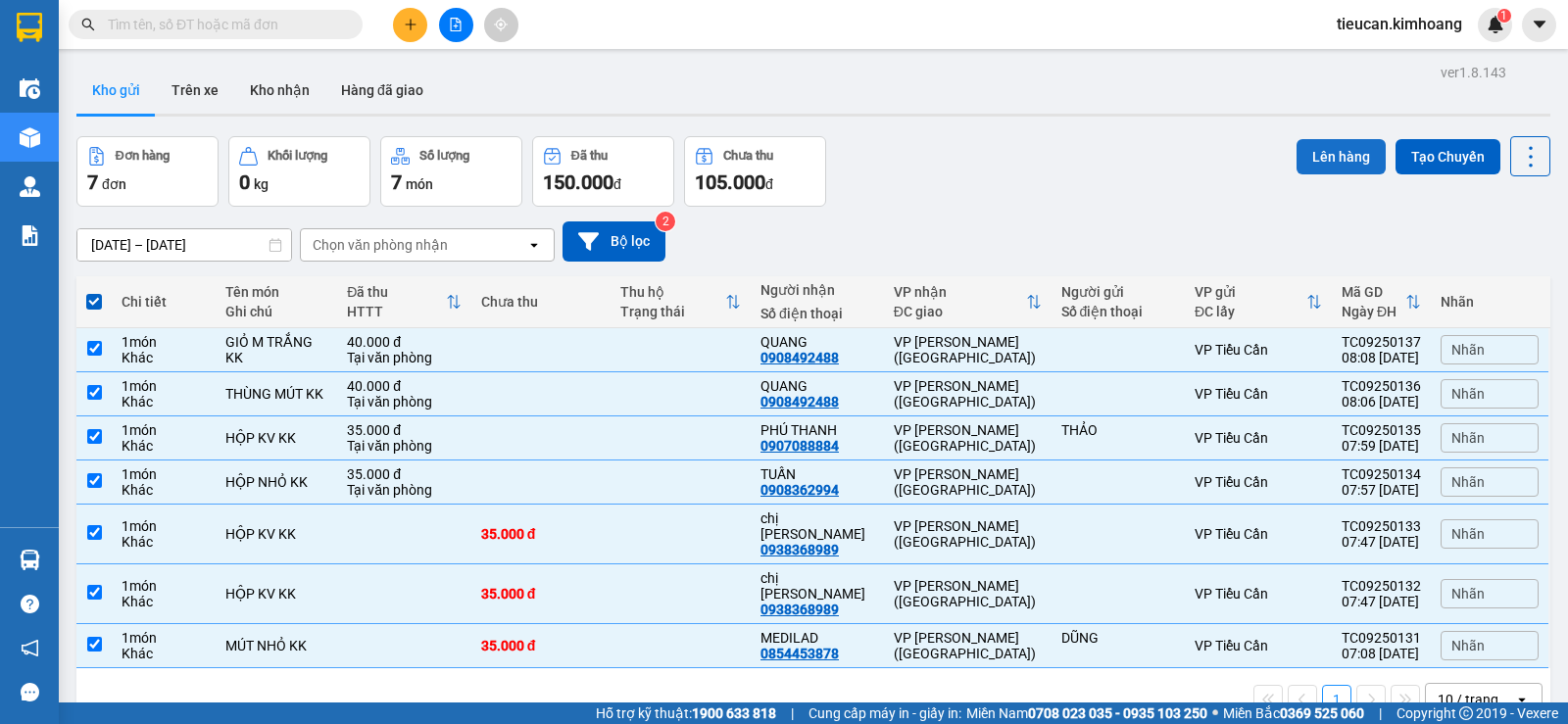
click at [1317, 148] on button "Lên hàng" at bounding box center [1340, 156] width 89 height 35
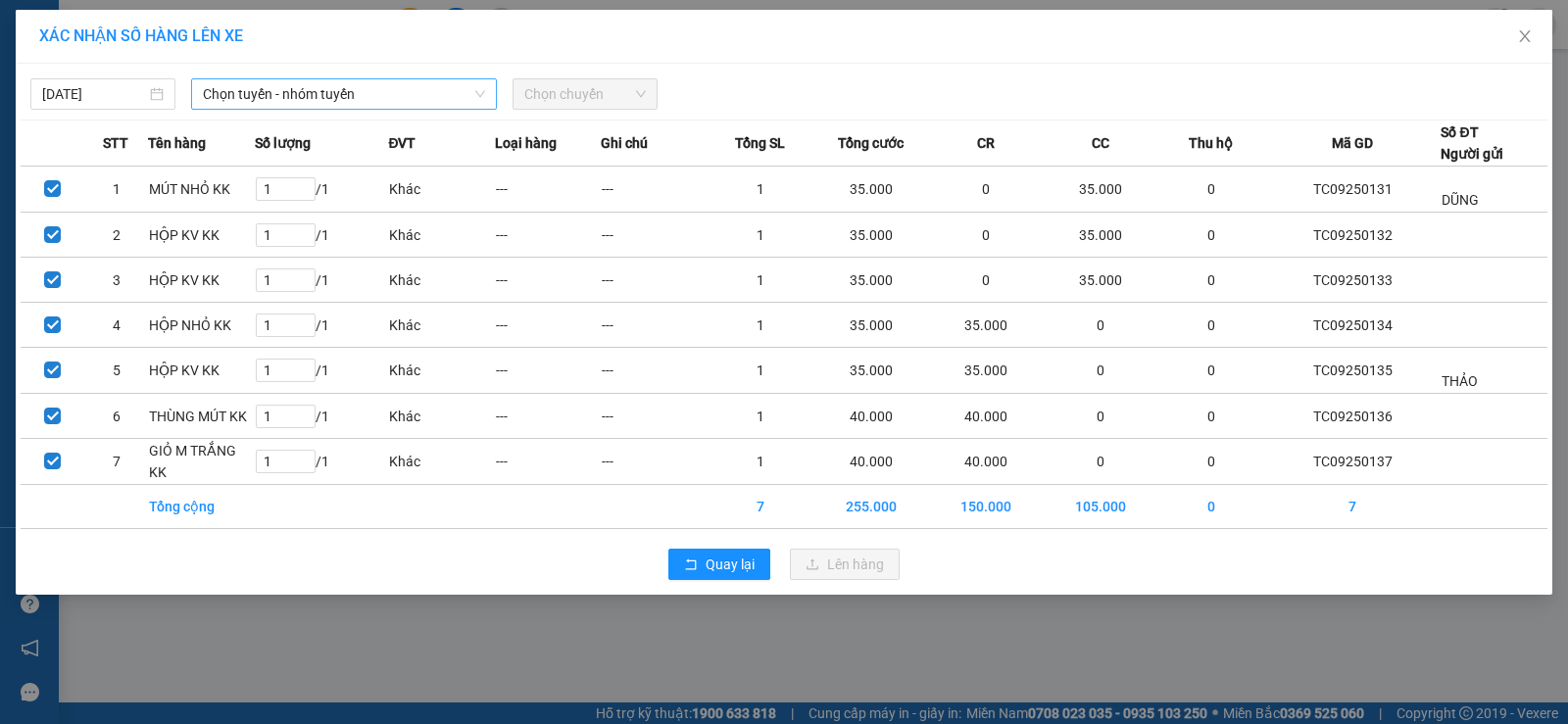
click at [354, 91] on span "Chọn tuyến - nhóm tuyến" at bounding box center [344, 93] width 283 height 29
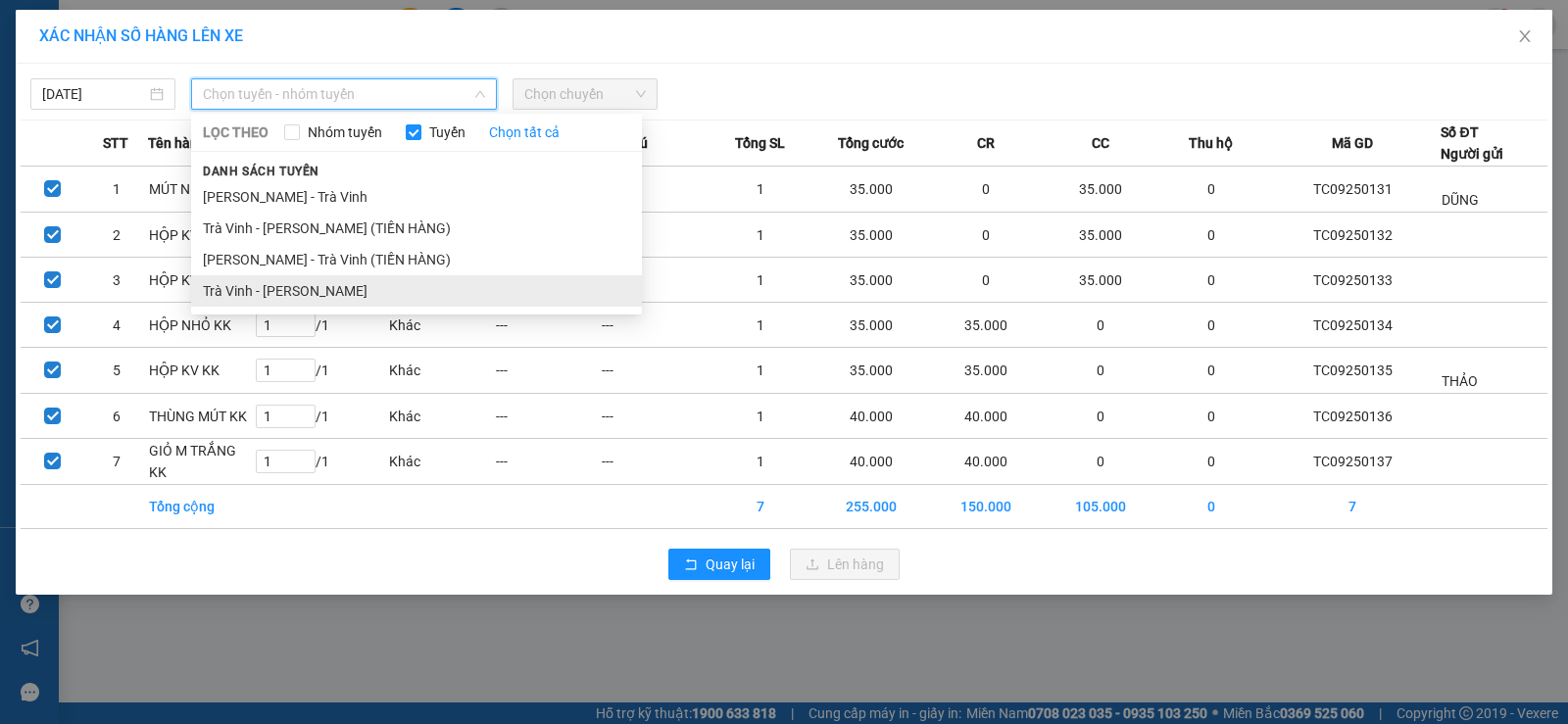
click at [370, 290] on li "Trà Vinh - [PERSON_NAME]" at bounding box center [415, 291] width 450 height 31
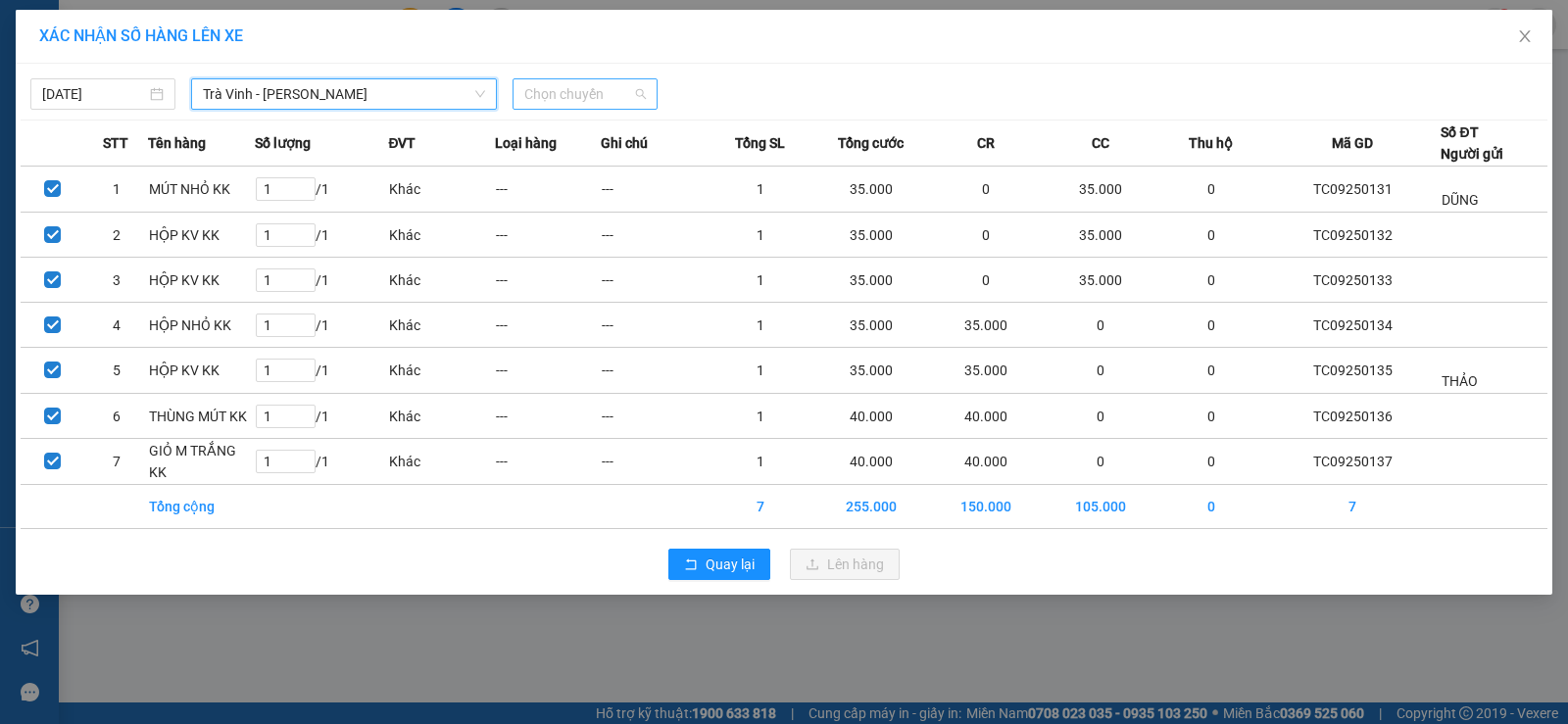
click at [613, 93] on span "Chọn chuyến" at bounding box center [585, 93] width 122 height 29
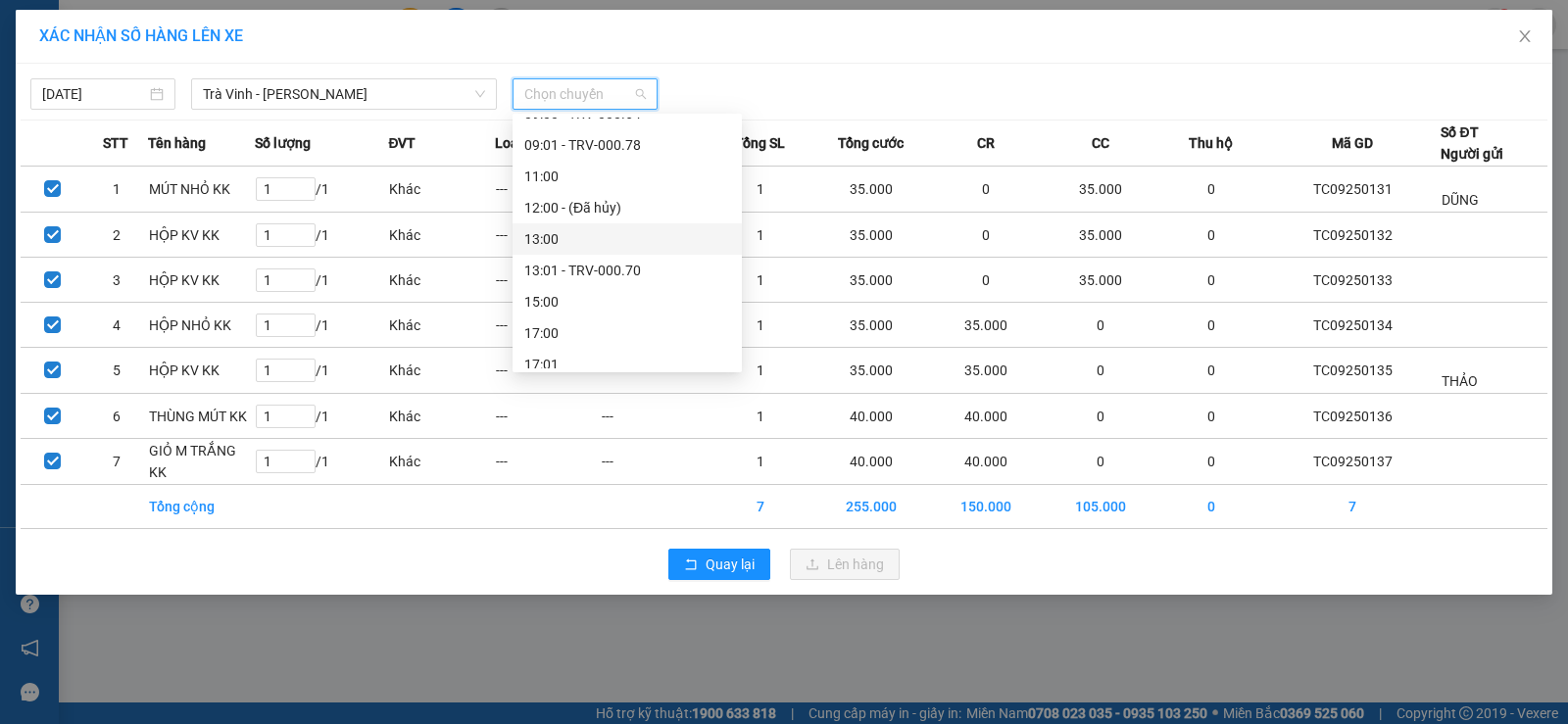
scroll to position [294, 0]
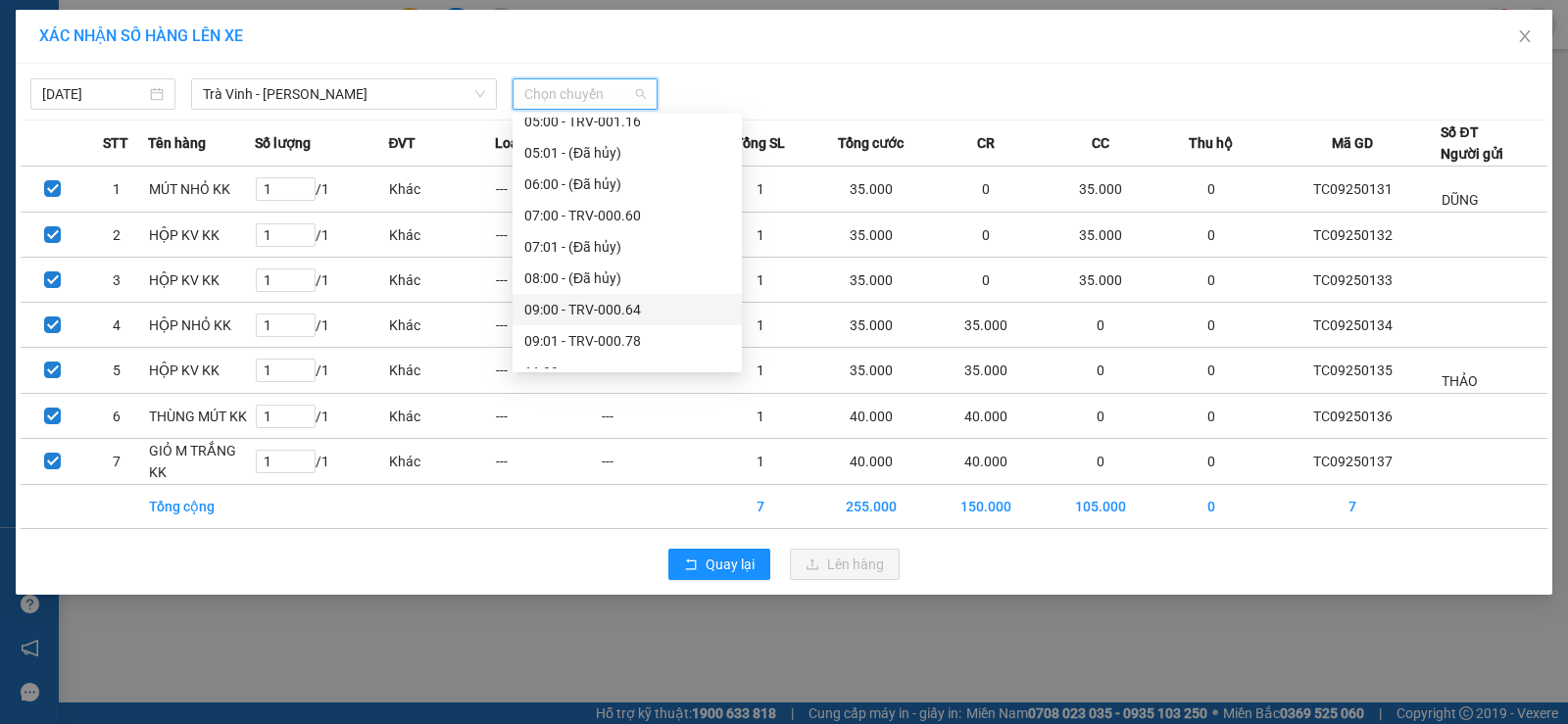
click at [598, 307] on div "09:00 - TRV-000.64" at bounding box center [627, 310] width 206 height 22
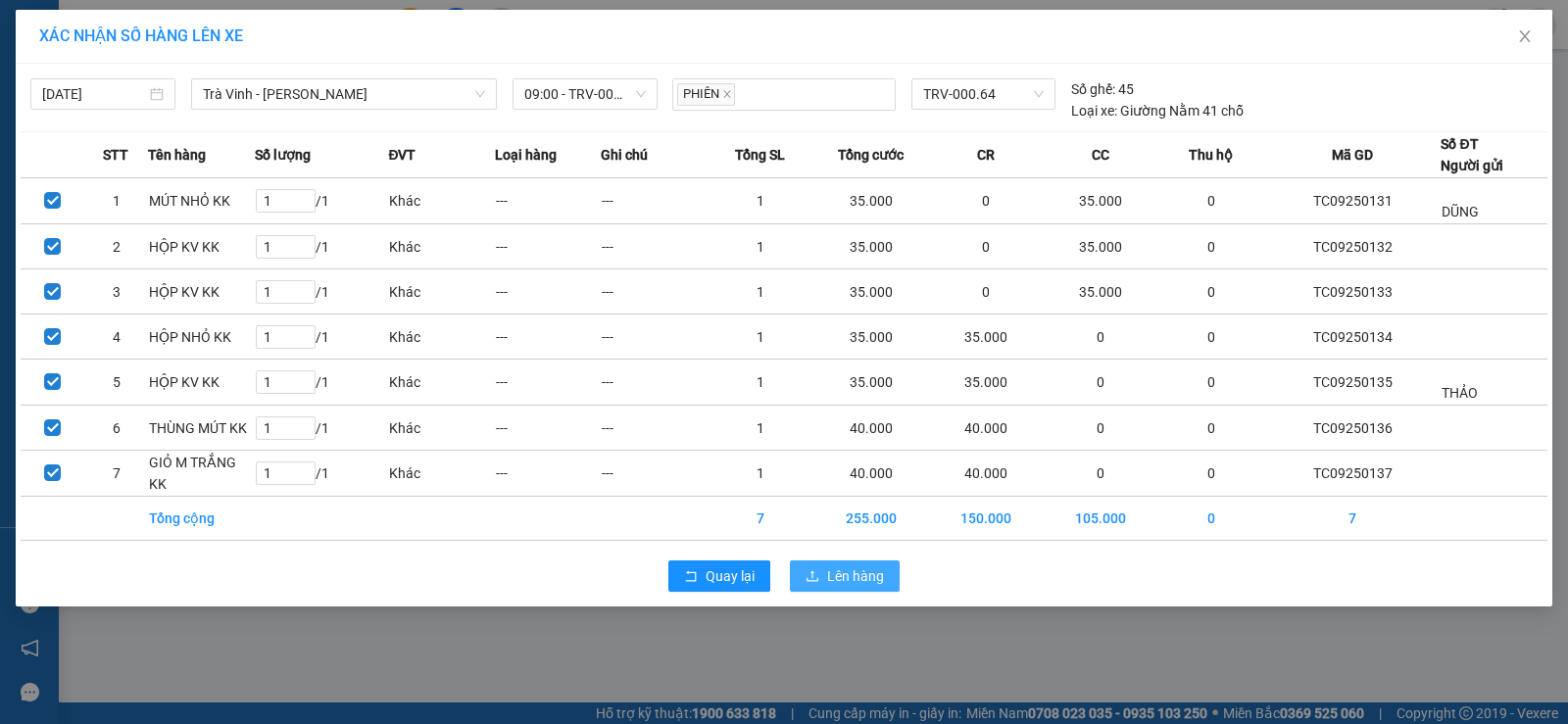
click at [865, 578] on span "Lên hàng" at bounding box center [855, 576] width 57 height 22
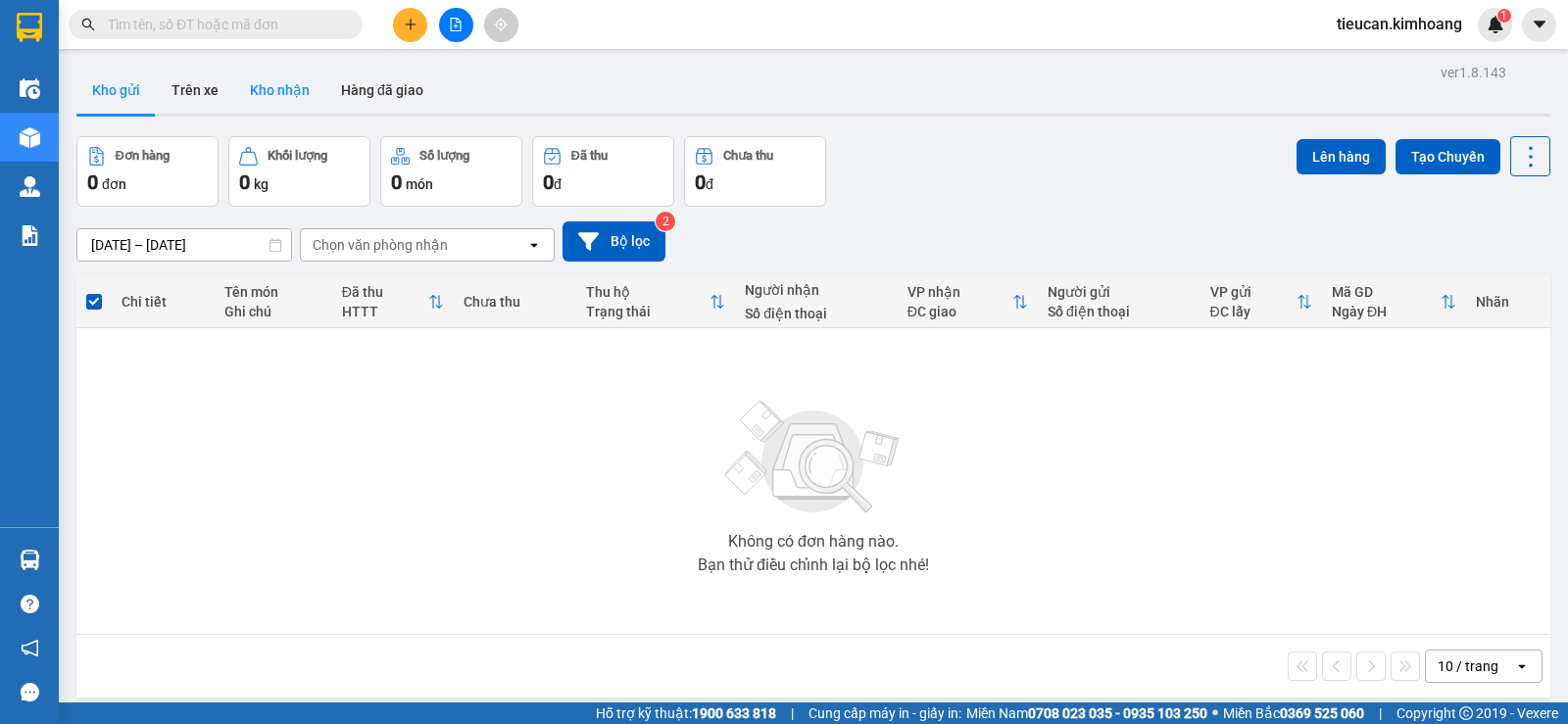
click at [287, 92] on button "Kho nhận" at bounding box center [280, 90] width 91 height 47
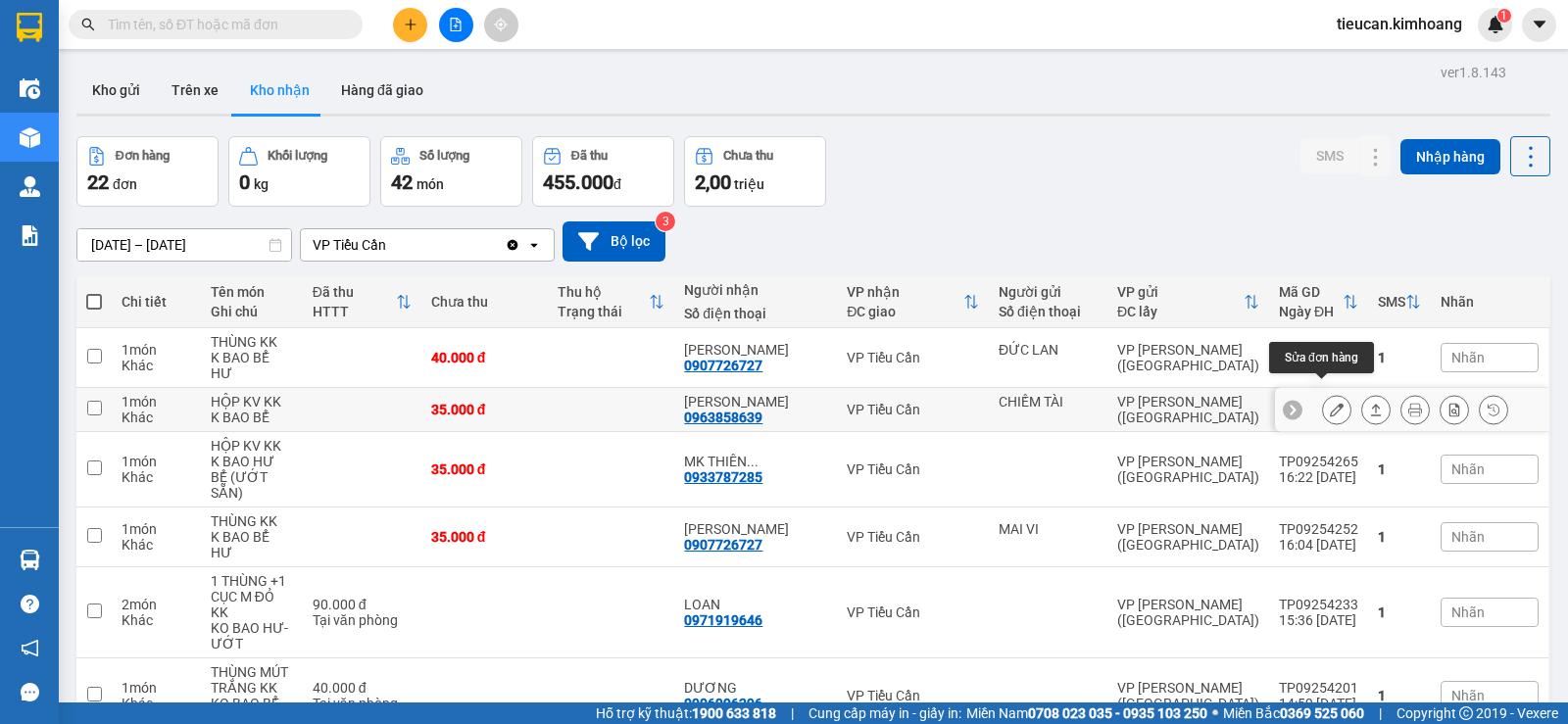
click at [1330, 402] on icon at bounding box center [1337, 409] width 14 height 14
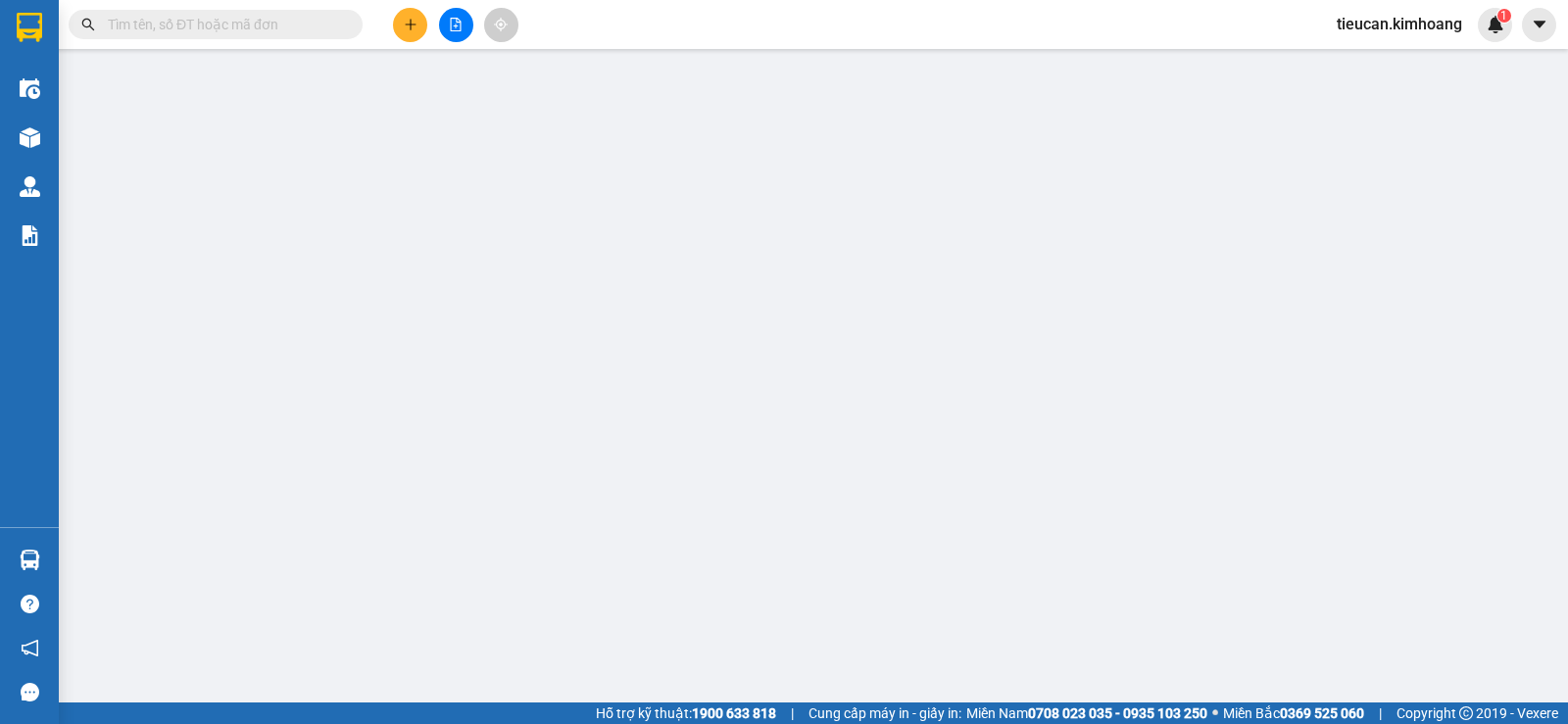
type input "CHIẾM TÀI"
type input "0963858639"
type input "[PERSON_NAME]"
type input "35.000"
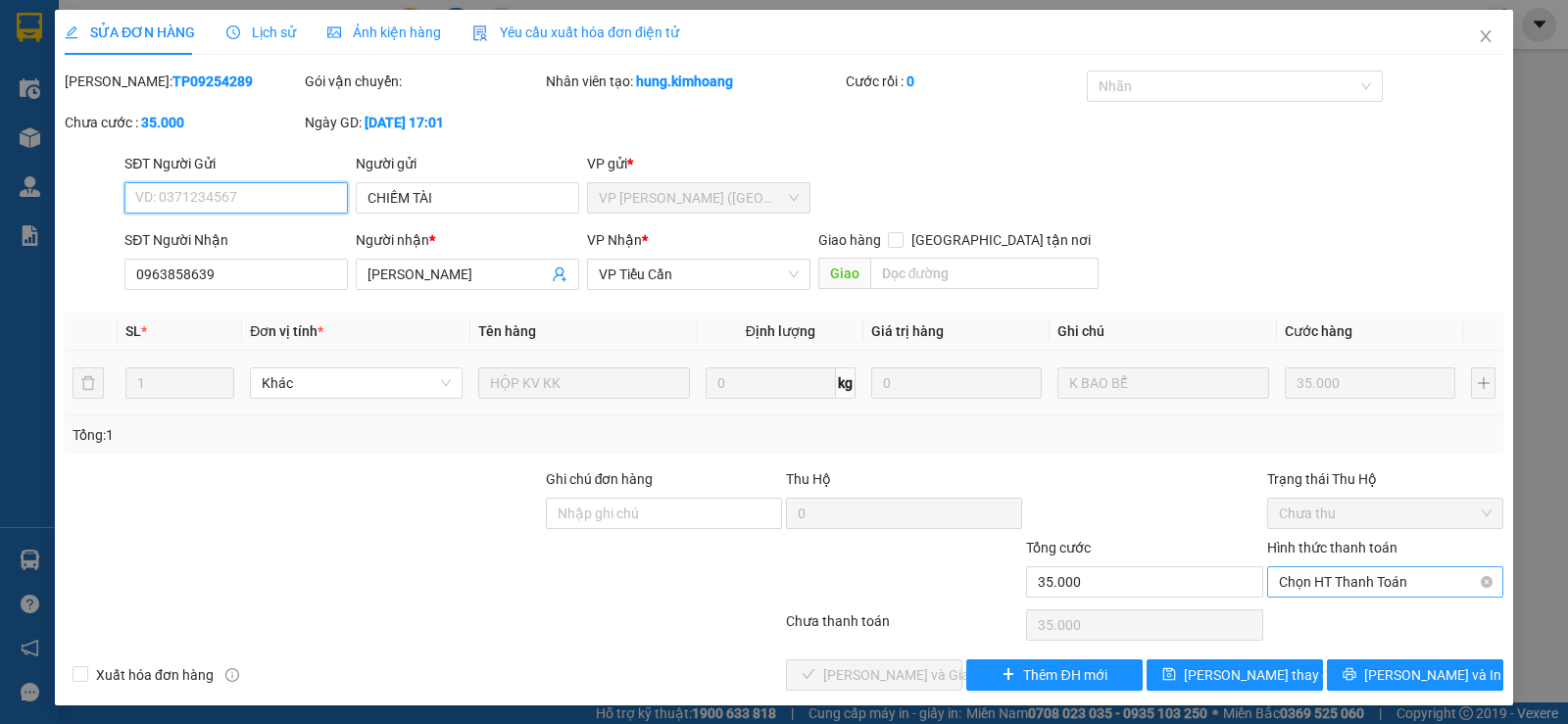
click at [1316, 584] on span "Chọn HT Thanh Toán" at bounding box center [1385, 581] width 213 height 29
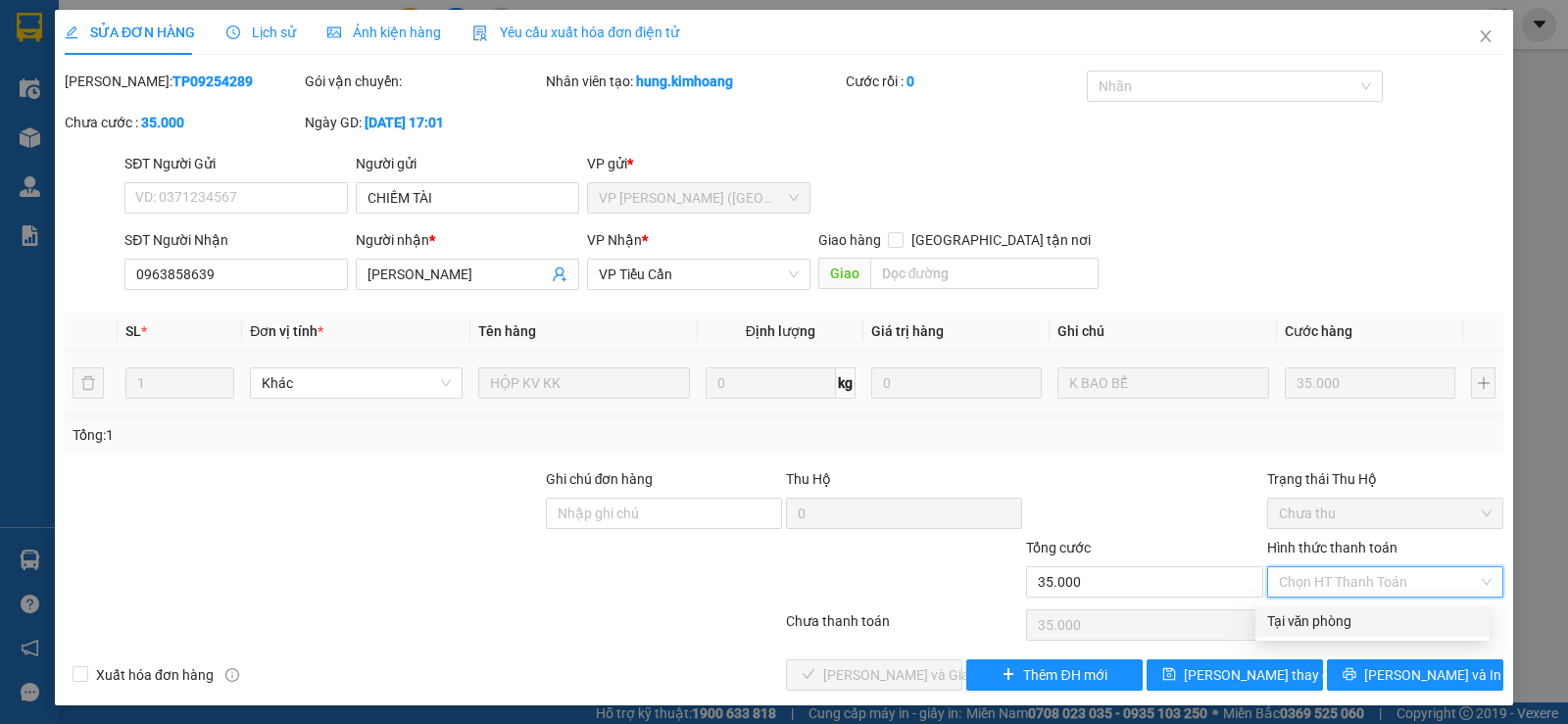
click at [1309, 608] on div "Tại văn phòng" at bounding box center [1372, 621] width 235 height 31
type input "0"
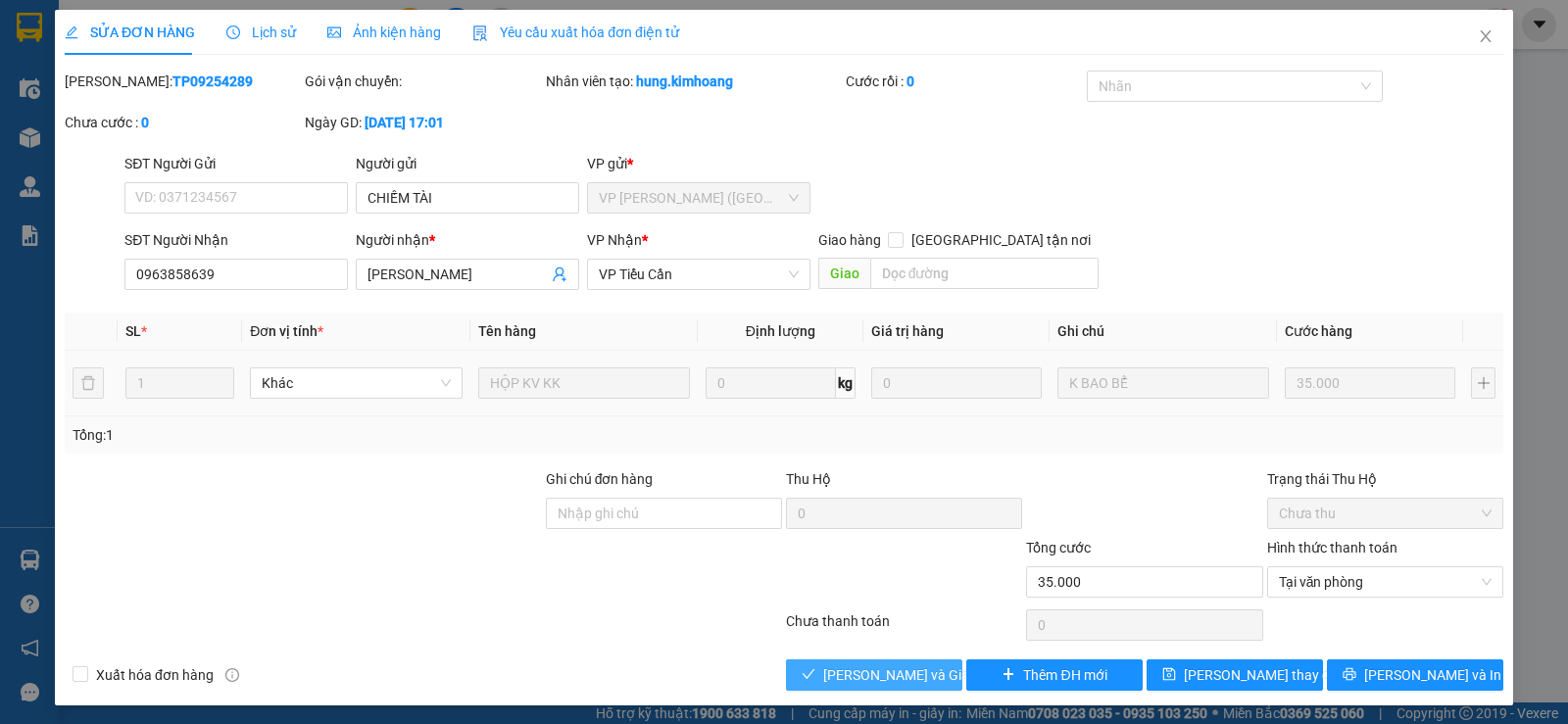
click at [922, 673] on span "[PERSON_NAME] và Giao hàng" at bounding box center [917, 675] width 188 height 22
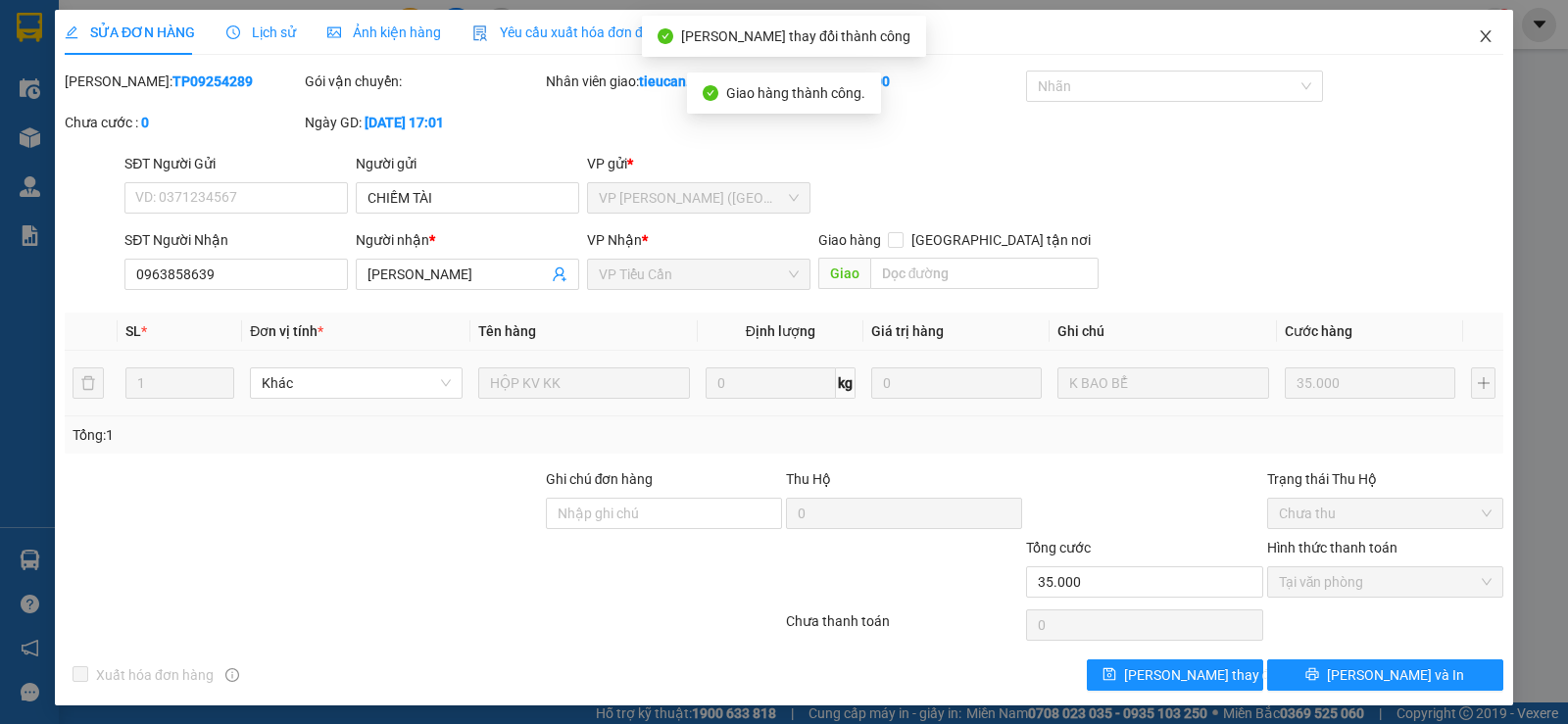
click at [1478, 37] on icon "close" at bounding box center [1486, 36] width 16 height 16
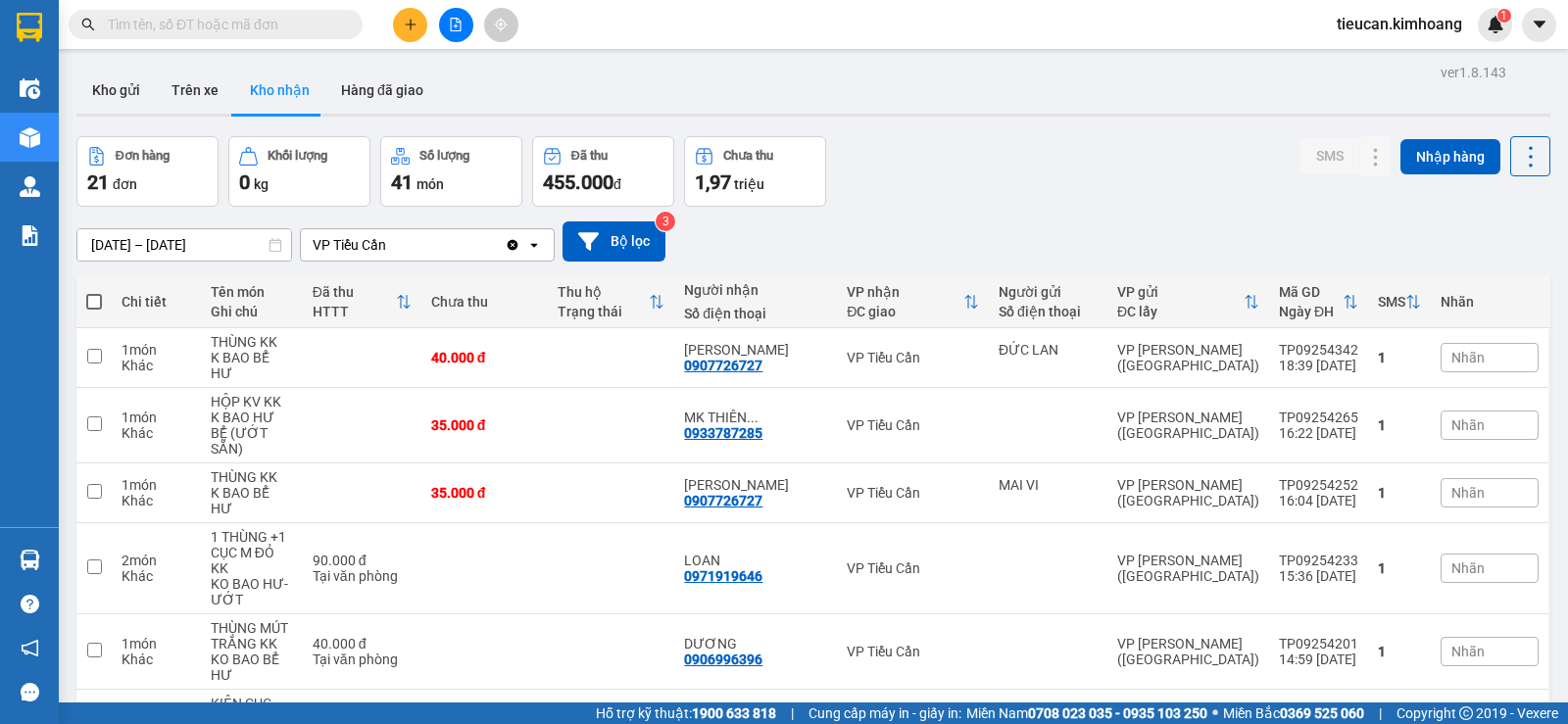
scroll to position [196, 0]
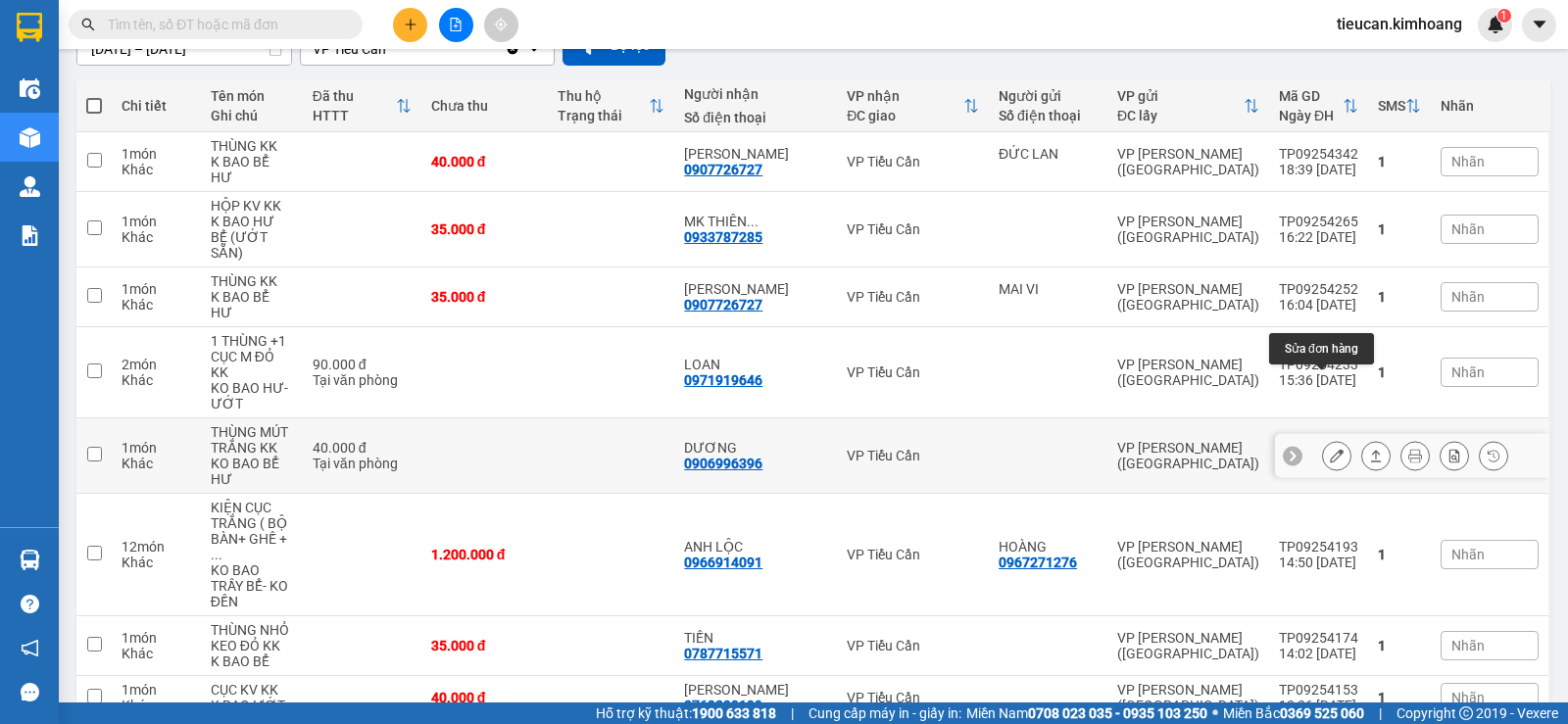
click at [1330, 448] on icon at bounding box center [1337, 455] width 14 height 14
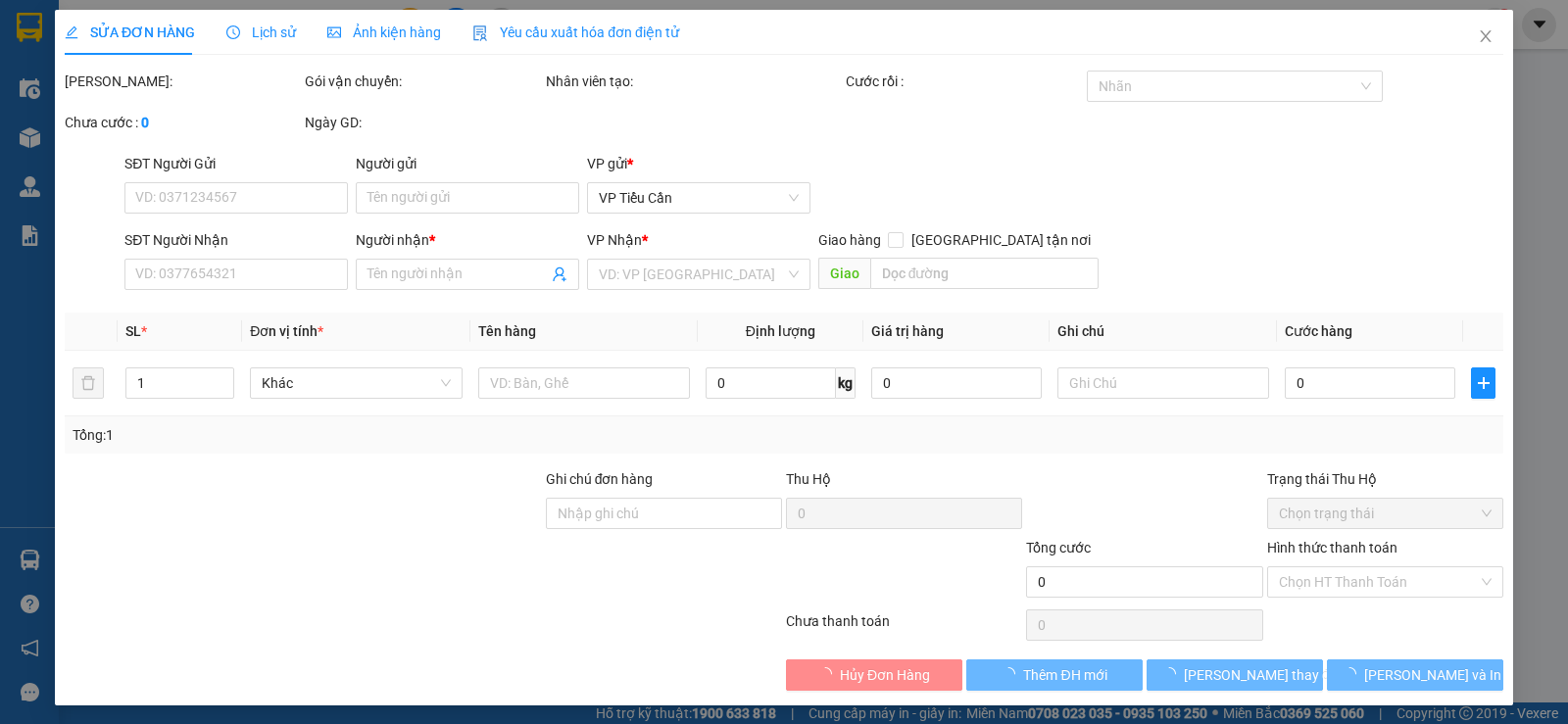
type input "0906996396"
type input "DƯƠNG"
type input "40.000"
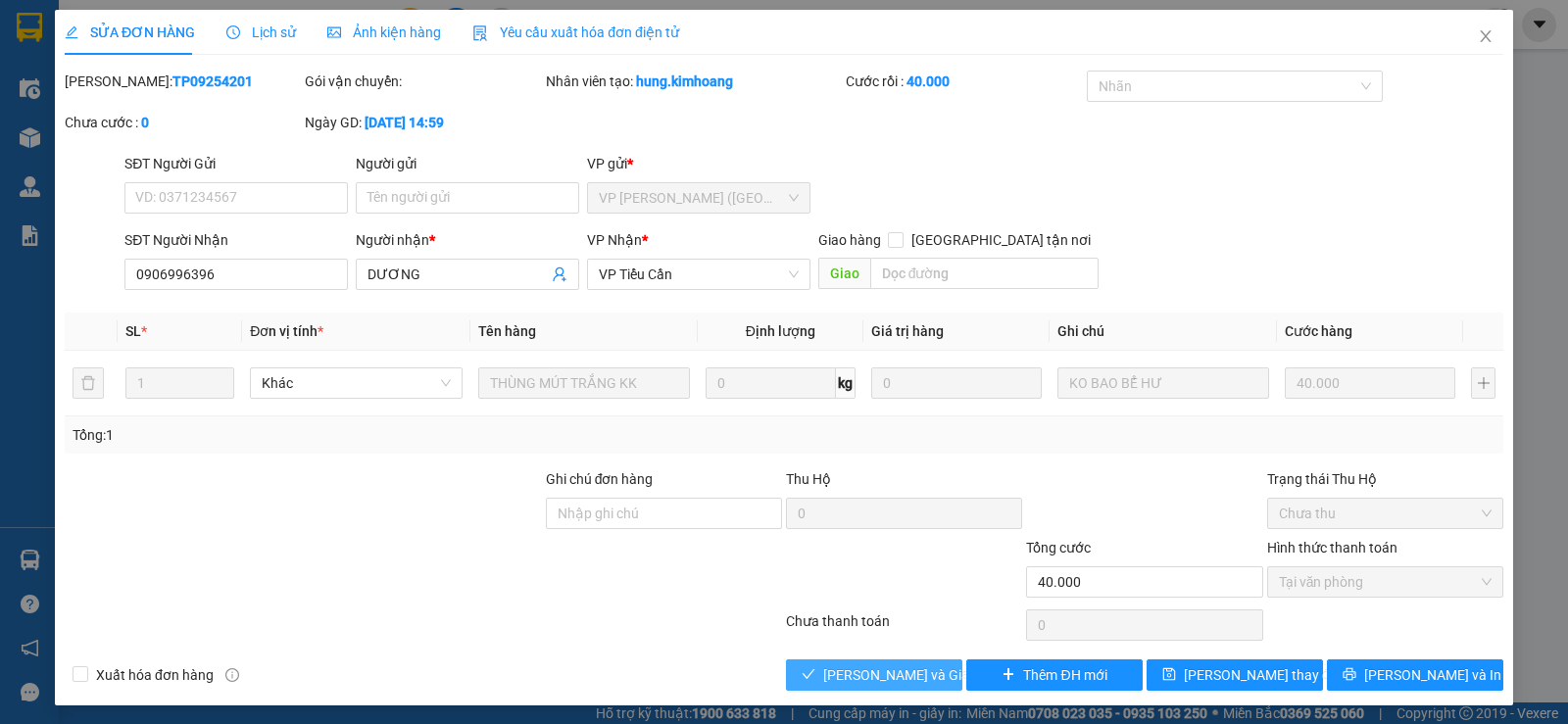
click at [899, 671] on span "[PERSON_NAME] và Giao hàng" at bounding box center [917, 675] width 188 height 22
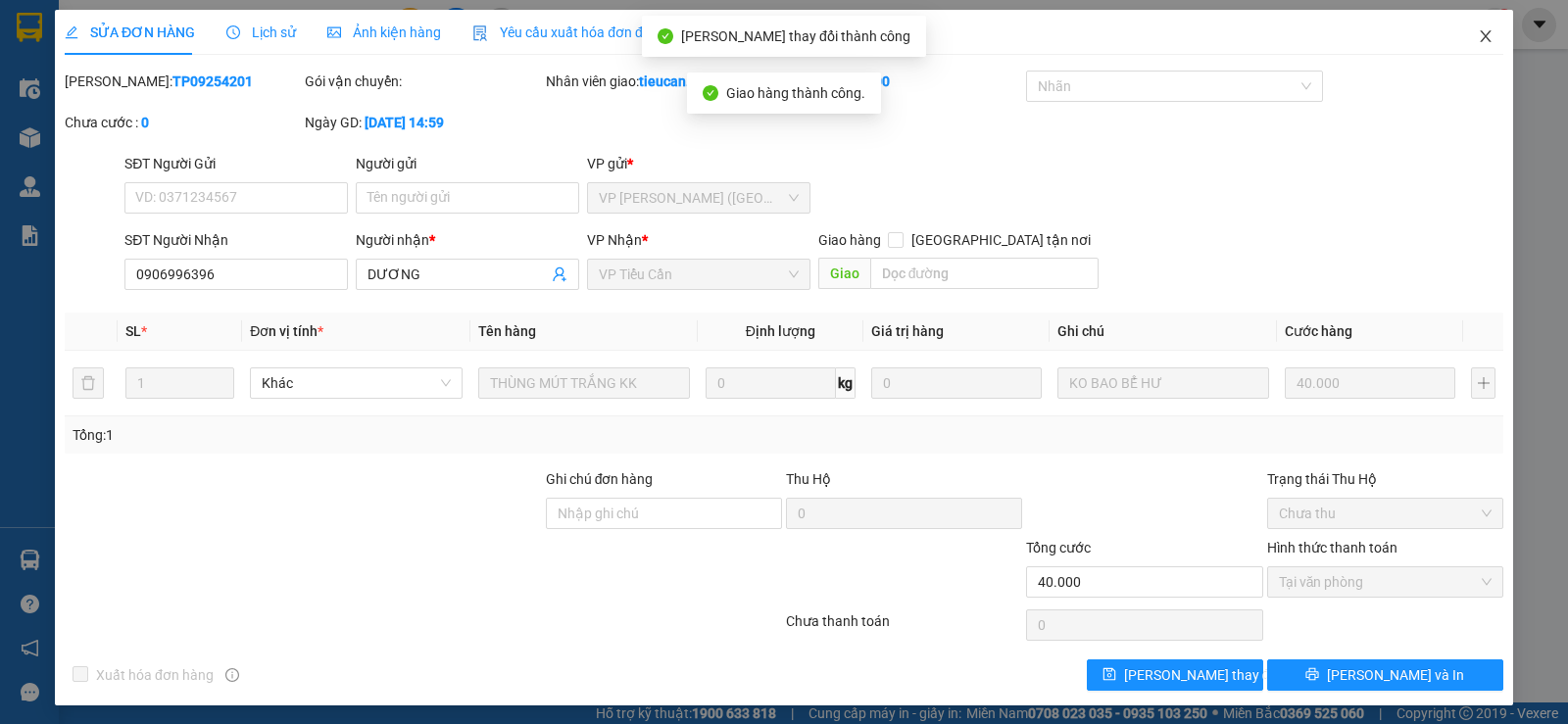
click at [1478, 42] on icon "close" at bounding box center [1486, 36] width 16 height 16
